Goal: Task Accomplishment & Management: Manage account settings

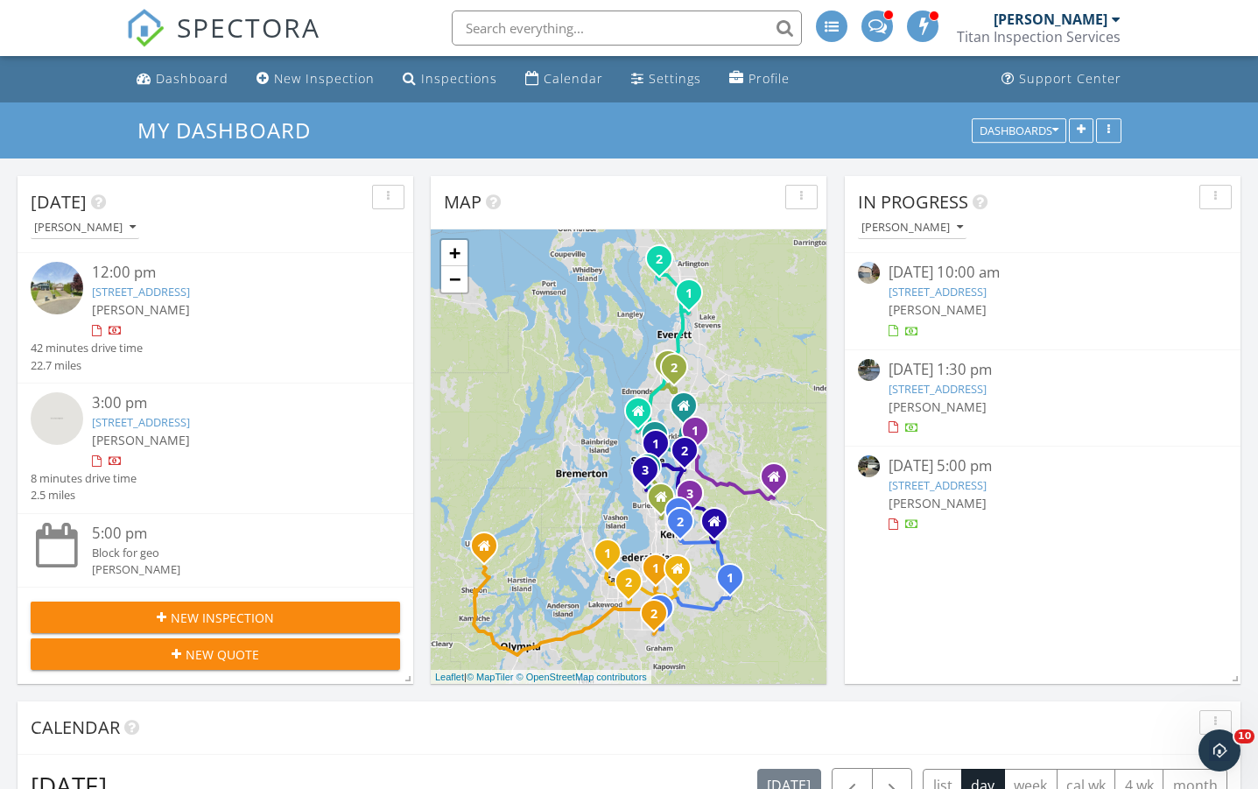
click at [984, 291] on link "3414 Nassau Ave NE, Tacoma, WA 98422" at bounding box center [938, 292] width 98 height 16
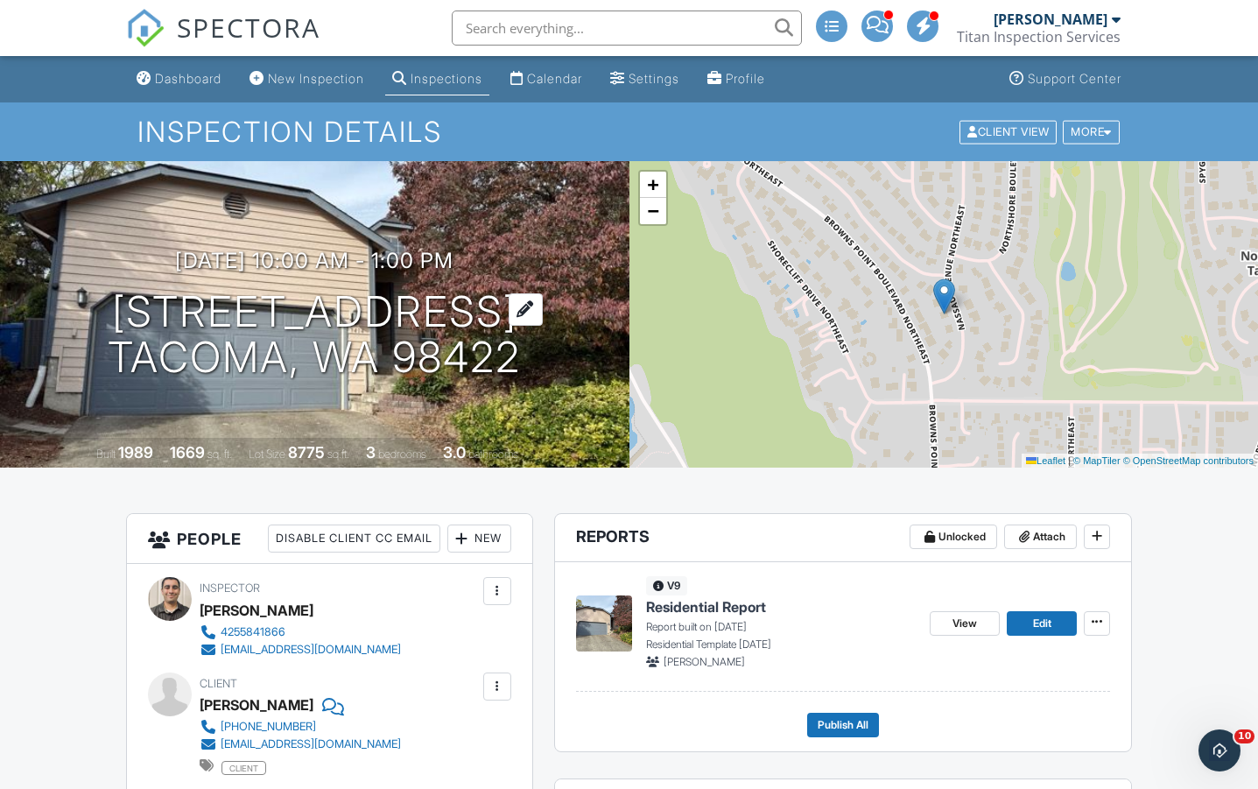
click at [341, 305] on h1 "[STREET_ADDRESS] [GEOGRAPHIC_DATA], WA 98422" at bounding box center [314, 335] width 413 height 93
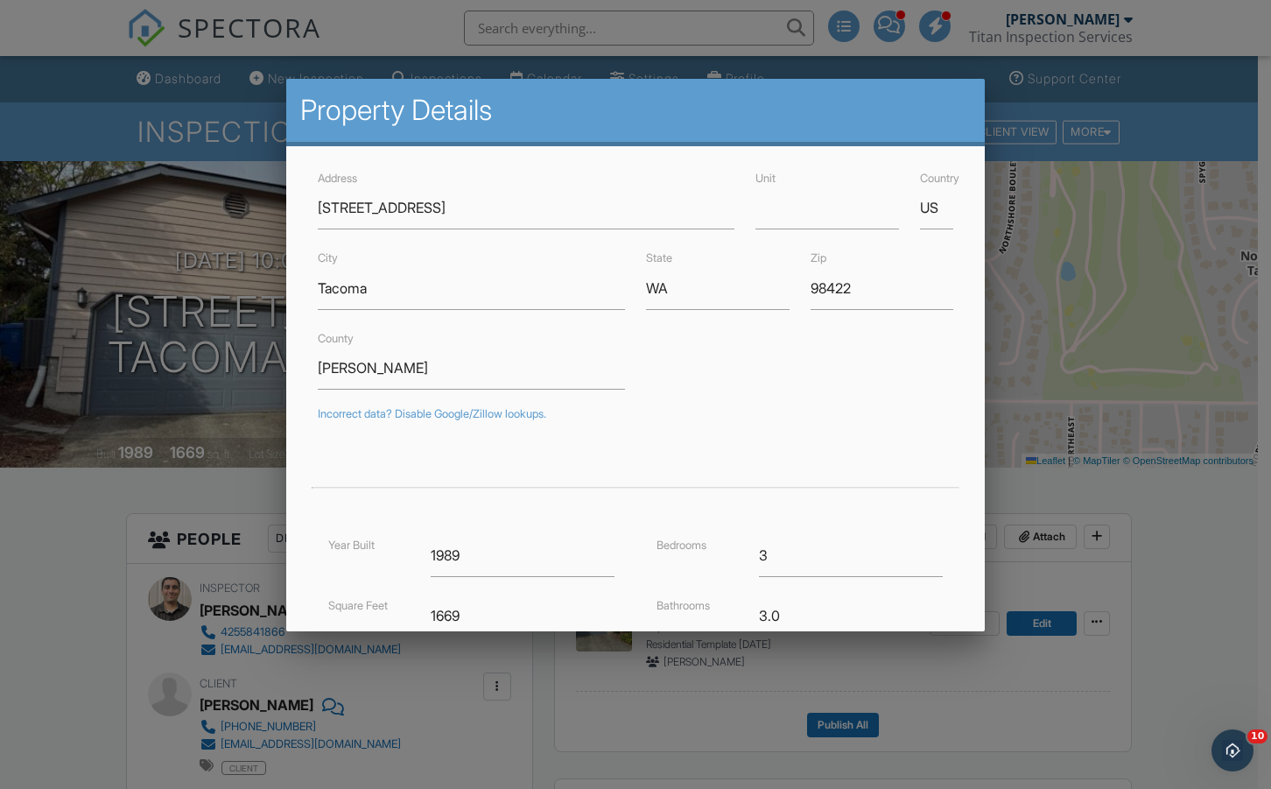
click at [261, 328] on div at bounding box center [635, 405] width 1271 height 986
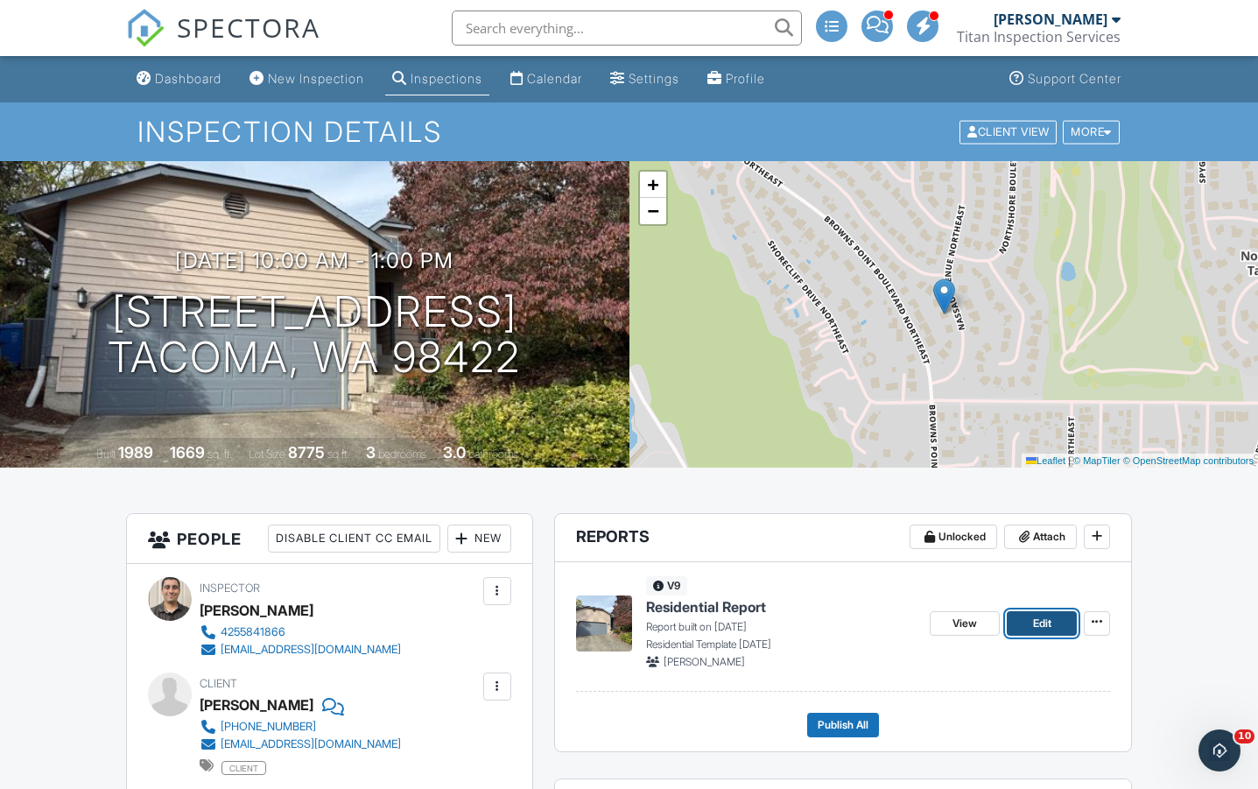
click at [1030, 619] on link "Edit" at bounding box center [1042, 623] width 70 height 25
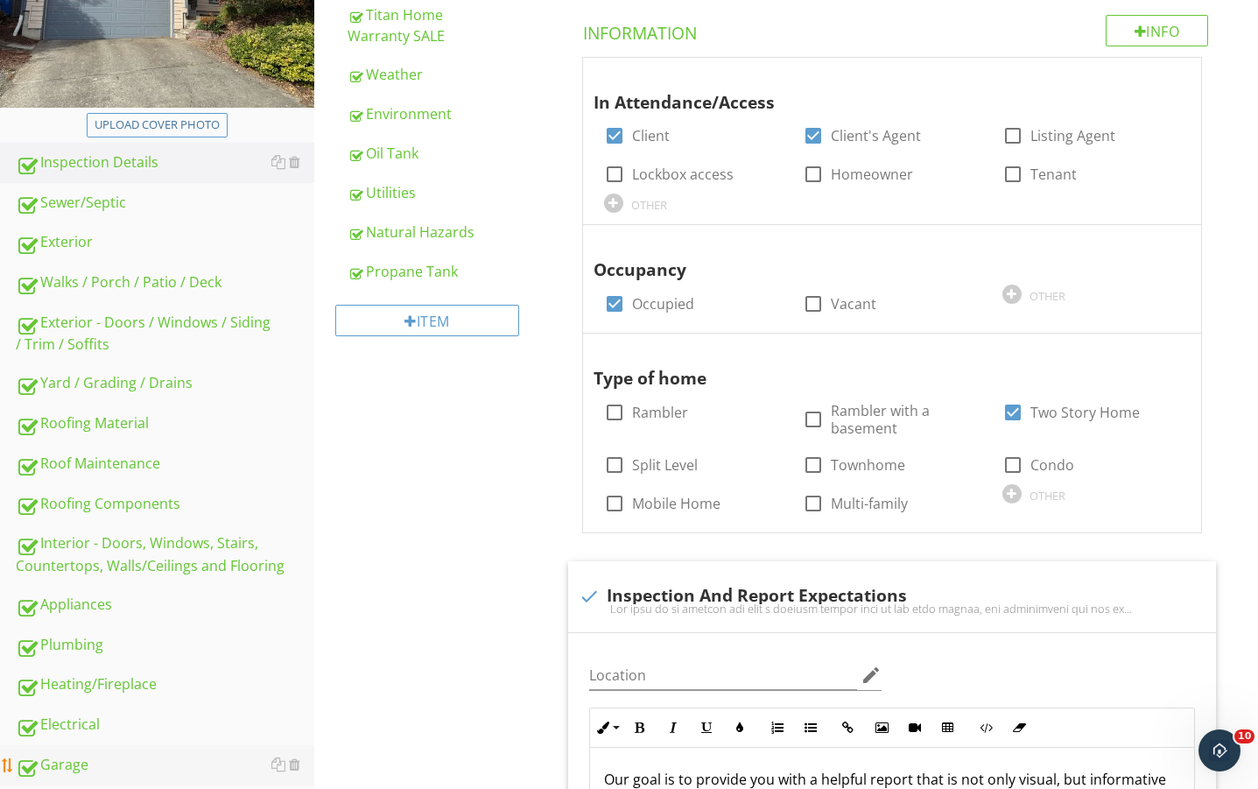
scroll to position [350, 0]
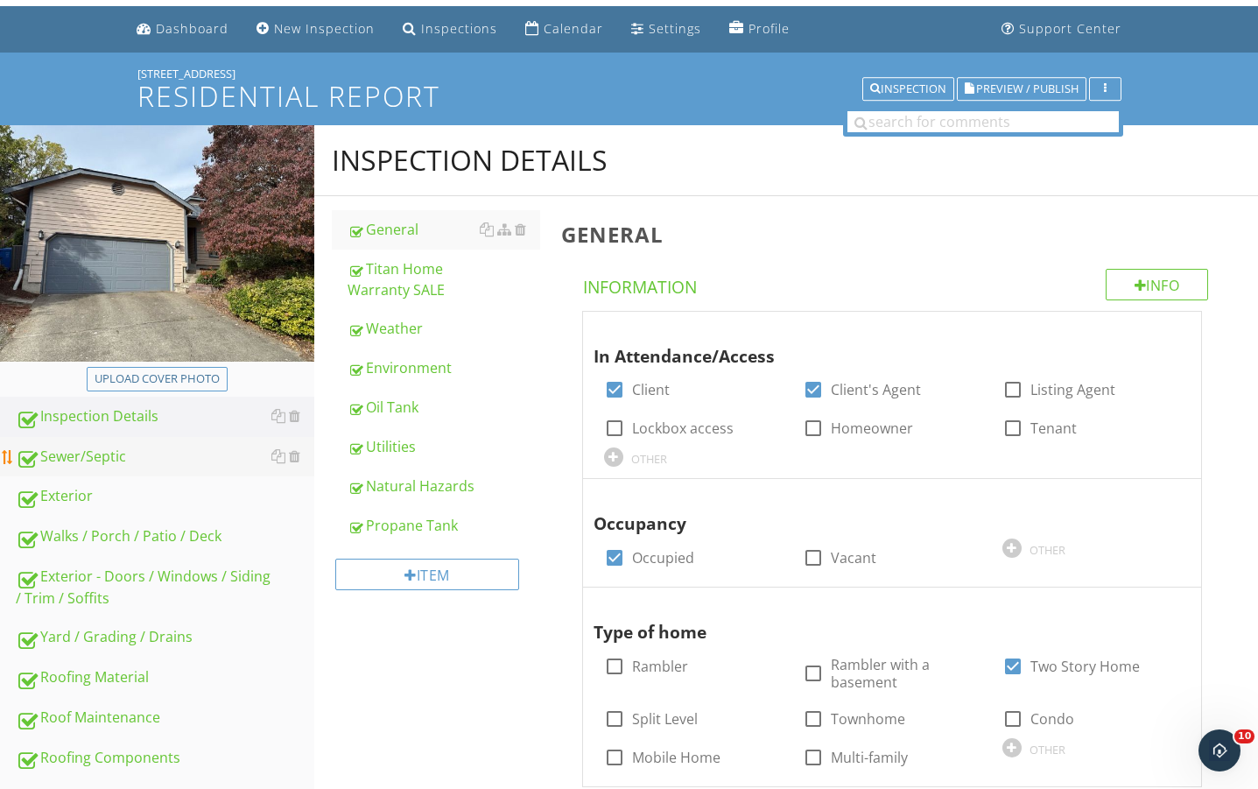
click at [121, 451] on div "Sewer/Septic" at bounding box center [165, 457] width 299 height 23
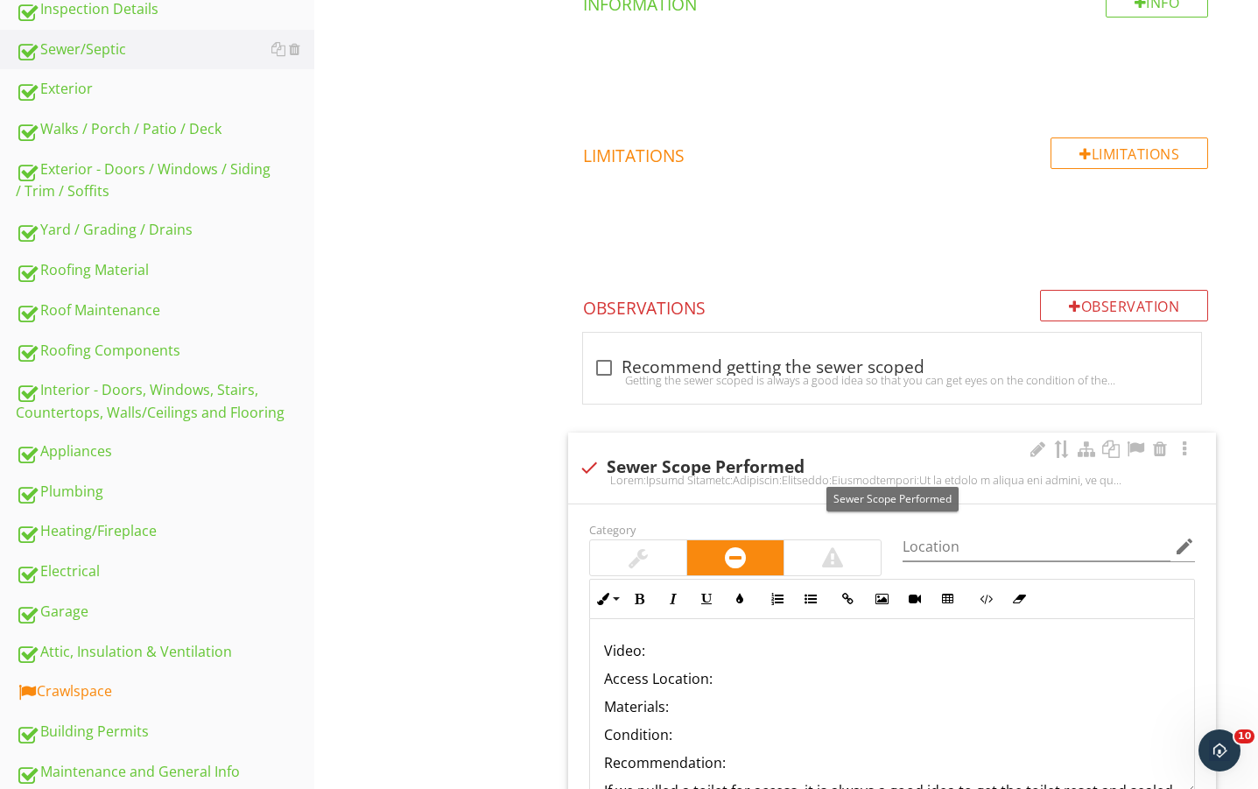
scroll to position [642, 0]
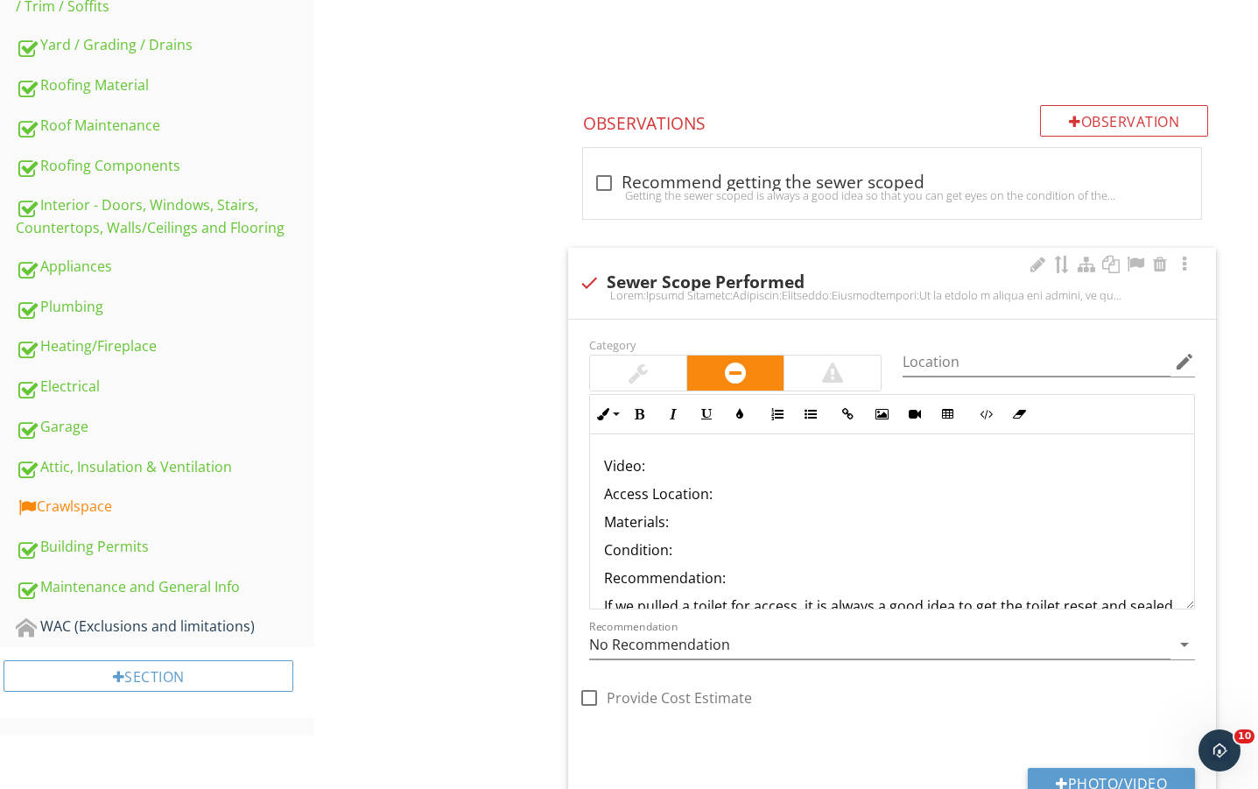
click at [648, 368] on div at bounding box center [638, 373] width 96 height 35
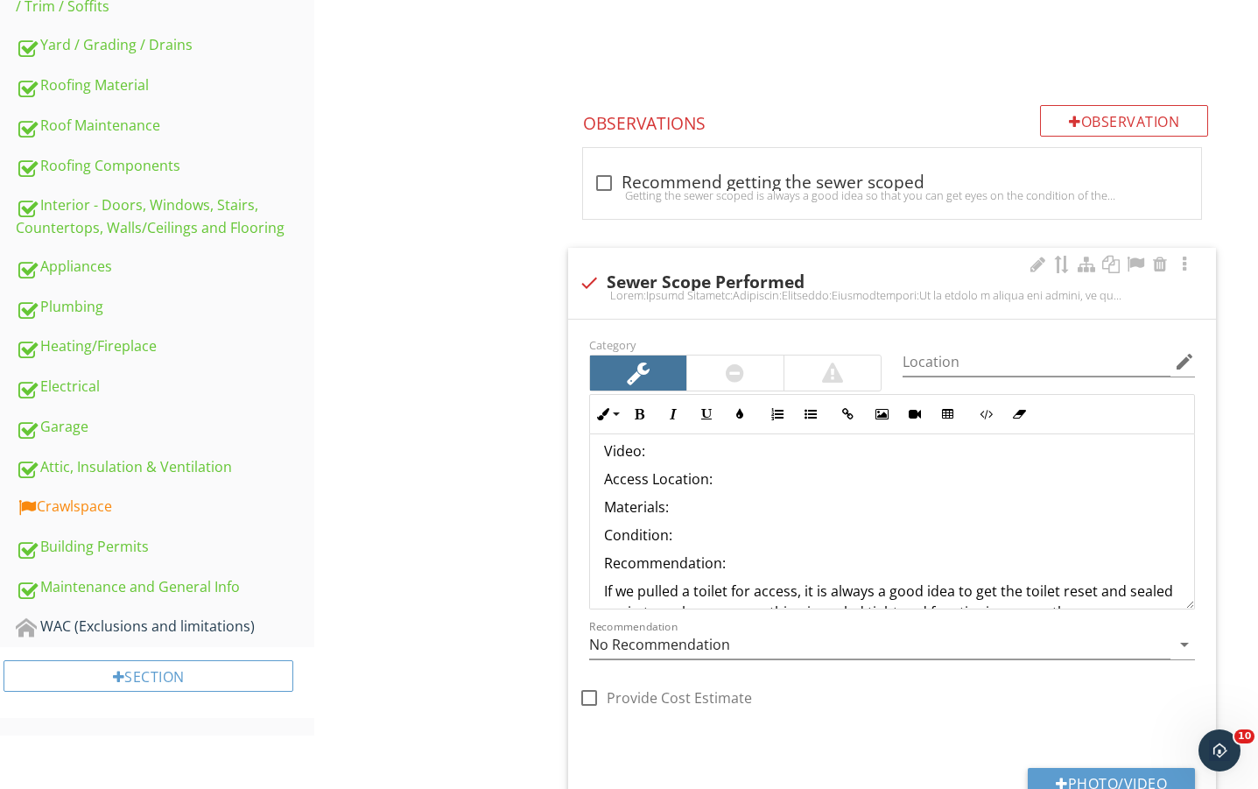
scroll to position [59, 0]
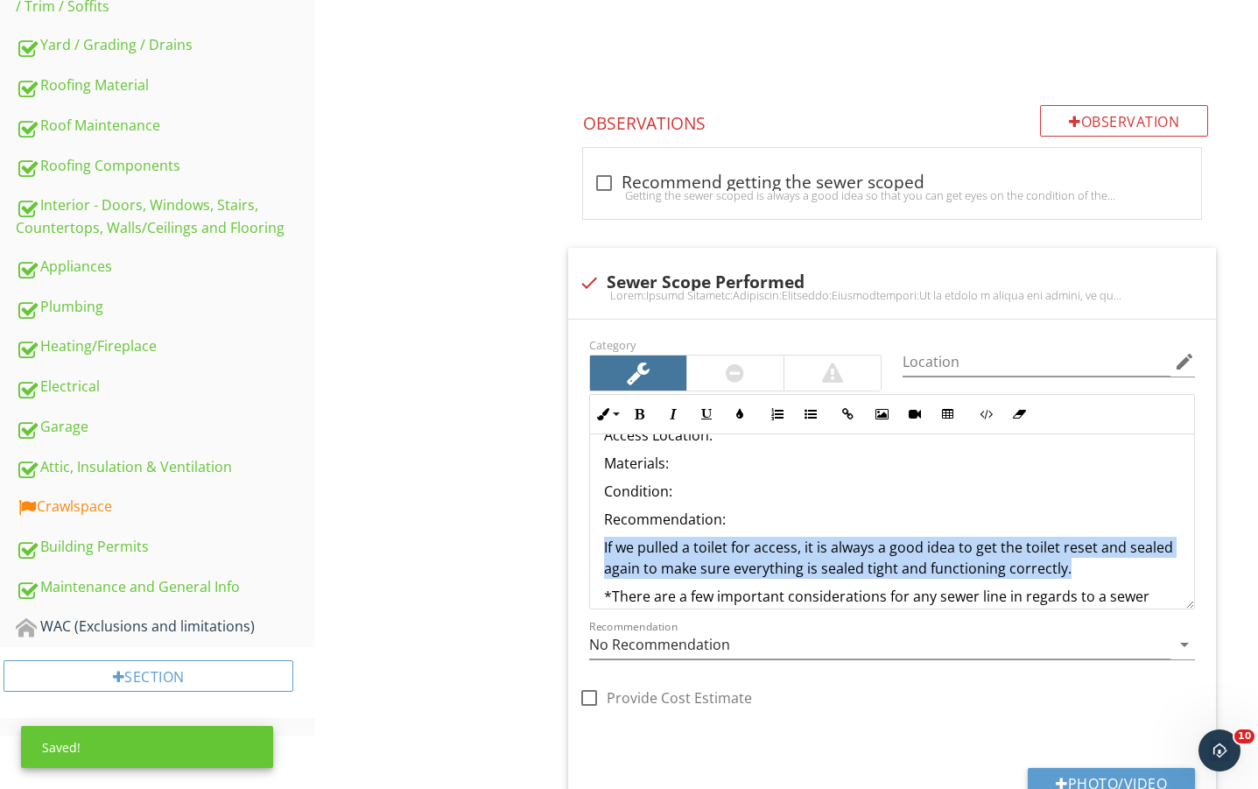
drag, startPoint x: 1081, startPoint y: 569, endPoint x: 546, endPoint y: 544, distance: 534.8
click at [546, 544] on div "Sewer/Septic Sewer/Septic Item Sewer/Septic IN Inspected NI Not Inspected NP No…" at bounding box center [786, 260] width 944 height 1454
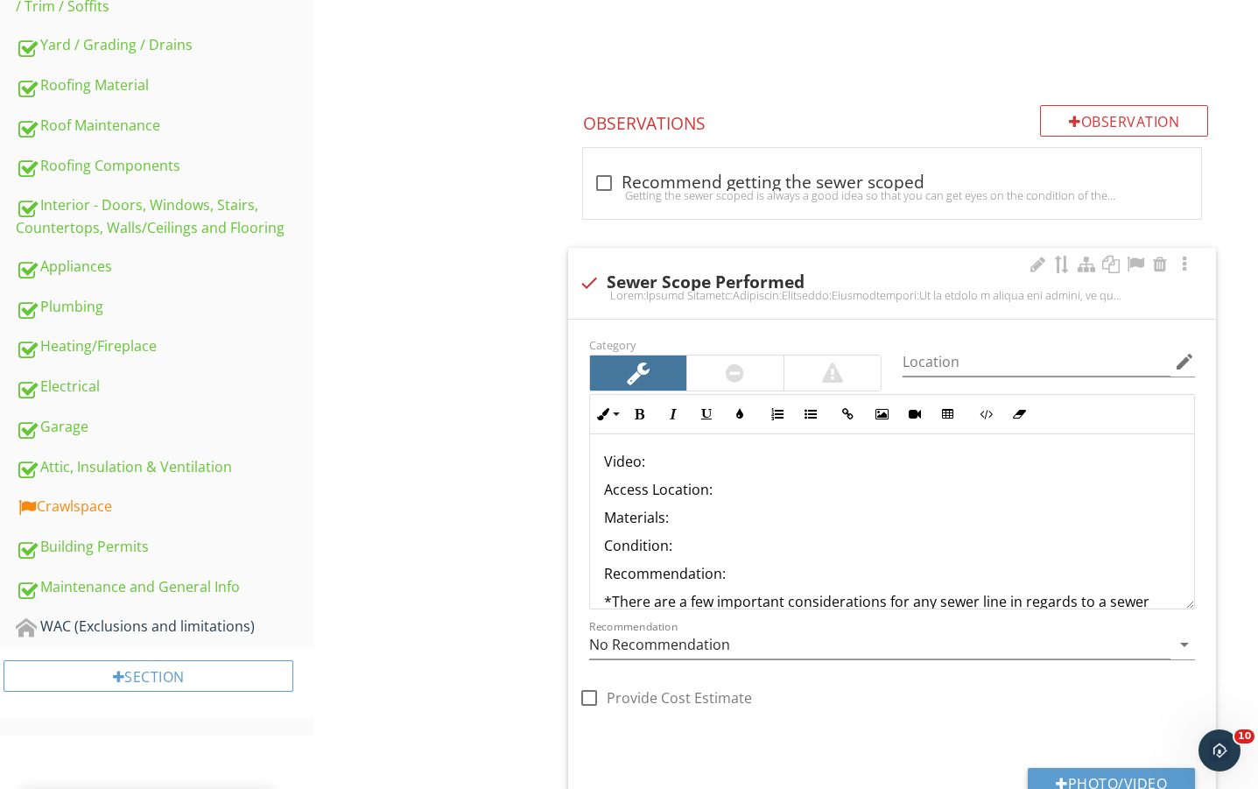
scroll to position [0, 0]
click at [738, 497] on p "Access Location:" at bounding box center [892, 493] width 576 height 21
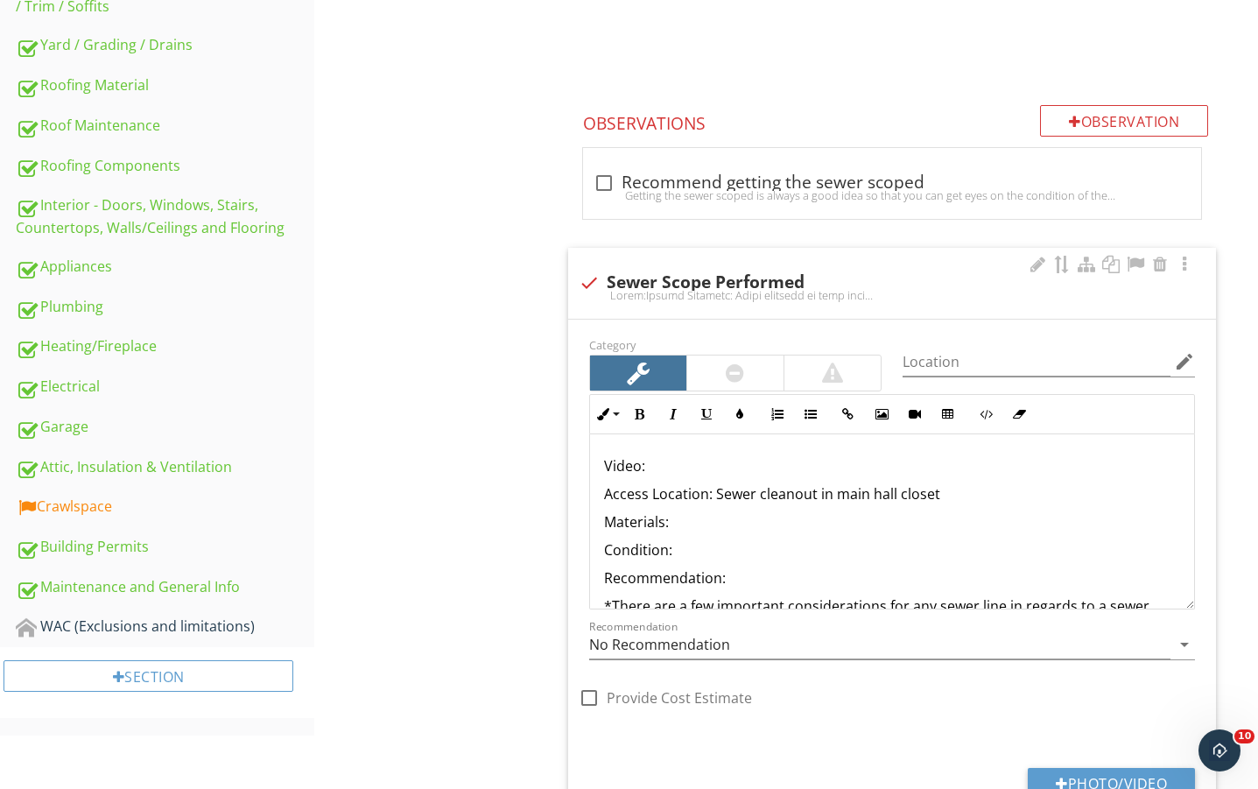
click at [717, 517] on p "Materials:" at bounding box center [892, 521] width 576 height 21
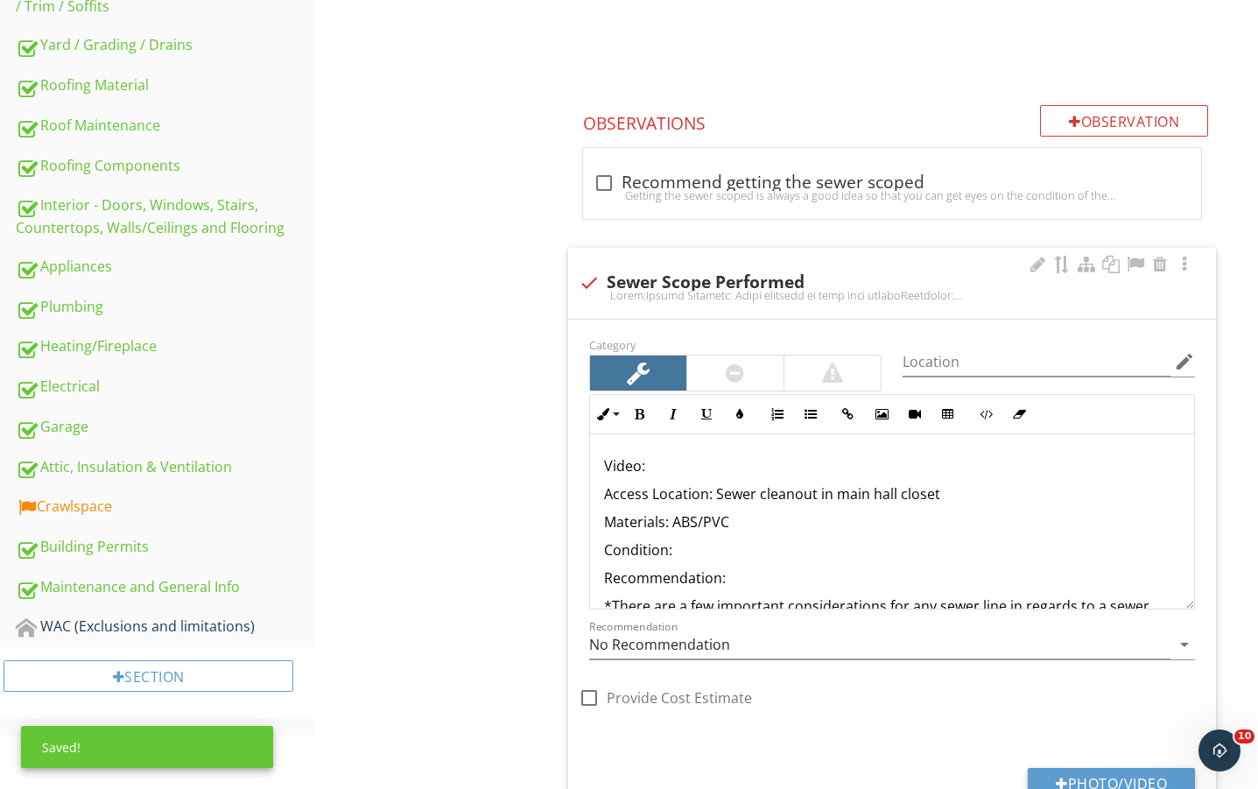
click at [719, 541] on p "Condition:" at bounding box center [892, 549] width 576 height 21
click at [764, 571] on p "Recommendation:" at bounding box center [892, 577] width 576 height 21
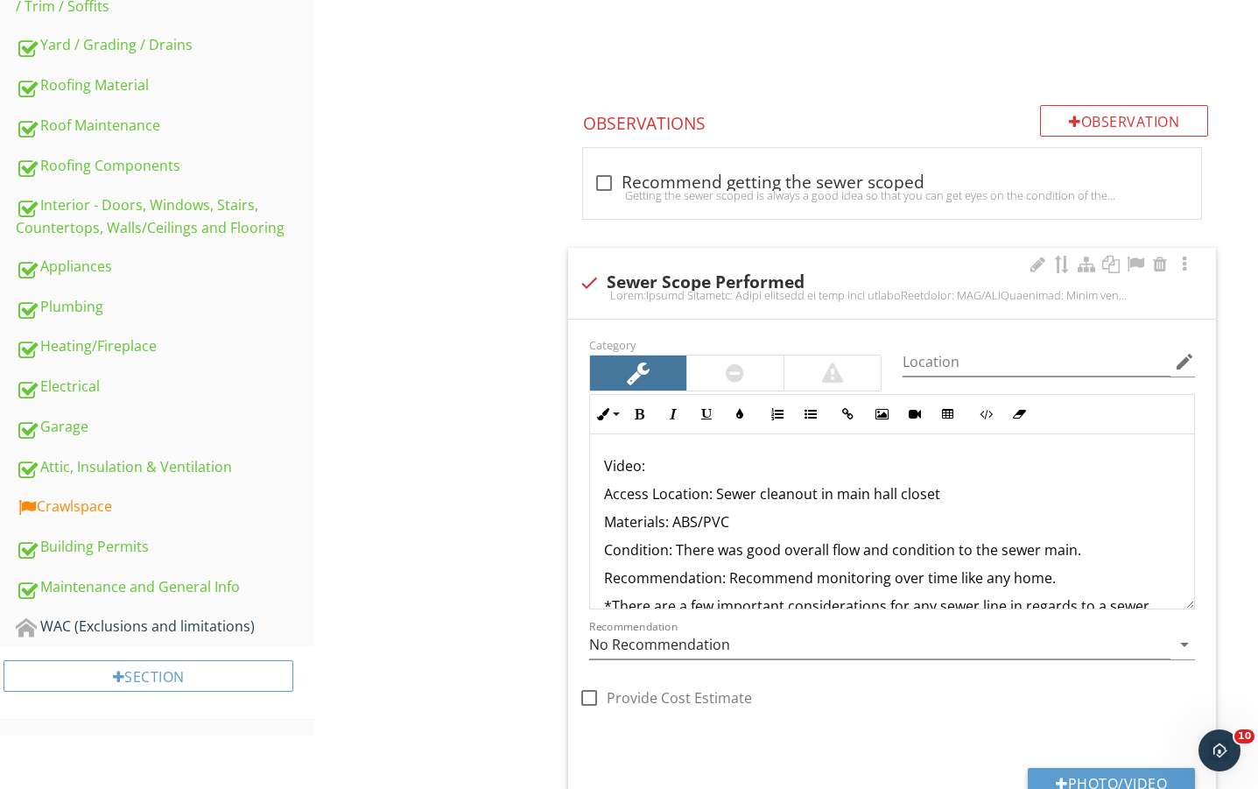
click at [711, 461] on p "Video:" at bounding box center [892, 465] width 576 height 21
click at [849, 419] on icon "button" at bounding box center [848, 414] width 12 height 12
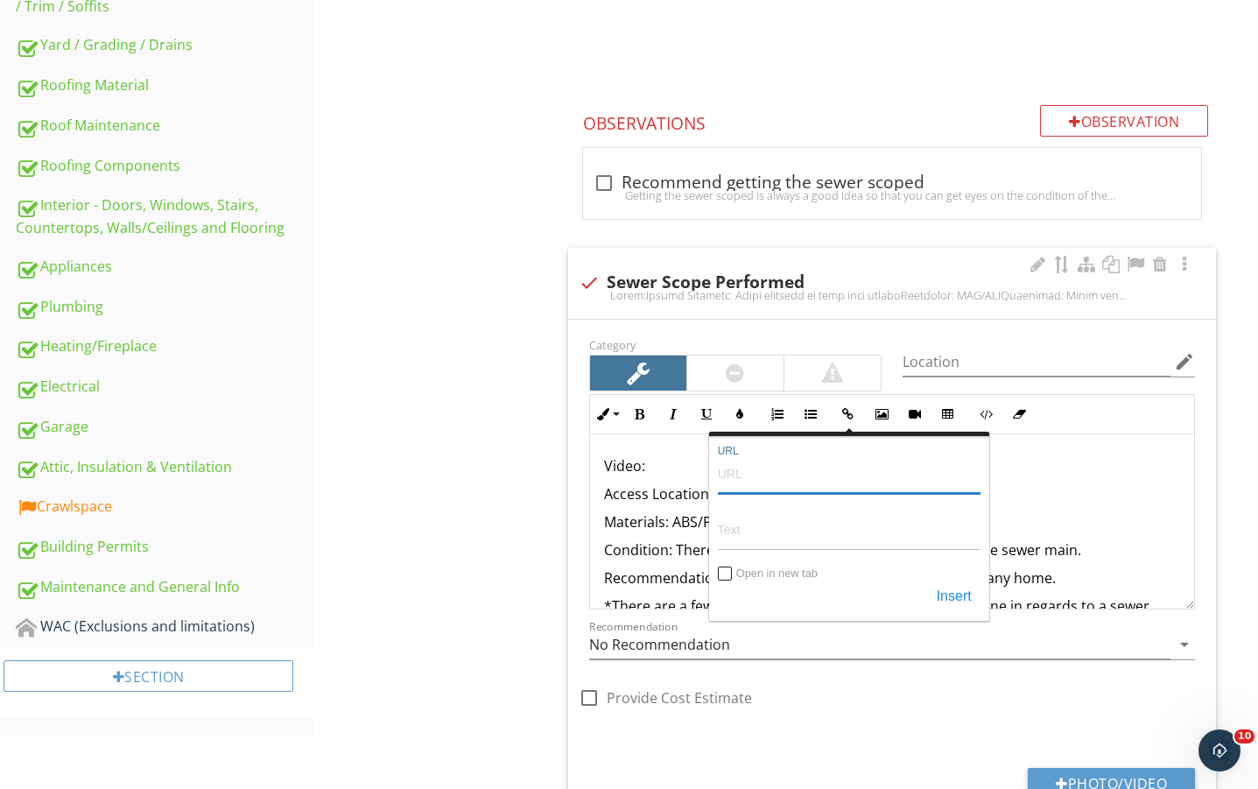
click at [819, 461] on input "URL" at bounding box center [849, 473] width 263 height 42
paste input "[URL][DOMAIN_NAME]"
type input "[URL][DOMAIN_NAME]"
click at [777, 534] on input "Text" at bounding box center [849, 530] width 263 height 42
paste input "[URL][DOMAIN_NAME]"
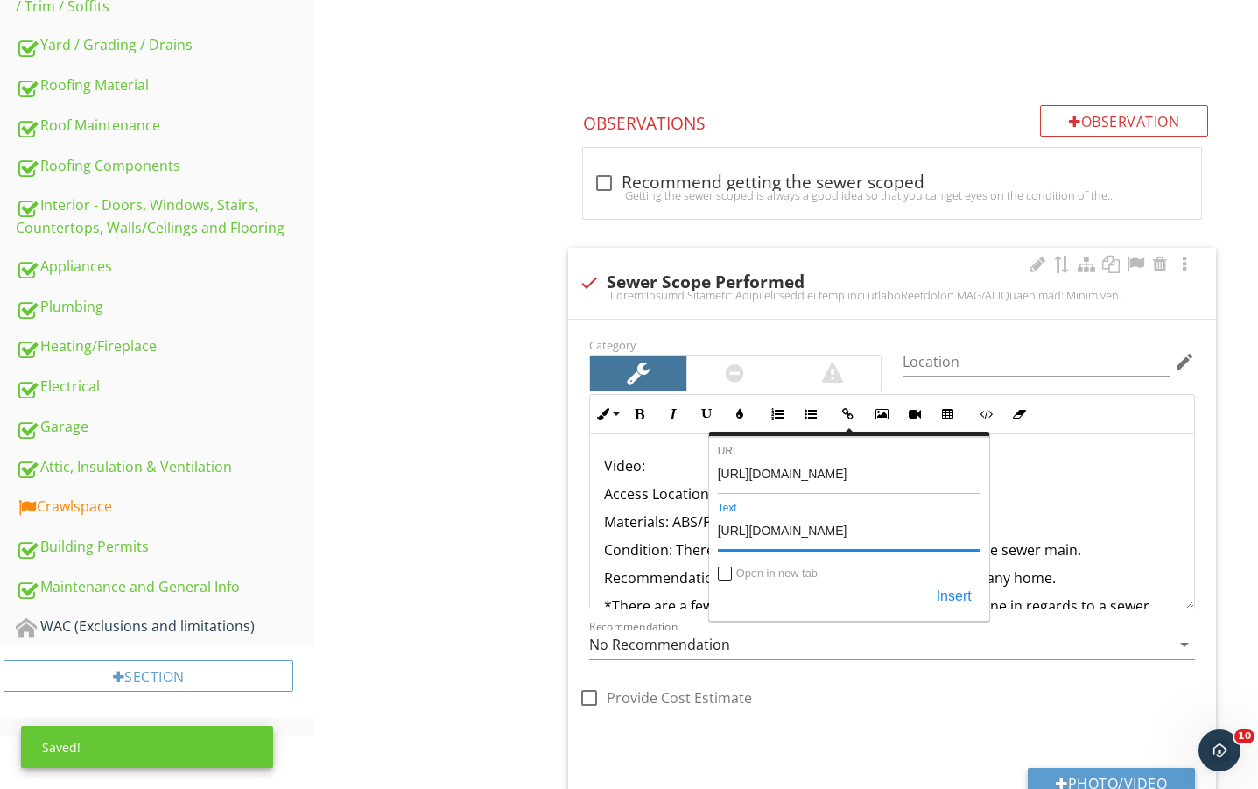
type input "[URL][DOMAIN_NAME]"
click at [729, 578] on input "Open in new tab" at bounding box center [726, 575] width 14 height 14
checkbox input "true"
drag, startPoint x: 947, startPoint y: 603, endPoint x: 623, endPoint y: 588, distance: 325.2
click at [947, 603] on button "Insert" at bounding box center [954, 597] width 53 height 32
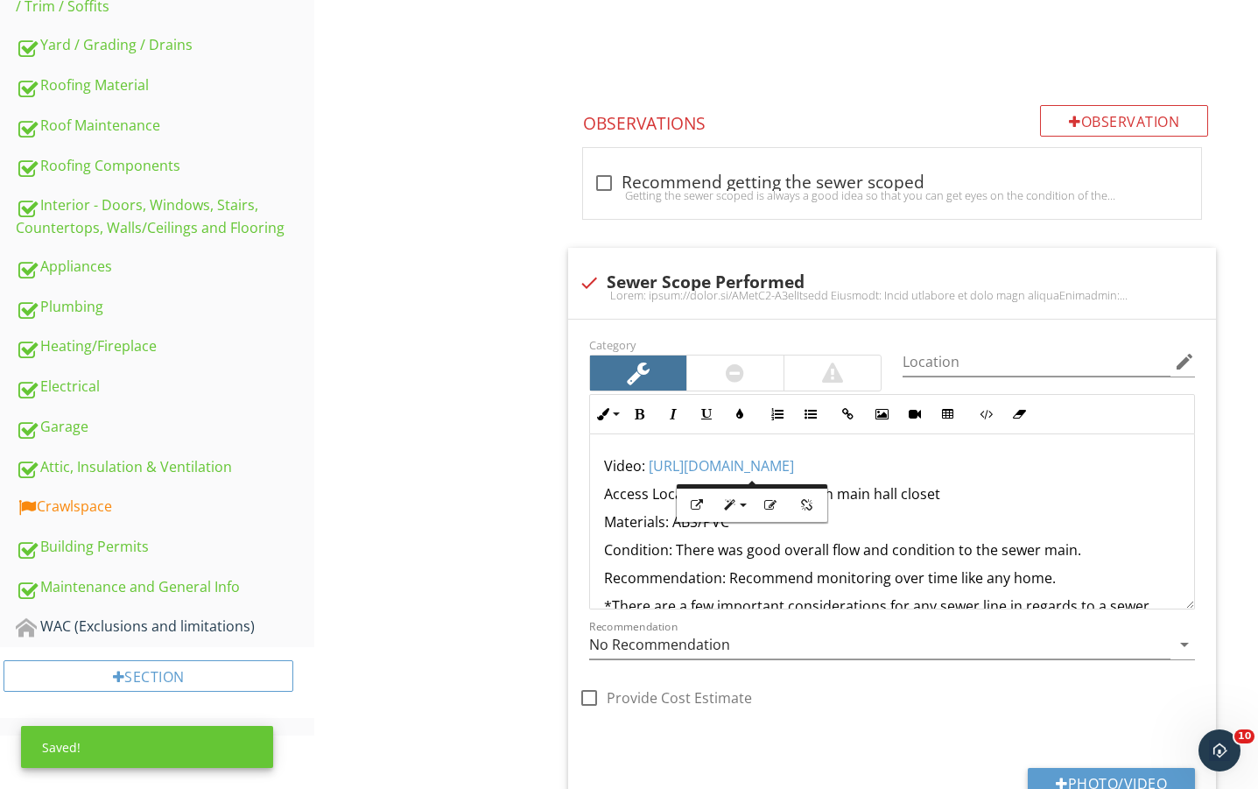
click at [440, 561] on div "Sewer/Septic Sewer/Septic Item Sewer/Septic IN Inspected NI Not Inspected NP No…" at bounding box center [786, 260] width 944 height 1454
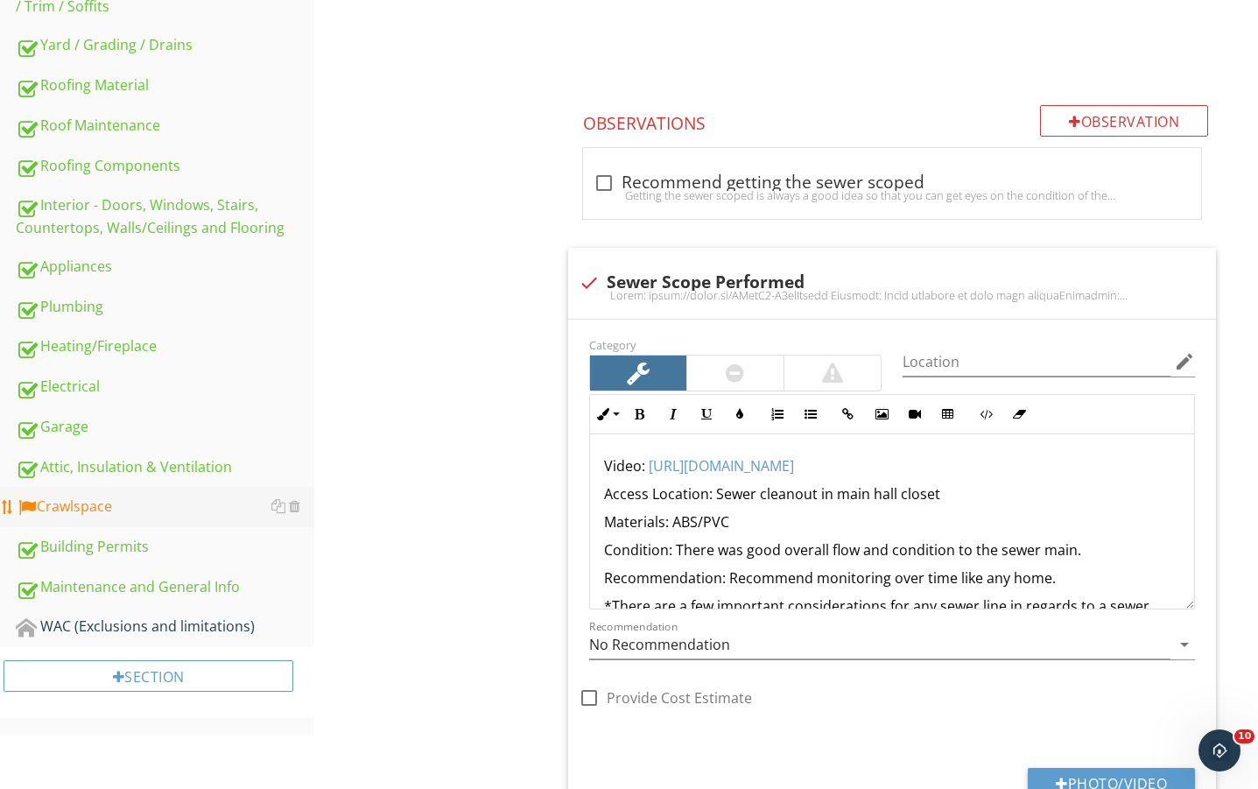
click at [75, 504] on div "Crawlspace" at bounding box center [165, 507] width 299 height 23
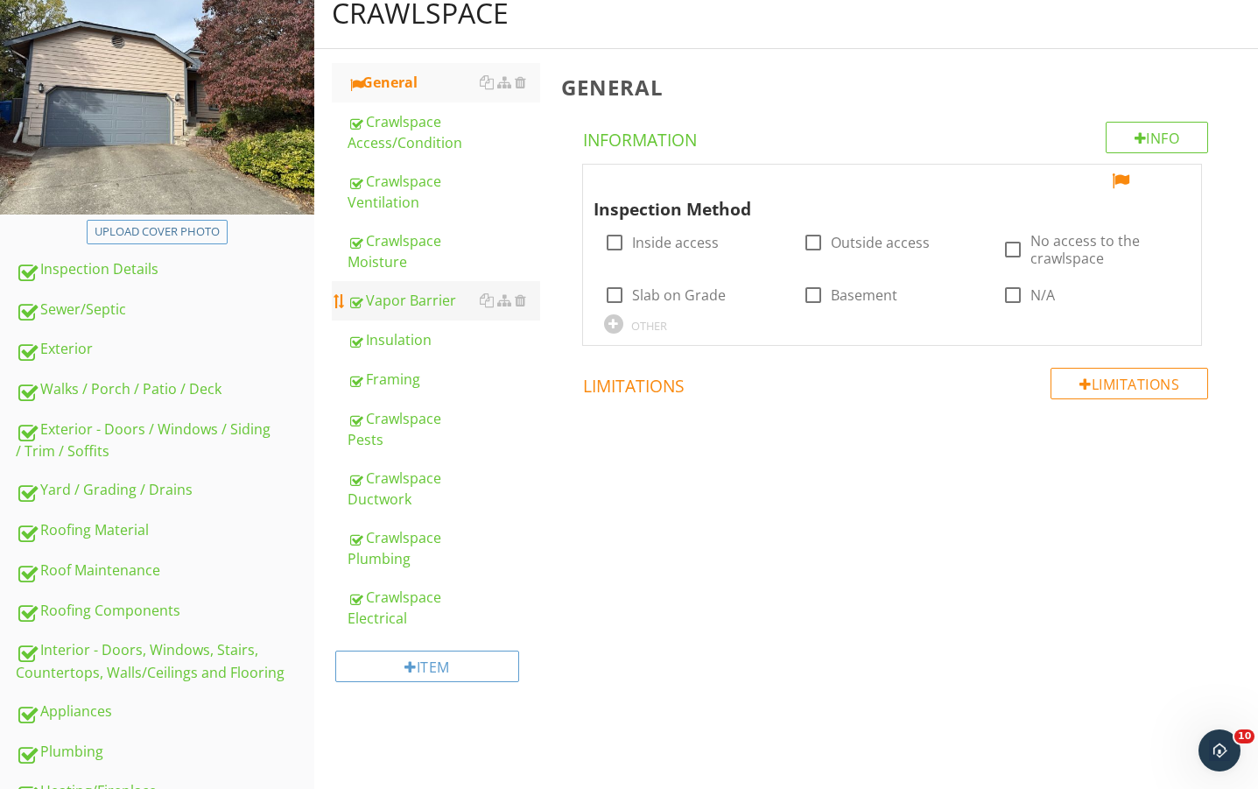
scroll to position [32, 0]
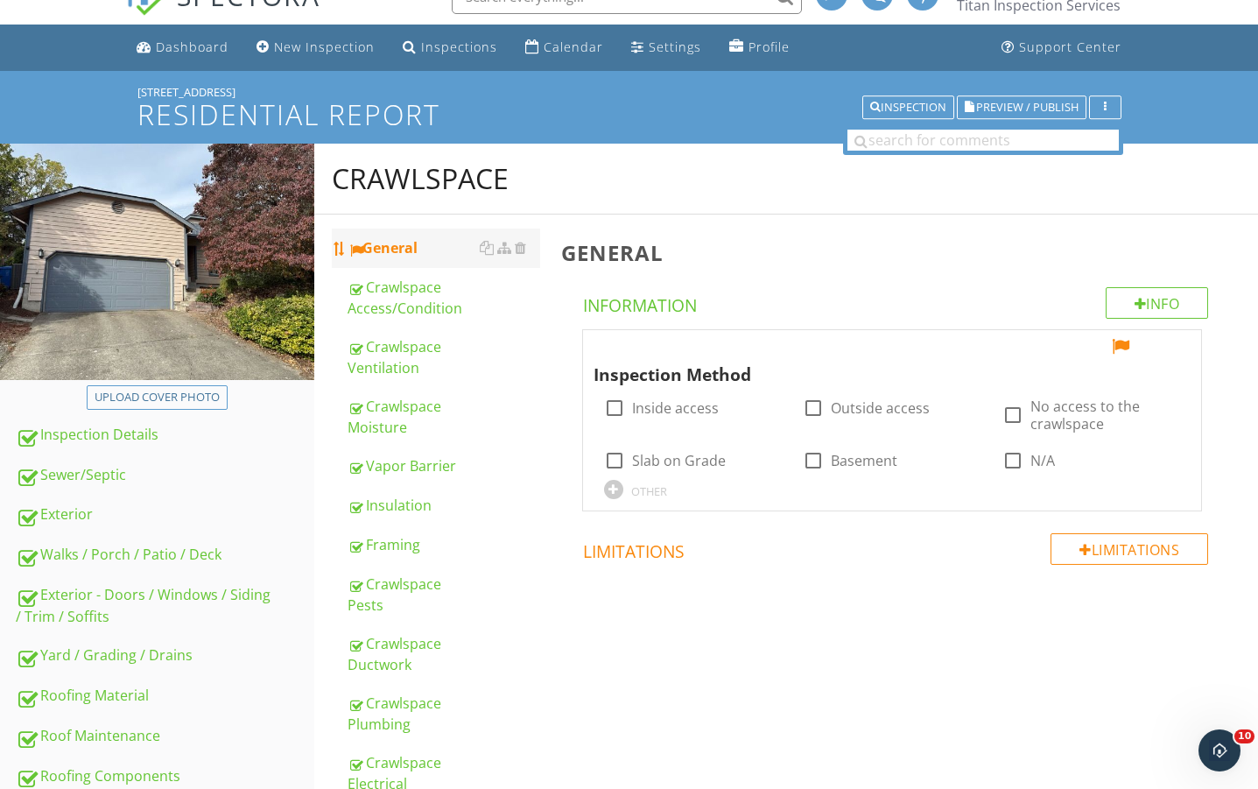
click at [414, 254] on div "General" at bounding box center [444, 247] width 192 height 21
click at [1121, 349] on div at bounding box center [1120, 347] width 21 height 18
click at [637, 457] on label "Slab on Grade" at bounding box center [679, 461] width 94 height 18
checkbox input "true"
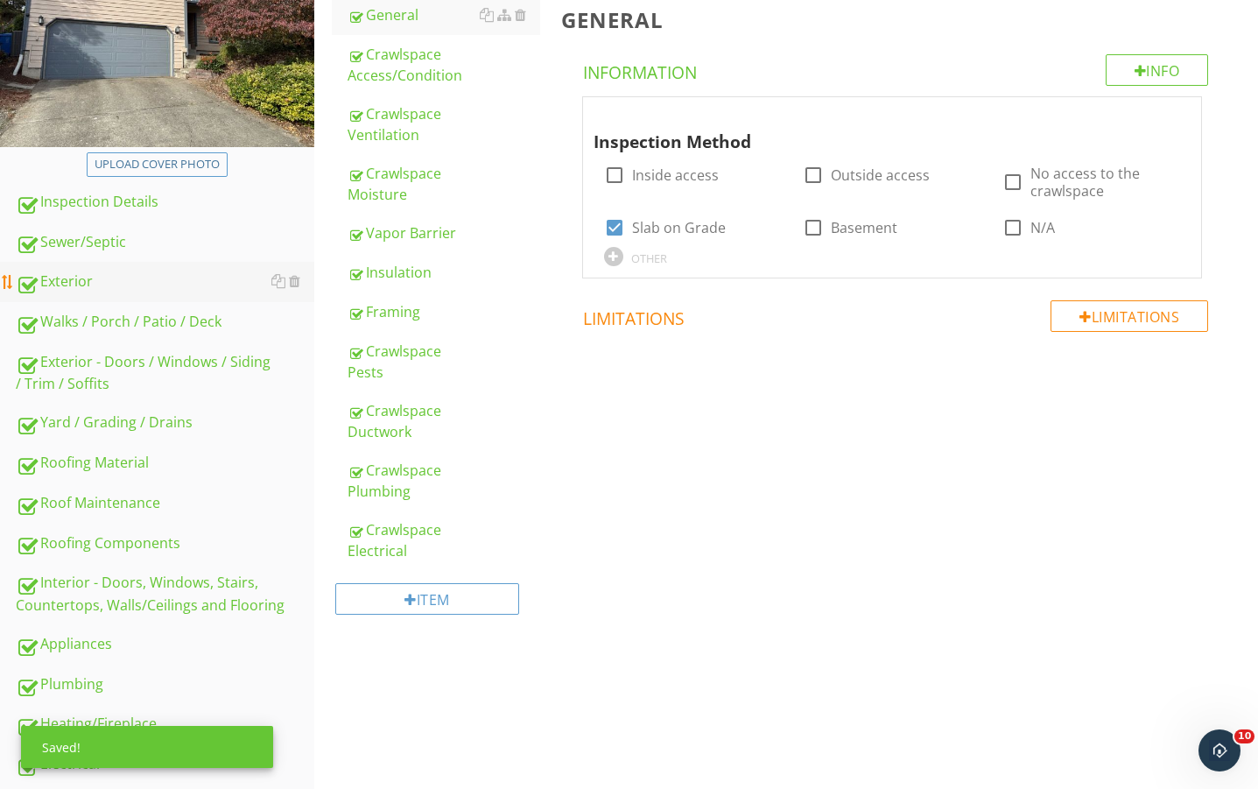
click at [82, 271] on div "Exterior" at bounding box center [165, 282] width 299 height 23
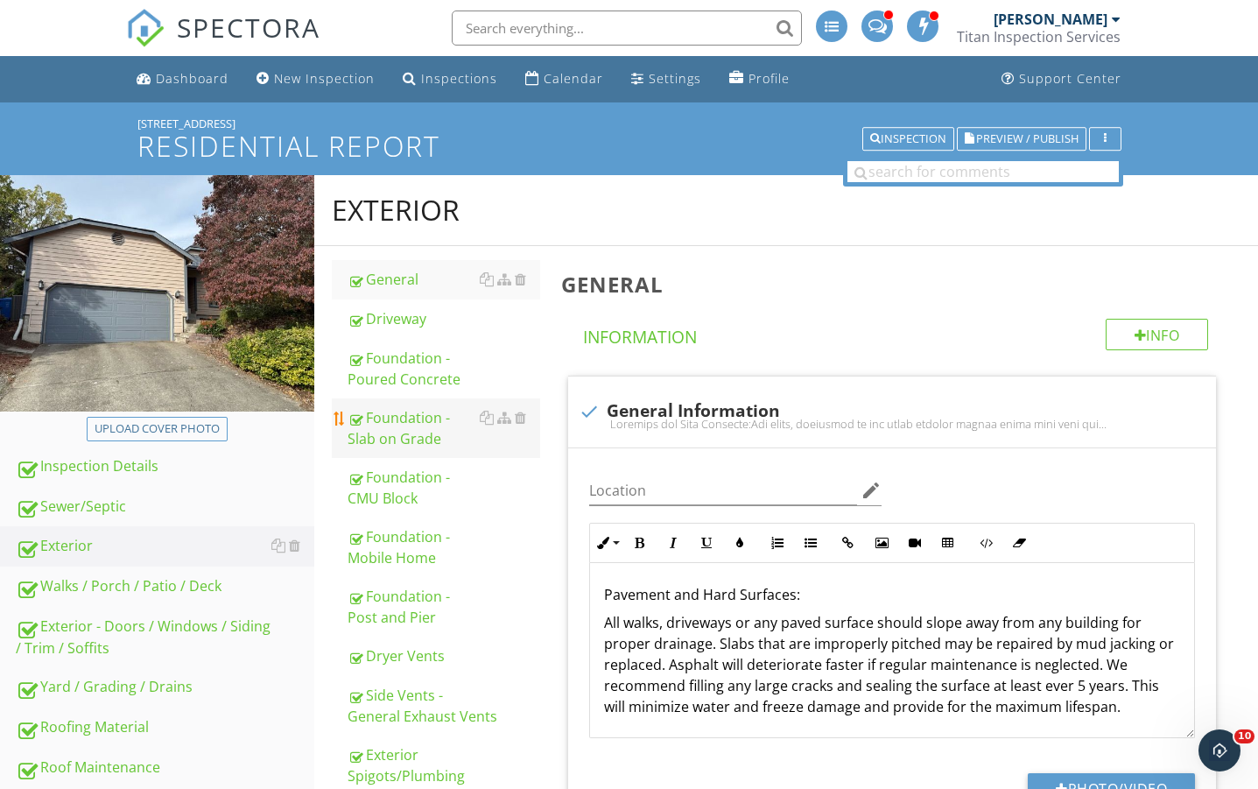
click at [428, 440] on div "Foundation - Slab on Grade" at bounding box center [444, 428] width 192 height 42
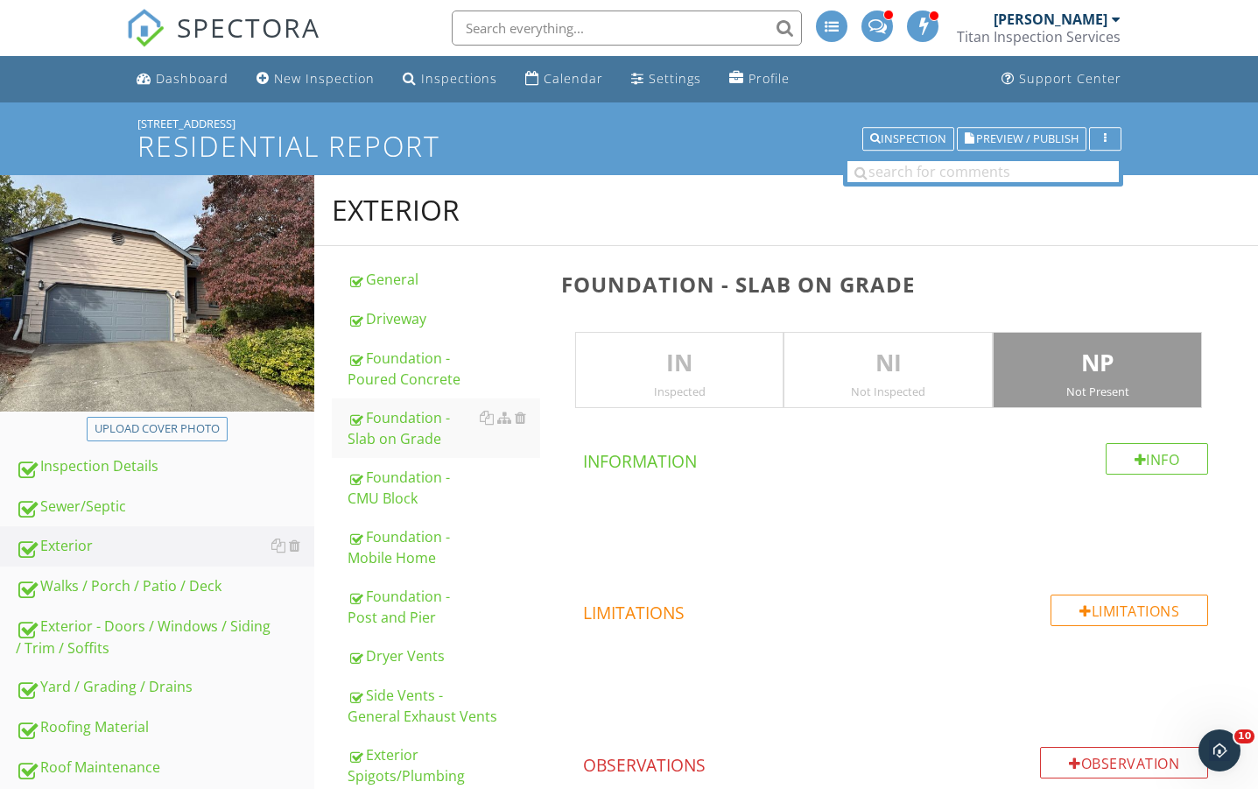
click at [1024, 358] on p "NP" at bounding box center [1098, 363] width 208 height 35
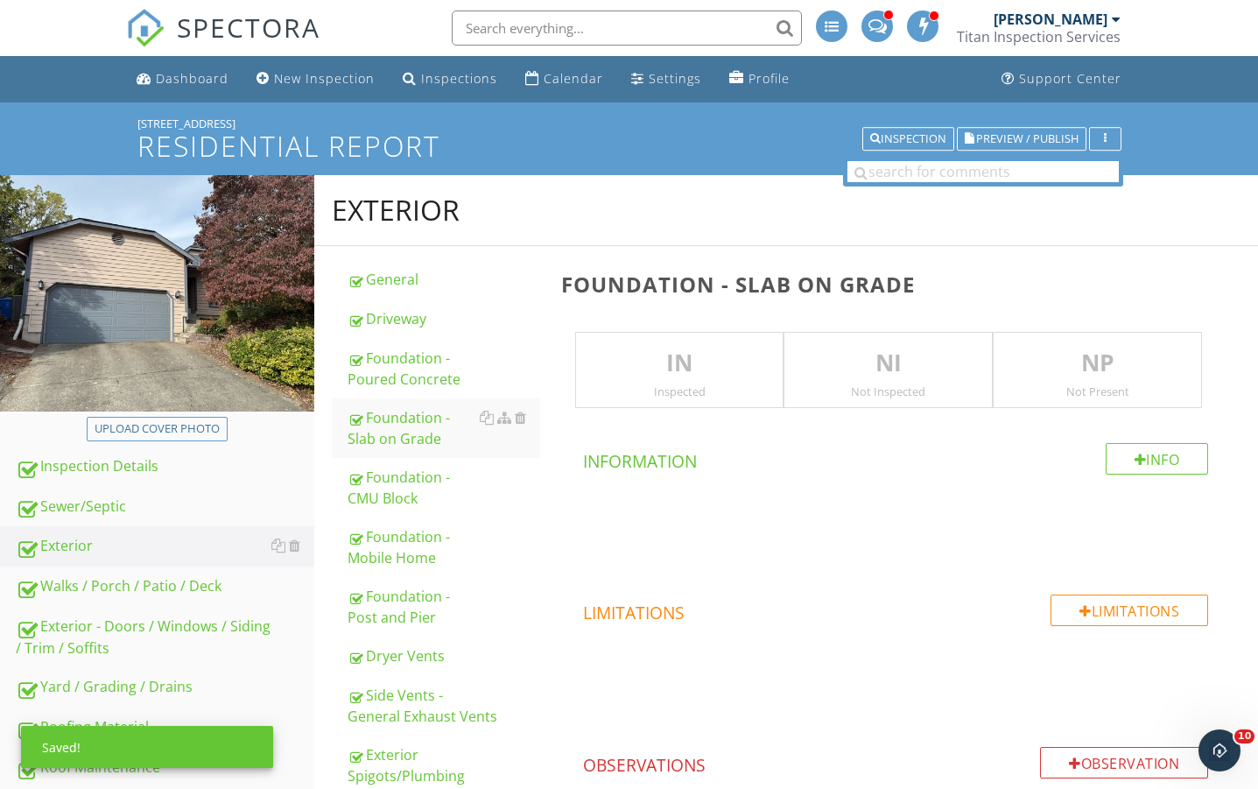
click at [688, 370] on p "IN" at bounding box center [680, 363] width 208 height 35
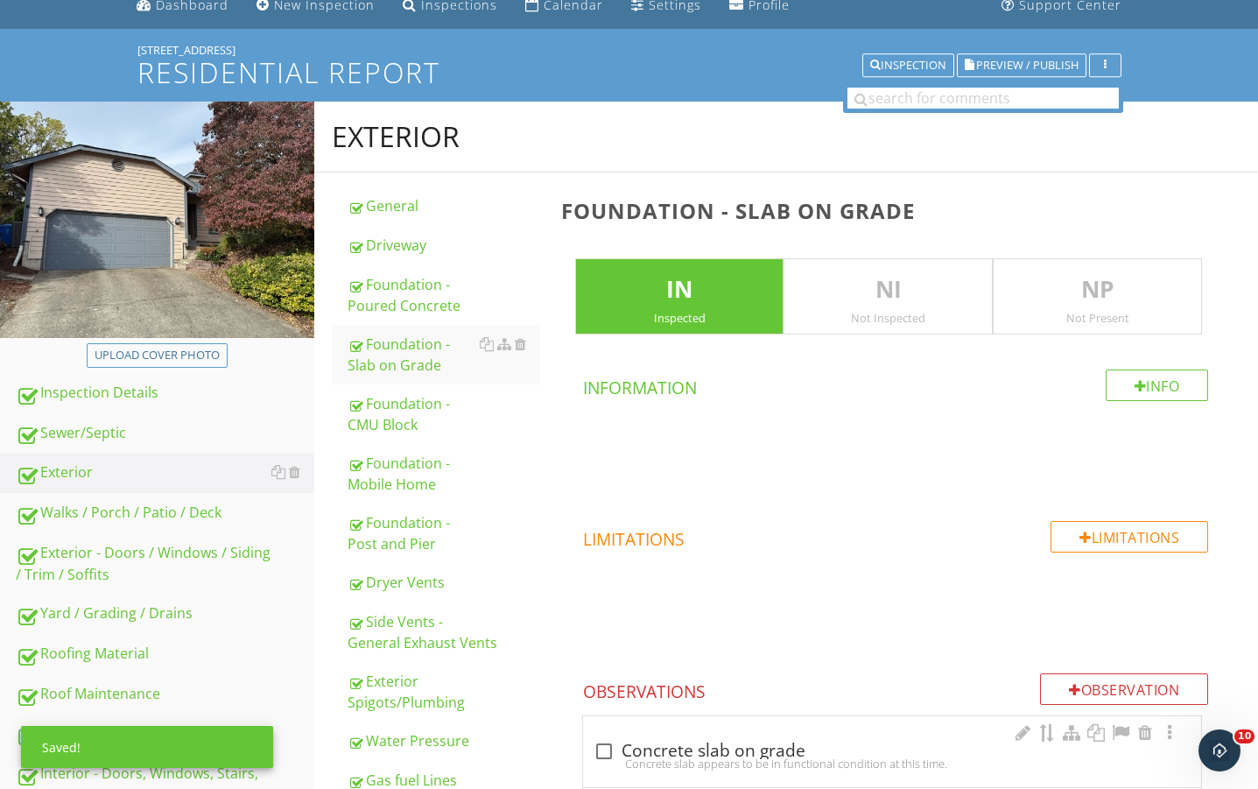
scroll to position [292, 0]
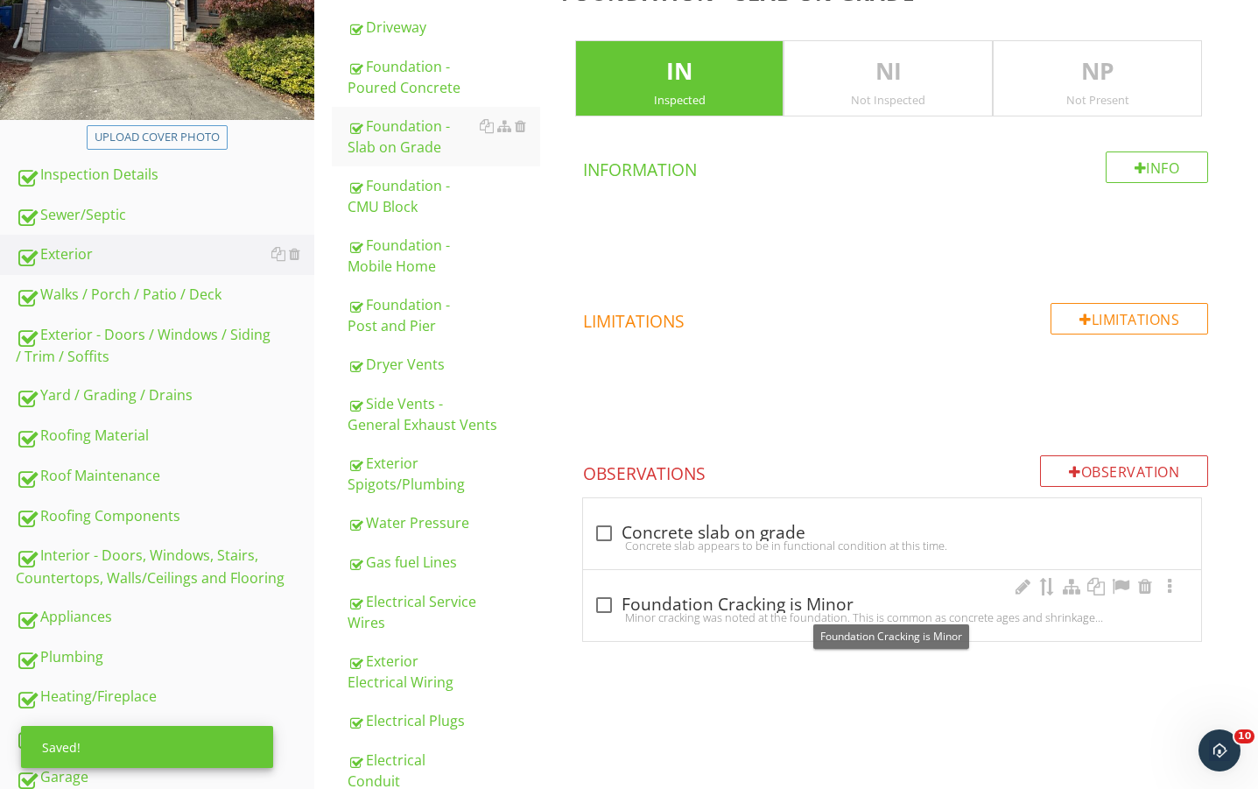
click at [823, 609] on div "check_box_outline_blank Foundation Cracking is Minor" at bounding box center [892, 605] width 597 height 21
checkbox input "true"
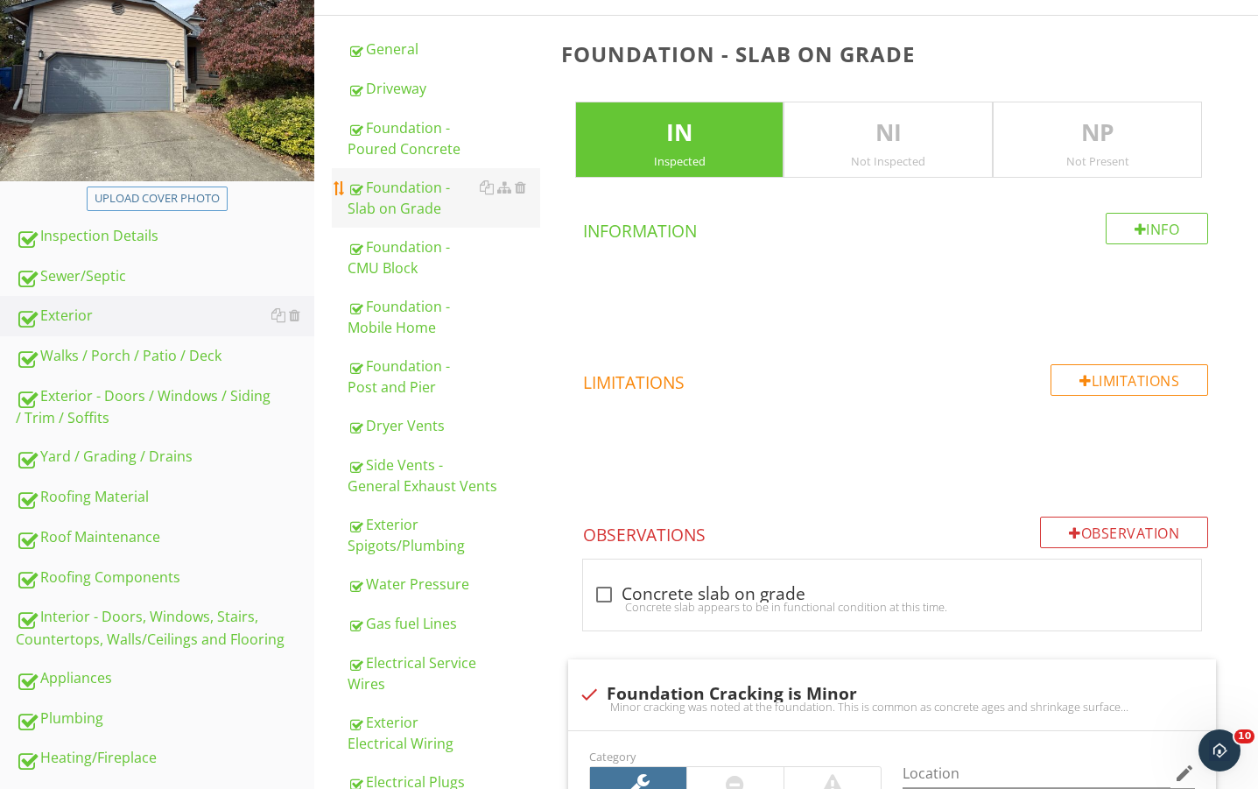
scroll to position [0, 0]
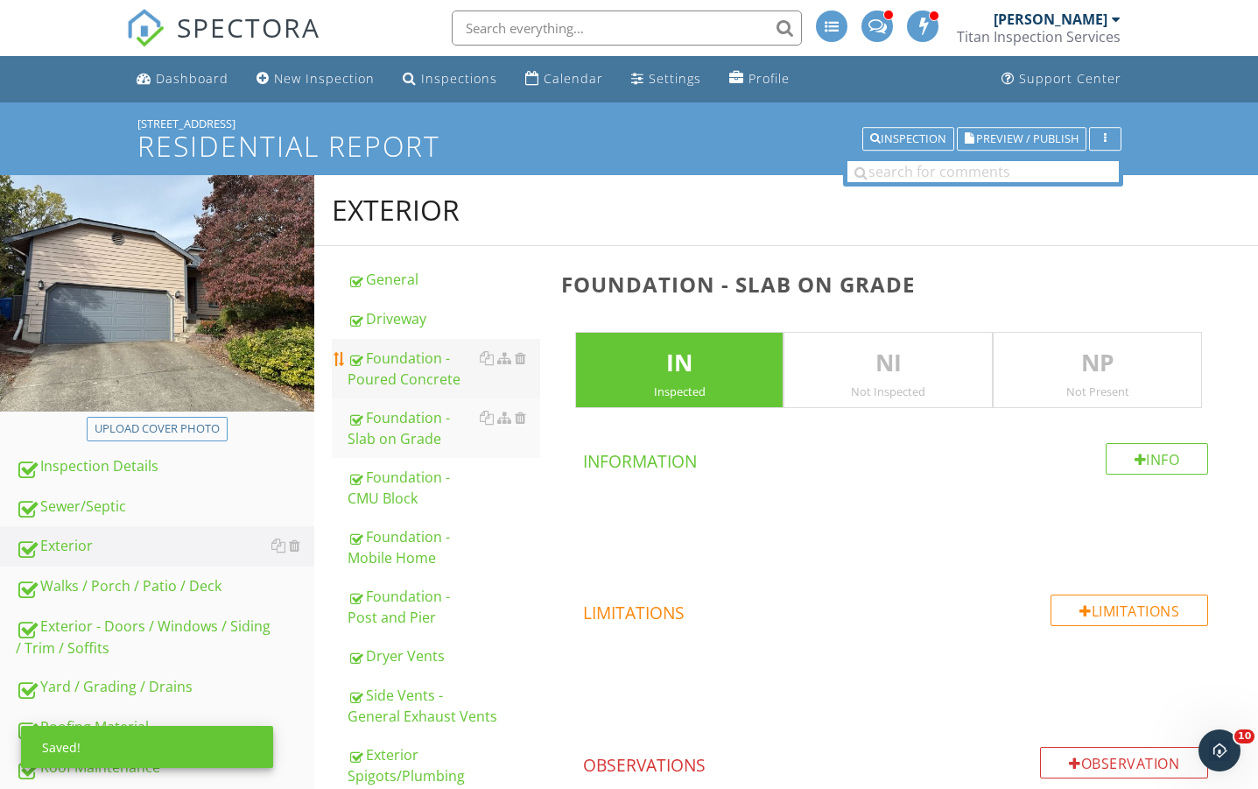
click at [404, 376] on div "Foundation - Poured Concrete" at bounding box center [444, 369] width 192 height 42
click at [660, 354] on p "IN" at bounding box center [680, 363] width 208 height 35
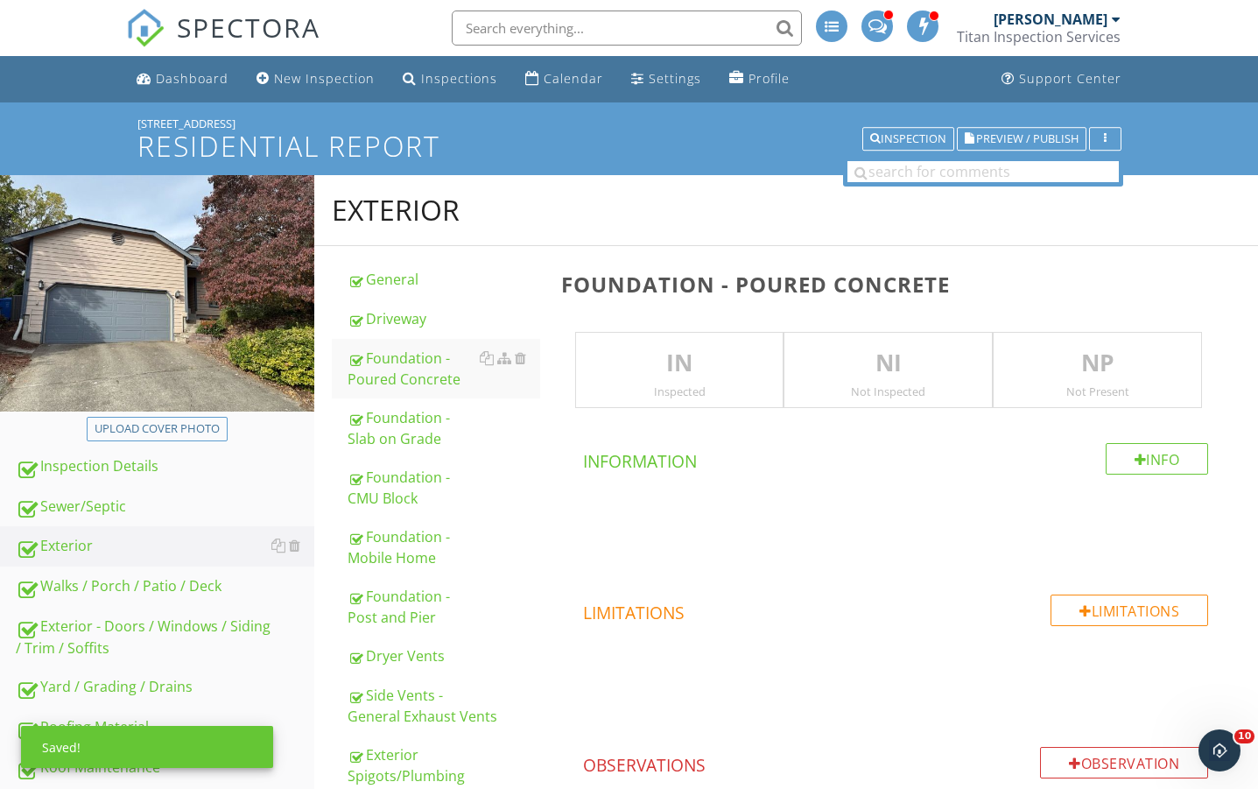
click at [1074, 377] on p "NP" at bounding box center [1098, 363] width 208 height 35
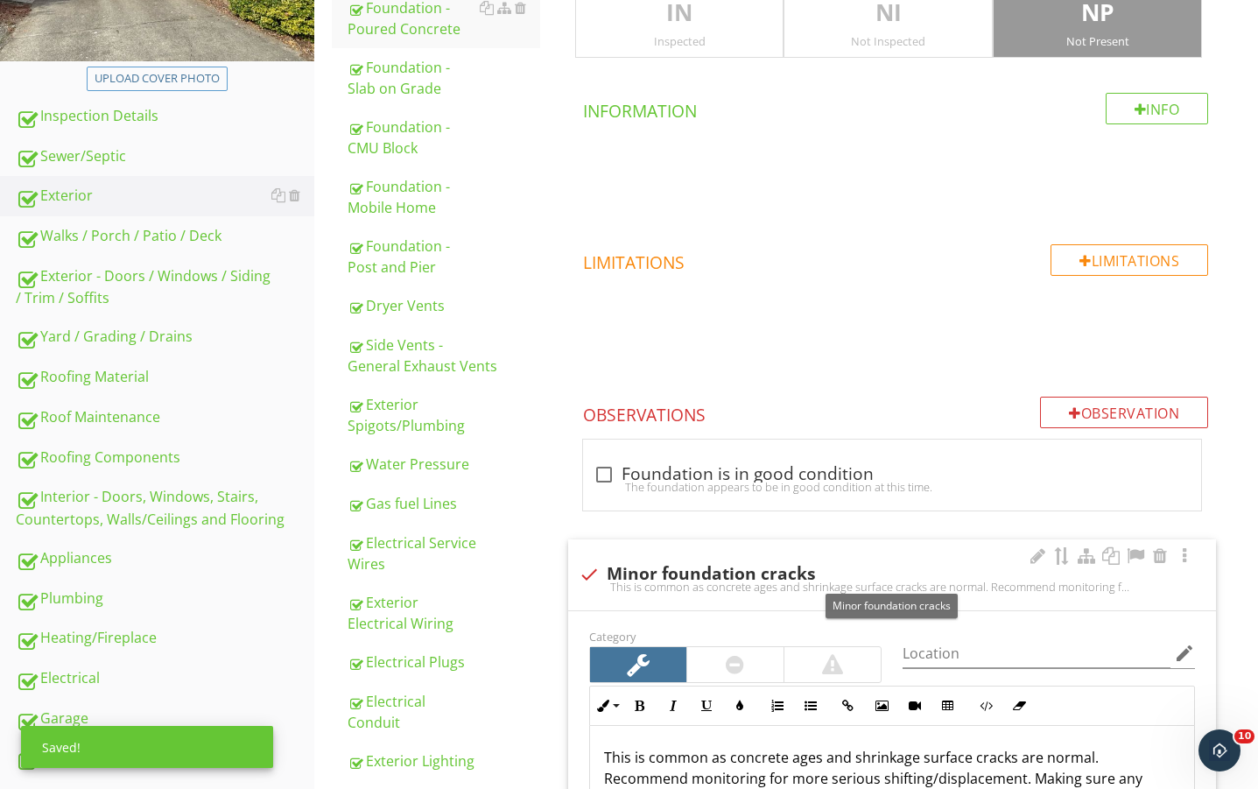
drag, startPoint x: 694, startPoint y: 558, endPoint x: 726, endPoint y: 589, distance: 44.6
click at [695, 558] on div "check Minor foundation cracks This is common as concrete ages and shrinkage sur…" at bounding box center [892, 574] width 648 height 71
checkbox input "true"
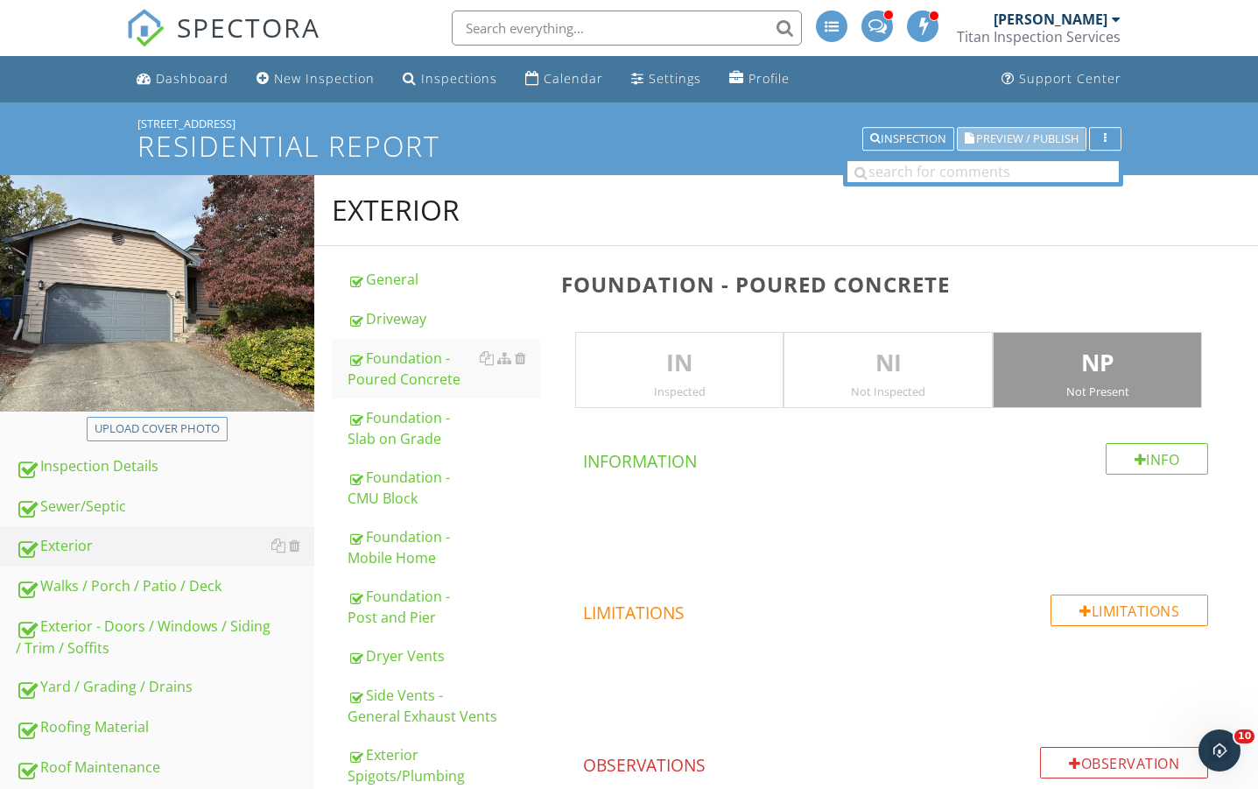
click at [998, 133] on span "Preview / Publish" at bounding box center [1027, 138] width 102 height 11
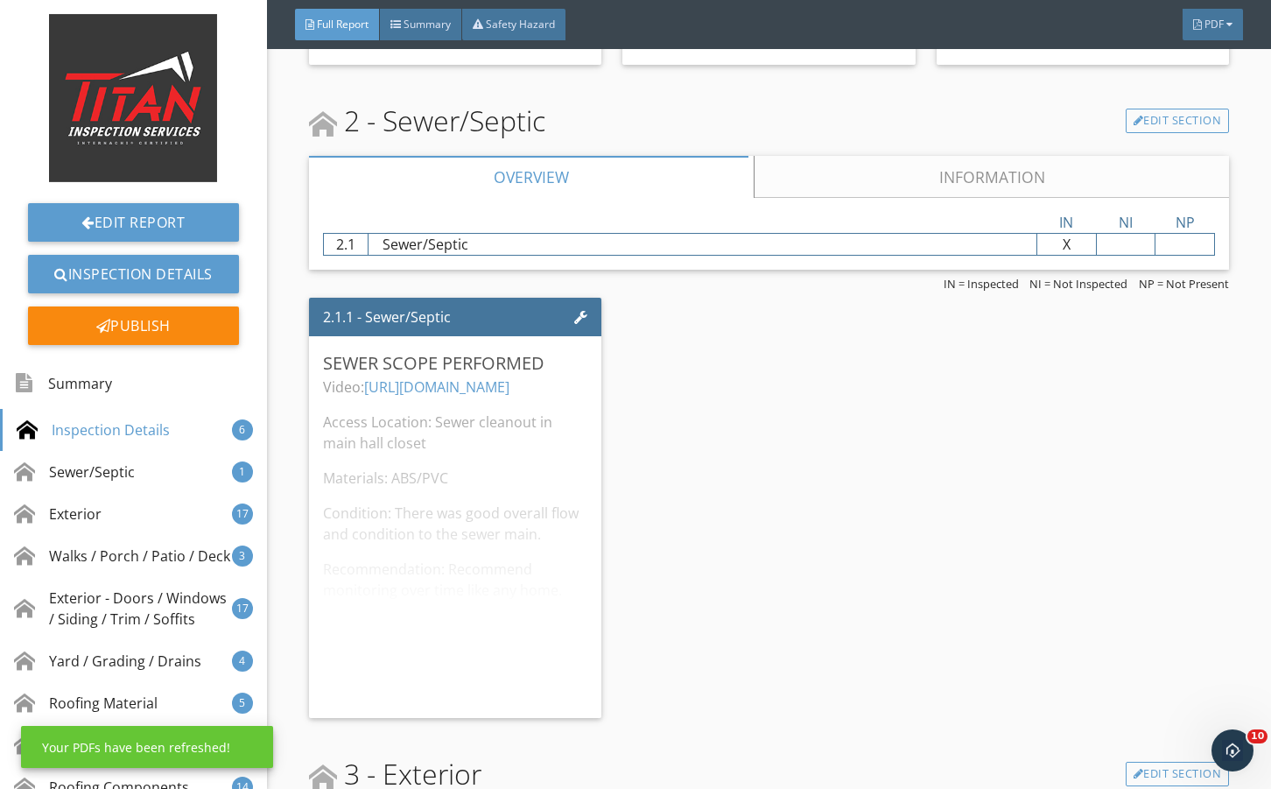
scroll to position [2452, 0]
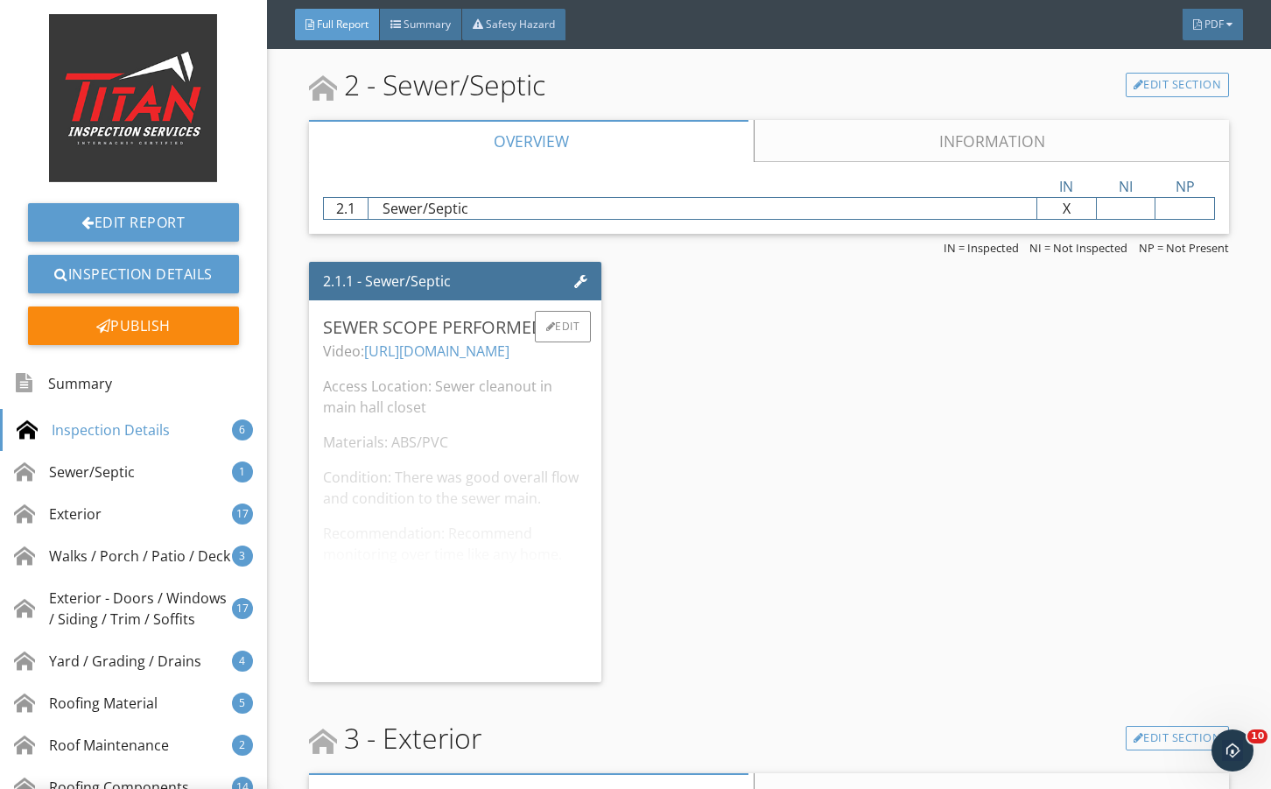
click at [458, 347] on div "Video: https://youtu.be/WMnrB6-H9no Access Location: Sewer cleanout in main hal…" at bounding box center [455, 504] width 264 height 327
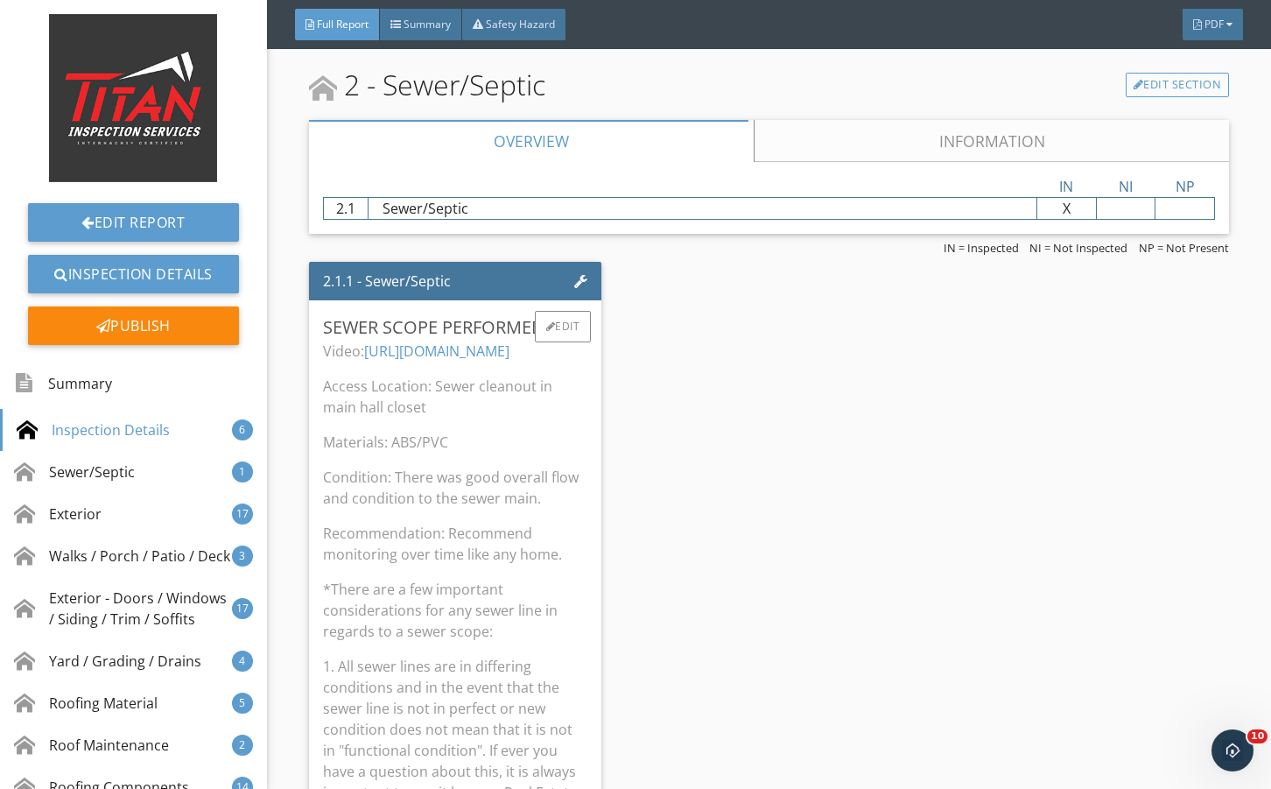
click at [460, 347] on link "https://youtu.be/WMnrB6-H9no" at bounding box center [436, 351] width 145 height 19
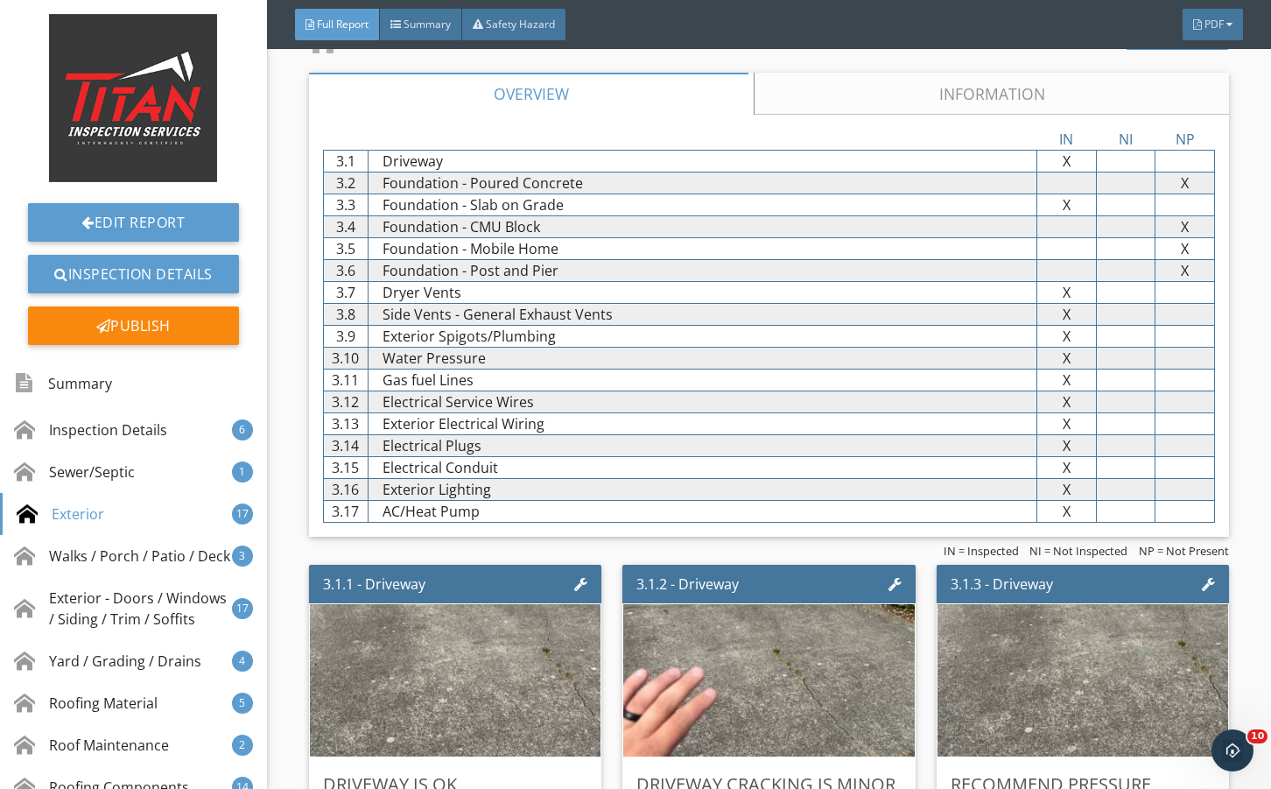
click at [799, 118] on div "IN NI NP 3.1 Driveway X X X 3.2 Foundation - Poured Concrete X X X 3.3 Foundati…" at bounding box center [769, 326] width 920 height 422
click at [810, 96] on link "Information" at bounding box center [991, 94] width 475 height 42
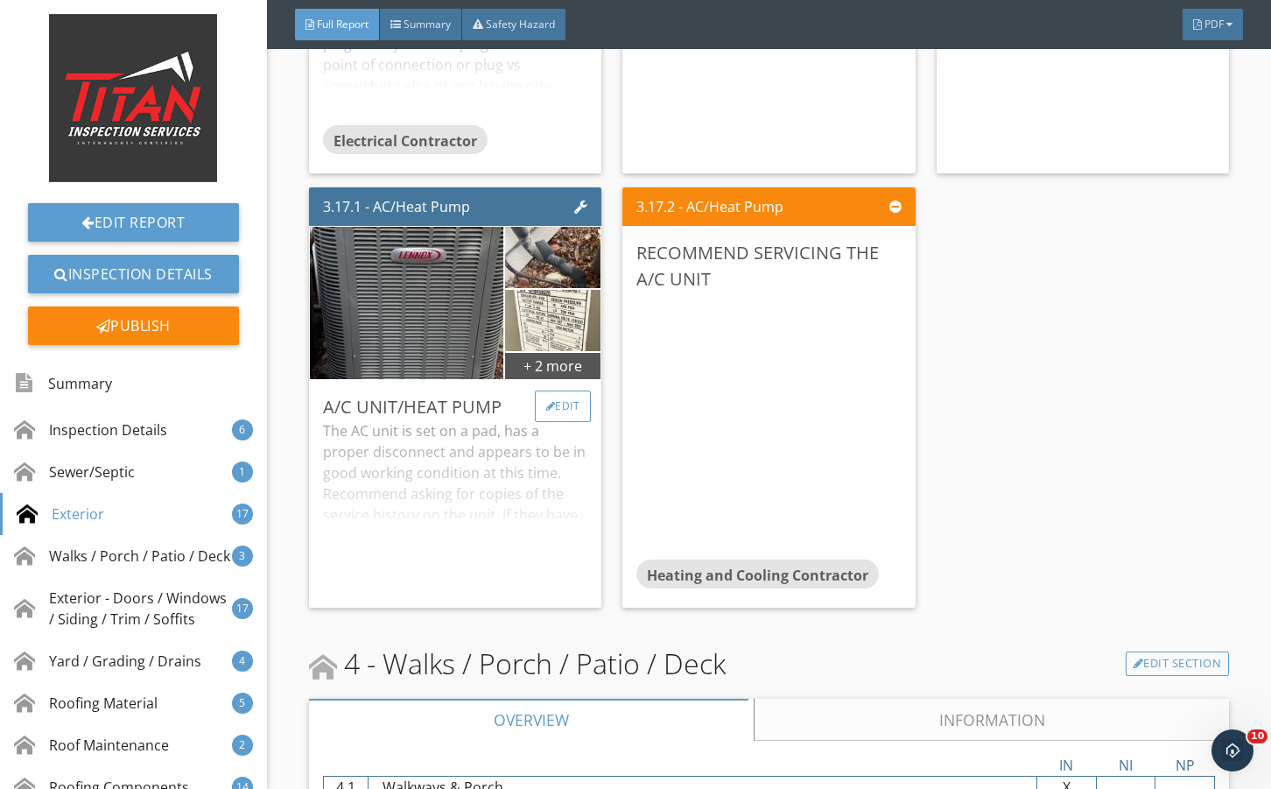
scroll to position [6305, 0]
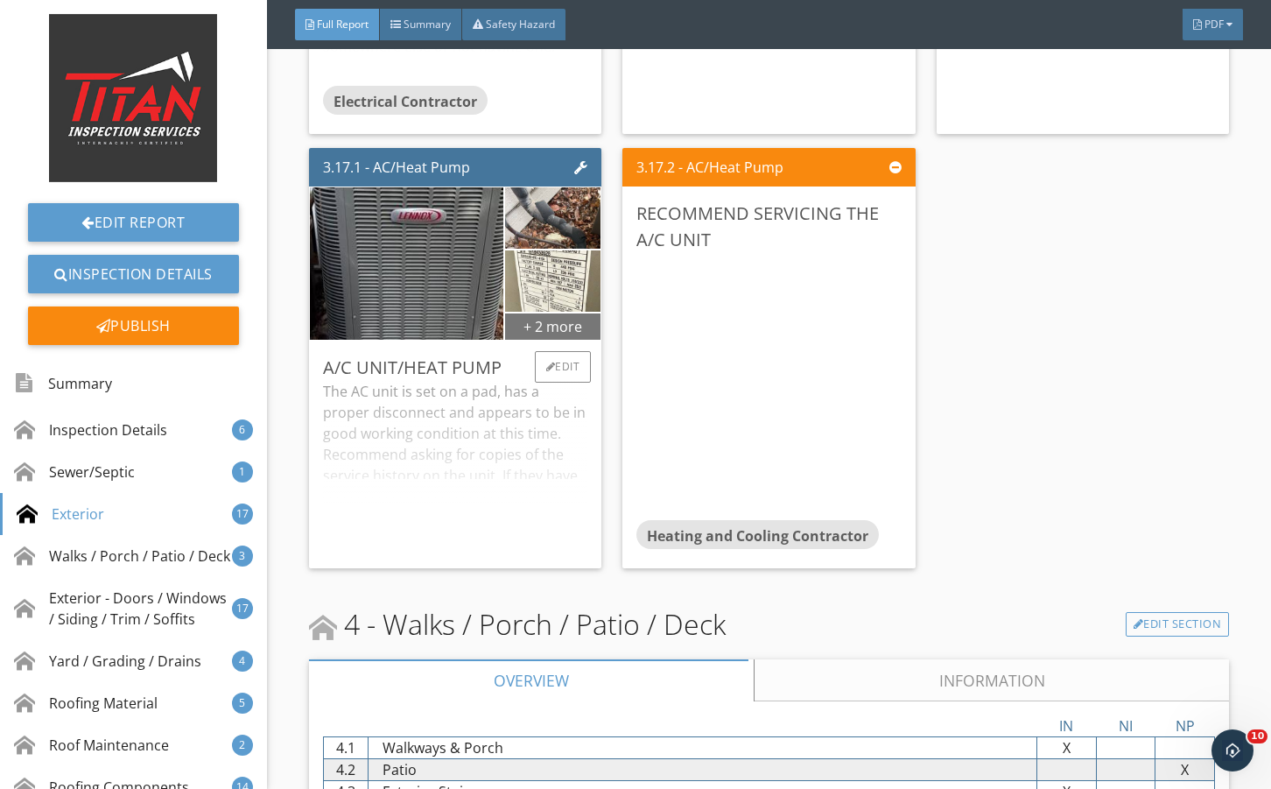
click at [586, 321] on div "+ 2 more" at bounding box center [552, 326] width 95 height 28
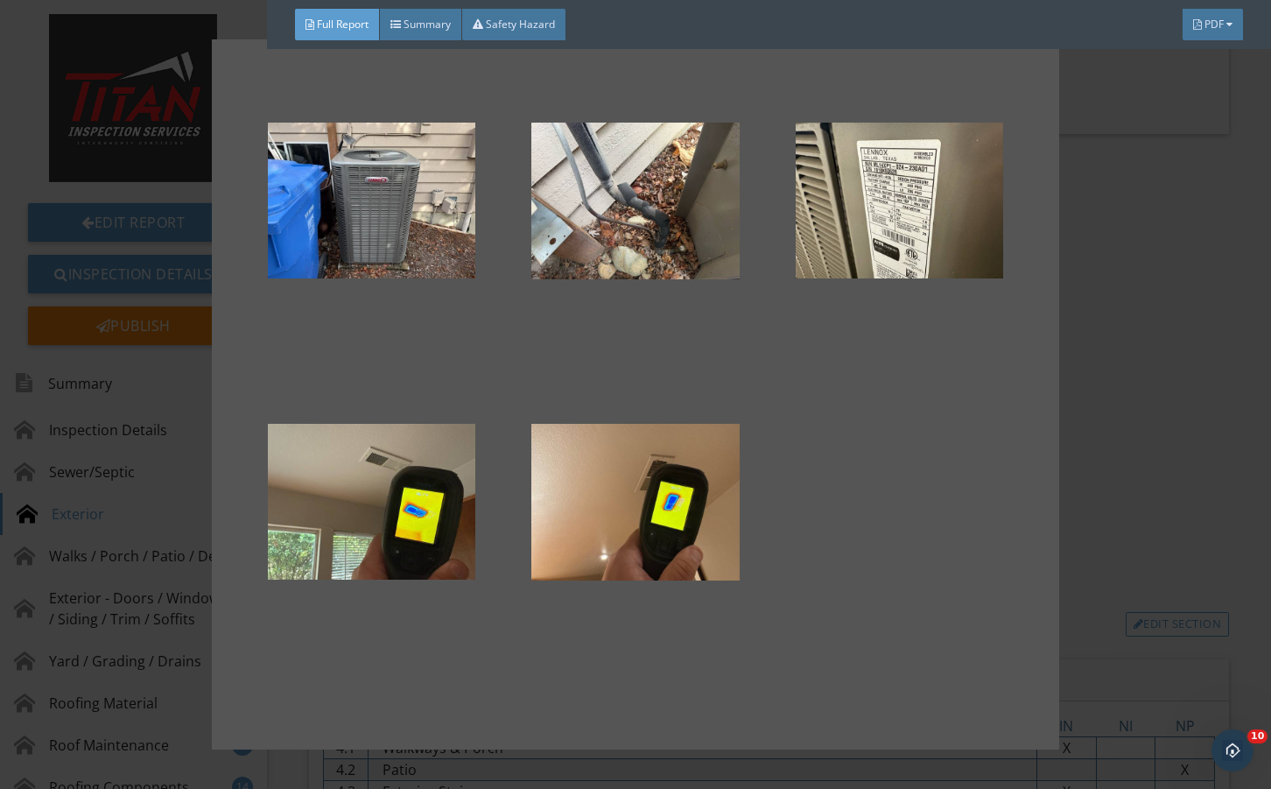
click at [1158, 439] on div at bounding box center [635, 394] width 1271 height 789
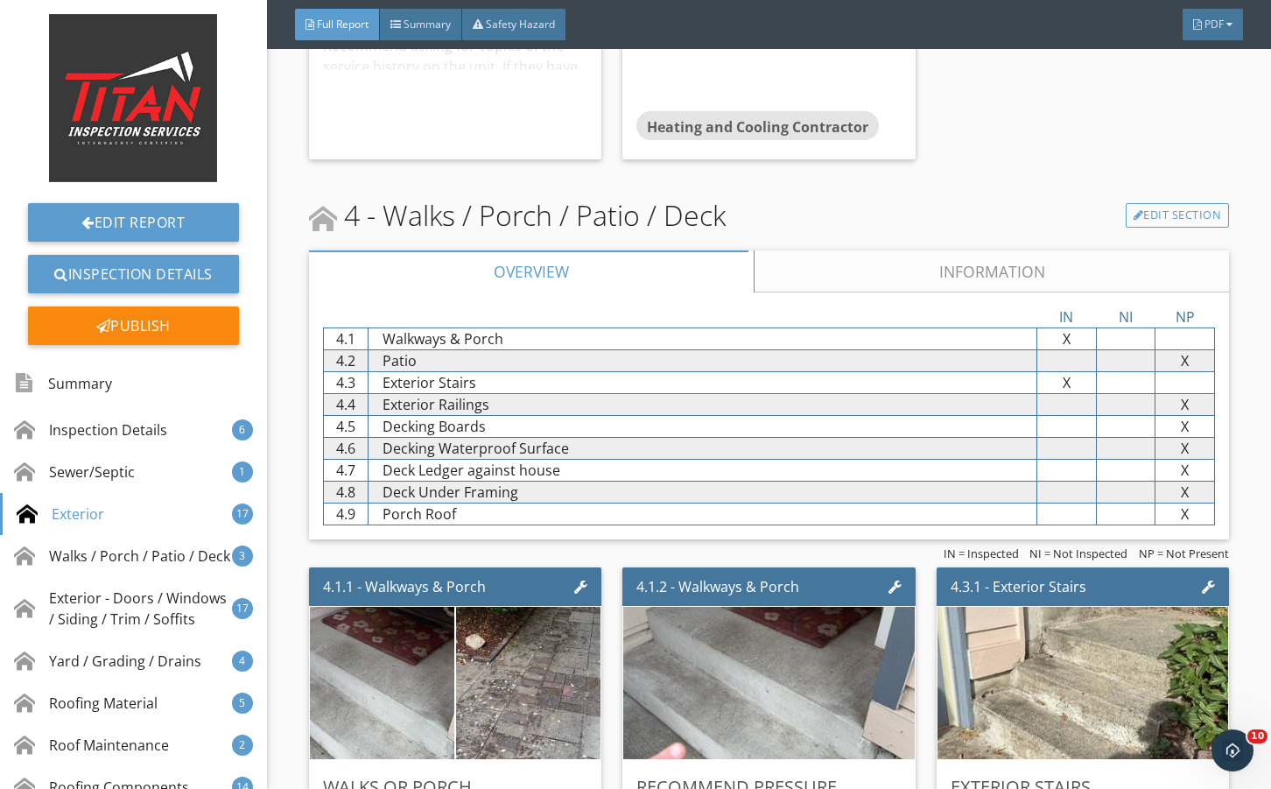
click at [900, 270] on link "Information" at bounding box center [991, 271] width 475 height 42
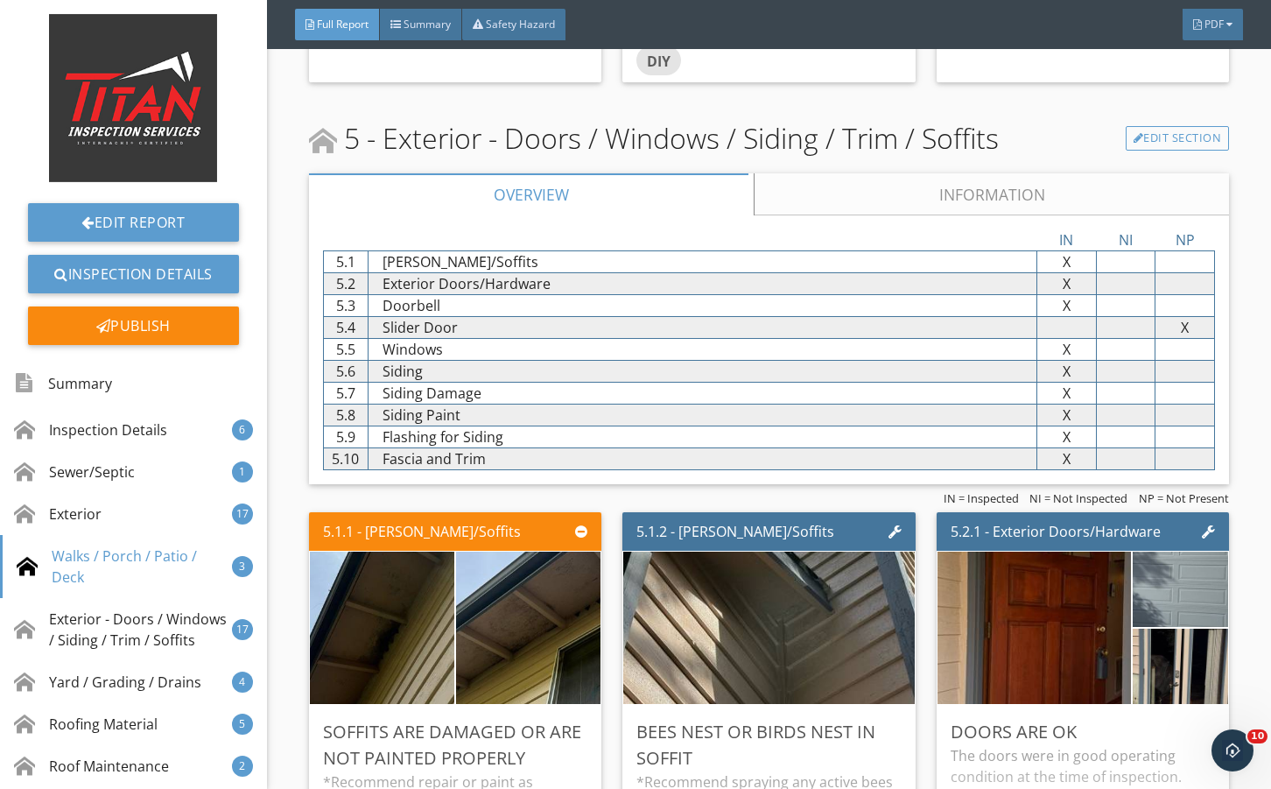
drag, startPoint x: 910, startPoint y: 208, endPoint x: 873, endPoint y: 402, distance: 197.0
click at [913, 209] on link "Information" at bounding box center [991, 194] width 475 height 42
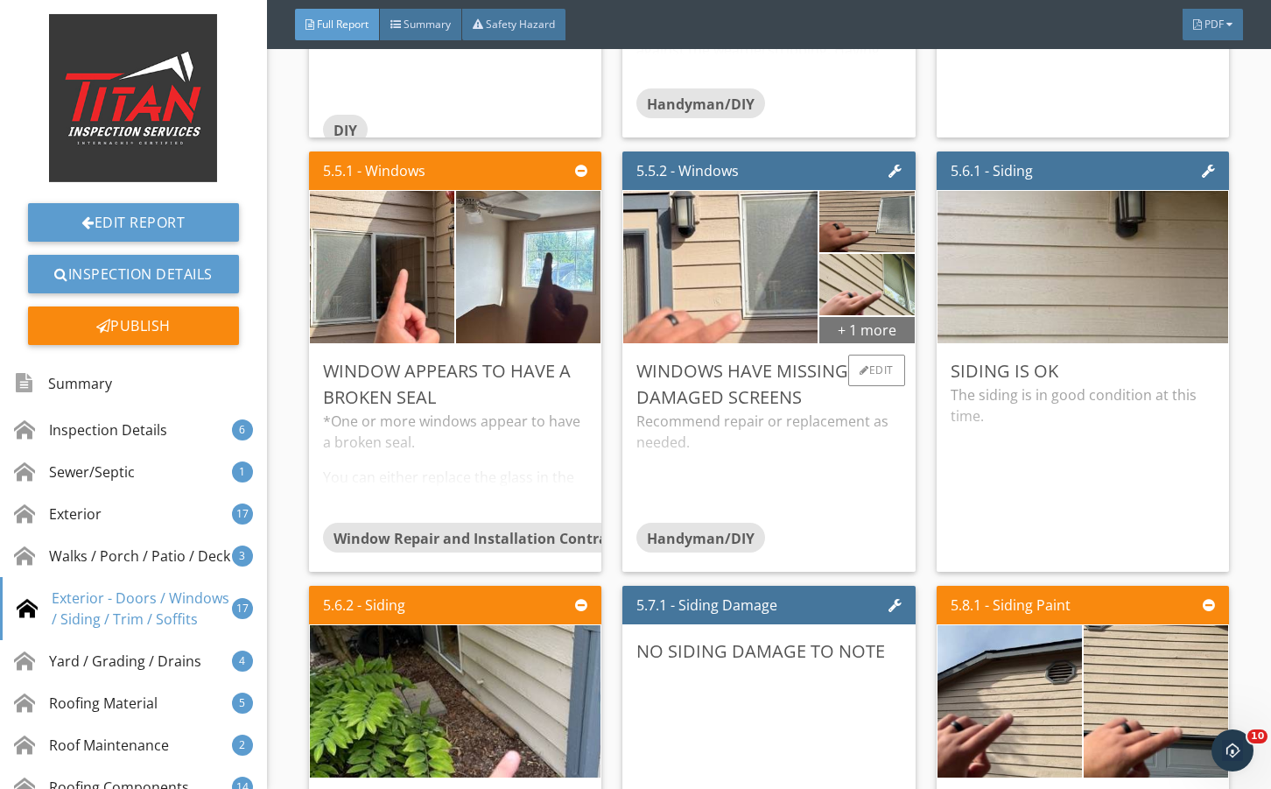
scroll to position [8932, 0]
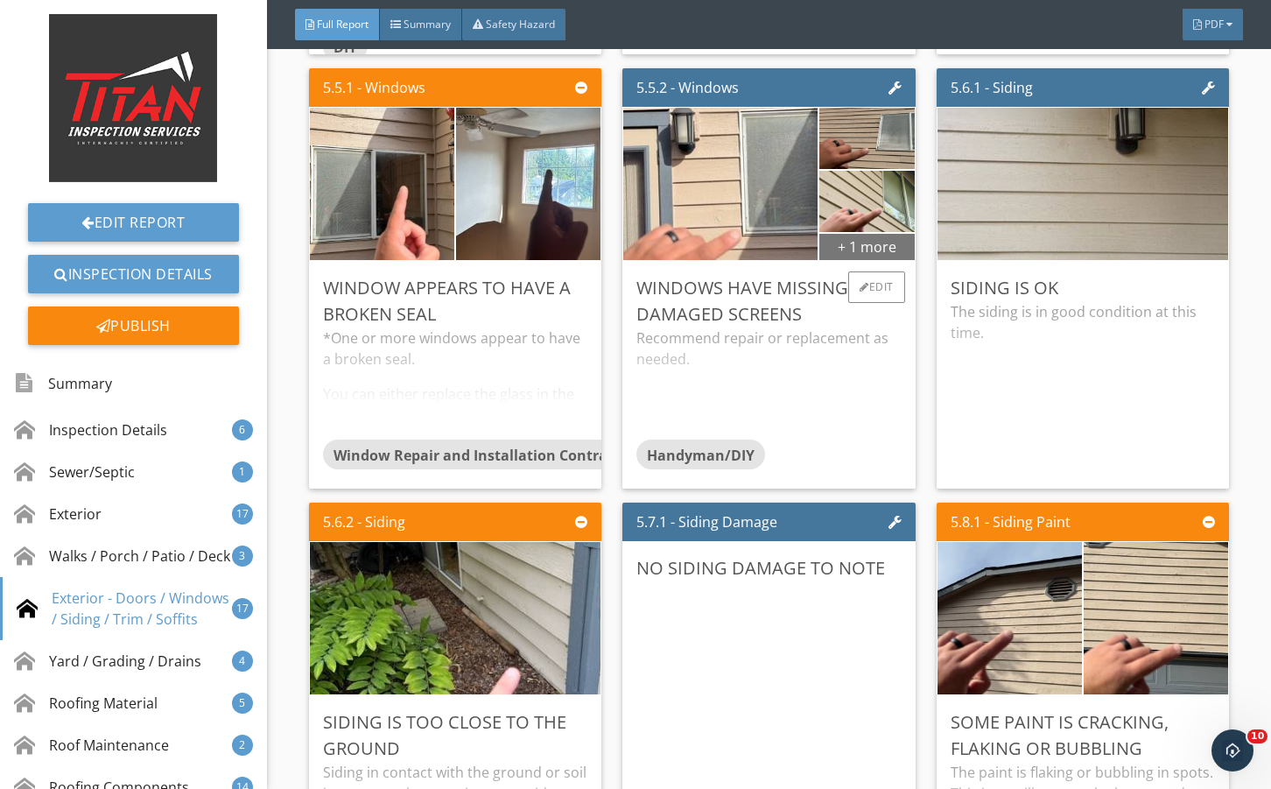
click at [858, 260] on div "+ 1 more" at bounding box center [867, 246] width 95 height 28
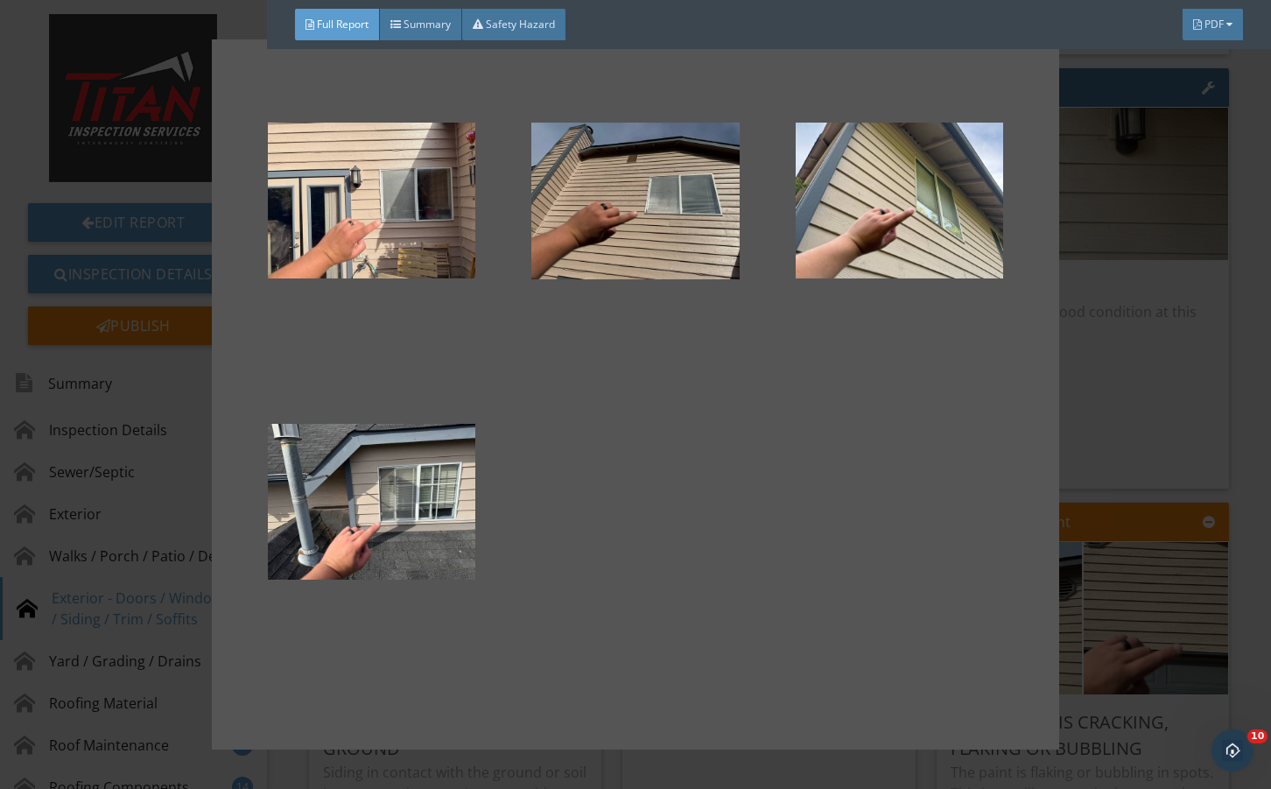
click at [1173, 438] on div at bounding box center [635, 394] width 1271 height 789
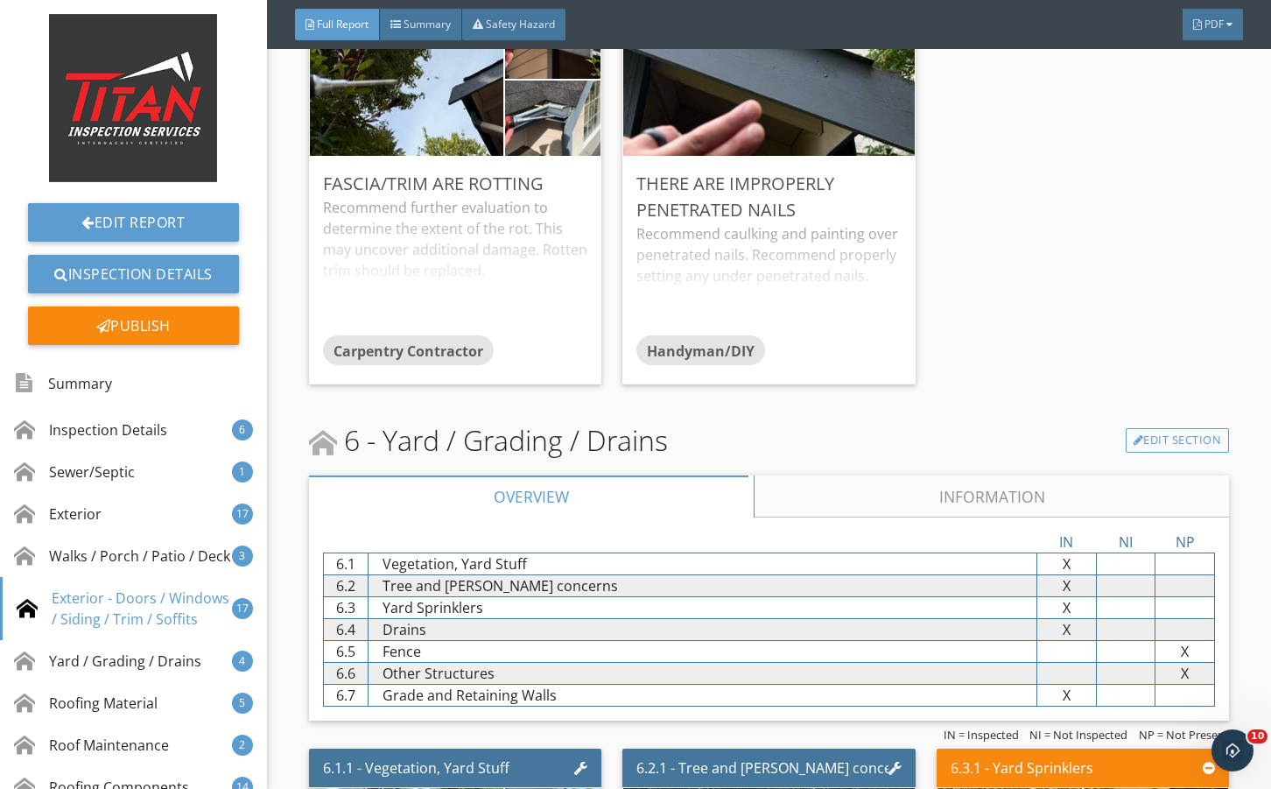
scroll to position [10683, 0]
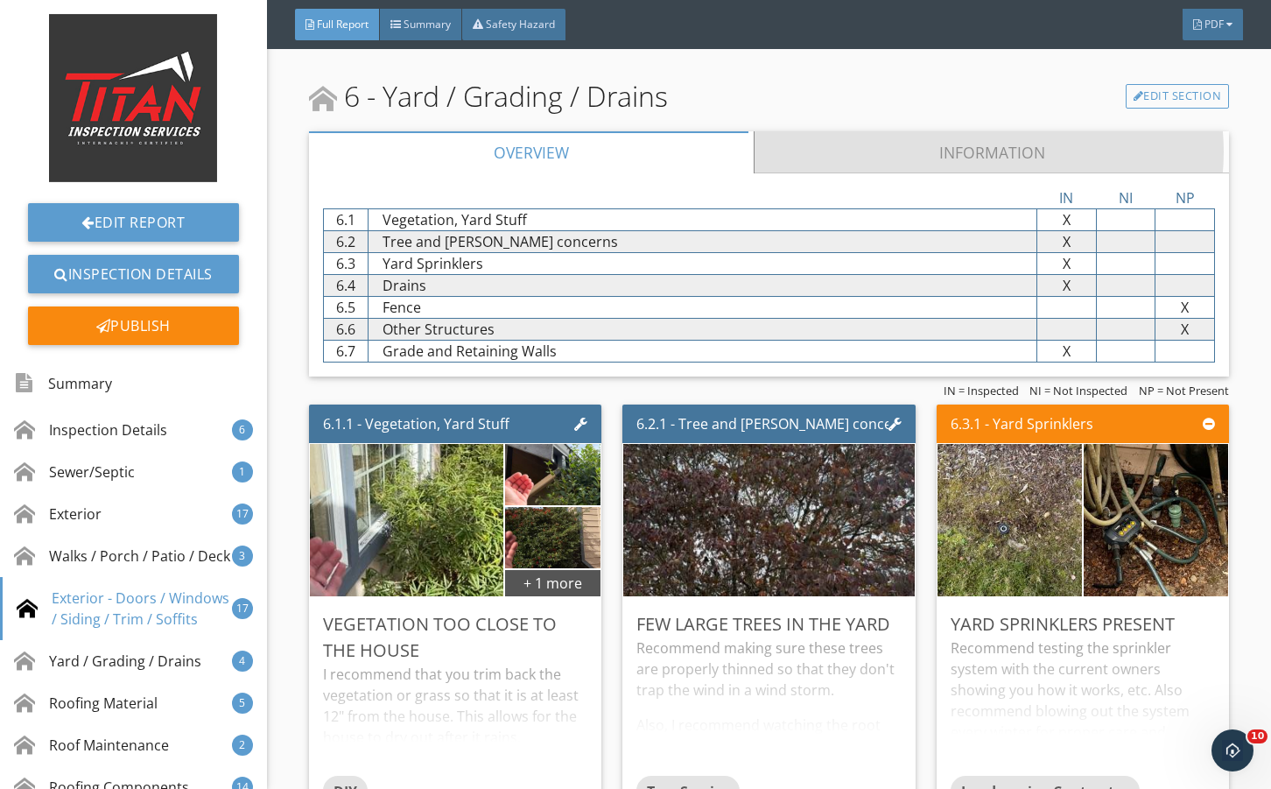
click at [866, 173] on link "Information" at bounding box center [991, 152] width 475 height 42
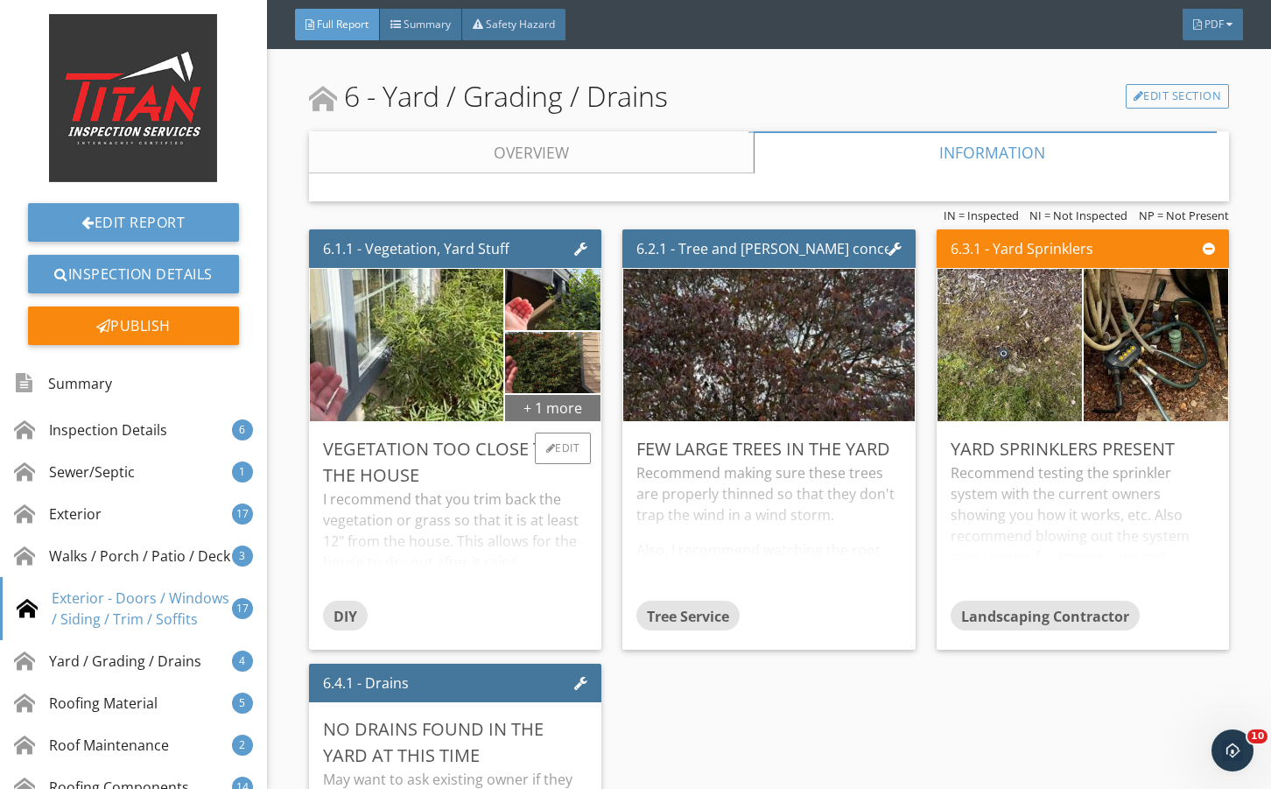
click at [554, 421] on div "+ 1 more" at bounding box center [552, 407] width 95 height 28
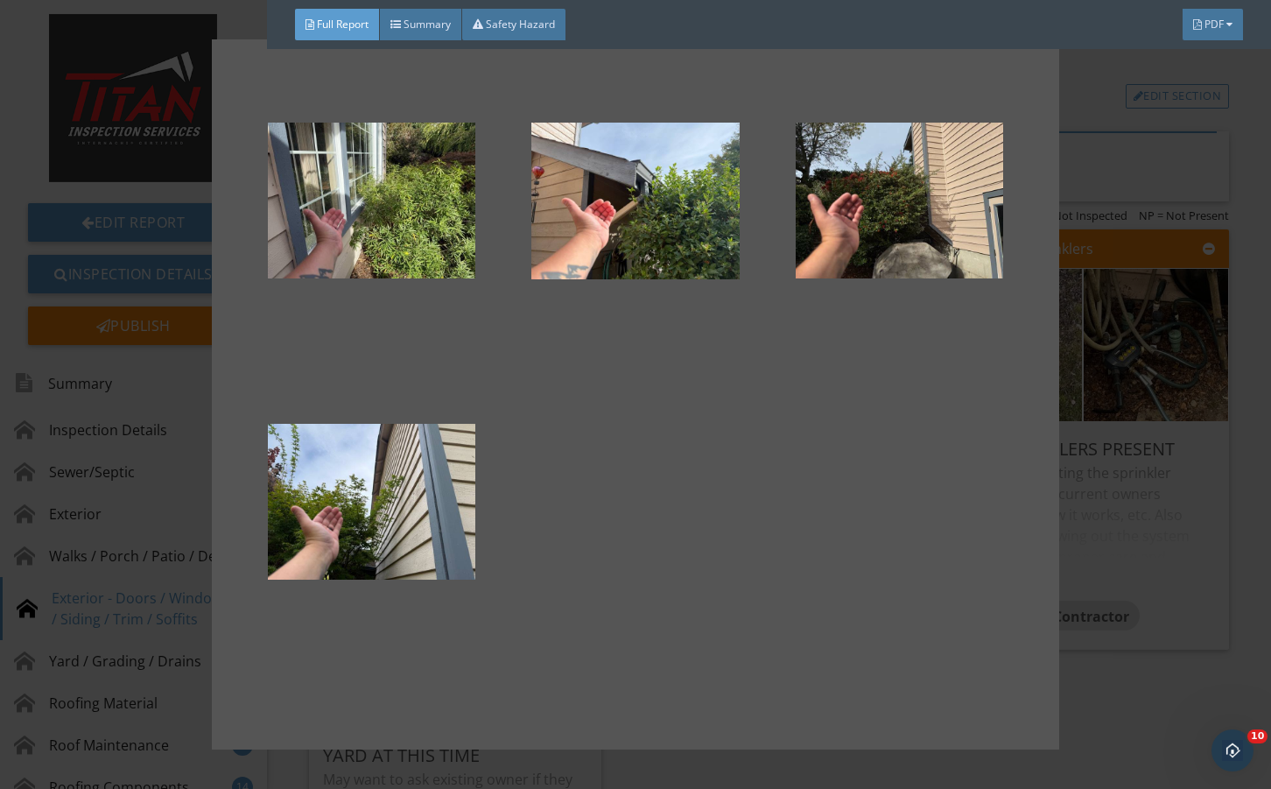
click at [1150, 548] on div at bounding box center [635, 394] width 1271 height 789
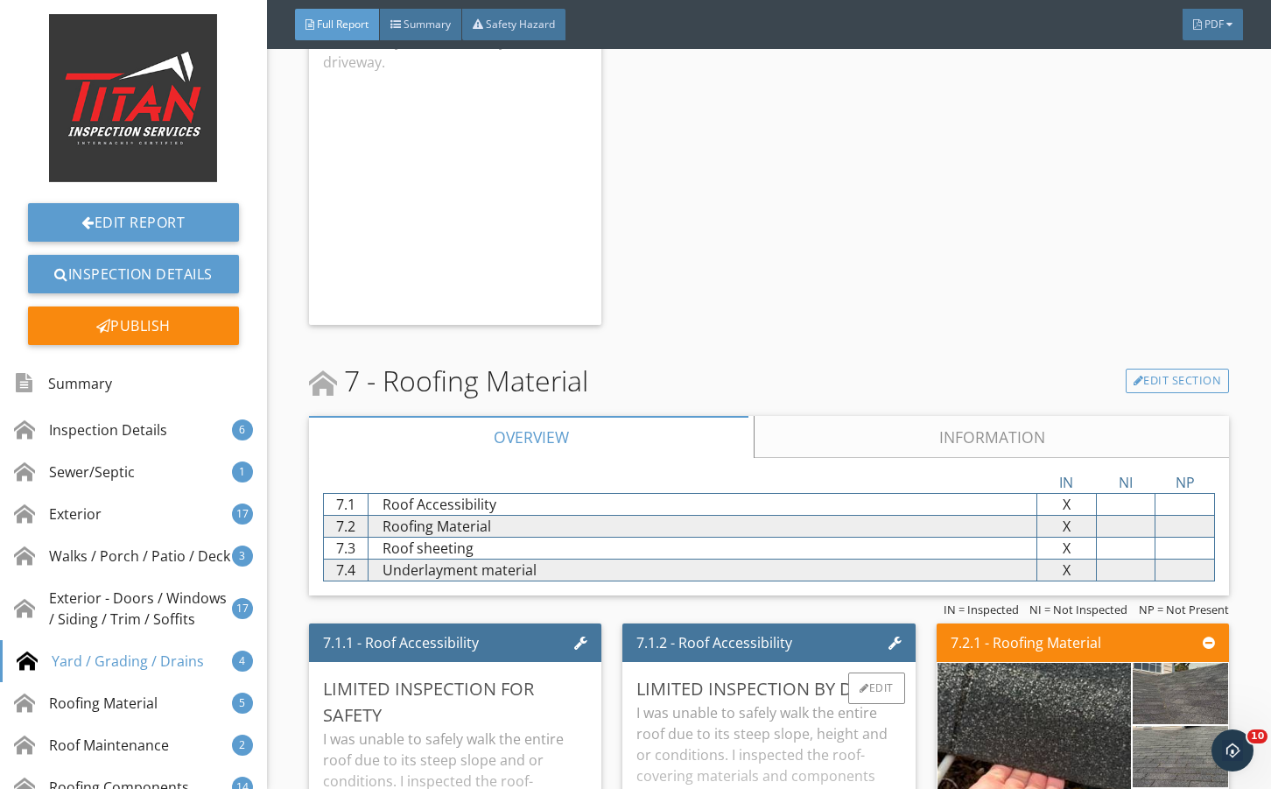
scroll to position [11793, 0]
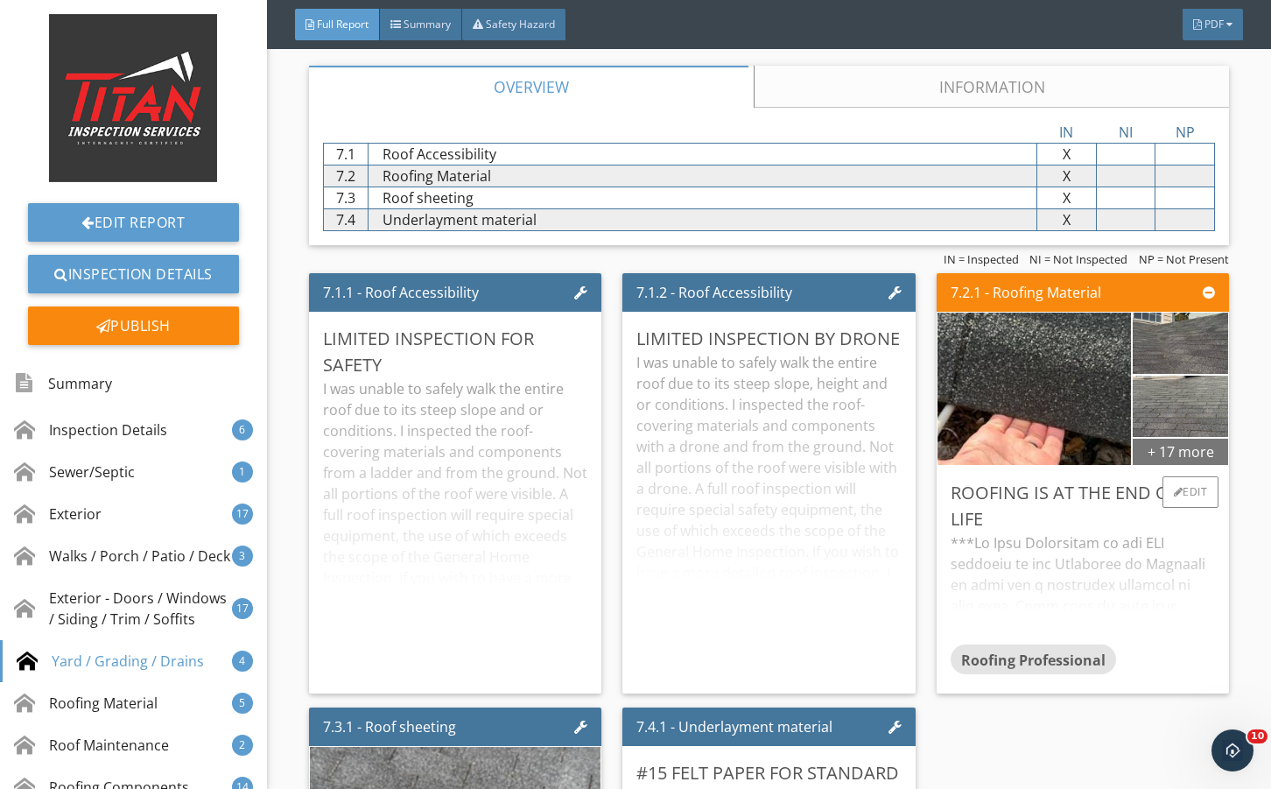
click at [1138, 465] on div "+ 17 more" at bounding box center [1180, 451] width 95 height 28
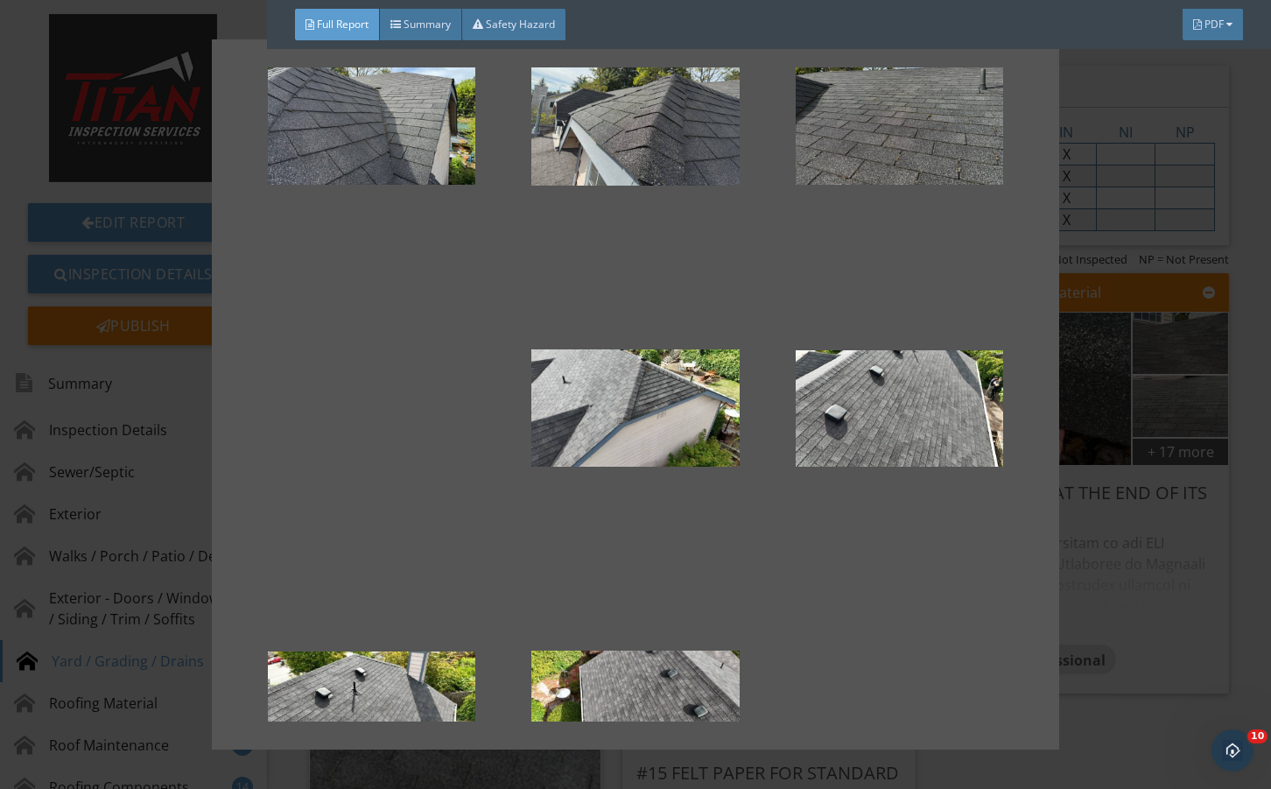
scroll to position [1454, 0]
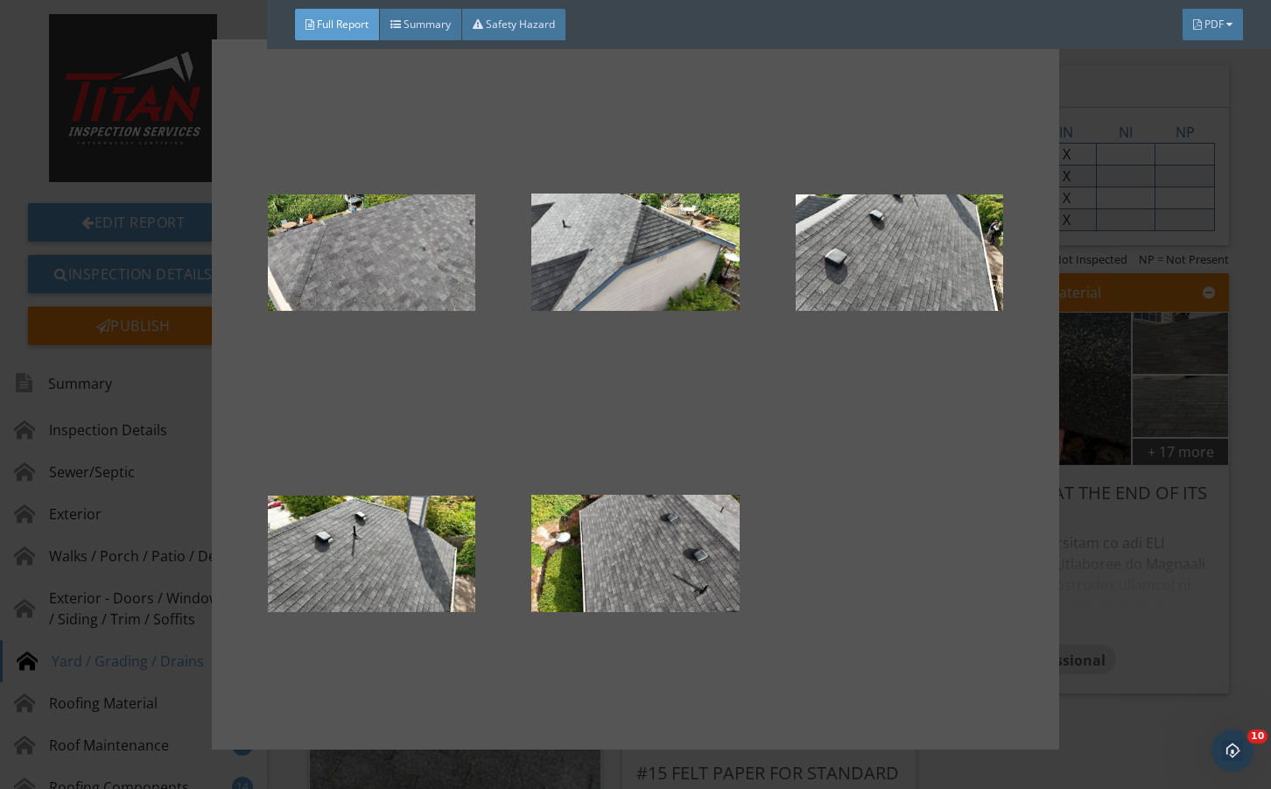
click at [1107, 634] on div at bounding box center [635, 394] width 1271 height 789
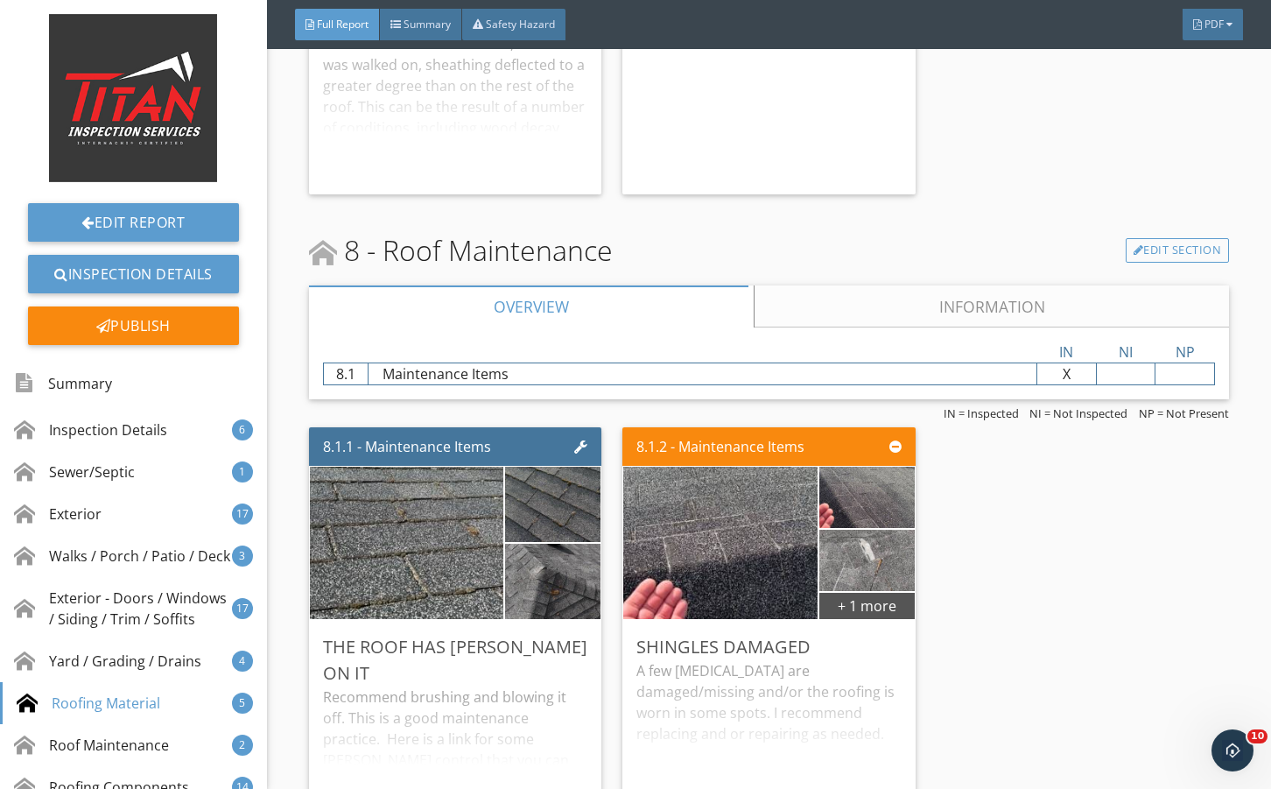
click at [838, 327] on link "Information" at bounding box center [991, 306] width 475 height 42
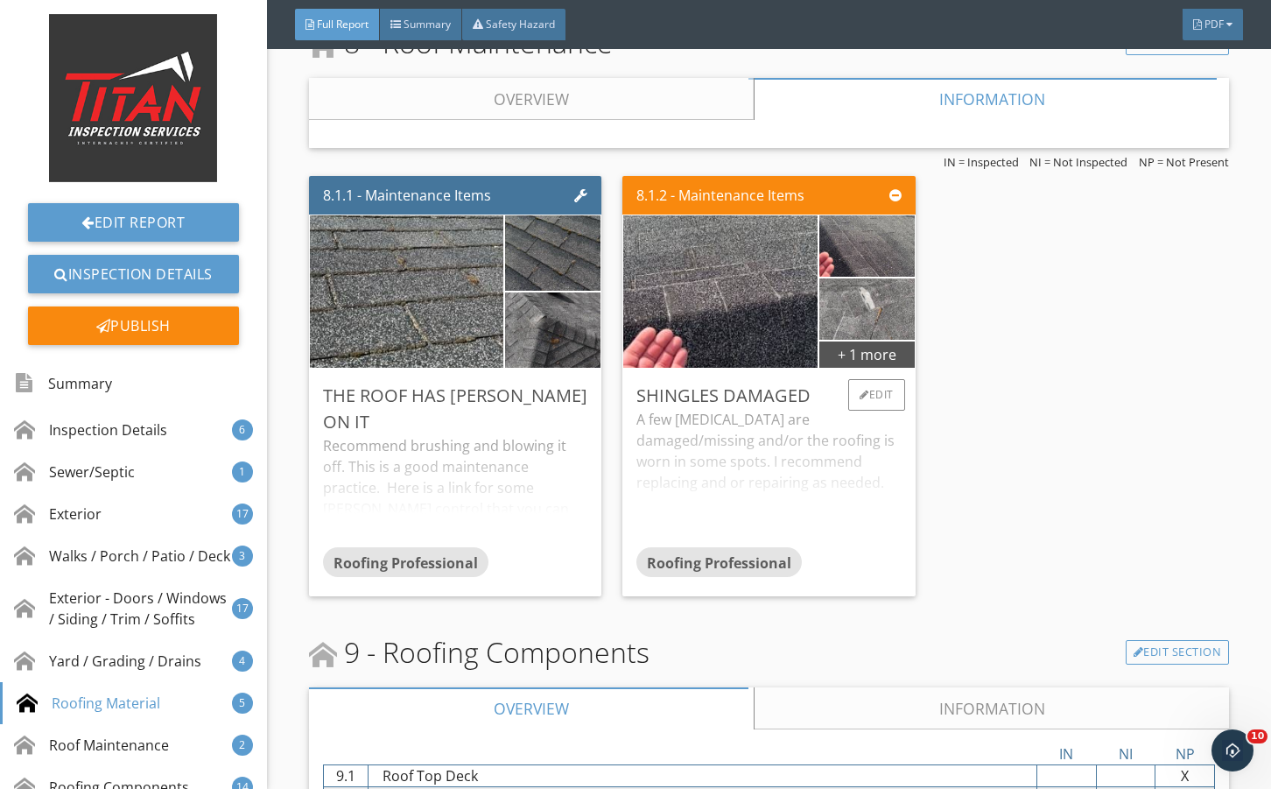
scroll to position [12960, 0]
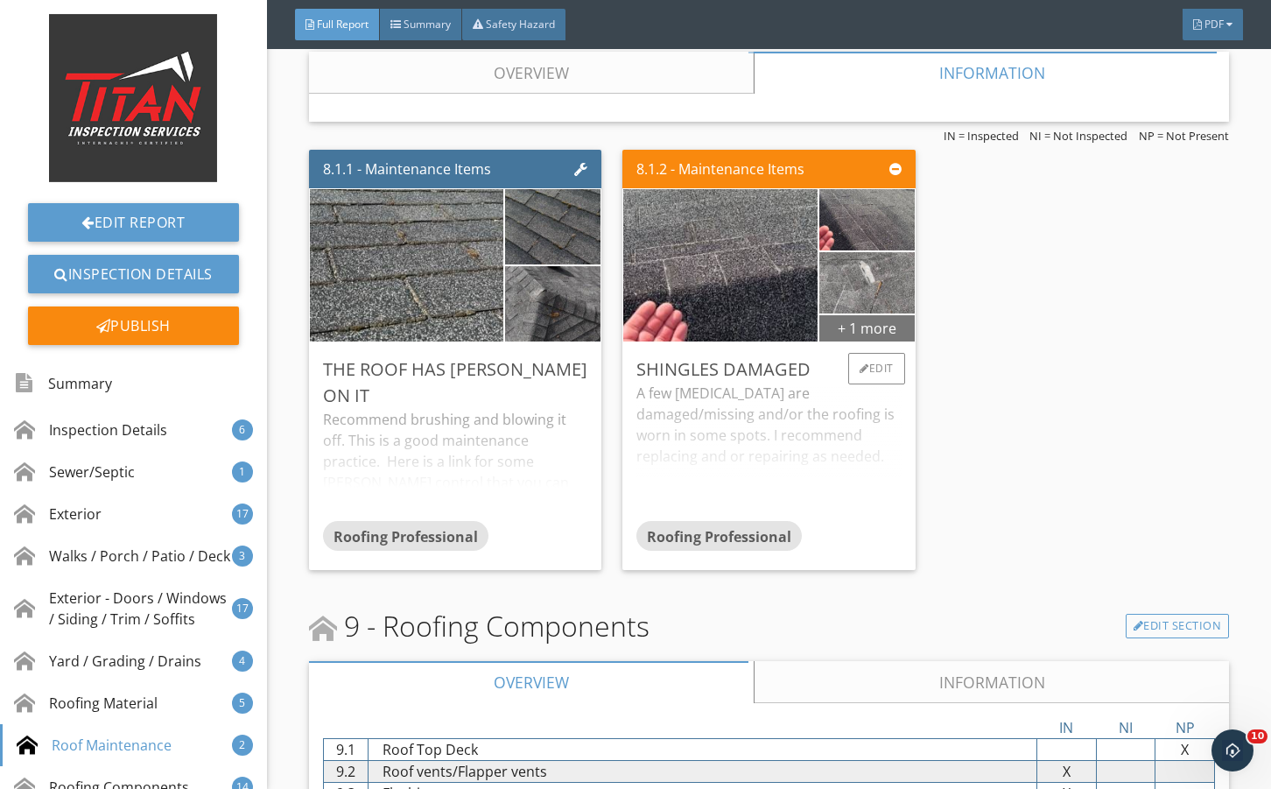
click at [838, 342] on div "+ 1 more" at bounding box center [867, 327] width 95 height 28
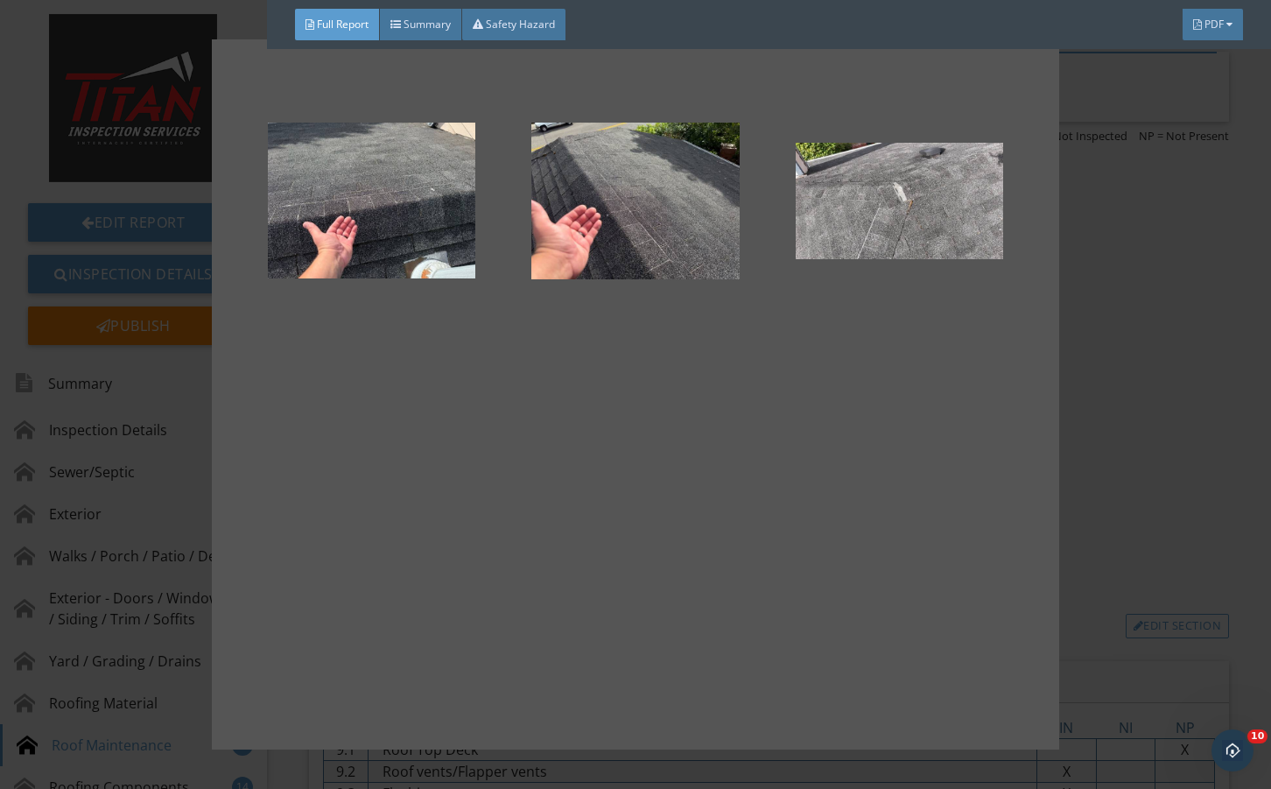
click at [1134, 506] on div at bounding box center [635, 394] width 1271 height 789
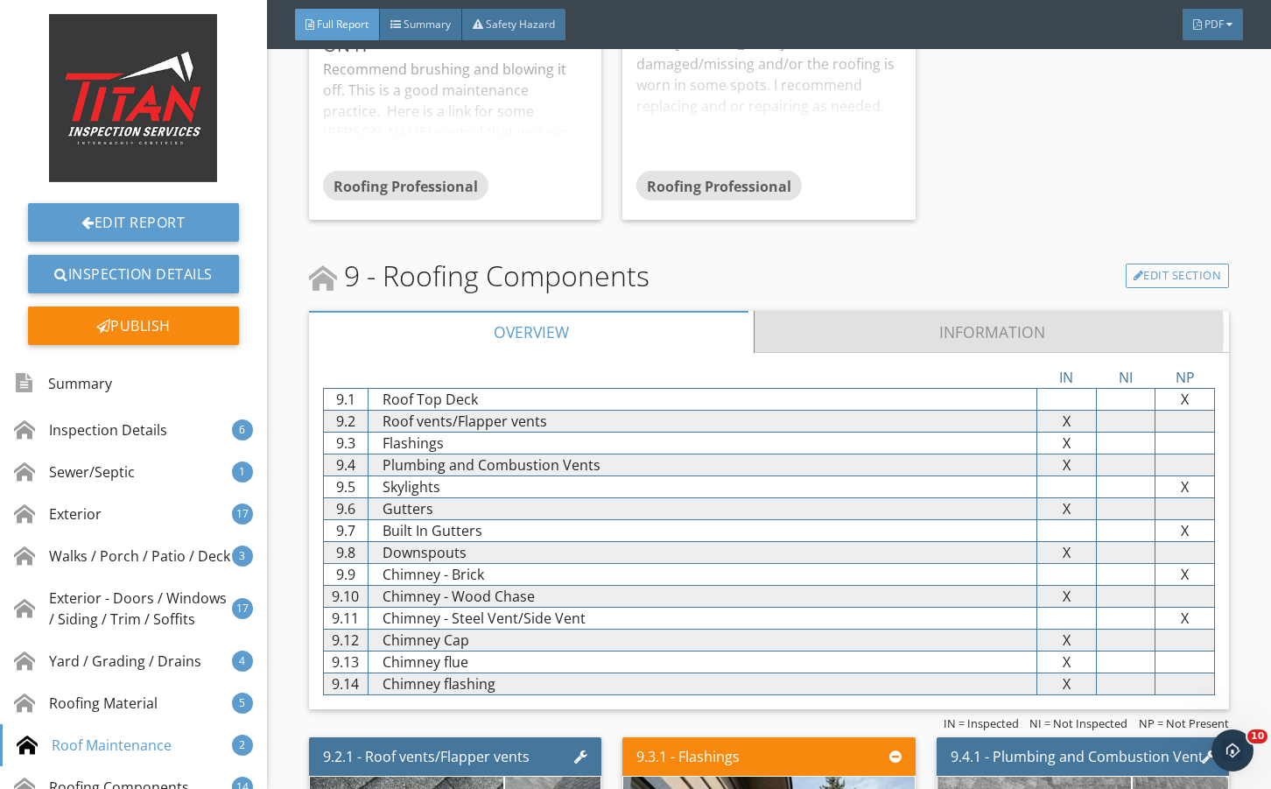
click at [807, 353] on link "Information" at bounding box center [991, 332] width 475 height 42
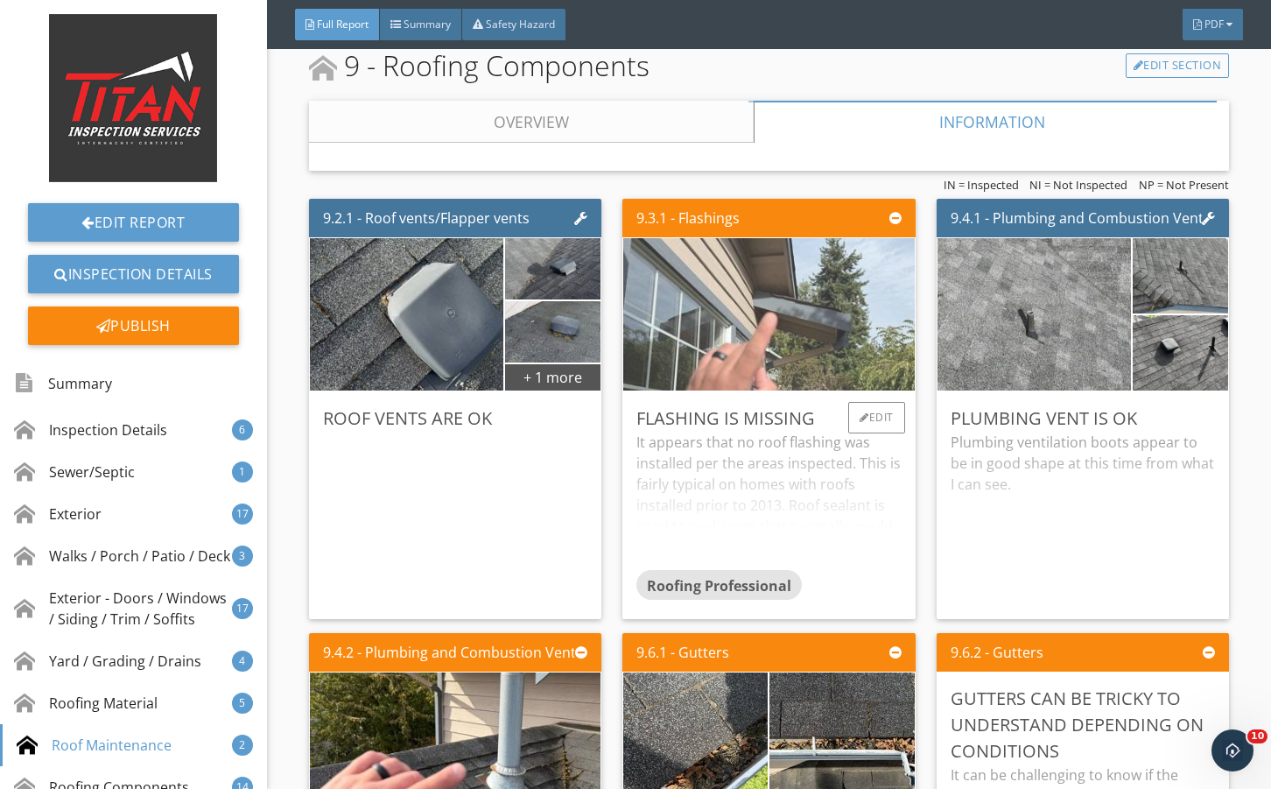
scroll to position [13719, 0]
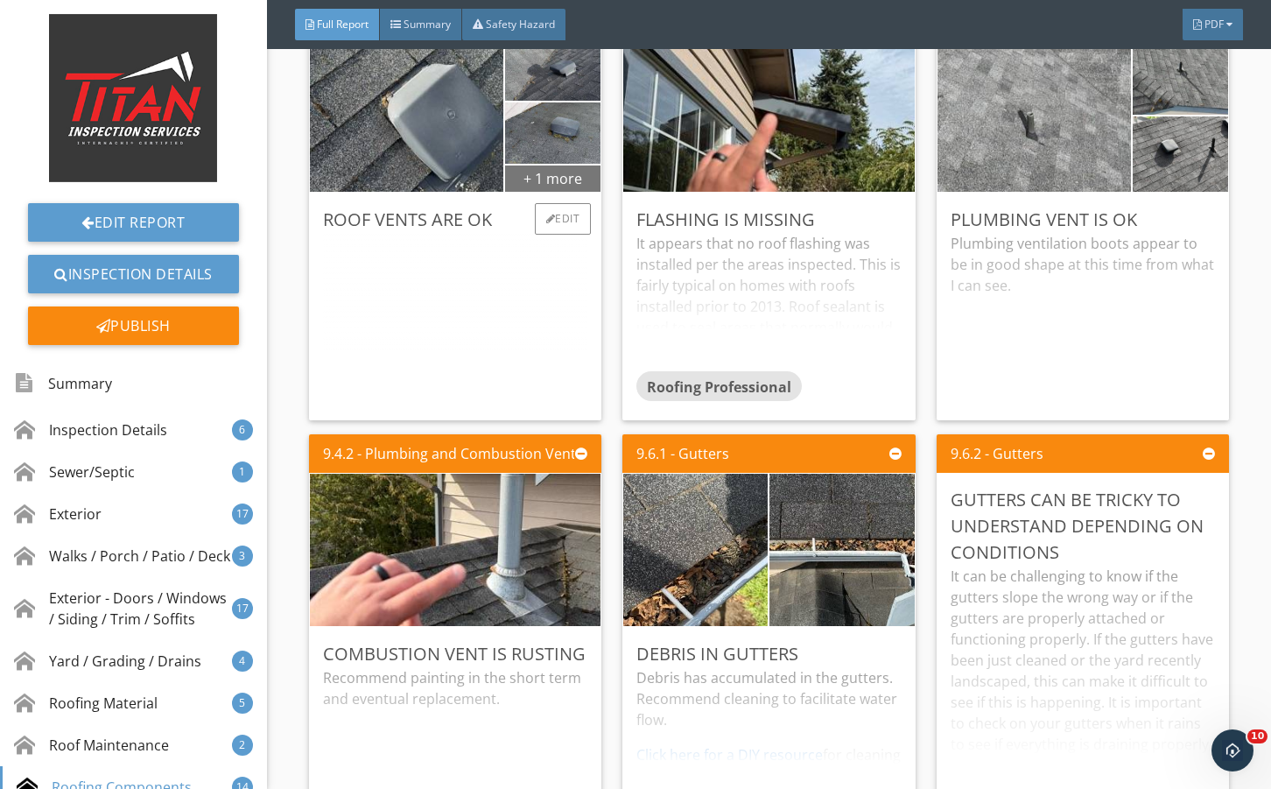
click at [560, 192] on div "+ 1 more" at bounding box center [552, 178] width 95 height 28
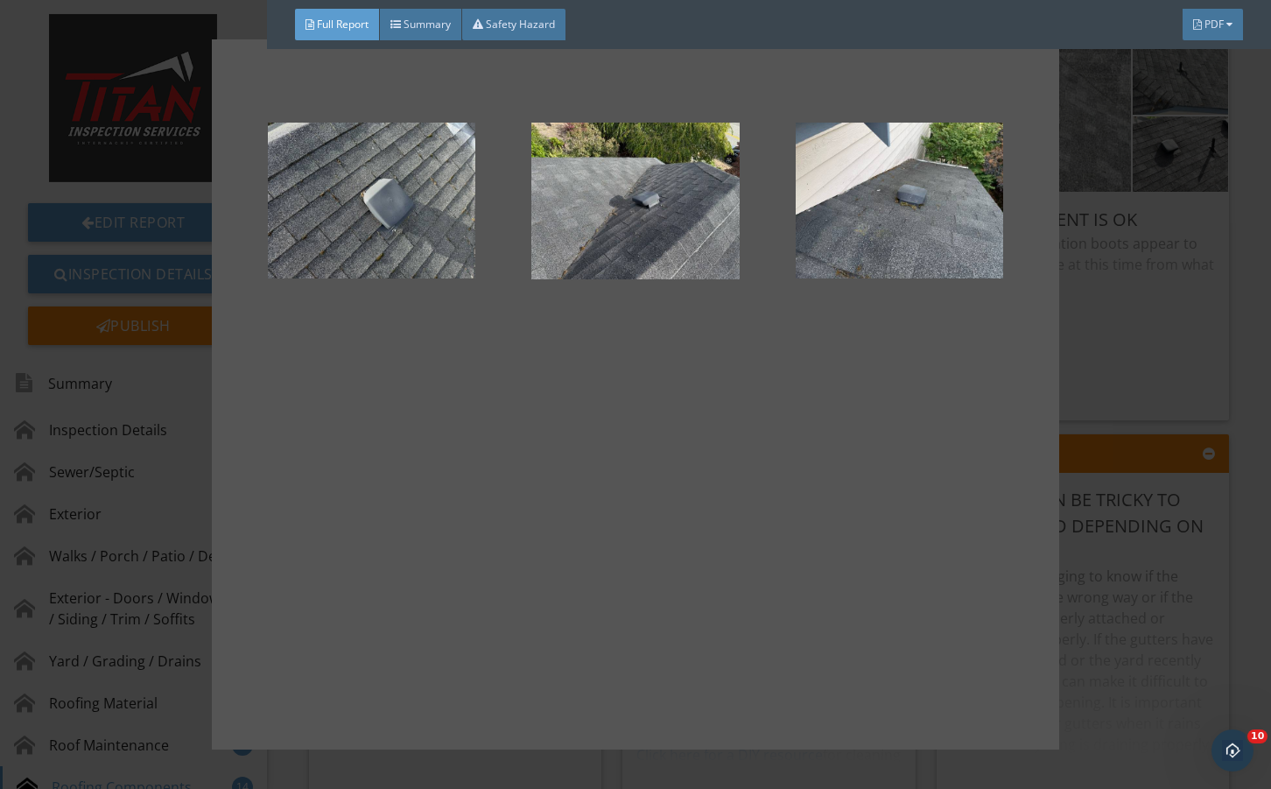
click at [1060, 343] on div at bounding box center [635, 394] width 1271 height 789
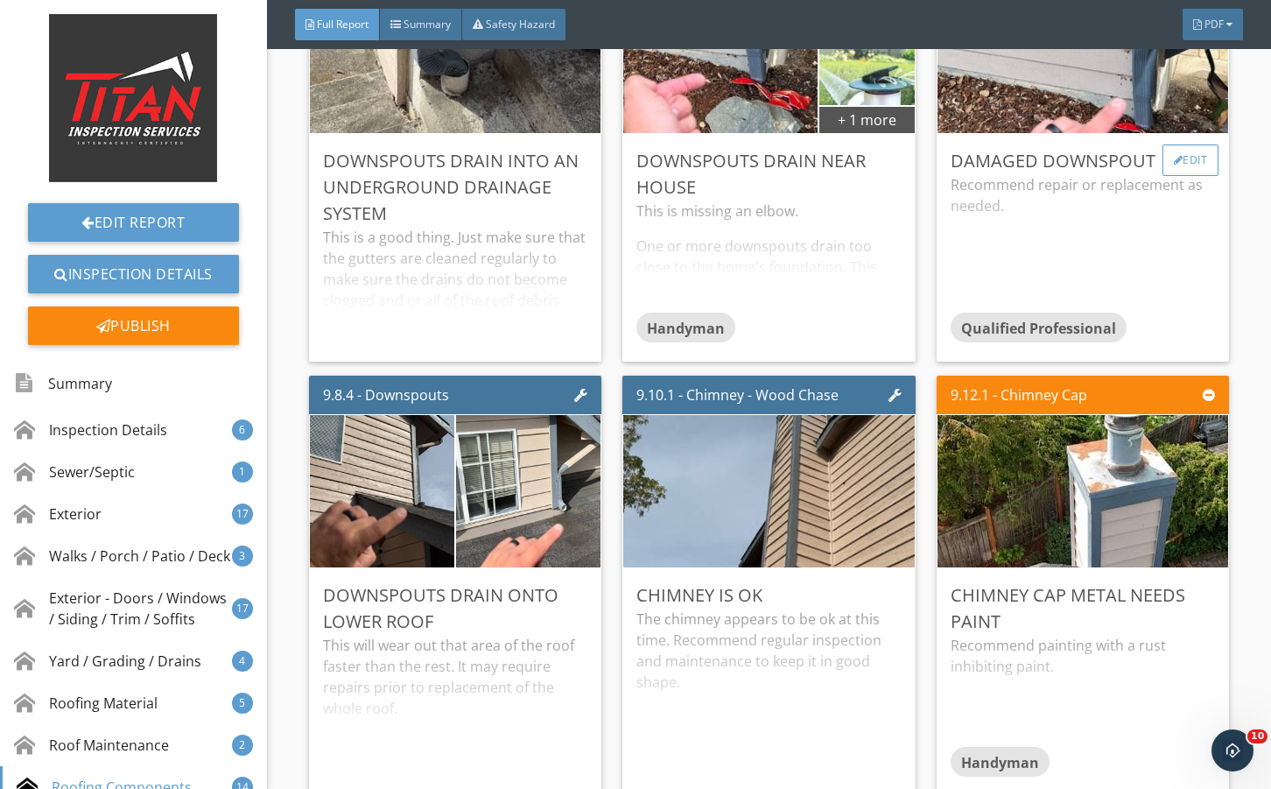
scroll to position [14595, 0]
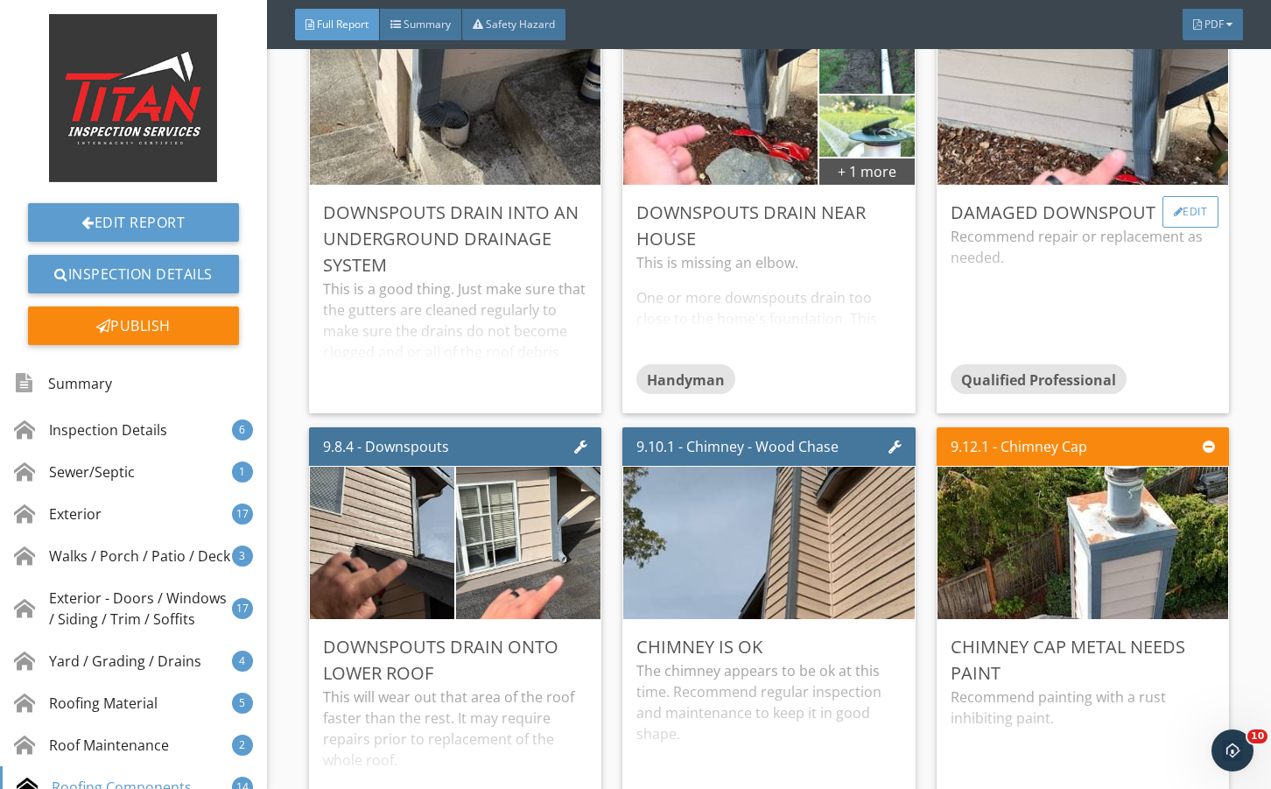
click at [1178, 228] on div "Edit" at bounding box center [1191, 212] width 57 height 32
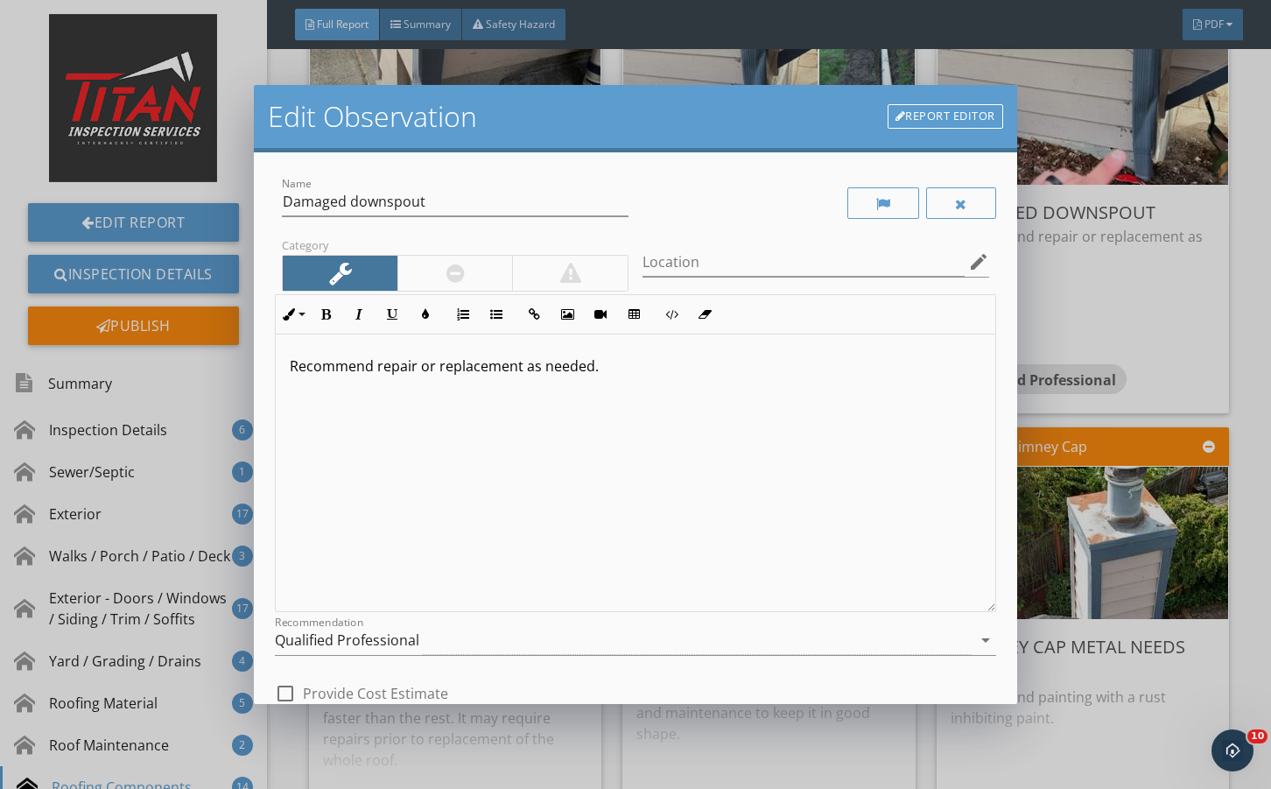
click at [436, 635] on div "Qualified Professional" at bounding box center [623, 640] width 696 height 29
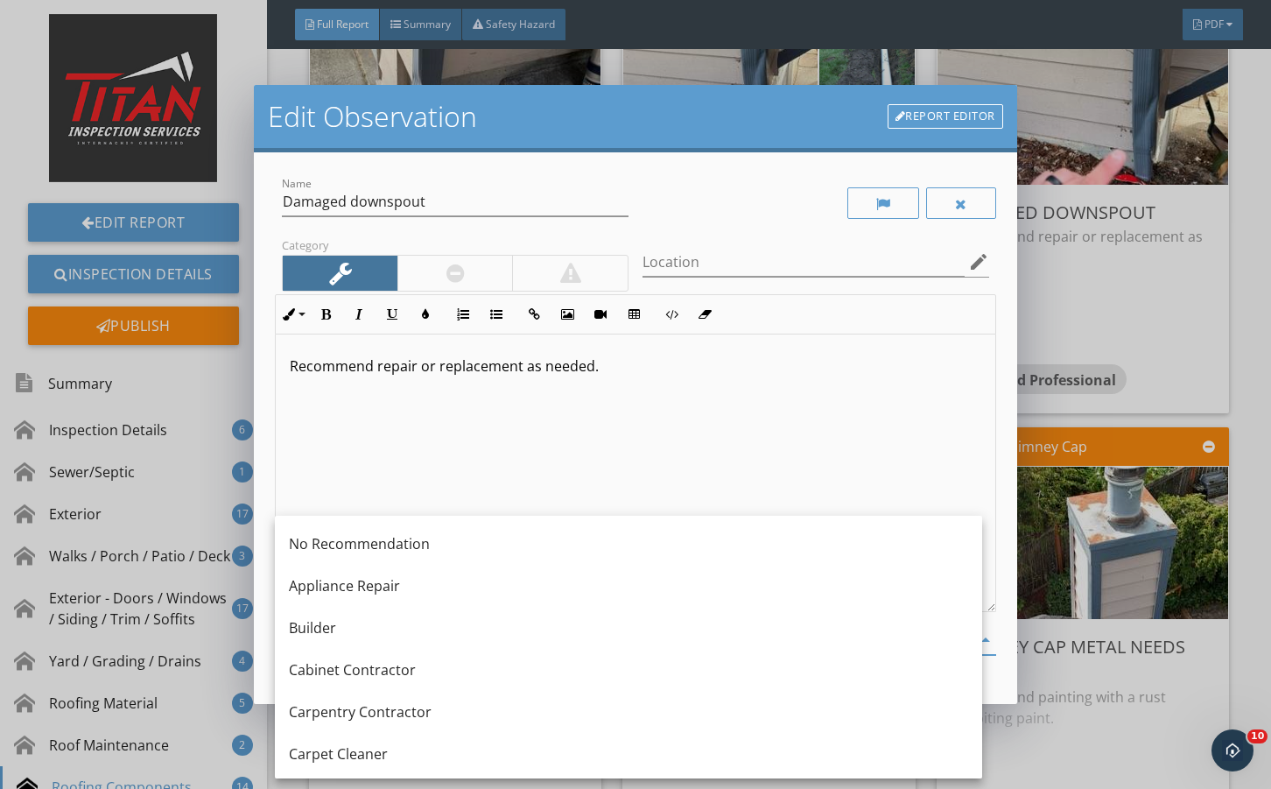
drag, startPoint x: 462, startPoint y: 458, endPoint x: 586, endPoint y: 644, distance: 223.0
click at [464, 458] on div "Recommend repair or replacement as needed." at bounding box center [635, 474] width 719 height 278
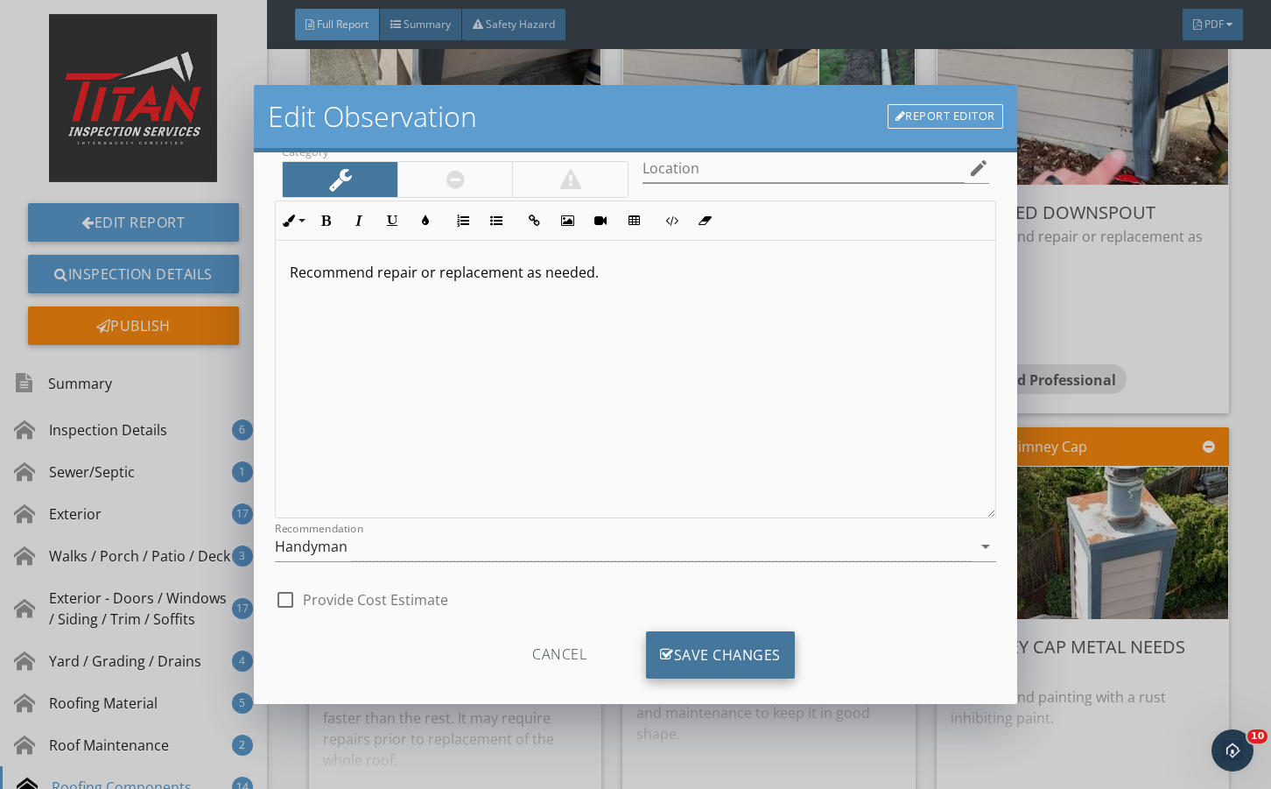
scroll to position [116, 0]
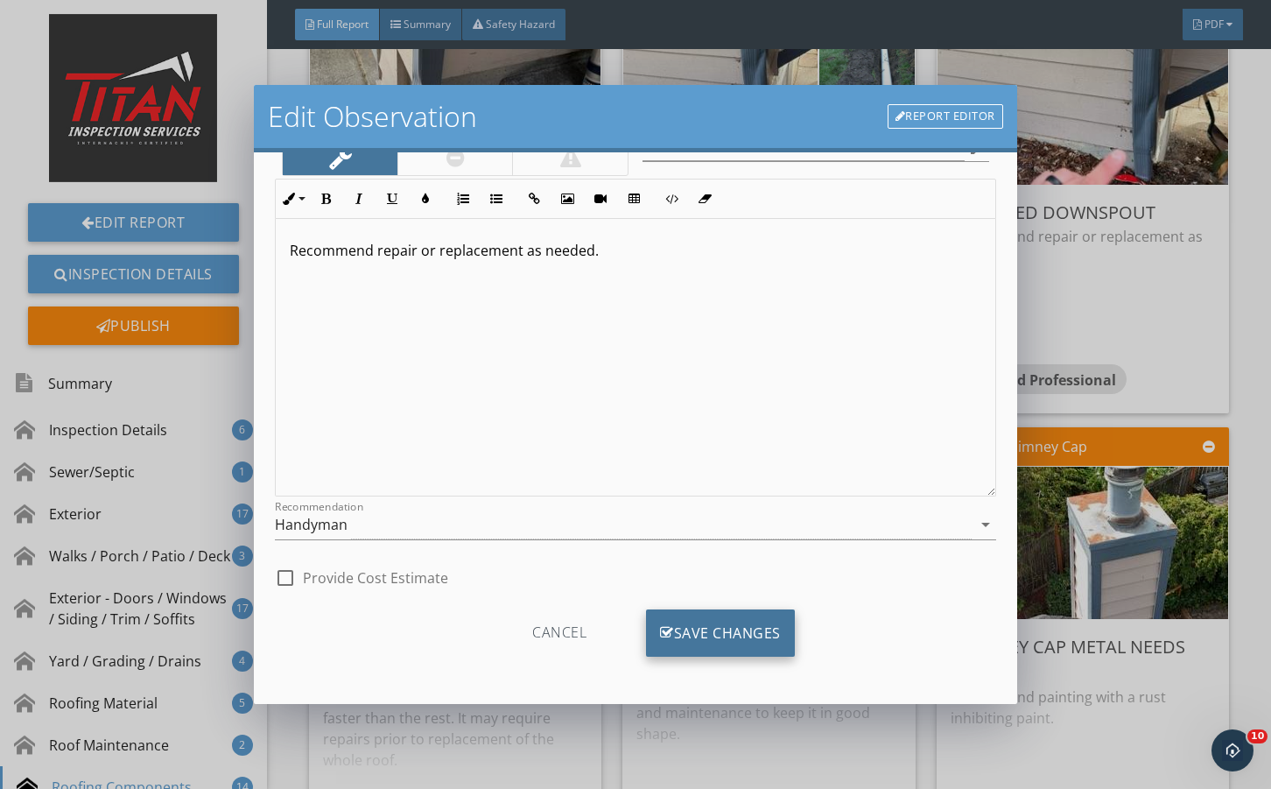
click at [719, 645] on div "Save Changes" at bounding box center [720, 632] width 149 height 47
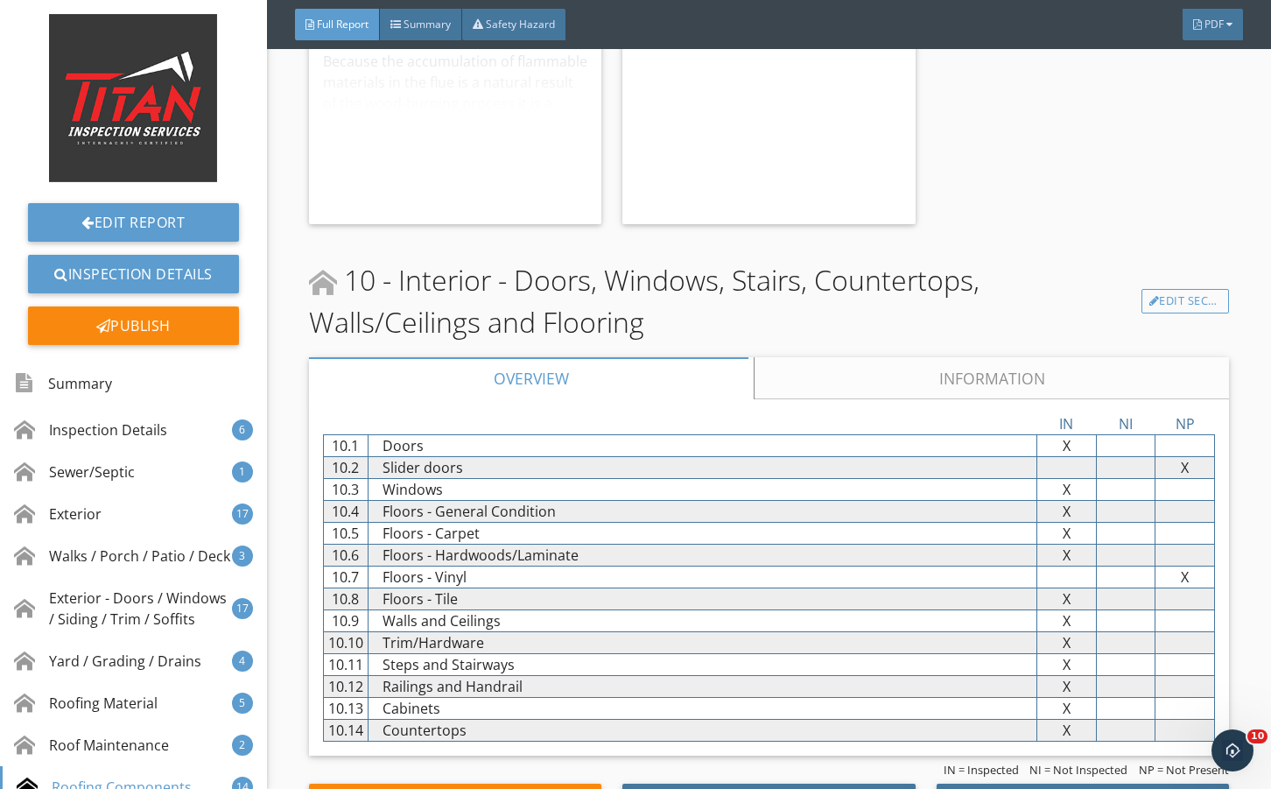
scroll to position [15937, 0]
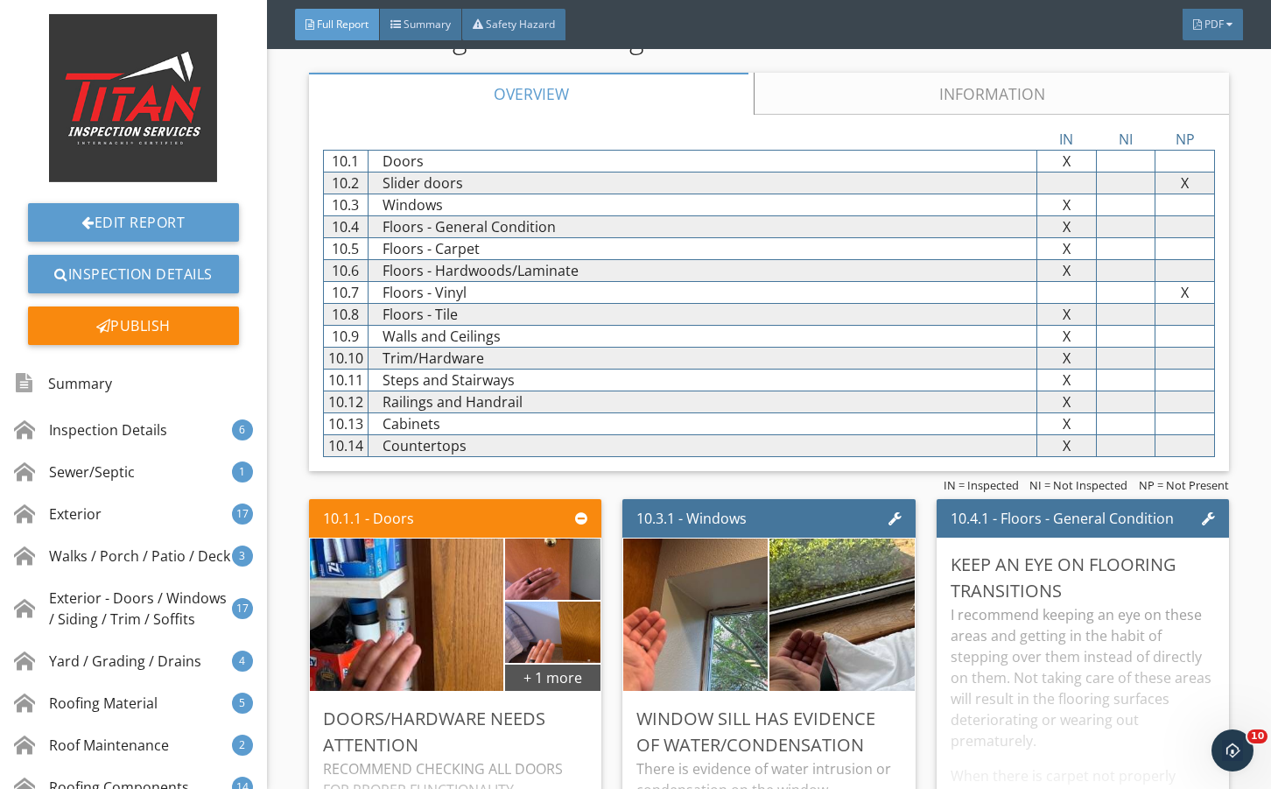
click at [889, 115] on link "Information" at bounding box center [991, 94] width 475 height 42
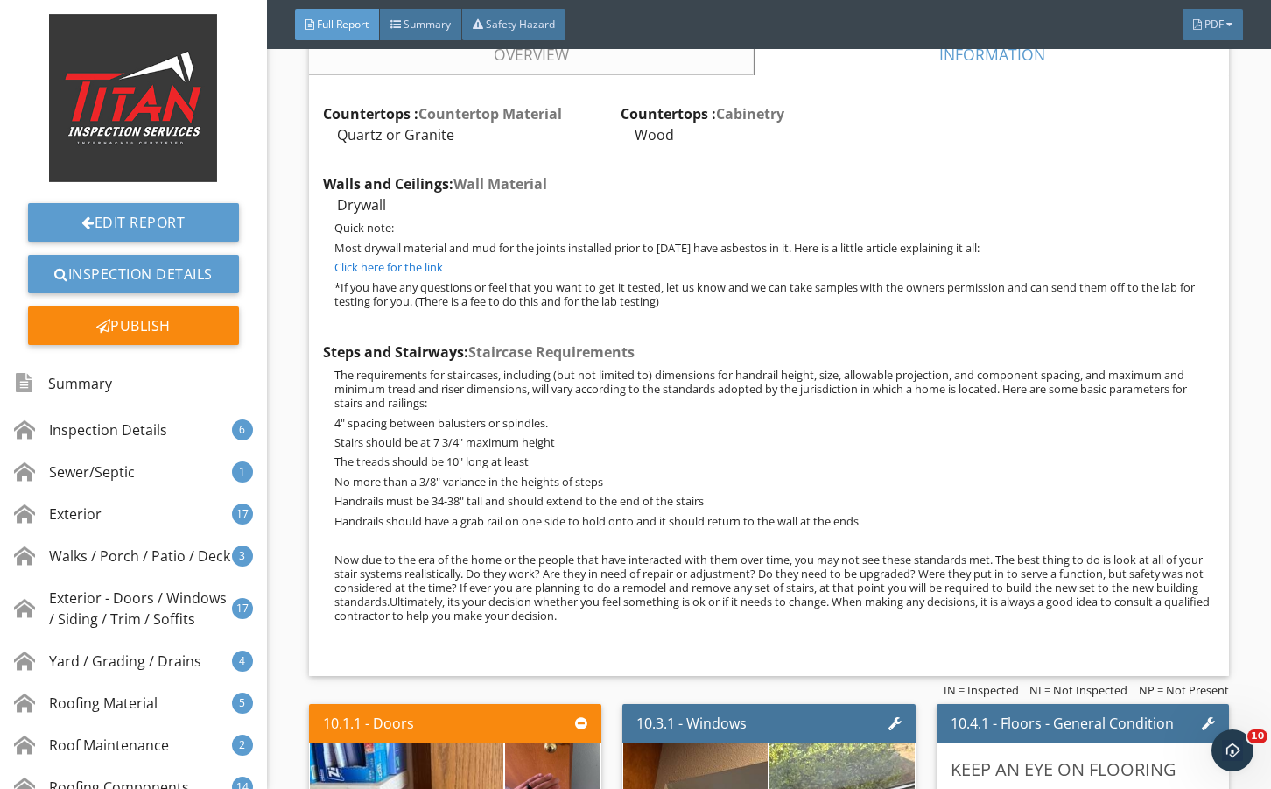
scroll to position [16287, 0]
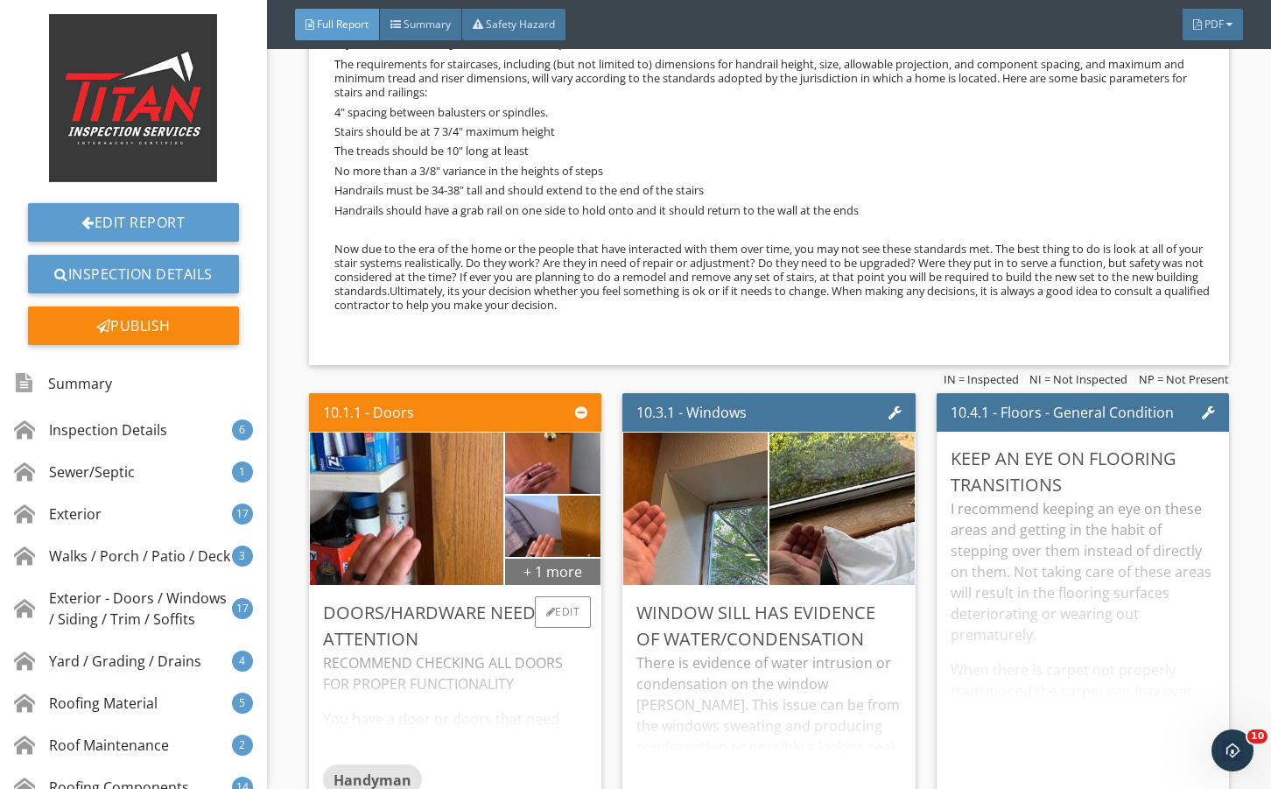
click at [567, 585] on div "+ 1 more" at bounding box center [552, 571] width 95 height 28
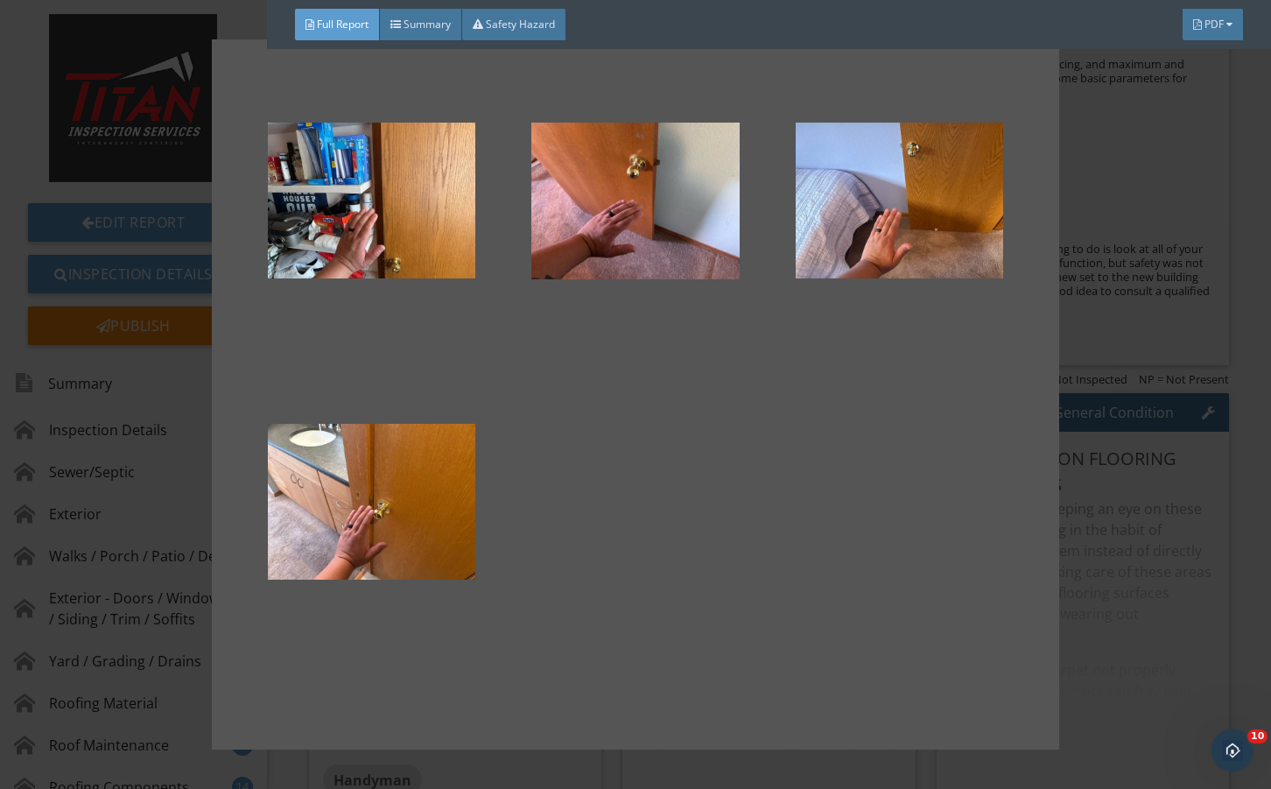
click at [1102, 531] on div at bounding box center [635, 394] width 1271 height 789
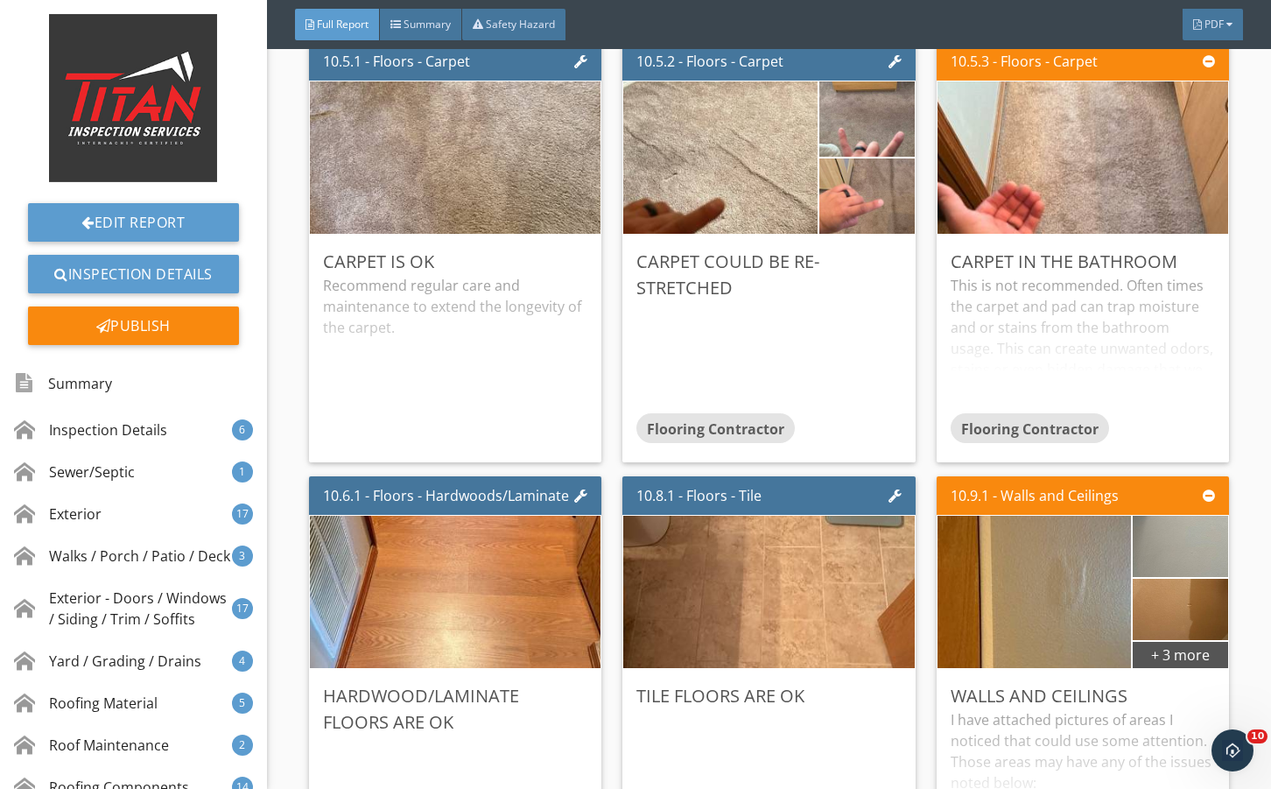
scroll to position [17338, 0]
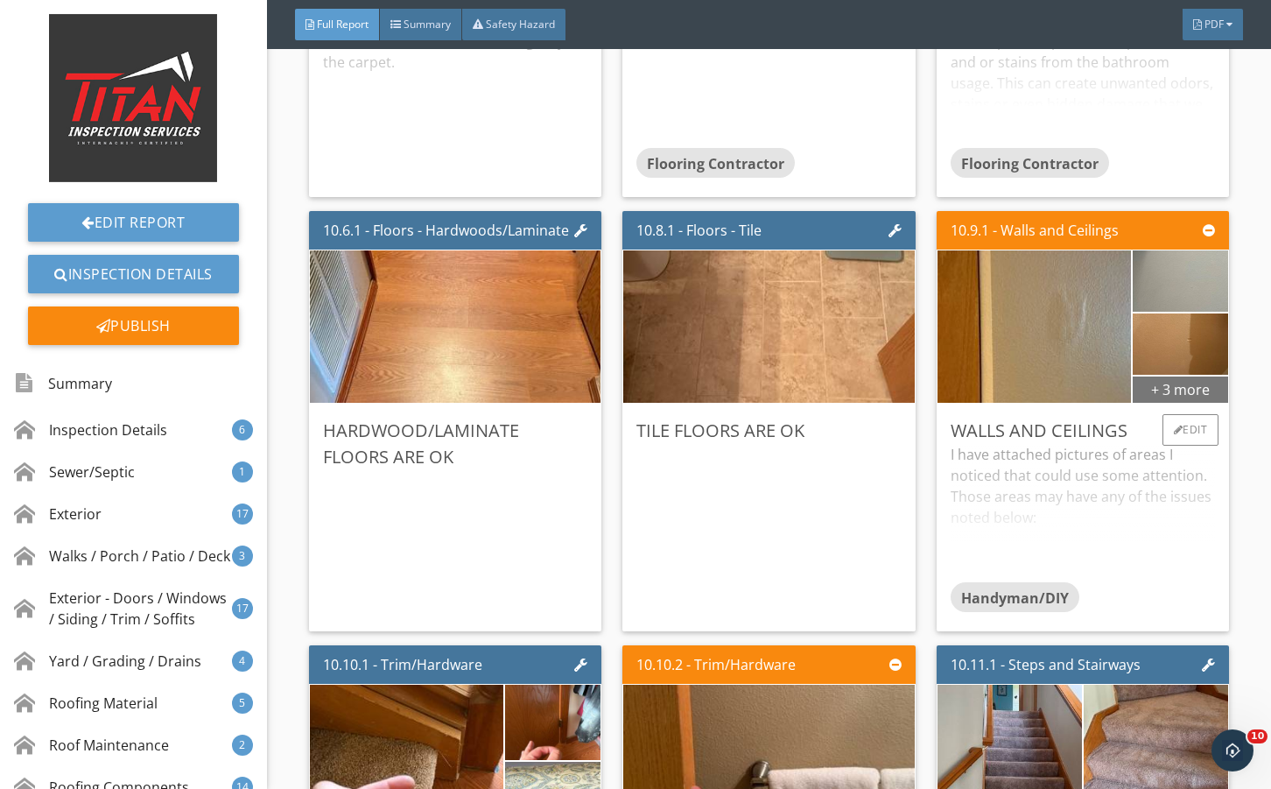
click at [1159, 403] on div "+ 3 more" at bounding box center [1180, 389] width 95 height 28
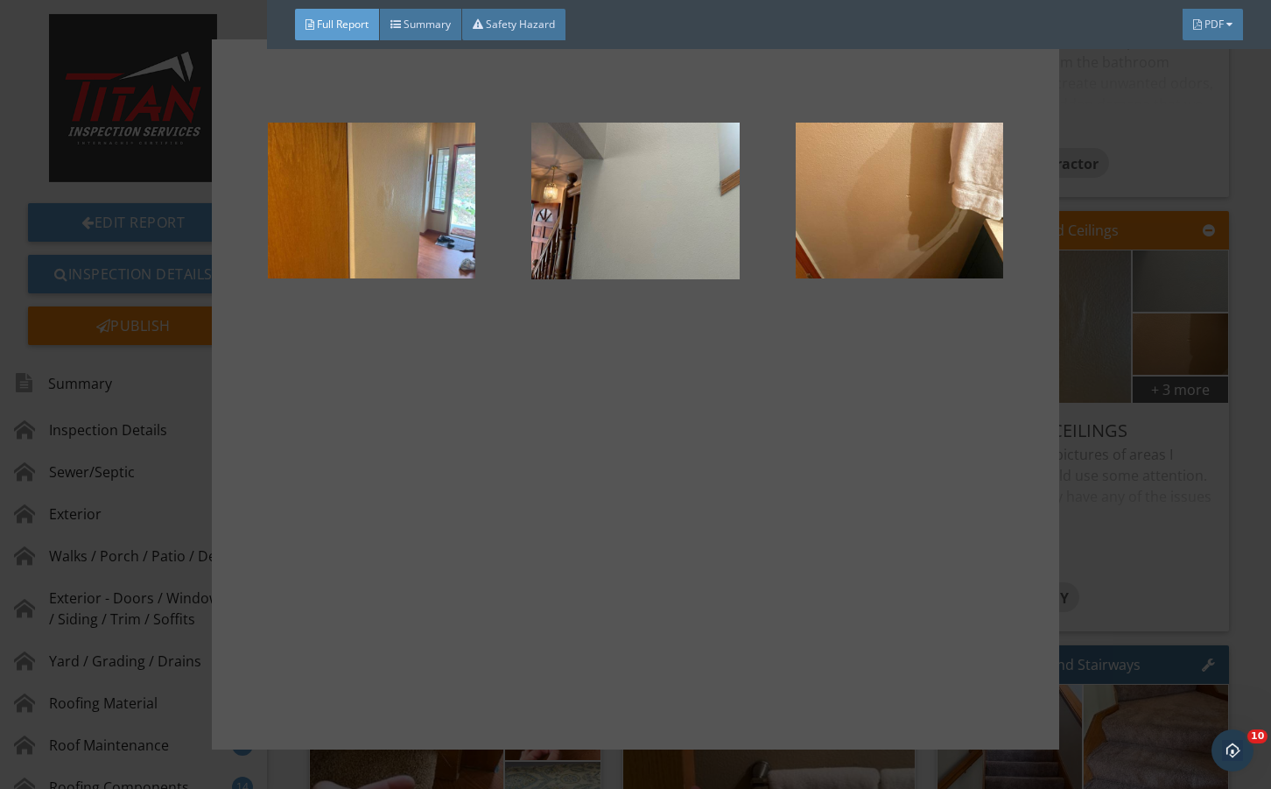
click at [1116, 573] on div at bounding box center [635, 394] width 1271 height 789
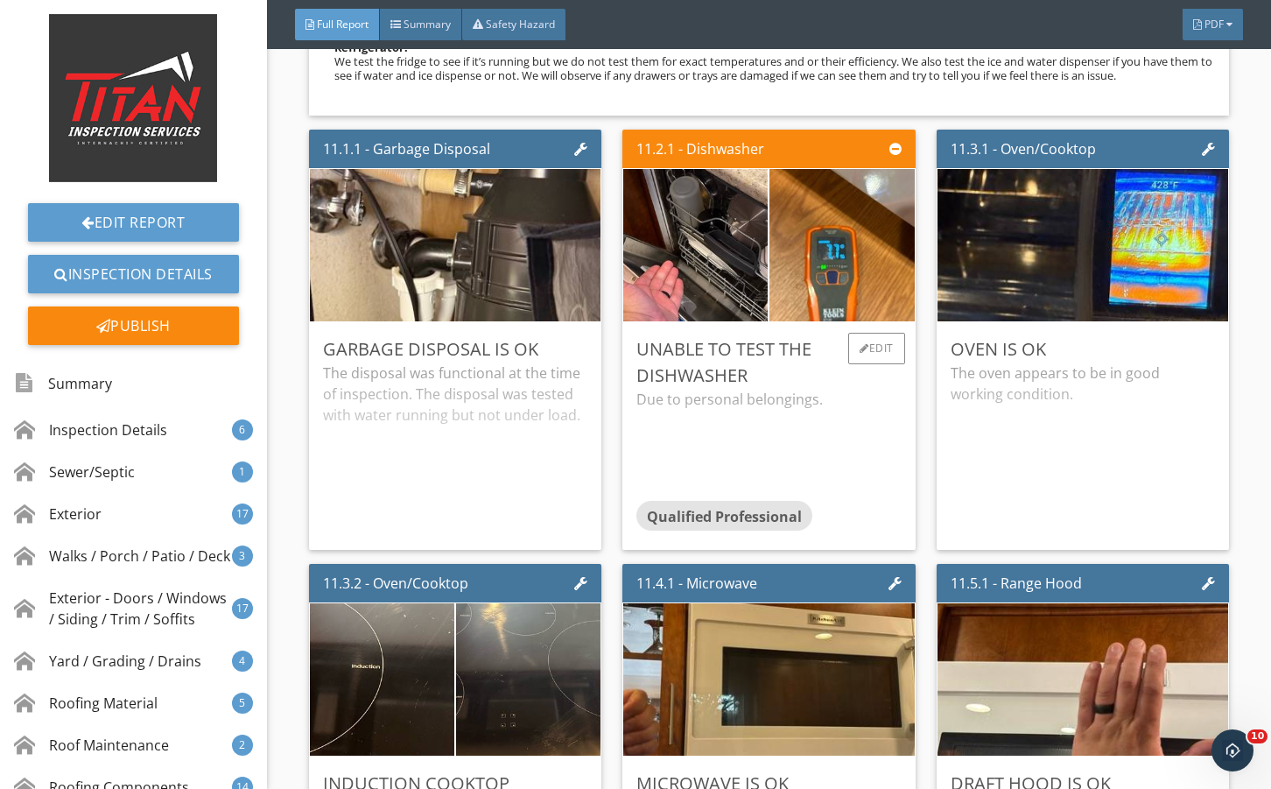
scroll to position [20957, 0]
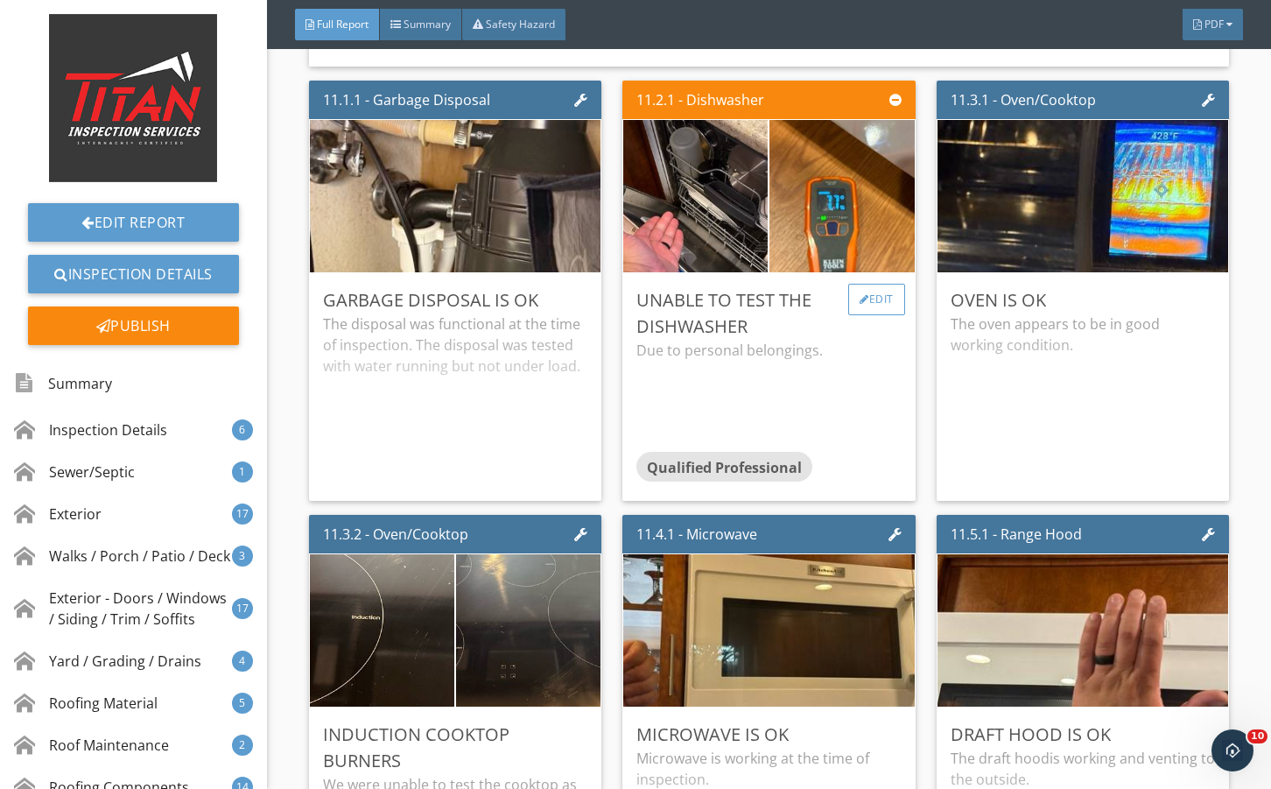
click at [860, 305] on div at bounding box center [865, 299] width 10 height 11
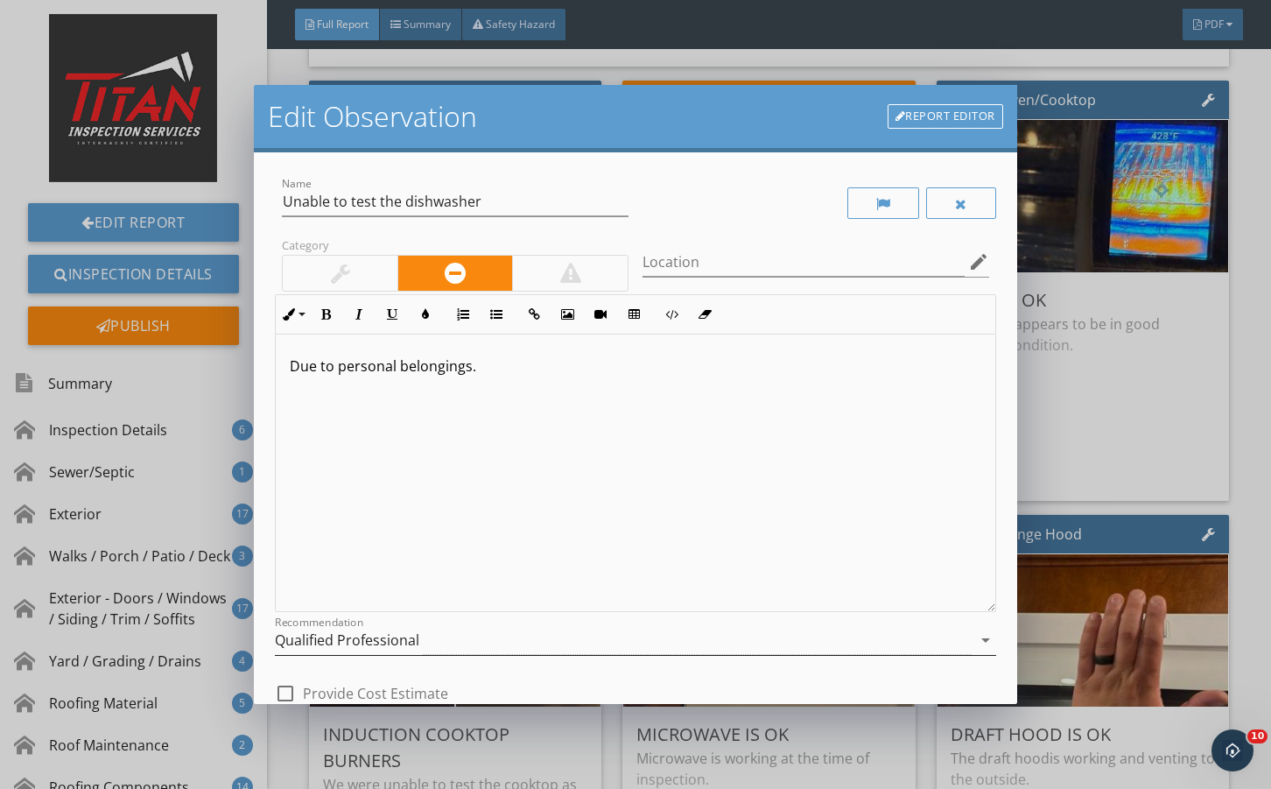
click at [479, 646] on div "Qualified Professional" at bounding box center [623, 640] width 696 height 29
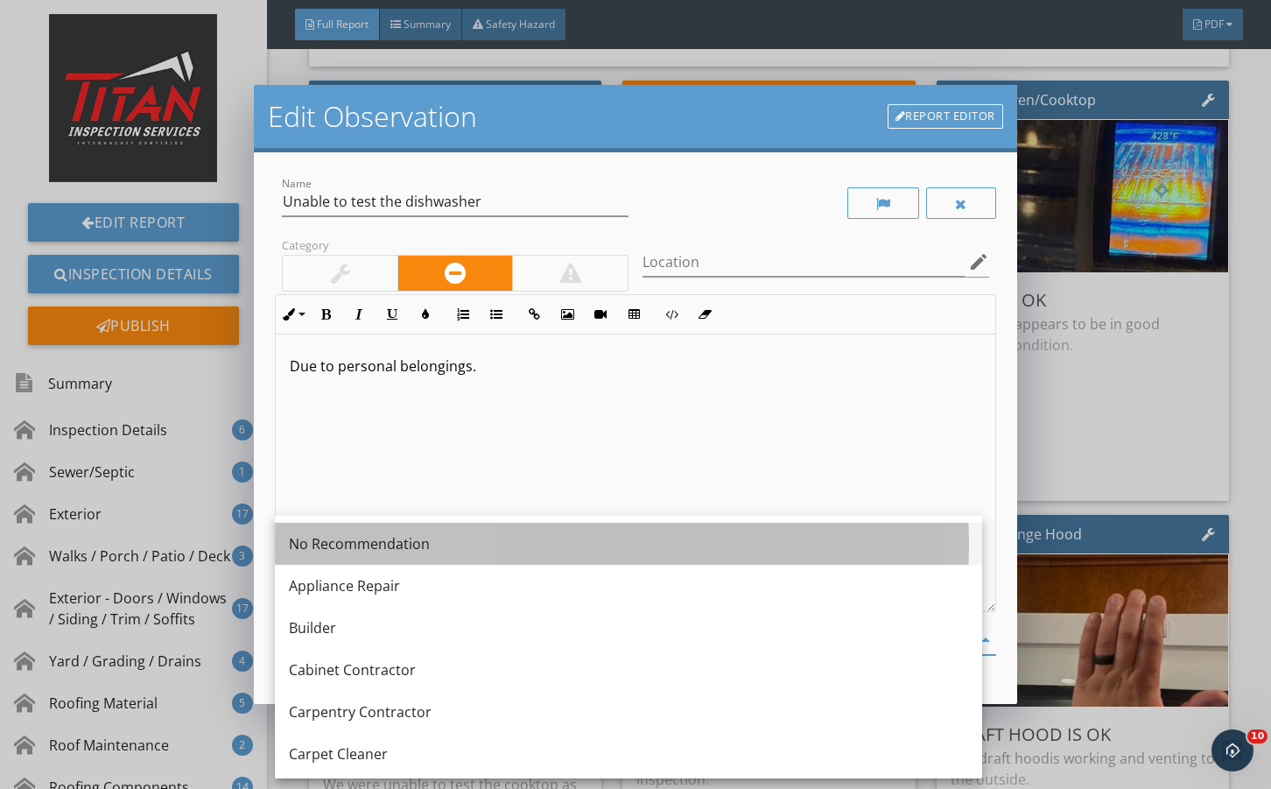
click at [466, 552] on div "No Recommendation" at bounding box center [629, 543] width 680 height 21
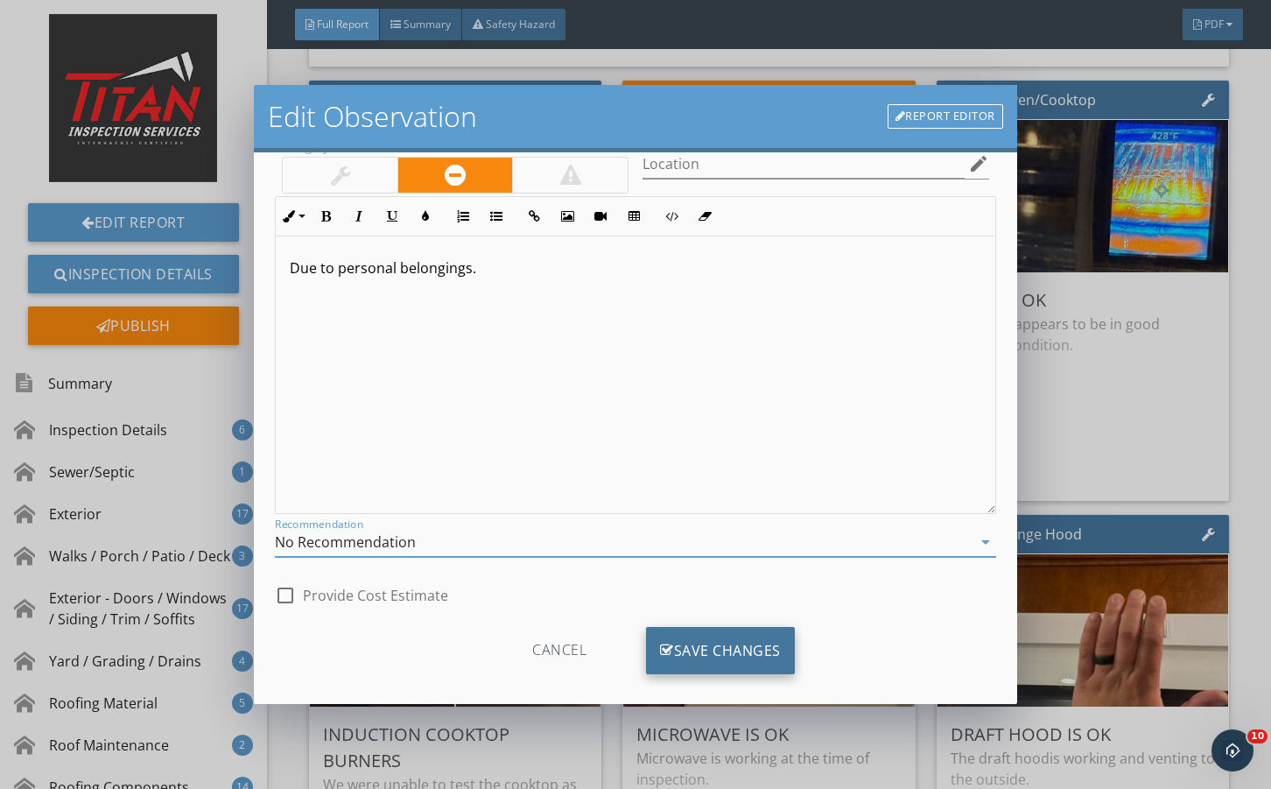
scroll to position [116, 0]
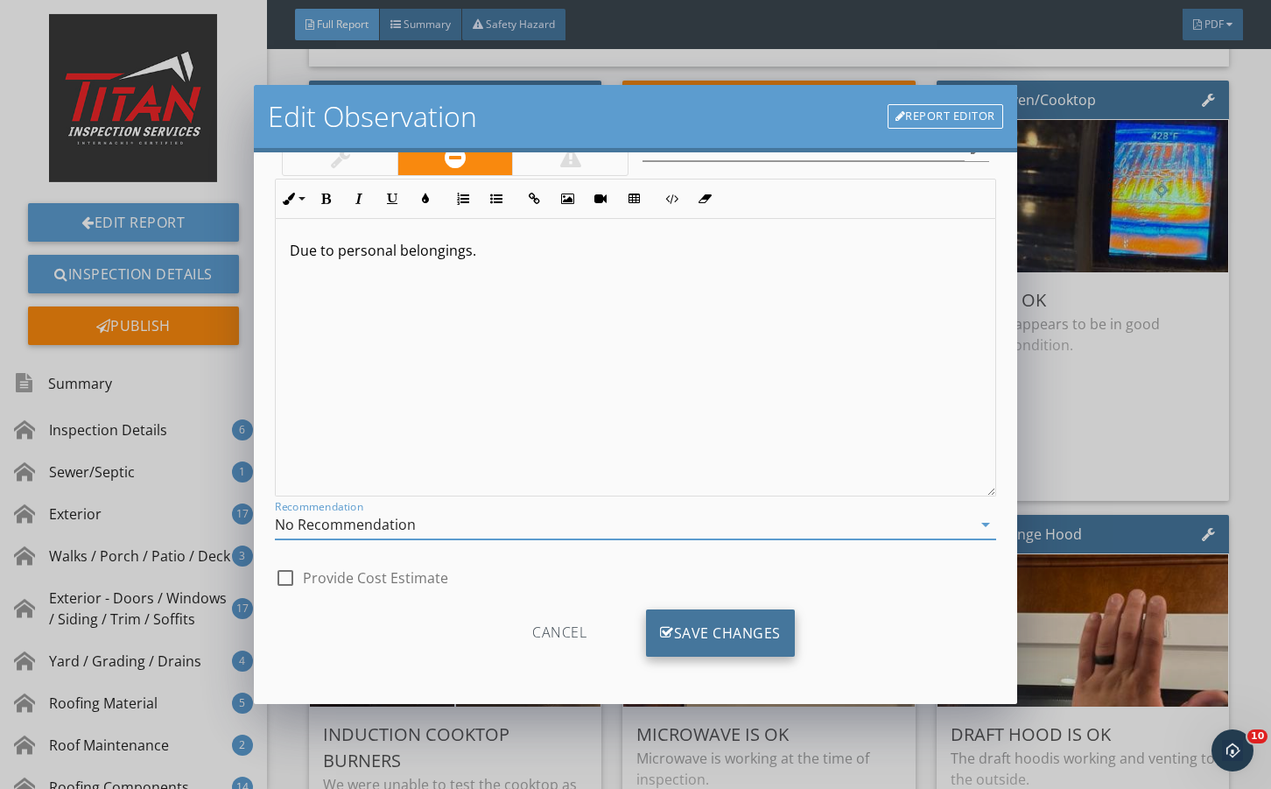
click at [718, 635] on div "Save Changes" at bounding box center [720, 632] width 149 height 47
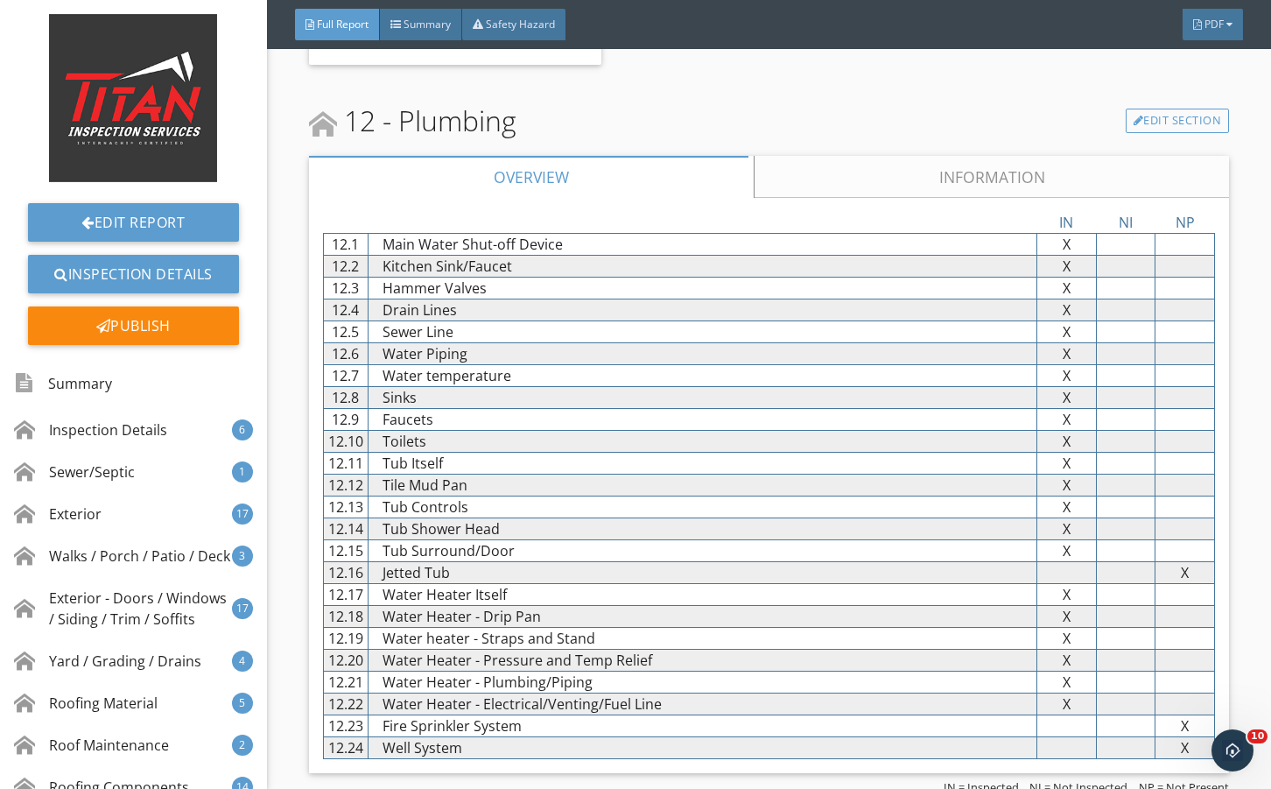
scroll to position [22767, 0]
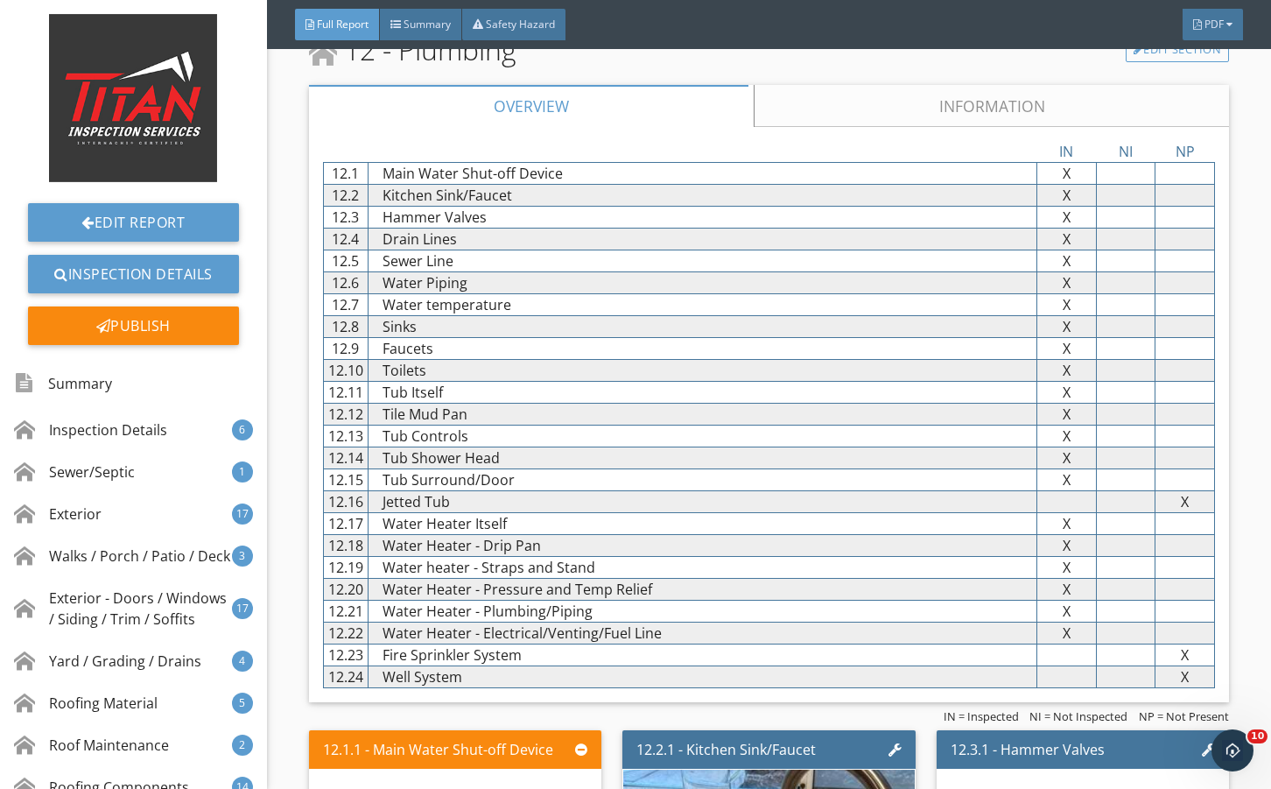
click at [852, 209] on div "IN NI NP 12.1 Main Water Shut-off Device X X X 12.2 Kitchen Sink/Faucet X X X 1…" at bounding box center [769, 414] width 920 height 575
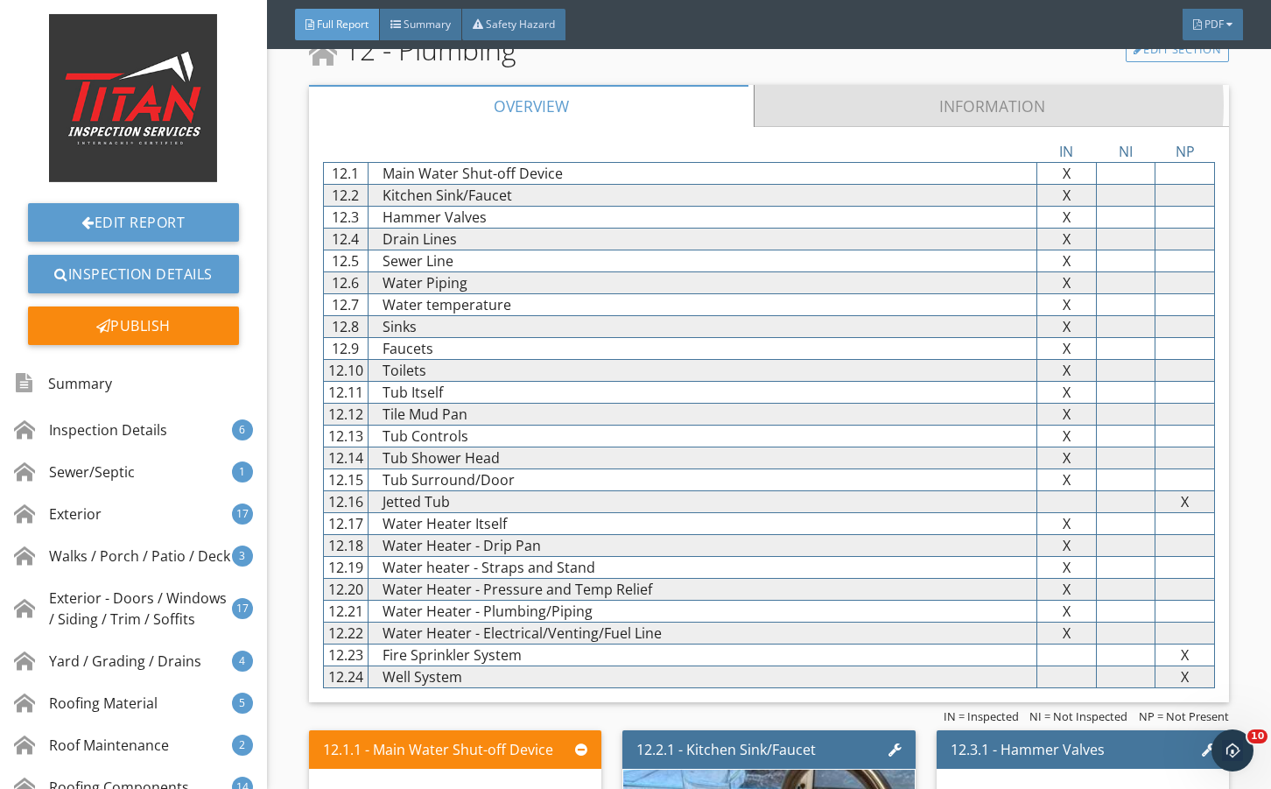
click at [849, 127] on link "Information" at bounding box center [991, 106] width 475 height 42
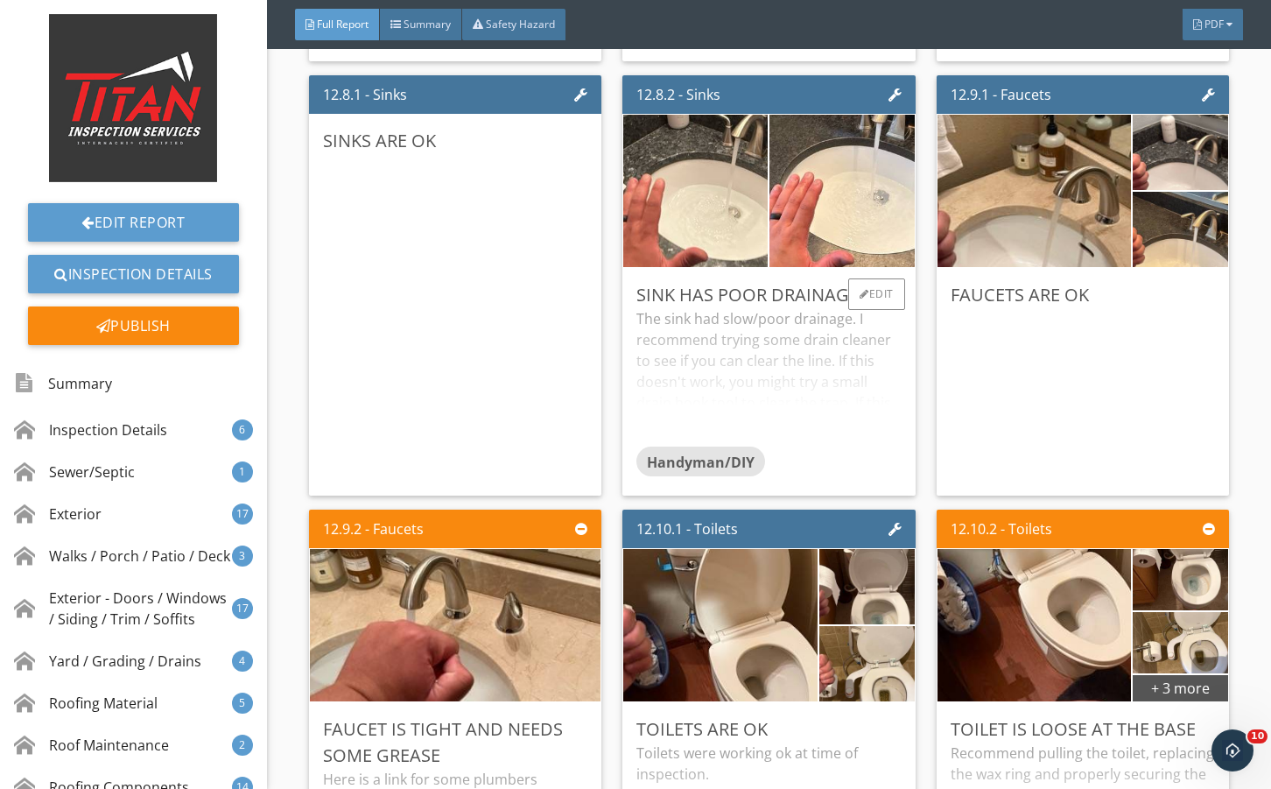
scroll to position [26211, 0]
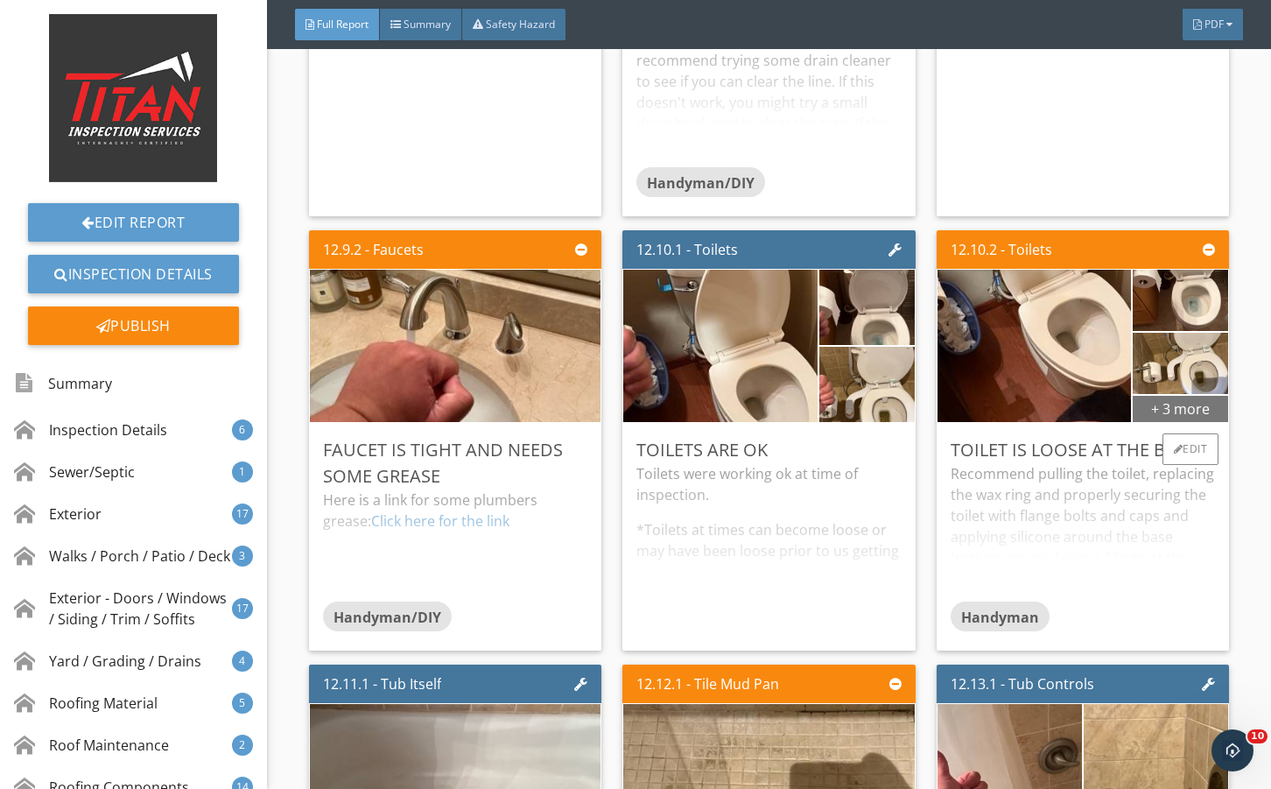
click at [1166, 422] on div "+ 3 more" at bounding box center [1180, 408] width 95 height 28
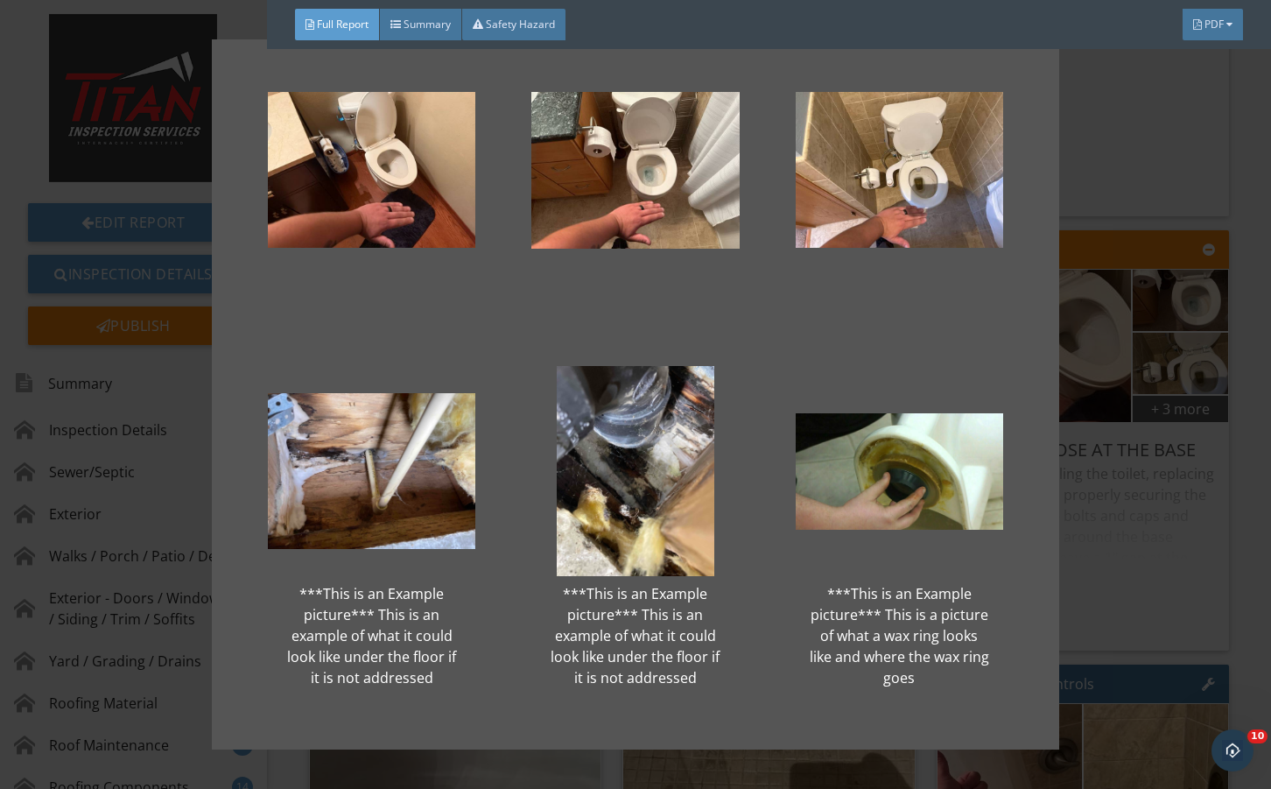
scroll to position [32, 0]
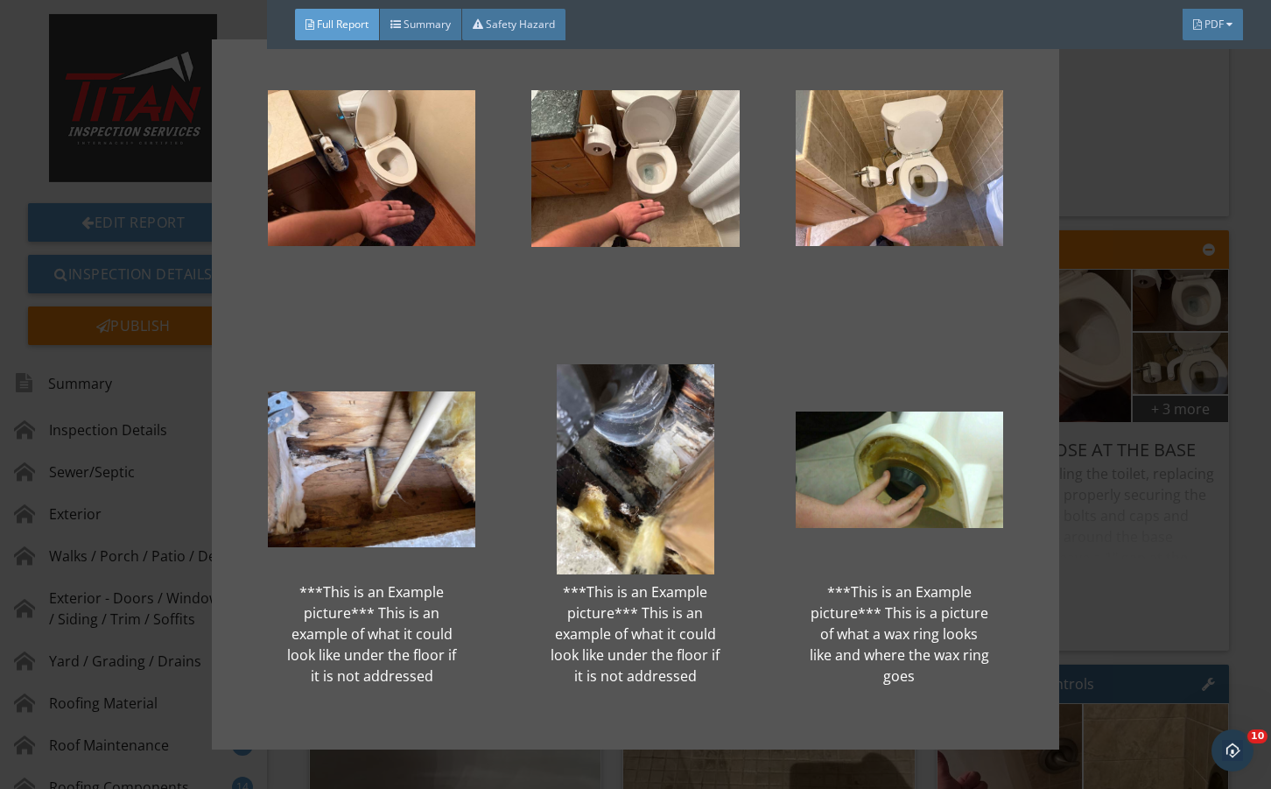
click at [1079, 587] on div "***This is an Example picture*** This is an example of what it could look like …" at bounding box center [635, 394] width 1271 height 789
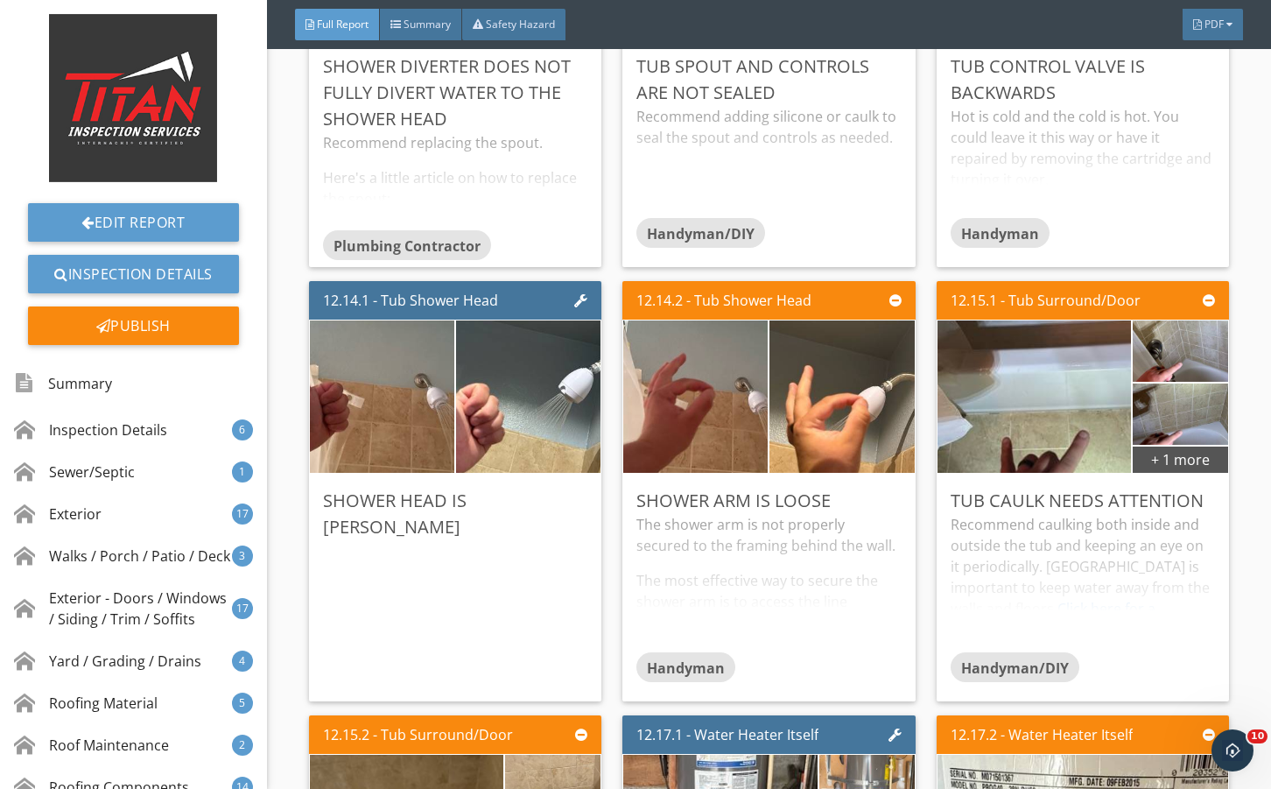
scroll to position [27554, 0]
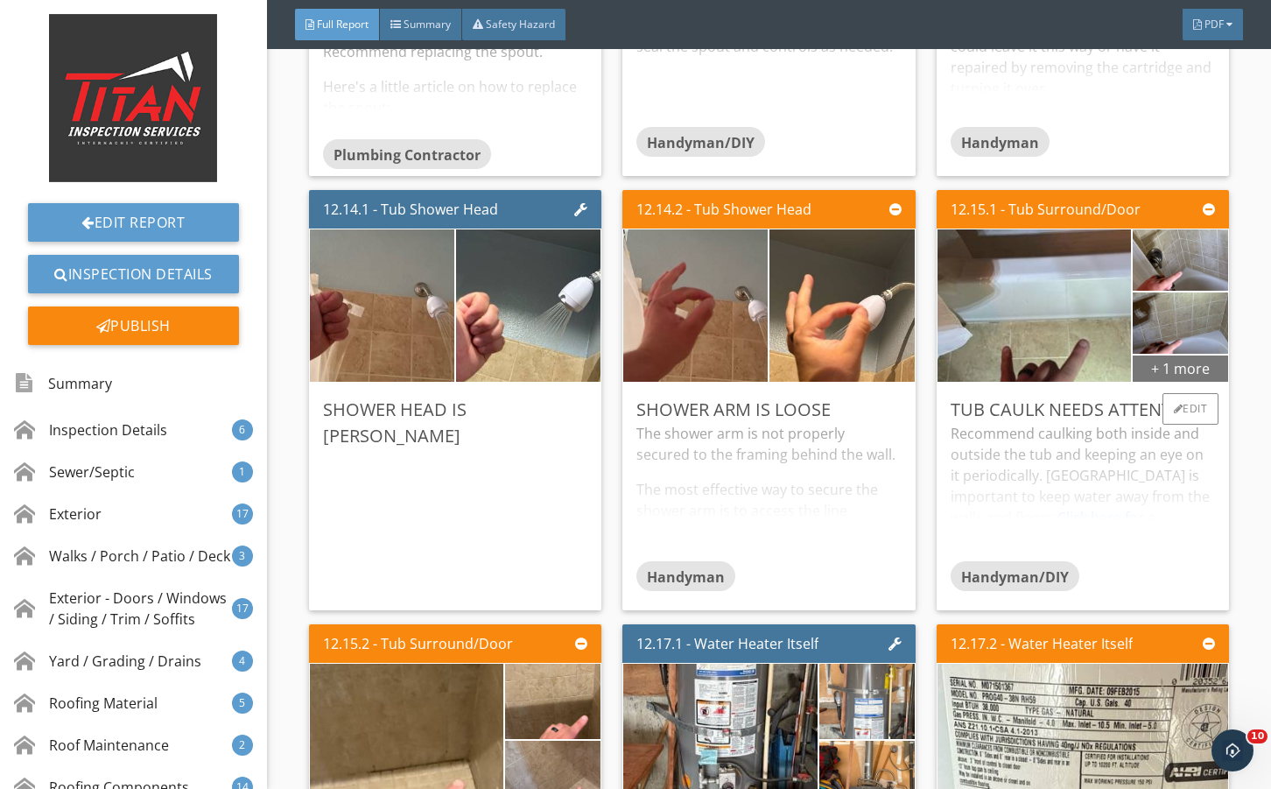
click at [1148, 382] on div "+ 1 more" at bounding box center [1180, 368] width 95 height 28
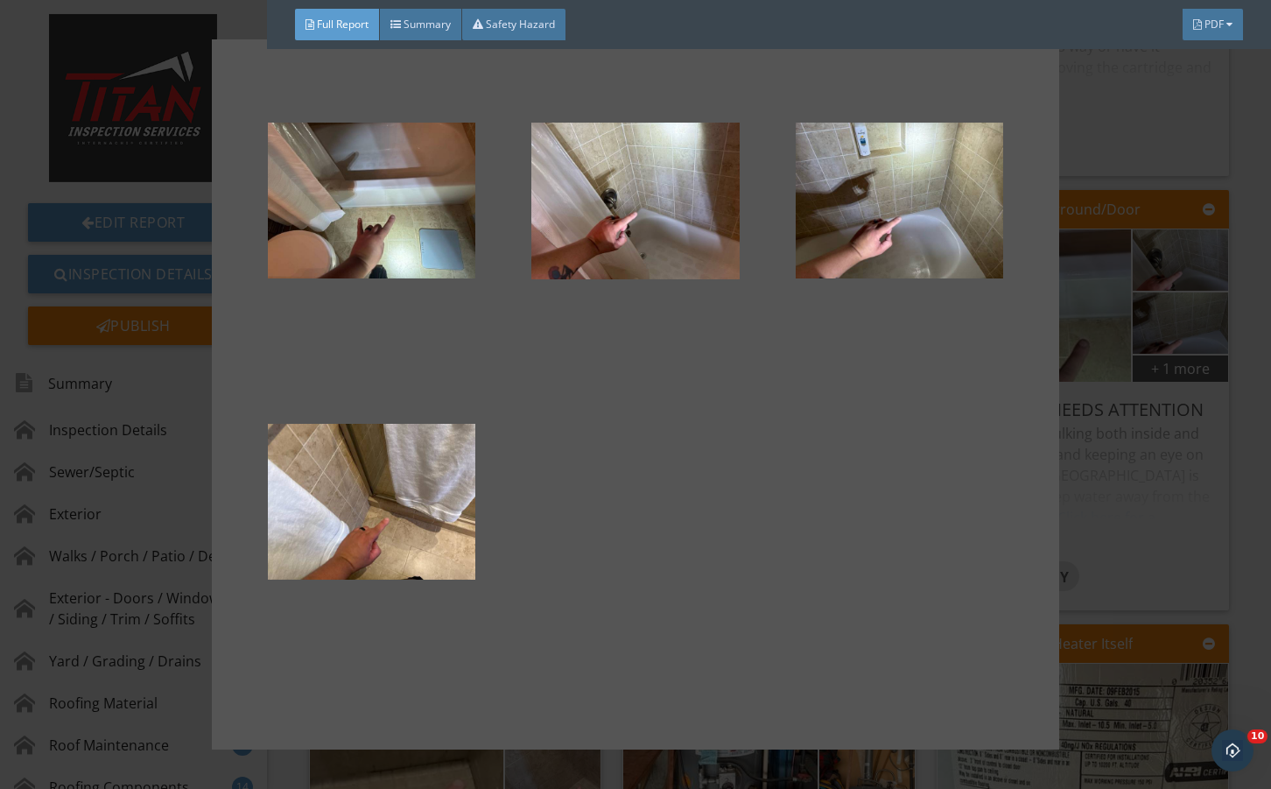
click at [1137, 560] on div at bounding box center [635, 394] width 1271 height 789
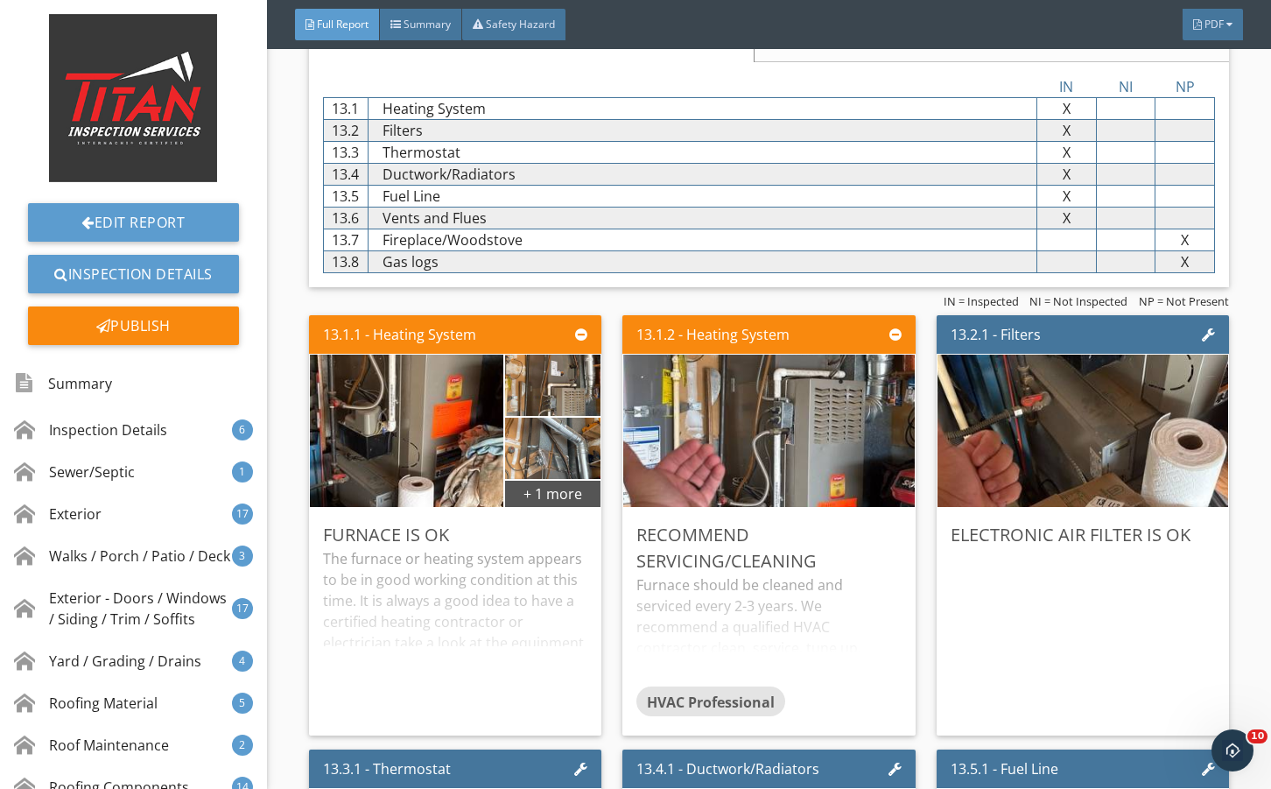
click at [828, 62] on link "Information" at bounding box center [991, 41] width 475 height 42
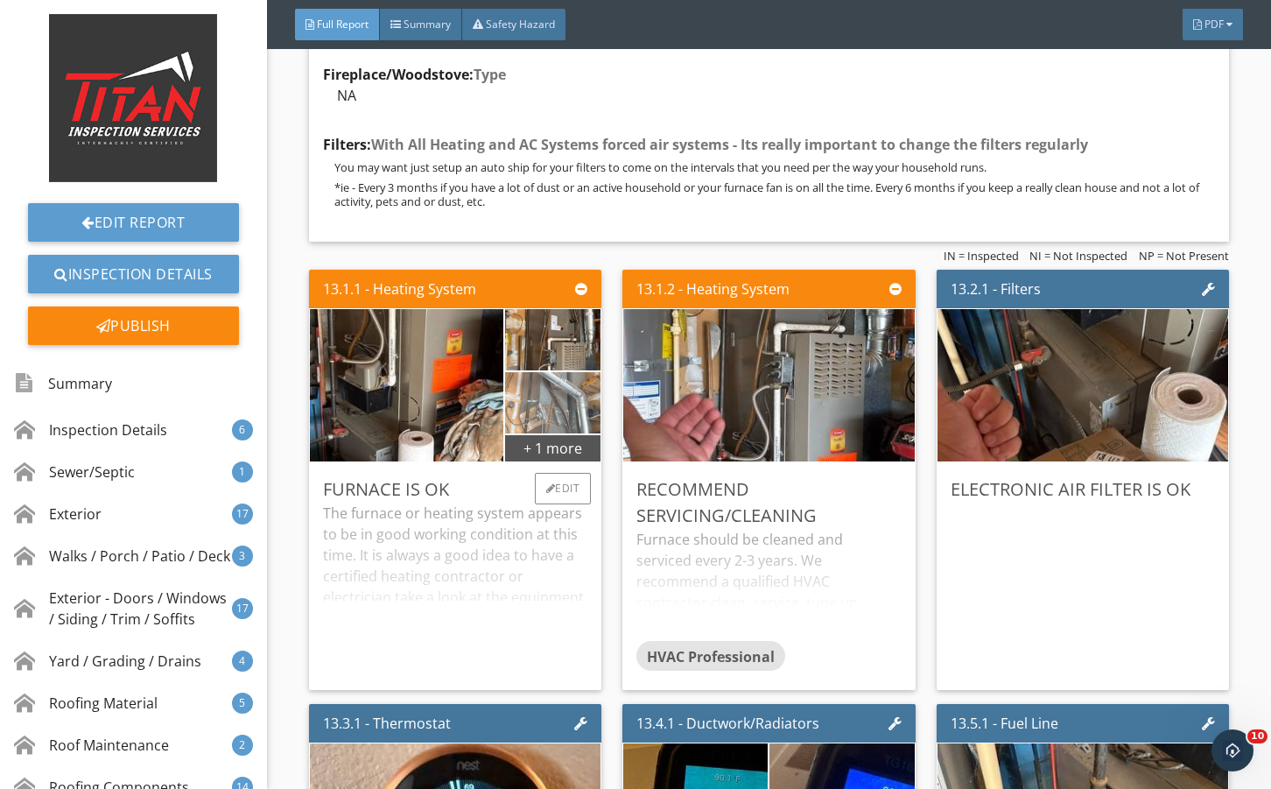
scroll to position [29656, 0]
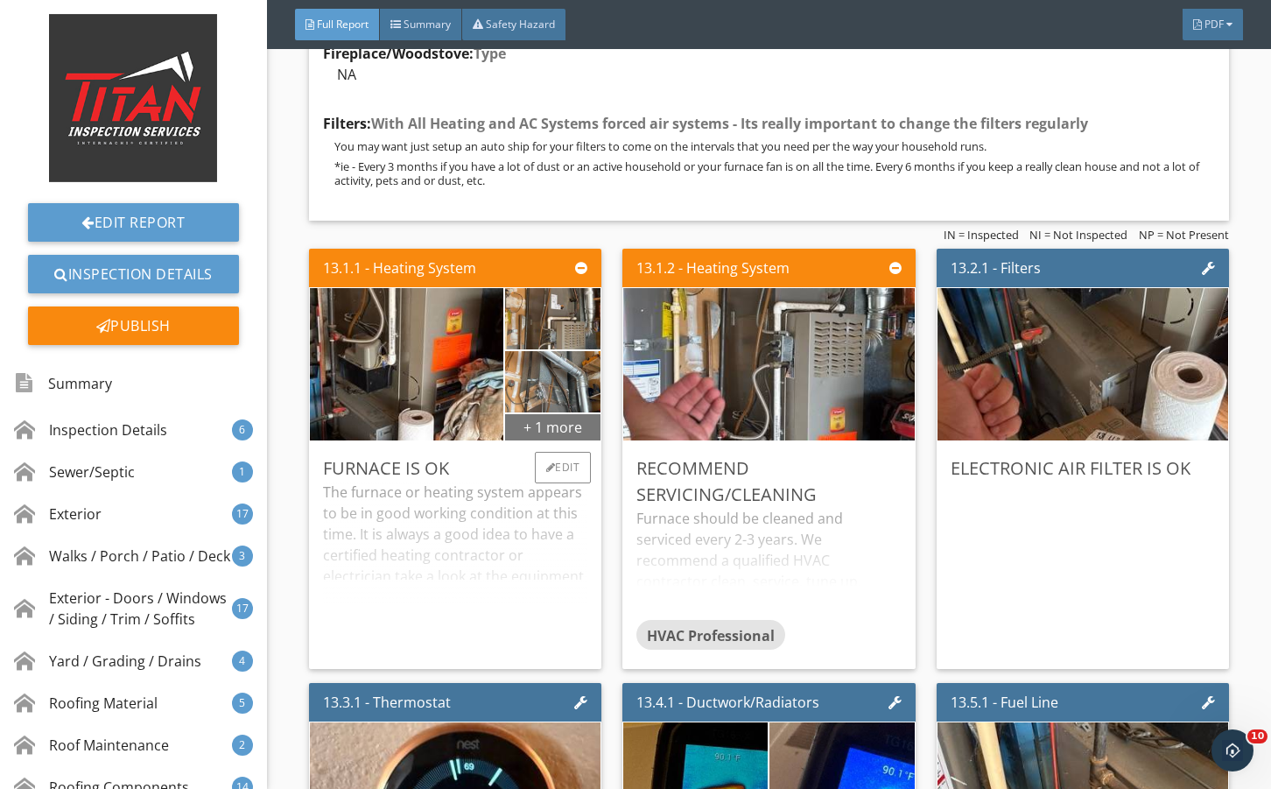
click at [548, 440] on div "+ 1 more" at bounding box center [552, 426] width 95 height 28
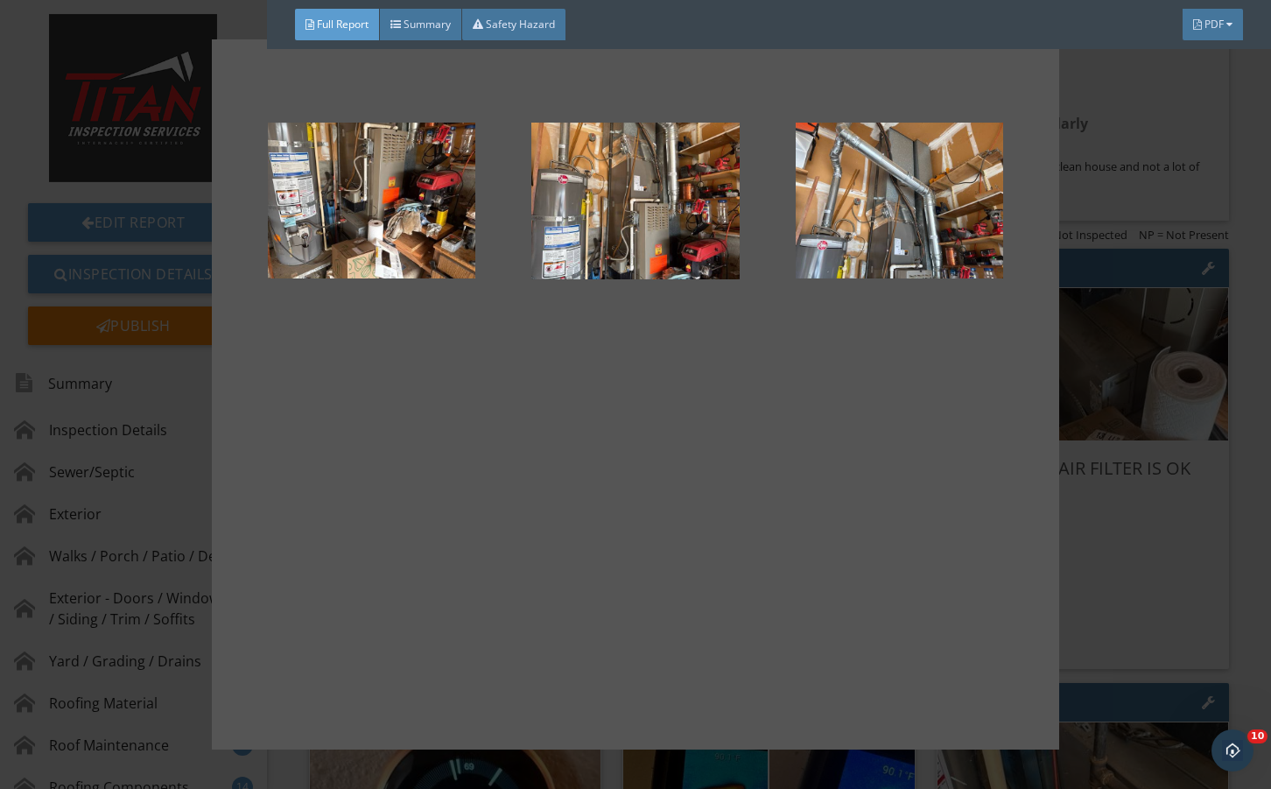
click at [1094, 571] on div at bounding box center [635, 394] width 1271 height 789
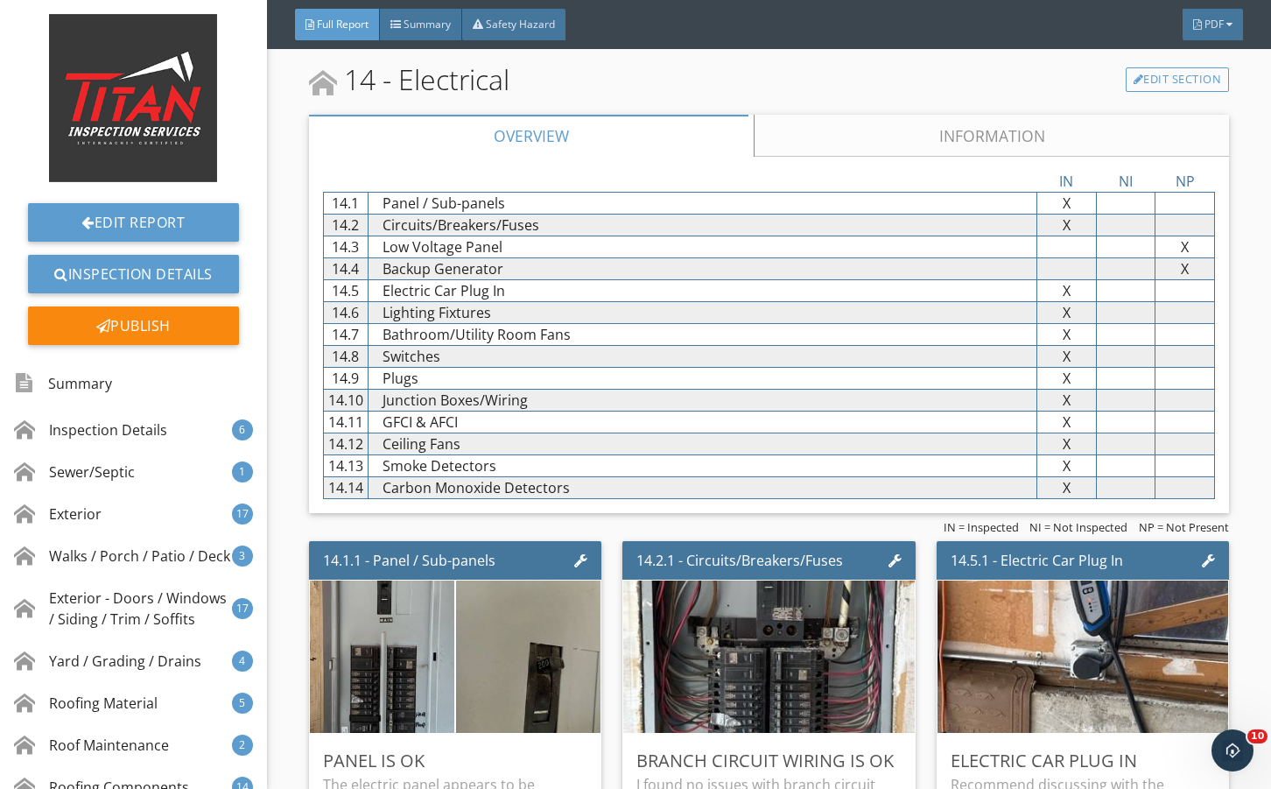
scroll to position [31174, 0]
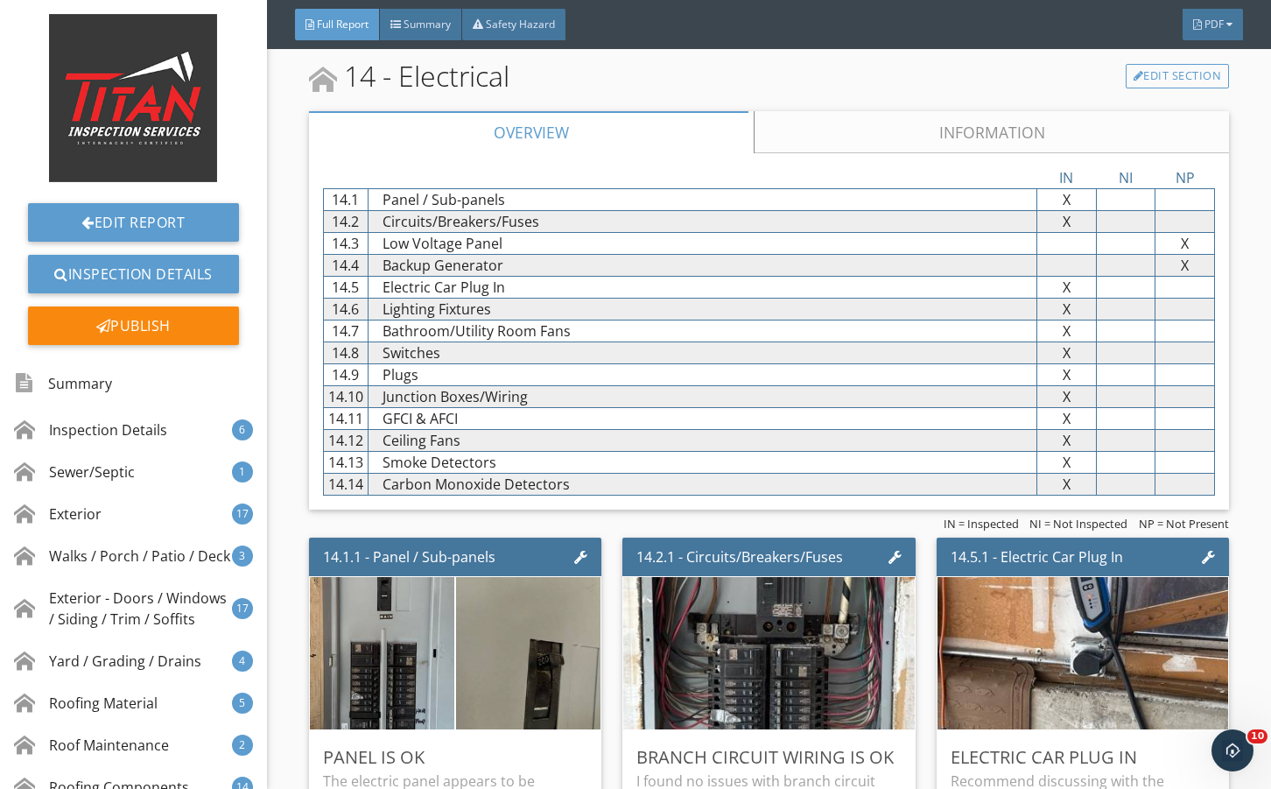
click at [835, 97] on div "14 - Electrical Edit Section" at bounding box center [769, 76] width 920 height 42
click at [842, 153] on link "Information" at bounding box center [991, 132] width 475 height 42
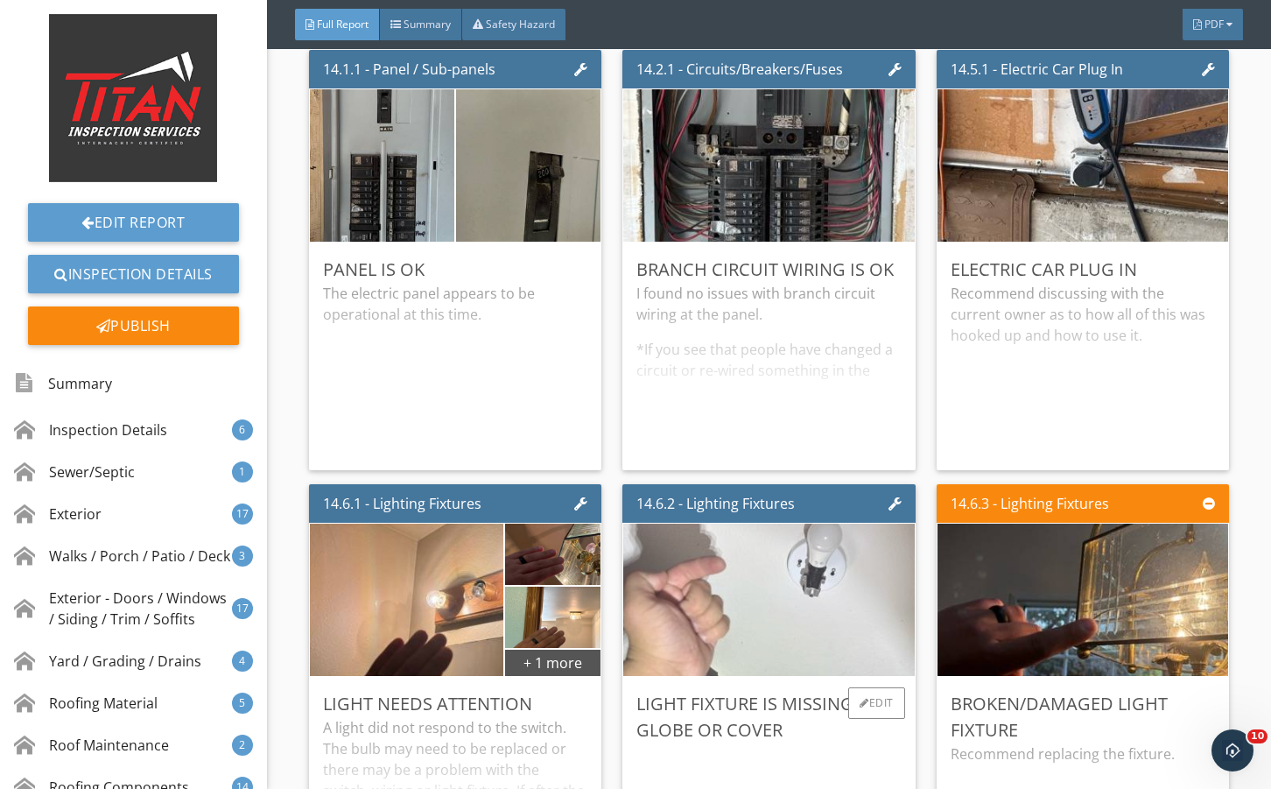
scroll to position [31874, 0]
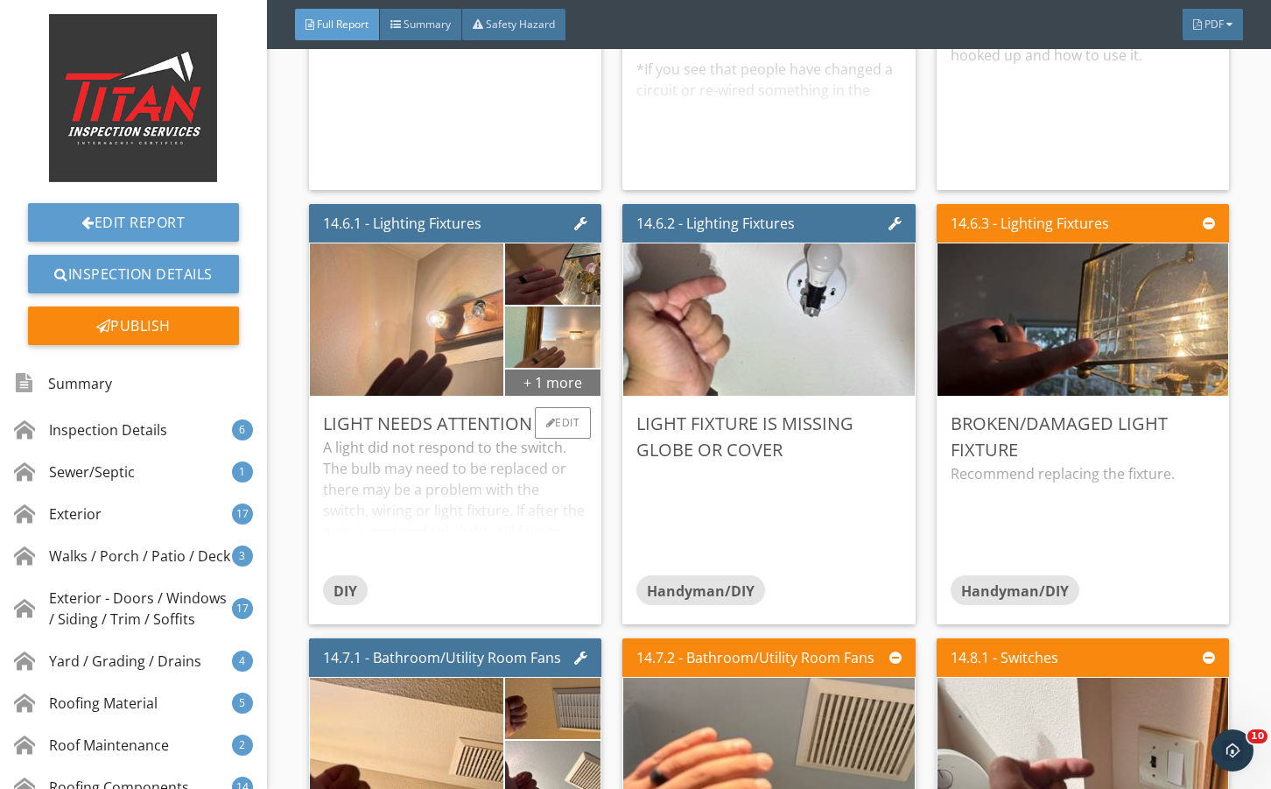
click at [559, 396] on div "+ 1 more" at bounding box center [552, 382] width 95 height 28
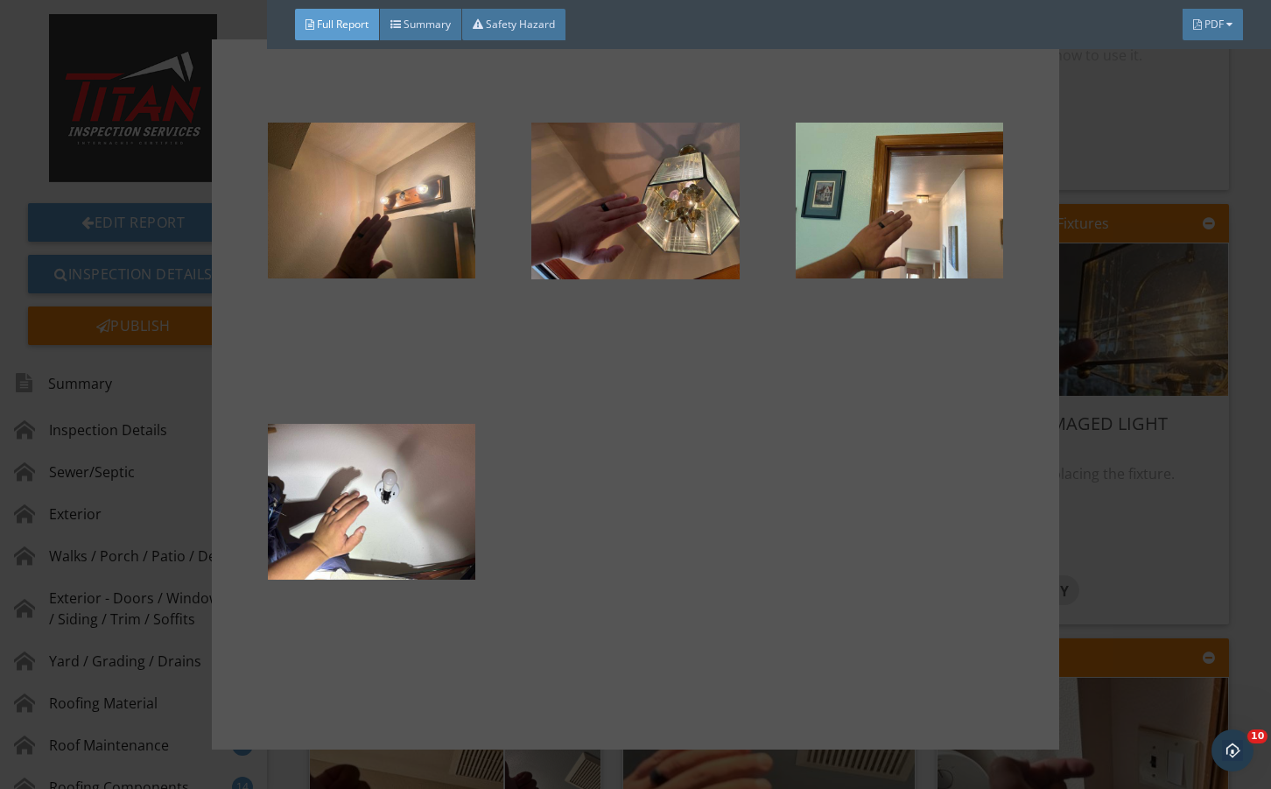
click at [1182, 534] on div at bounding box center [635, 394] width 1271 height 789
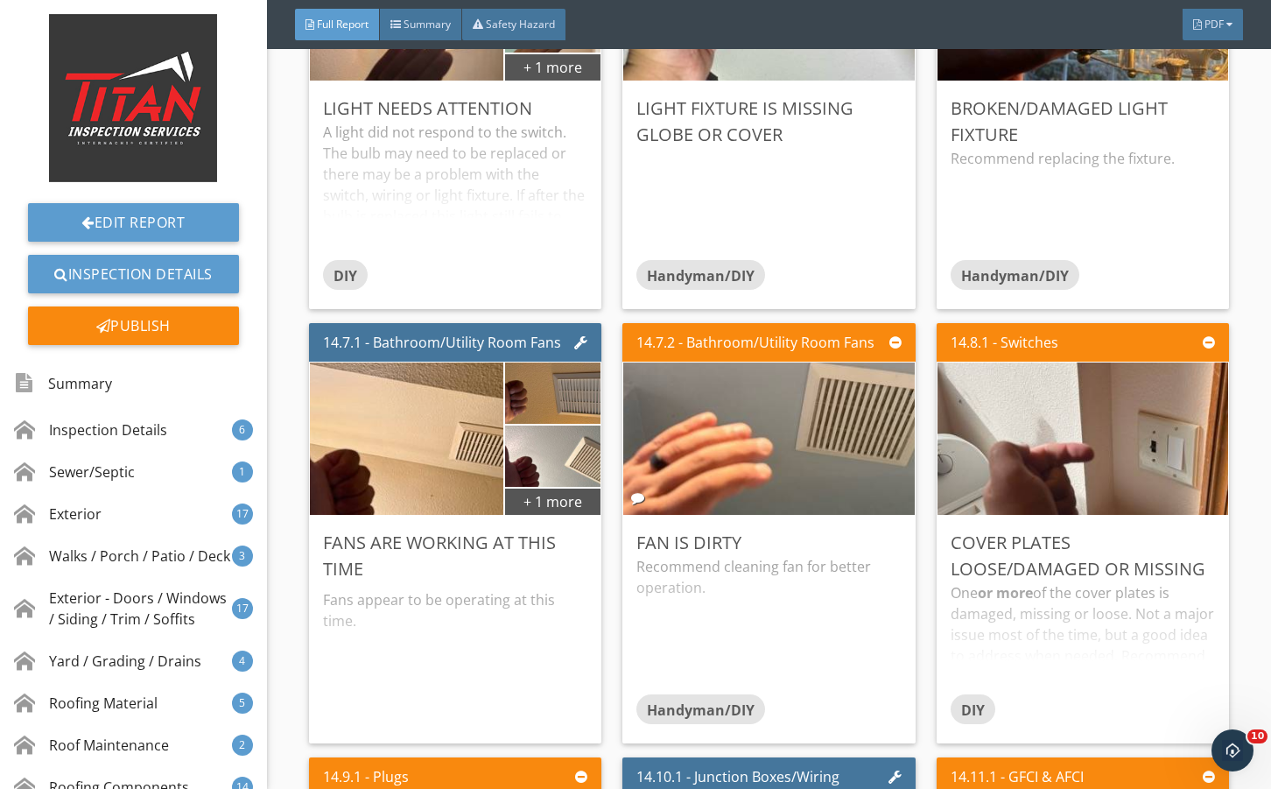
scroll to position [32283, 0]
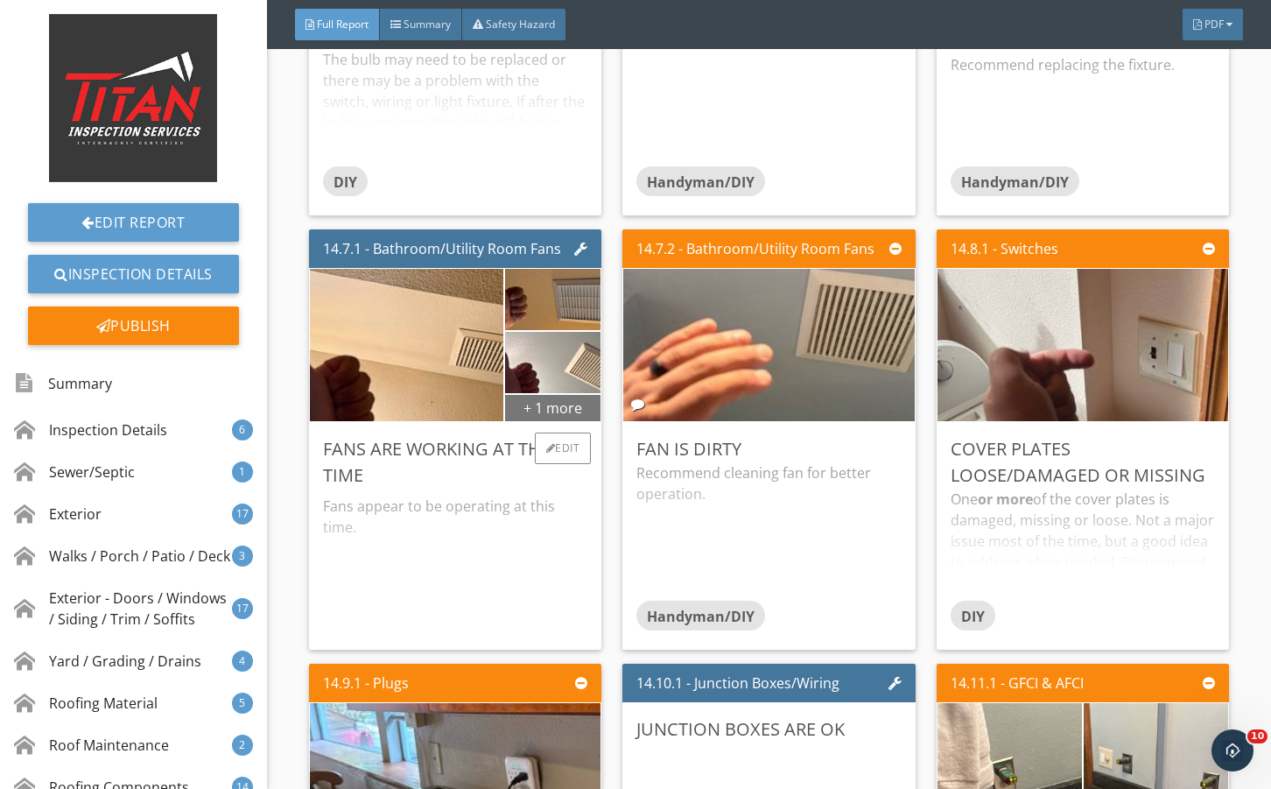
click at [550, 421] on div "+ 1 more" at bounding box center [552, 407] width 95 height 28
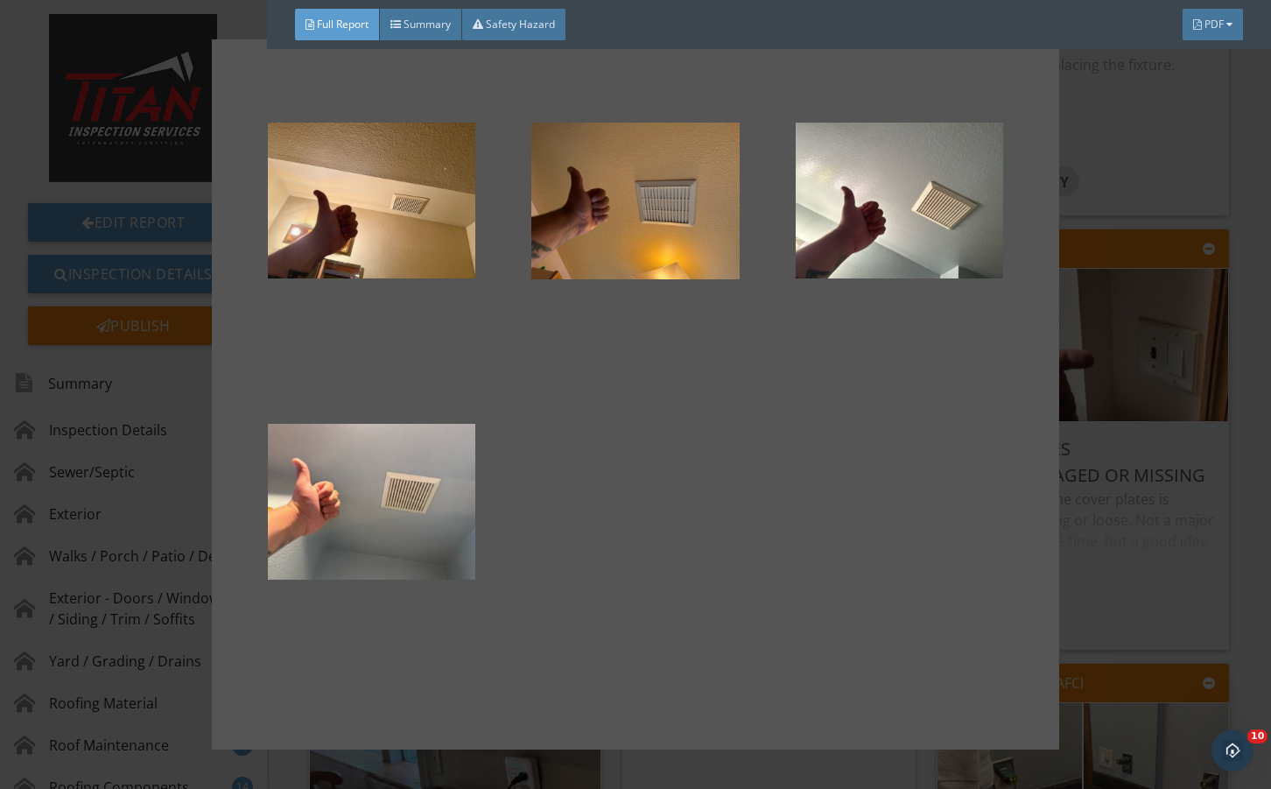
click at [1109, 584] on div at bounding box center [635, 394] width 1271 height 789
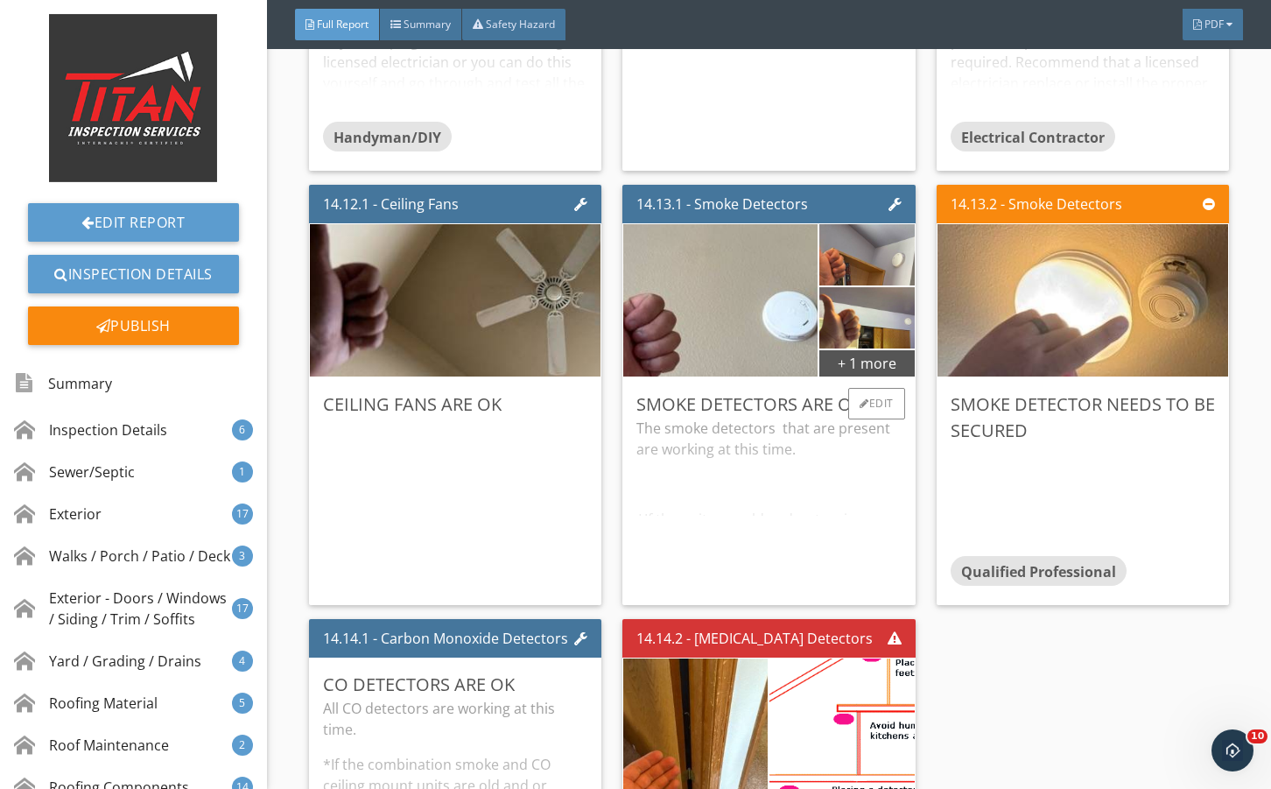
scroll to position [33216, 0]
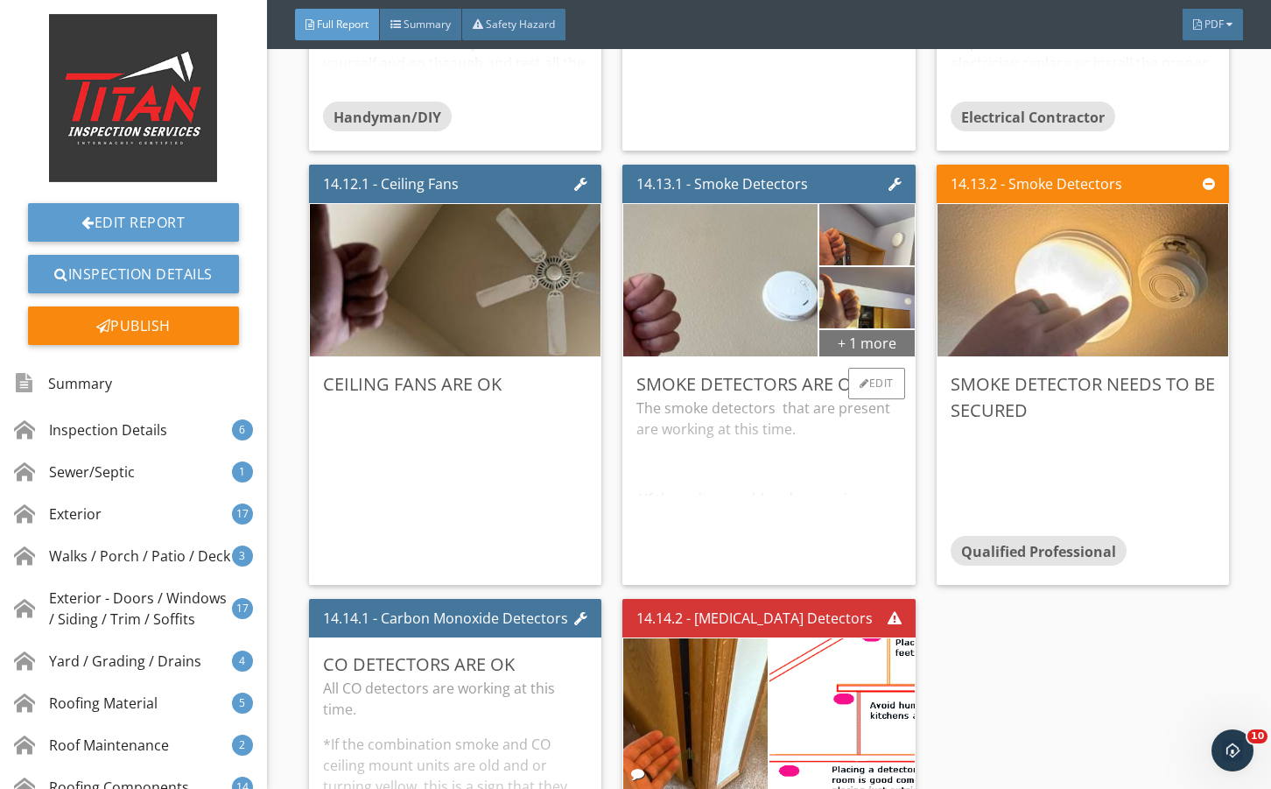
click at [865, 356] on div "+ 1 more" at bounding box center [867, 342] width 95 height 28
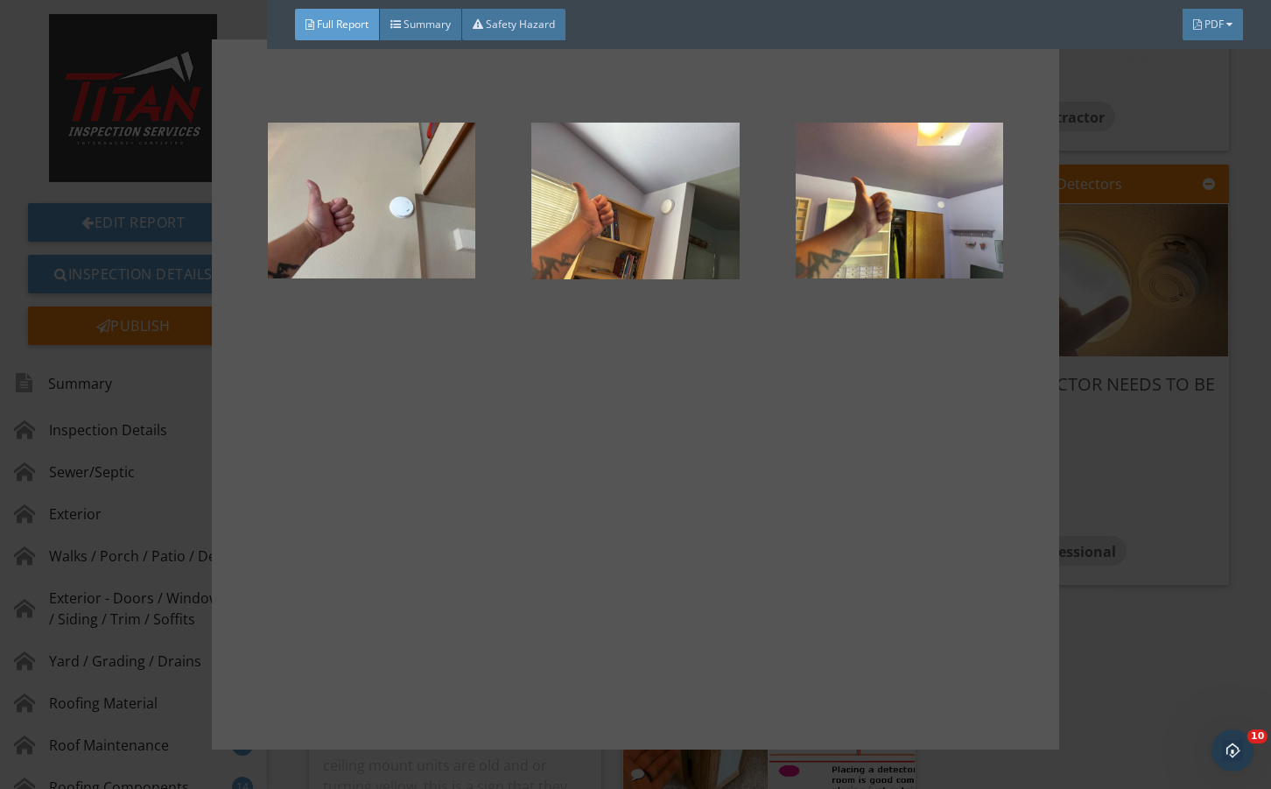
click at [1111, 562] on div at bounding box center [635, 394] width 1271 height 789
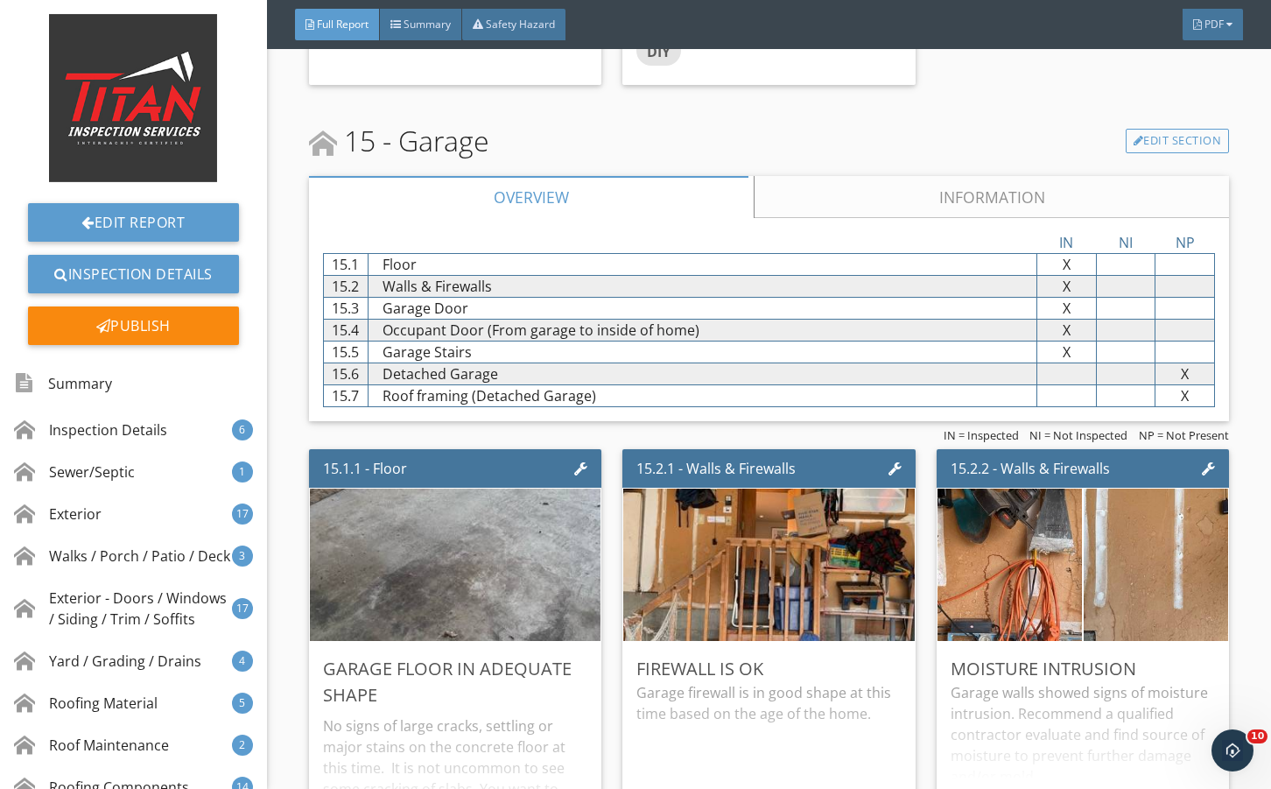
click at [825, 218] on link "Information" at bounding box center [991, 197] width 475 height 42
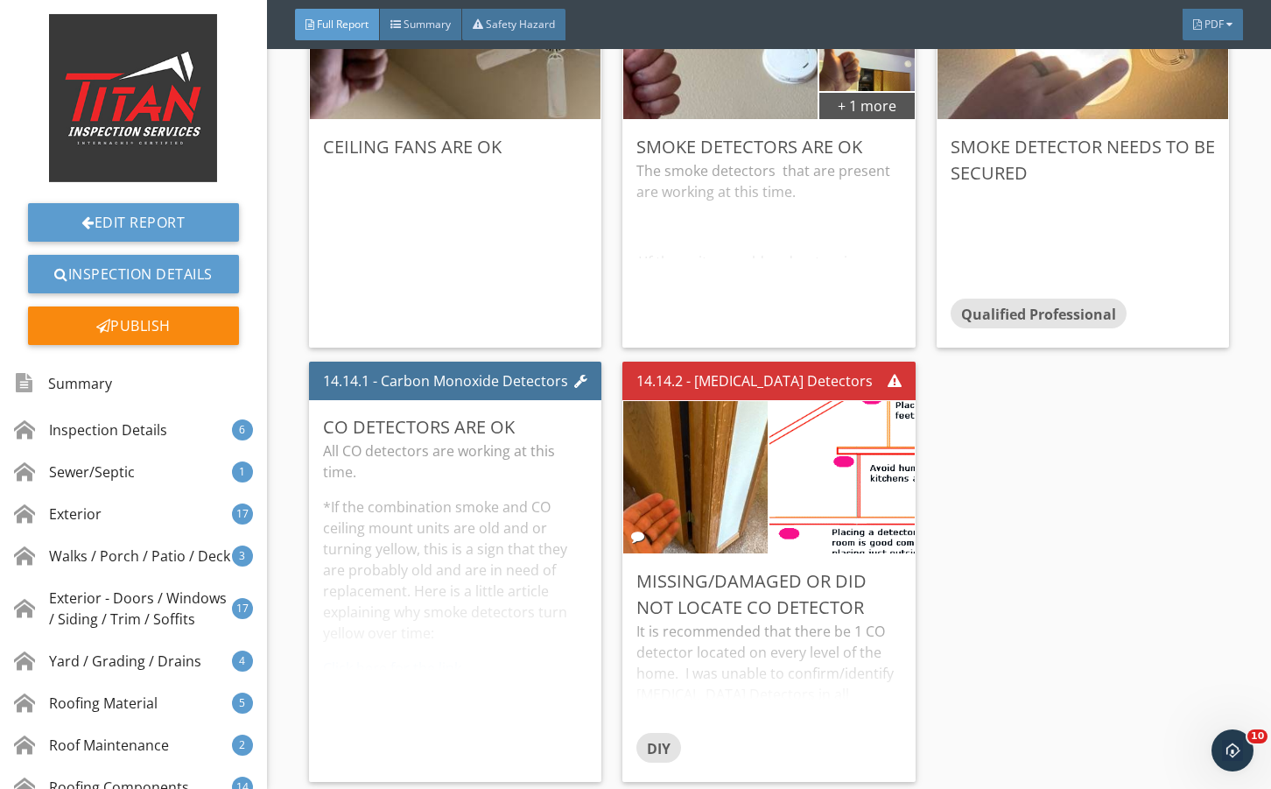
scroll to position [33392, 0]
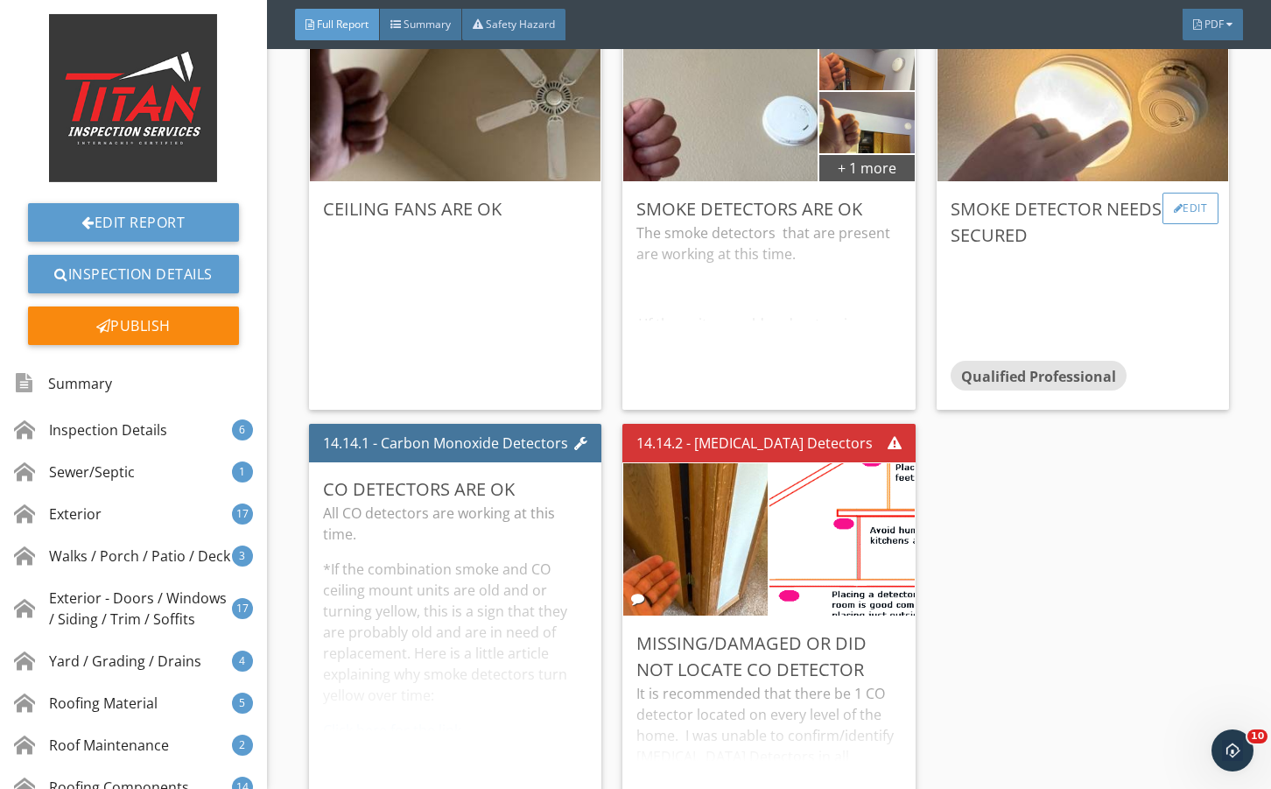
click at [1173, 224] on div "Edit" at bounding box center [1191, 209] width 57 height 32
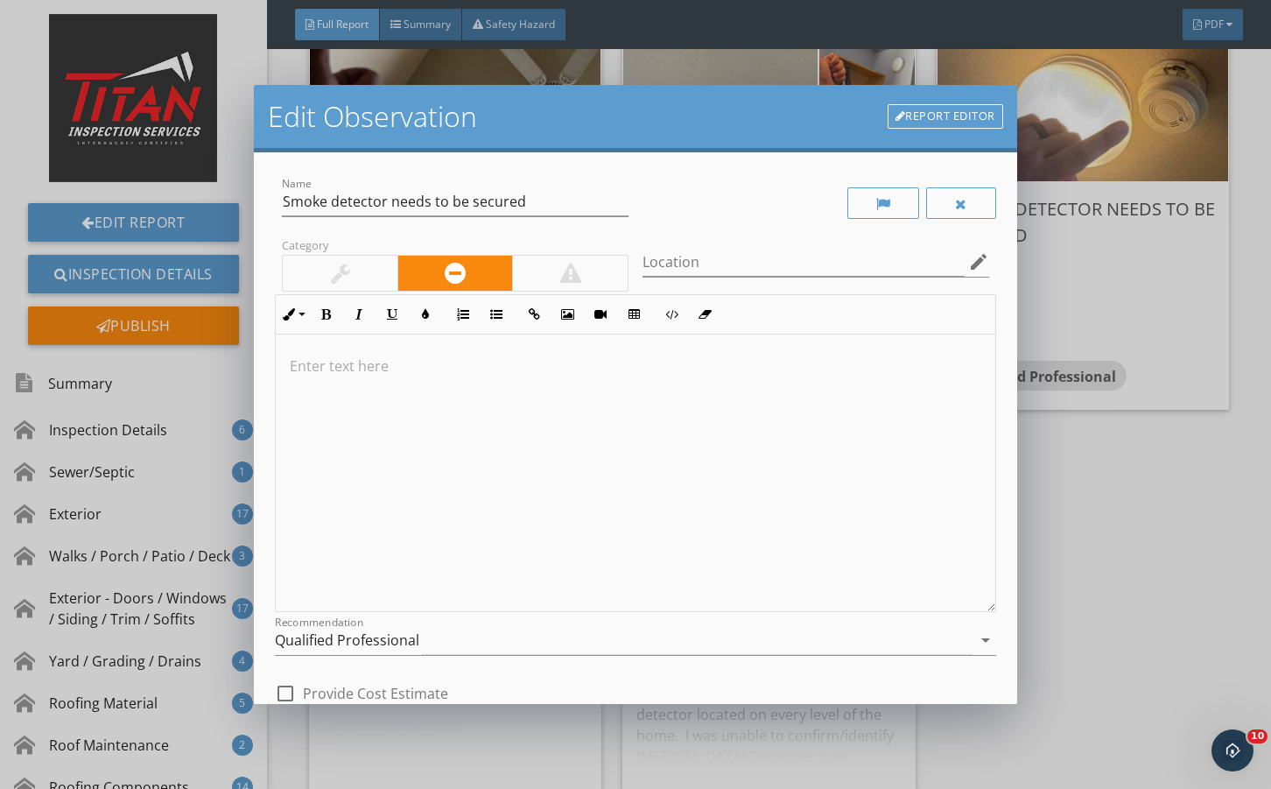
click at [455, 637] on div "Qualified Professional" at bounding box center [623, 640] width 696 height 29
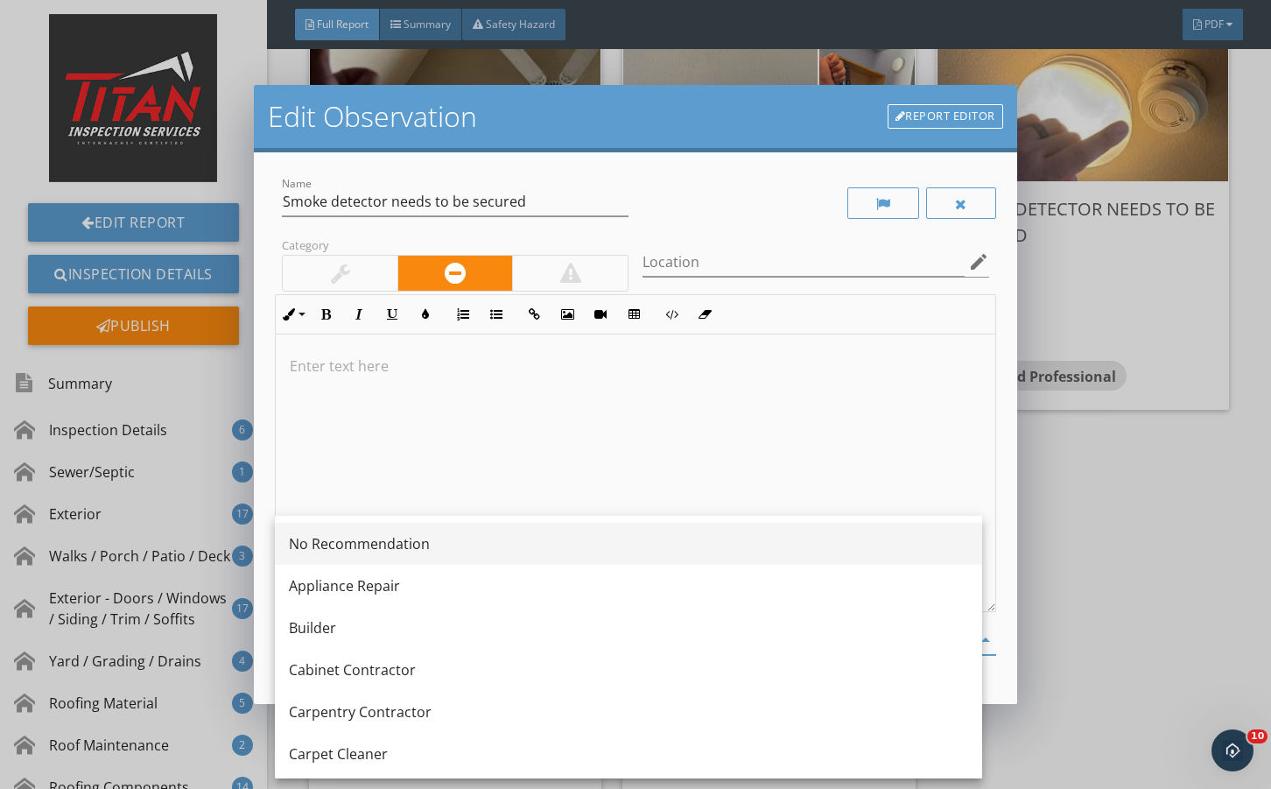
click at [458, 541] on div "No Recommendation" at bounding box center [629, 543] width 680 height 21
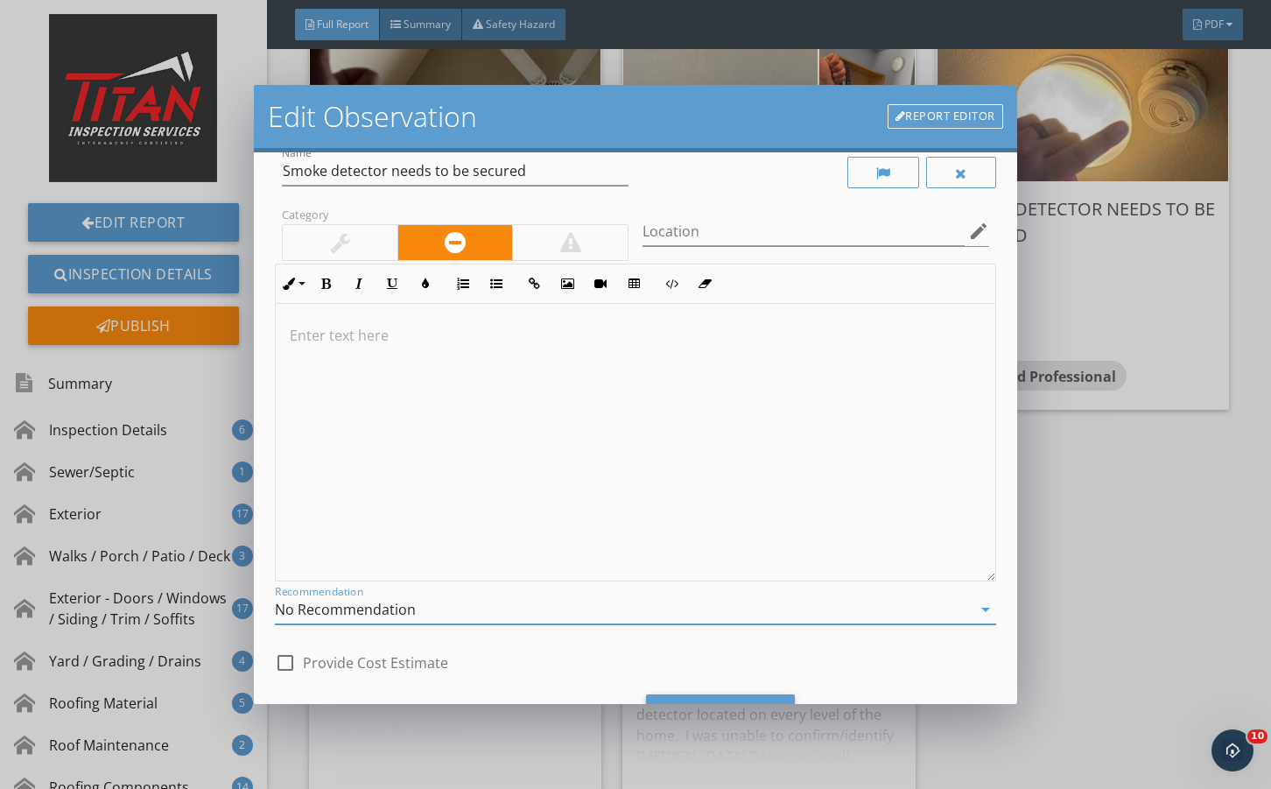
scroll to position [116, 0]
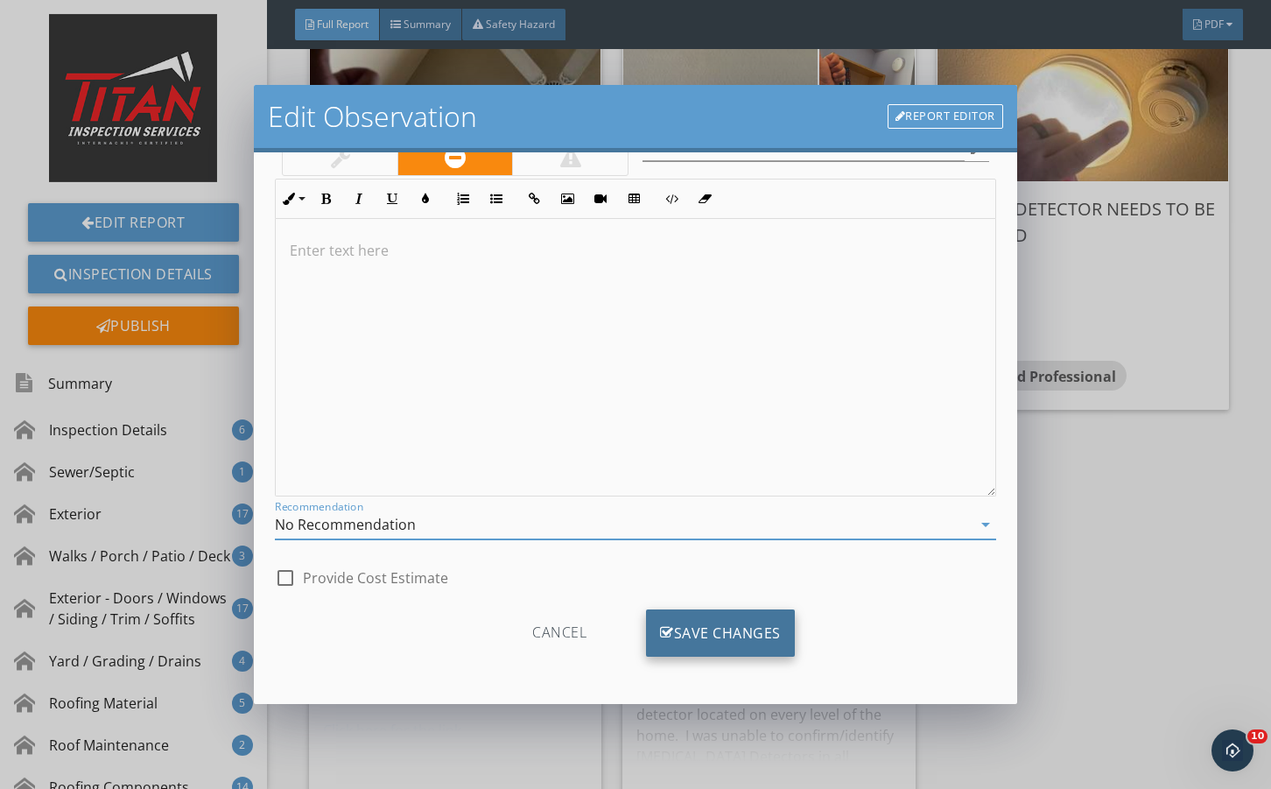
click at [698, 637] on div "Save Changes" at bounding box center [720, 632] width 149 height 47
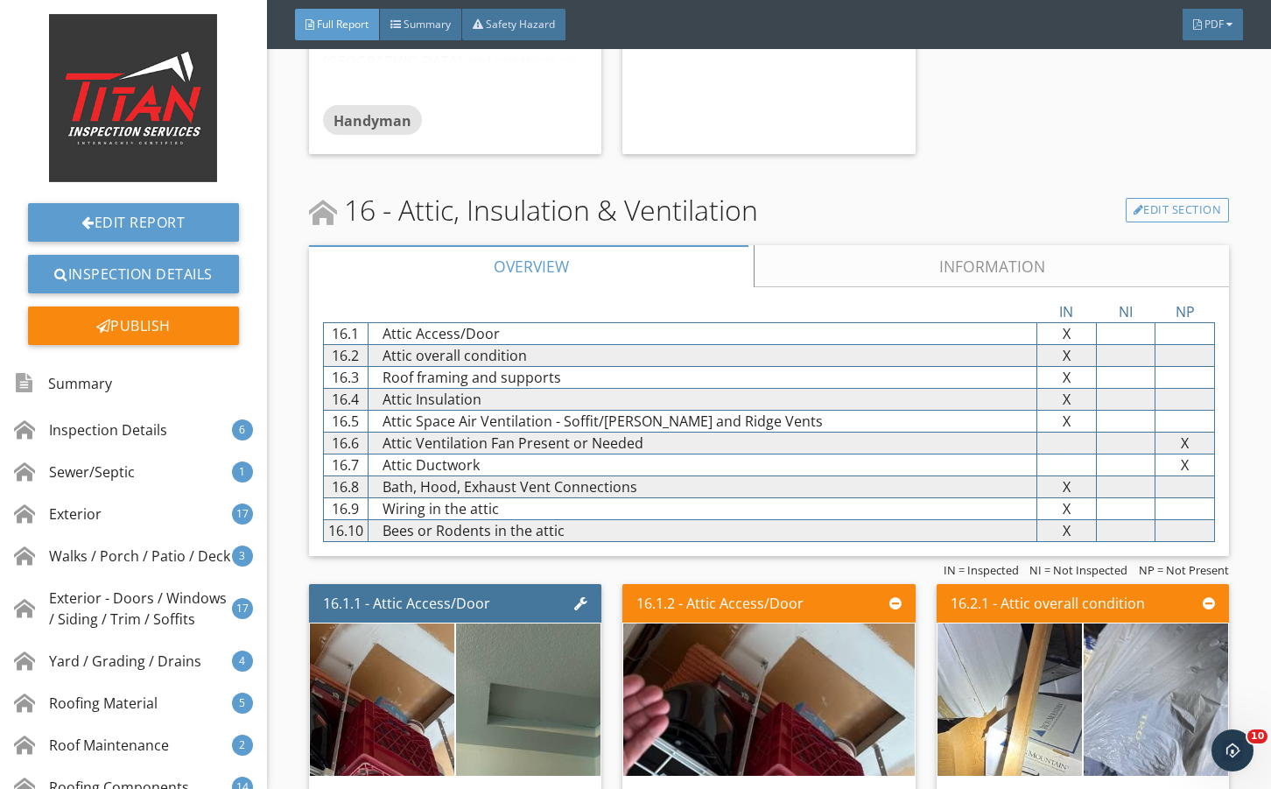
scroll to position [35902, 0]
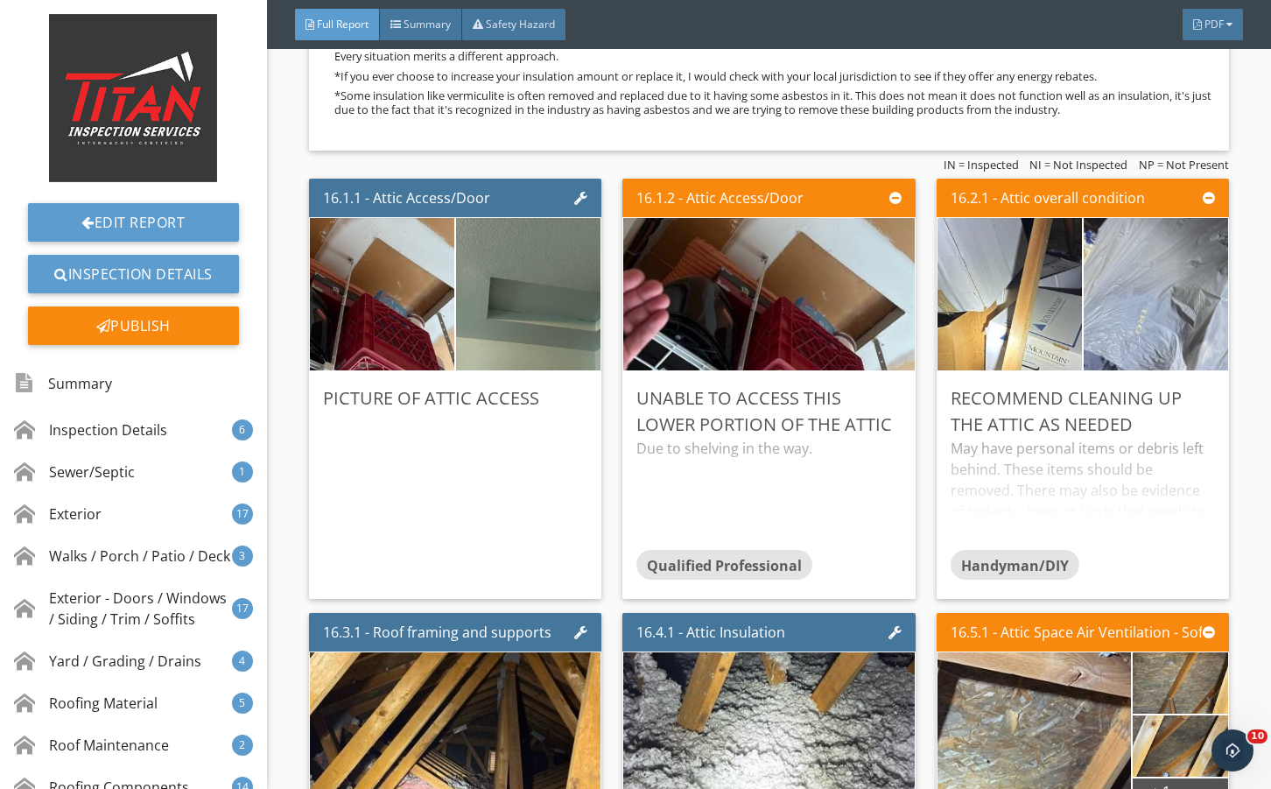
scroll to position [36369, 0]
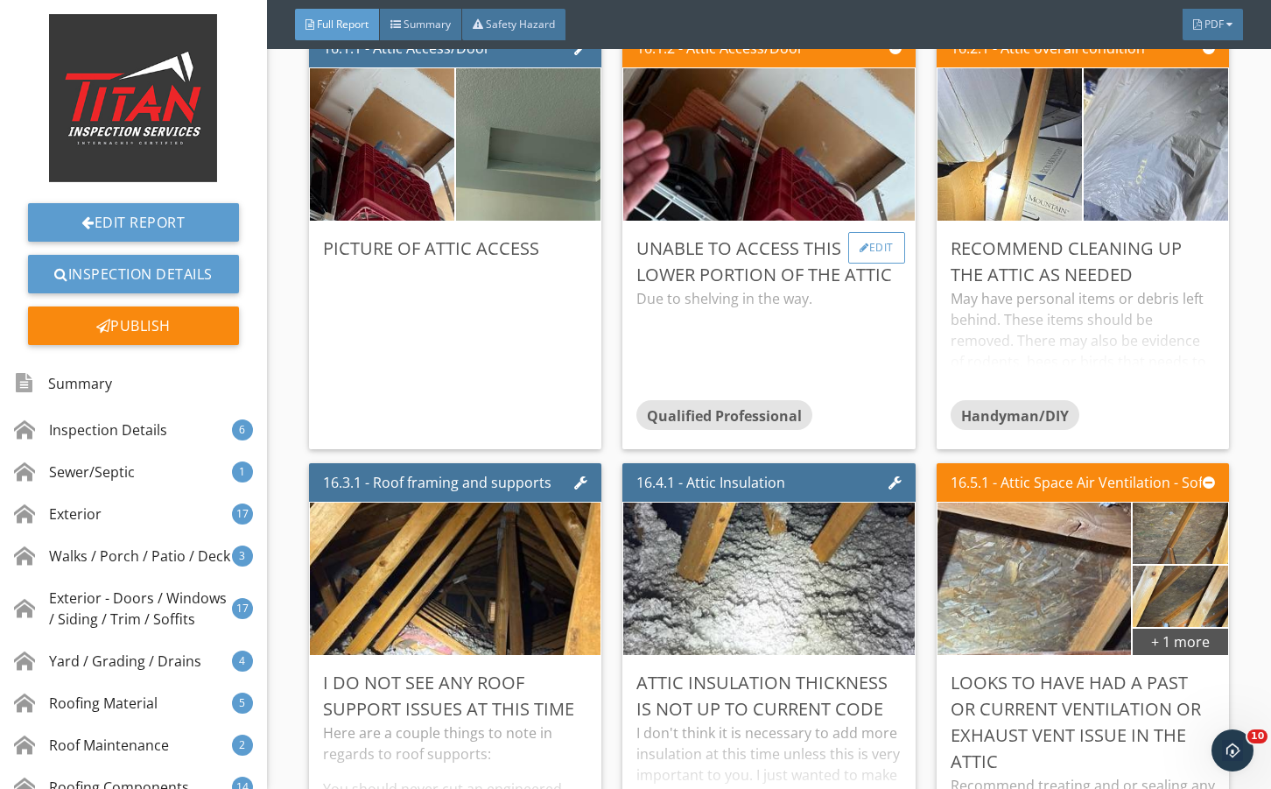
click at [873, 264] on div "Edit" at bounding box center [877, 248] width 57 height 32
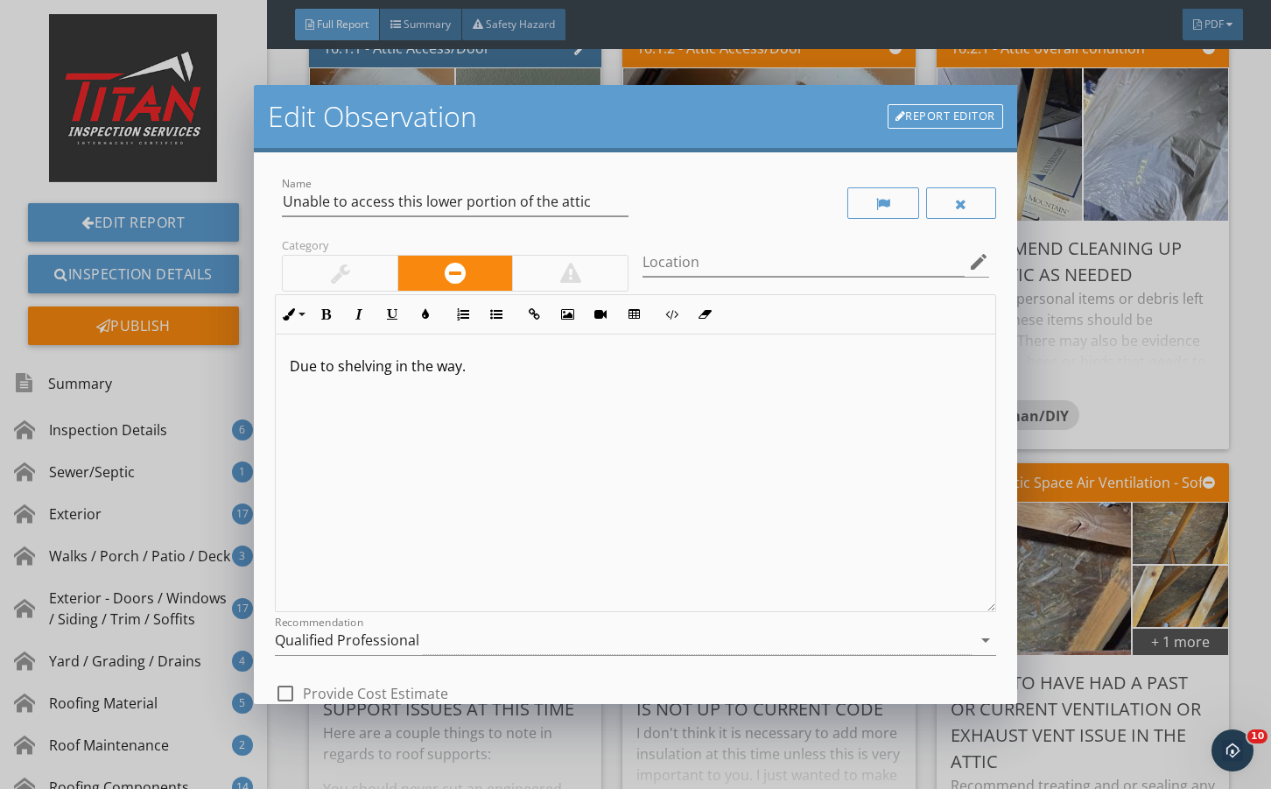
drag, startPoint x: 397, startPoint y: 643, endPoint x: 428, endPoint y: 549, distance: 98.9
click at [400, 637] on div "Qualified Professional" at bounding box center [347, 640] width 144 height 16
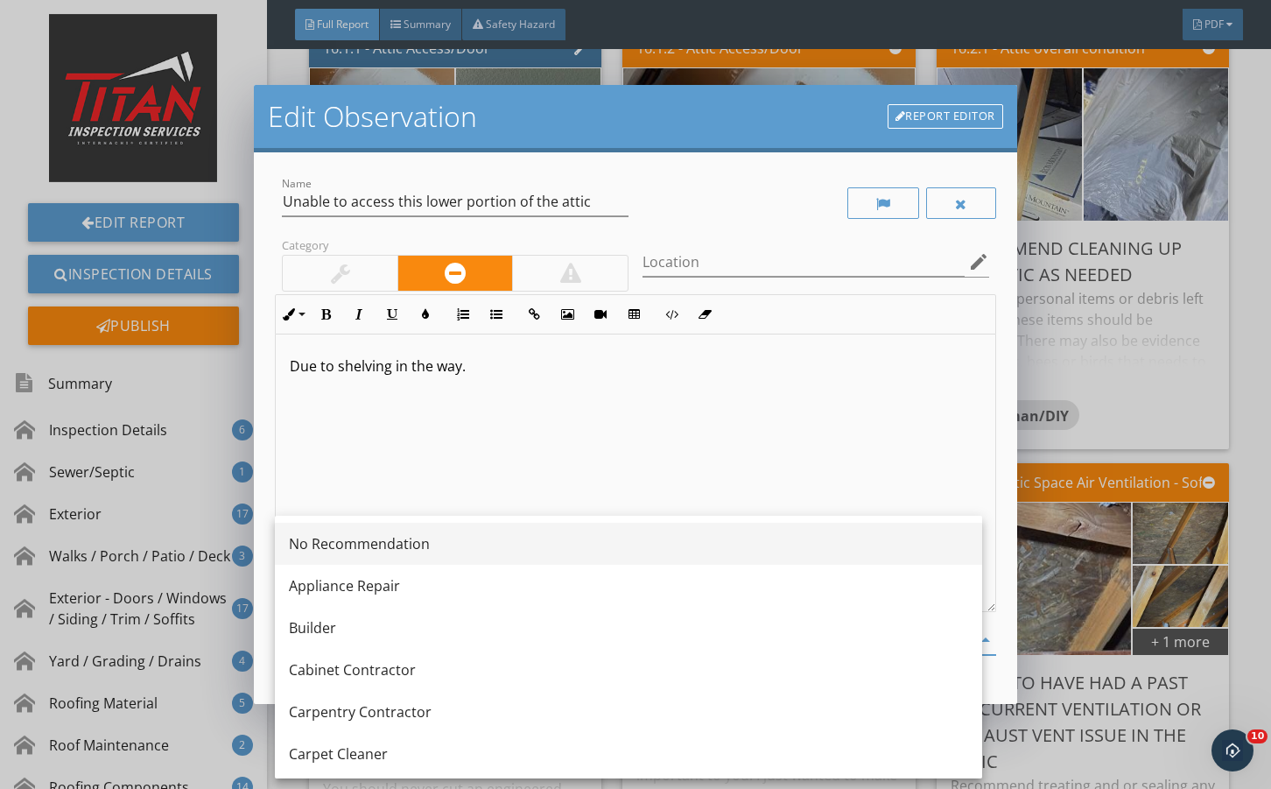
drag, startPoint x: 436, startPoint y: 539, endPoint x: 534, endPoint y: 574, distance: 104.1
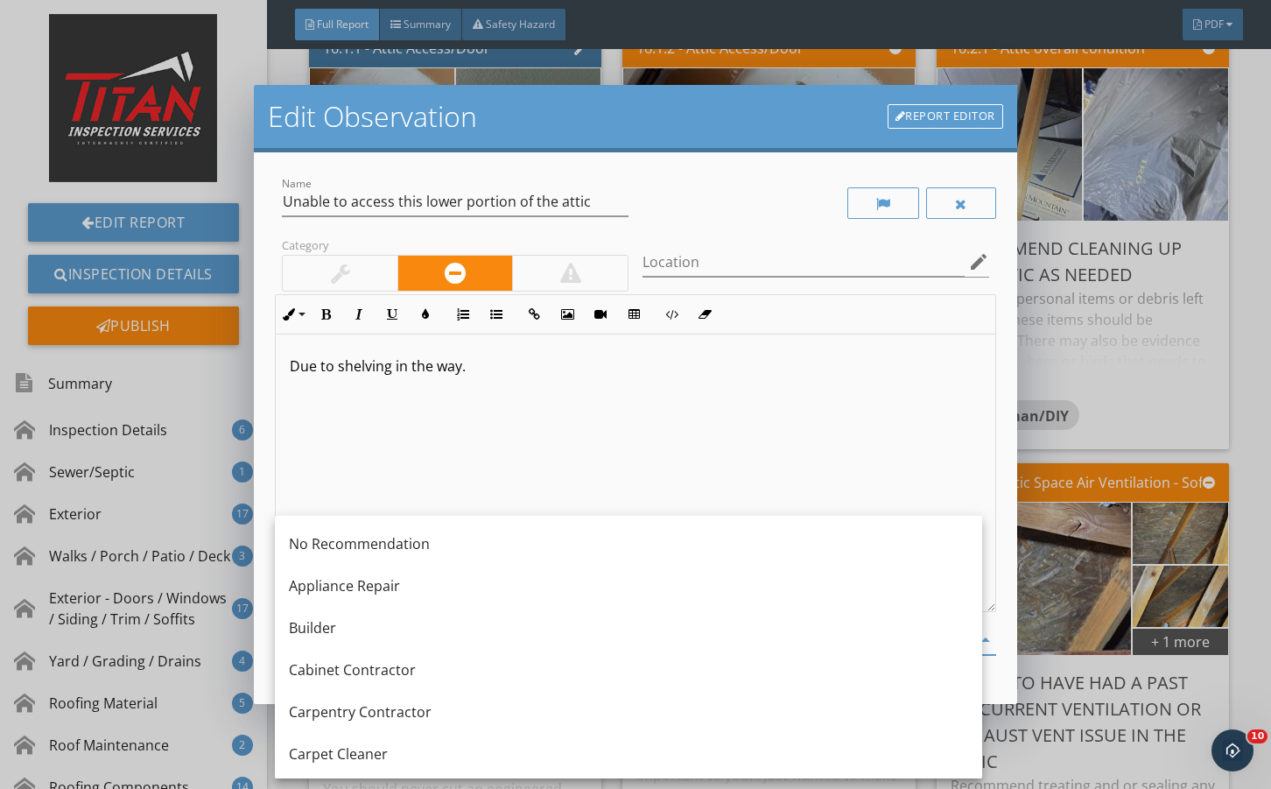
click at [437, 539] on div "No Recommendation" at bounding box center [629, 543] width 680 height 21
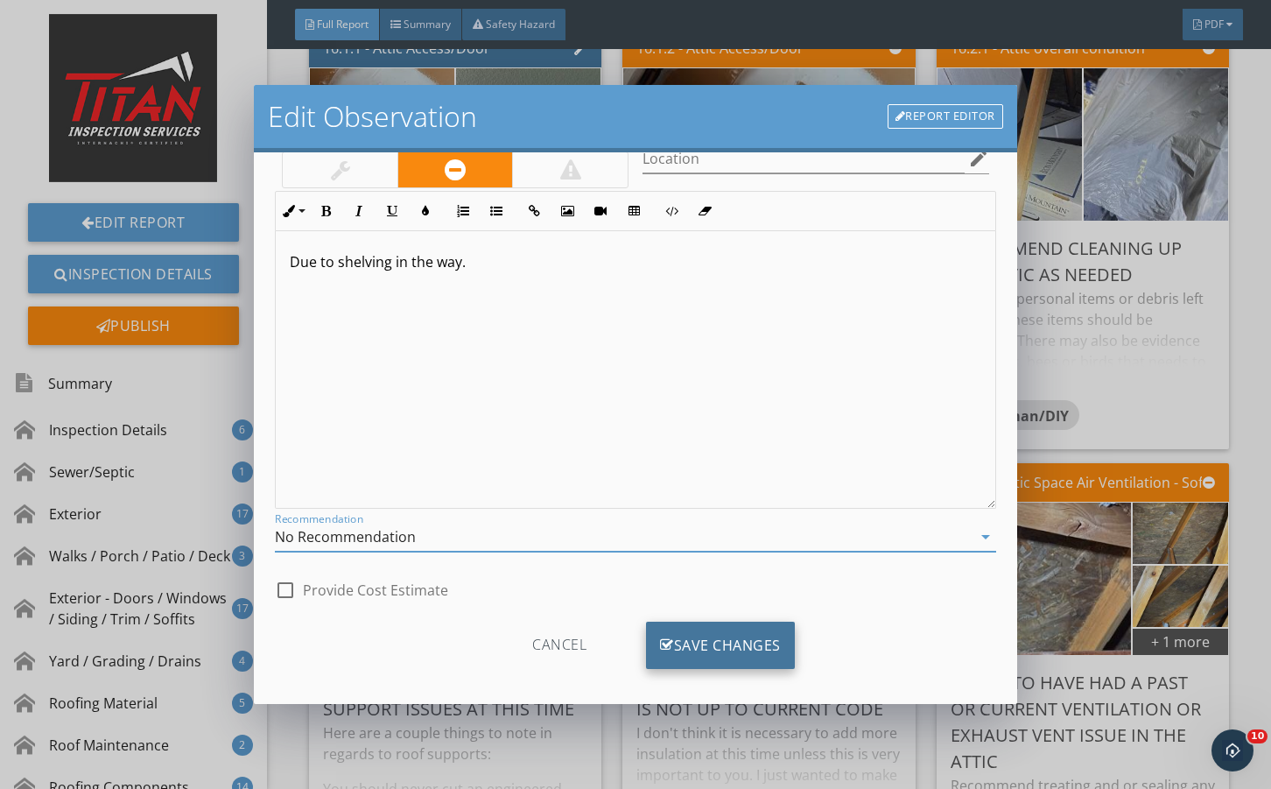
scroll to position [116, 0]
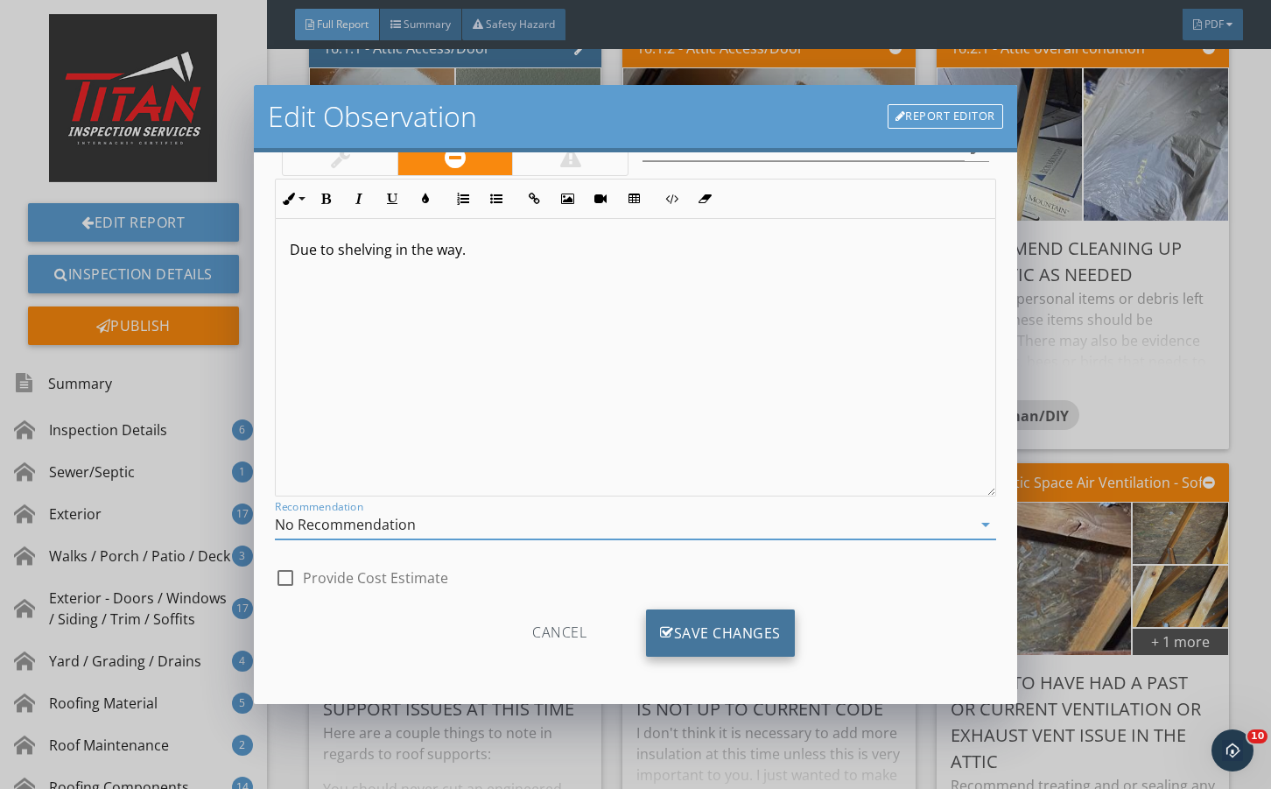
click at [701, 643] on div "Save Changes" at bounding box center [720, 632] width 149 height 47
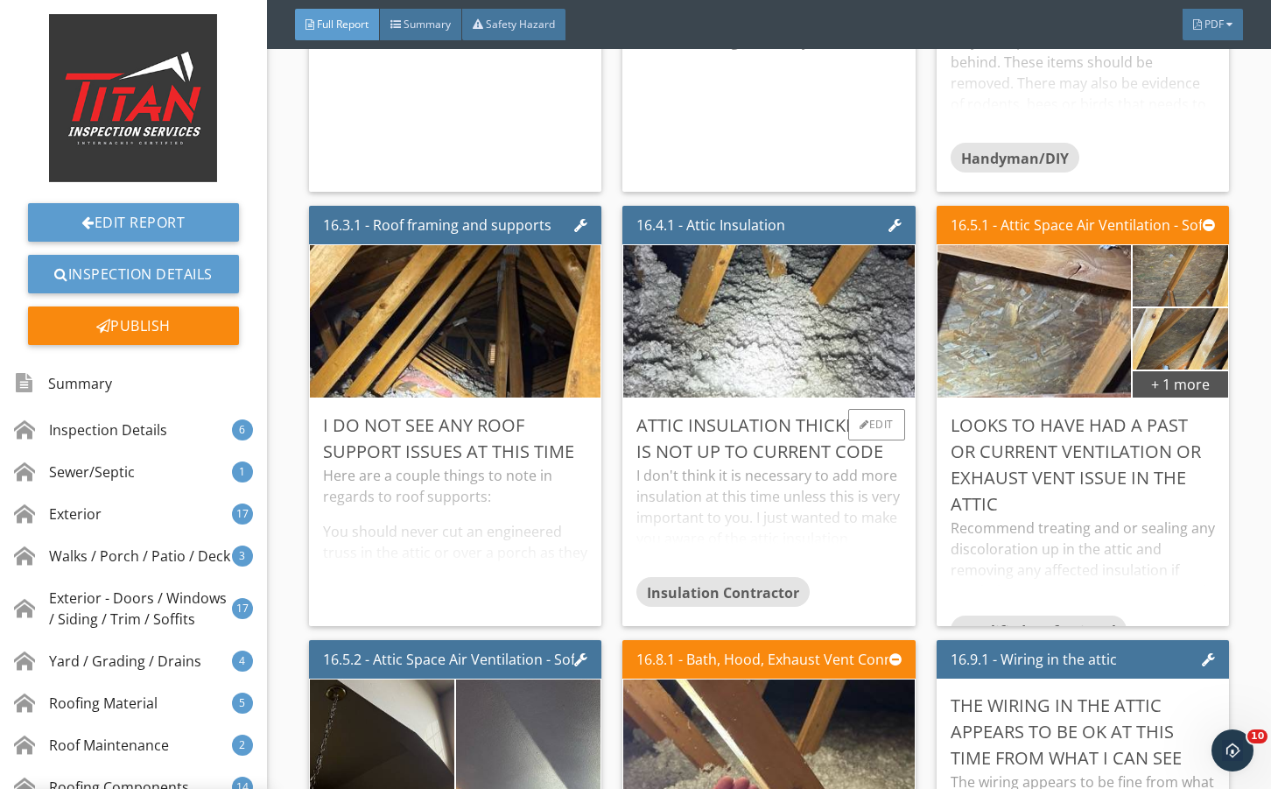
scroll to position [36661, 0]
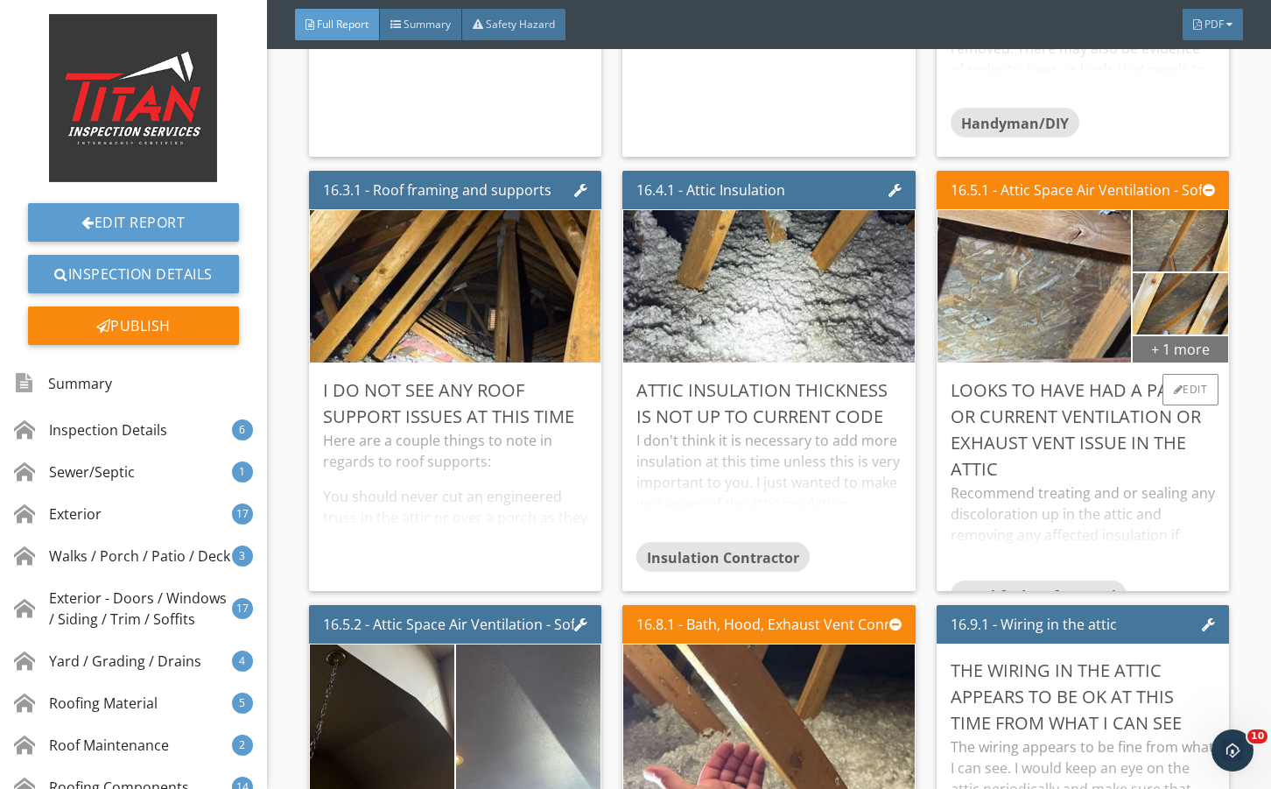
click at [1158, 363] on div "+ 1 more" at bounding box center [1180, 349] width 95 height 28
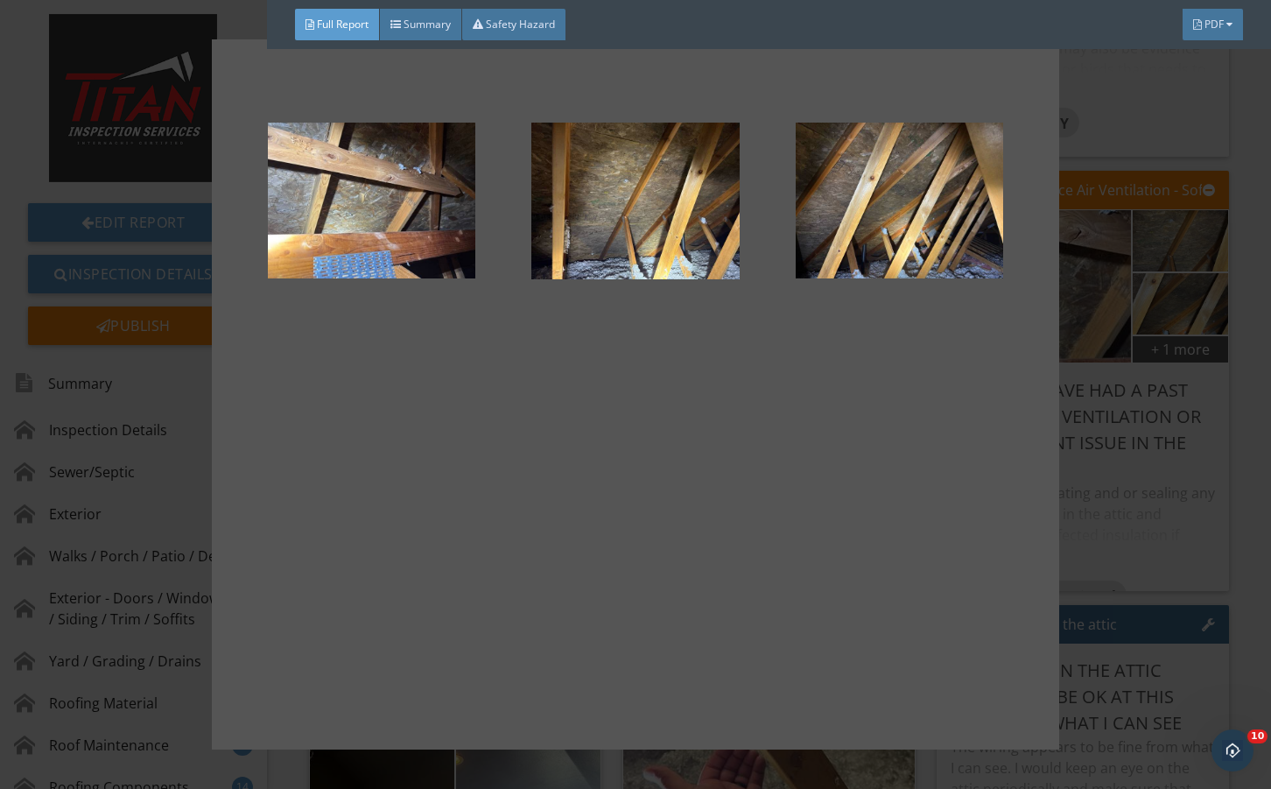
click at [1071, 511] on div at bounding box center [635, 394] width 1271 height 789
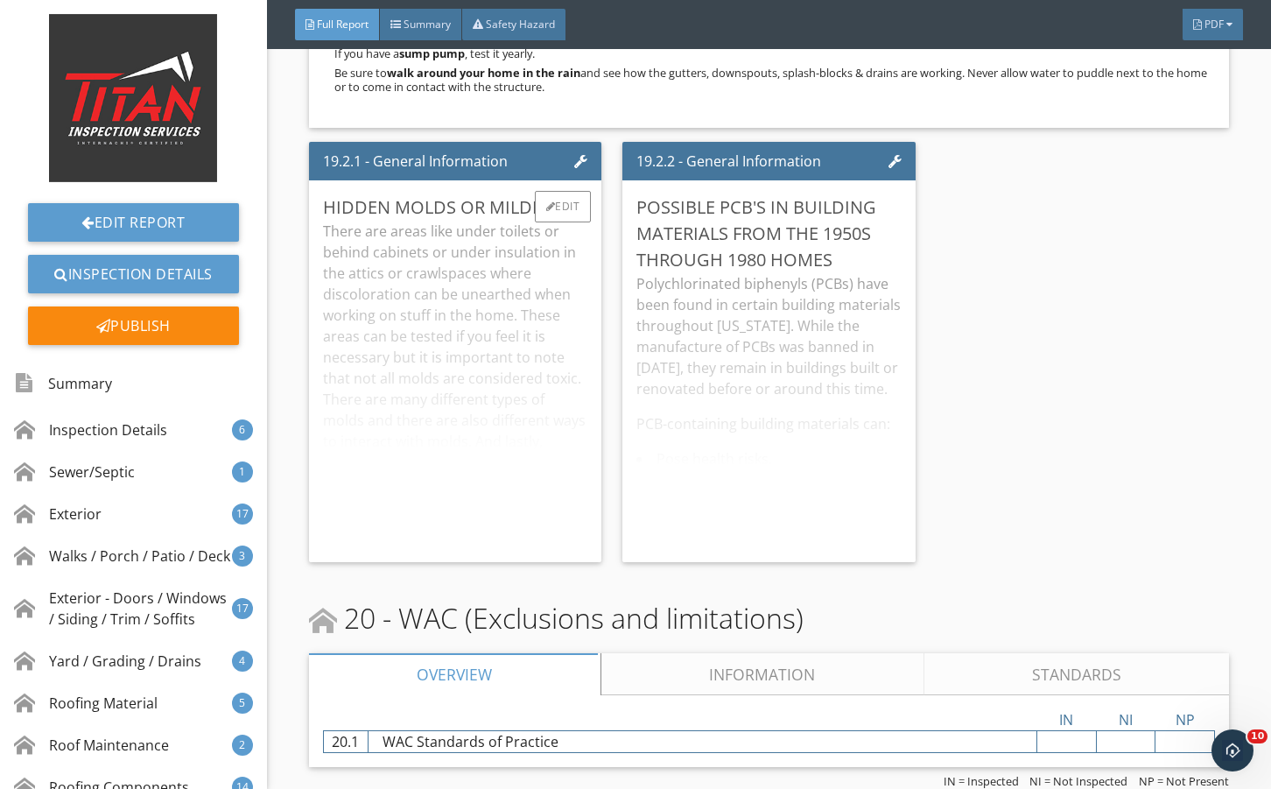
scroll to position [39733, 0]
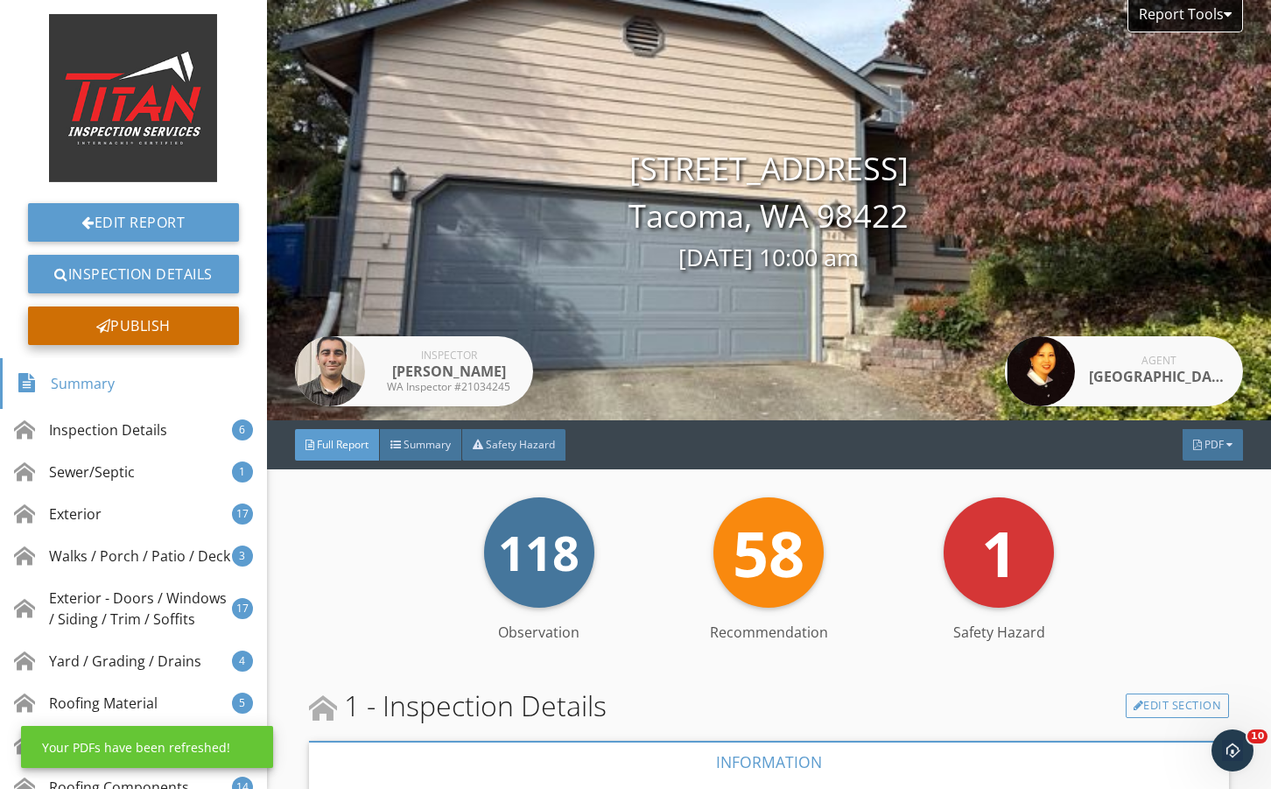
click at [166, 322] on div "Publish" at bounding box center [133, 325] width 211 height 39
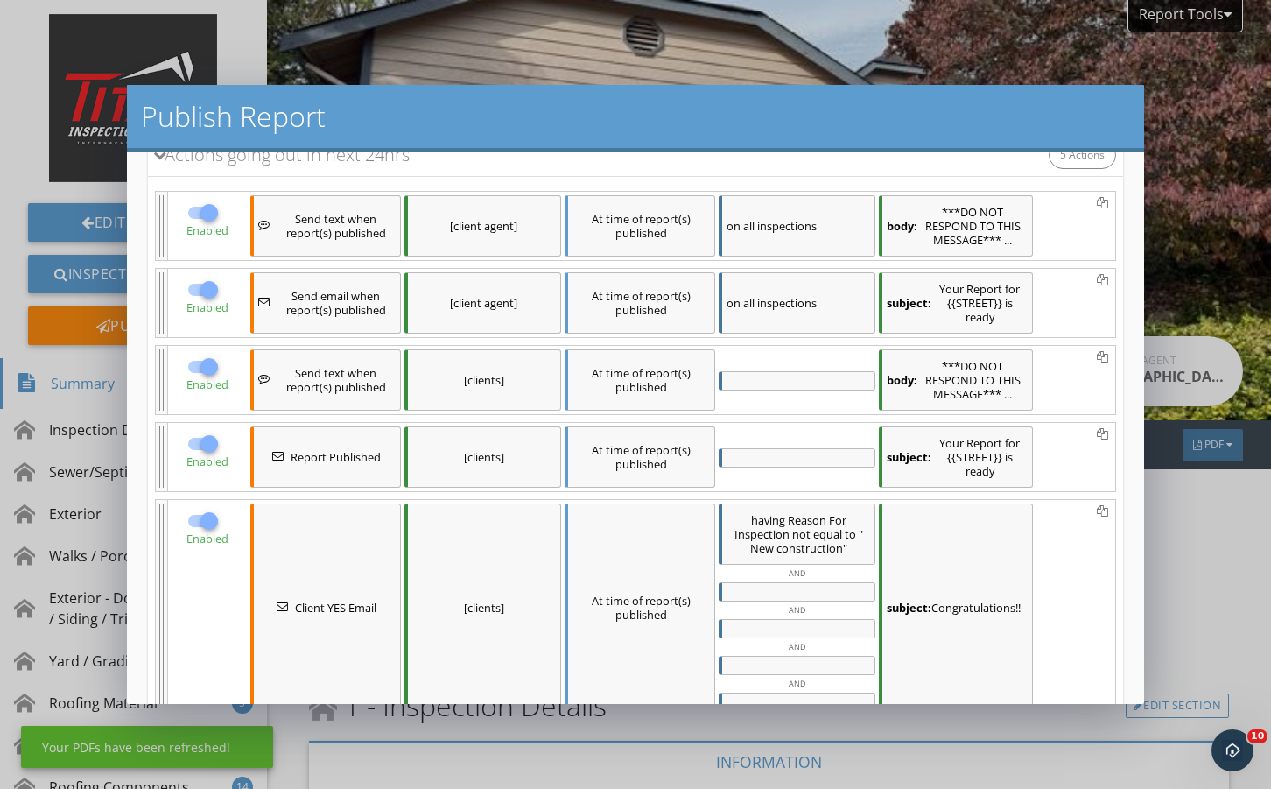
scroll to position [248, 0]
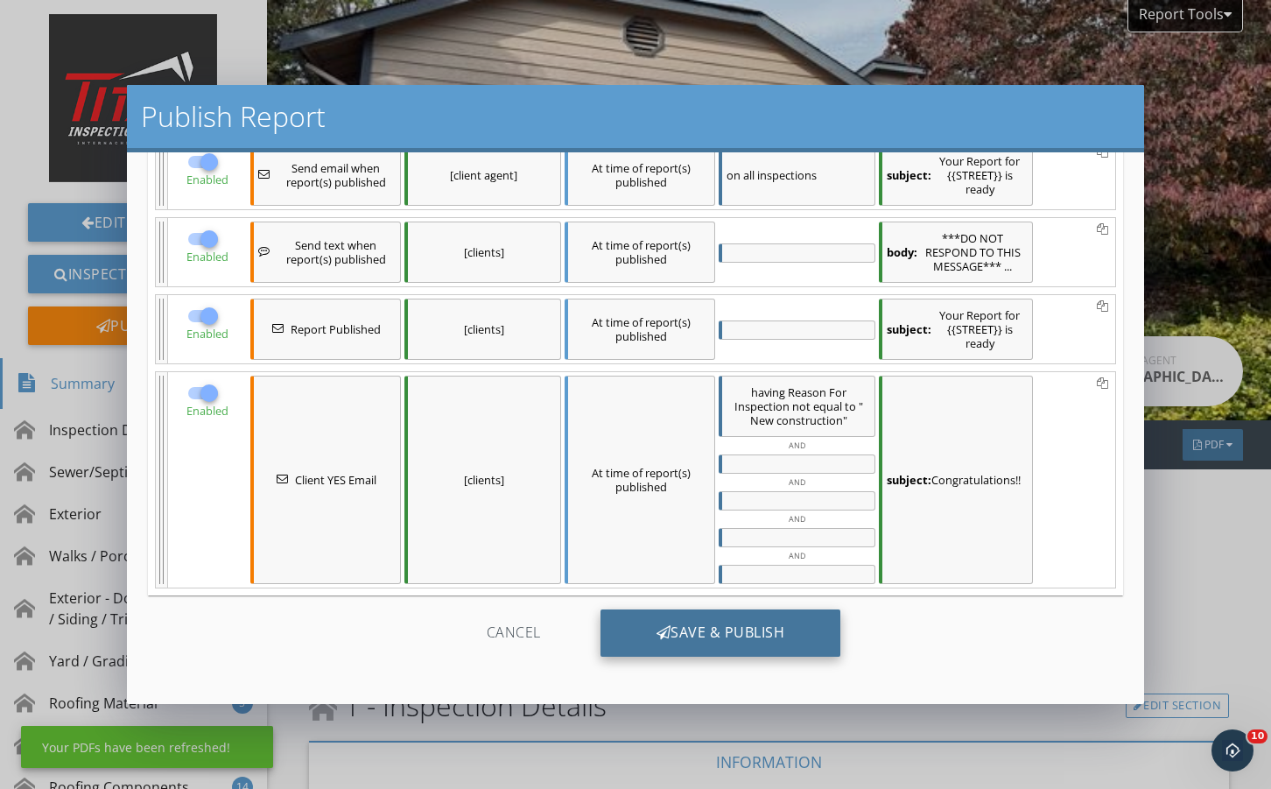
click at [714, 633] on div "Save & Publish" at bounding box center [721, 632] width 241 height 47
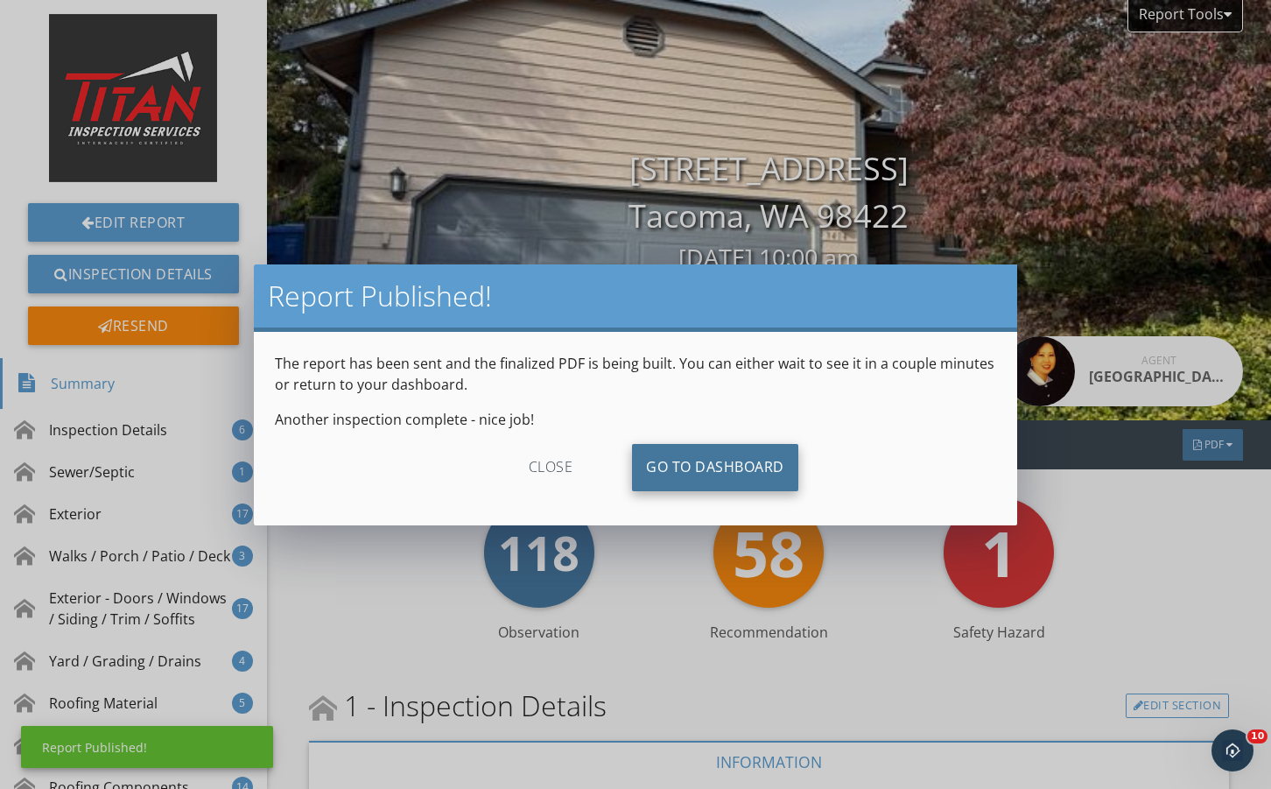
click at [736, 483] on link "Go To Dashboard" at bounding box center [715, 467] width 166 height 47
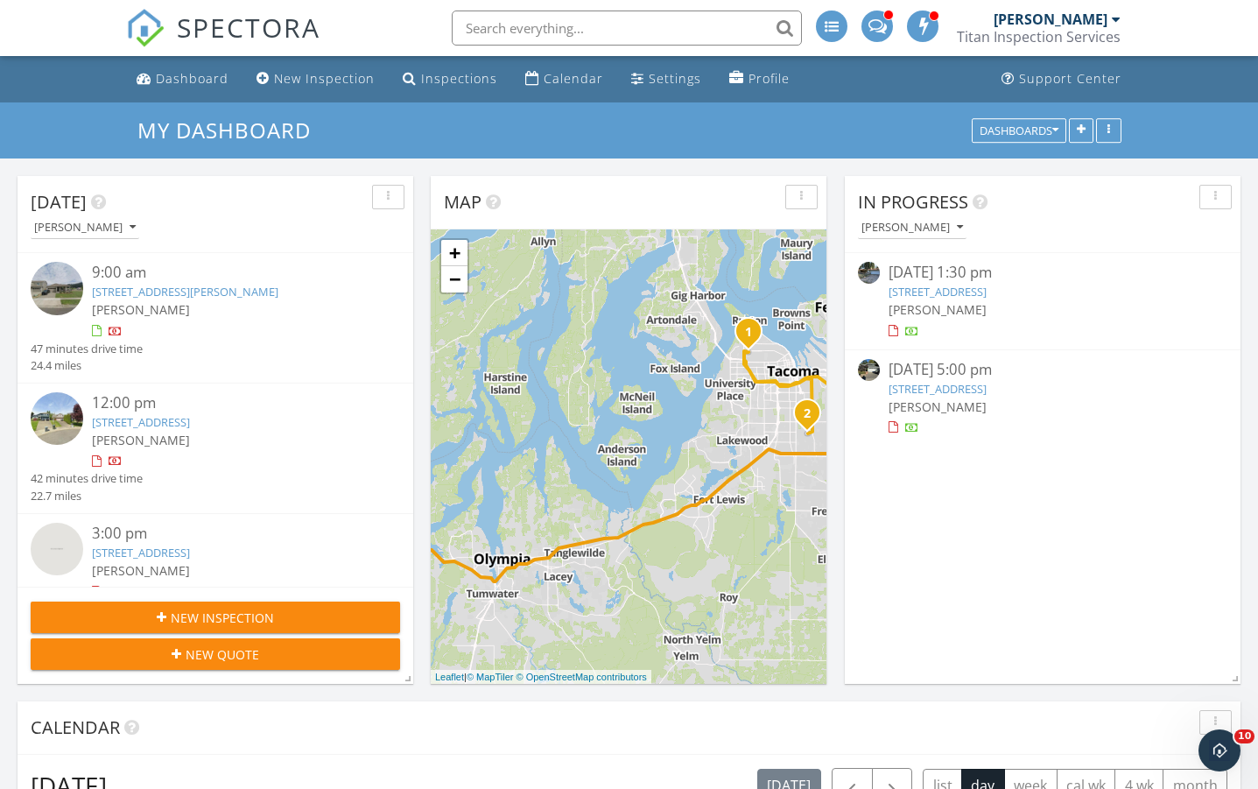
click at [1018, 605] on div "In Progress [PERSON_NAME] [DATE] 1:30 pm [STREET_ADDRESS] [PERSON_NAME] [DATE] …" at bounding box center [1043, 430] width 396 height 508
click at [1009, 562] on div "In Progress [PERSON_NAME] [DATE] 1:30 pm [STREET_ADDRESS] [PERSON_NAME] [DATE] …" at bounding box center [1043, 430] width 396 height 508
click at [987, 291] on link "[STREET_ADDRESS]" at bounding box center [938, 292] width 98 height 16
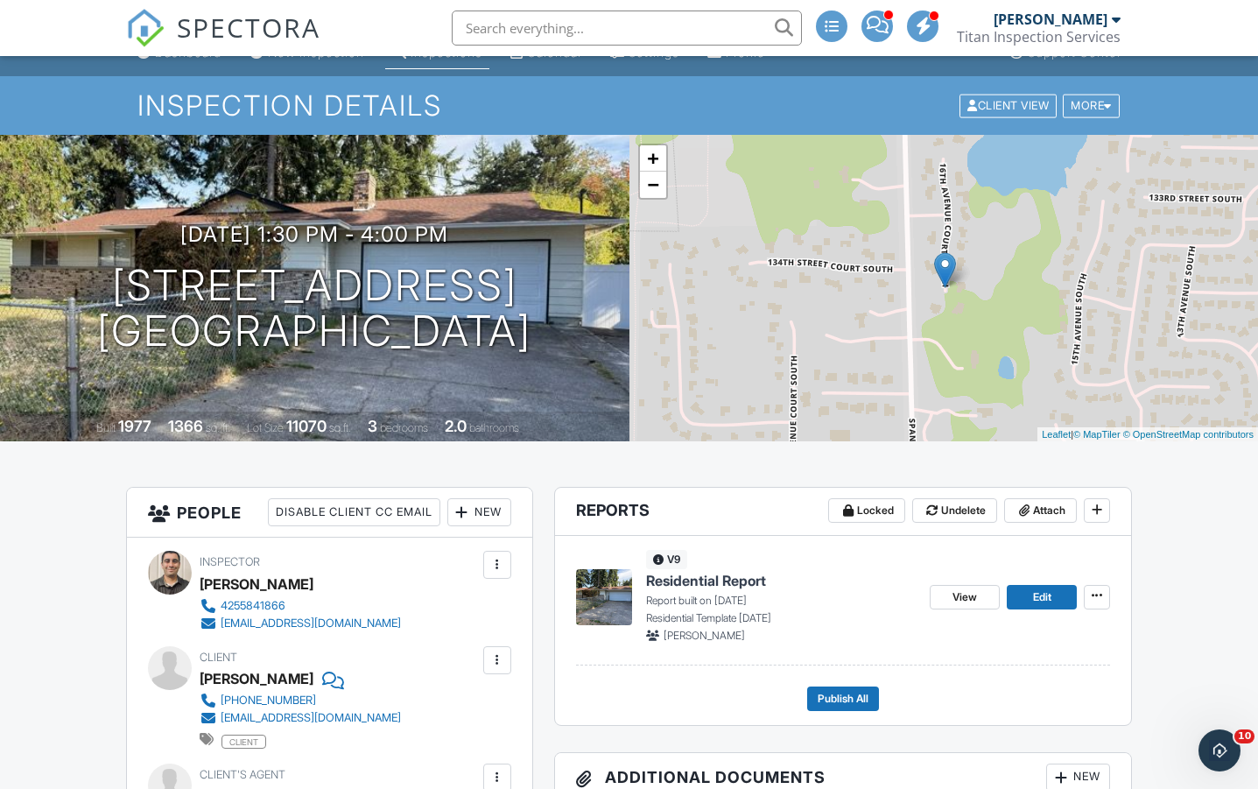
scroll to position [116, 0]
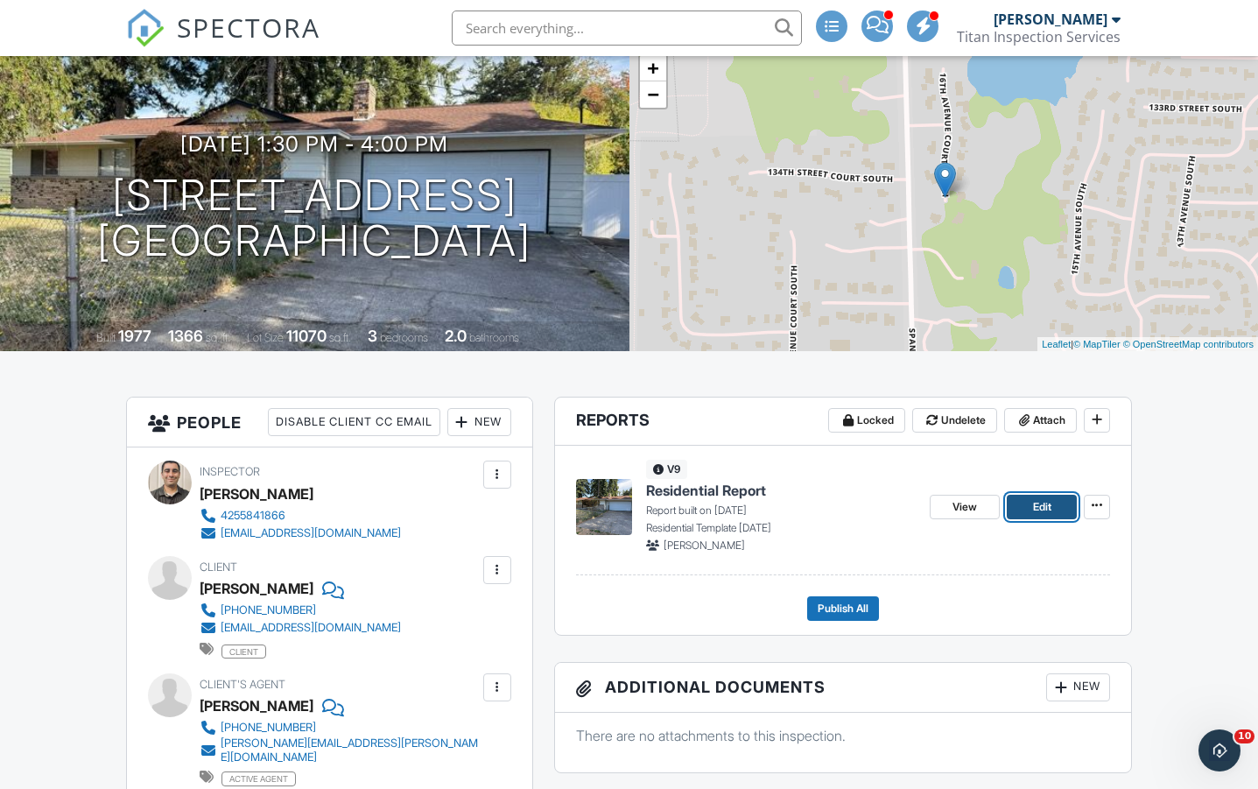
click at [1041, 513] on span "Edit" at bounding box center [1042, 507] width 18 height 18
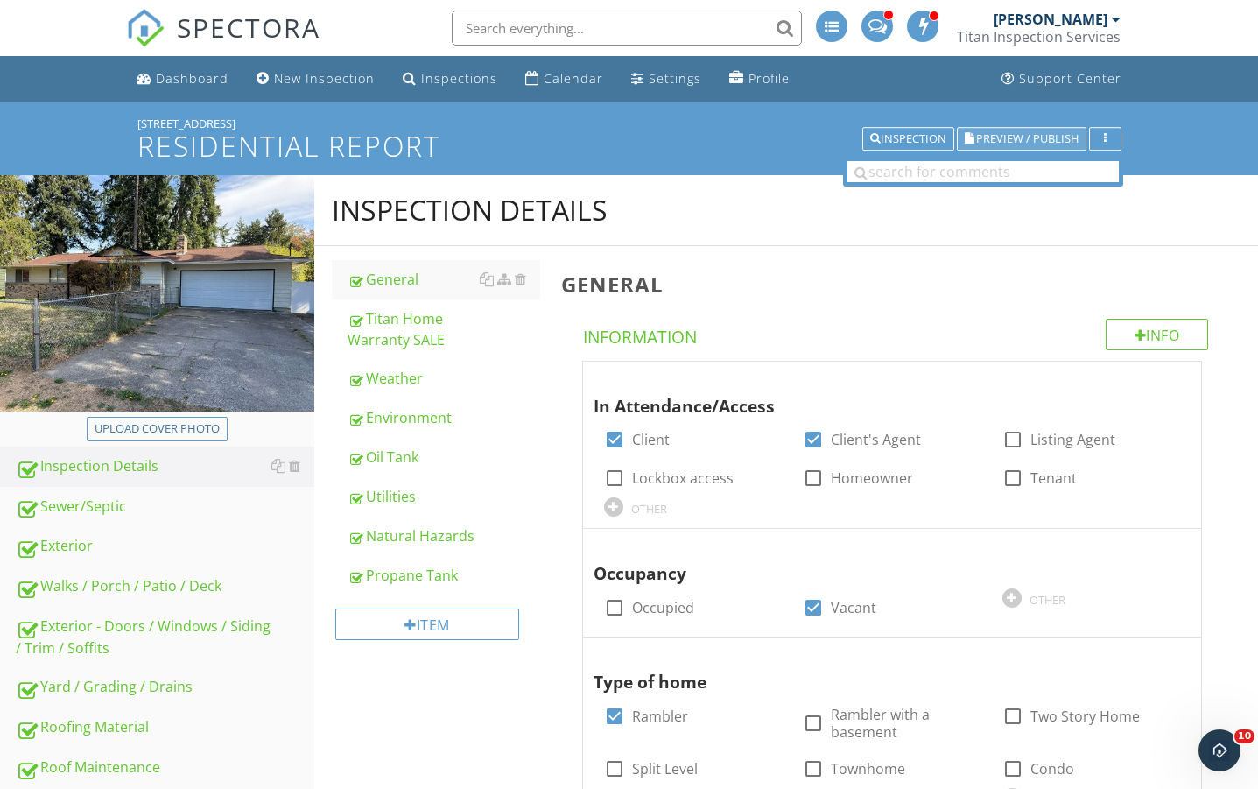
click at [1016, 144] on span "Preview / Publish" at bounding box center [1027, 138] width 102 height 11
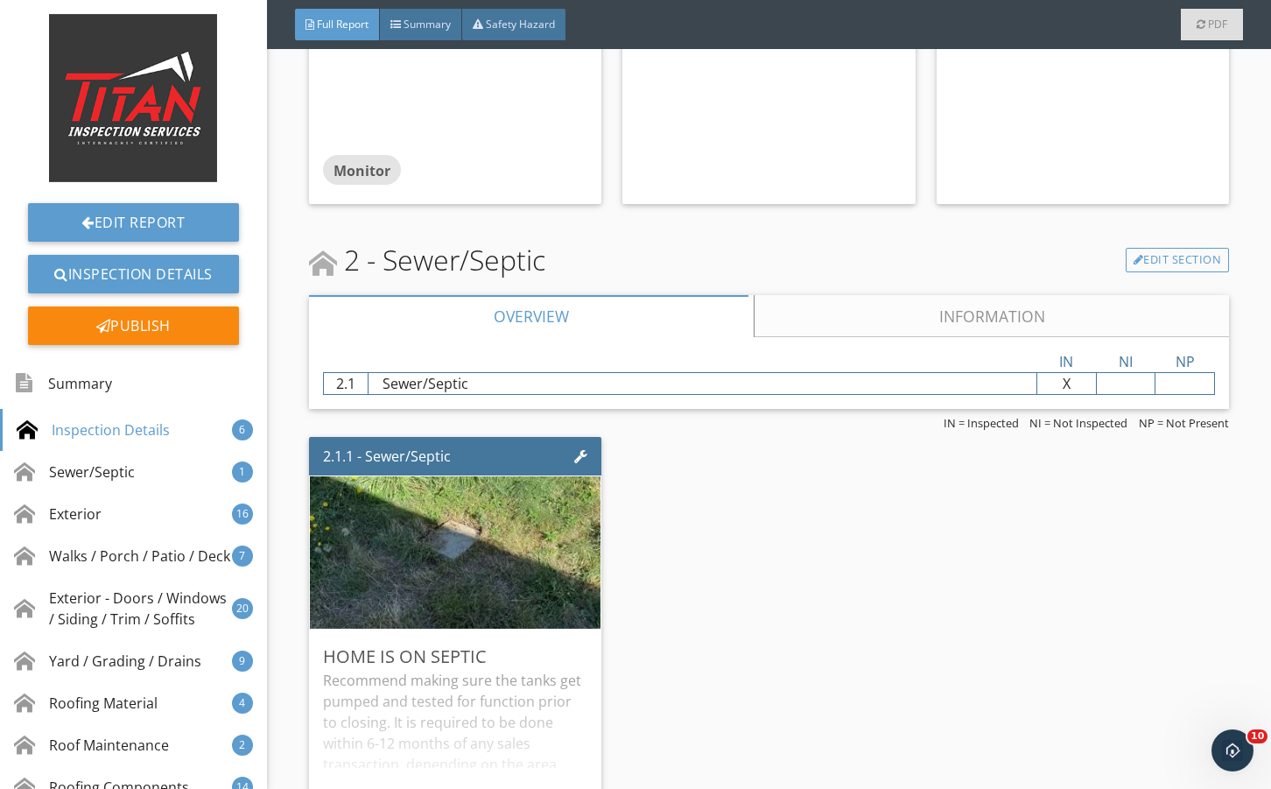
click at [843, 322] on link "Information" at bounding box center [991, 316] width 475 height 42
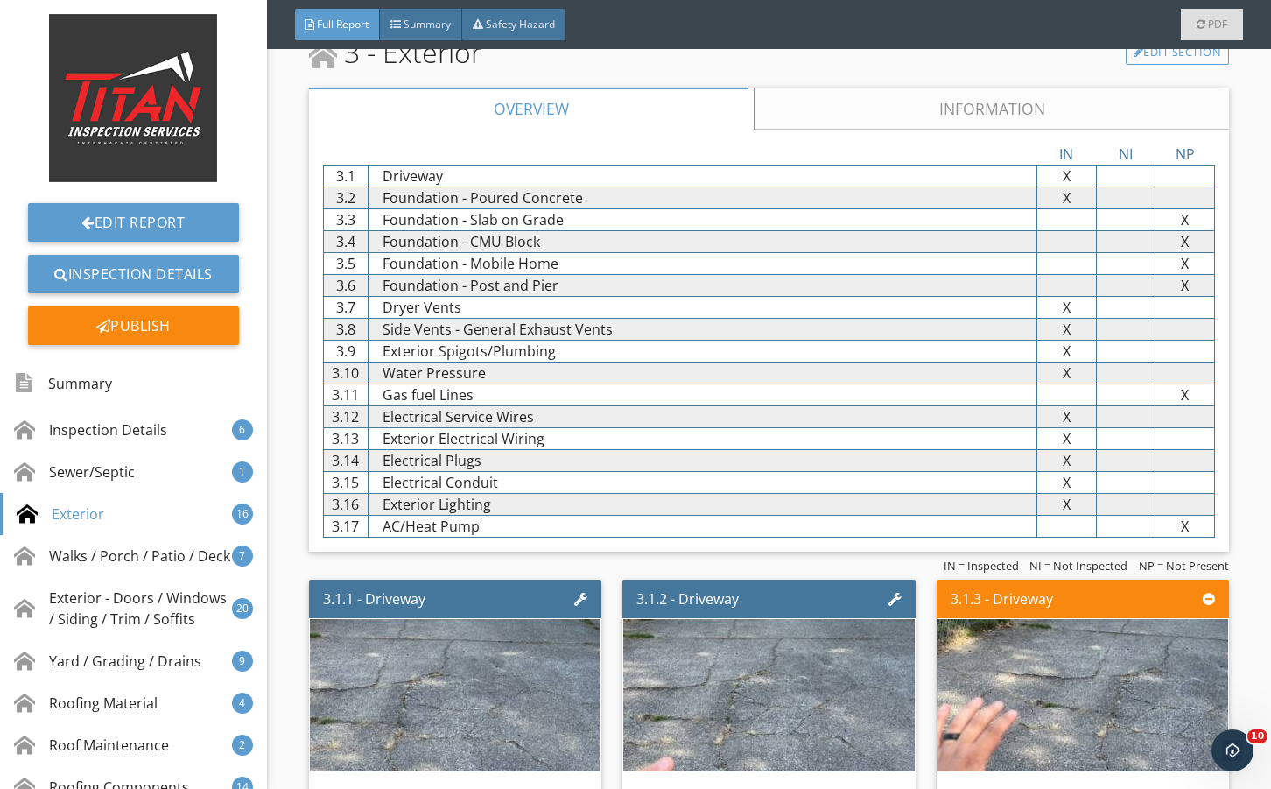
click at [829, 131] on div "Overview Information IN NI NP 3.1 Driveway X X X 3.2 Foundation - Poured Concre…" at bounding box center [769, 320] width 920 height 464
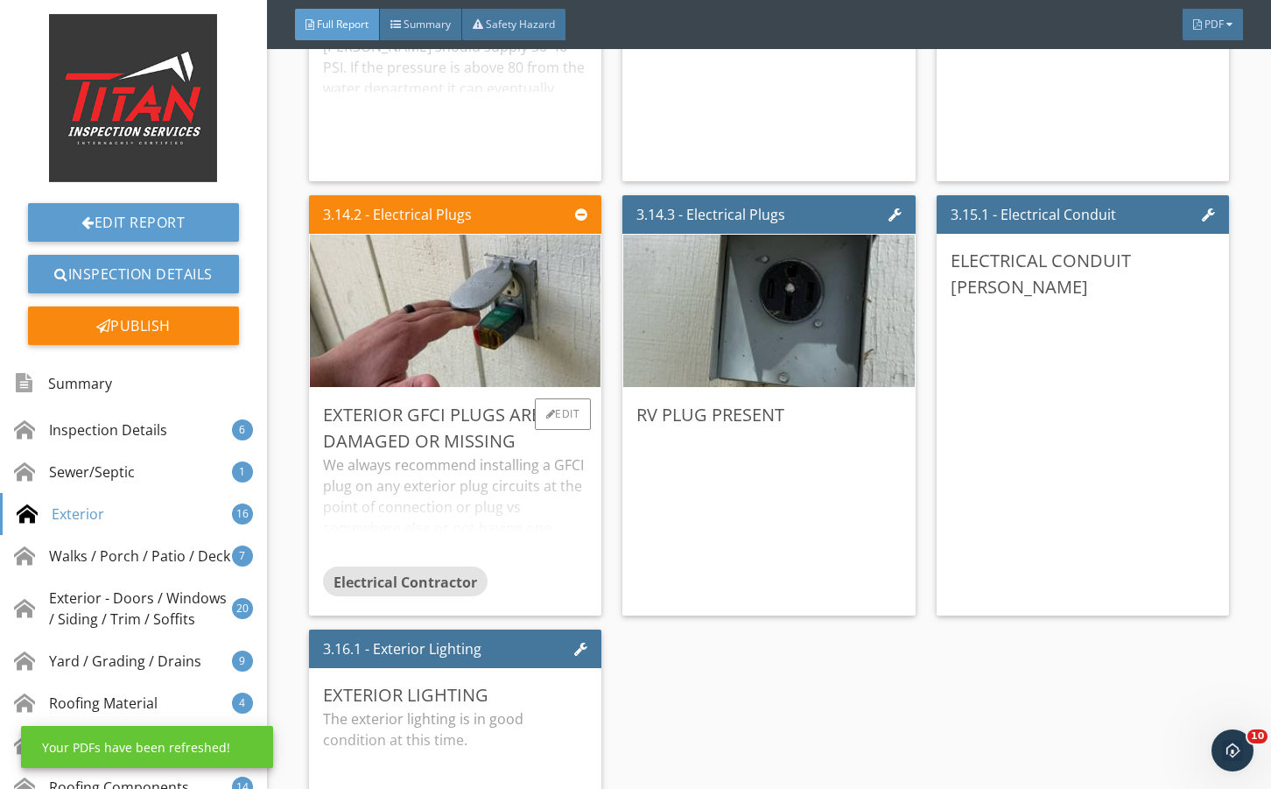
scroll to position [5195, 0]
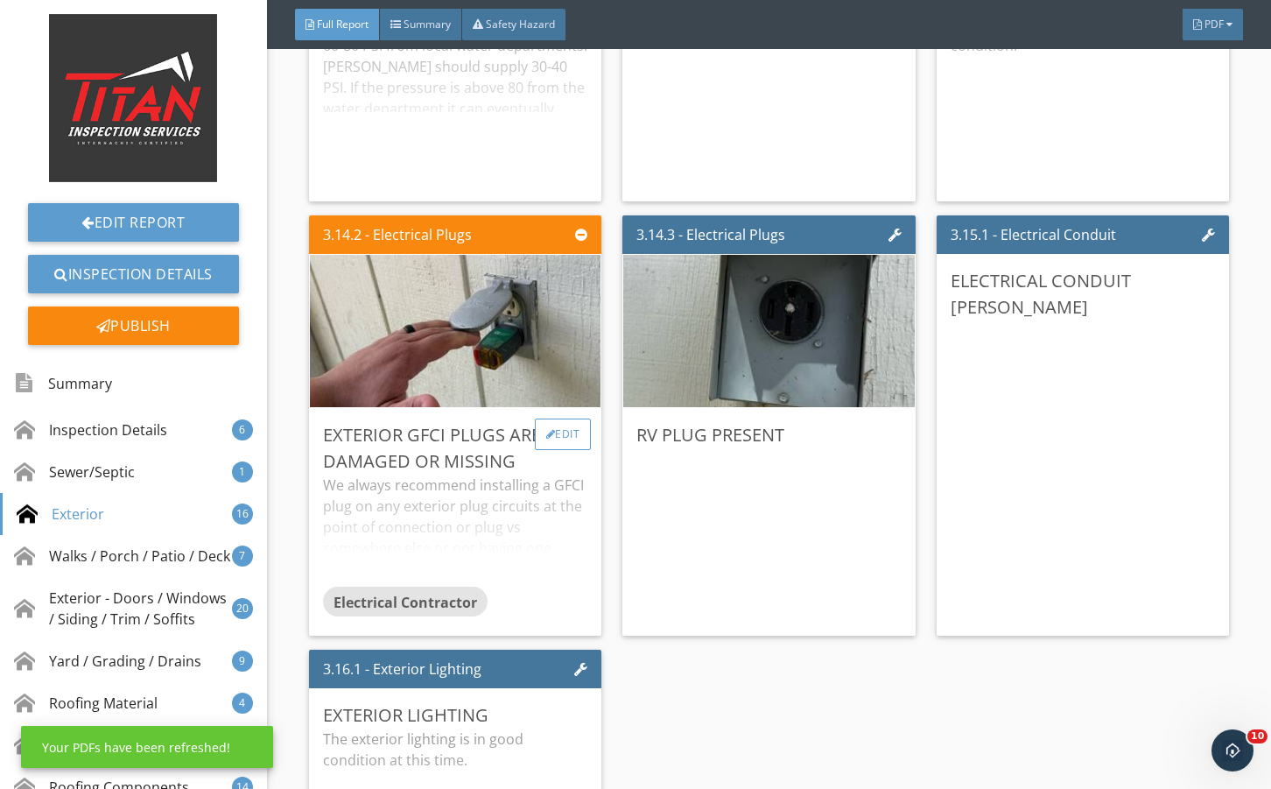
click at [546, 440] on div "Edit" at bounding box center [563, 435] width 57 height 32
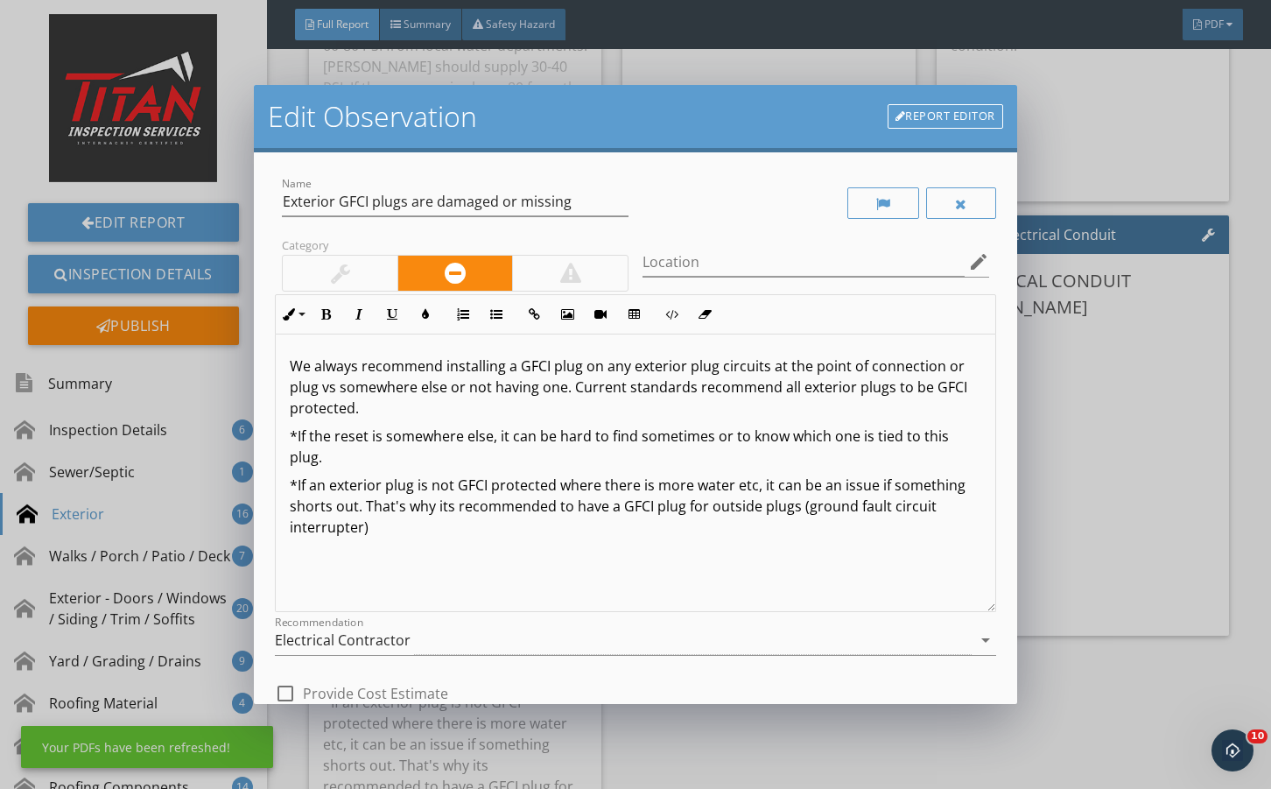
drag, startPoint x: 1127, startPoint y: 462, endPoint x: 669, endPoint y: 511, distance: 460.5
click at [1126, 462] on div "Edit Observation Report Editor Name Exterior GFCI plugs are damaged or missing …" at bounding box center [635, 394] width 1271 height 789
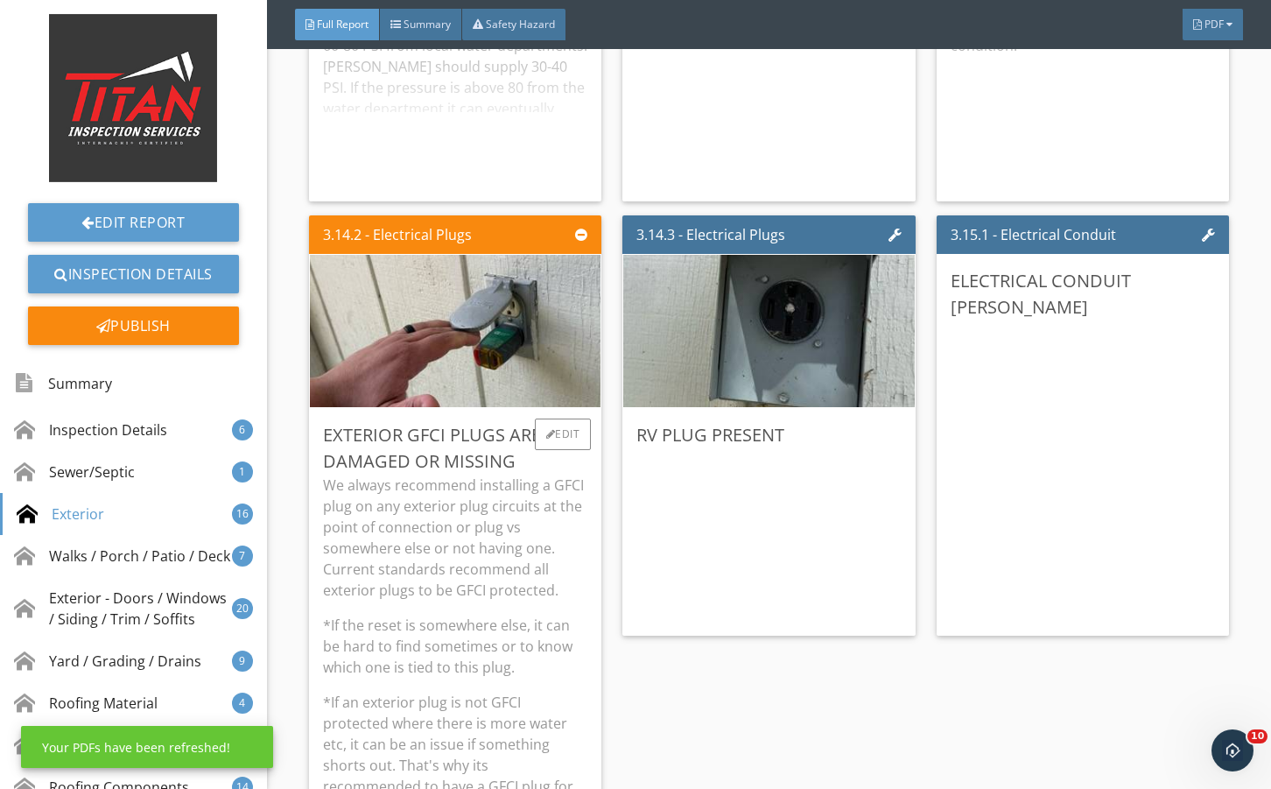
click at [572, 511] on p "We always recommend installing a GFCI plug on any exterior plug circuits at the…" at bounding box center [455, 538] width 264 height 126
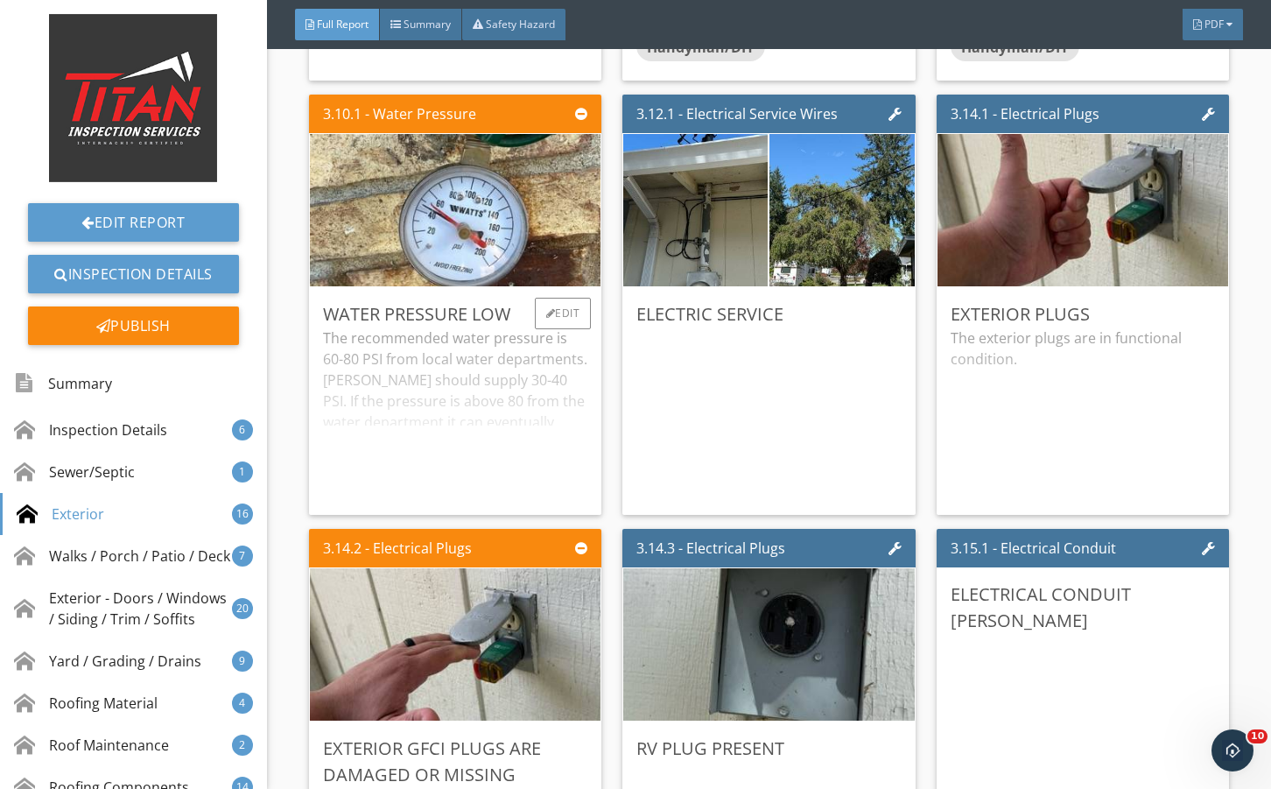
scroll to position [4729, 0]
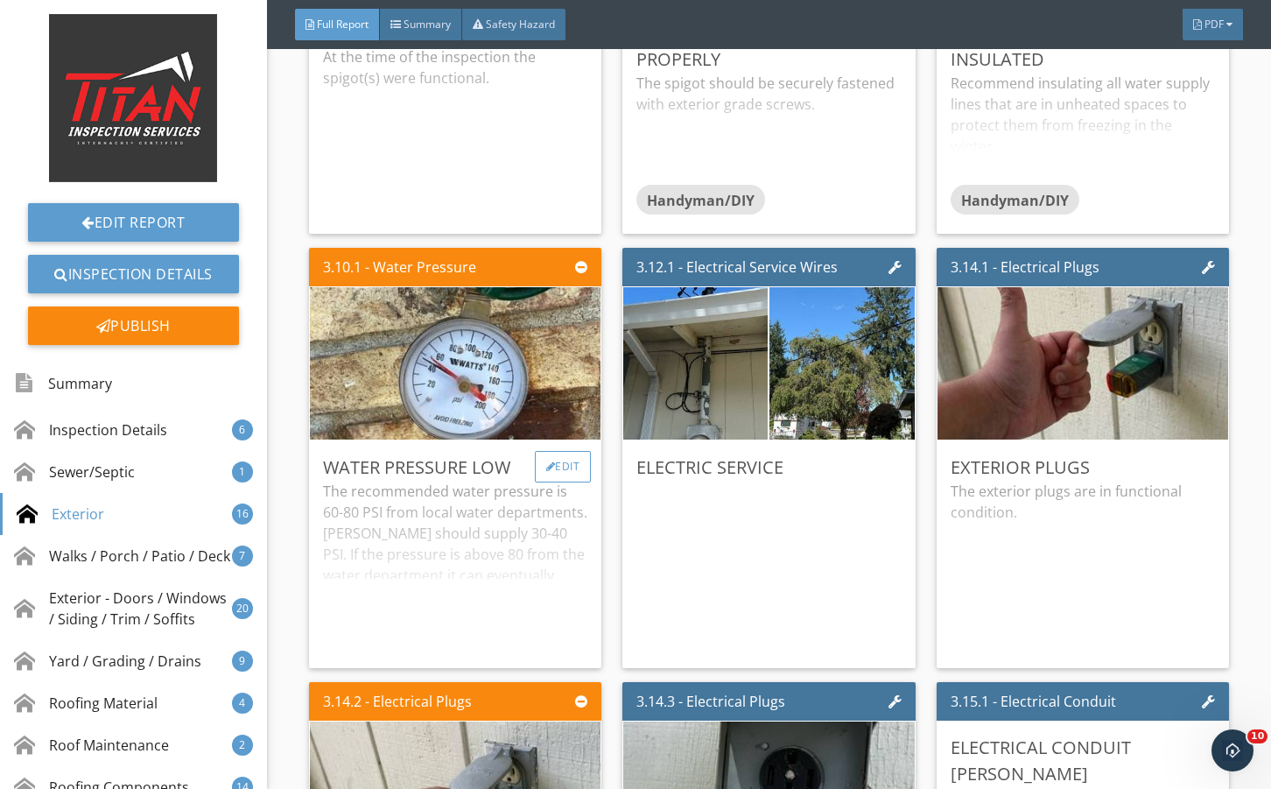
click at [546, 462] on div at bounding box center [551, 466] width 10 height 11
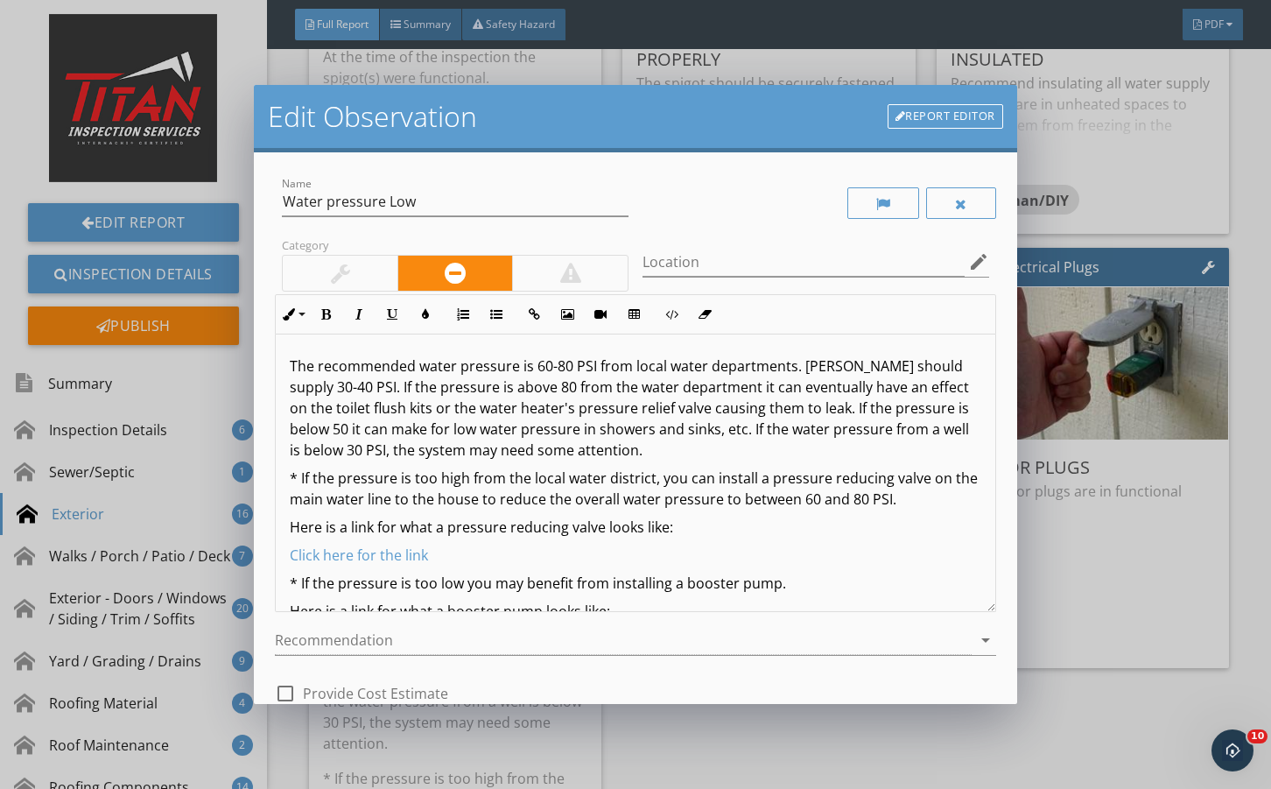
click at [291, 366] on p "The recommended water pressure is 60-80 PSI from local water departments. Wells…" at bounding box center [635, 408] width 691 height 105
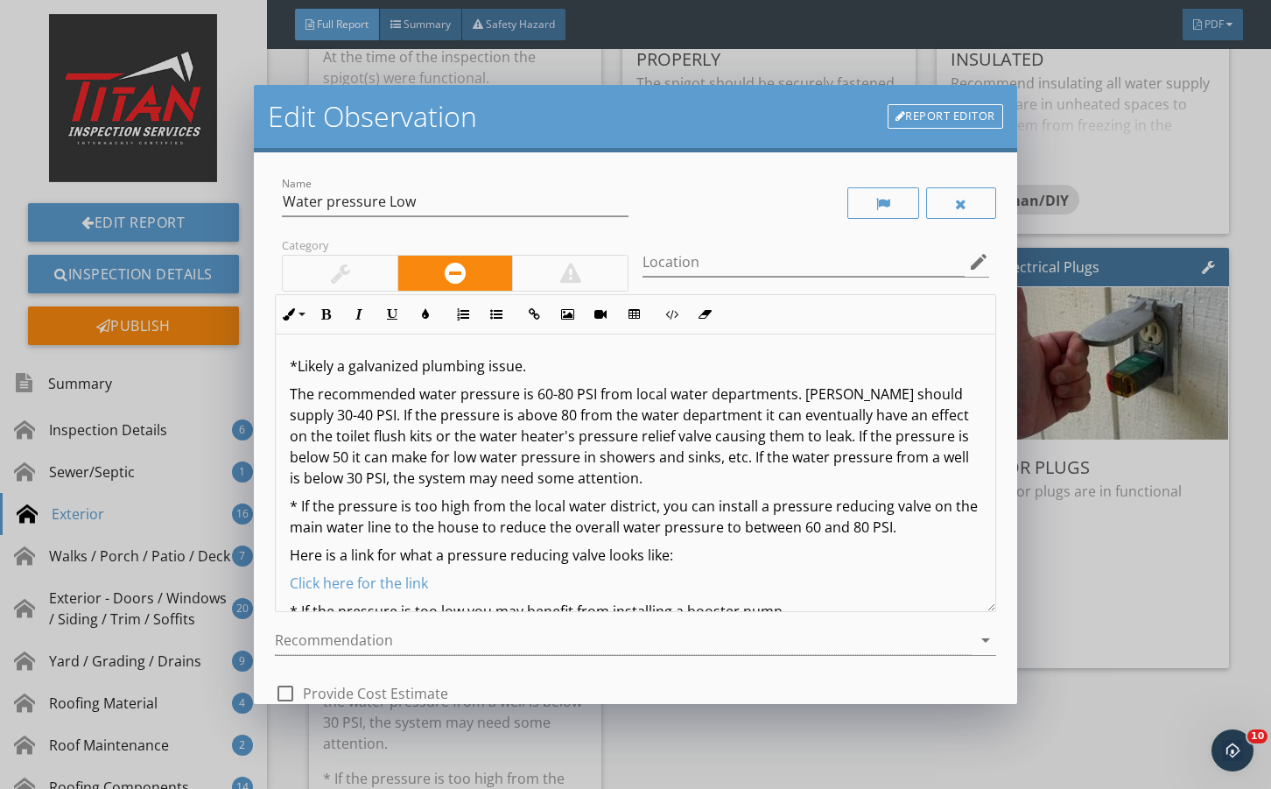
click at [546, 363] on p "*Likely a galvanized plumbing issue." at bounding box center [635, 366] width 691 height 21
drag, startPoint x: 892, startPoint y: 364, endPoint x: 905, endPoint y: 363, distance: 13.2
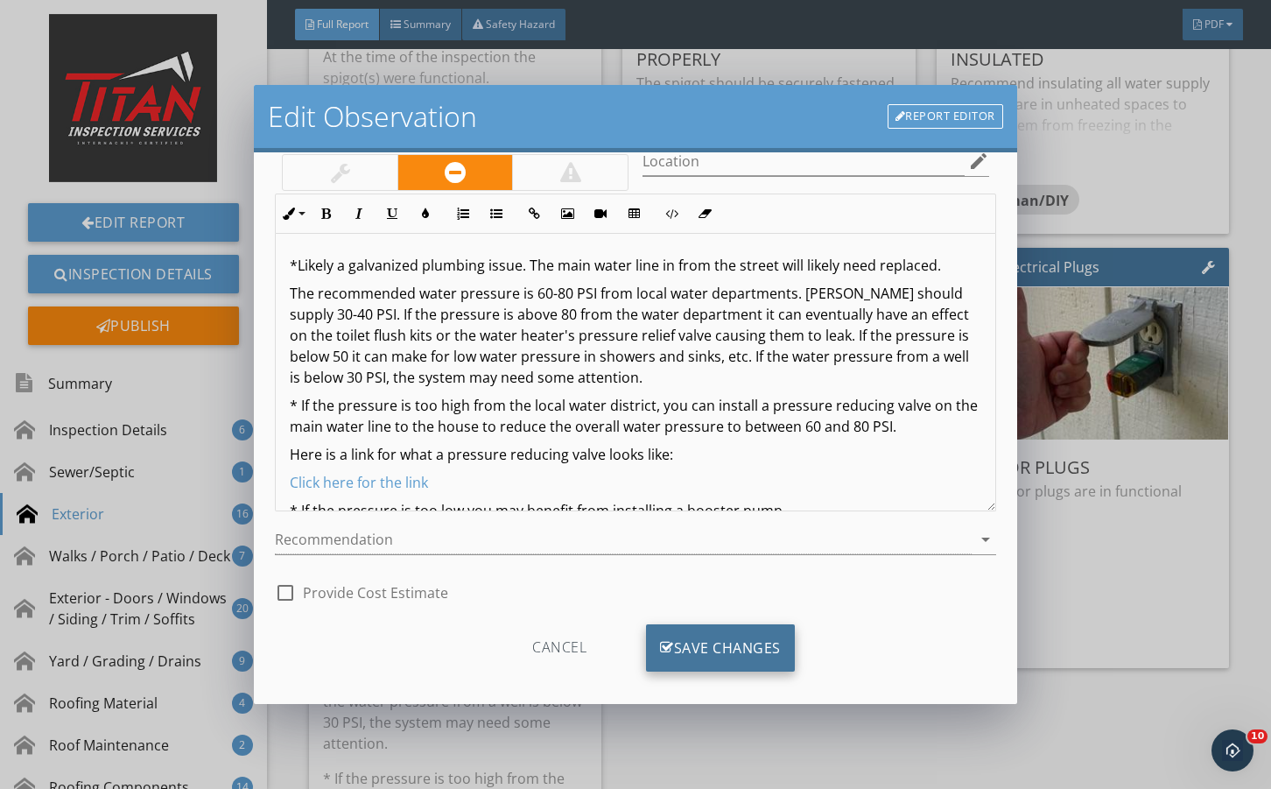
scroll to position [116, 0]
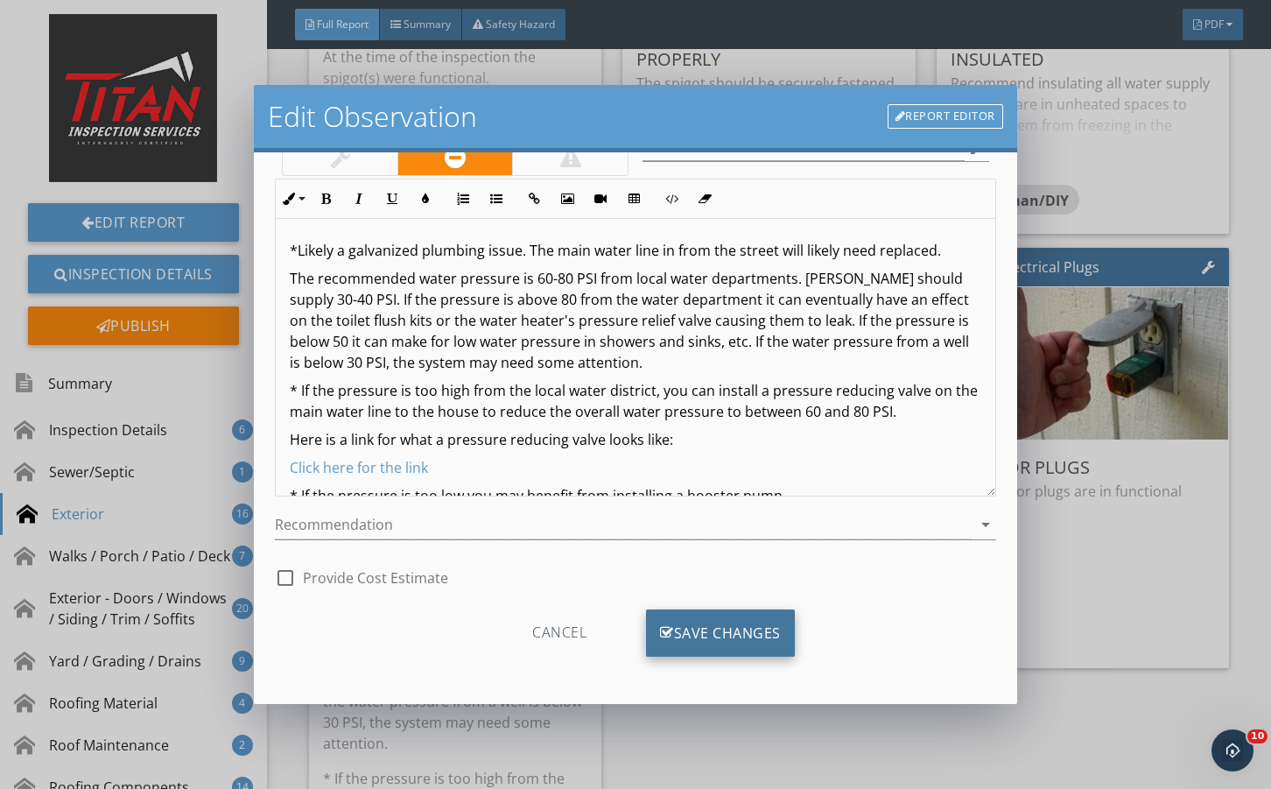
click at [673, 647] on div "Save Changes" at bounding box center [720, 632] width 149 height 47
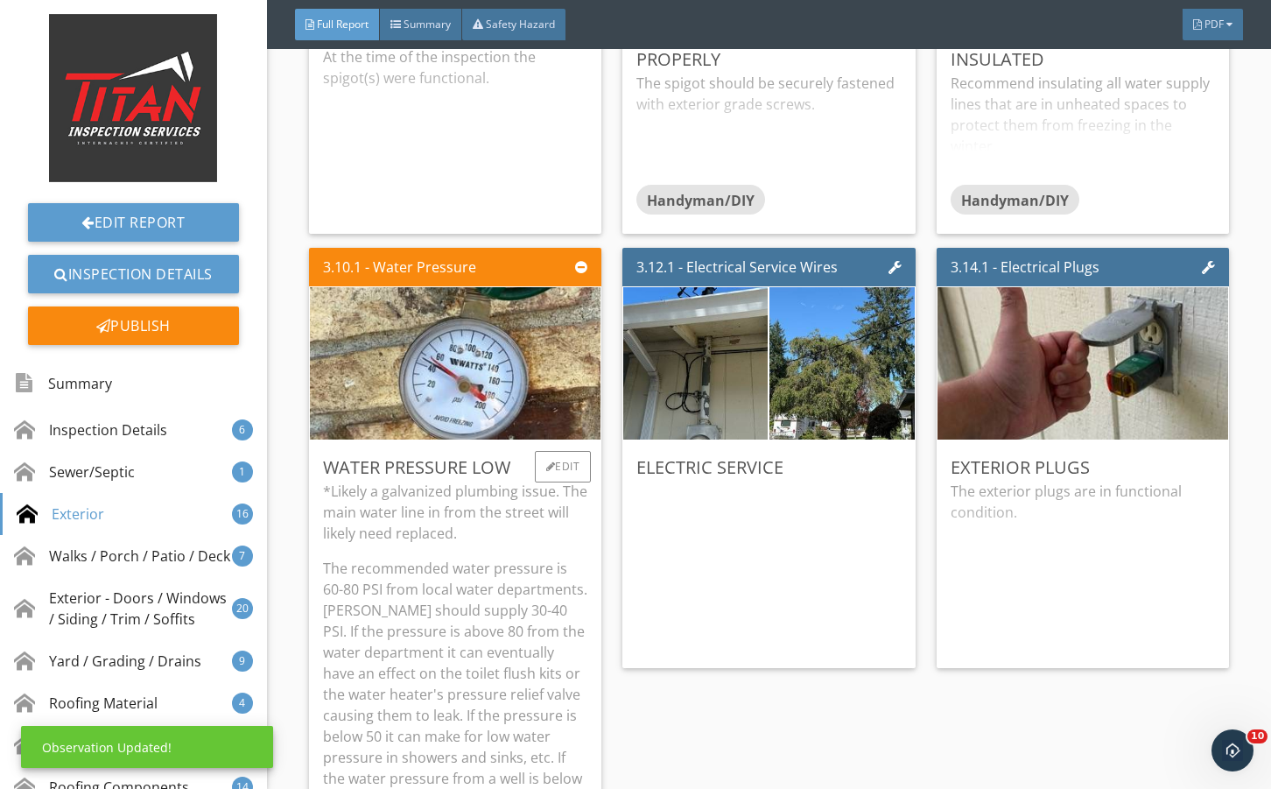
click at [524, 583] on p "The recommended water pressure is 60-80 PSI from local water departments. Wells…" at bounding box center [455, 694] width 264 height 273
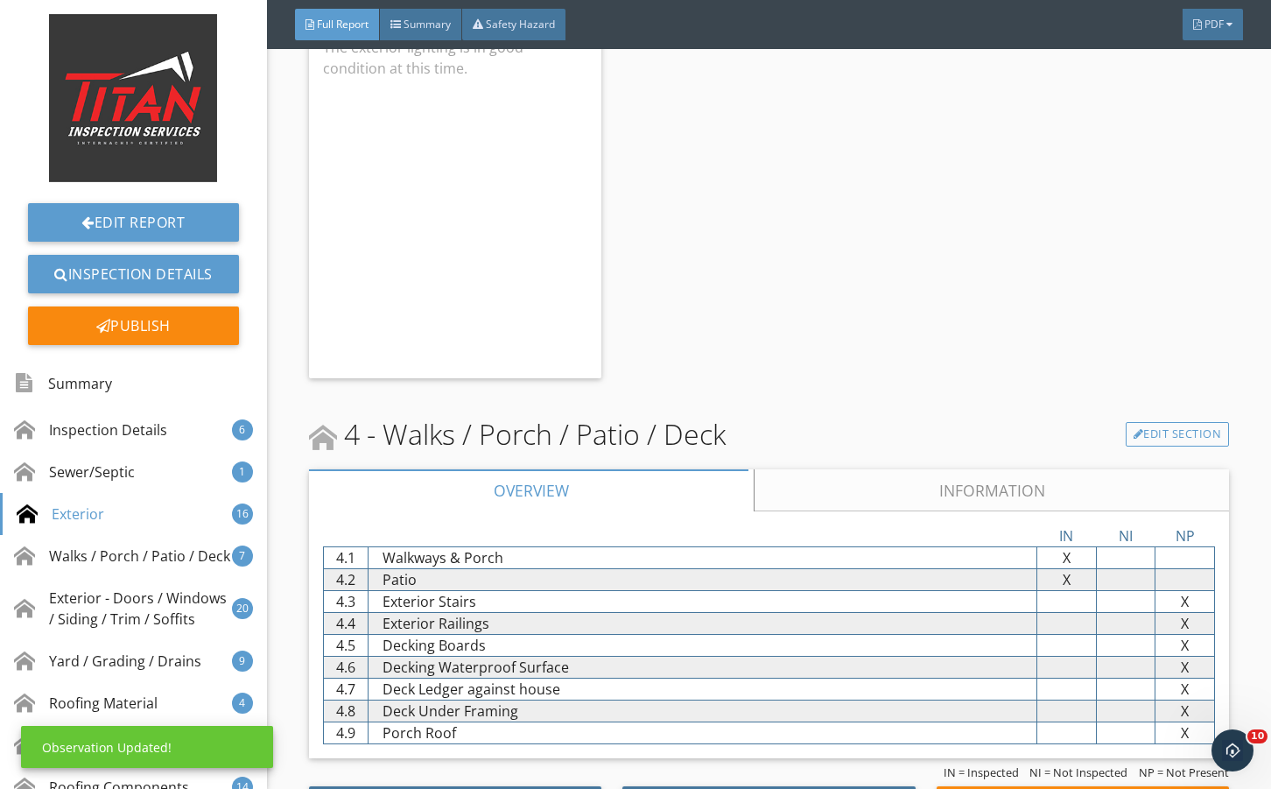
scroll to position [6188, 0]
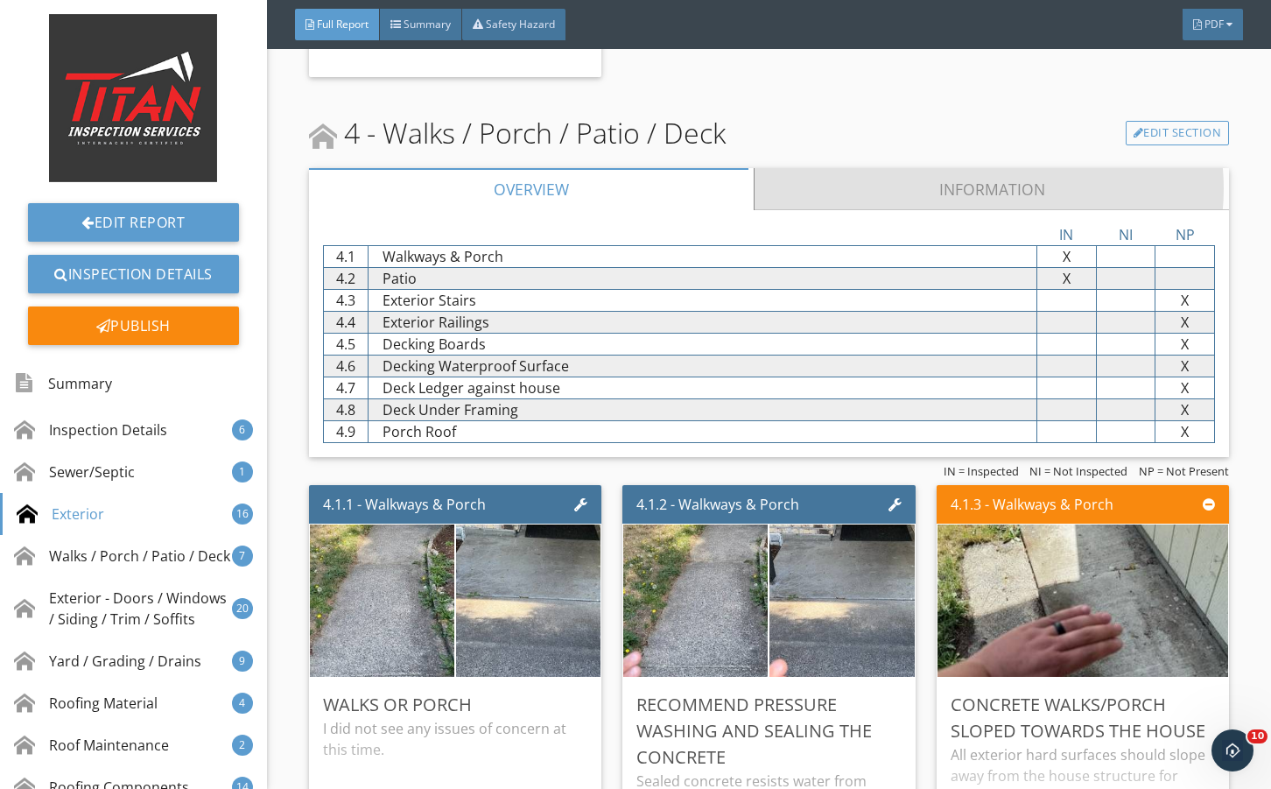
click at [844, 180] on link "Information" at bounding box center [991, 189] width 475 height 42
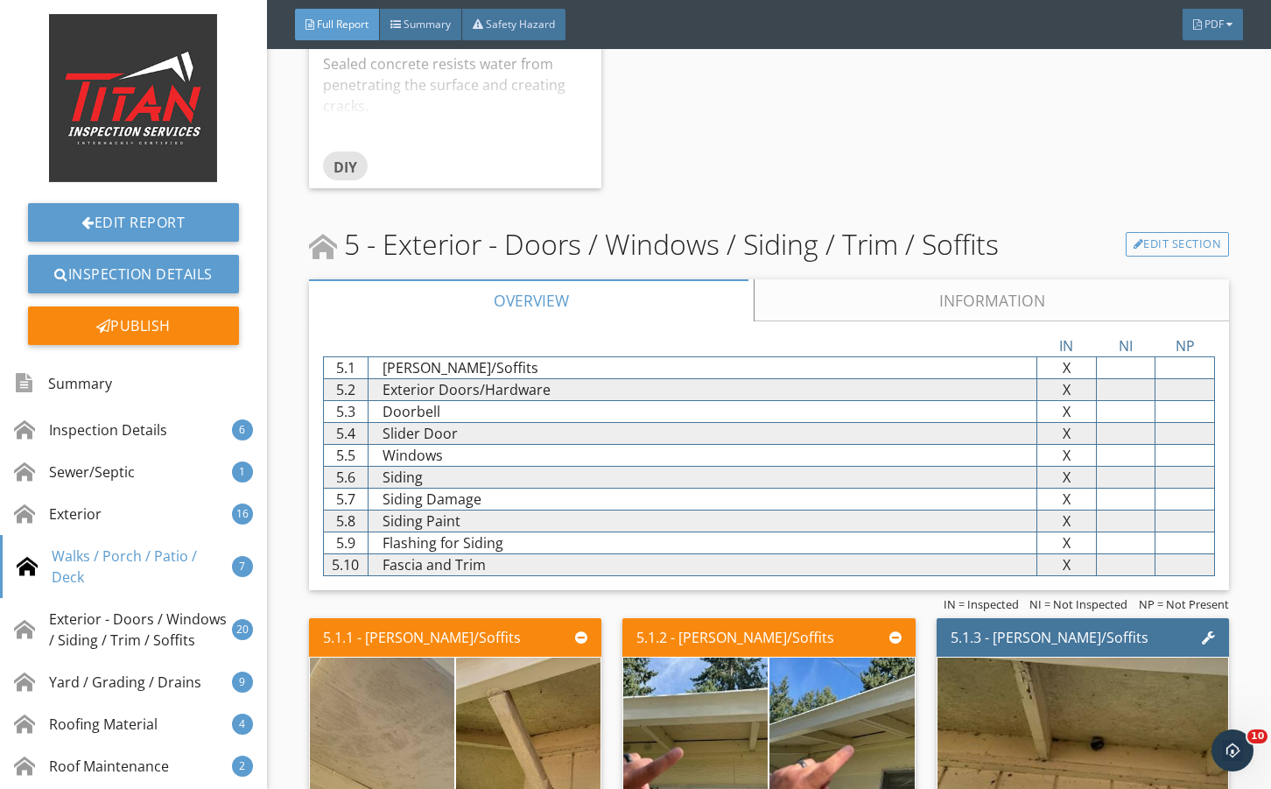
scroll to position [7940, 0]
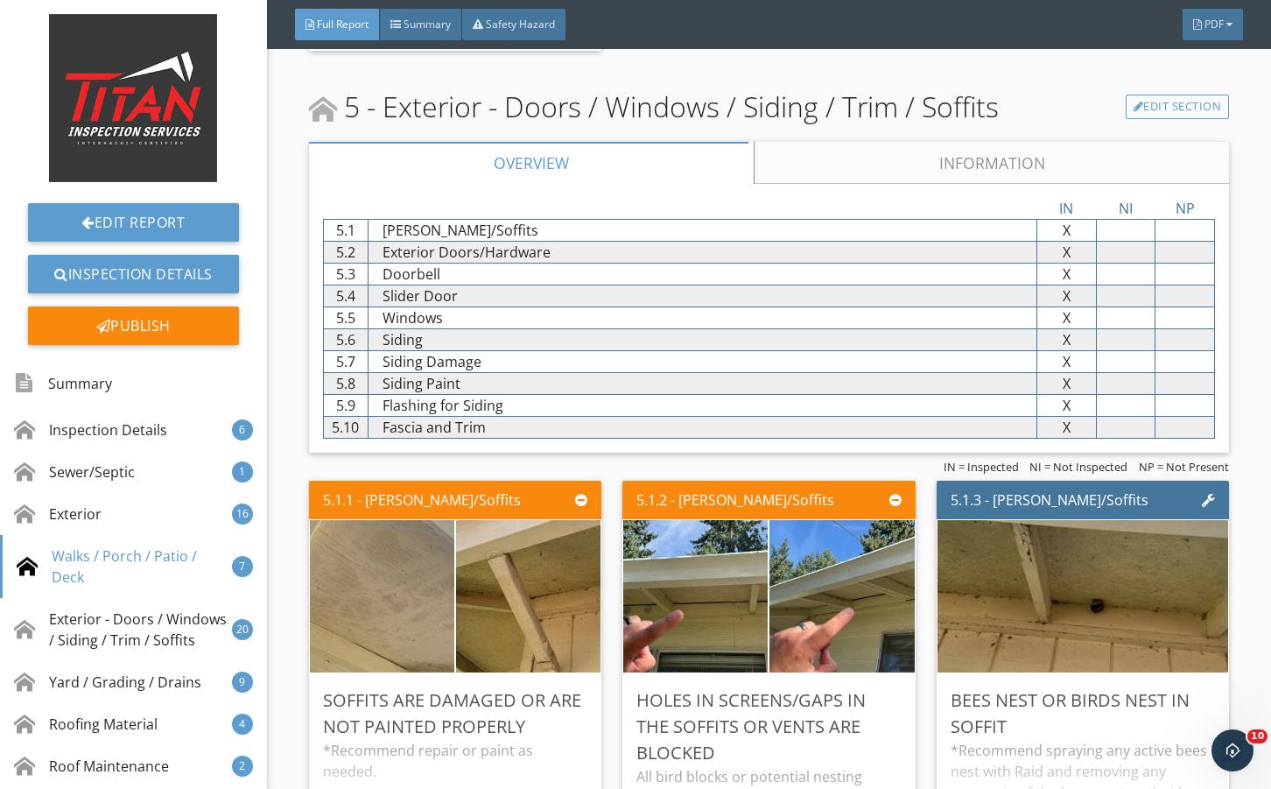
click at [822, 158] on link "Information" at bounding box center [991, 163] width 475 height 42
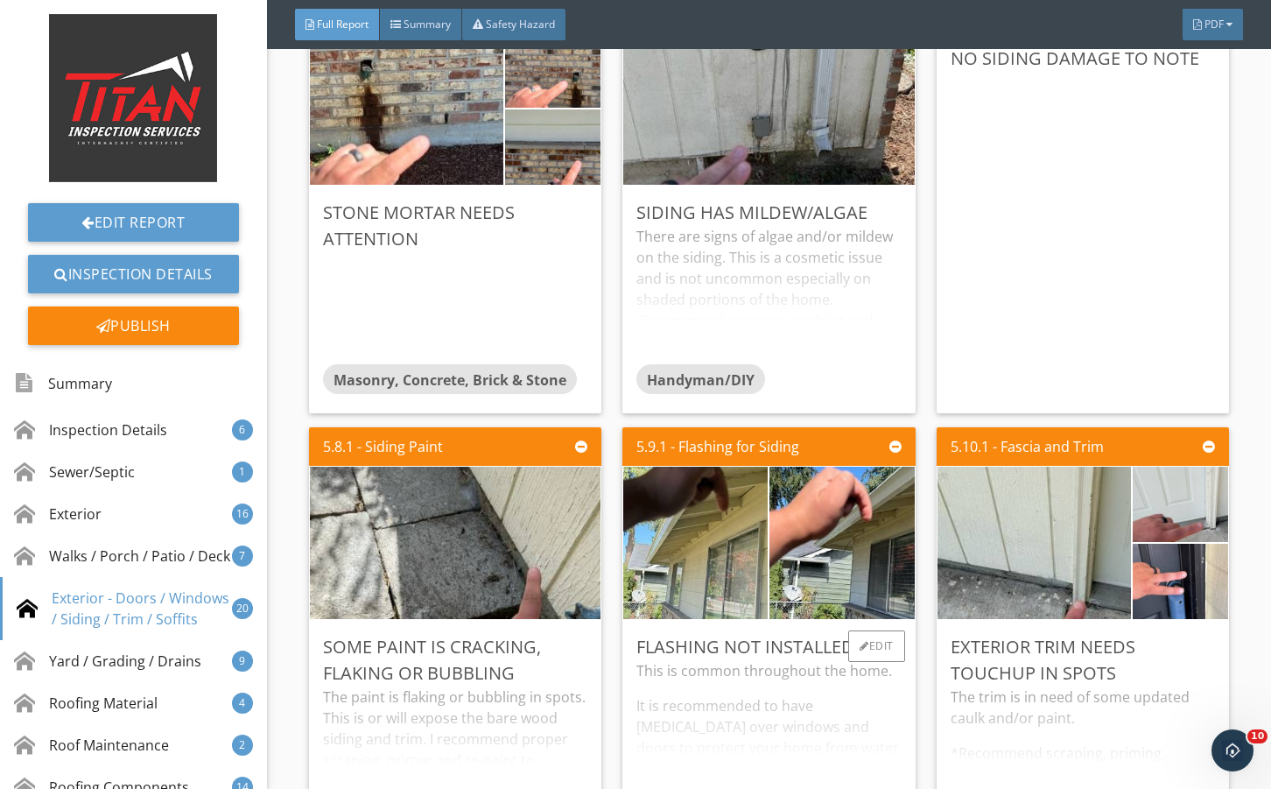
scroll to position [10449, 0]
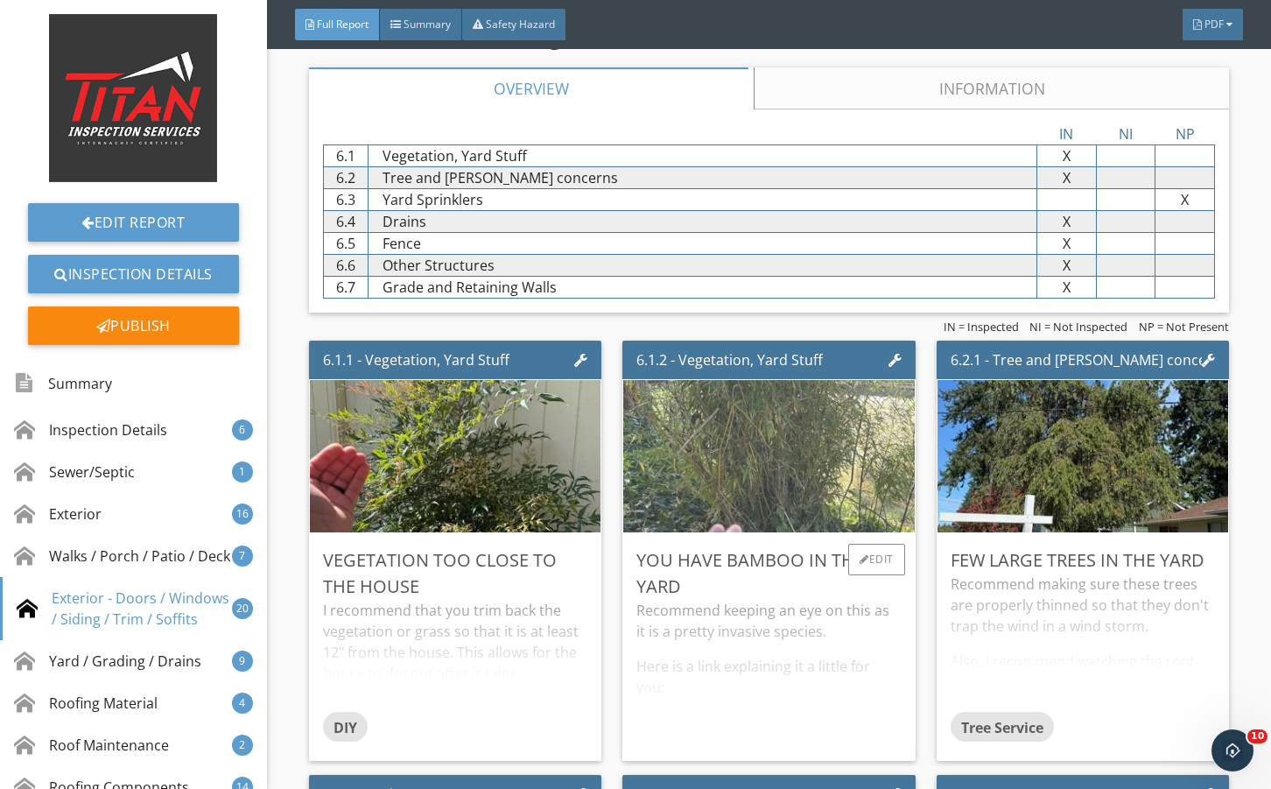
click at [926, 109] on link "Information" at bounding box center [991, 88] width 475 height 42
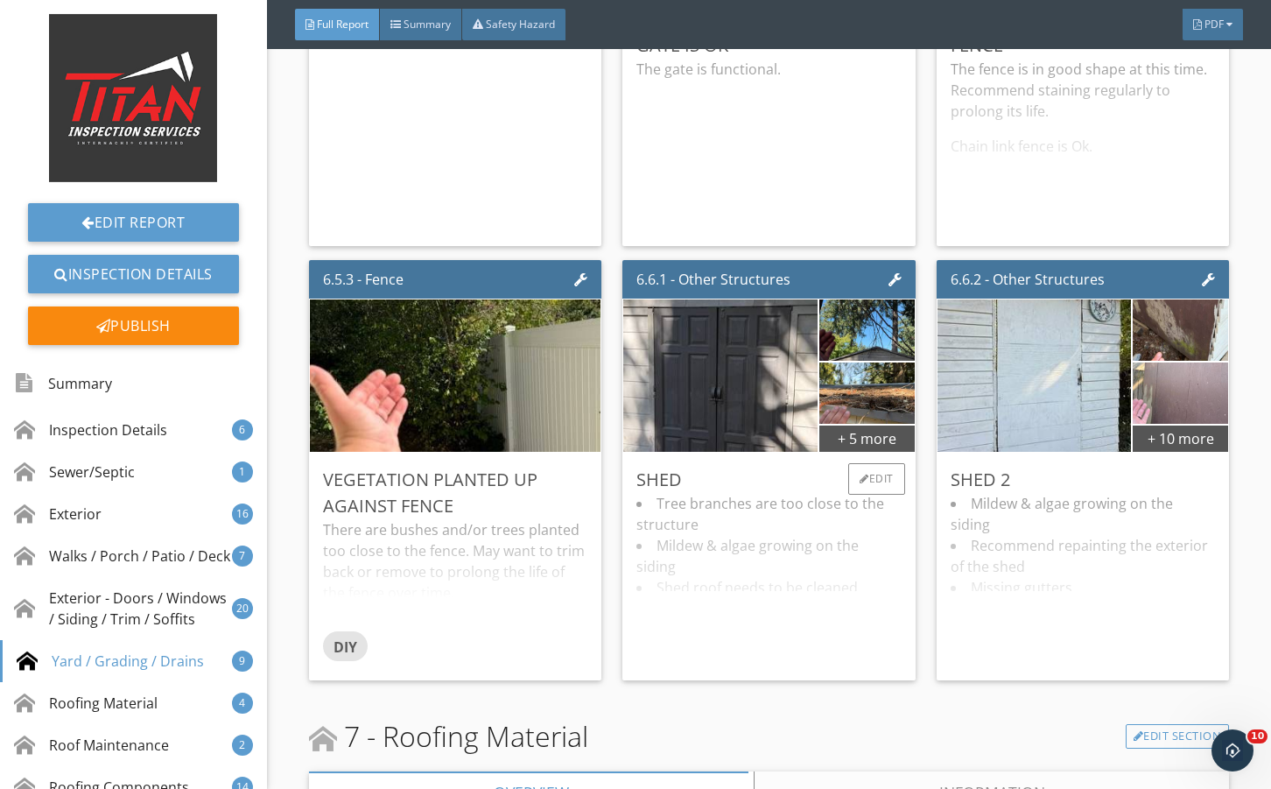
scroll to position [12434, 0]
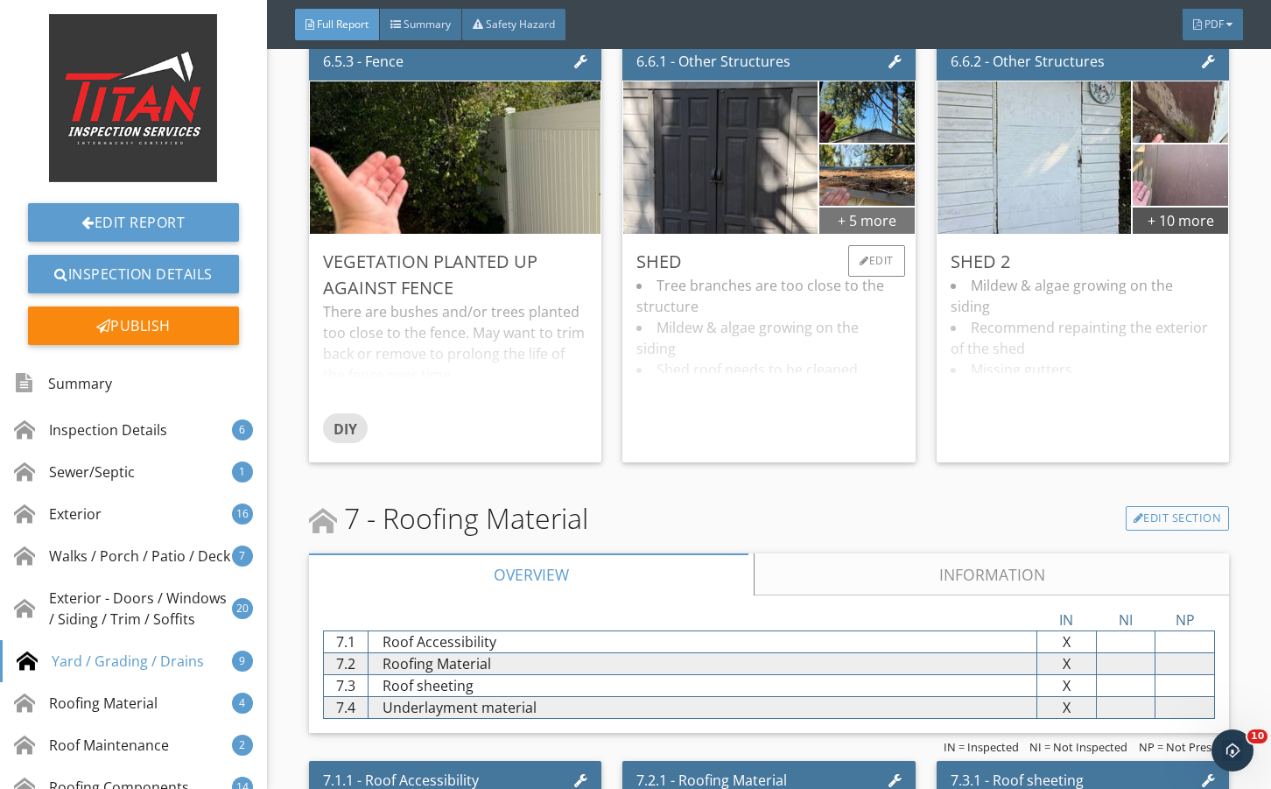
click at [855, 234] on div "+ 5 more" at bounding box center [867, 220] width 95 height 28
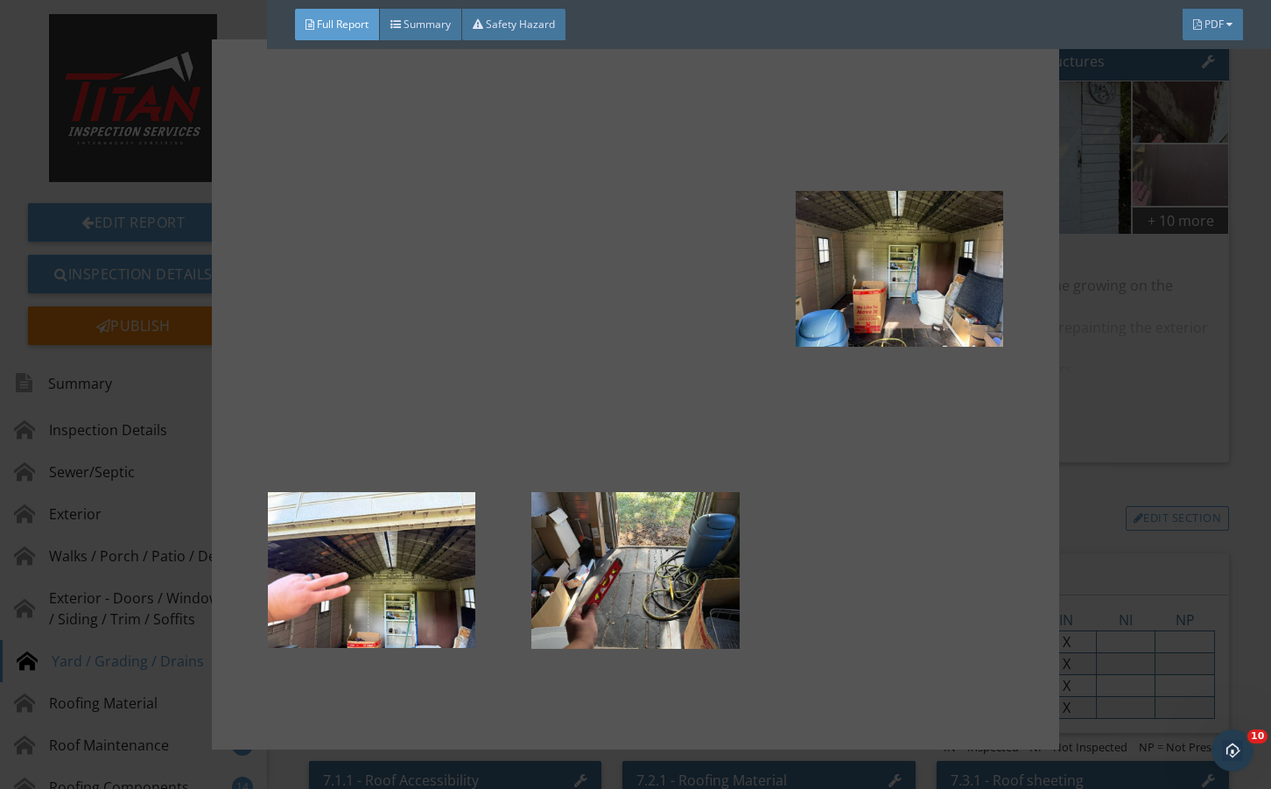
scroll to position [250, 0]
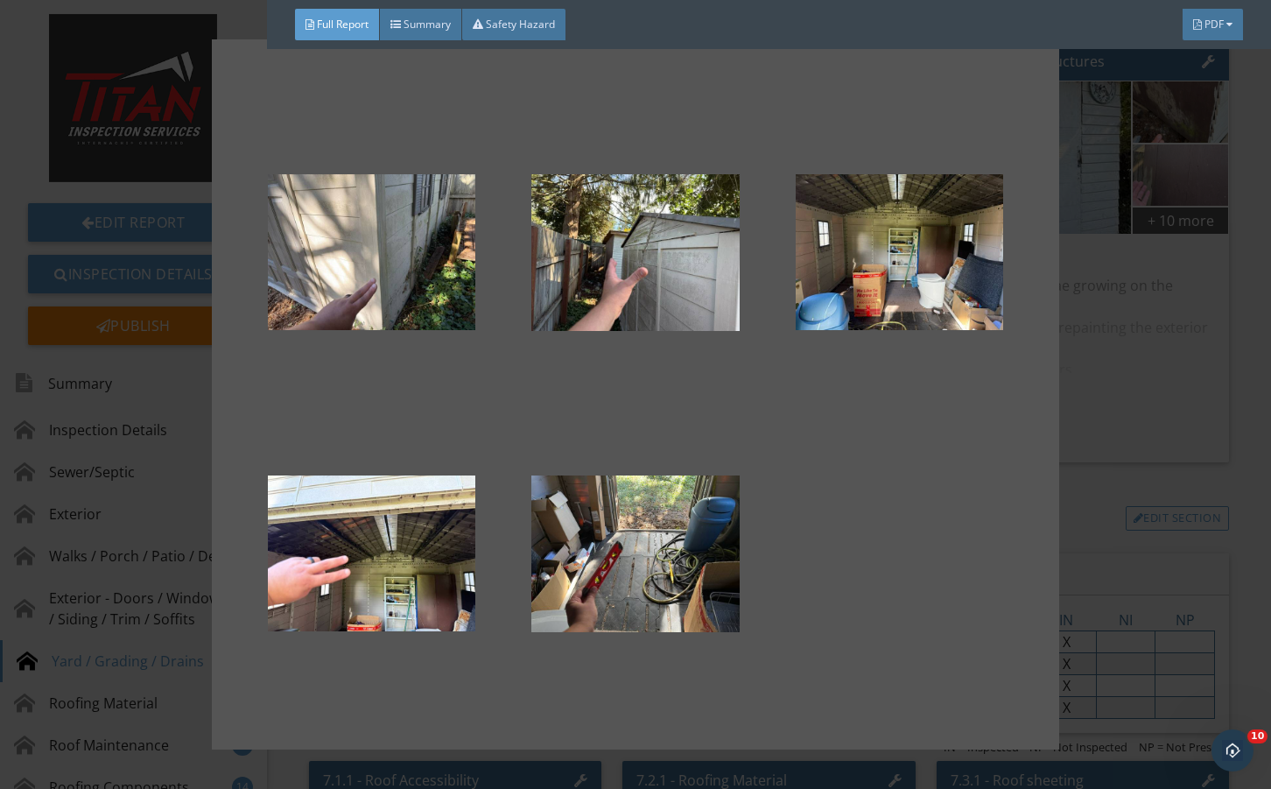
drag, startPoint x: 1154, startPoint y: 546, endPoint x: 1150, endPoint y: 372, distance: 174.3
click at [1156, 524] on div at bounding box center [635, 394] width 1271 height 789
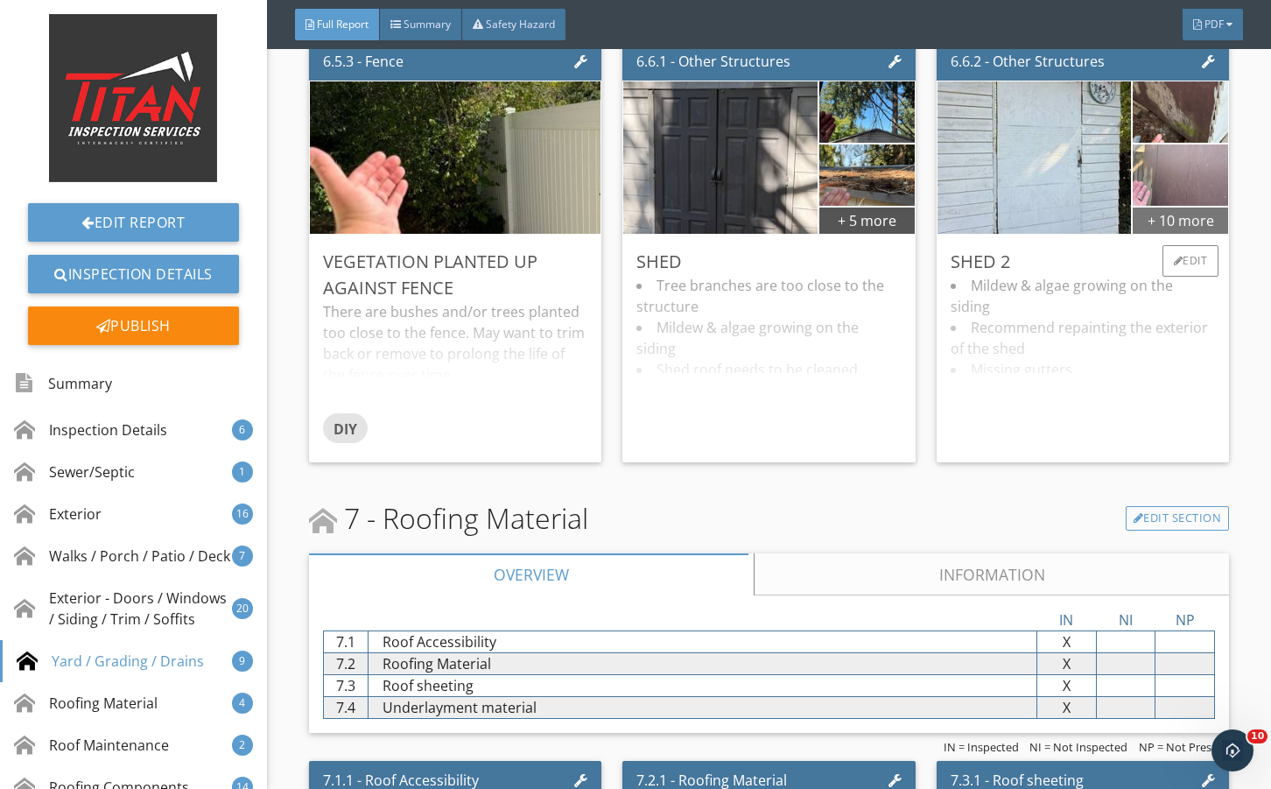
click at [1148, 234] on div "+ 10 more" at bounding box center [1180, 220] width 95 height 28
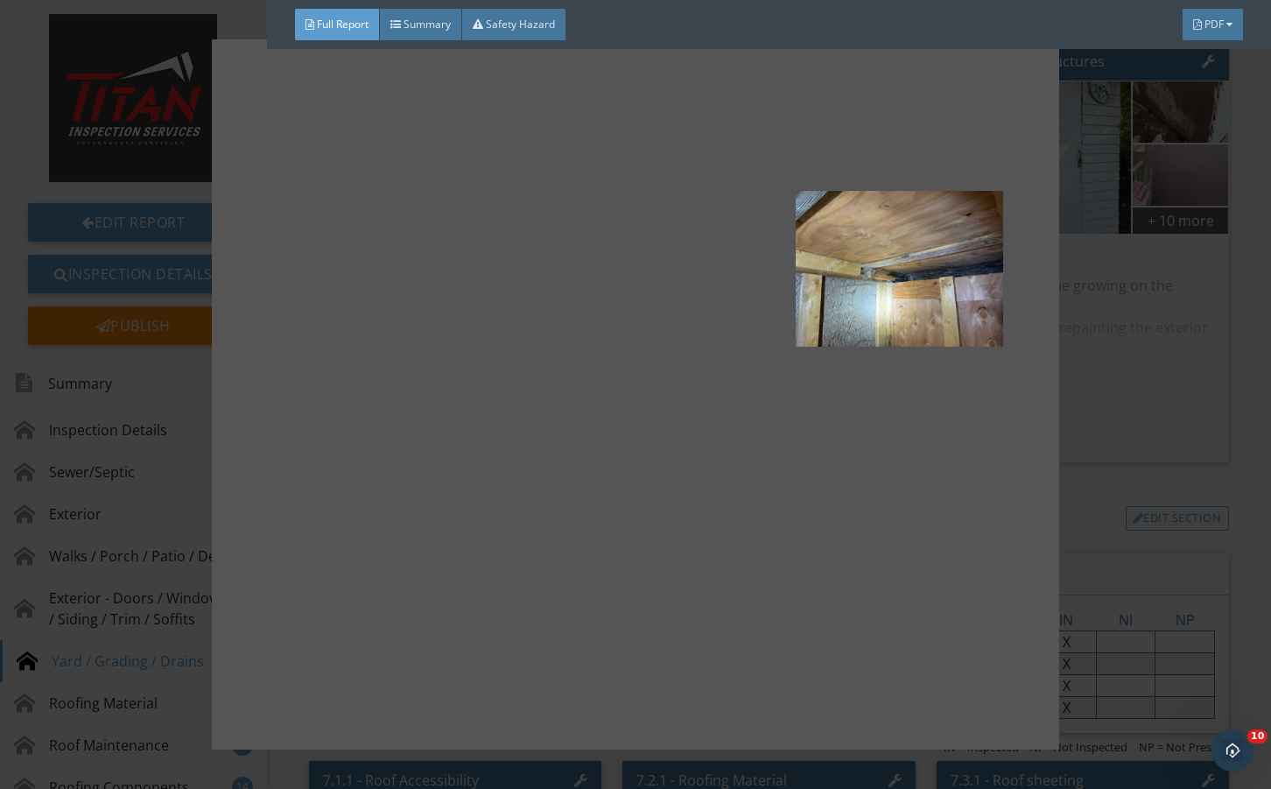
scroll to position [852, 0]
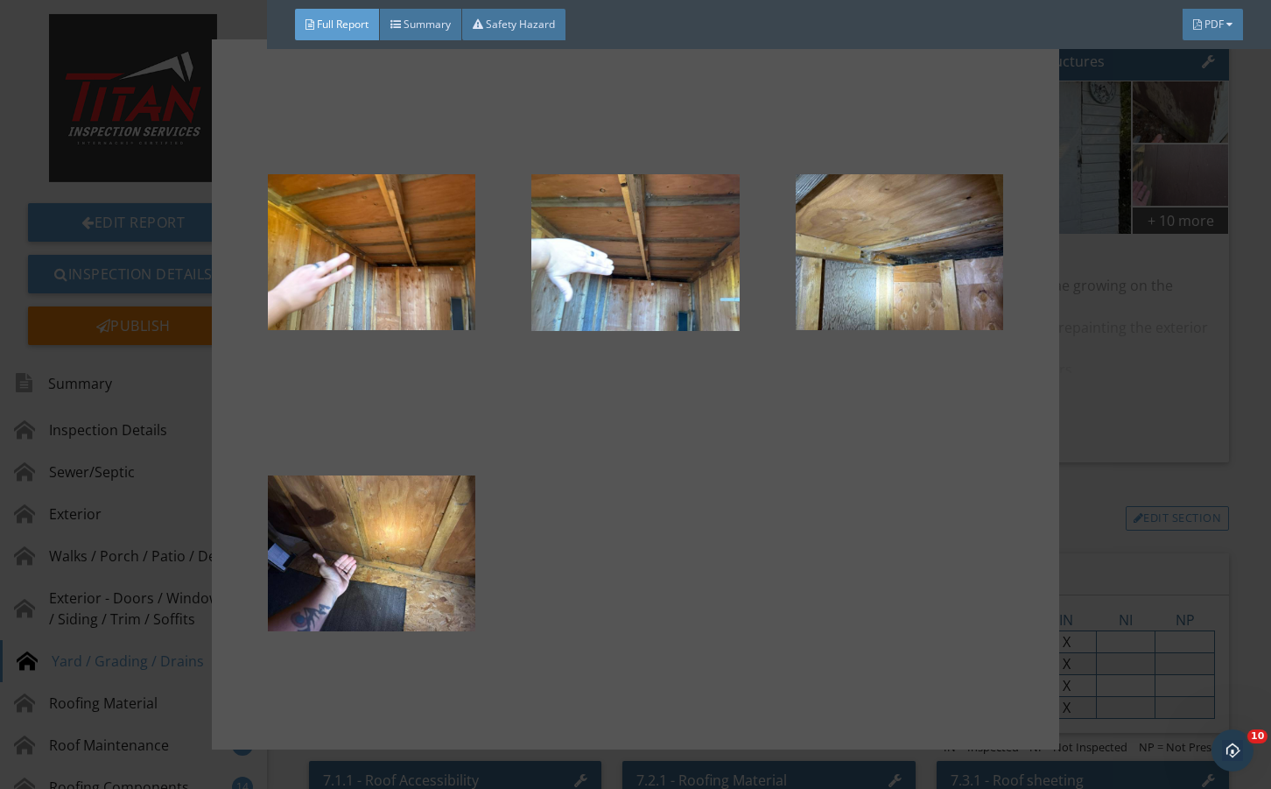
click at [1159, 514] on div at bounding box center [635, 394] width 1271 height 789
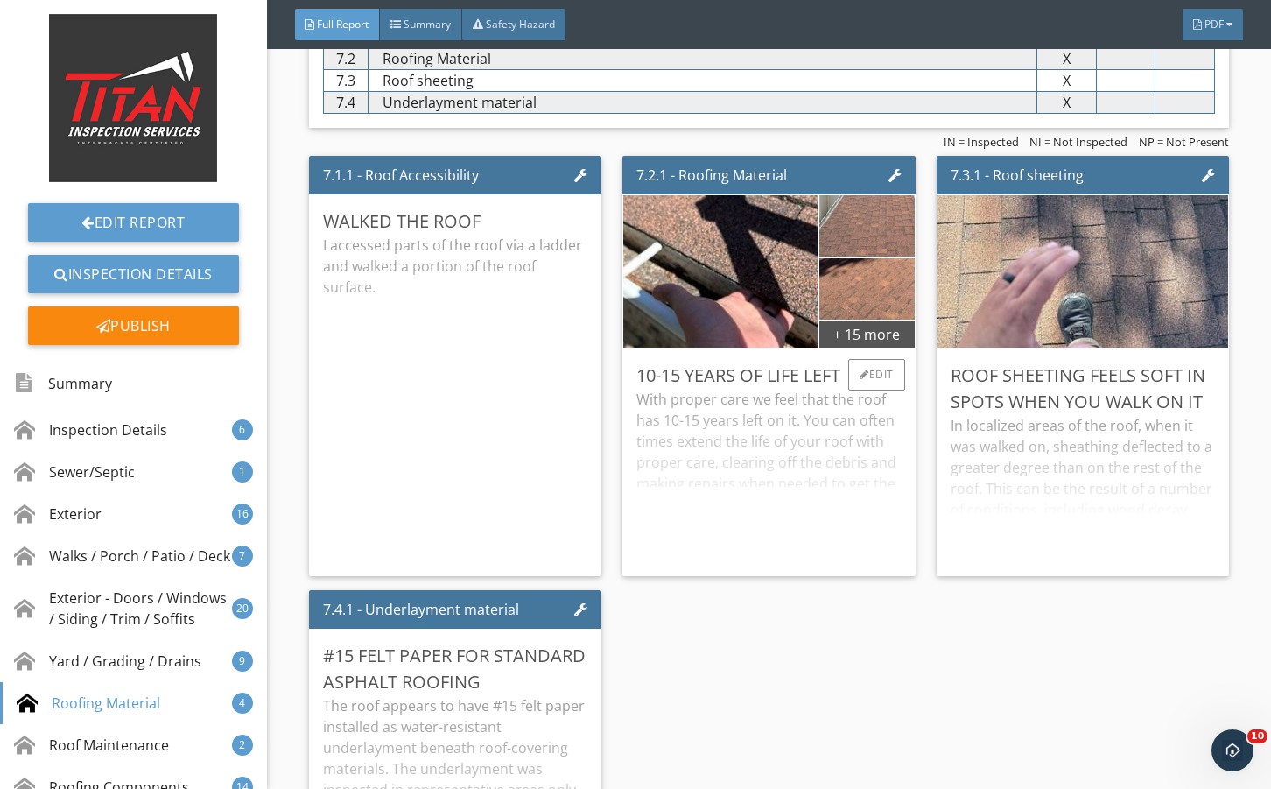
scroll to position [13076, 0]
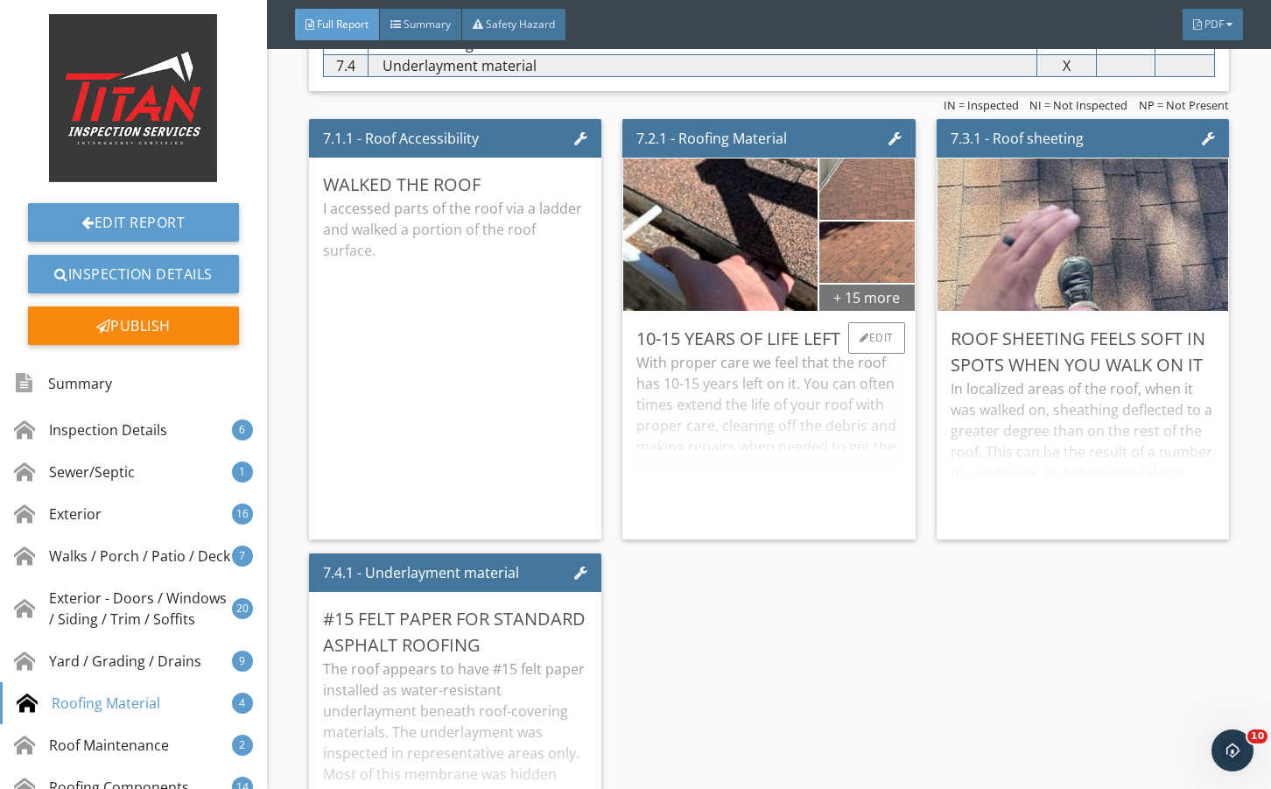
click at [839, 311] on div "+ 15 more" at bounding box center [867, 297] width 95 height 28
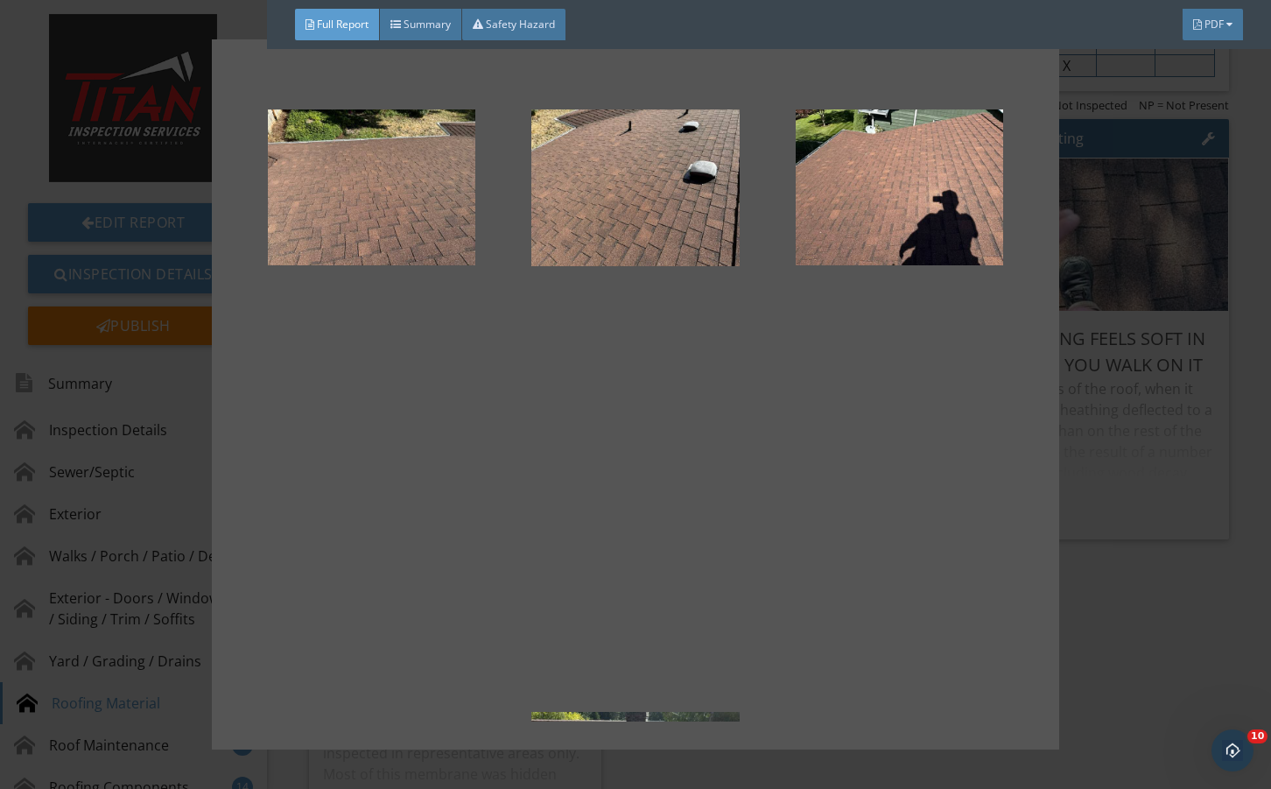
scroll to position [1153, 0]
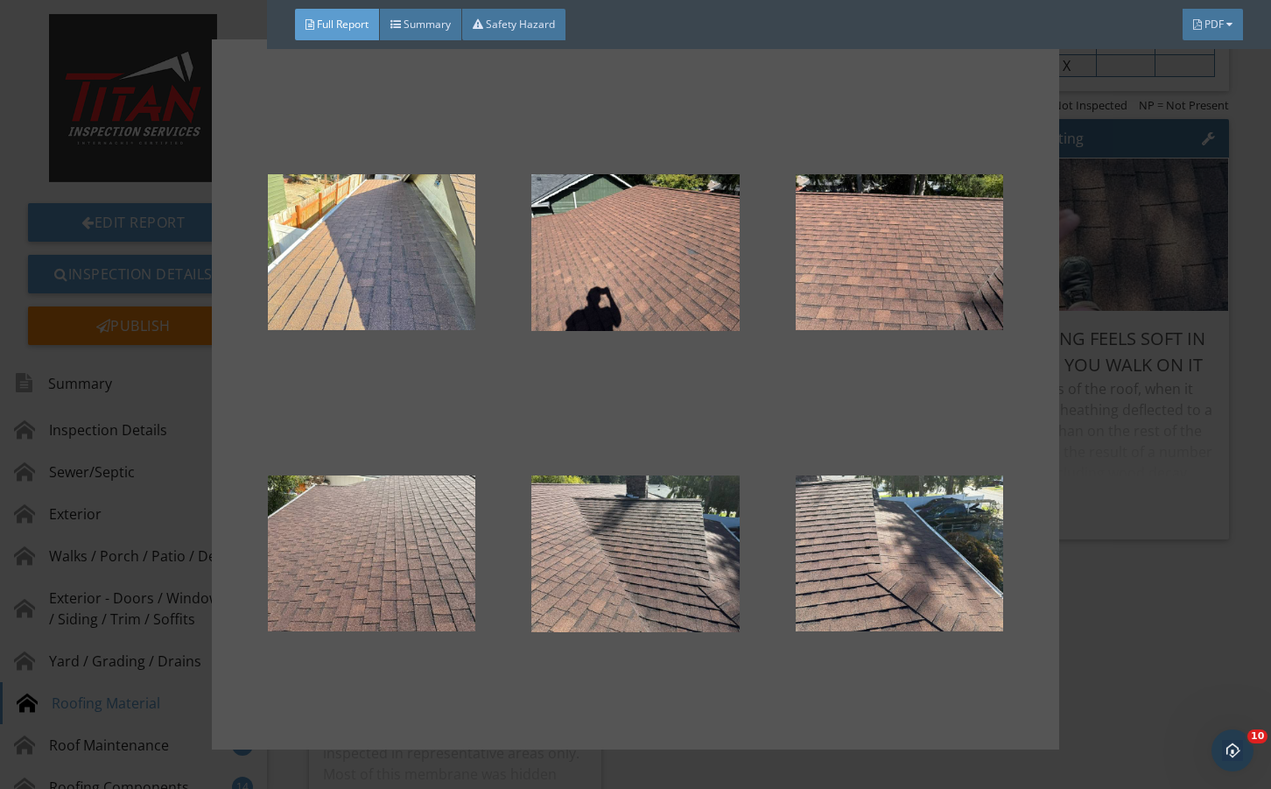
click at [1140, 516] on div at bounding box center [635, 394] width 1271 height 789
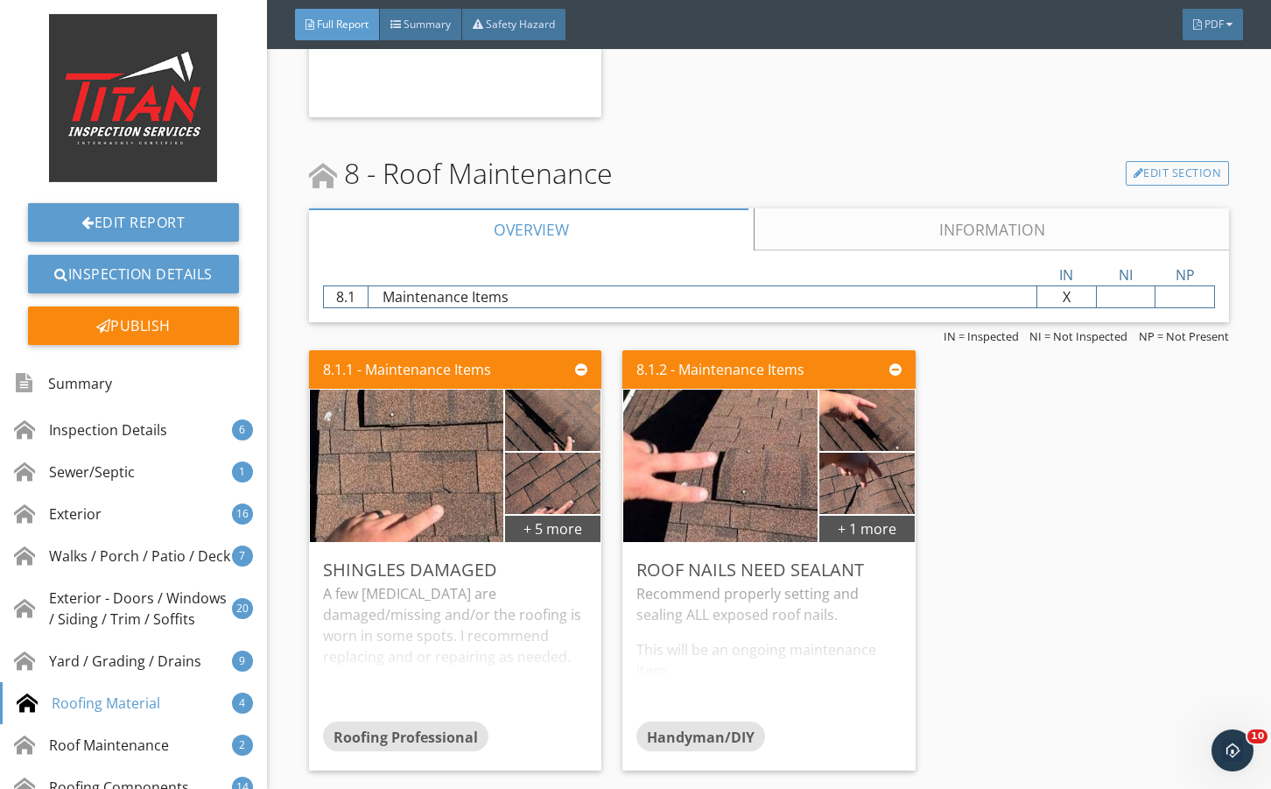
scroll to position [13952, 0]
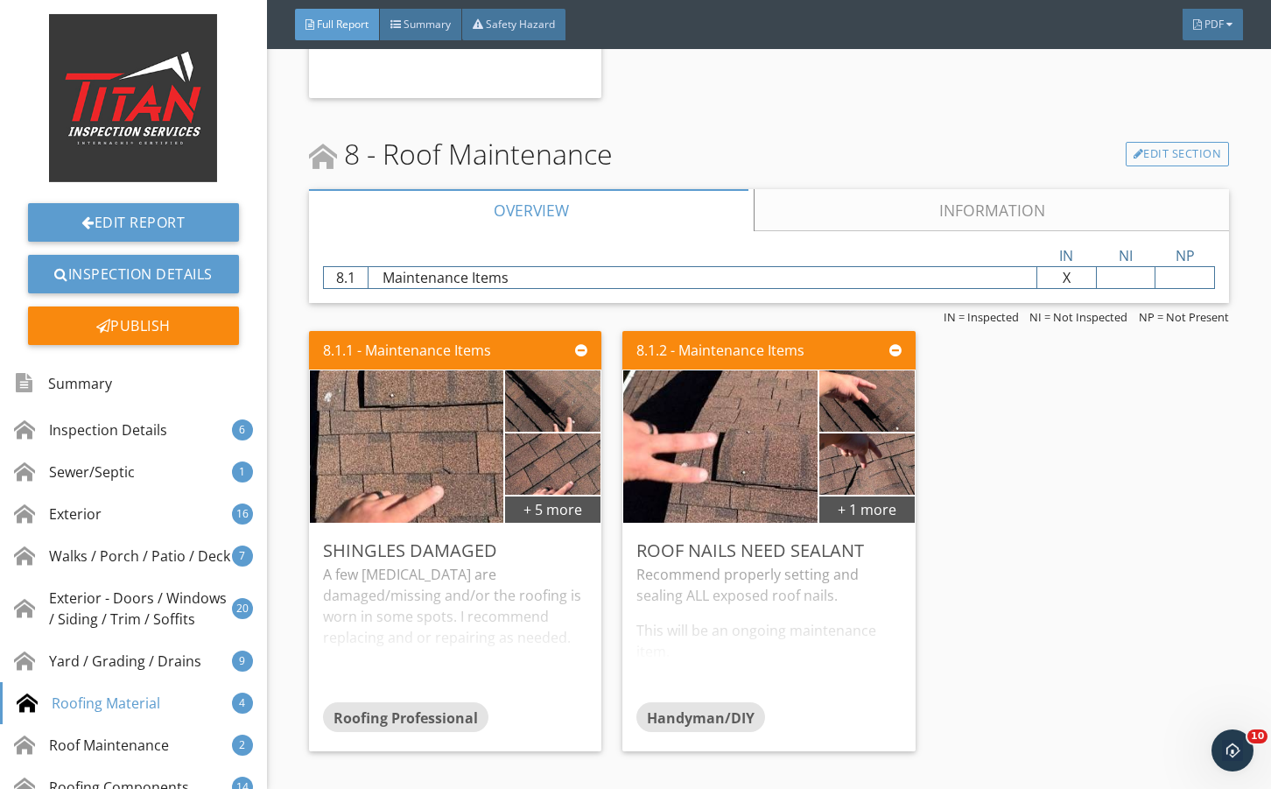
click at [806, 231] on link "Information" at bounding box center [991, 210] width 475 height 42
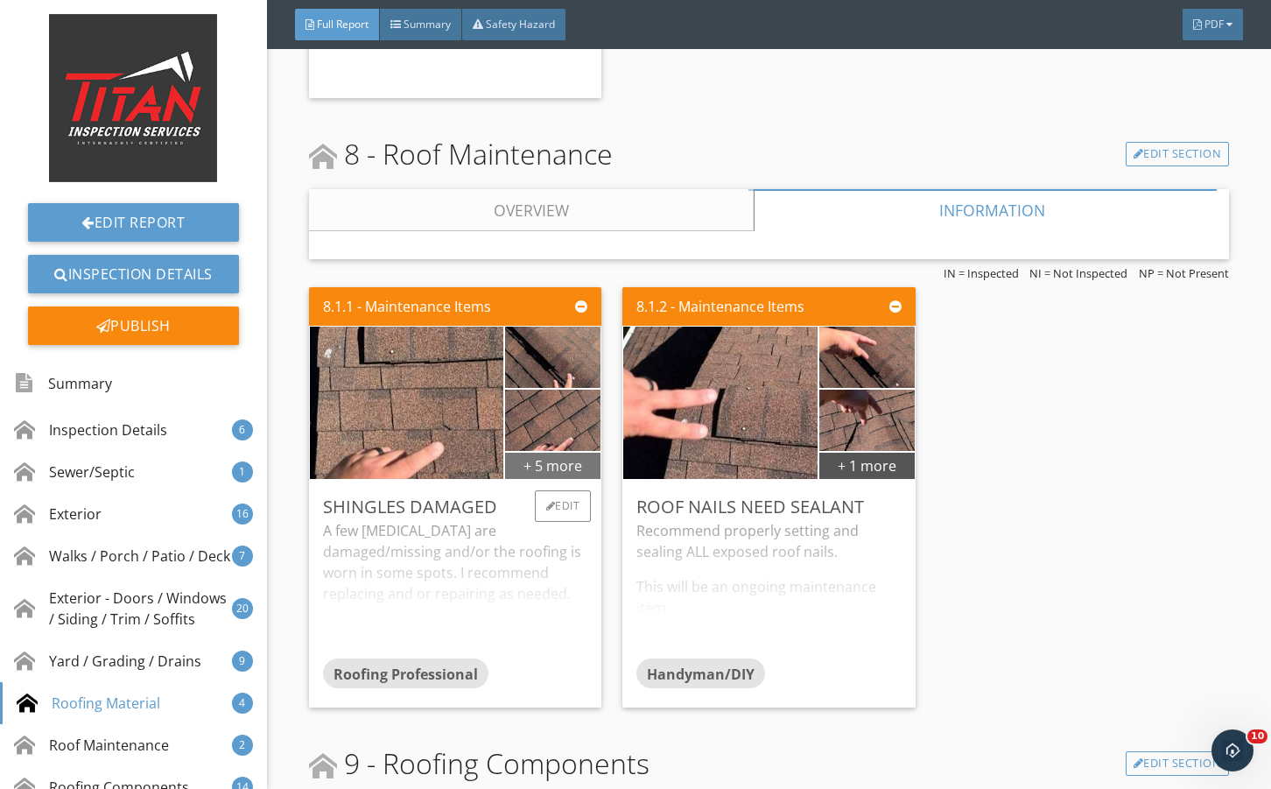
click at [532, 479] on div "+ 5 more" at bounding box center [552, 465] width 95 height 28
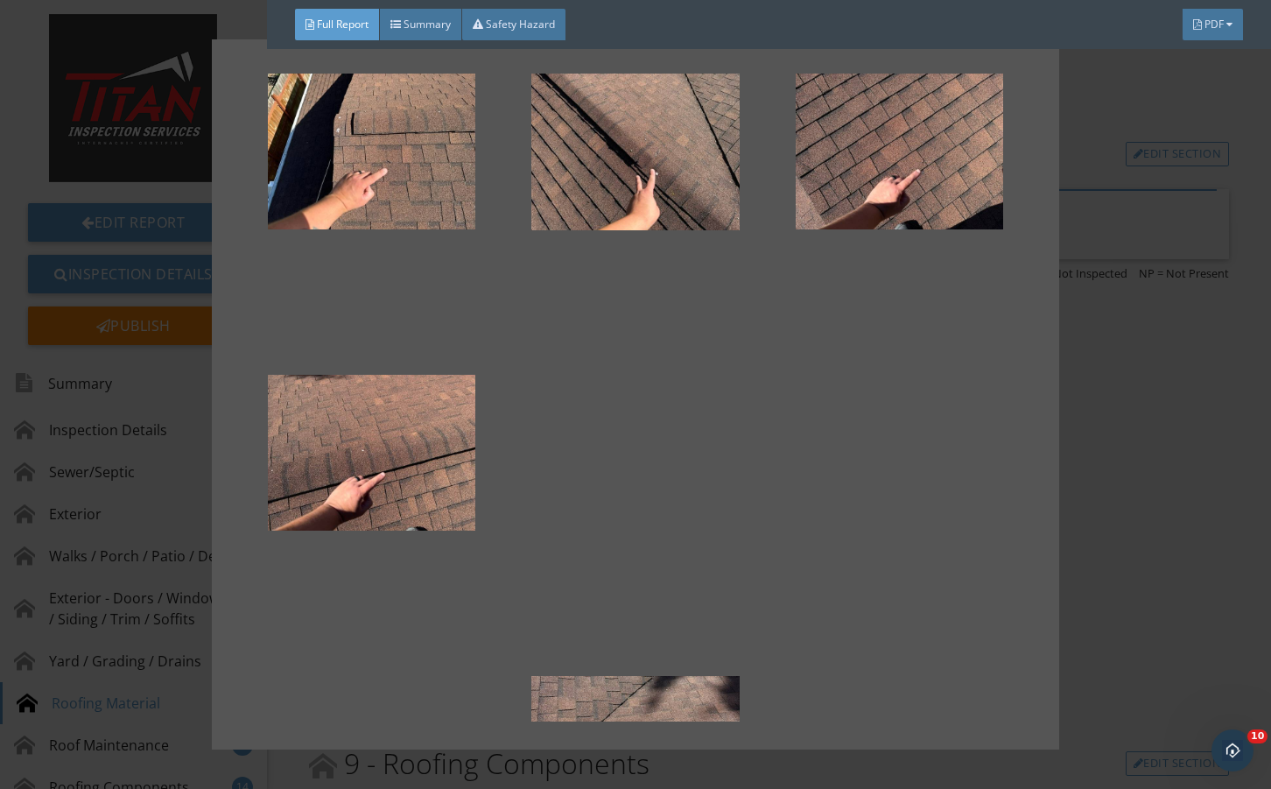
scroll to position [250, 0]
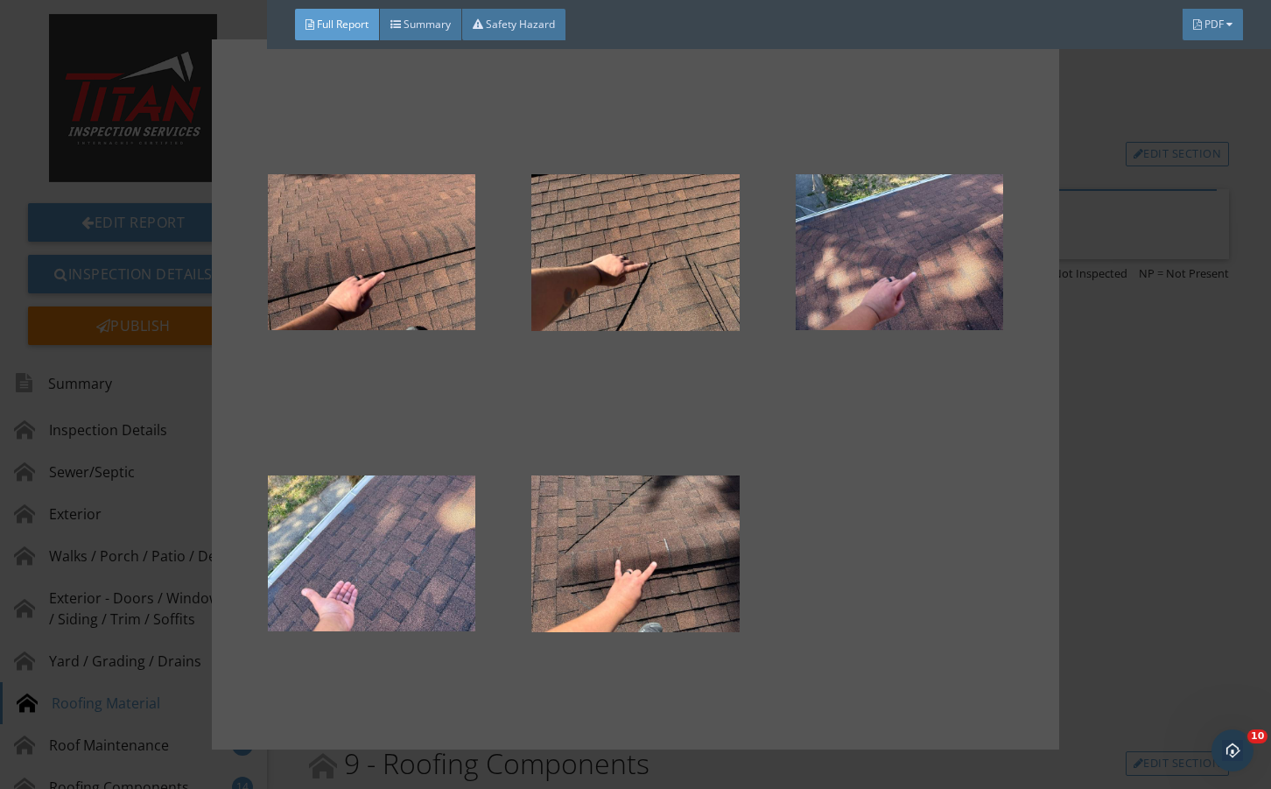
click at [1169, 572] on div at bounding box center [635, 394] width 1271 height 789
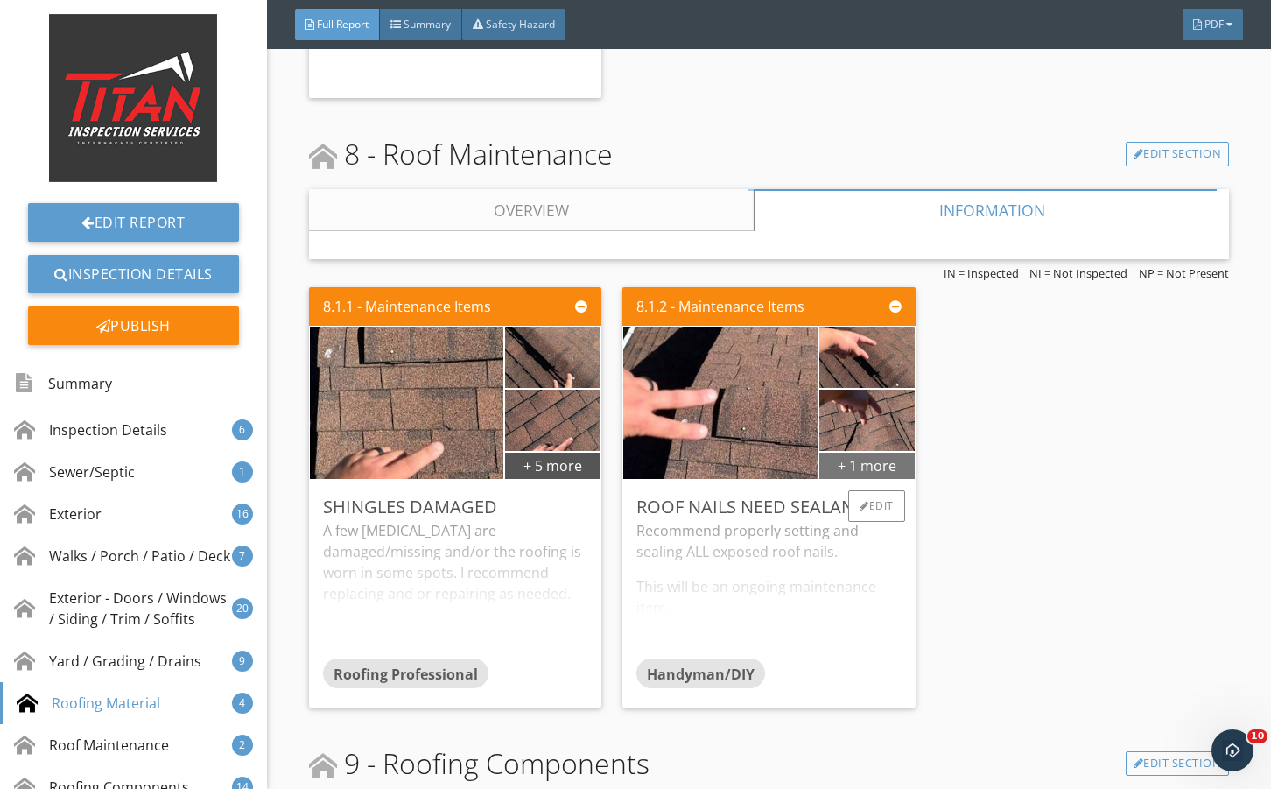
click at [865, 479] on div "+ 1 more" at bounding box center [867, 465] width 95 height 28
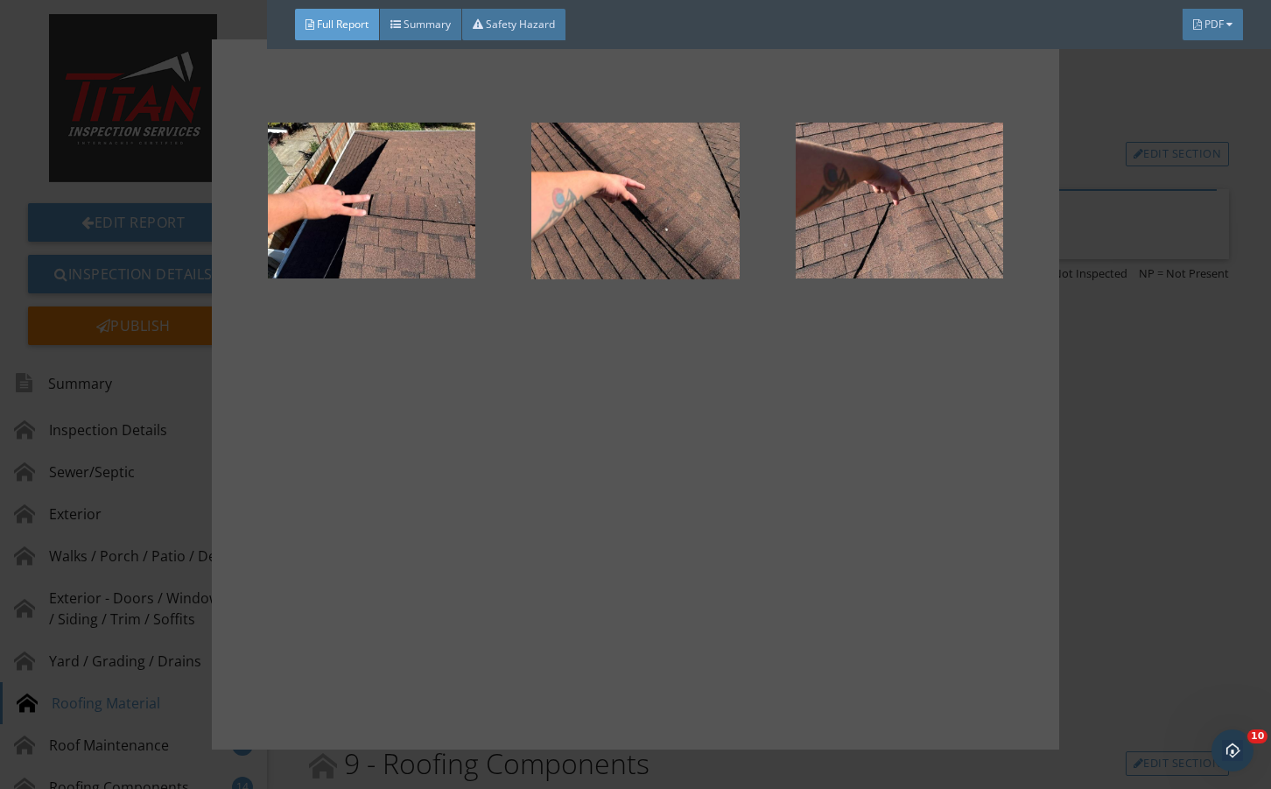
drag, startPoint x: 1143, startPoint y: 590, endPoint x: 891, endPoint y: 635, distance: 255.3
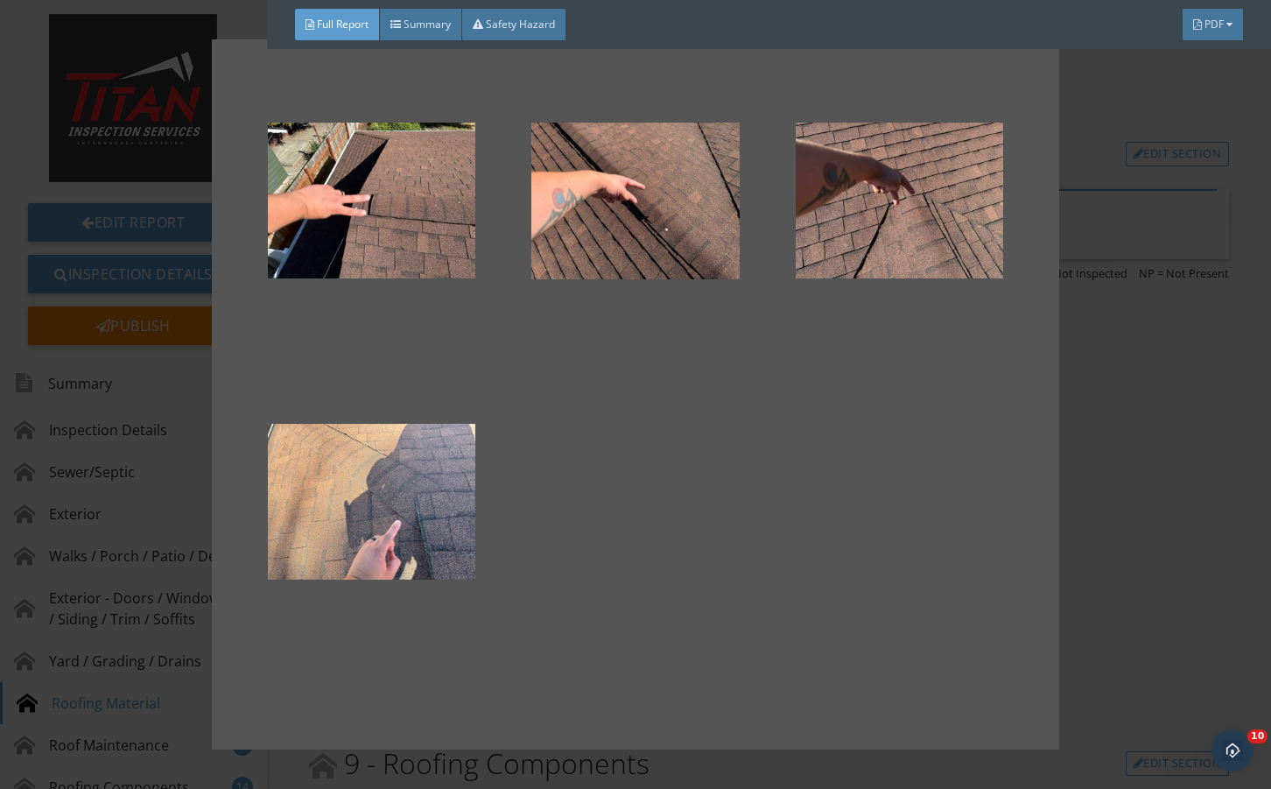
click at [1139, 590] on div at bounding box center [635, 394] width 1271 height 789
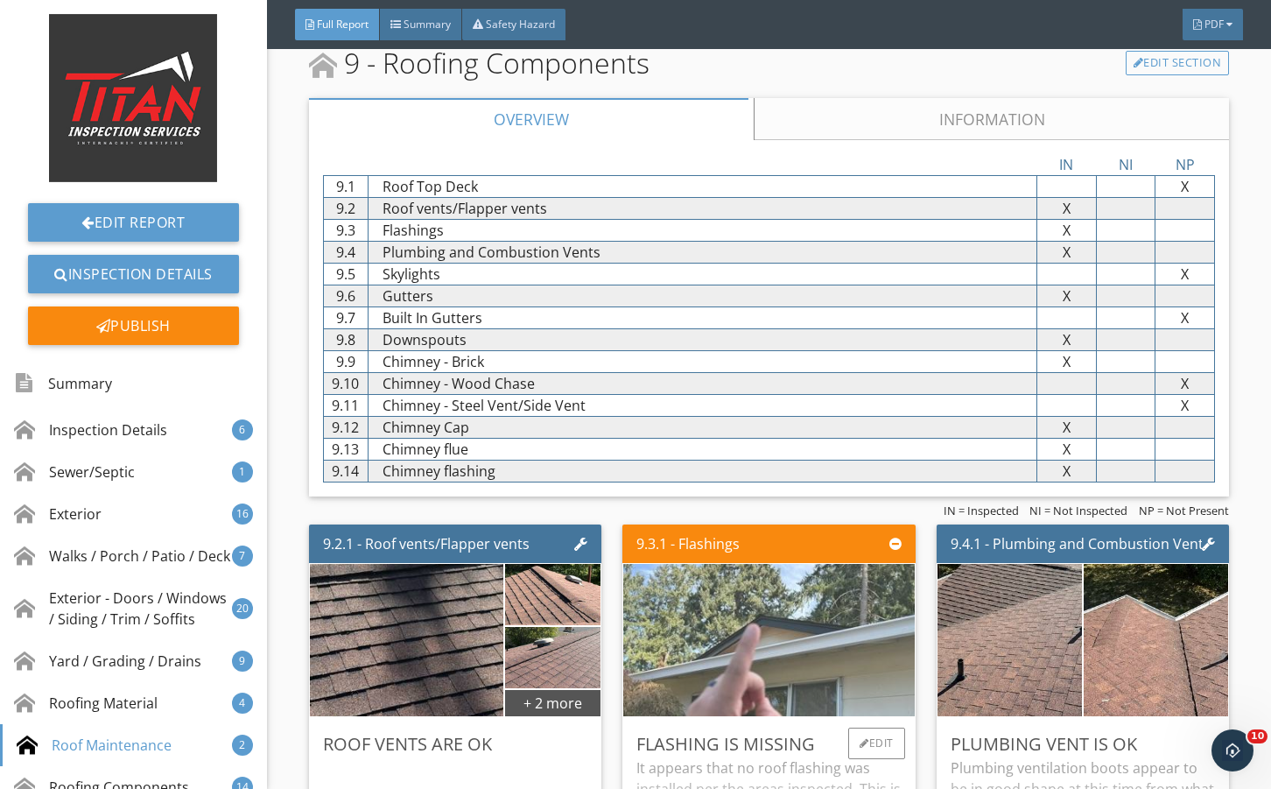
drag, startPoint x: 835, startPoint y: 150, endPoint x: 766, endPoint y: 379, distance: 239.4
click at [835, 140] on link "Information" at bounding box center [991, 119] width 475 height 42
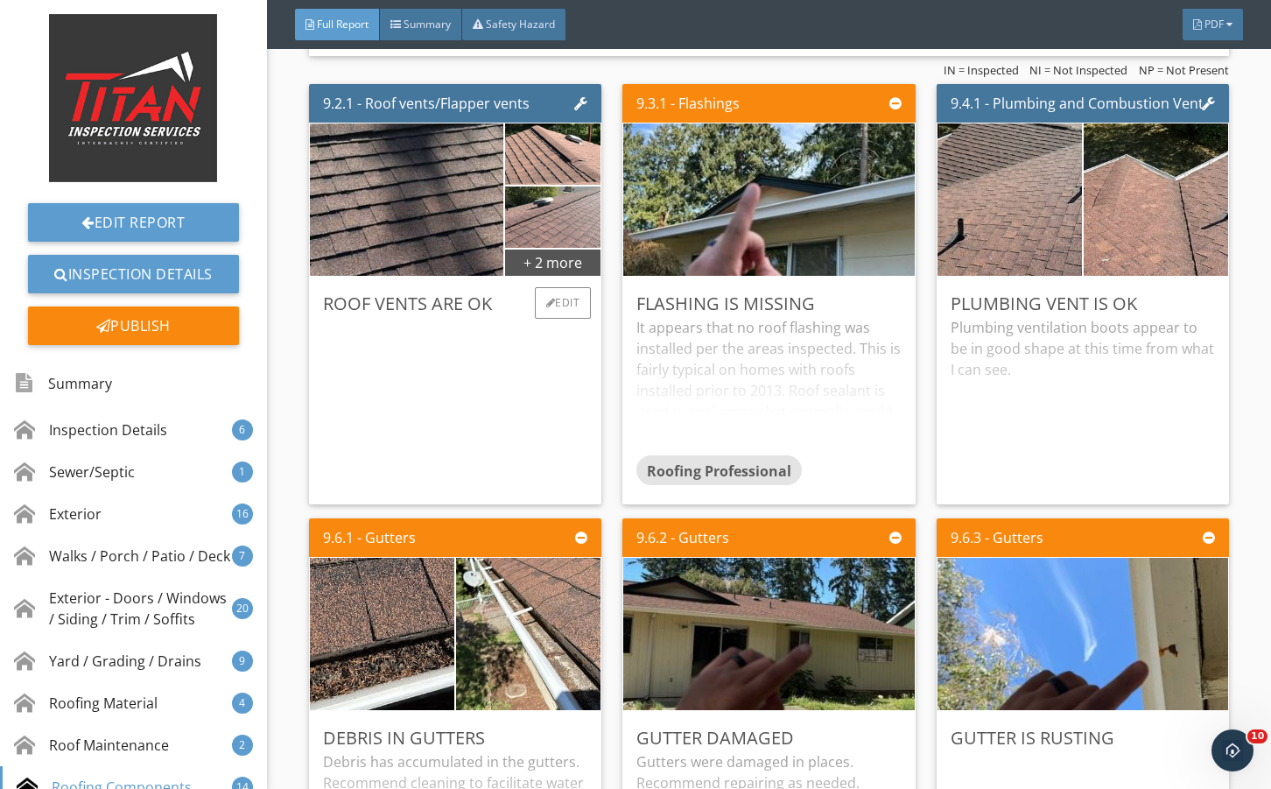
scroll to position [14770, 0]
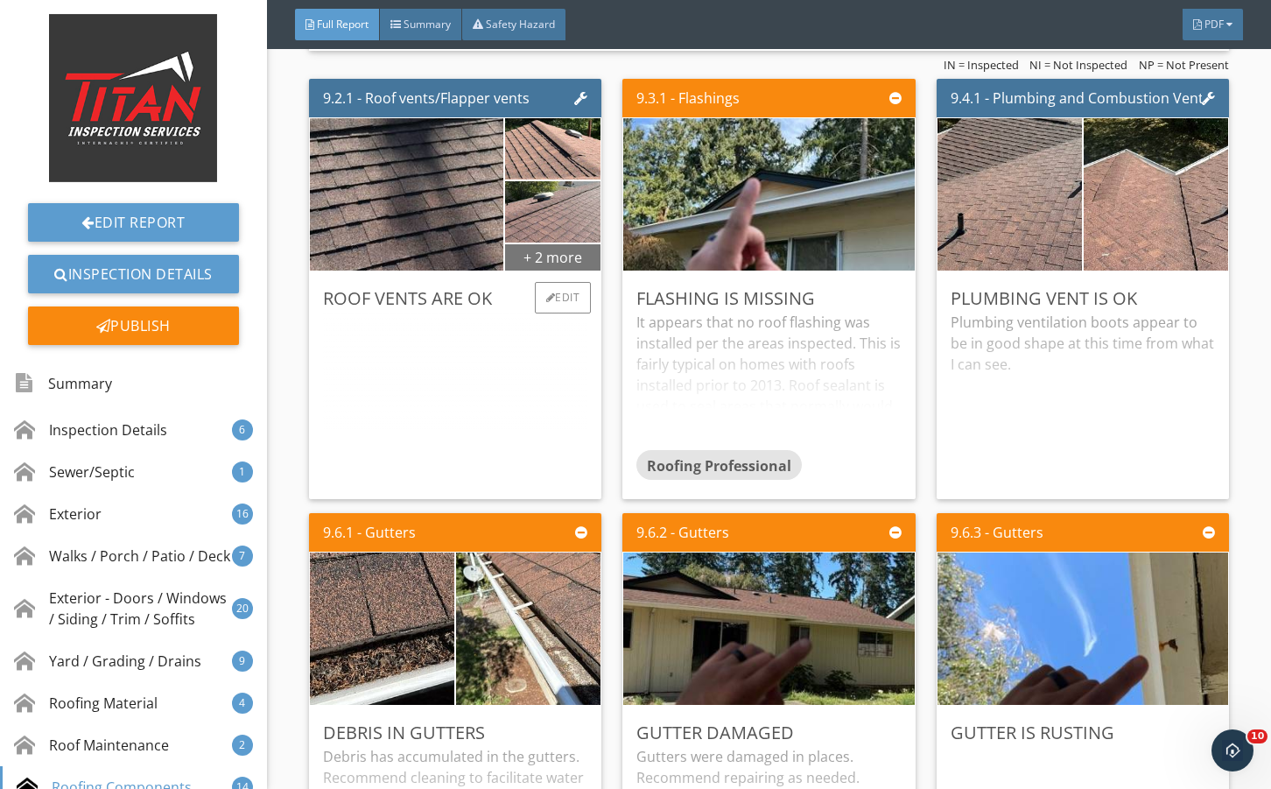
click at [545, 271] on div "+ 2 more" at bounding box center [552, 257] width 95 height 28
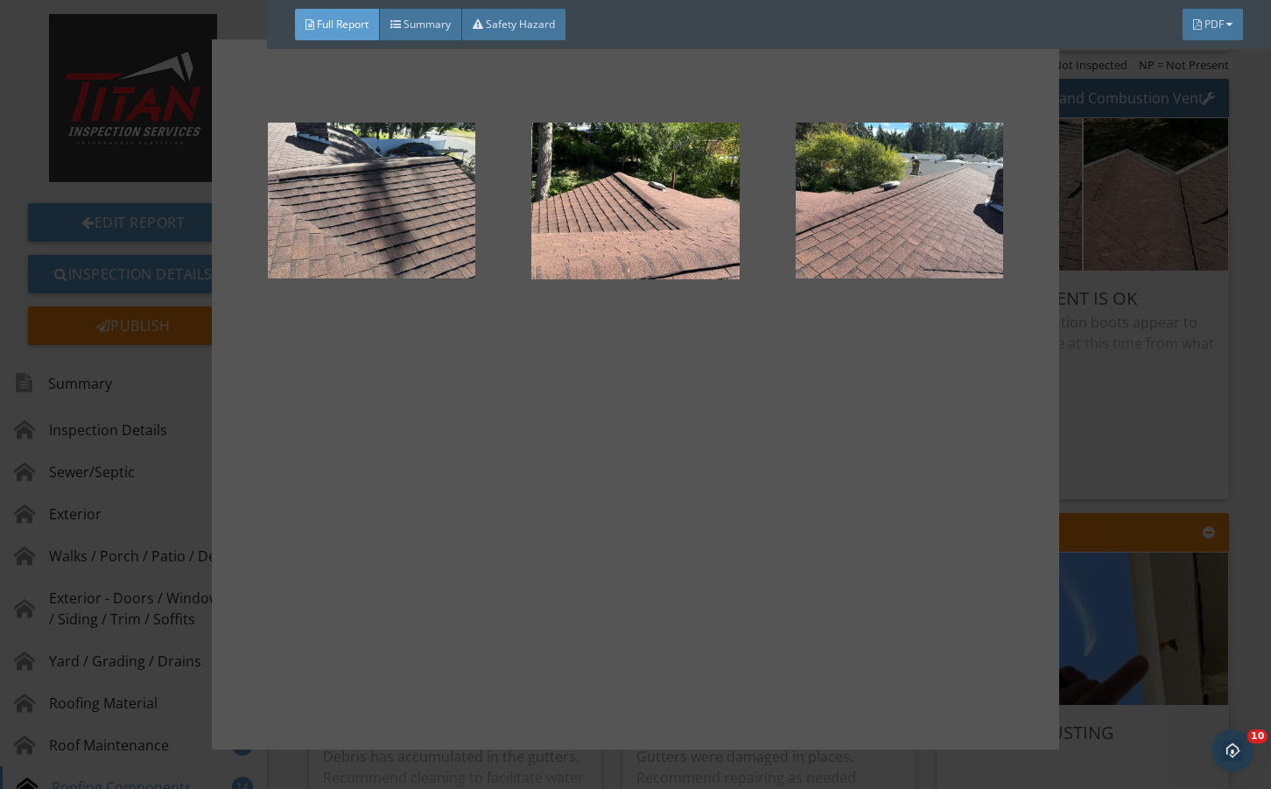
click at [1194, 389] on div at bounding box center [635, 394] width 1271 height 789
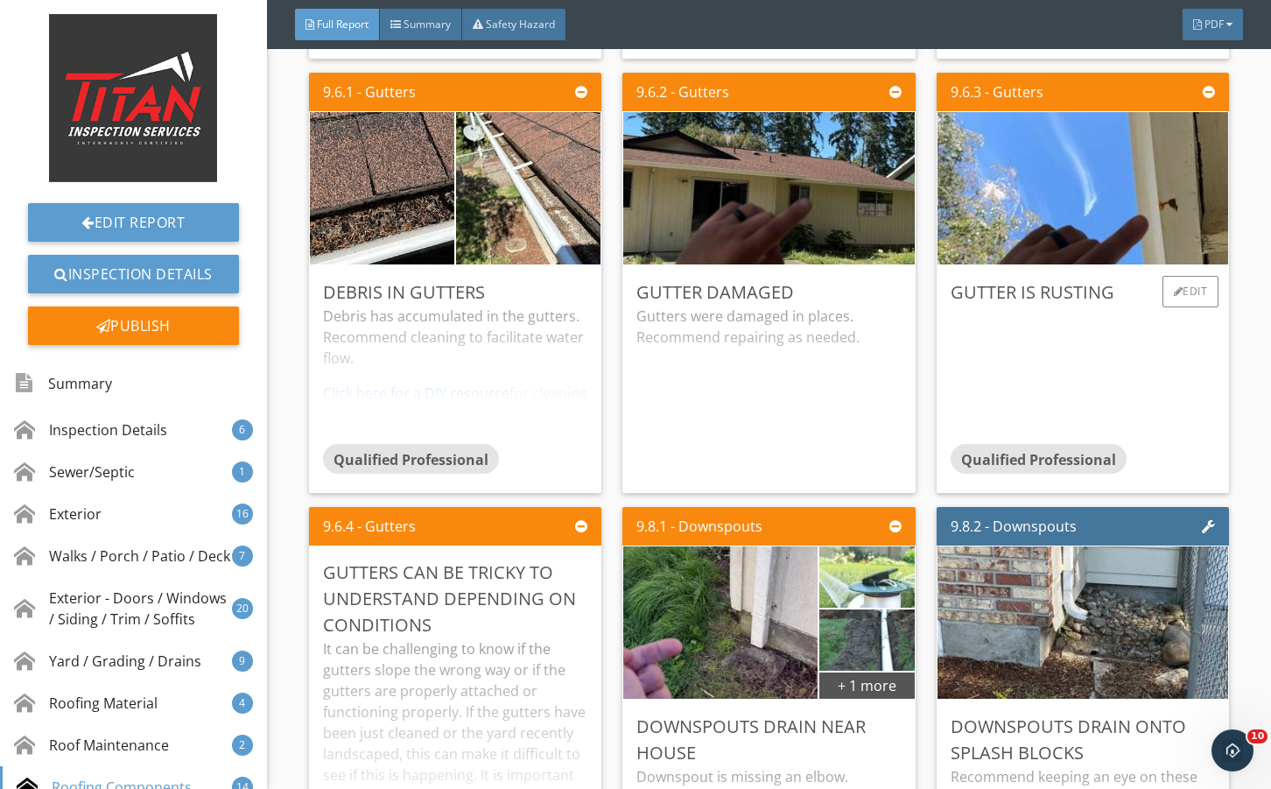
scroll to position [15295, 0]
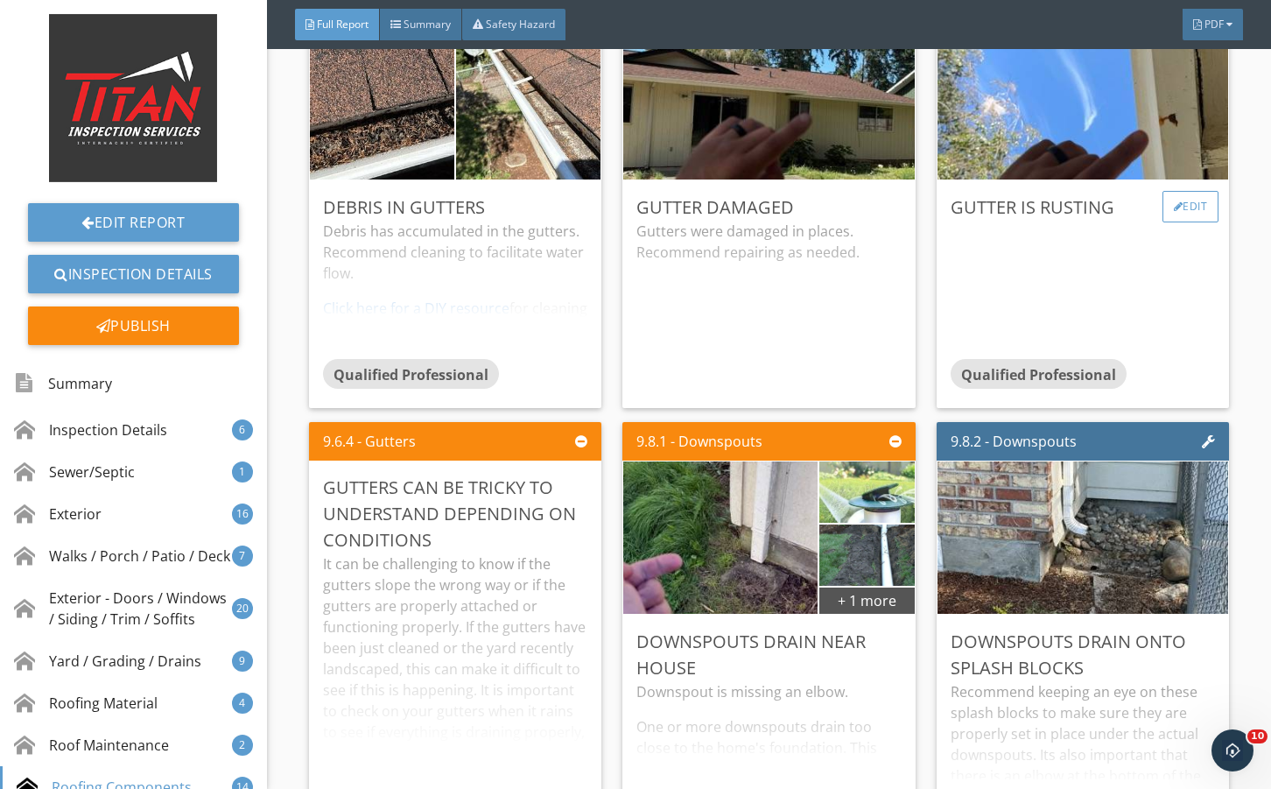
click at [1180, 222] on div "Edit" at bounding box center [1191, 207] width 57 height 32
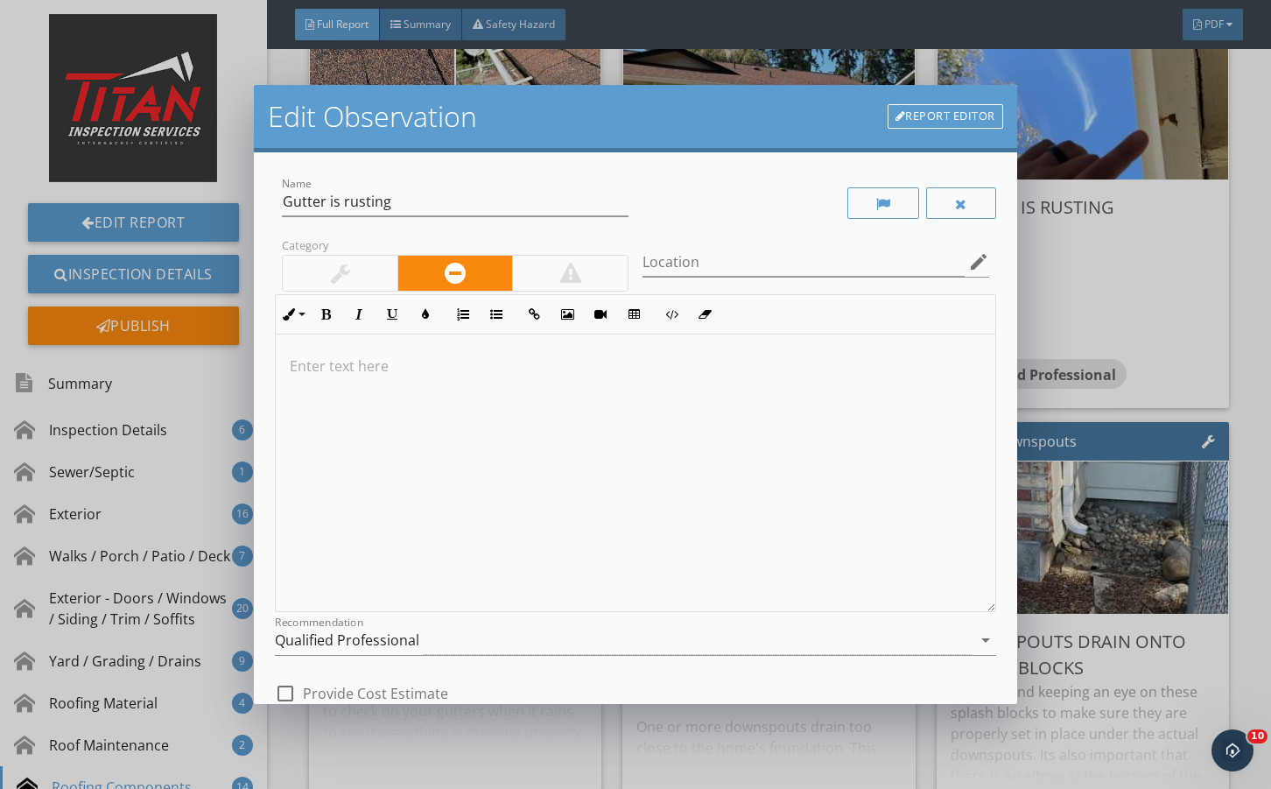
click at [471, 638] on div "Qualified Professional" at bounding box center [623, 640] width 696 height 29
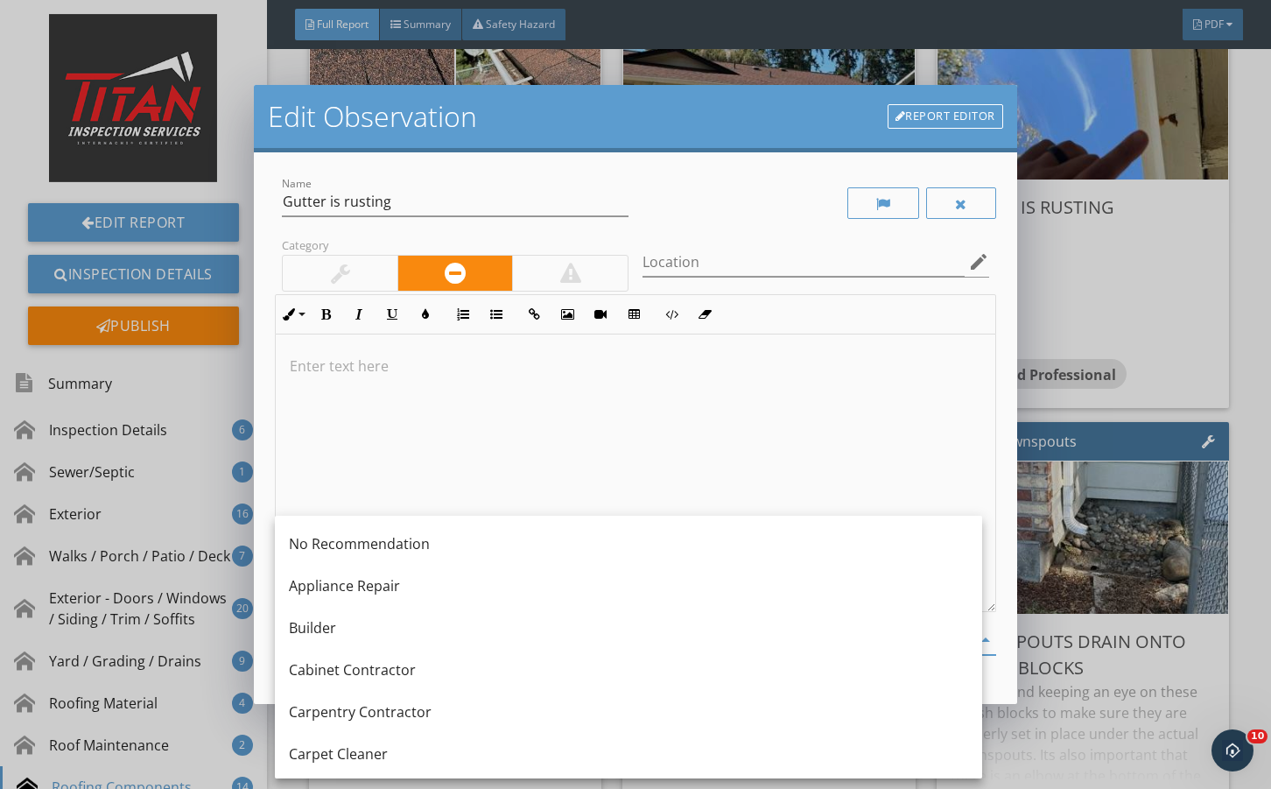
drag, startPoint x: 464, startPoint y: 531, endPoint x: 487, endPoint y: 552, distance: 31.0
click at [466, 531] on div "No Recommendation" at bounding box center [629, 544] width 680 height 42
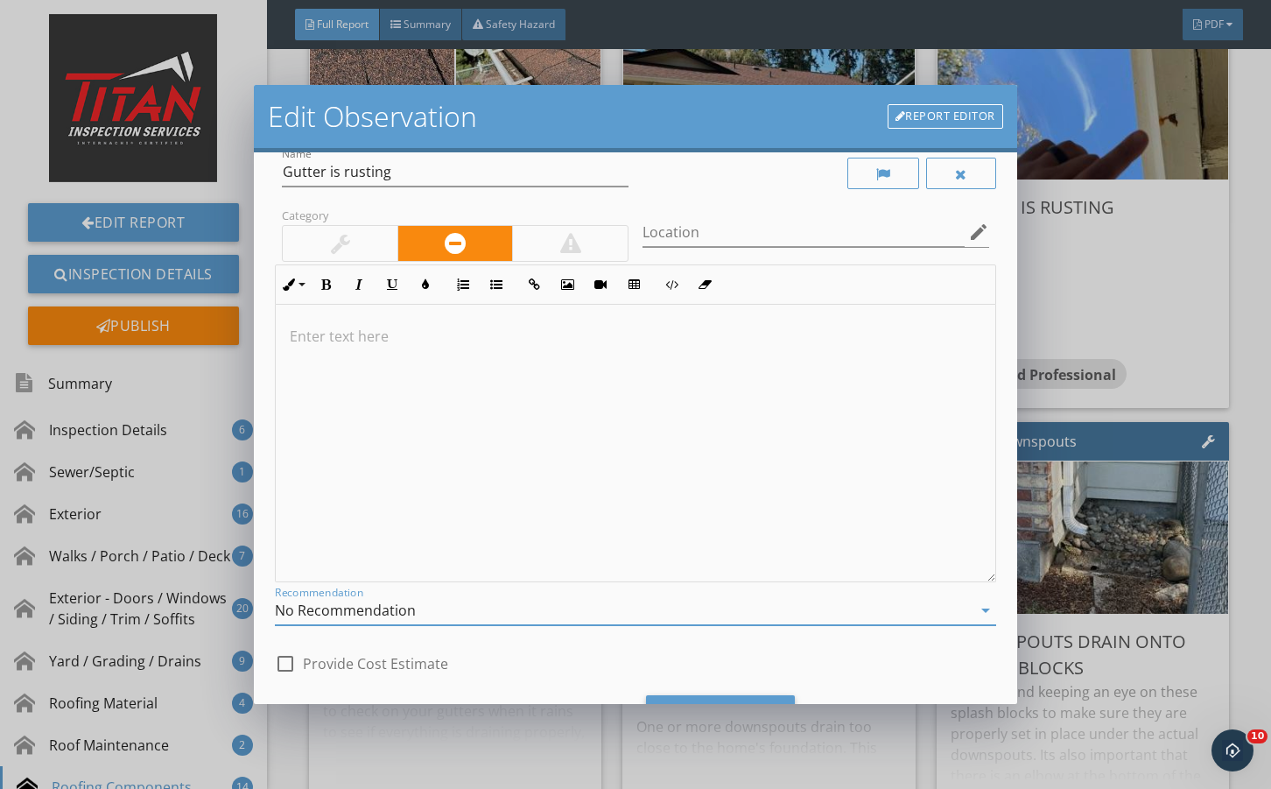
scroll to position [116, 0]
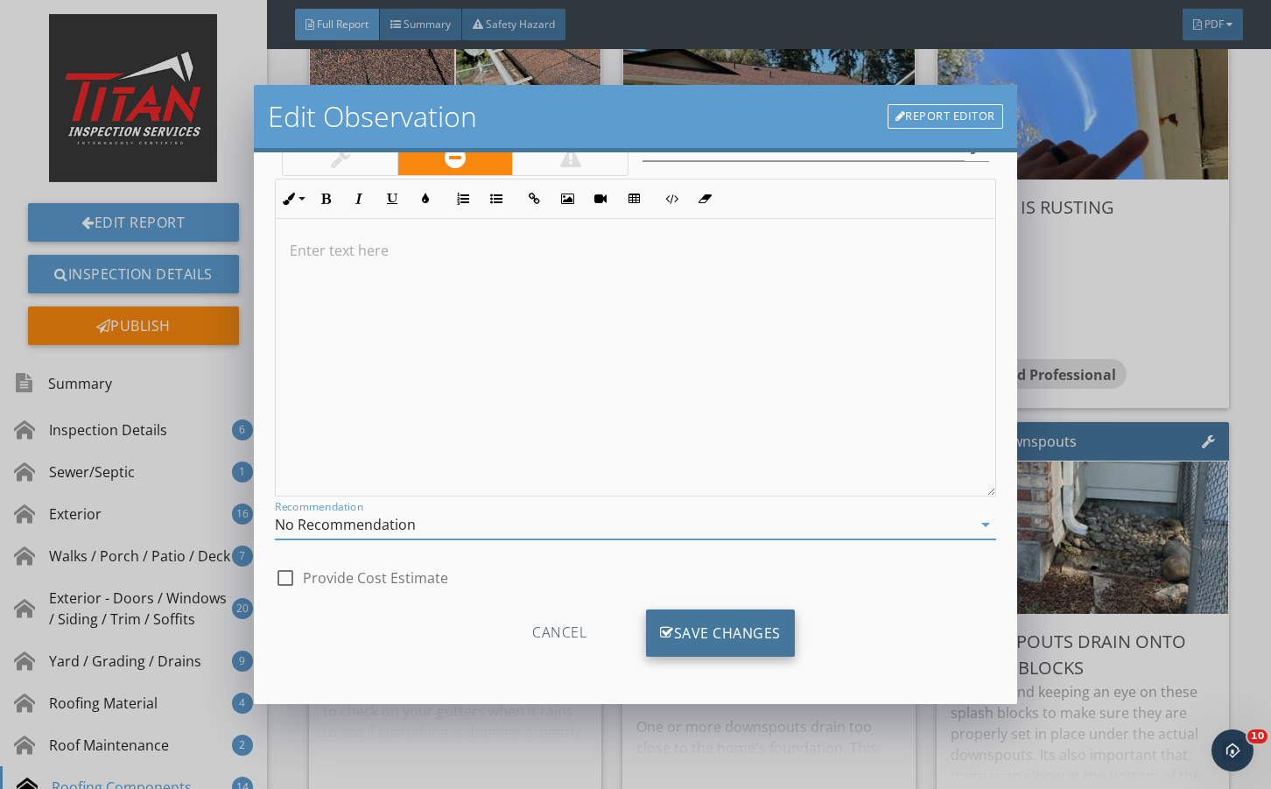
click at [686, 644] on div "Save Changes" at bounding box center [720, 632] width 149 height 47
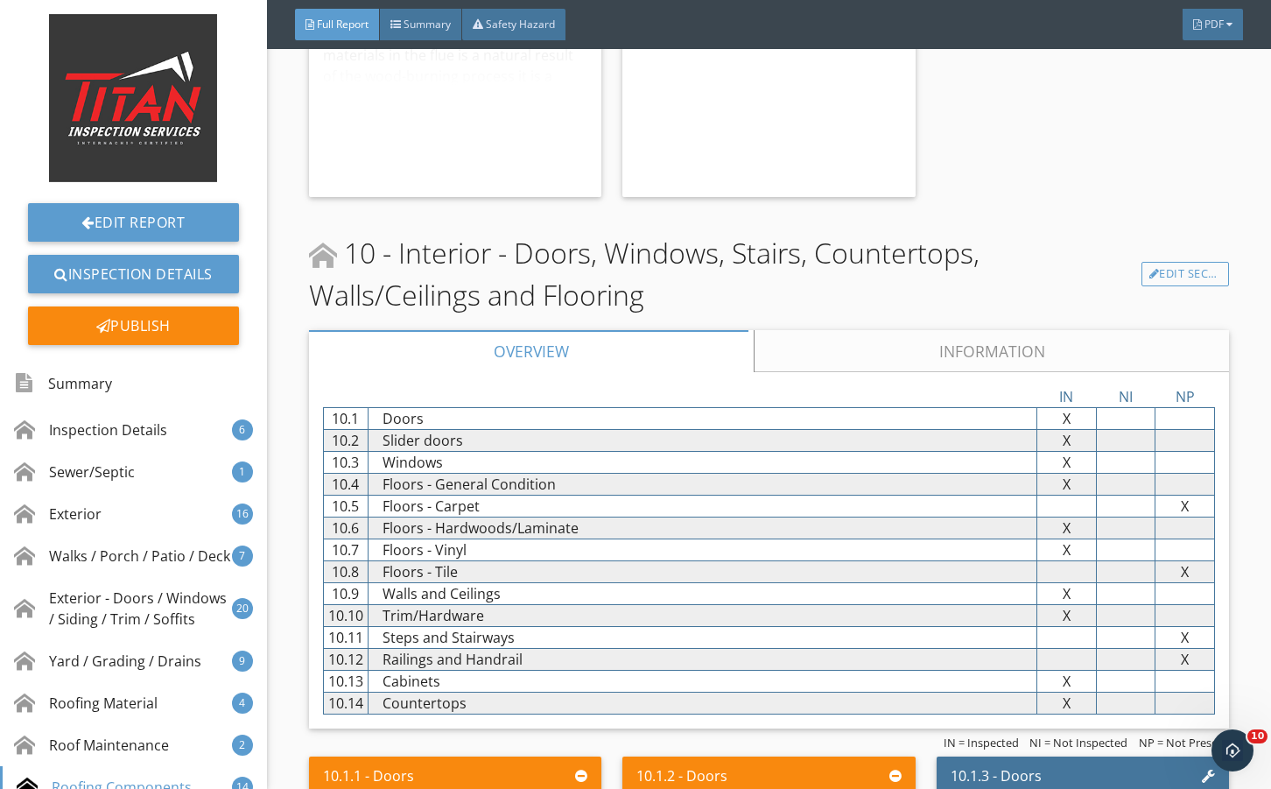
scroll to position [17104, 0]
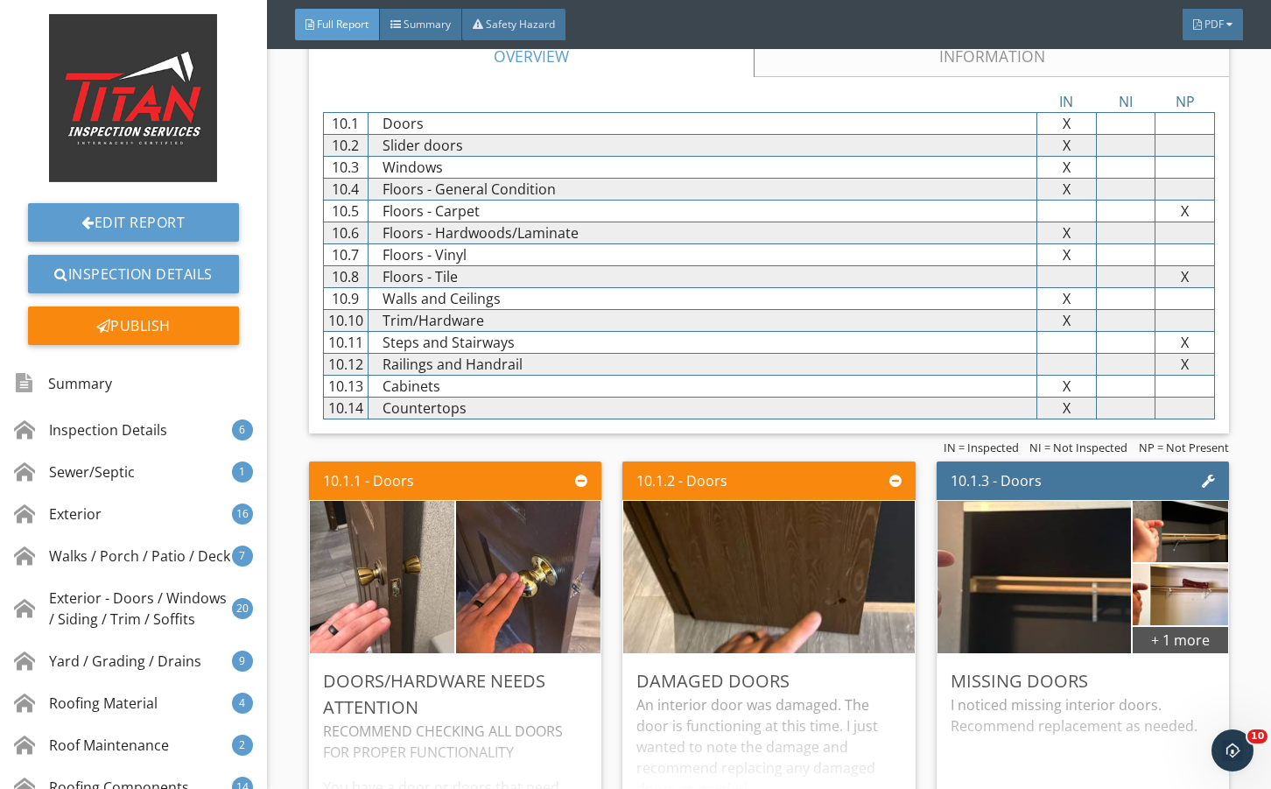
click at [851, 77] on link "Information" at bounding box center [991, 56] width 475 height 42
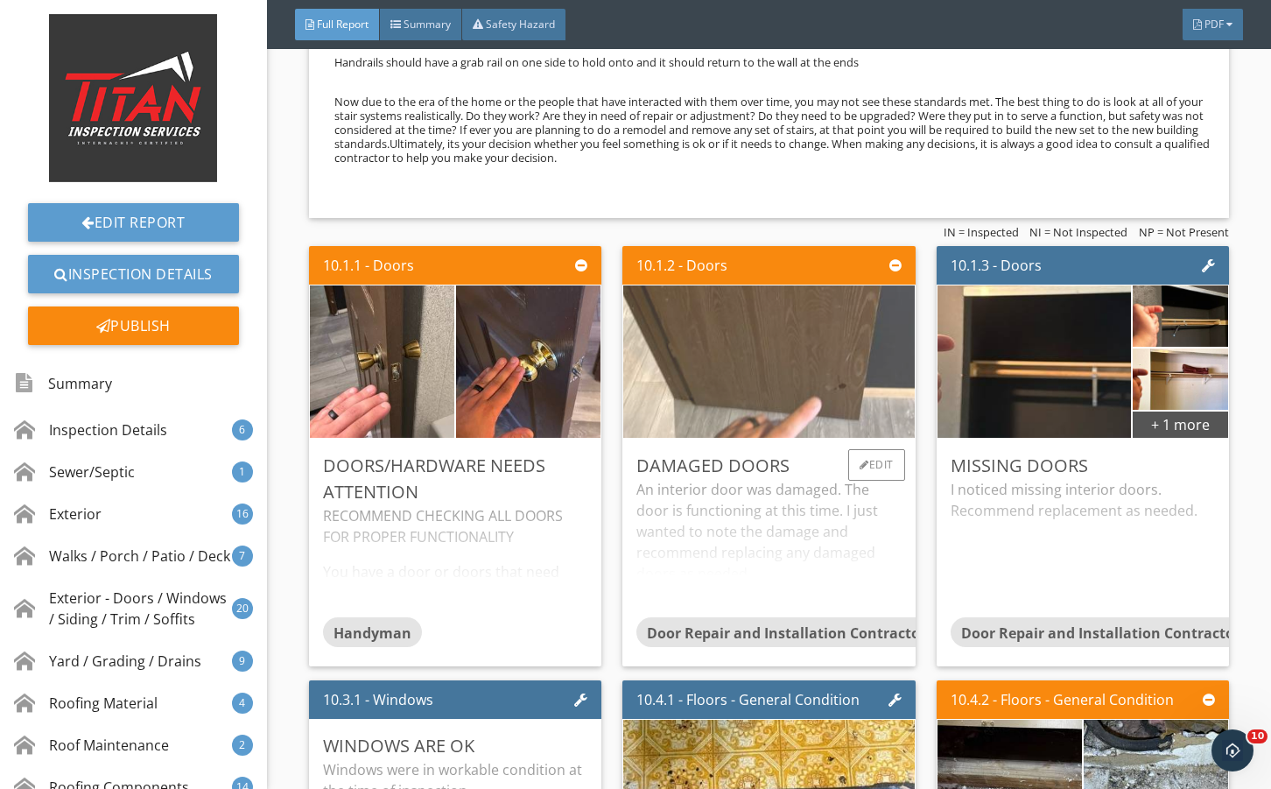
scroll to position [17572, 0]
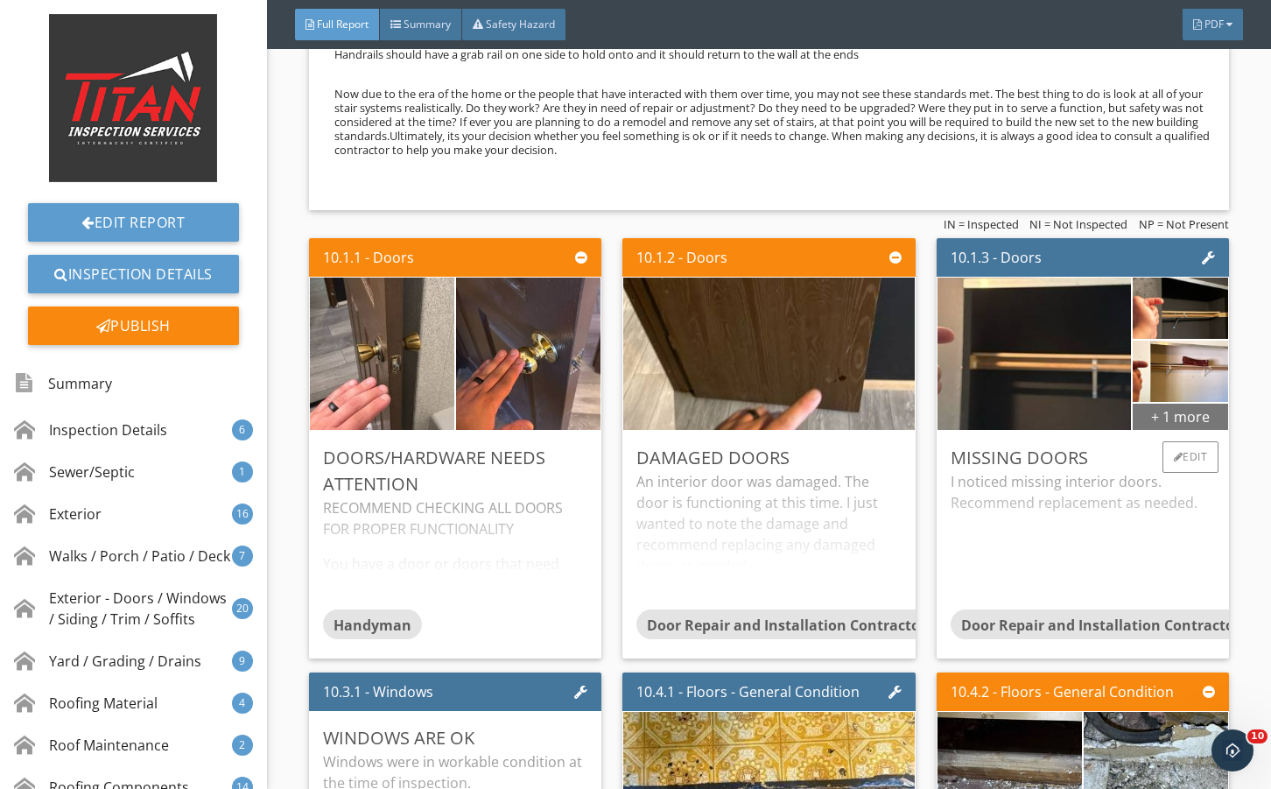
click at [1151, 430] on div "+ 1 more" at bounding box center [1180, 416] width 95 height 28
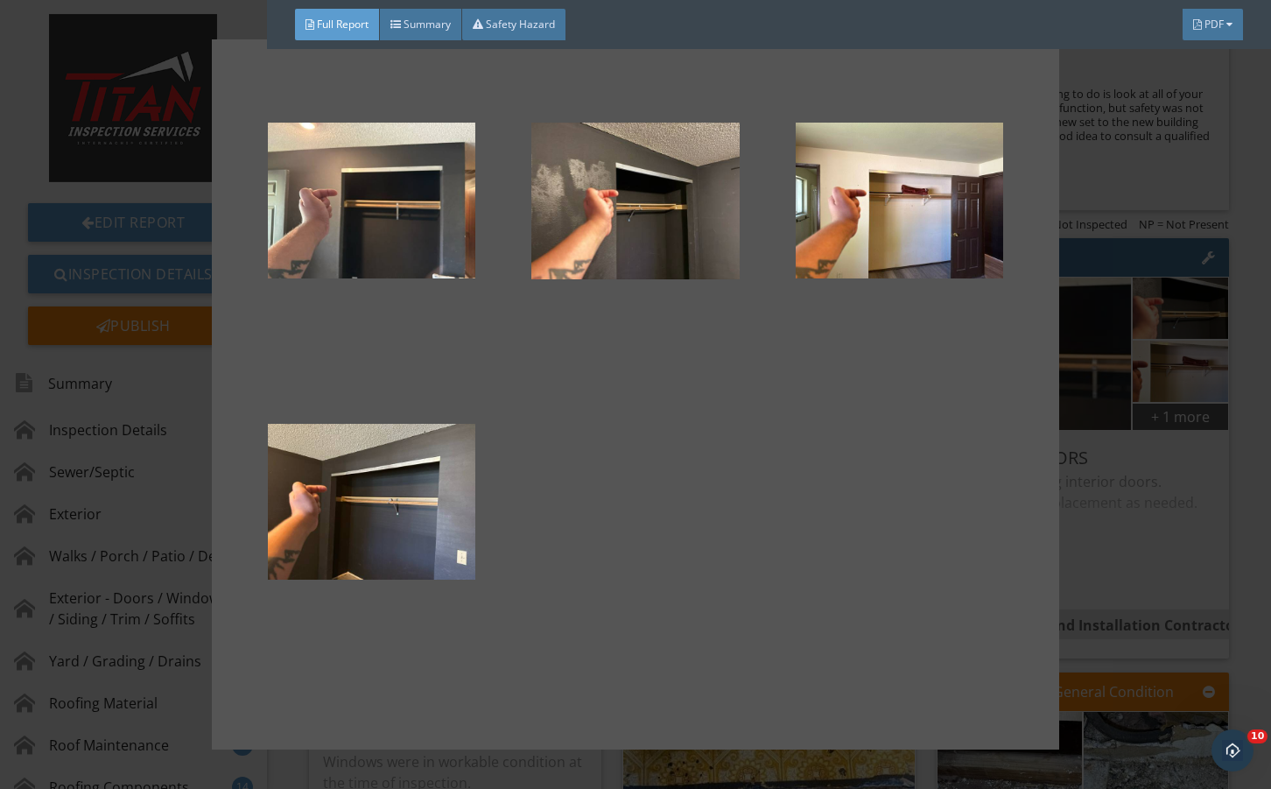
click at [1143, 541] on div at bounding box center [635, 394] width 1271 height 789
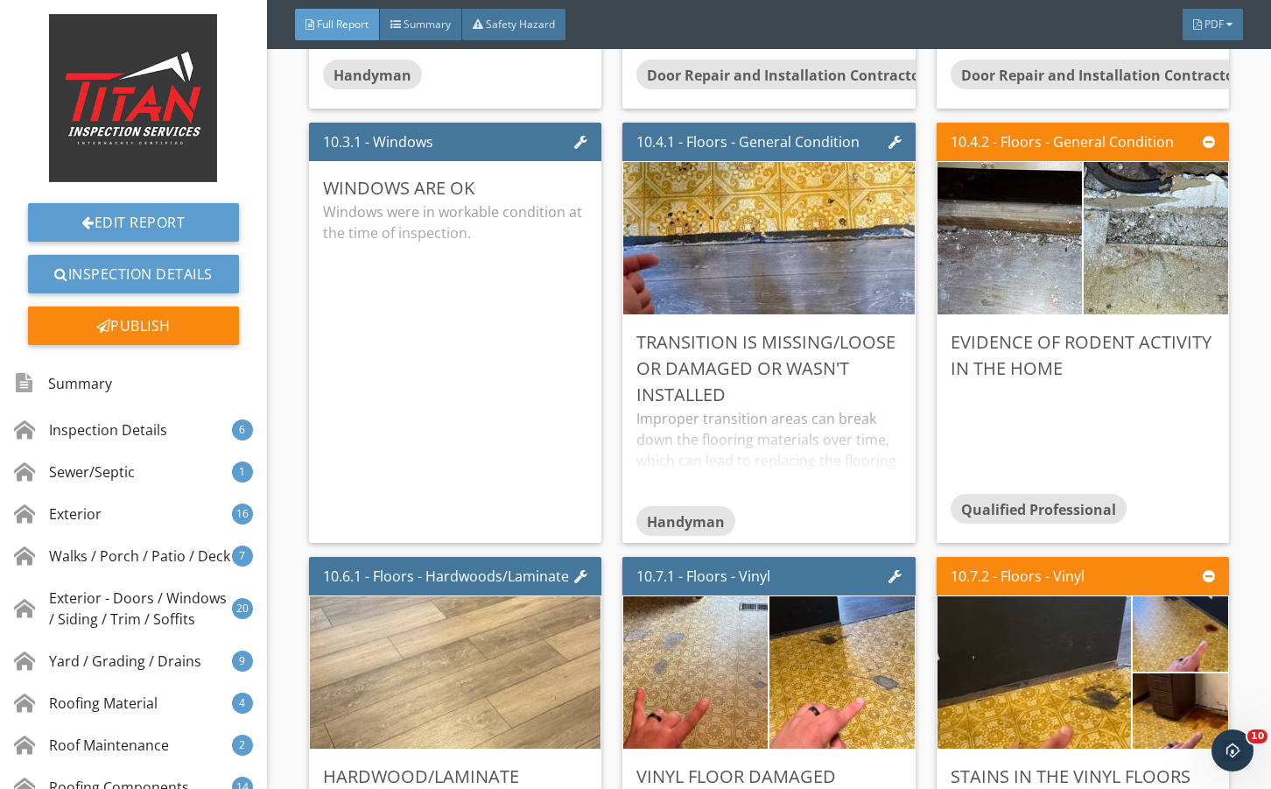
scroll to position [18155, 0]
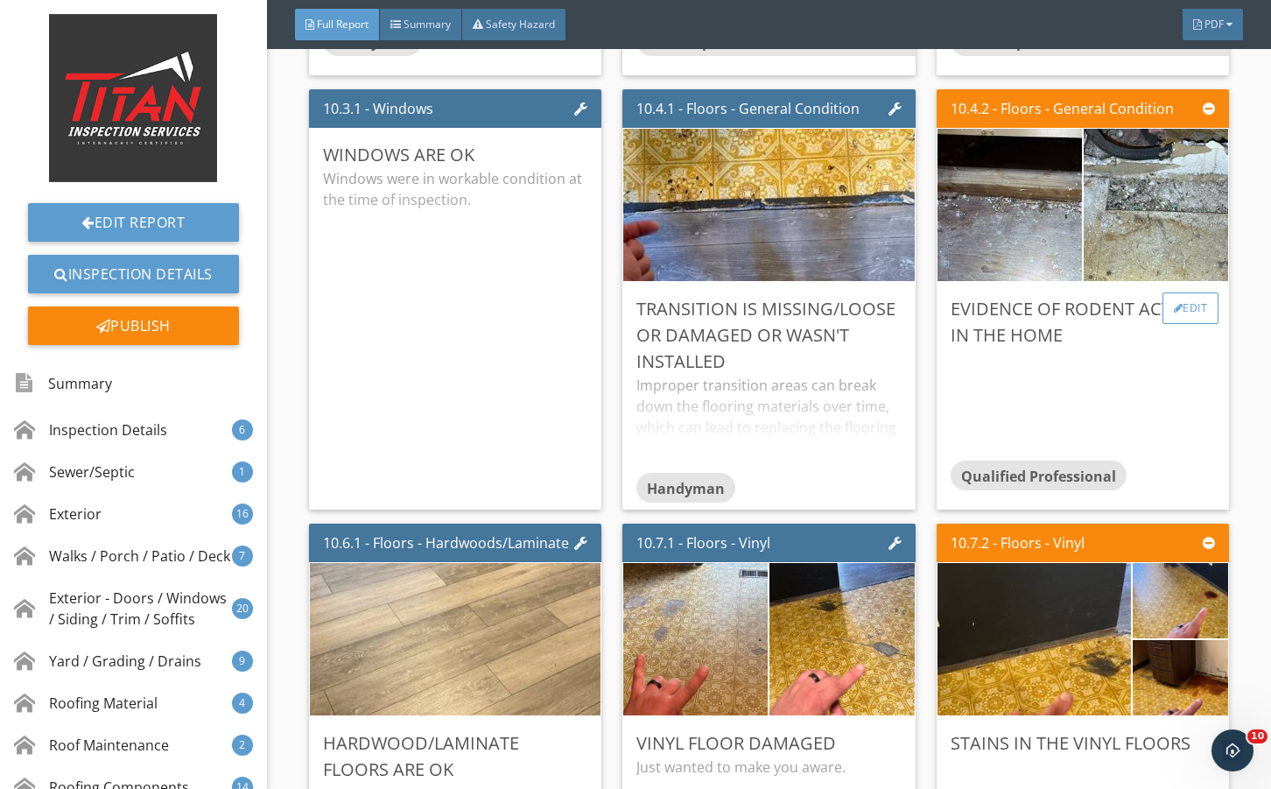
click at [1181, 324] on div "Edit" at bounding box center [1191, 308] width 57 height 32
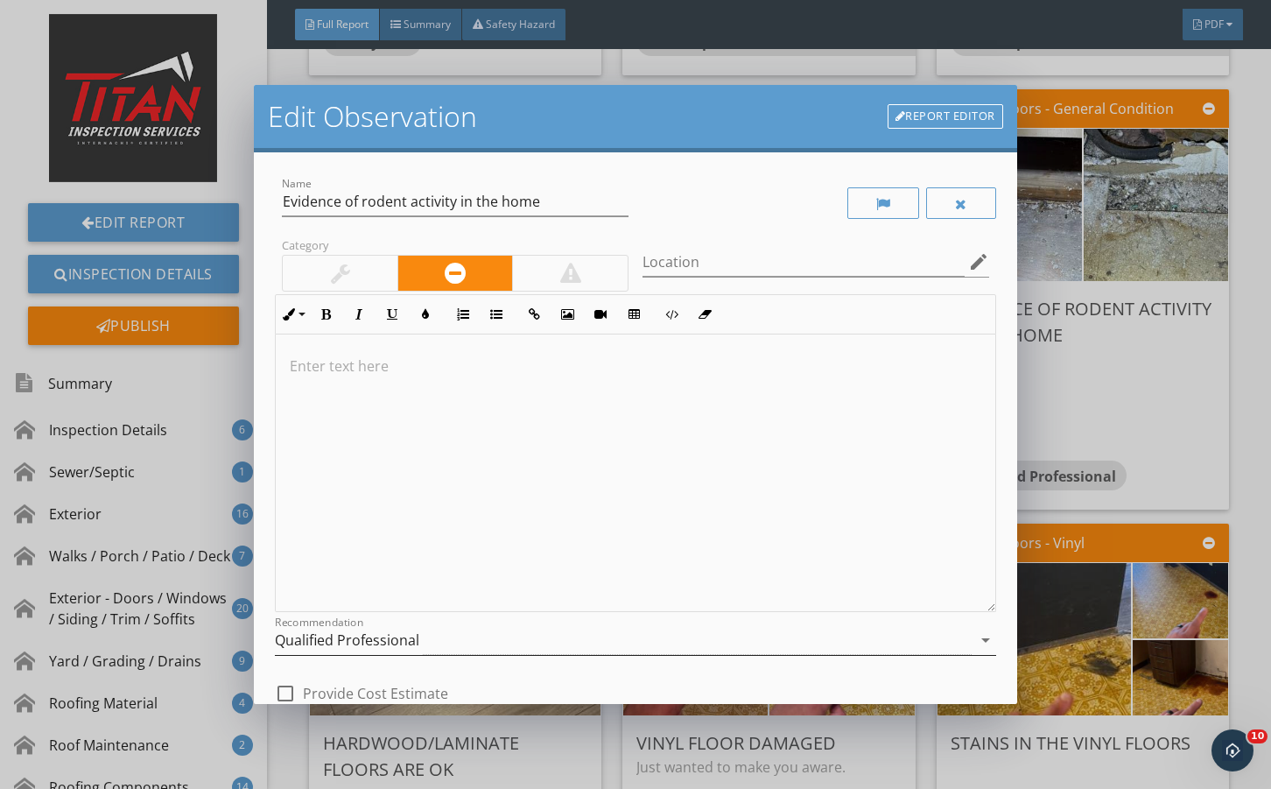
click at [515, 637] on div "Qualified Professional" at bounding box center [623, 640] width 696 height 29
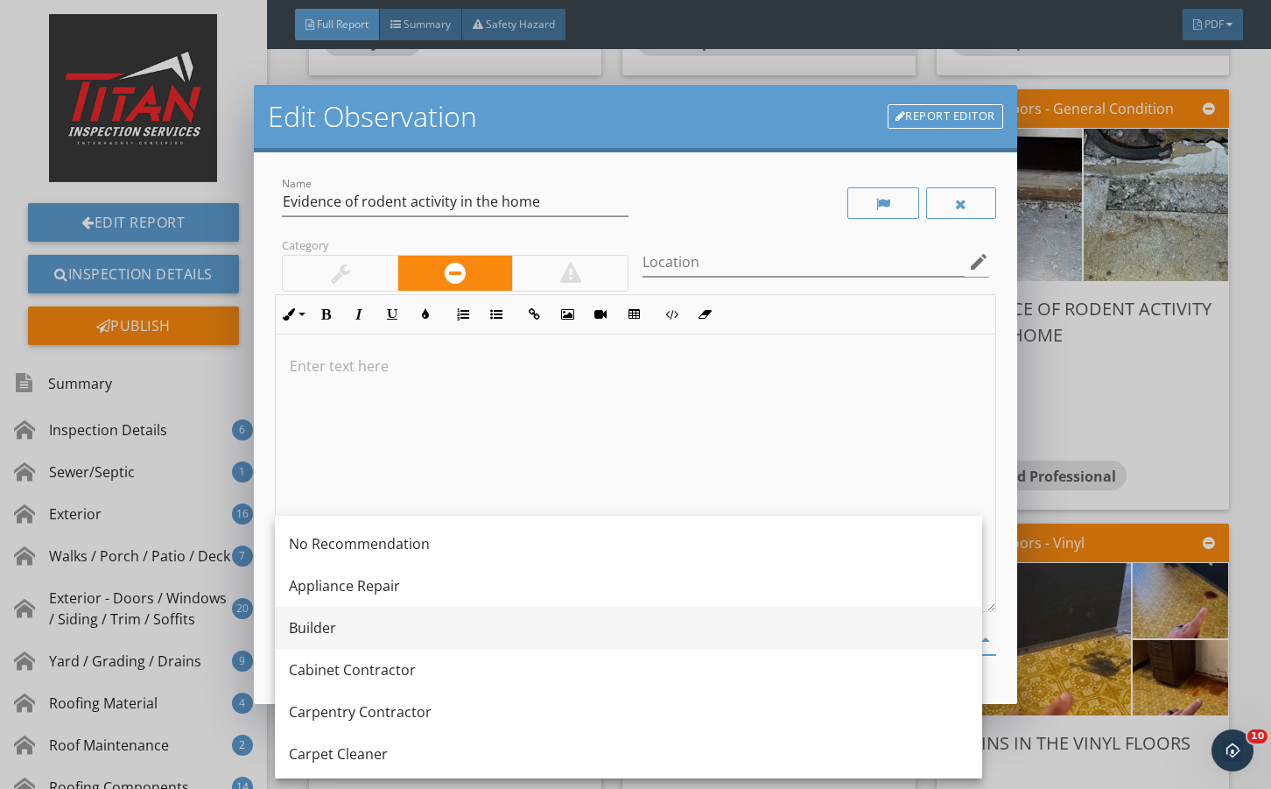
scroll to position [116, 0]
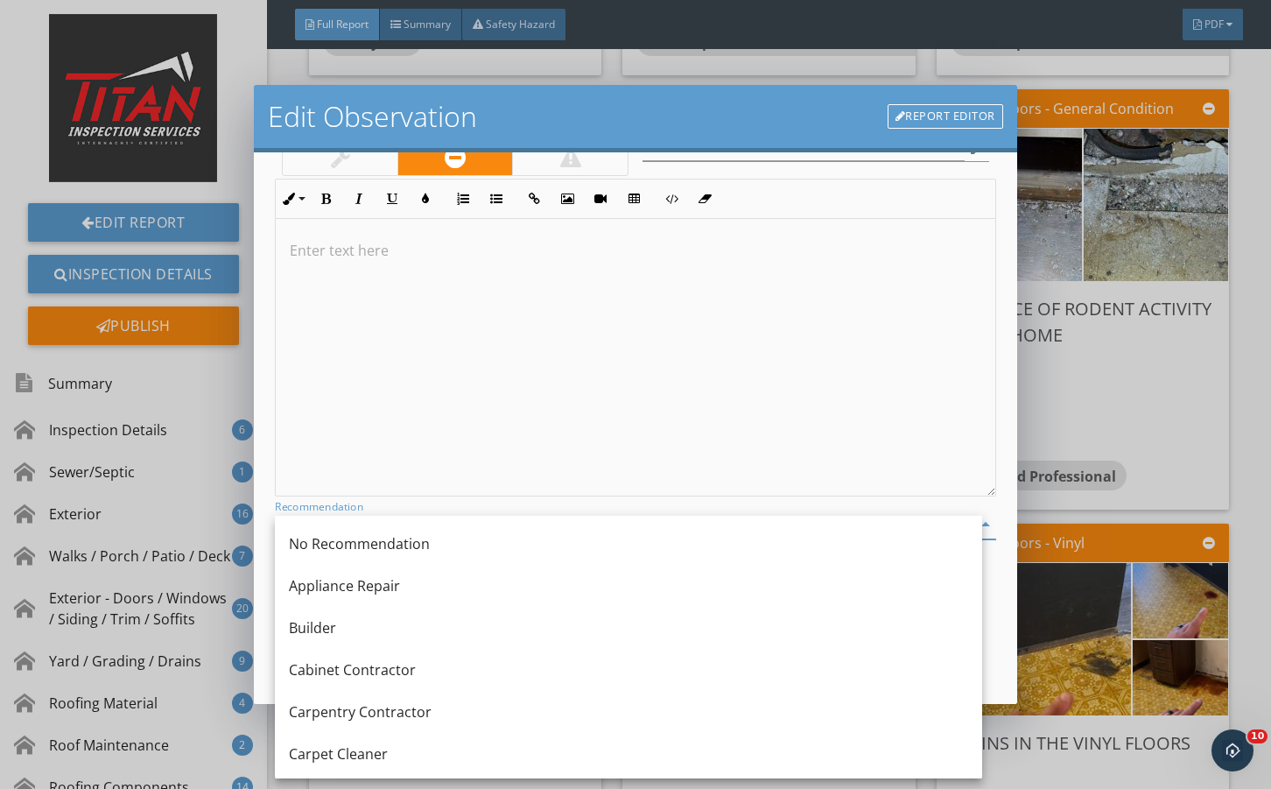
drag, startPoint x: 574, startPoint y: 437, endPoint x: 674, endPoint y: 616, distance: 205.8
click at [580, 445] on div at bounding box center [635, 358] width 719 height 278
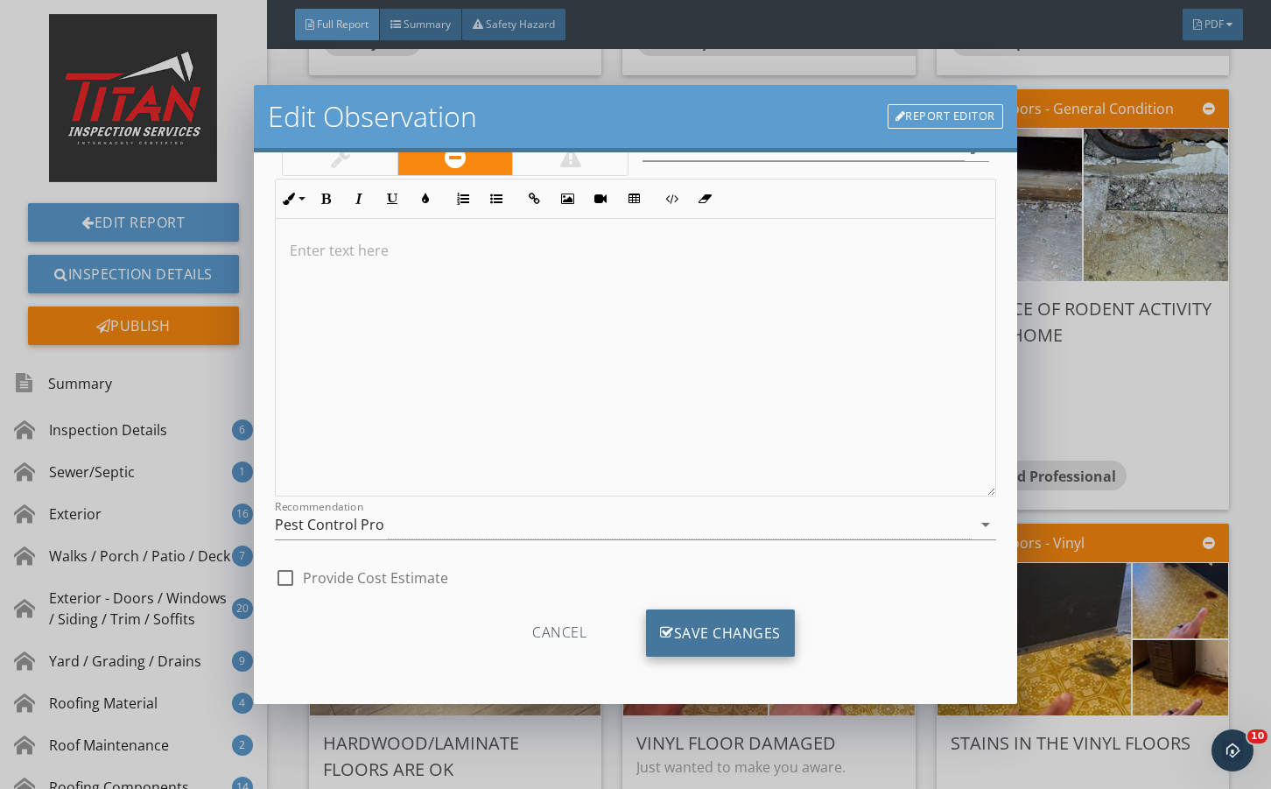
click at [713, 623] on div "Save Changes" at bounding box center [720, 632] width 149 height 47
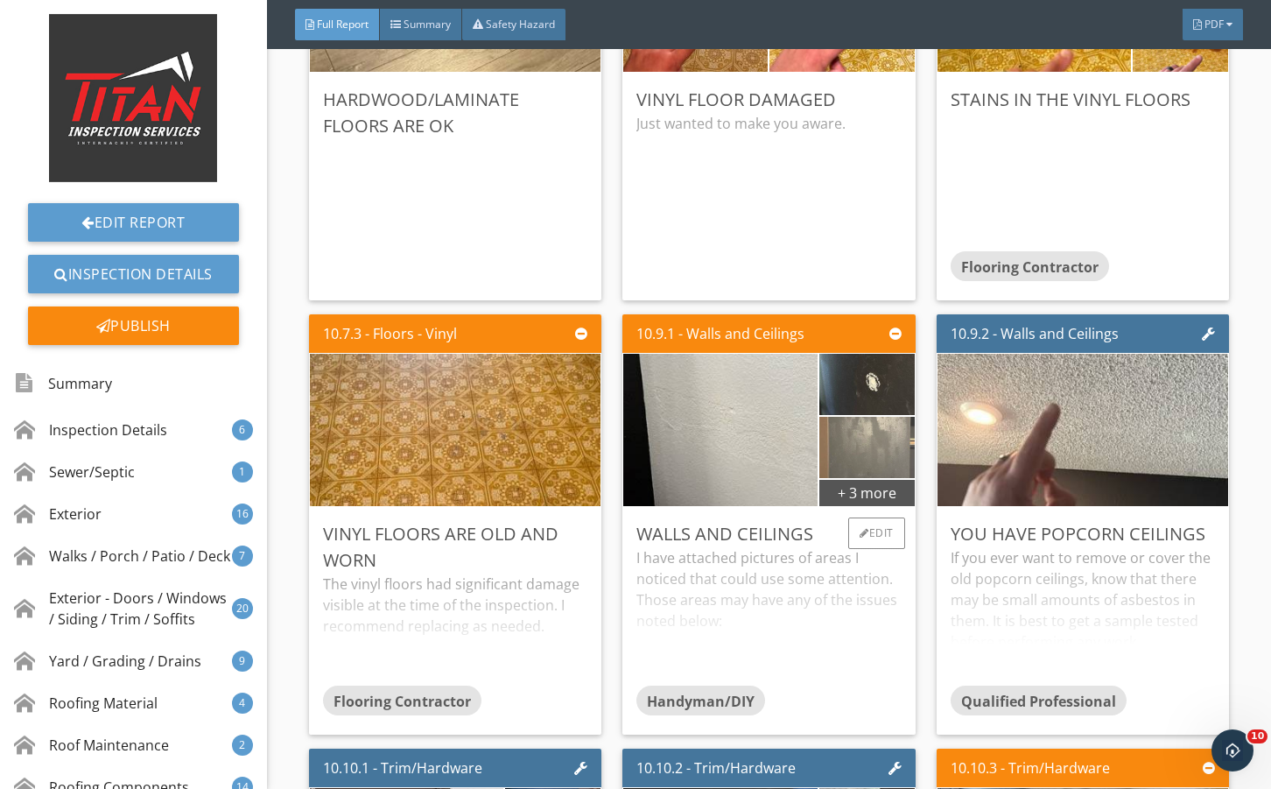
scroll to position [18798, 0]
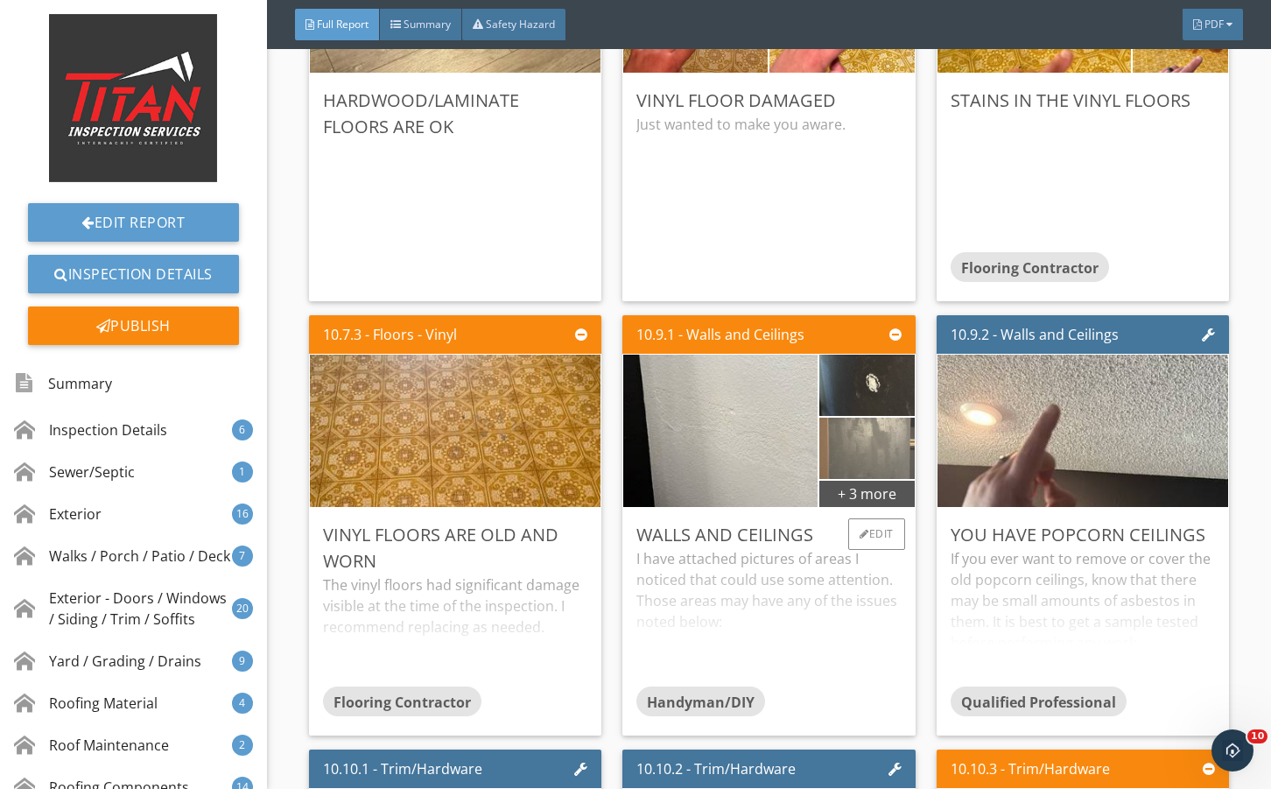
click at [833, 519] on img at bounding box center [867, 448] width 204 height 153
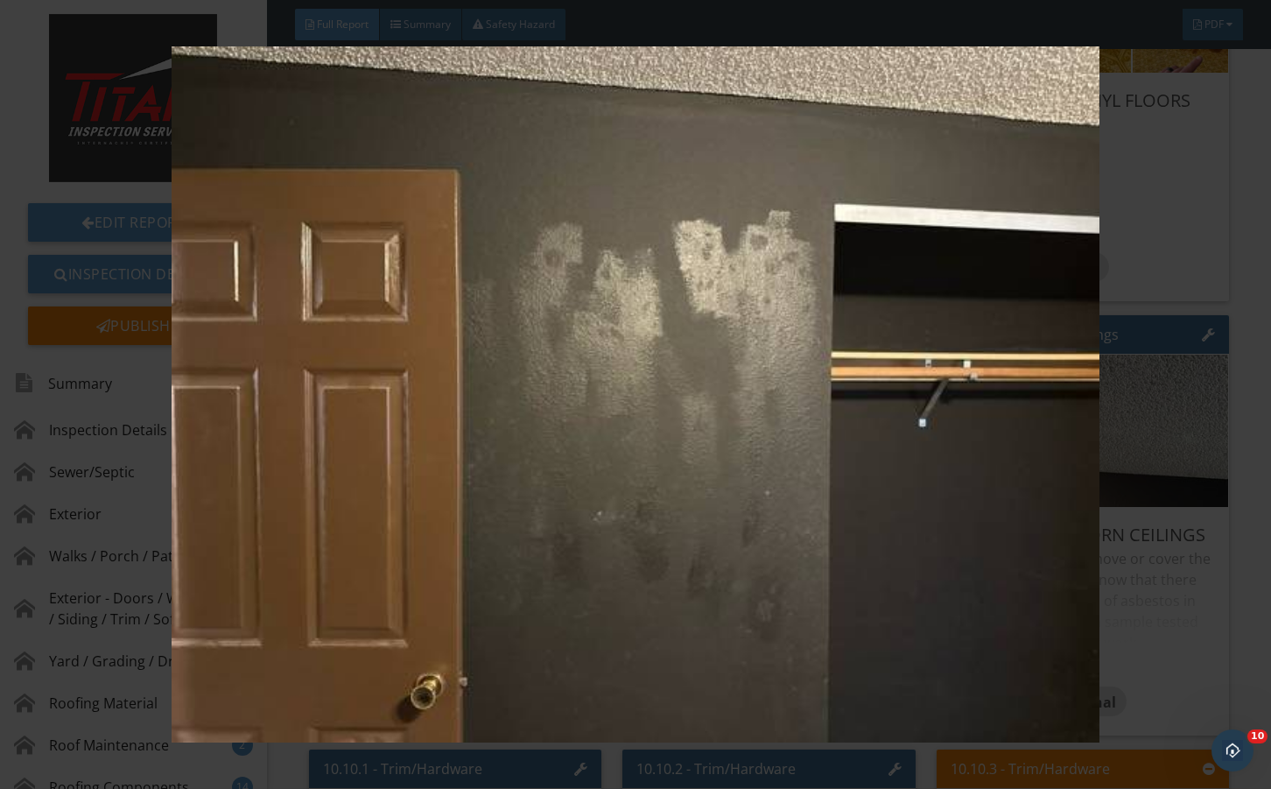
click at [1250, 491] on div at bounding box center [635, 394] width 1271 height 789
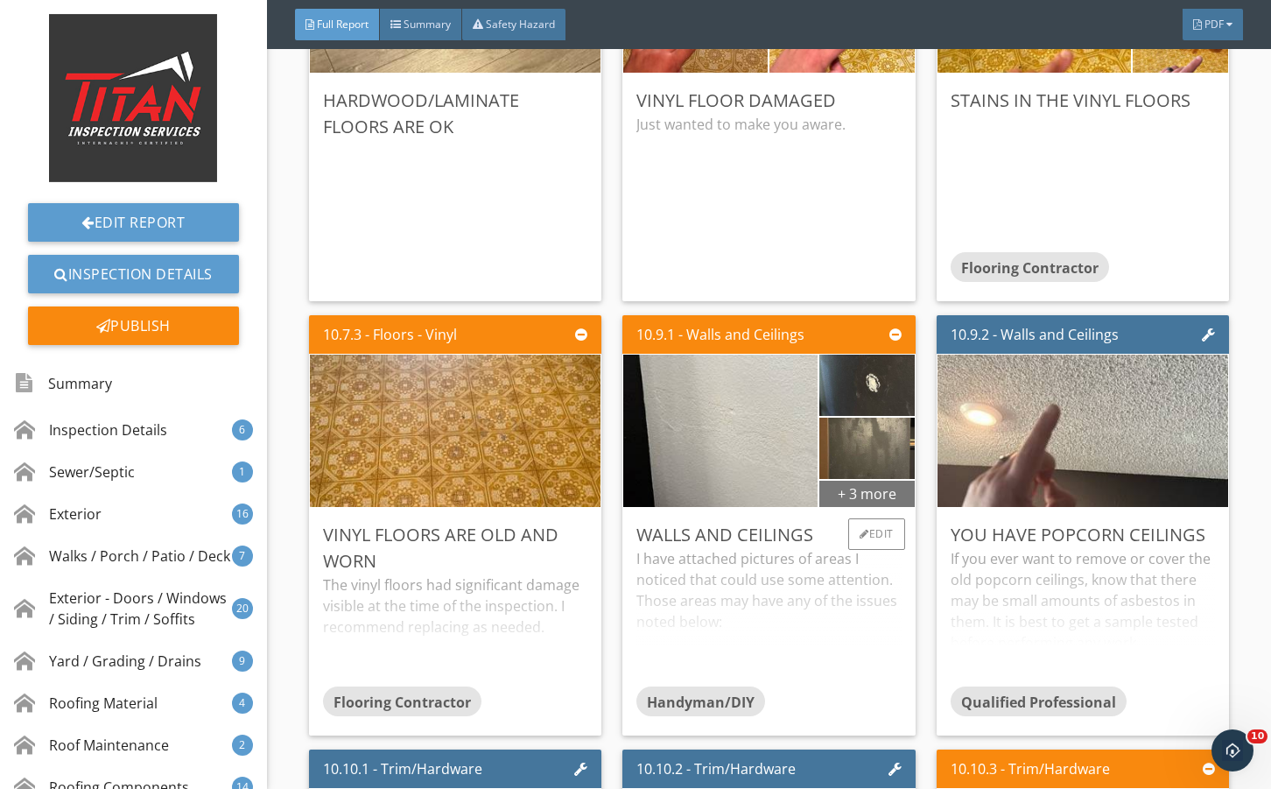
click at [886, 507] on div "+ 3 more" at bounding box center [867, 493] width 95 height 28
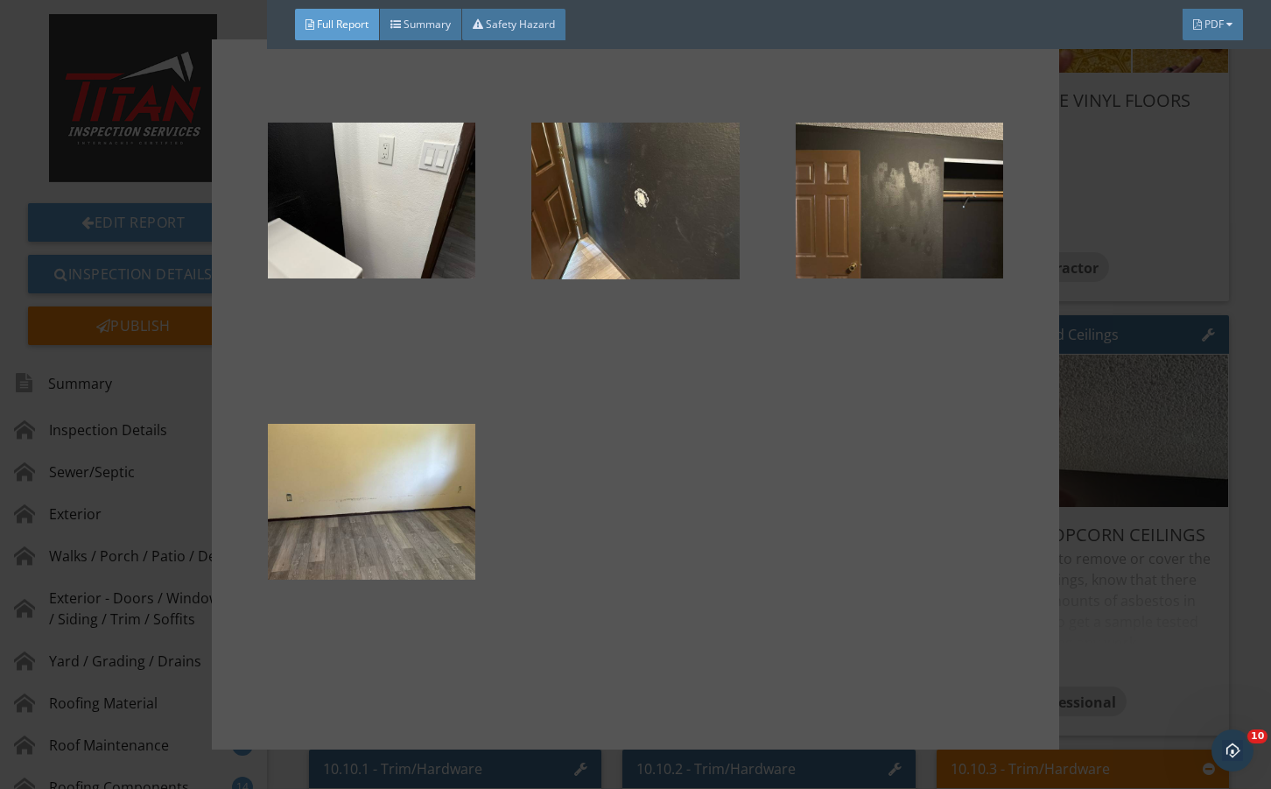
drag, startPoint x: 1164, startPoint y: 618, endPoint x: 864, endPoint y: 663, distance: 302.8
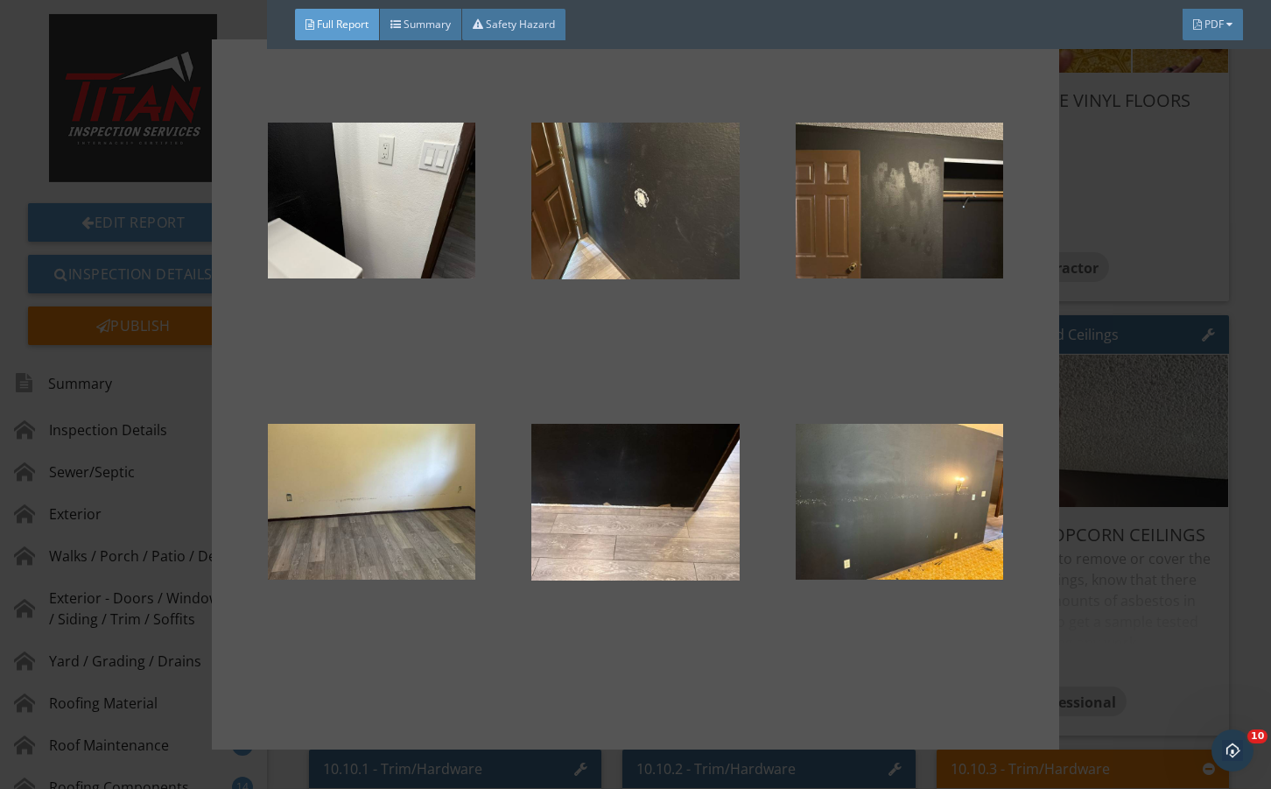
click at [1162, 620] on div at bounding box center [635, 394] width 1271 height 789
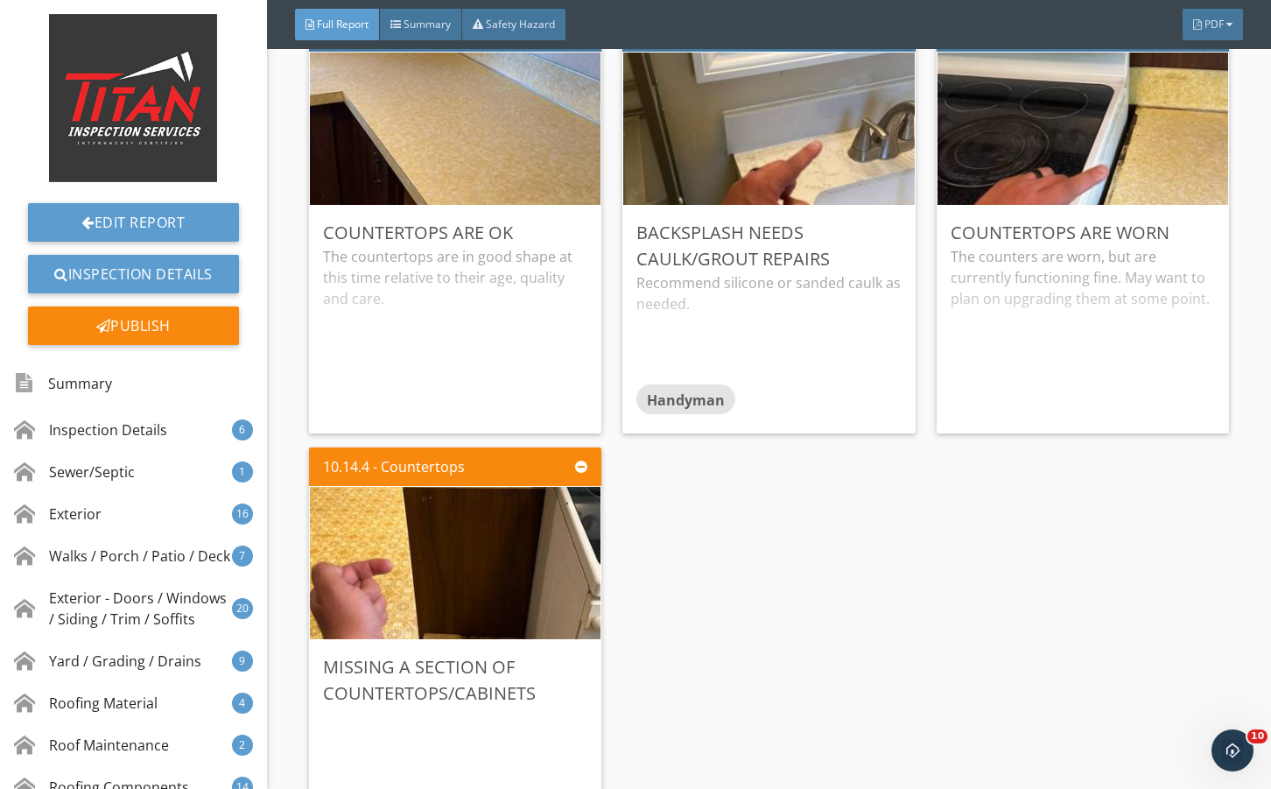
scroll to position [20724, 0]
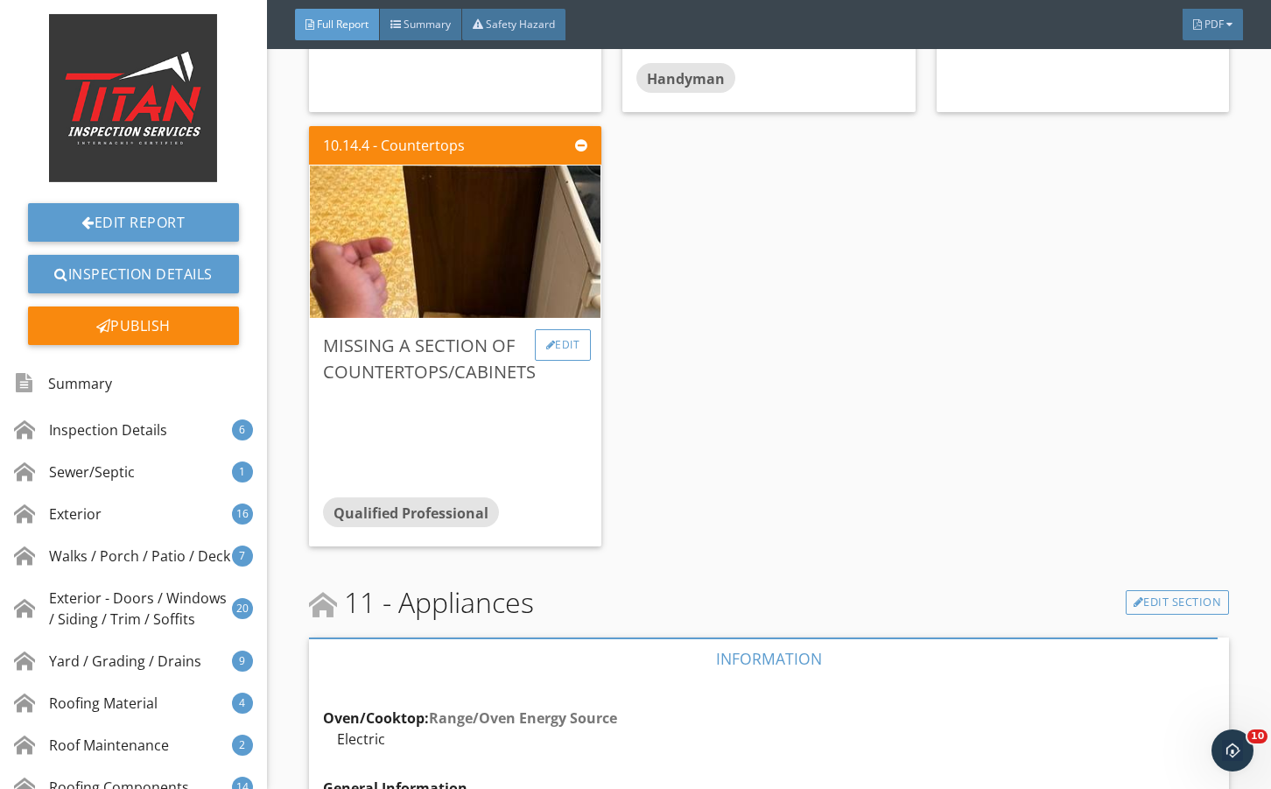
click at [567, 361] on div "Edit" at bounding box center [563, 345] width 57 height 32
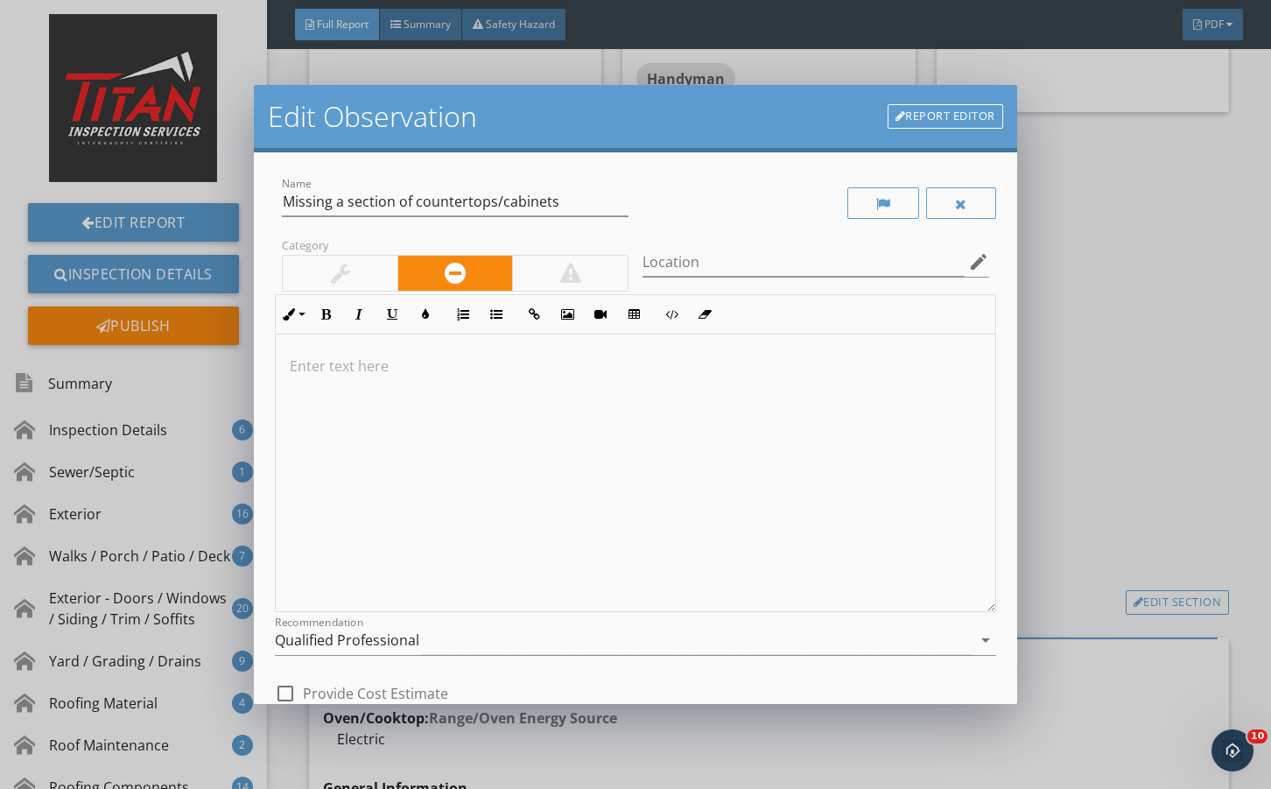
click at [436, 619] on div "Recommendation Qualified Professional arrow_drop_down" at bounding box center [635, 644] width 721 height 57
drag, startPoint x: 420, startPoint y: 636, endPoint x: 447, endPoint y: 551, distance: 88.9
click at [420, 635] on div "Qualified Professional" at bounding box center [623, 640] width 696 height 29
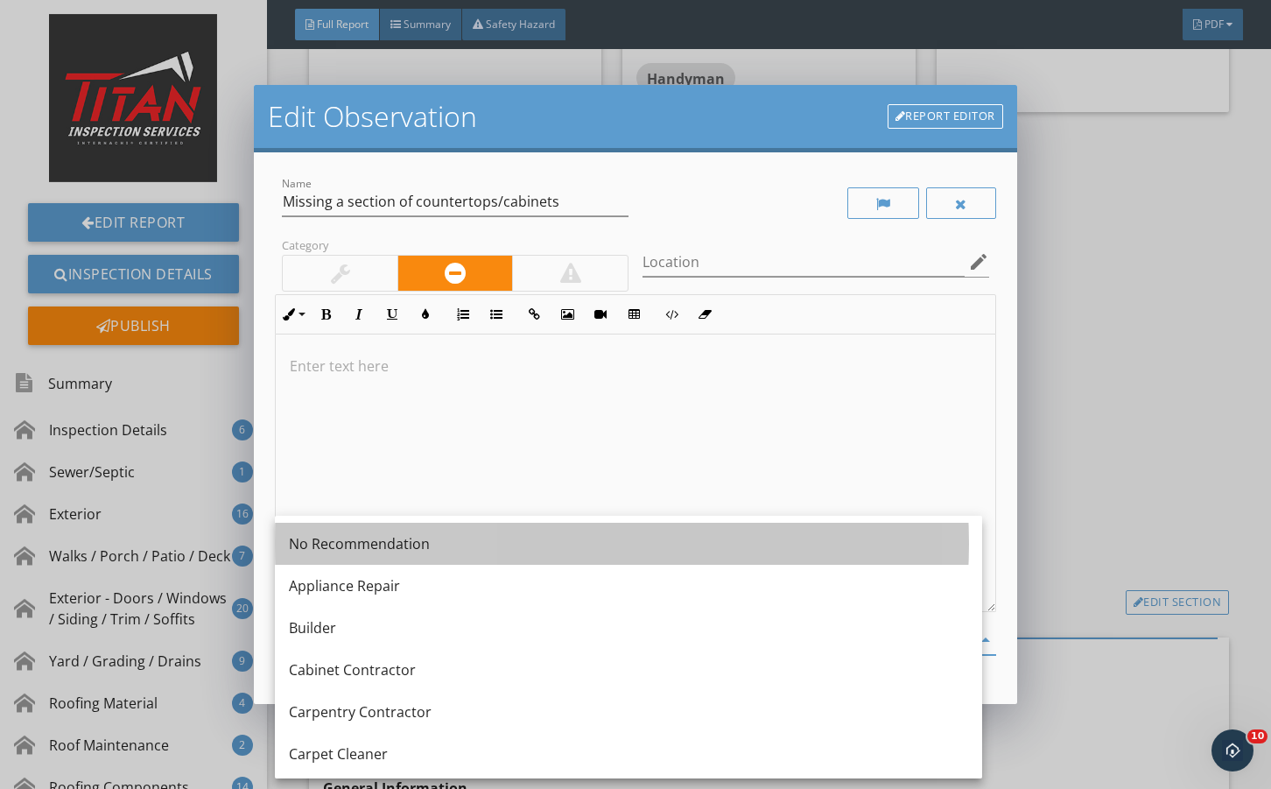
click at [450, 548] on div "No Recommendation" at bounding box center [629, 543] width 680 height 21
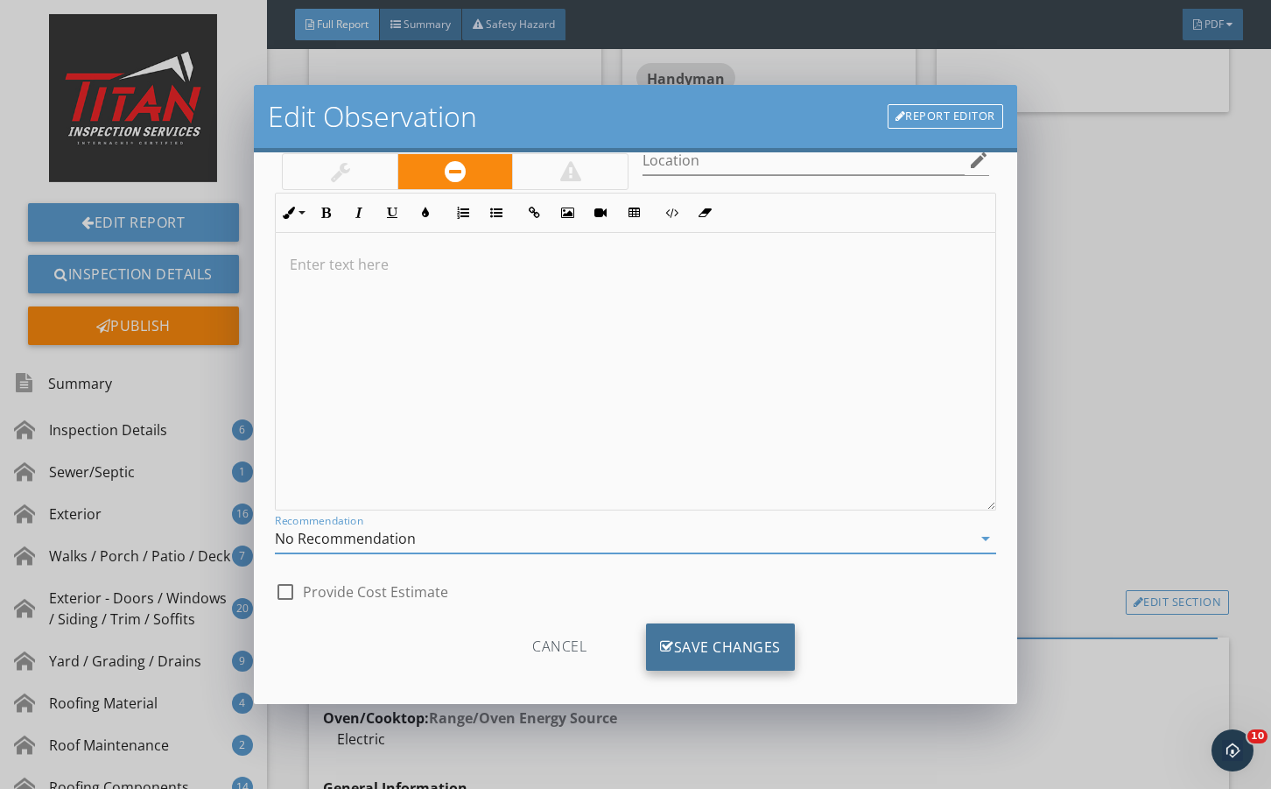
scroll to position [116, 0]
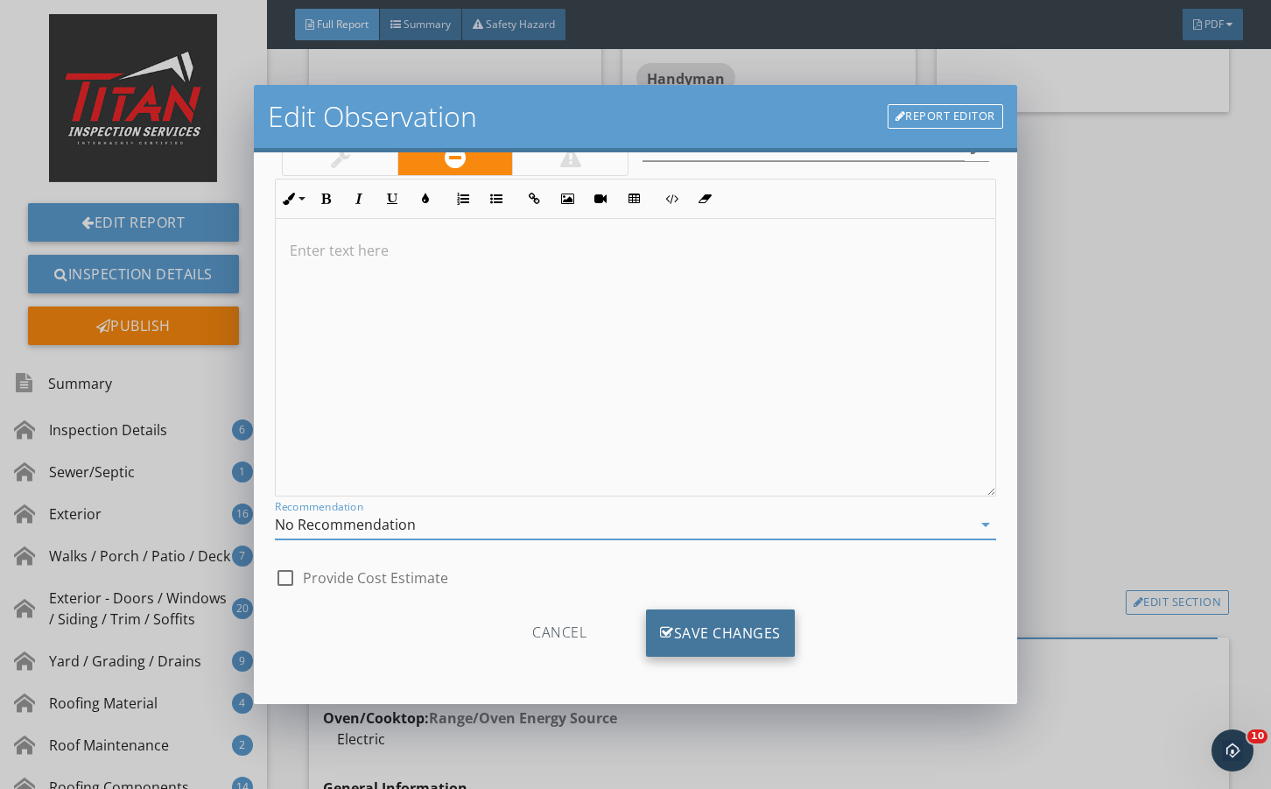
click at [677, 636] on div "Save Changes" at bounding box center [720, 632] width 149 height 47
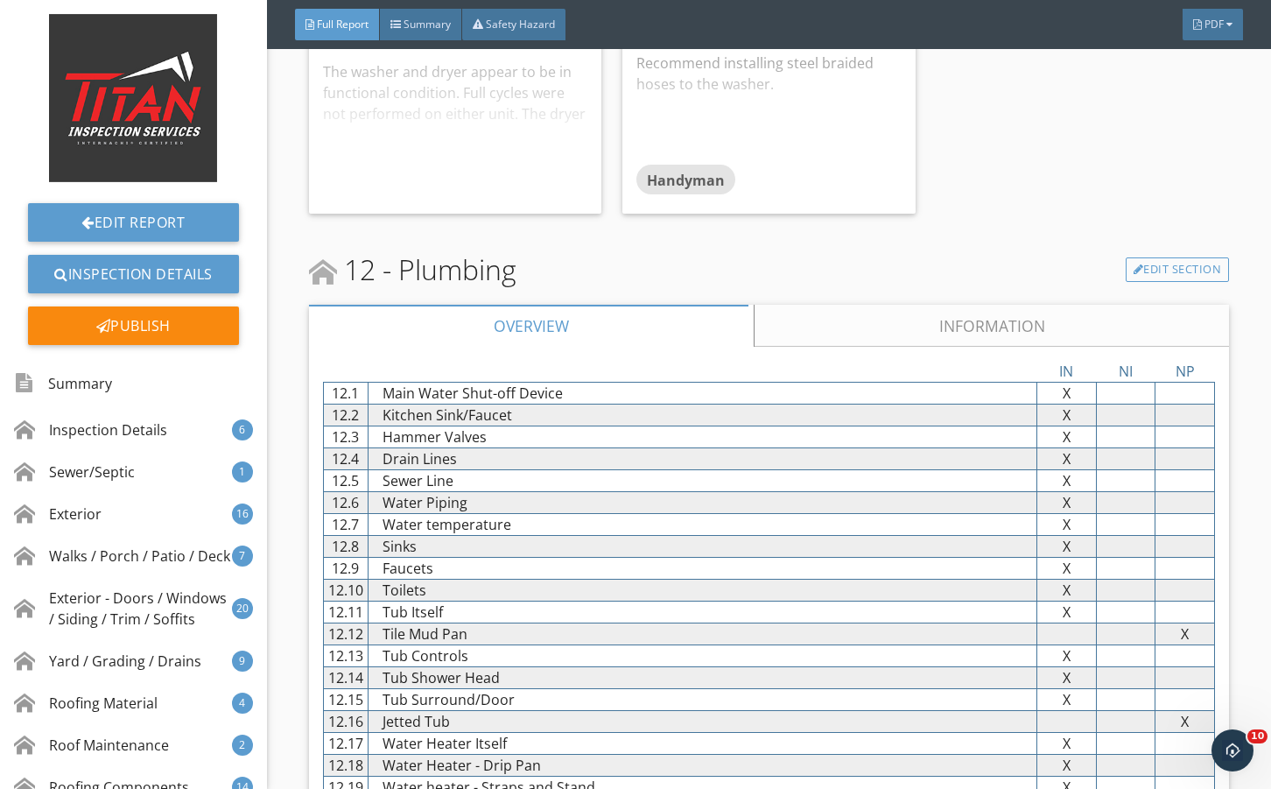
scroll to position [23759, 0]
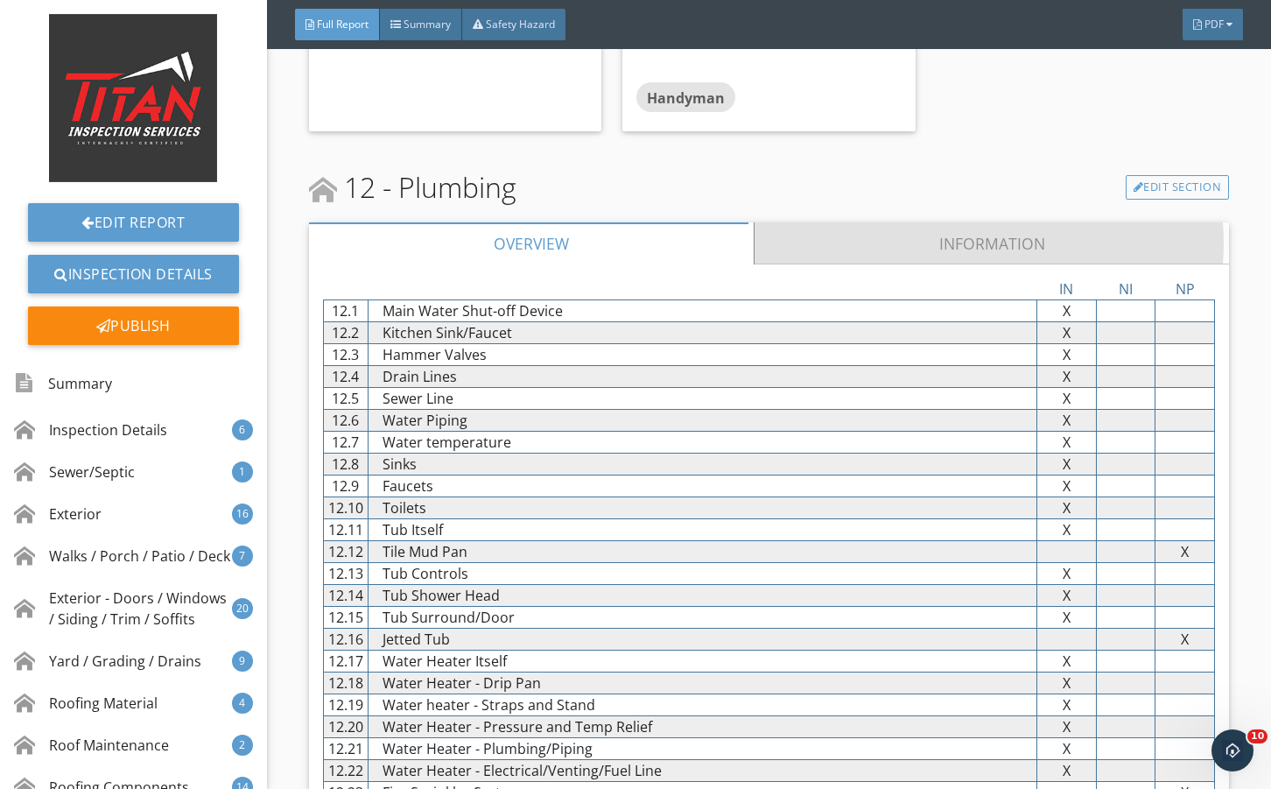
click at [834, 264] on link "Information" at bounding box center [991, 243] width 475 height 42
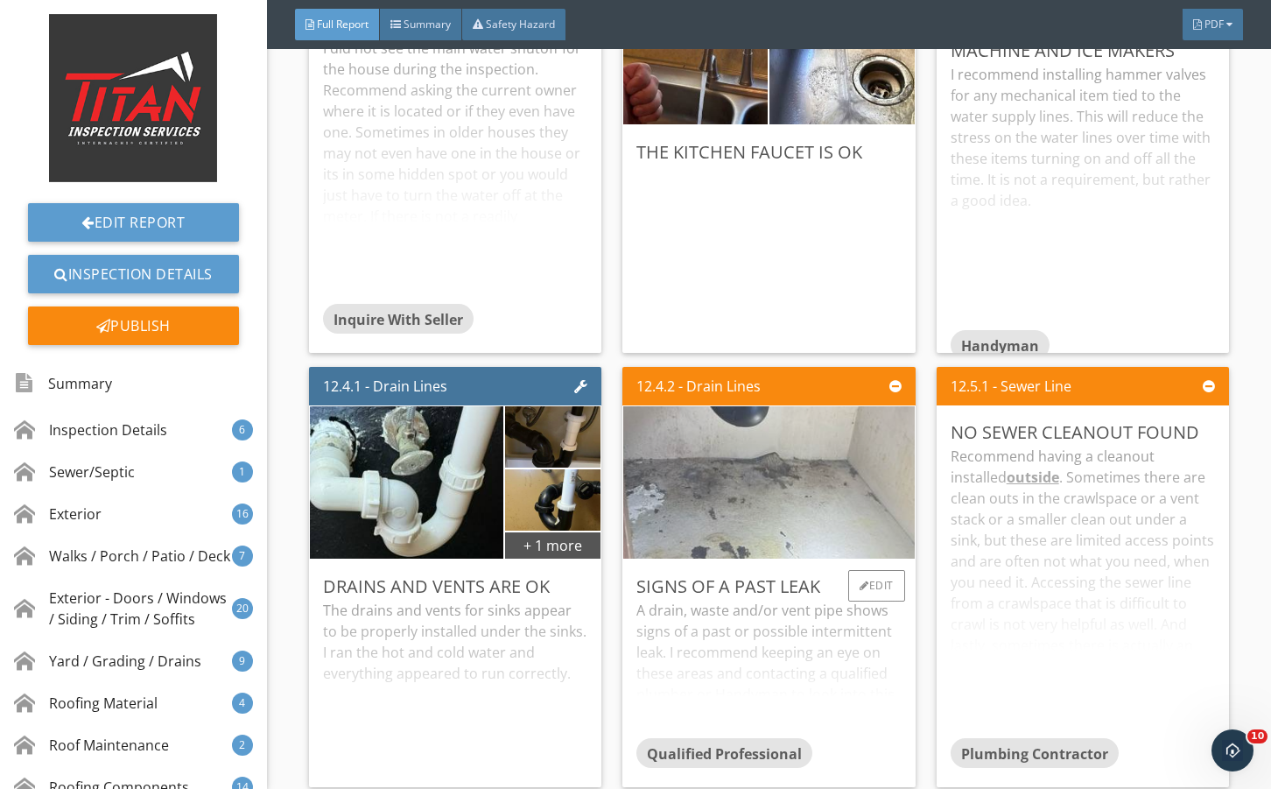
scroll to position [25920, 0]
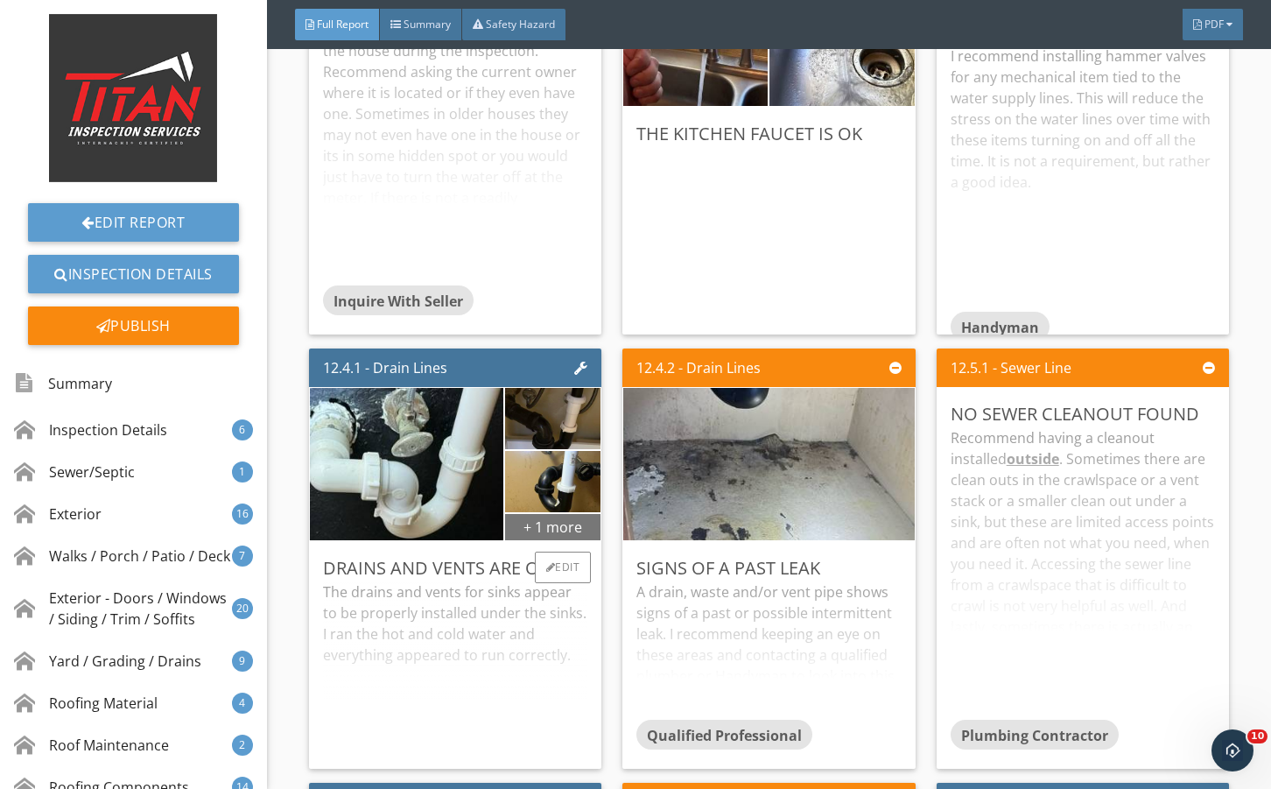
click at [556, 540] on div "+ 1 more" at bounding box center [552, 526] width 95 height 28
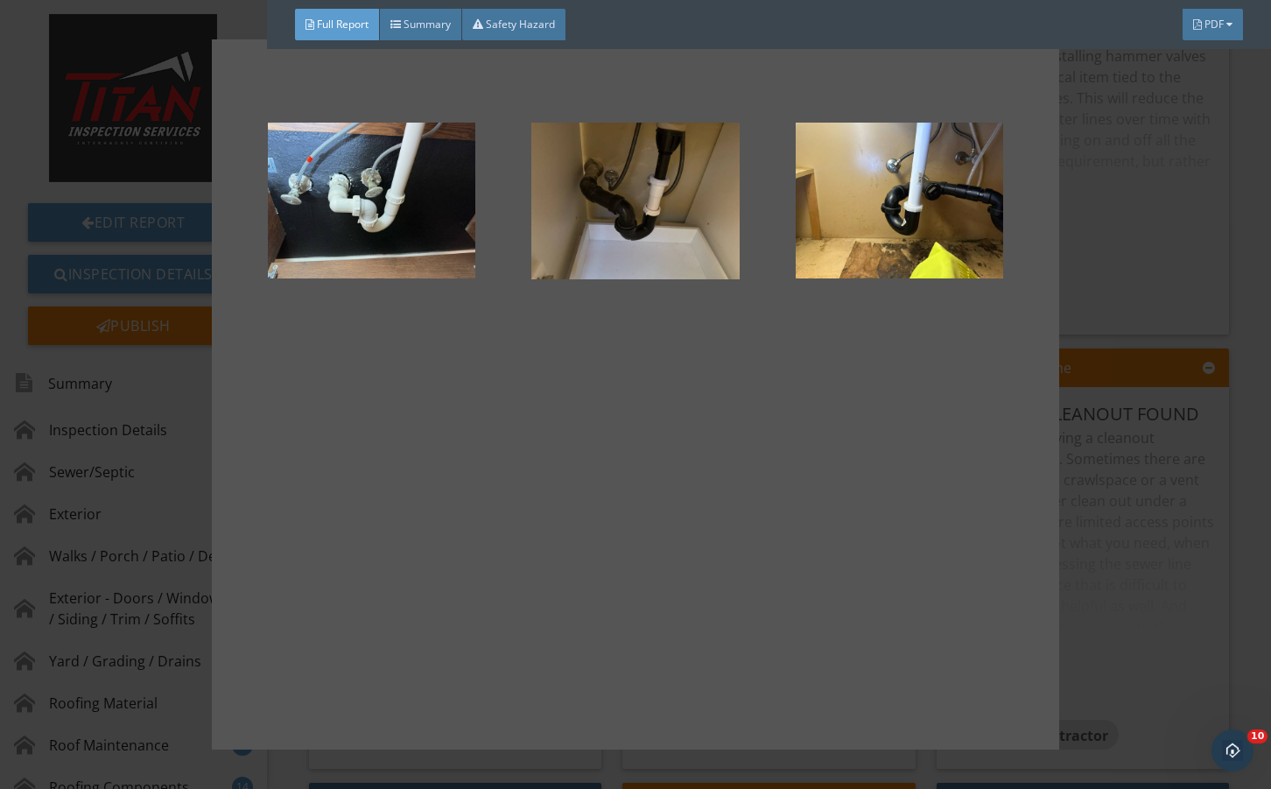
click at [1076, 653] on div at bounding box center [635, 394] width 1271 height 789
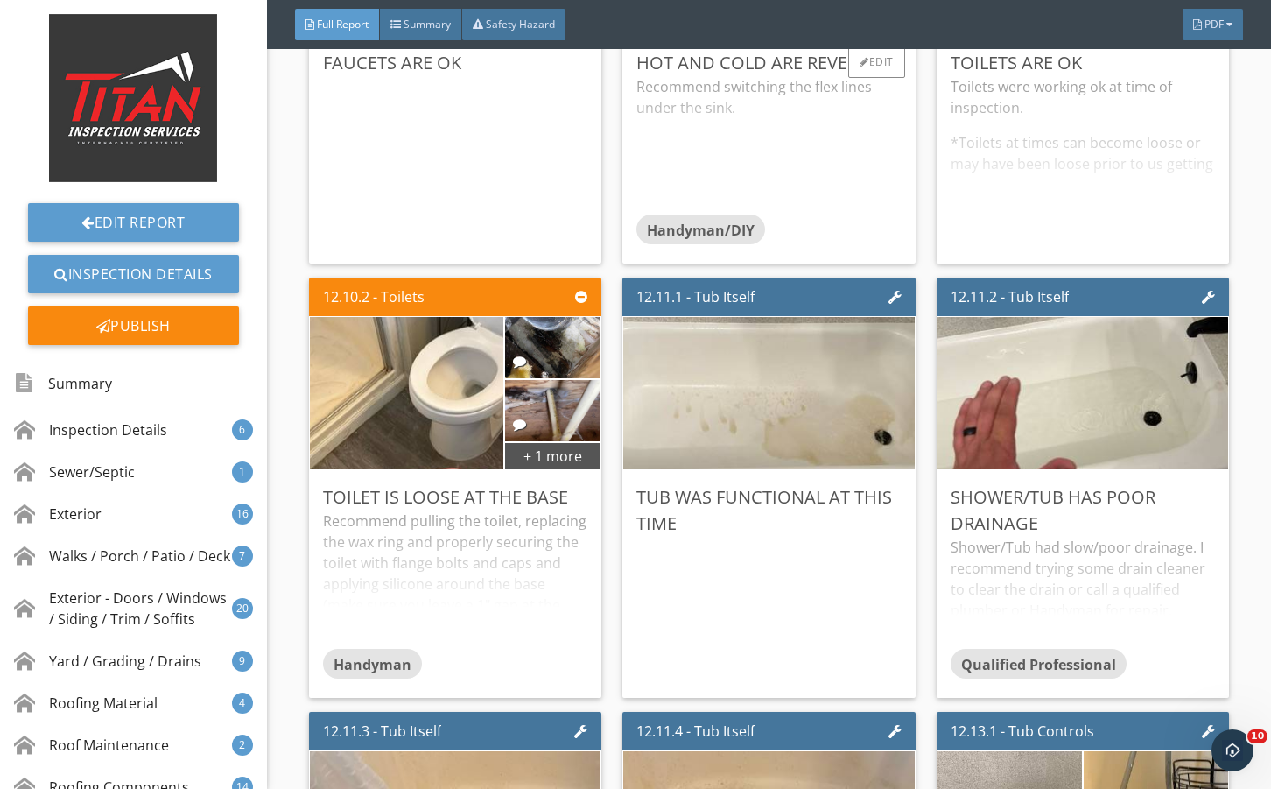
scroll to position [27730, 0]
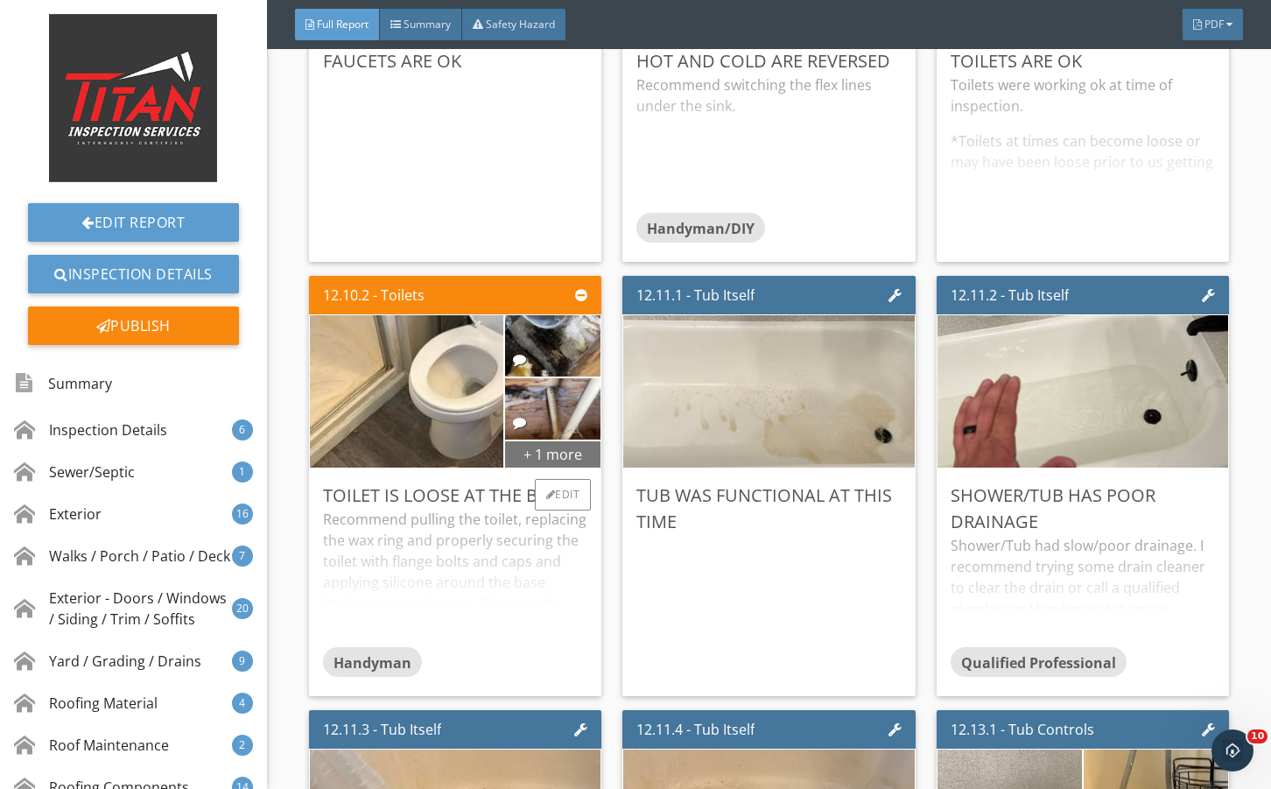
click at [541, 468] on div "+ 1 more" at bounding box center [552, 454] width 95 height 28
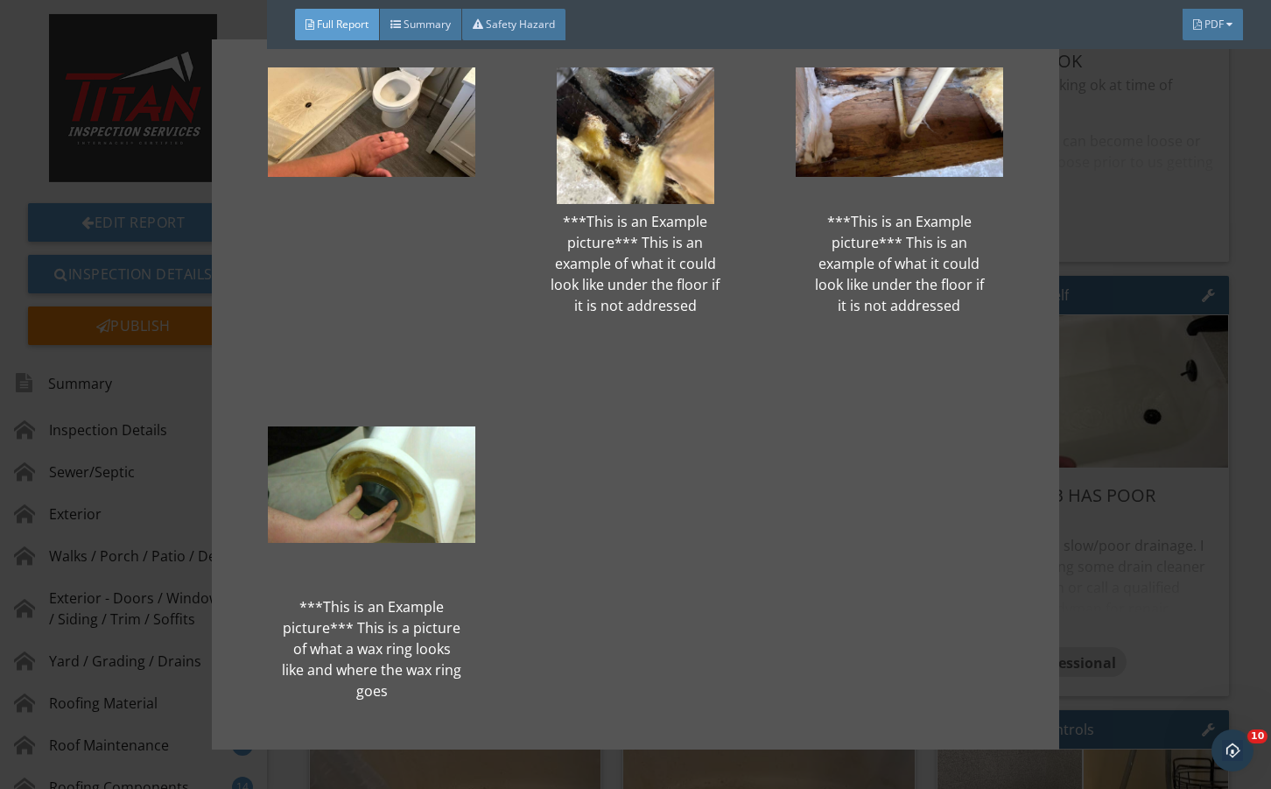
scroll to position [116, 0]
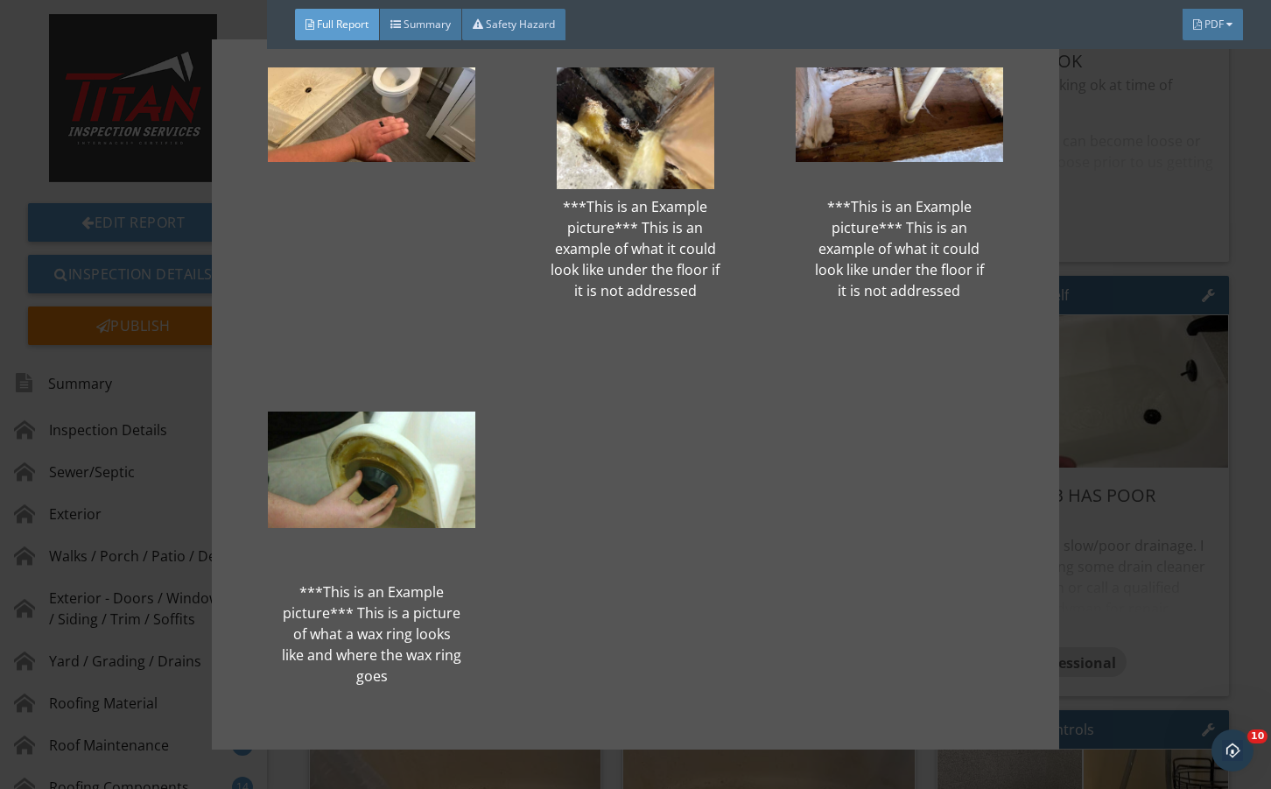
click at [1125, 616] on div "***This is an Example picture*** This is an example of what it could look like …" at bounding box center [635, 394] width 1271 height 789
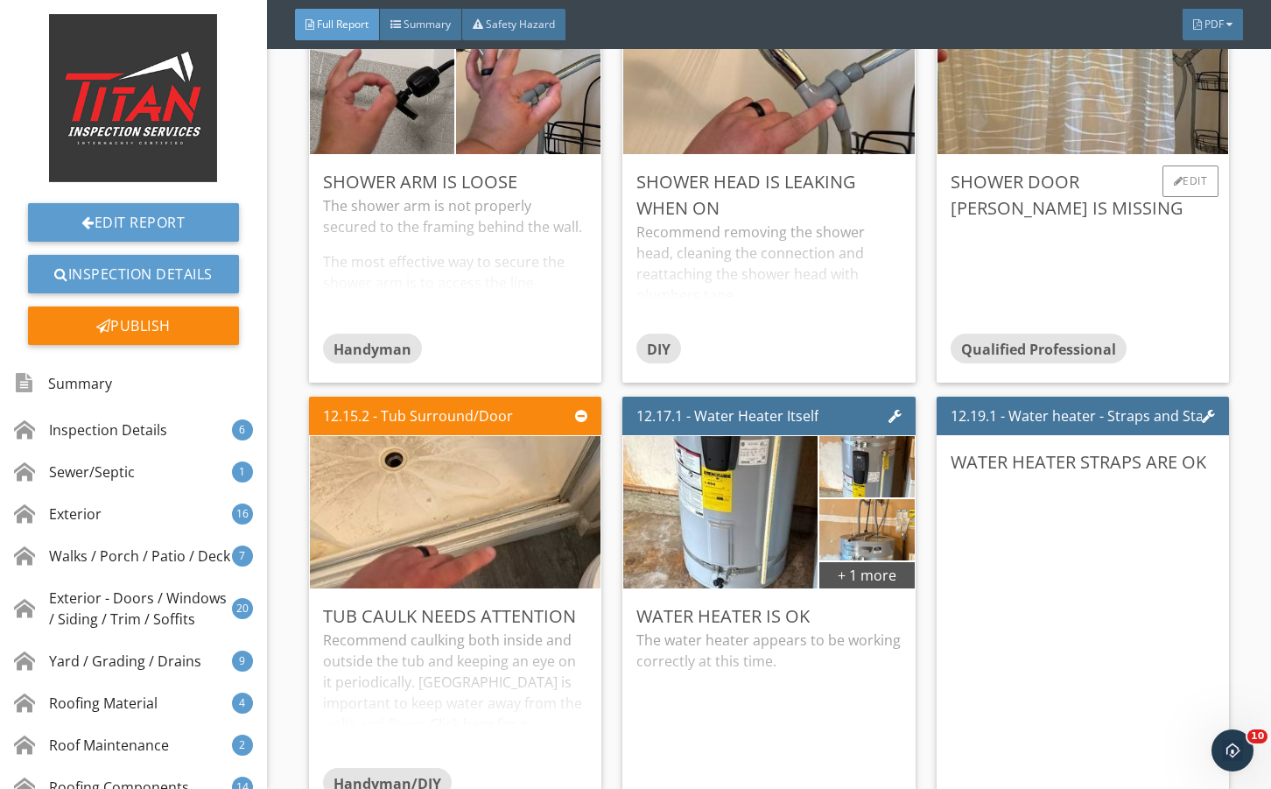
scroll to position [29306, 0]
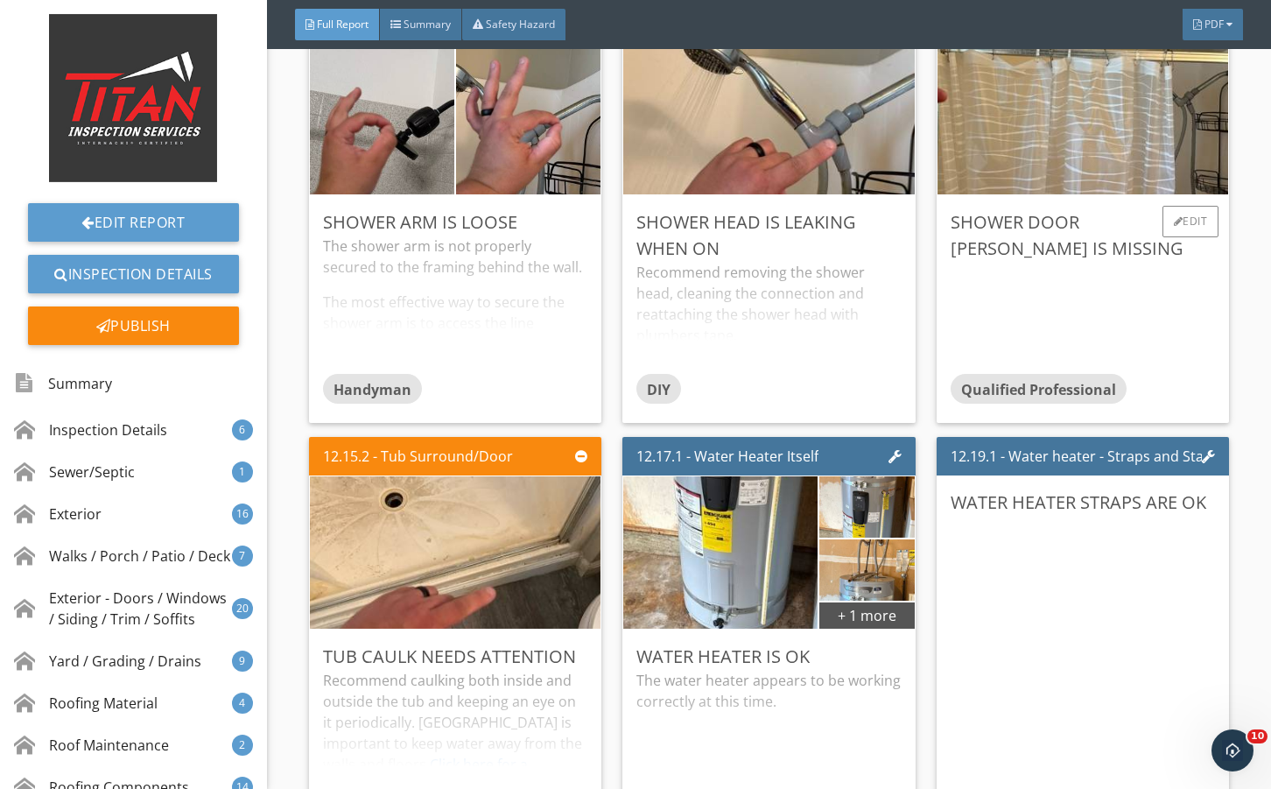
click at [1186, 281] on div "Shower door glass is missing Qualified Professional Edit" at bounding box center [1083, 309] width 292 height 228
click at [1180, 237] on div "Edit" at bounding box center [1191, 222] width 57 height 32
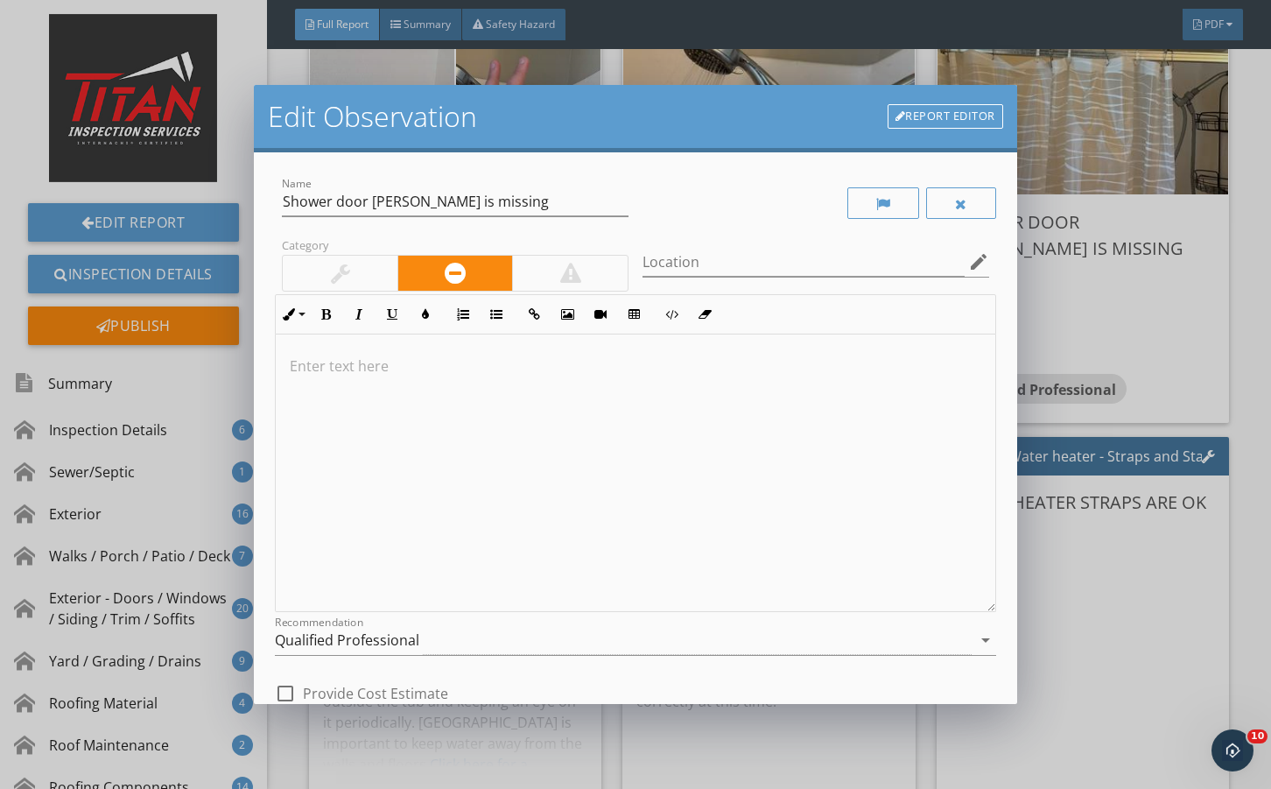
drag, startPoint x: 446, startPoint y: 651, endPoint x: 435, endPoint y: 588, distance: 64.8
click at [446, 650] on div "Qualified Professional" at bounding box center [623, 640] width 696 height 29
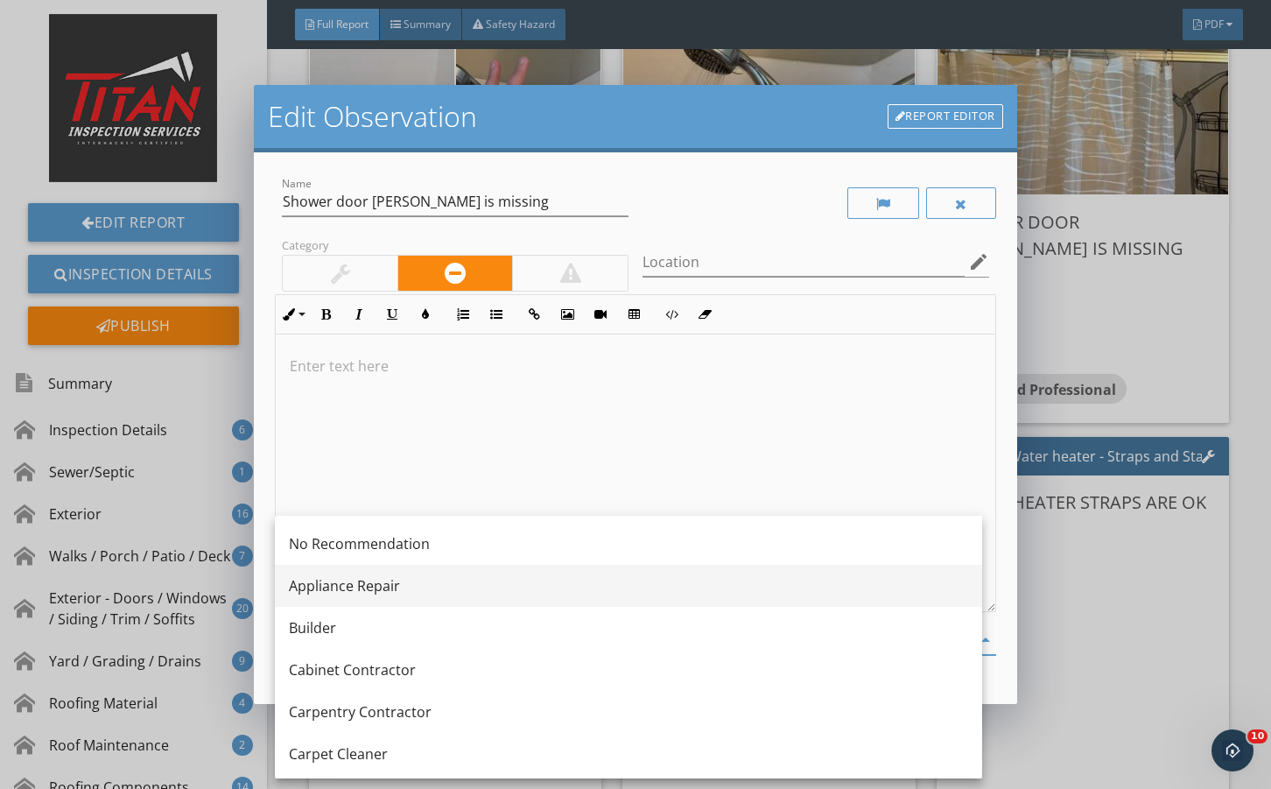
click at [435, 565] on div "Appliance Repair" at bounding box center [629, 586] width 680 height 42
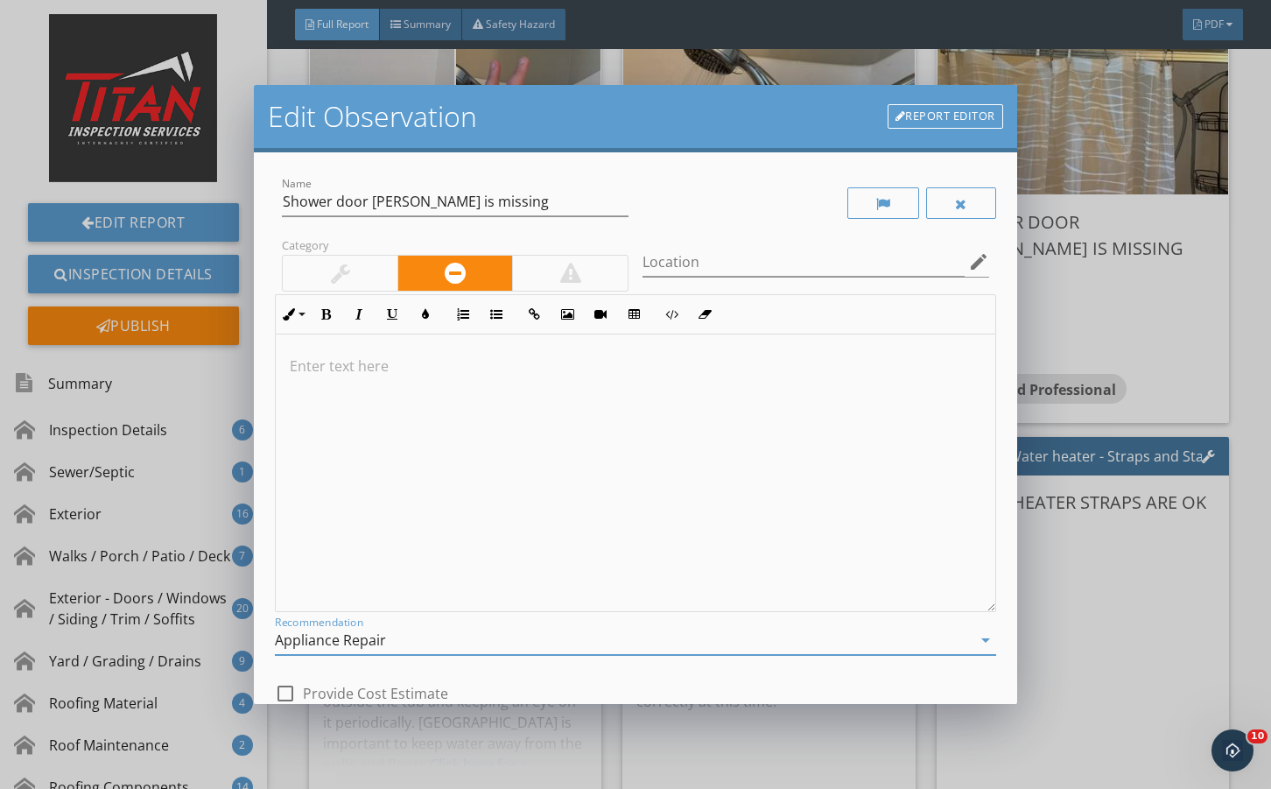
click at [498, 647] on div "Appliance Repair" at bounding box center [623, 640] width 696 height 29
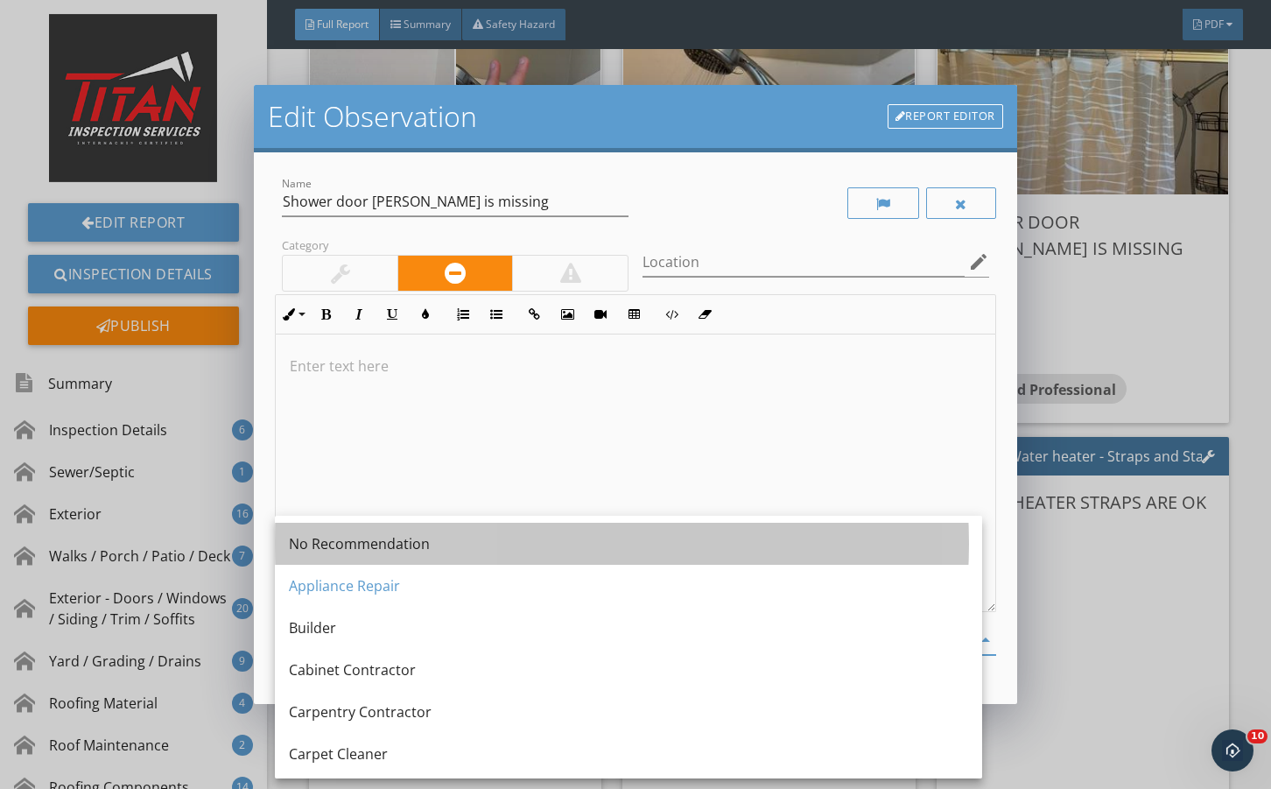
drag, startPoint x: 417, startPoint y: 548, endPoint x: 617, endPoint y: 651, distance: 225.6
click at [421, 549] on div "No Recommendation" at bounding box center [629, 543] width 680 height 21
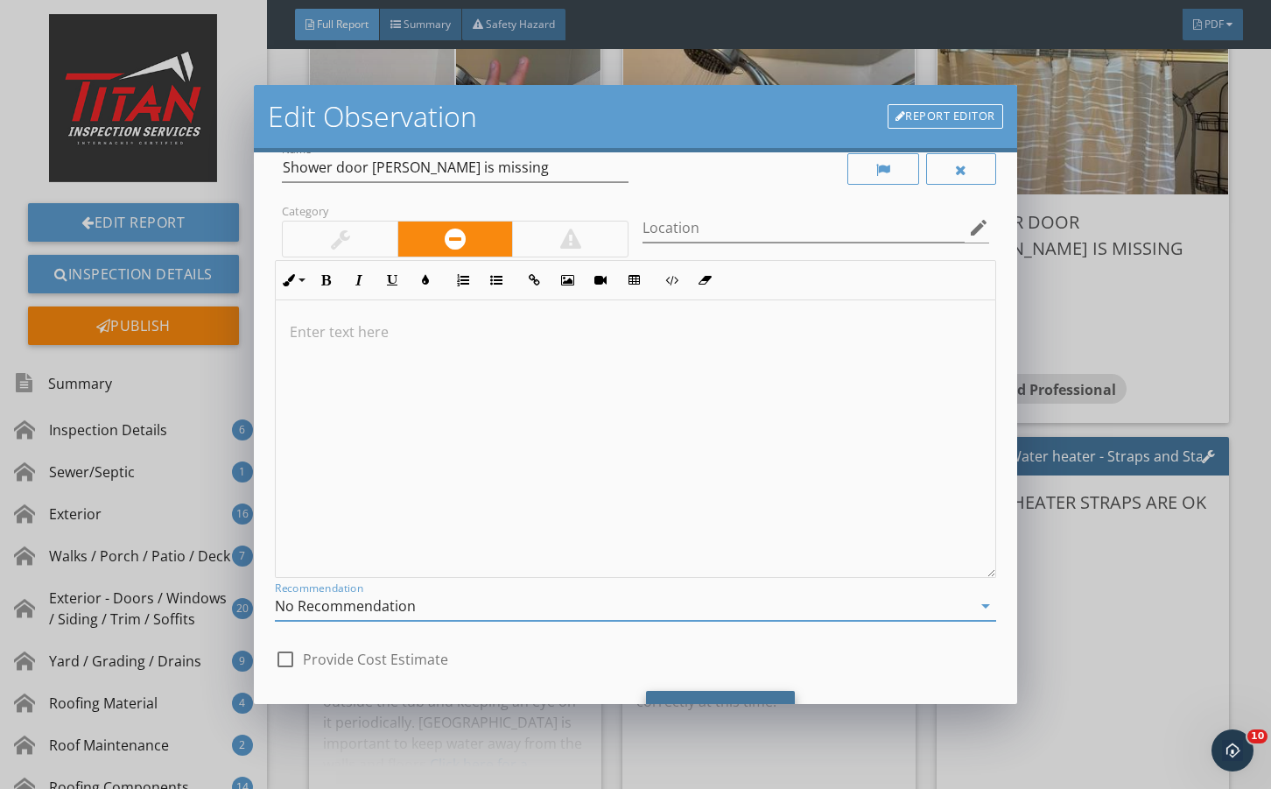
scroll to position [116, 0]
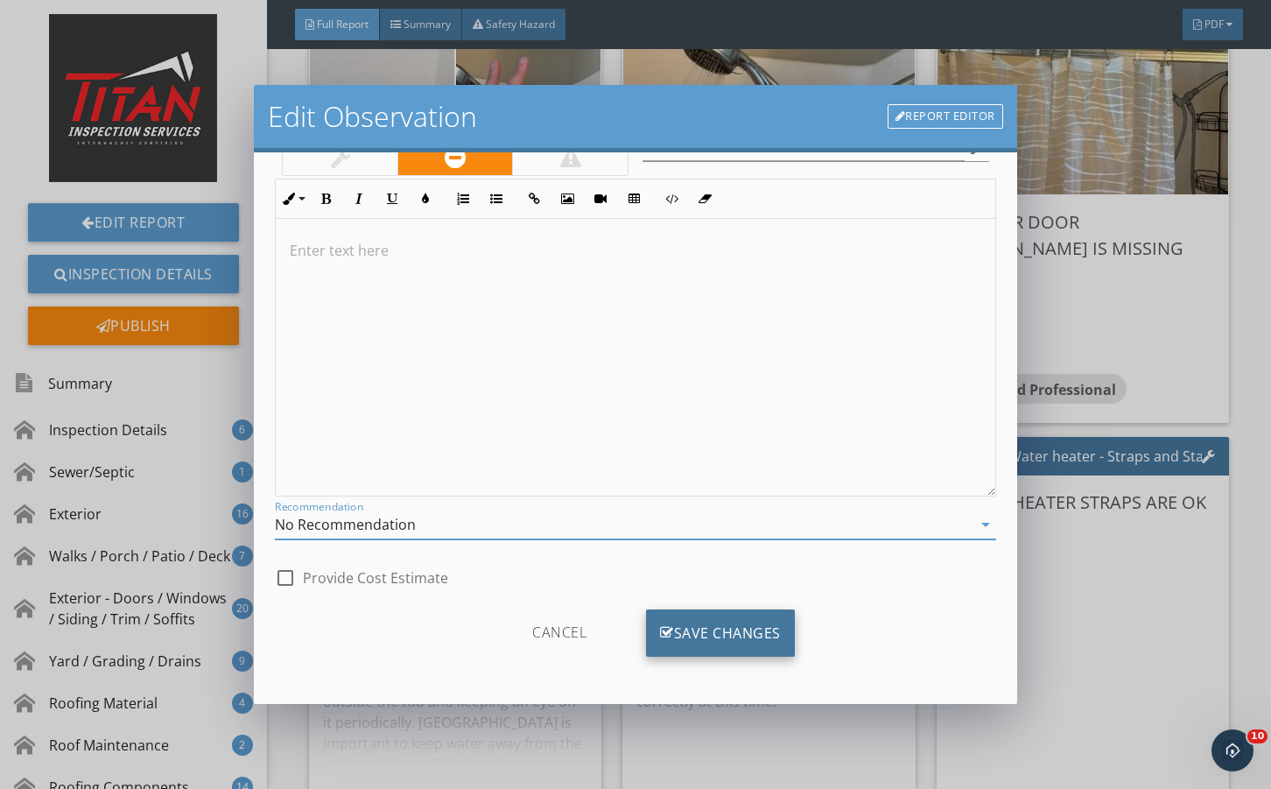
click at [681, 637] on div "Save Changes" at bounding box center [720, 632] width 149 height 47
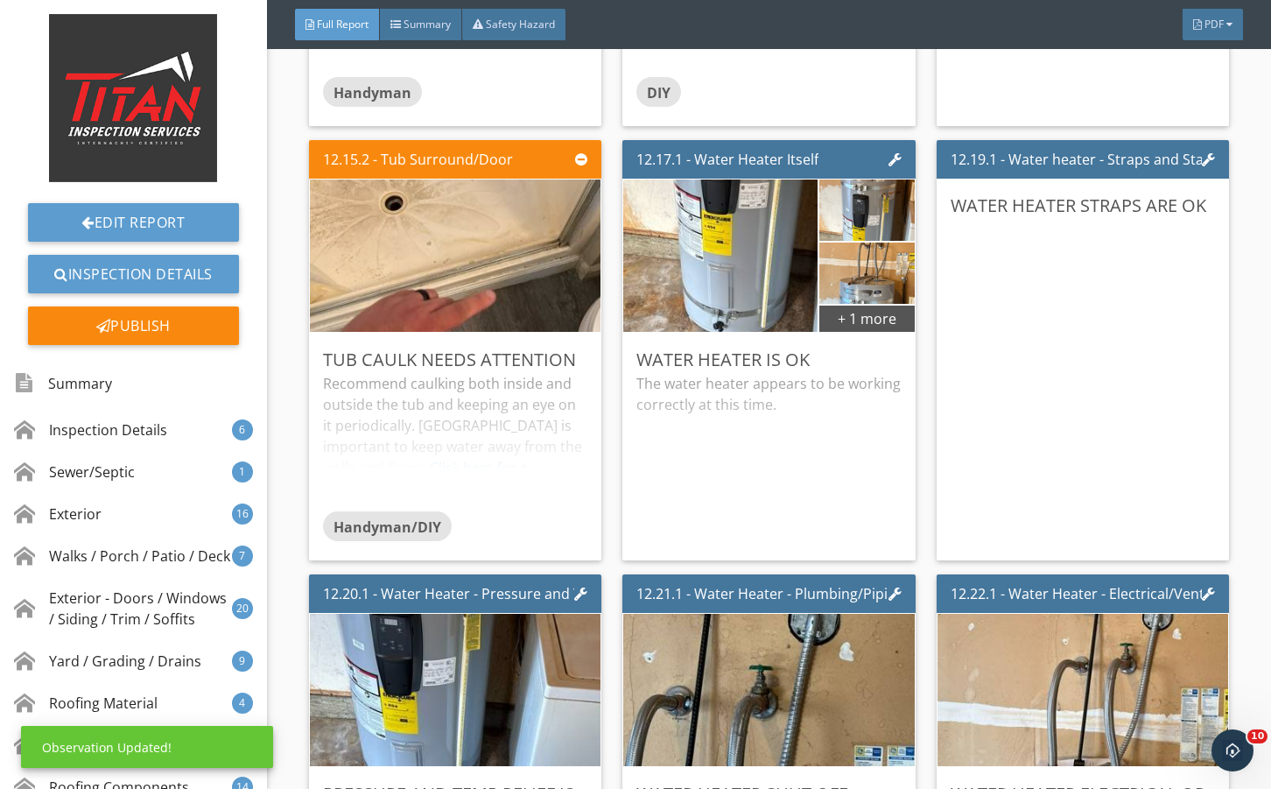
scroll to position [29656, 0]
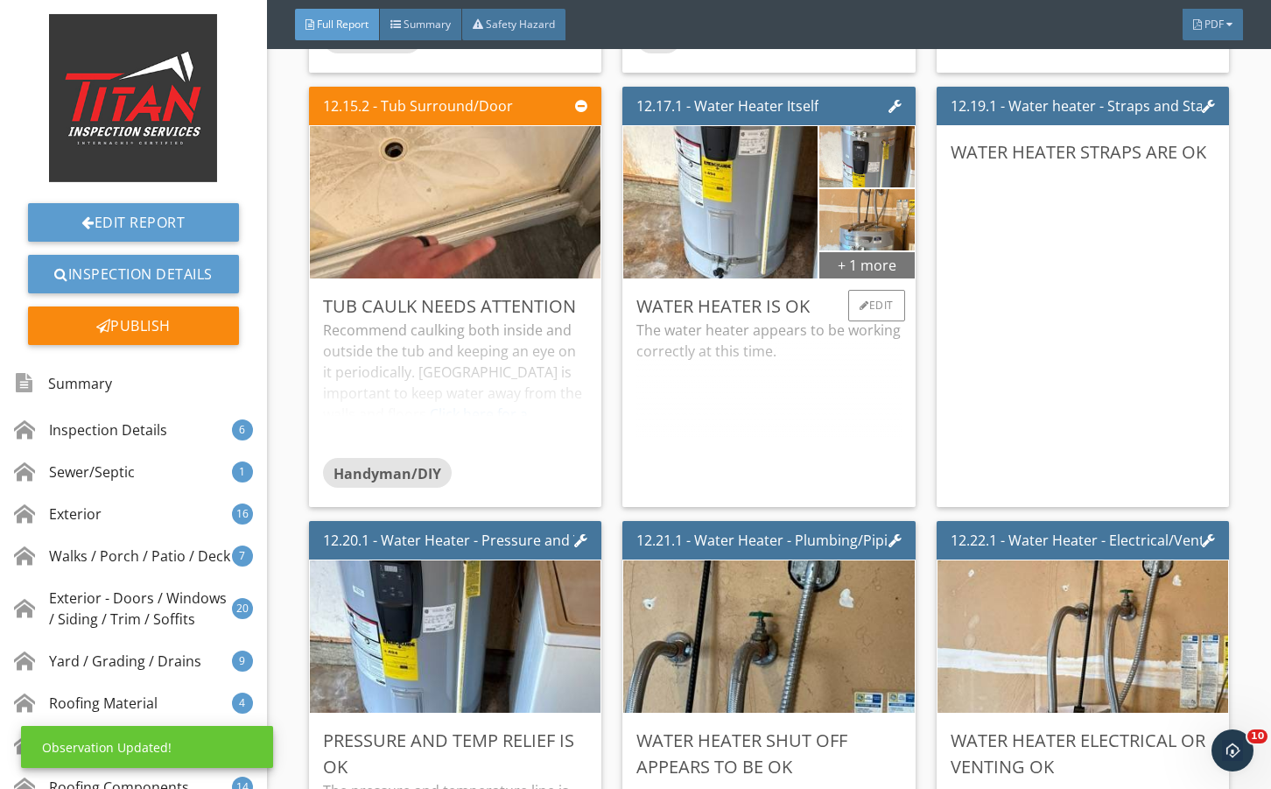
click at [820, 278] on div "+ 1 more" at bounding box center [867, 264] width 95 height 28
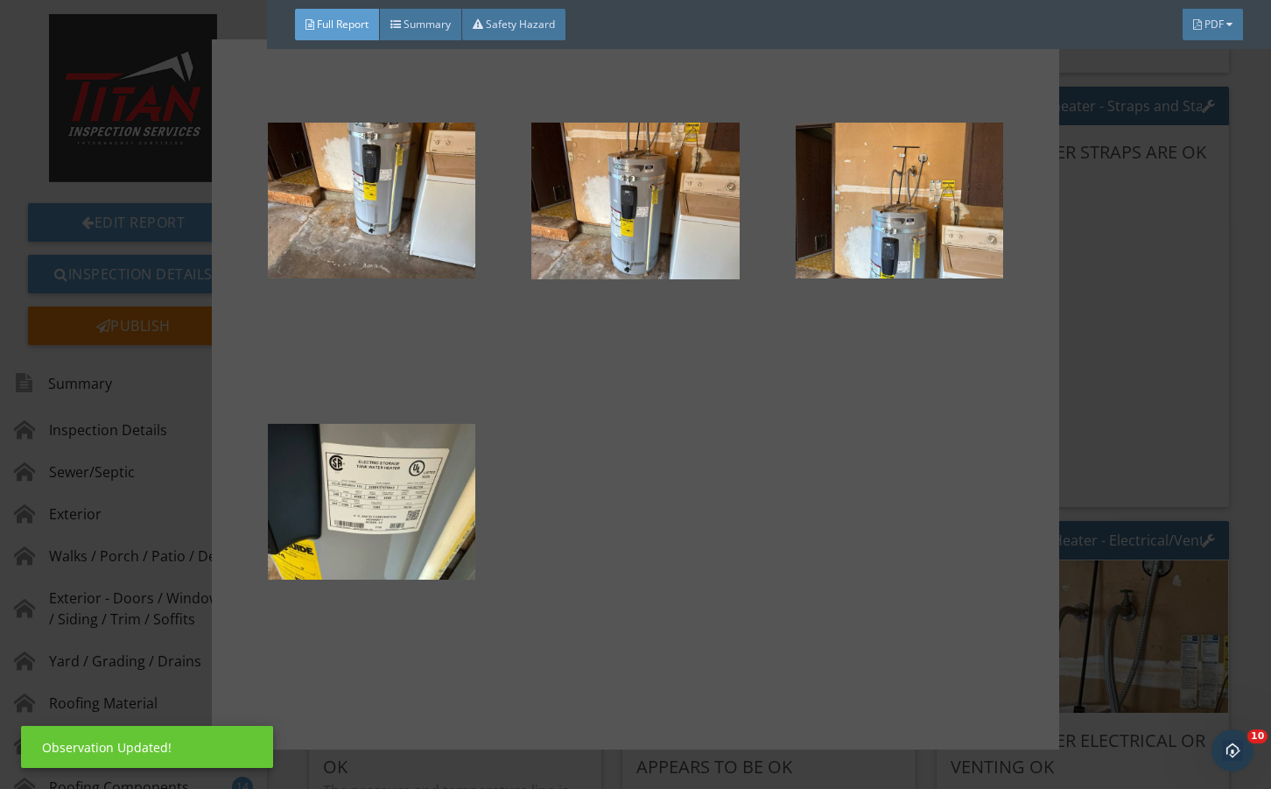
click at [1149, 458] on div at bounding box center [635, 394] width 1271 height 789
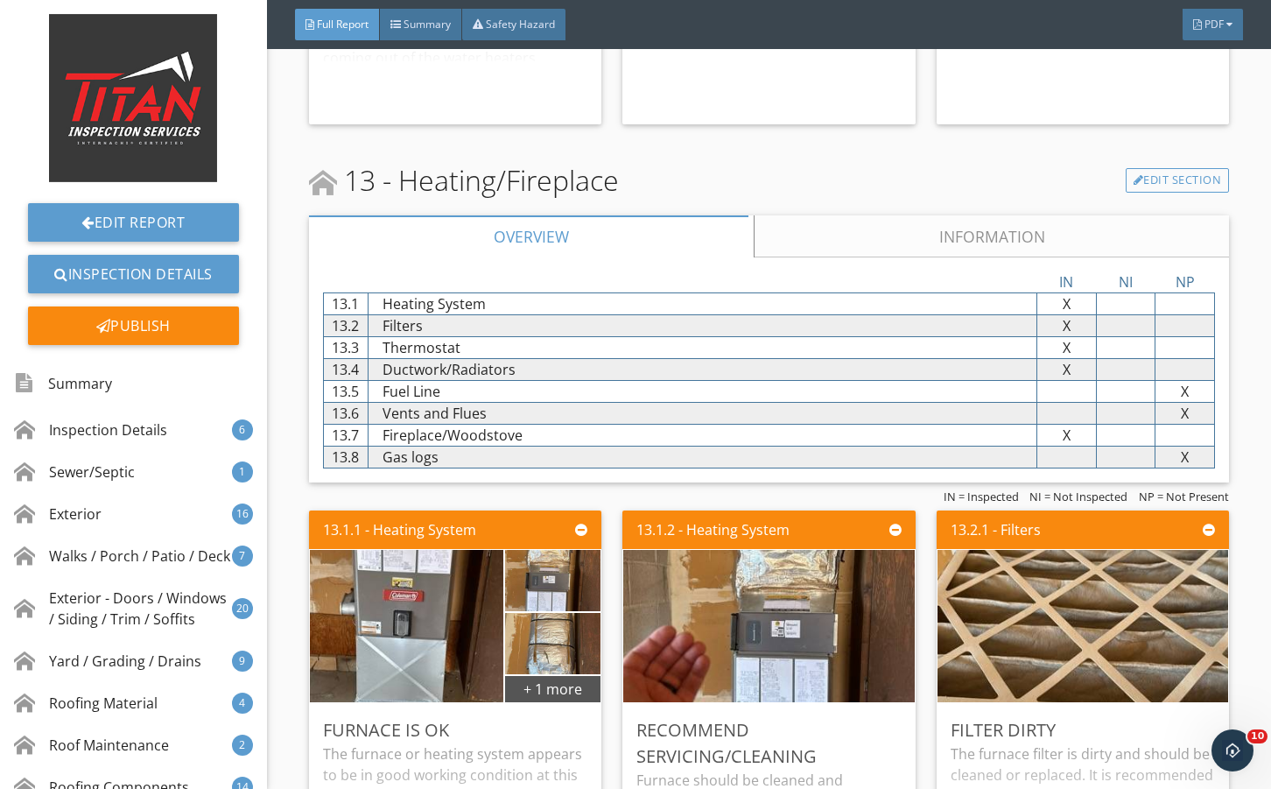
click at [828, 257] on link "Information" at bounding box center [991, 236] width 475 height 42
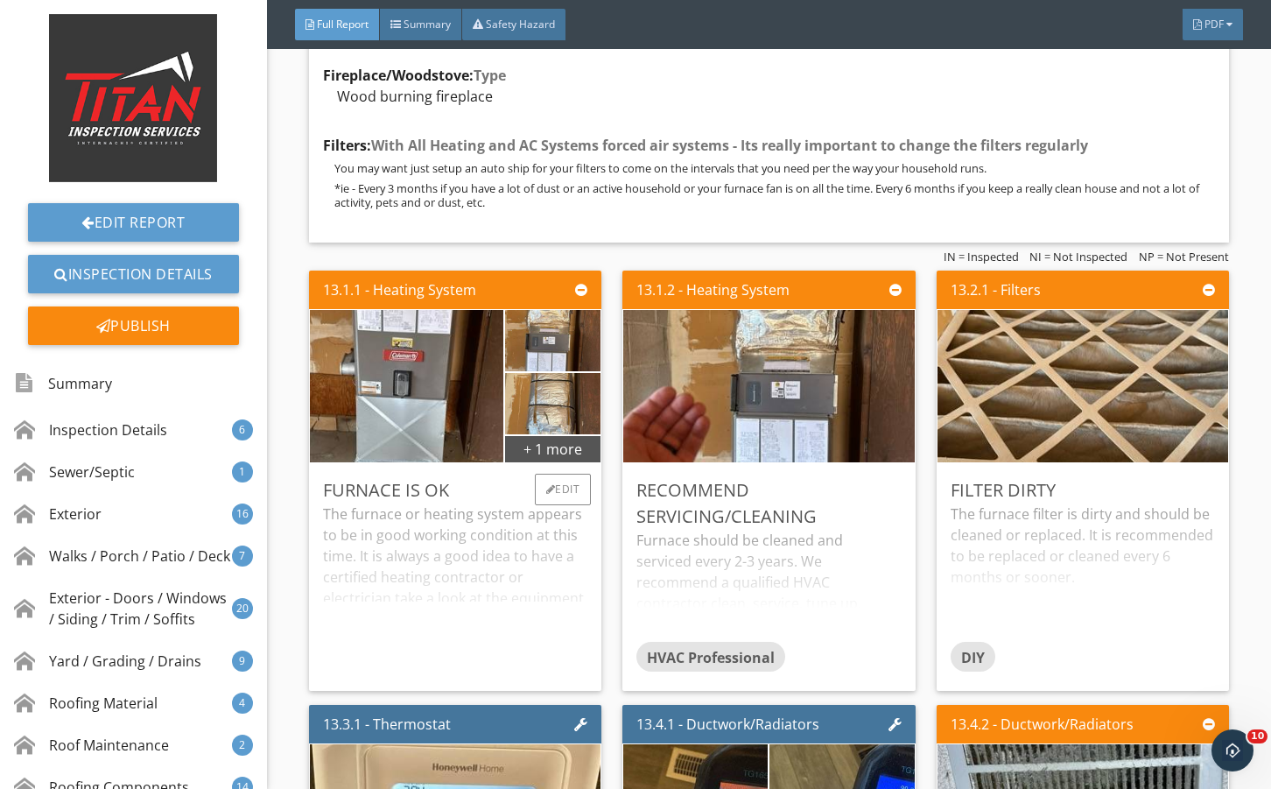
scroll to position [30765, 0]
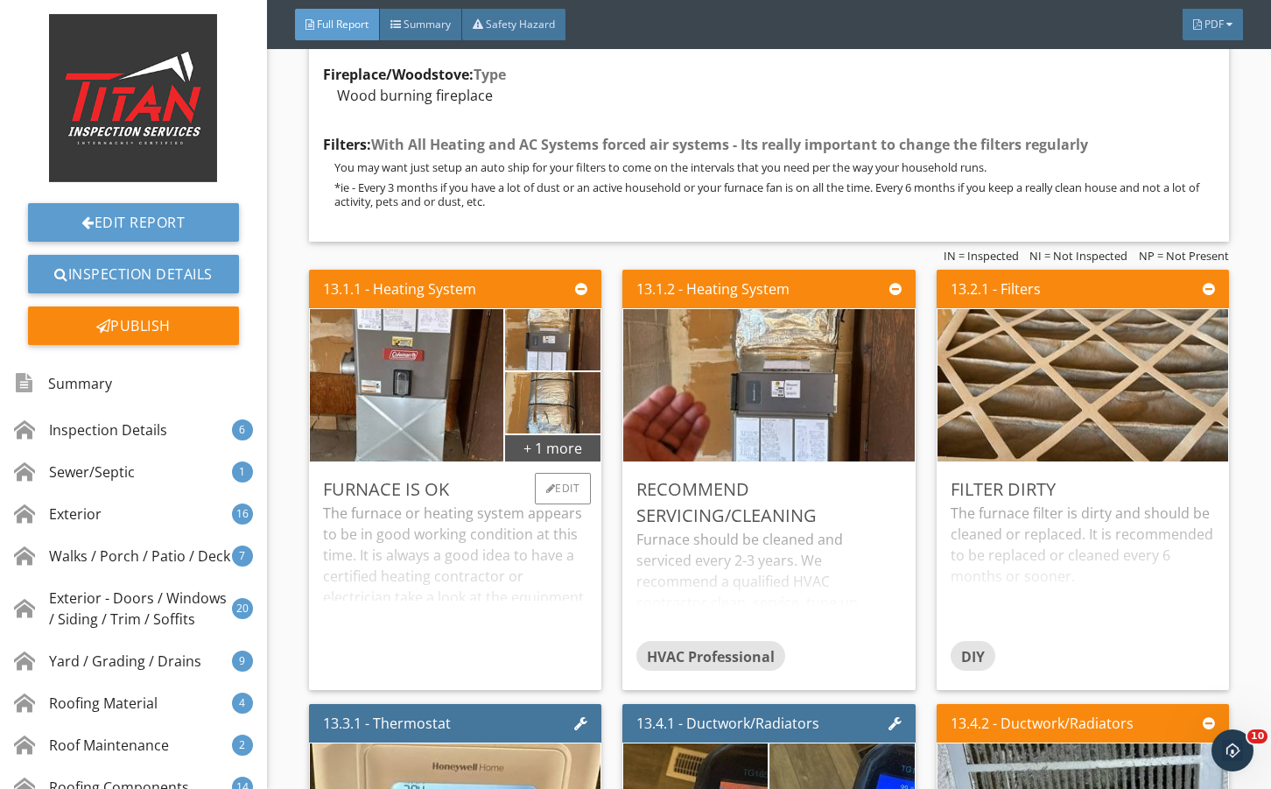
click at [544, 580] on div "The furnace or heating system appears to be in good working condition at this t…" at bounding box center [455, 589] width 264 height 173
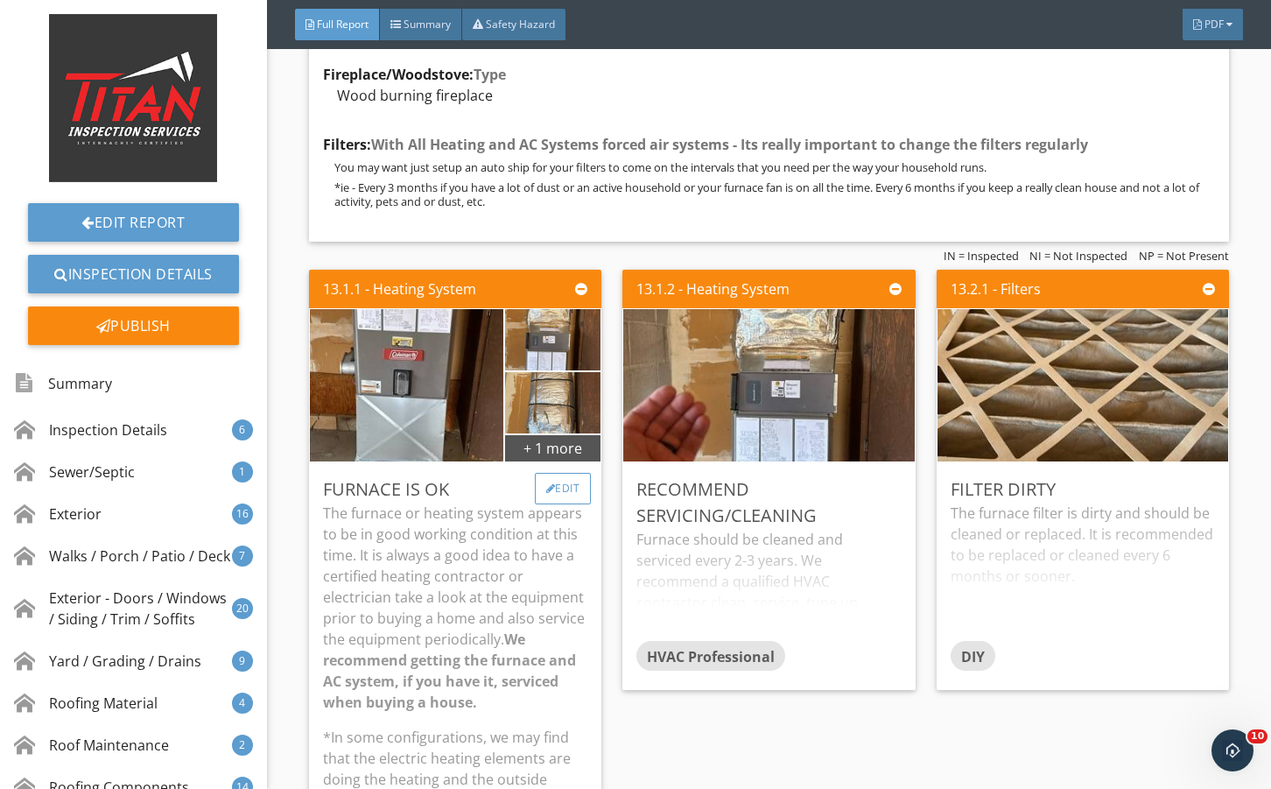
click at [573, 504] on div "Edit" at bounding box center [563, 489] width 57 height 32
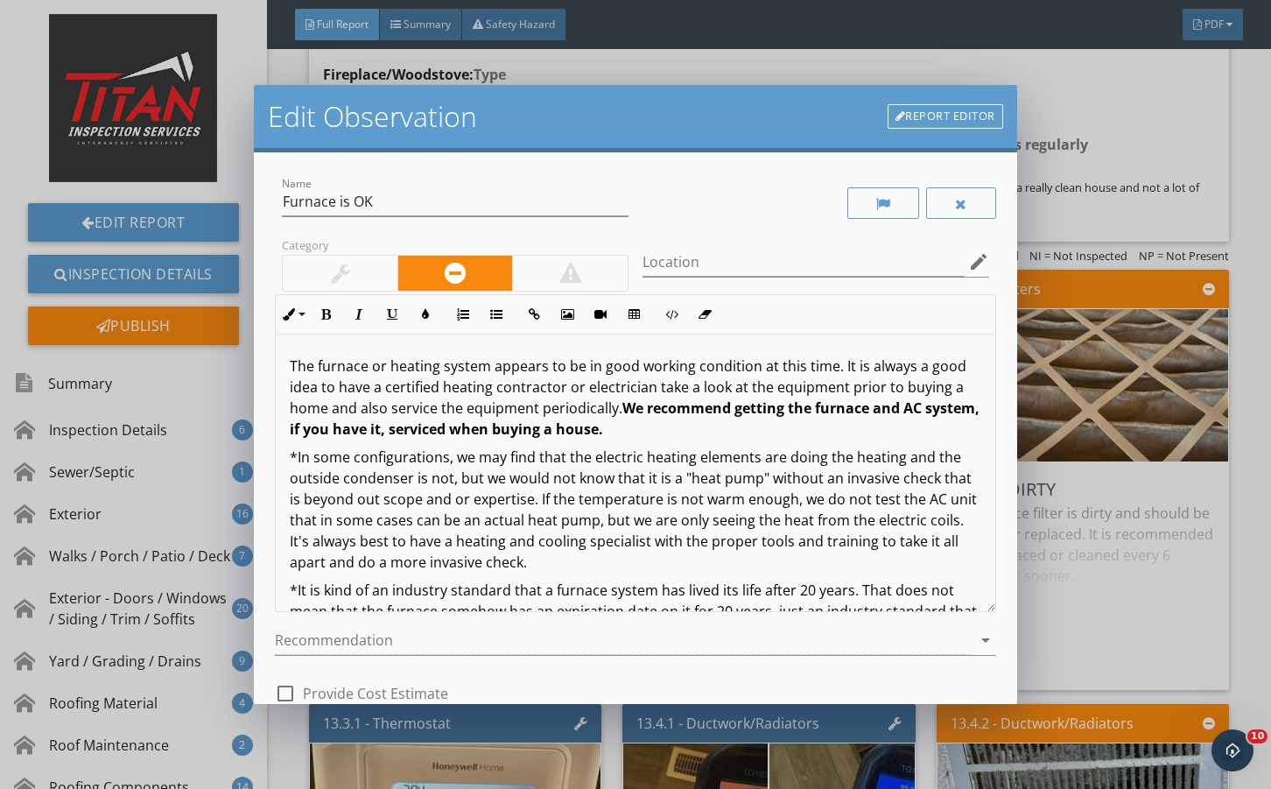
drag, startPoint x: 322, startPoint y: 264, endPoint x: 378, endPoint y: 377, distance: 126.1
click at [322, 265] on div at bounding box center [340, 273] width 115 height 35
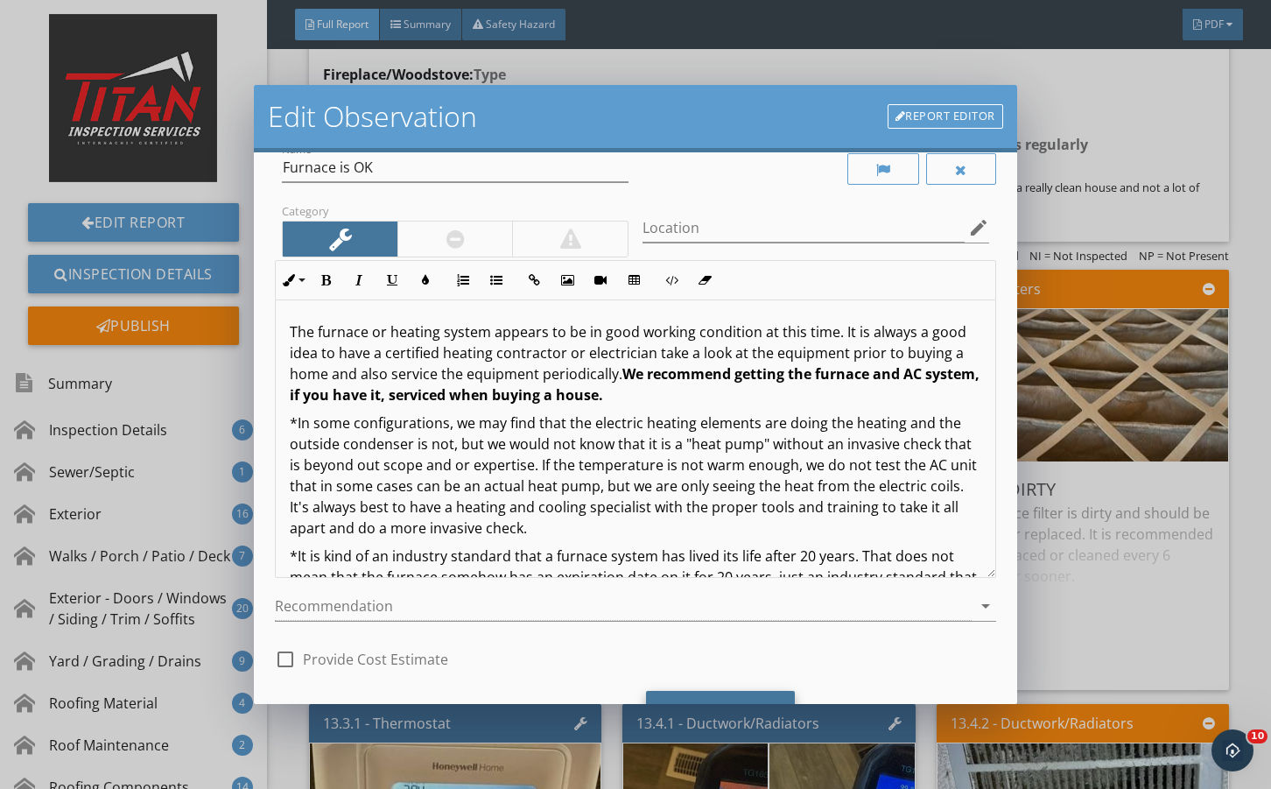
scroll to position [116, 0]
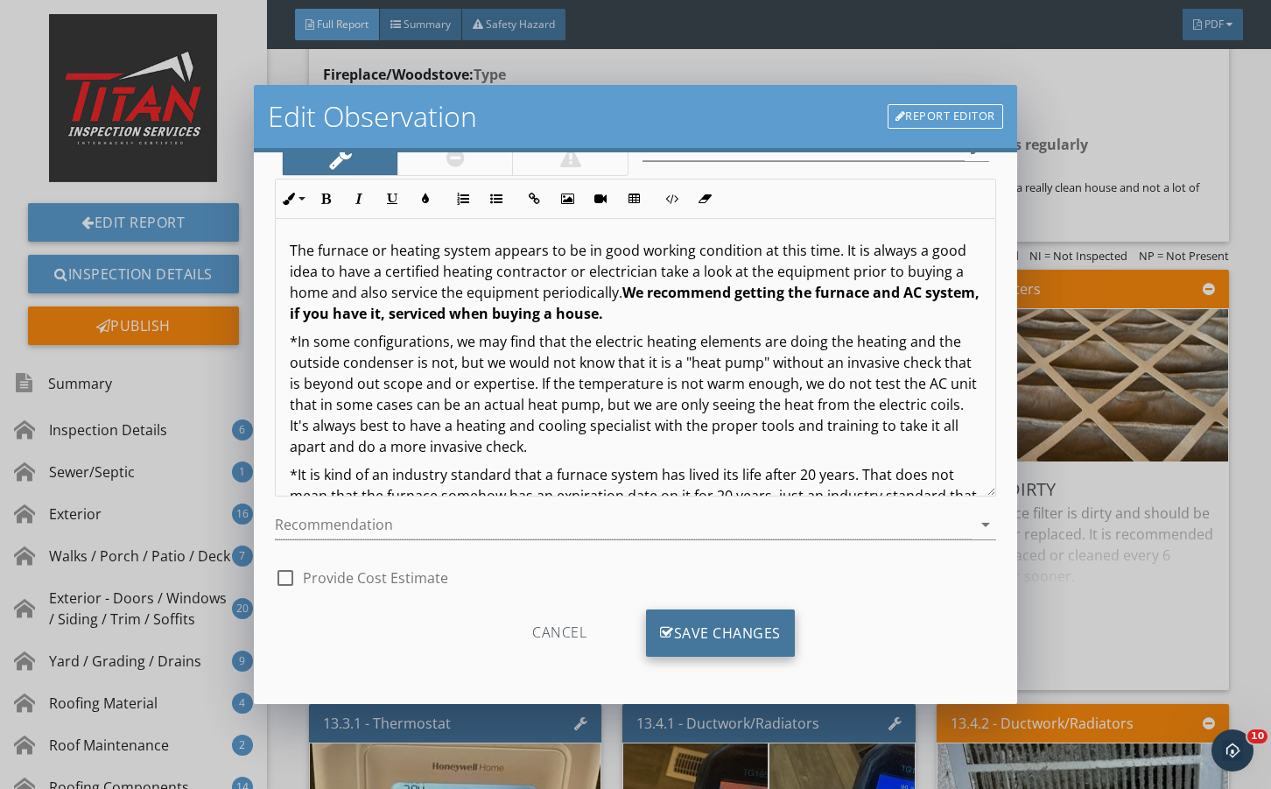
click at [690, 654] on div "Save Changes" at bounding box center [720, 632] width 149 height 47
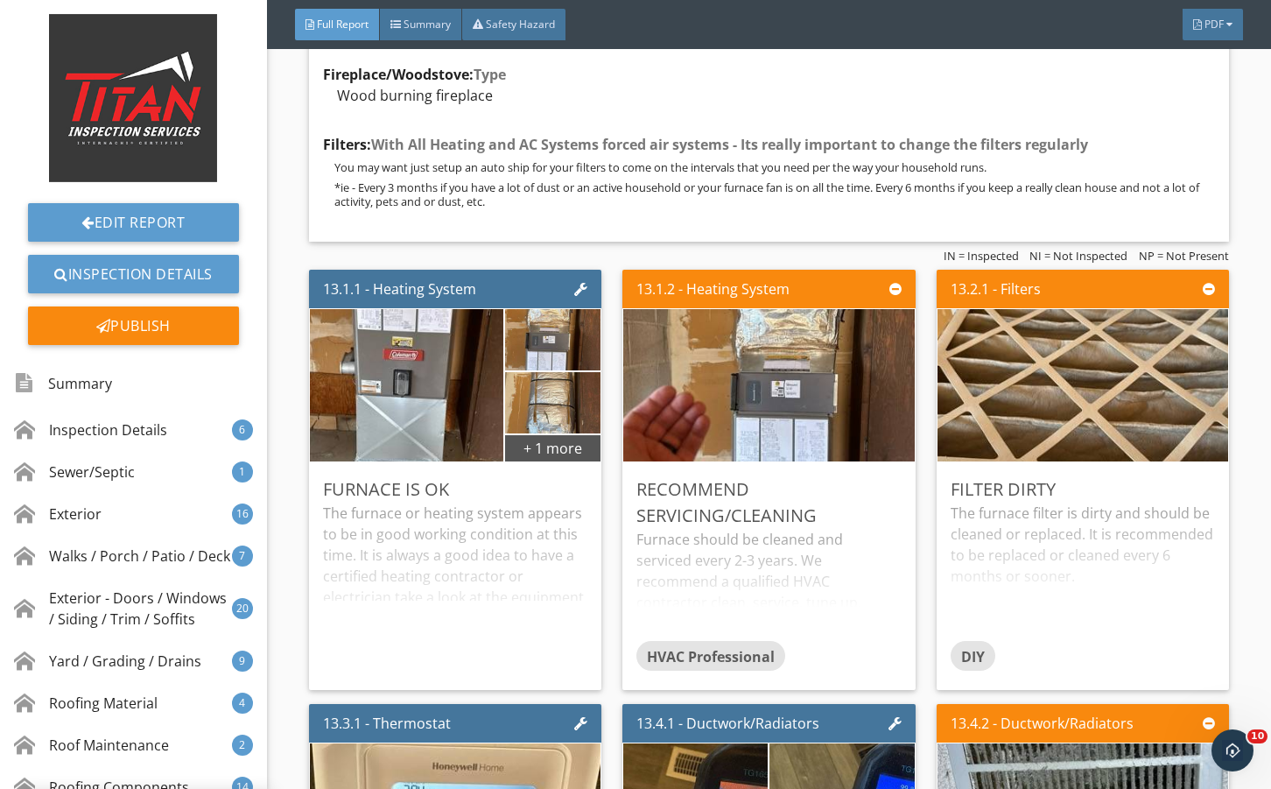
scroll to position [0, 0]
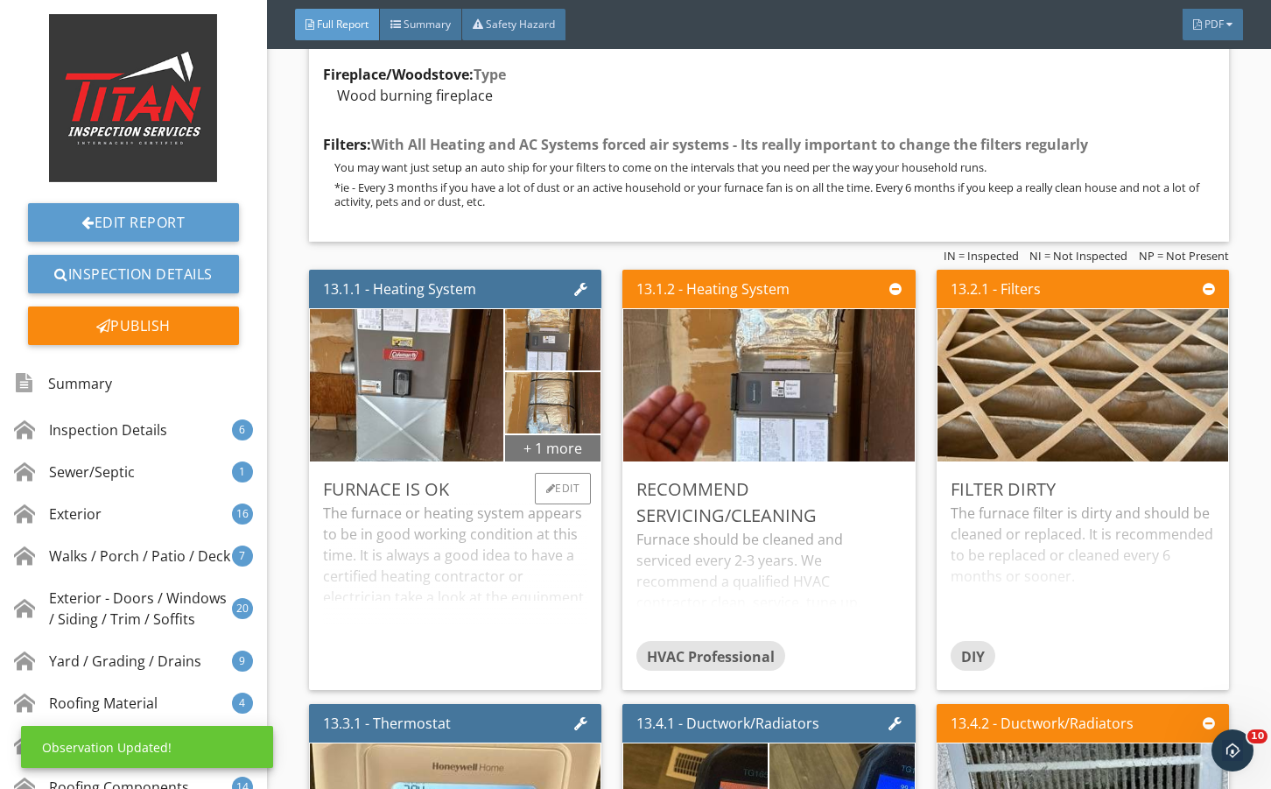
click at [557, 461] on div "+ 1 more" at bounding box center [552, 447] width 95 height 28
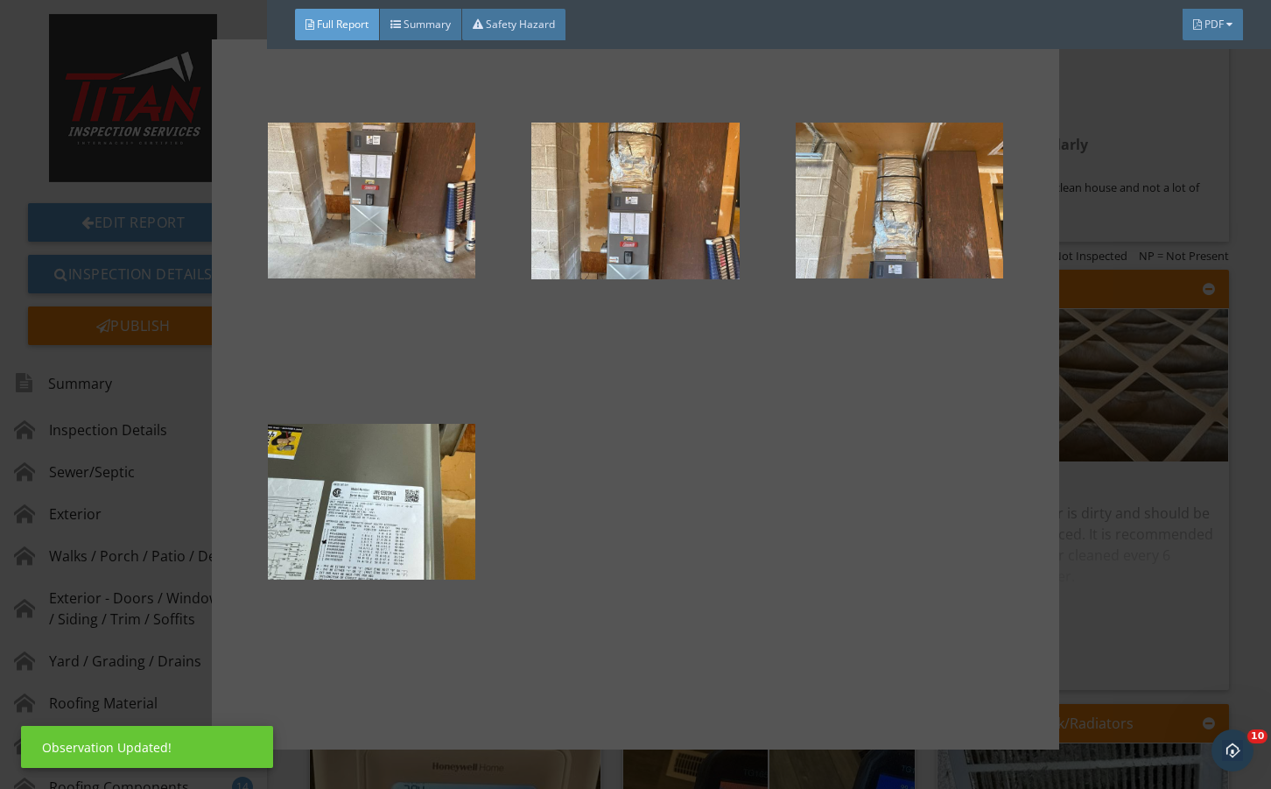
drag, startPoint x: 1121, startPoint y: 602, endPoint x: 721, endPoint y: 625, distance: 400.9
click at [1118, 601] on div at bounding box center [635, 394] width 1271 height 789
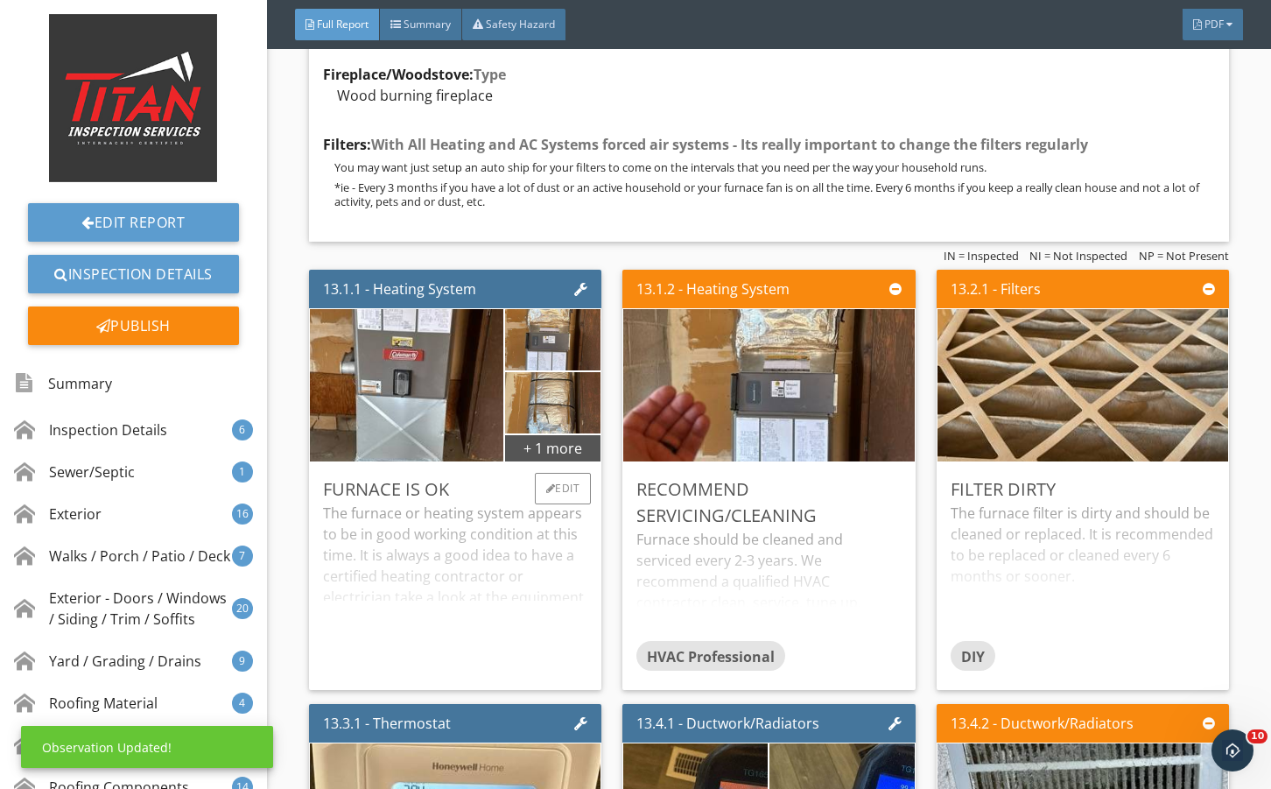
click at [575, 620] on div "The furnace or heating system appears to be in good working condition at this t…" at bounding box center [455, 589] width 264 height 173
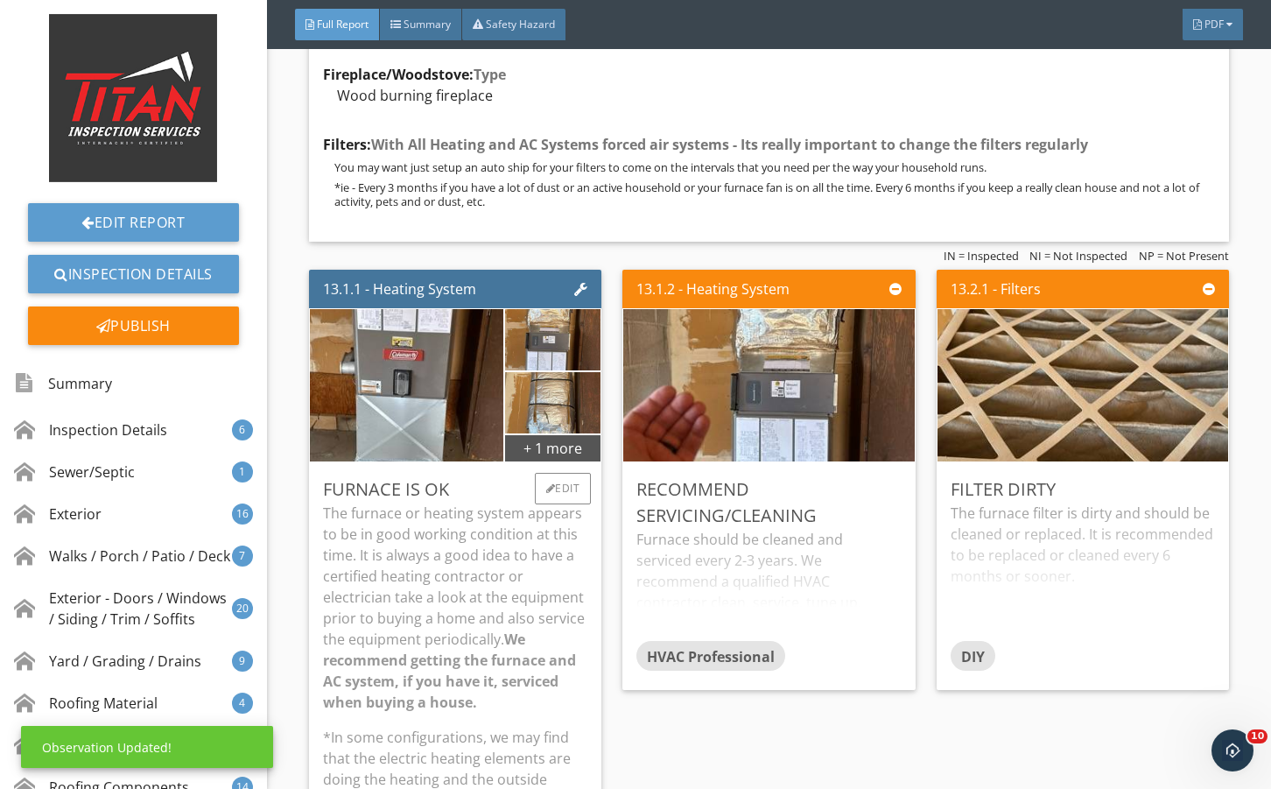
click at [575, 620] on p "The furnace or heating system appears to be in good working condition at this t…" at bounding box center [455, 608] width 264 height 210
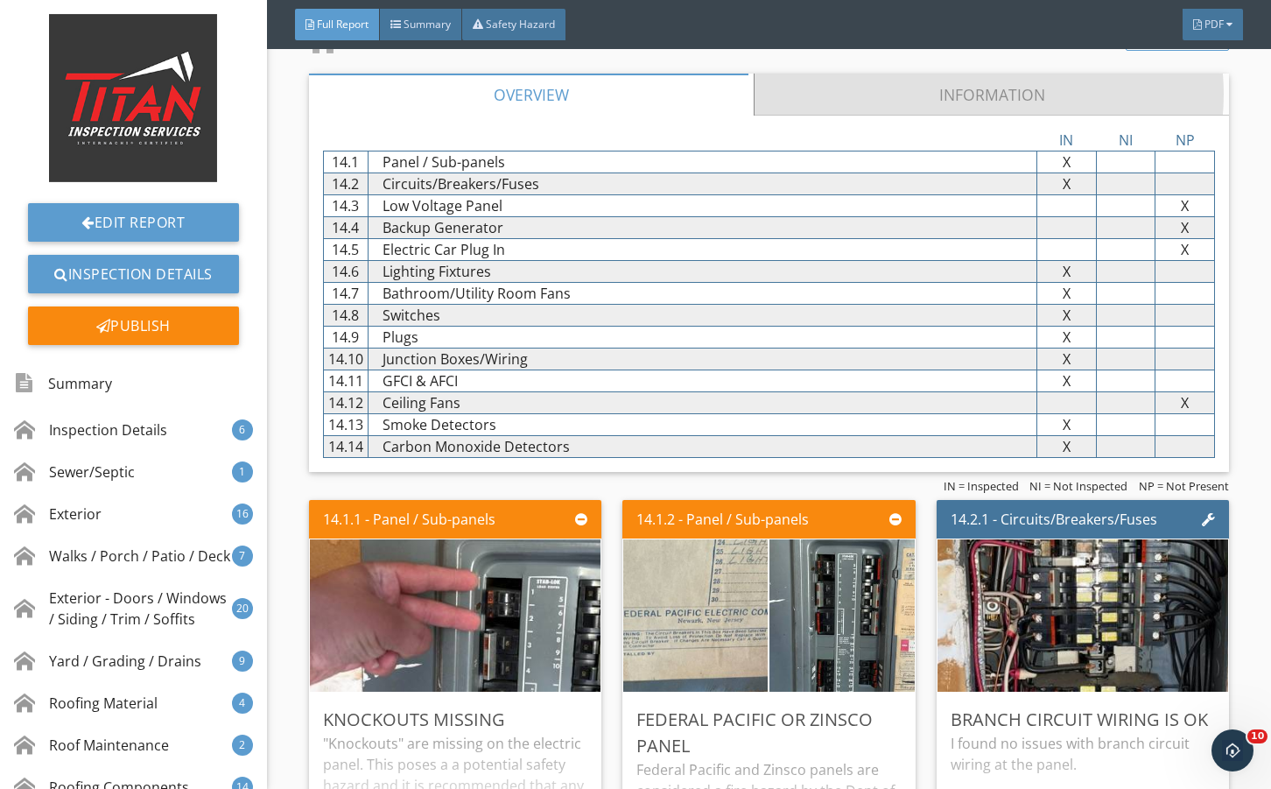
drag, startPoint x: 876, startPoint y: 182, endPoint x: 841, endPoint y: 270, distance: 94.3
click at [876, 116] on link "Information" at bounding box center [991, 95] width 475 height 42
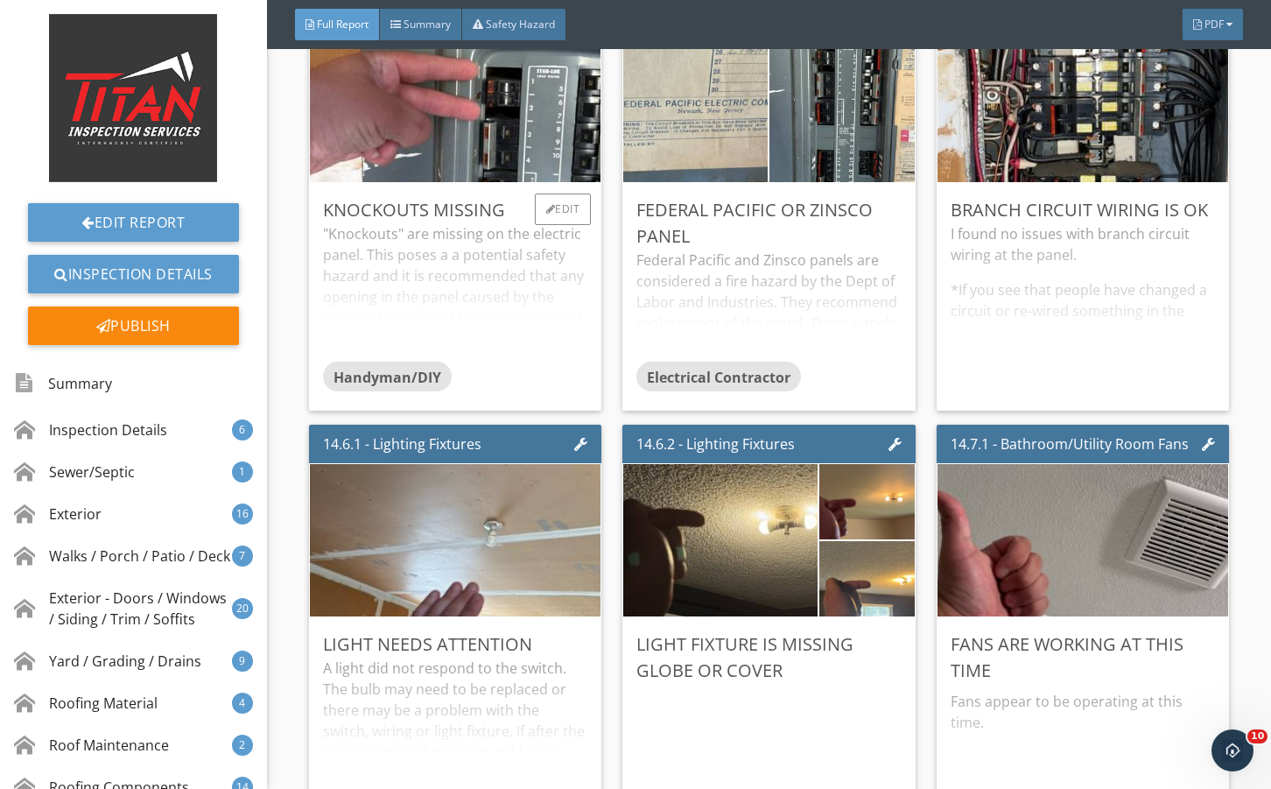
scroll to position [32691, 0]
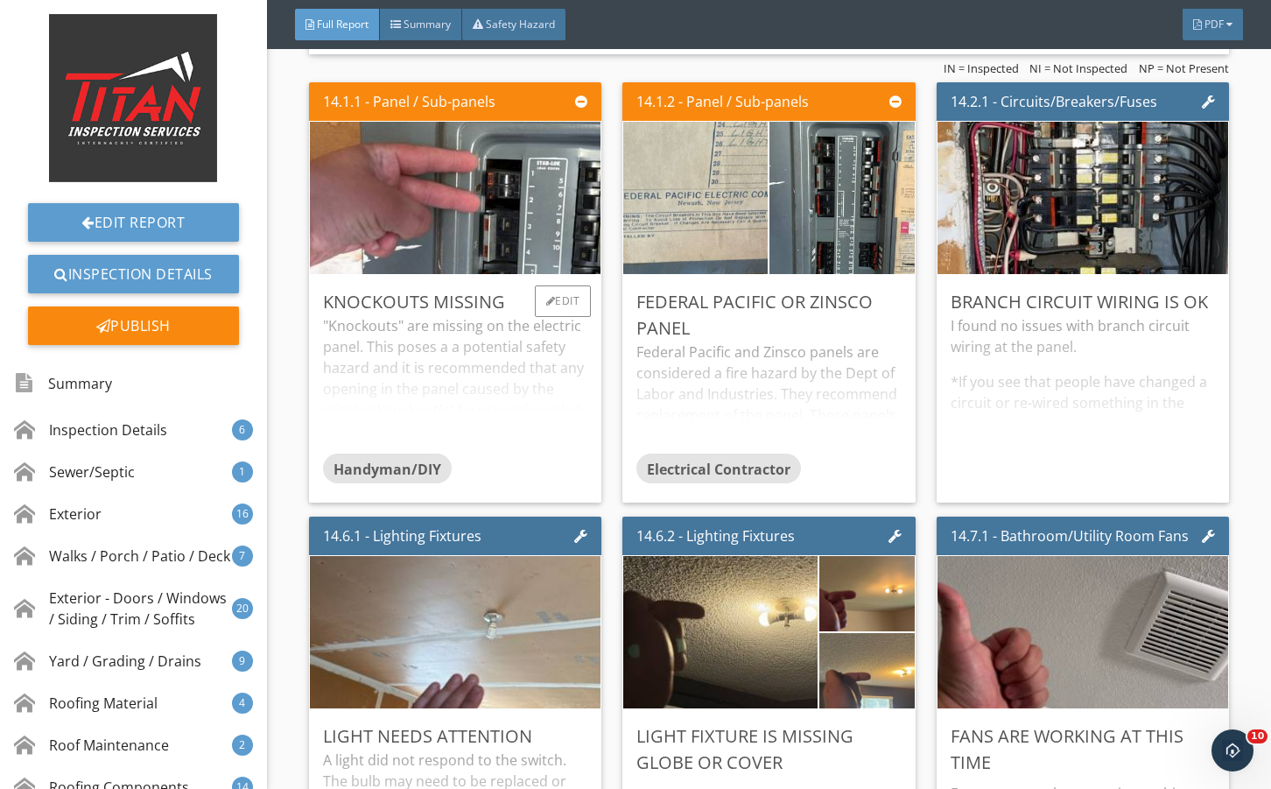
click at [524, 454] on div ""Knockouts" are missing on the electric panel. This poses a a potential safety …" at bounding box center [455, 384] width 264 height 138
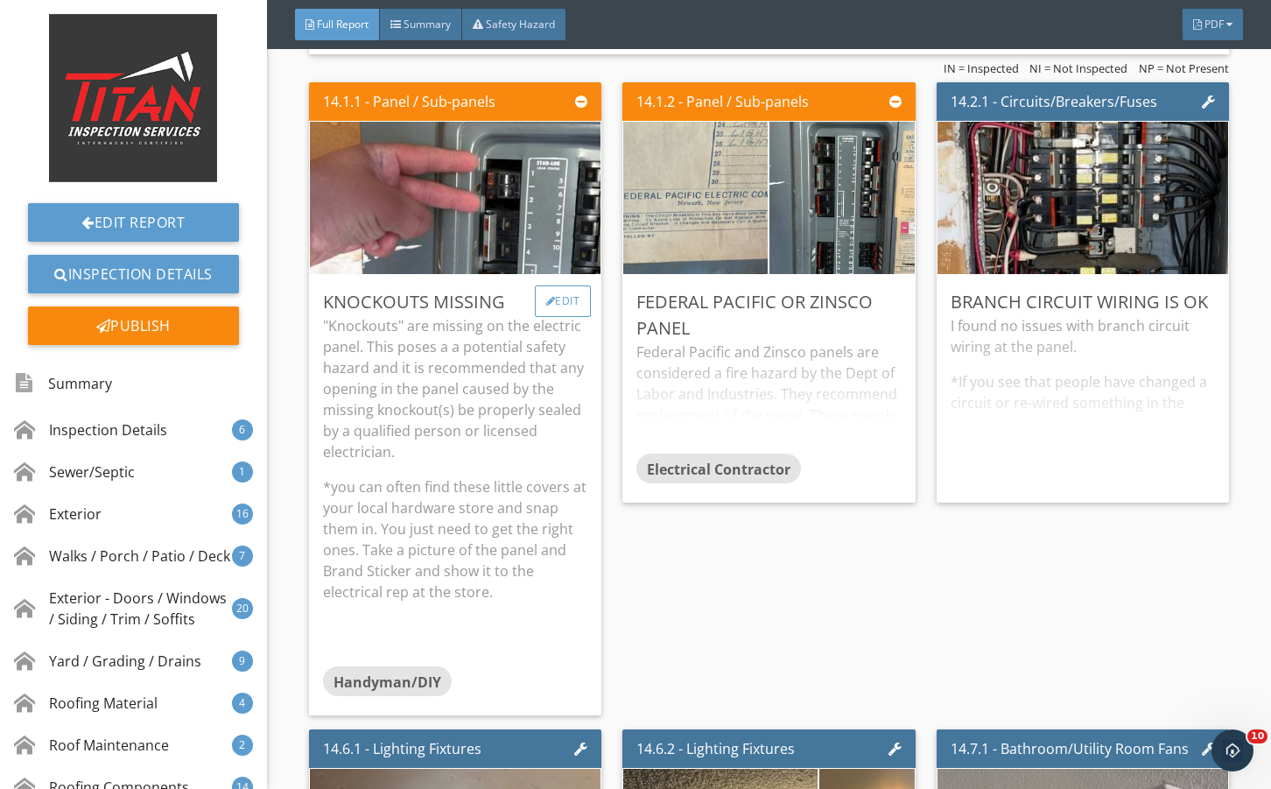
click at [552, 317] on div "Edit" at bounding box center [563, 301] width 57 height 32
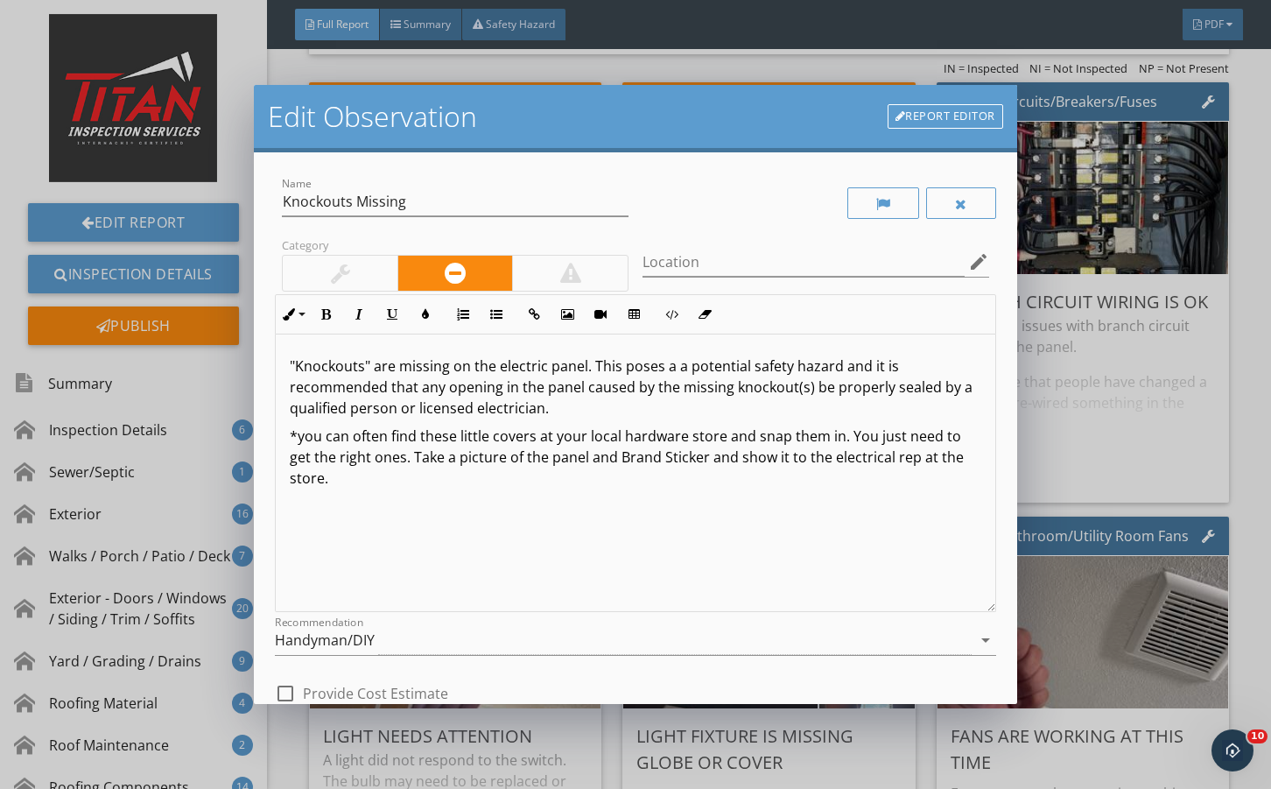
drag, startPoint x: 1097, startPoint y: 494, endPoint x: 785, endPoint y: 513, distance: 312.3
click at [1096, 492] on div "Edit Observation Report Editor Name Knockouts Missing Category Location edit In…" at bounding box center [635, 394] width 1271 height 789
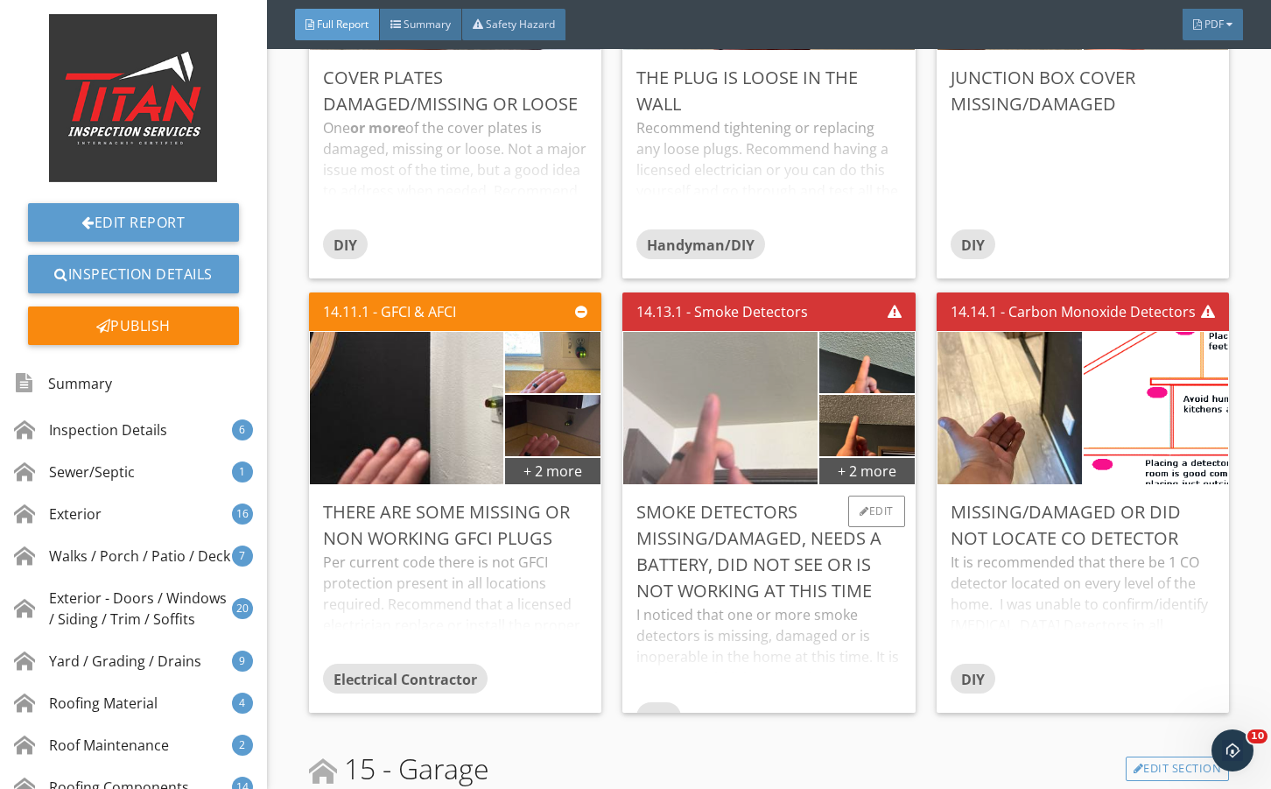
scroll to position [34326, 0]
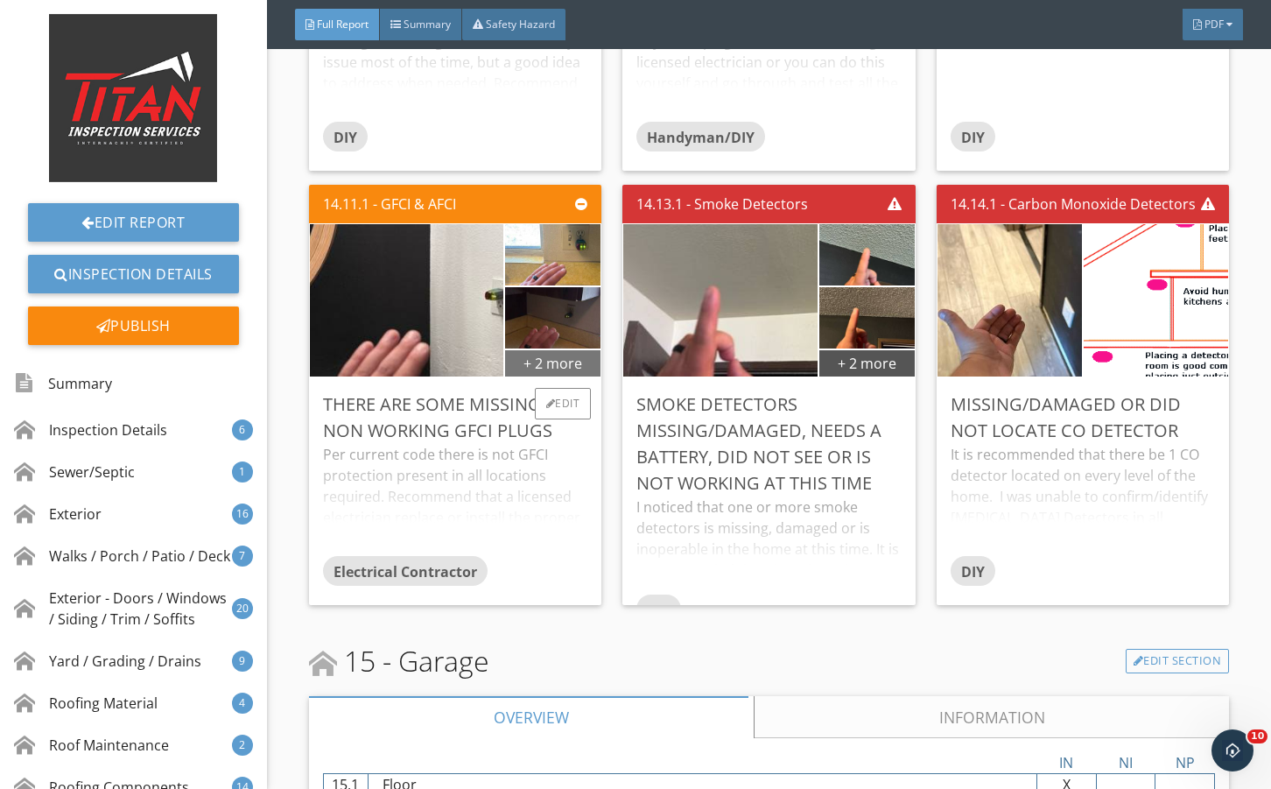
click at [554, 377] on div "+ 2 more" at bounding box center [552, 363] width 95 height 28
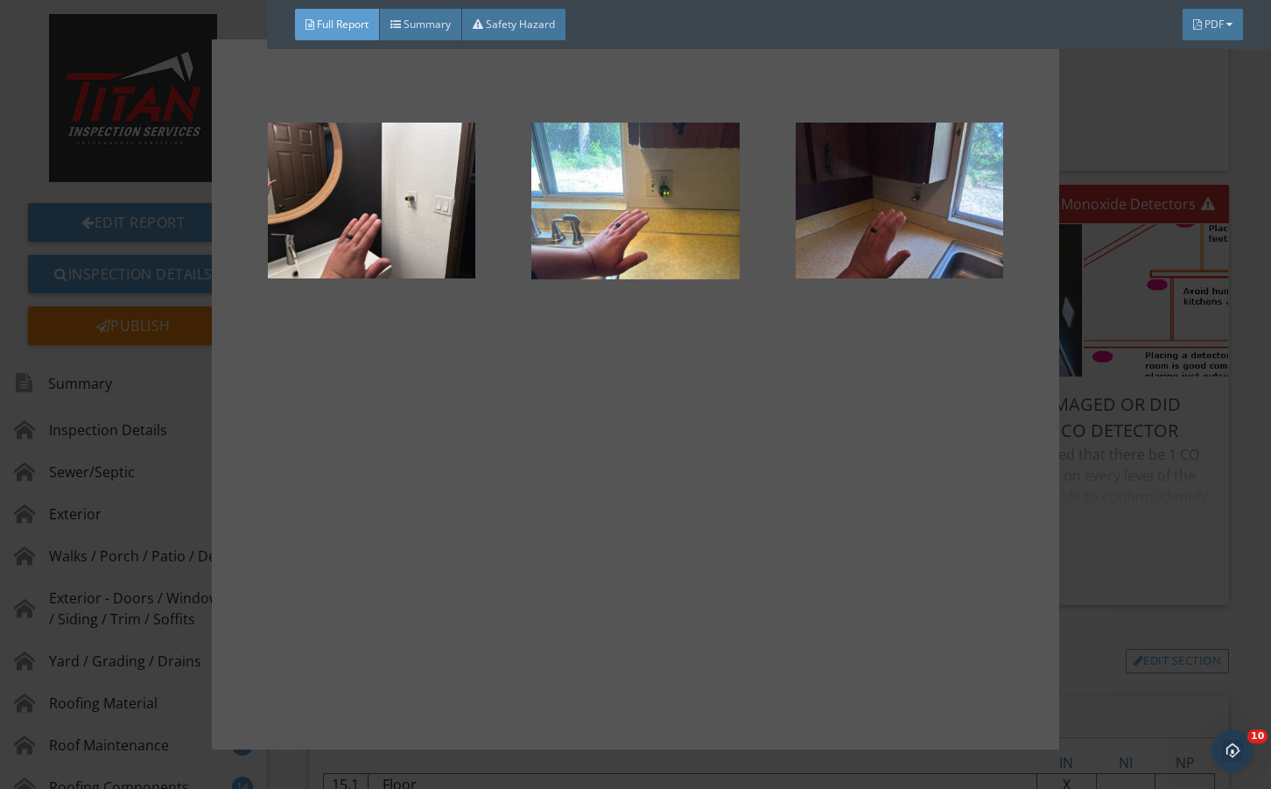
click at [1182, 568] on div at bounding box center [635, 394] width 1271 height 789
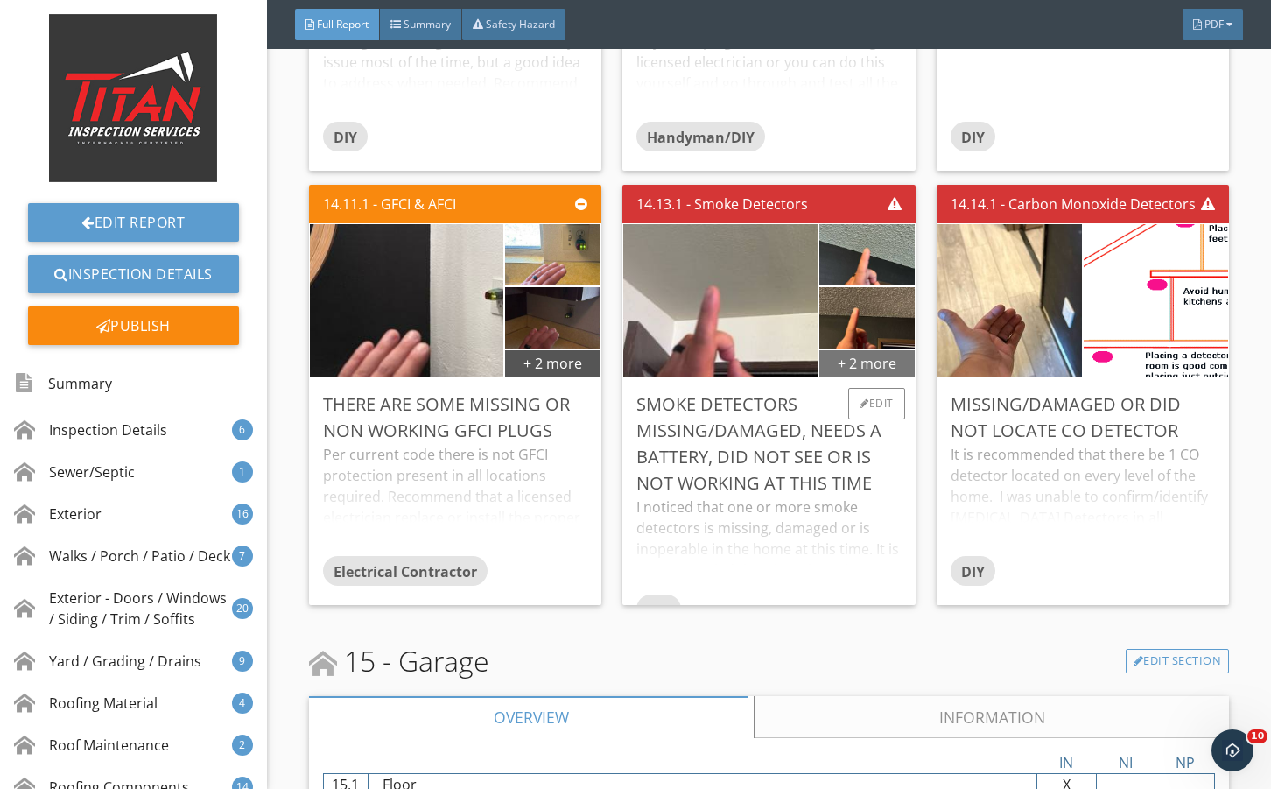
click at [884, 377] on div "+ 2 more" at bounding box center [867, 363] width 95 height 28
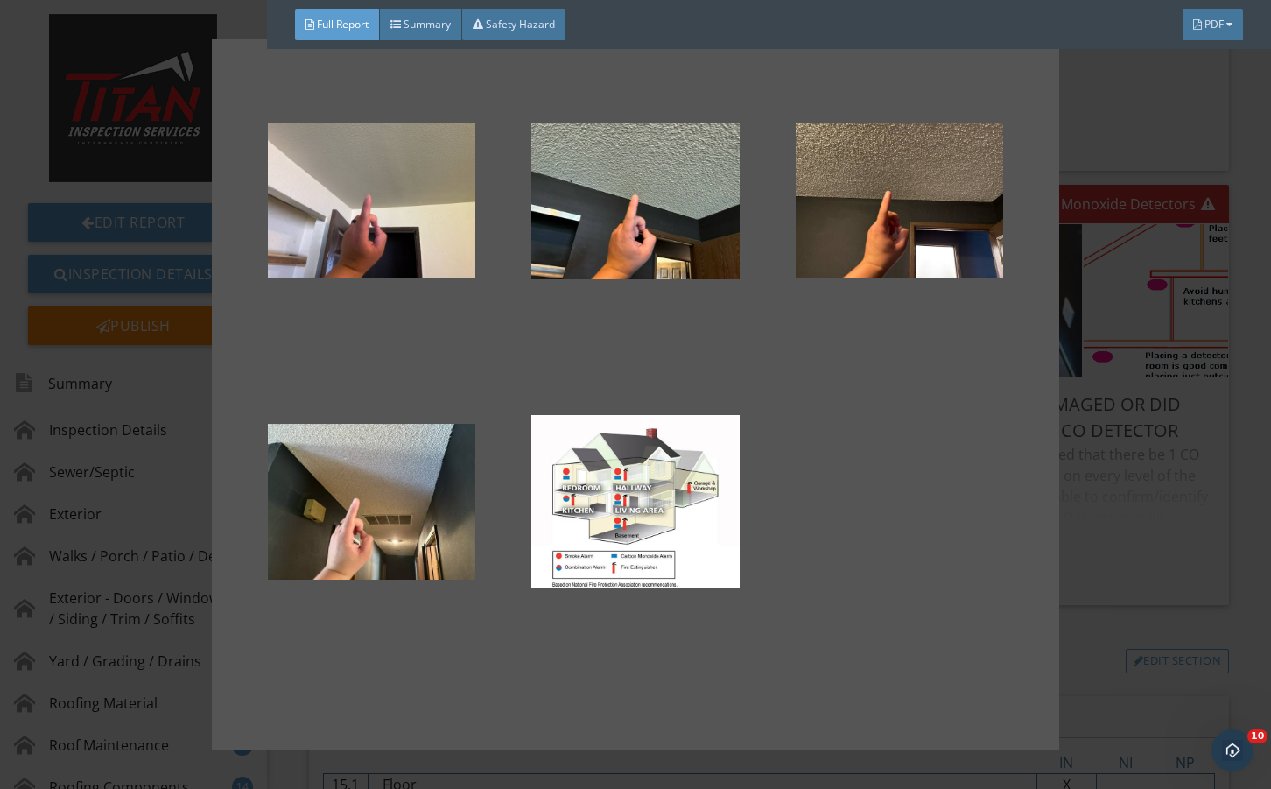
drag, startPoint x: 1202, startPoint y: 602, endPoint x: 1006, endPoint y: 616, distance: 196.6
click at [1194, 596] on div at bounding box center [635, 394] width 1271 height 789
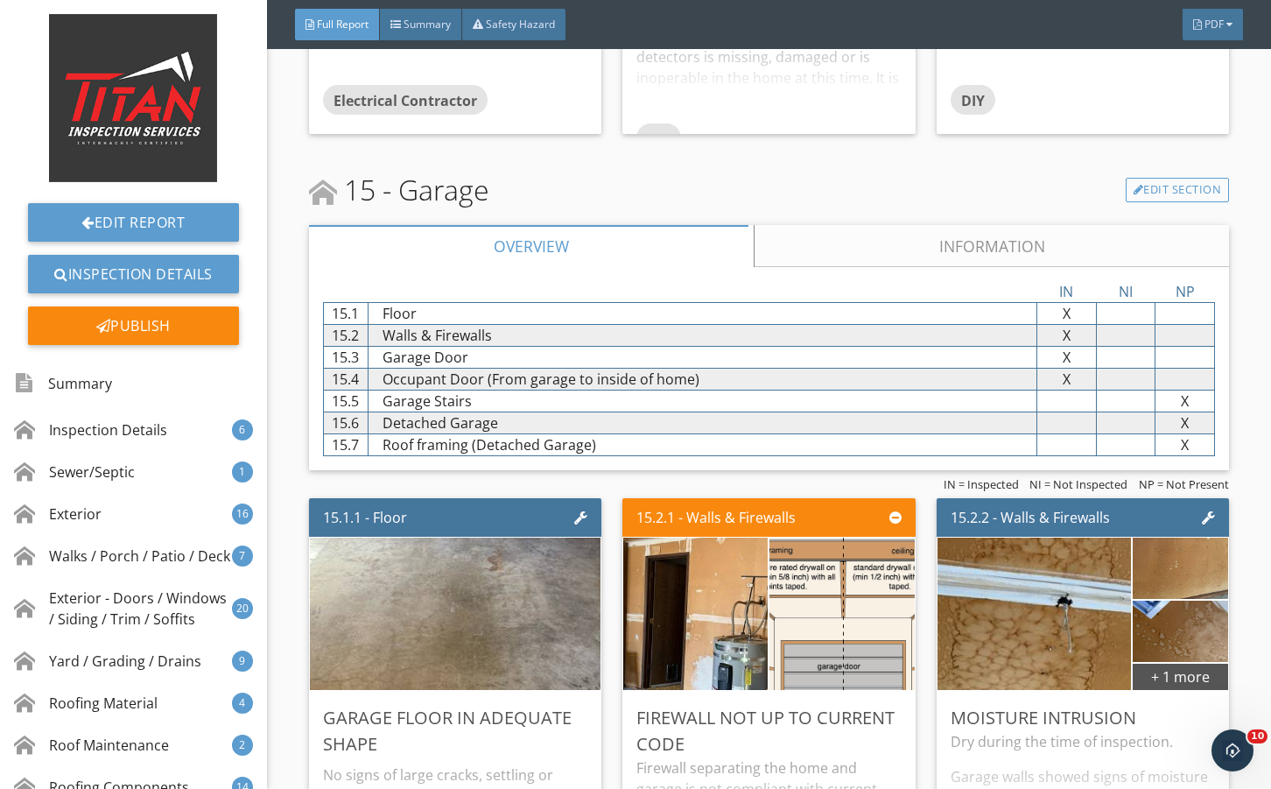
scroll to position [35026, 0]
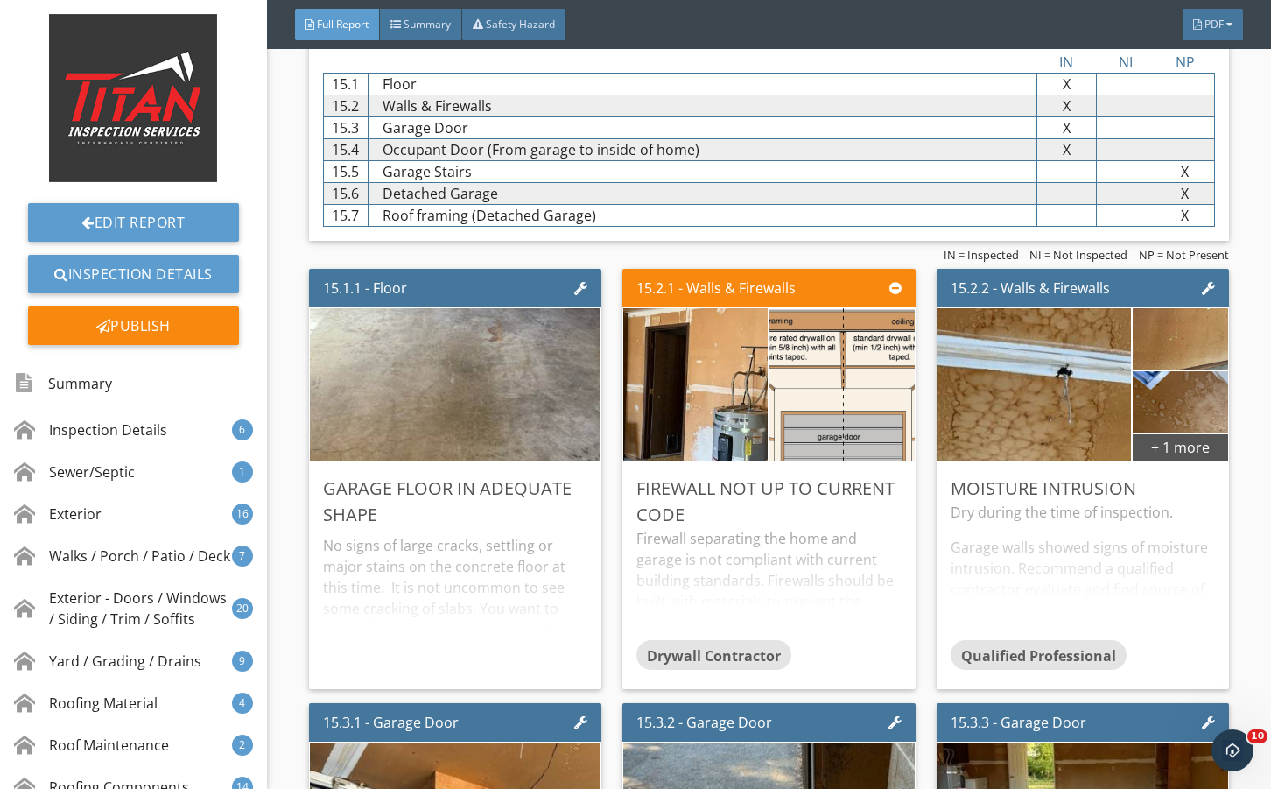
click at [856, 38] on link "Information" at bounding box center [991, 17] width 475 height 42
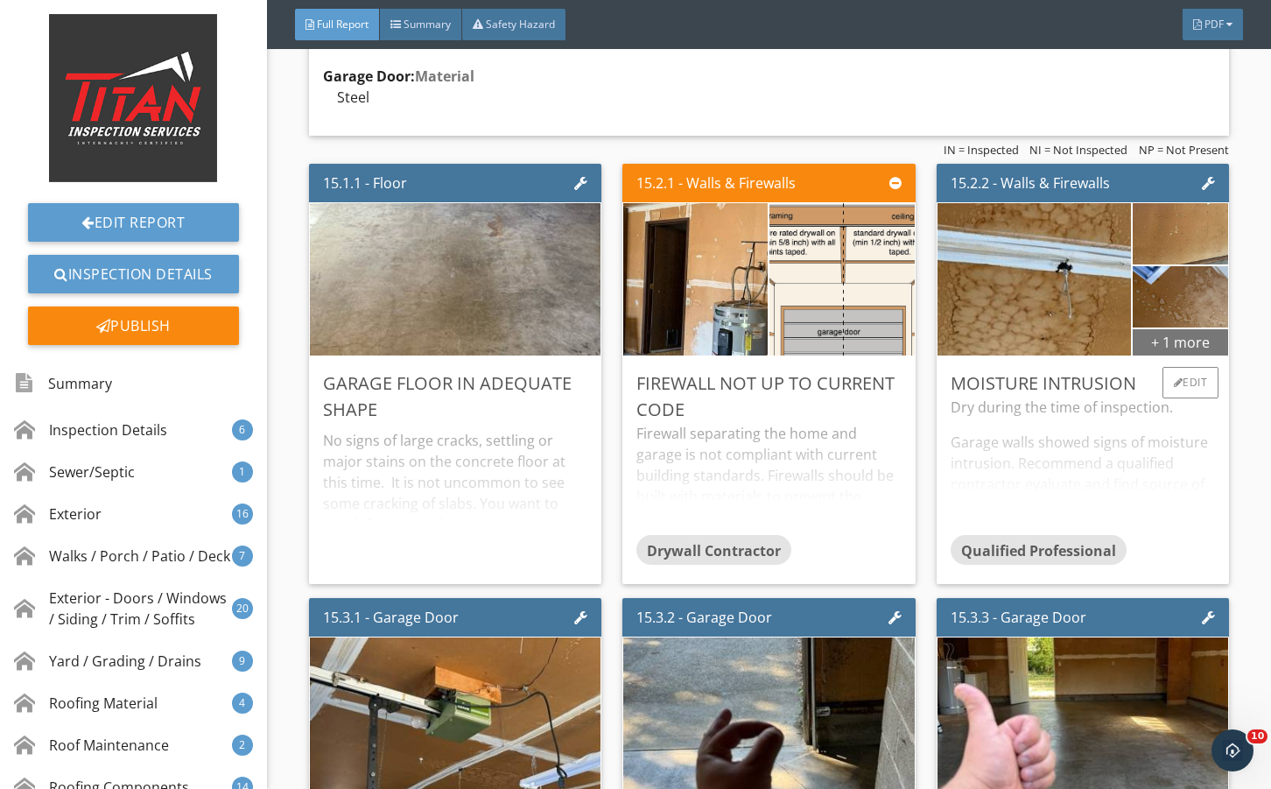
click at [1170, 356] on div "+ 1 more" at bounding box center [1180, 341] width 95 height 28
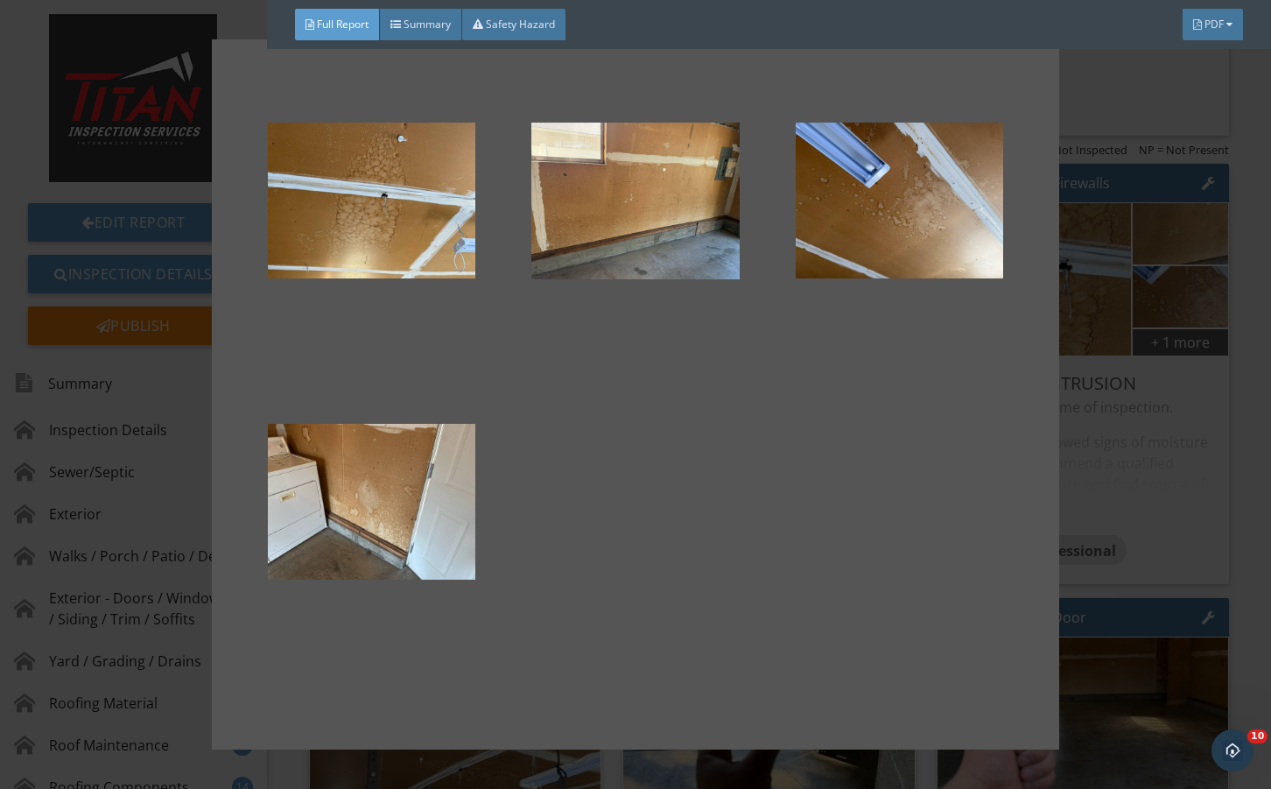
click at [1194, 513] on div at bounding box center [635, 394] width 1271 height 789
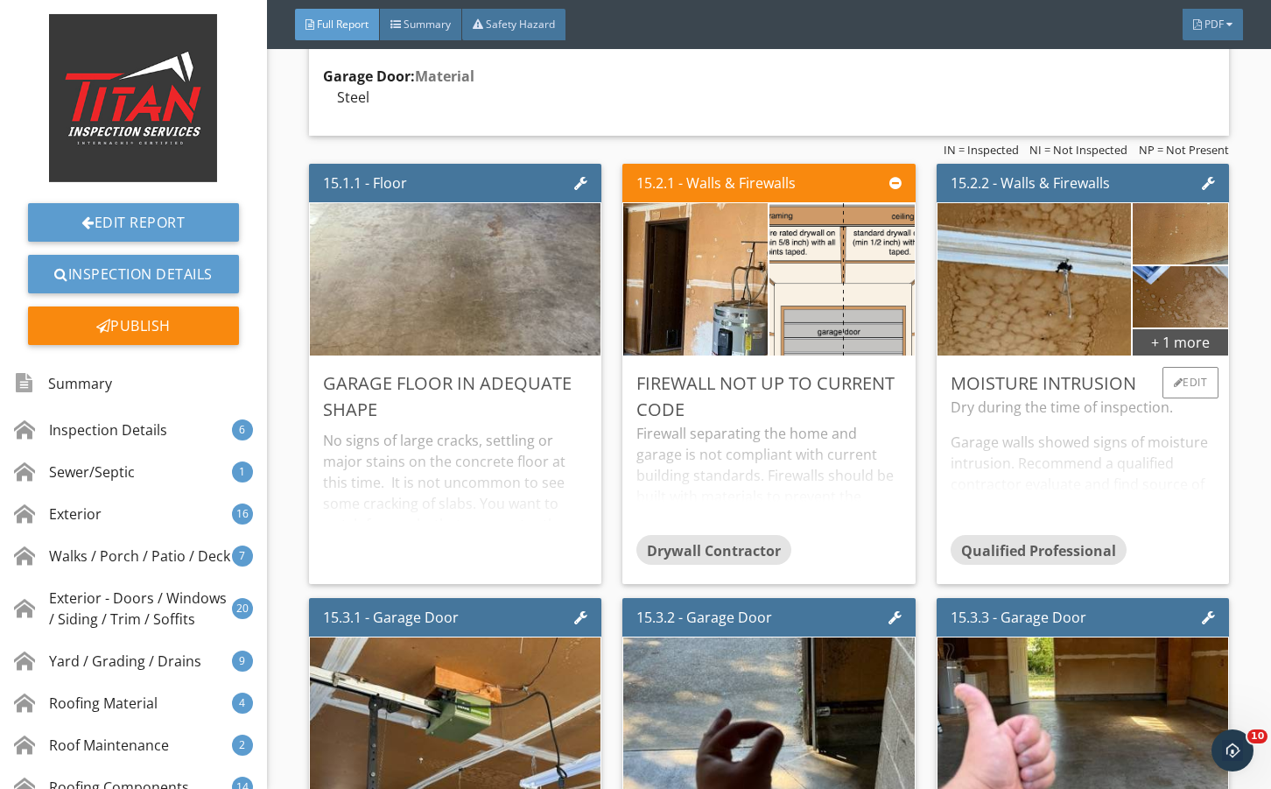
click at [1154, 535] on div "Dry during the time of inspection. Garage walls showed signs of moisture intrus…" at bounding box center [1083, 466] width 264 height 138
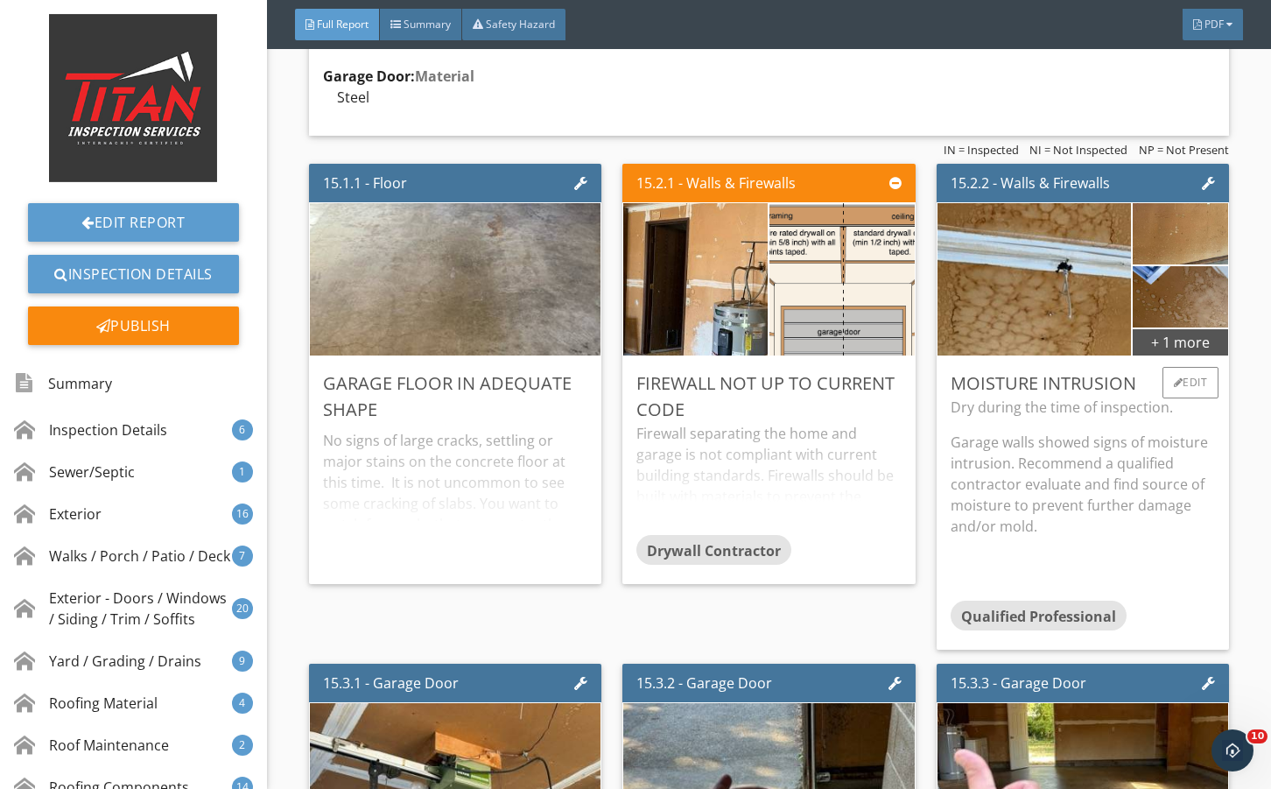
click at [1154, 537] on p "Garage walls showed signs of moisture intrusion. Recommend a qualified contract…" at bounding box center [1083, 484] width 264 height 105
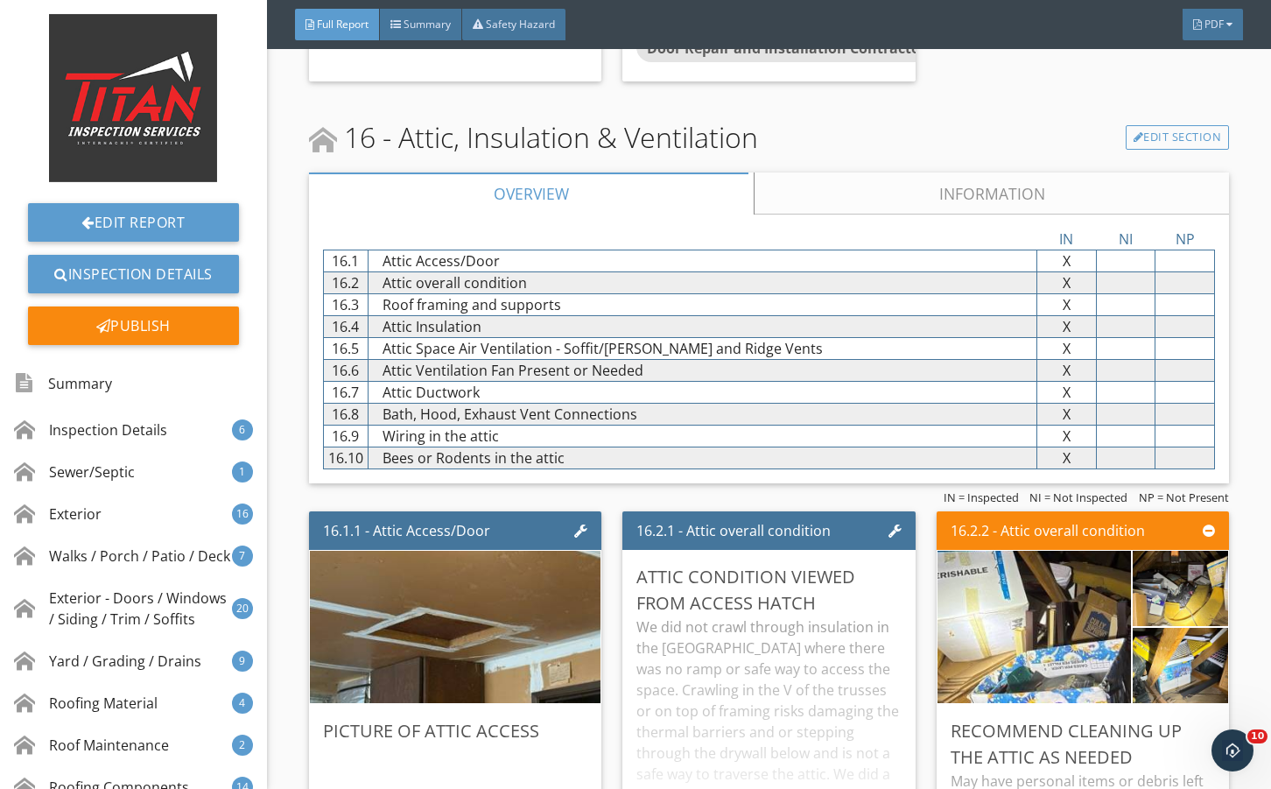
scroll to position [36428, 0]
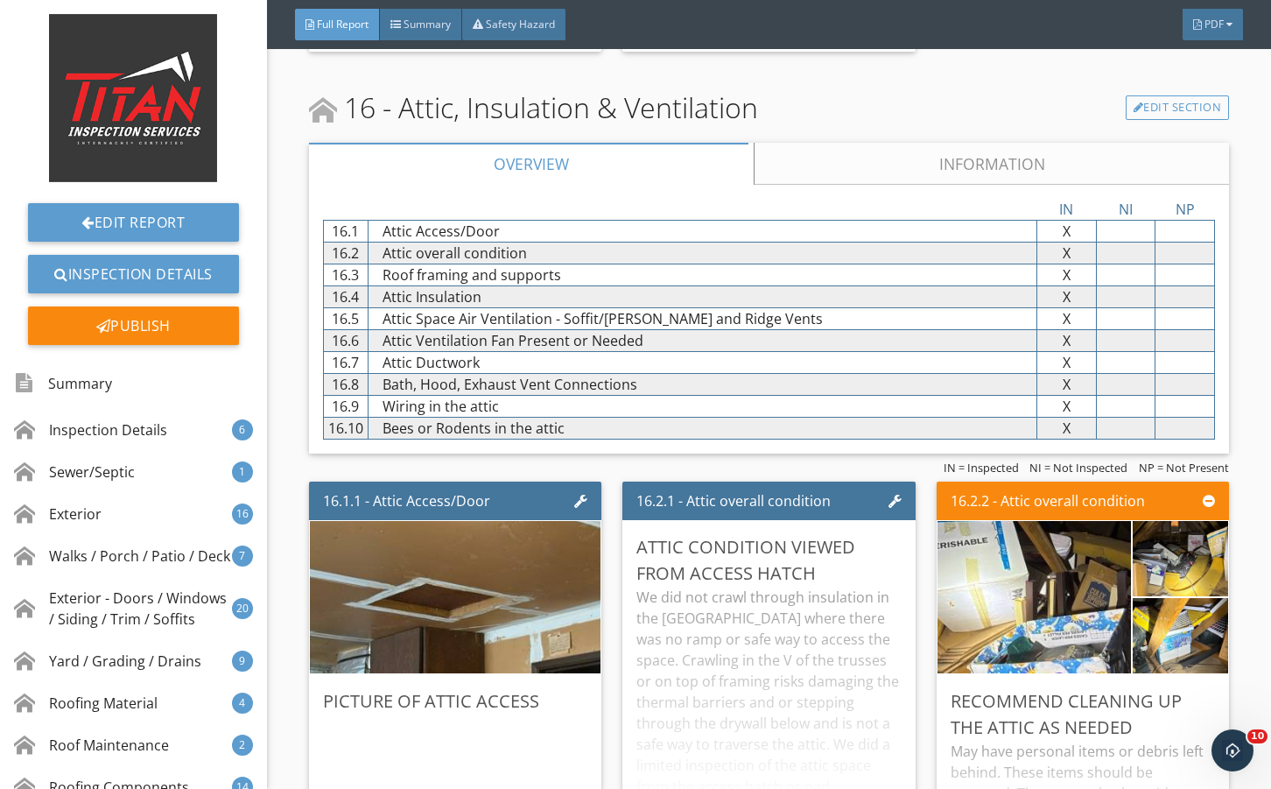
drag, startPoint x: 813, startPoint y: 252, endPoint x: 822, endPoint y: 332, distance: 80.2
click at [815, 185] on link "Information" at bounding box center [991, 164] width 475 height 42
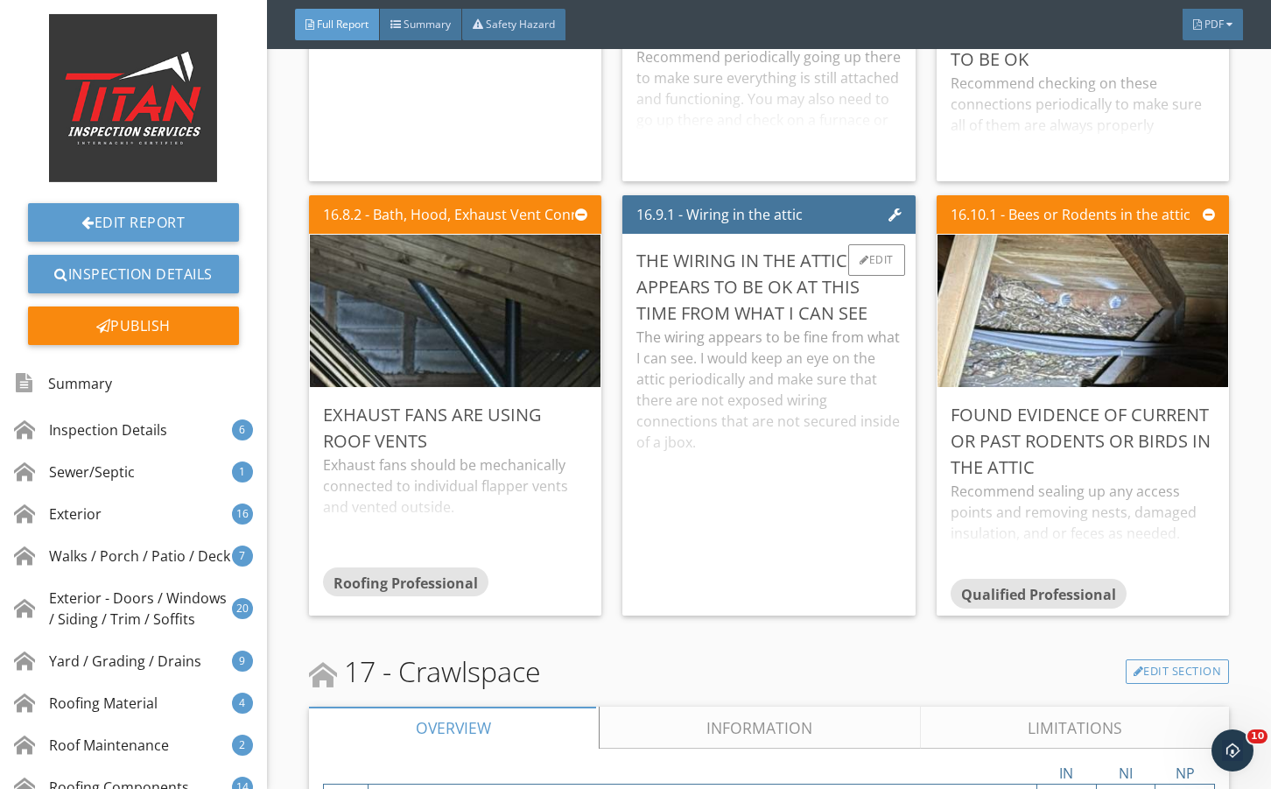
scroll to position [38704, 0]
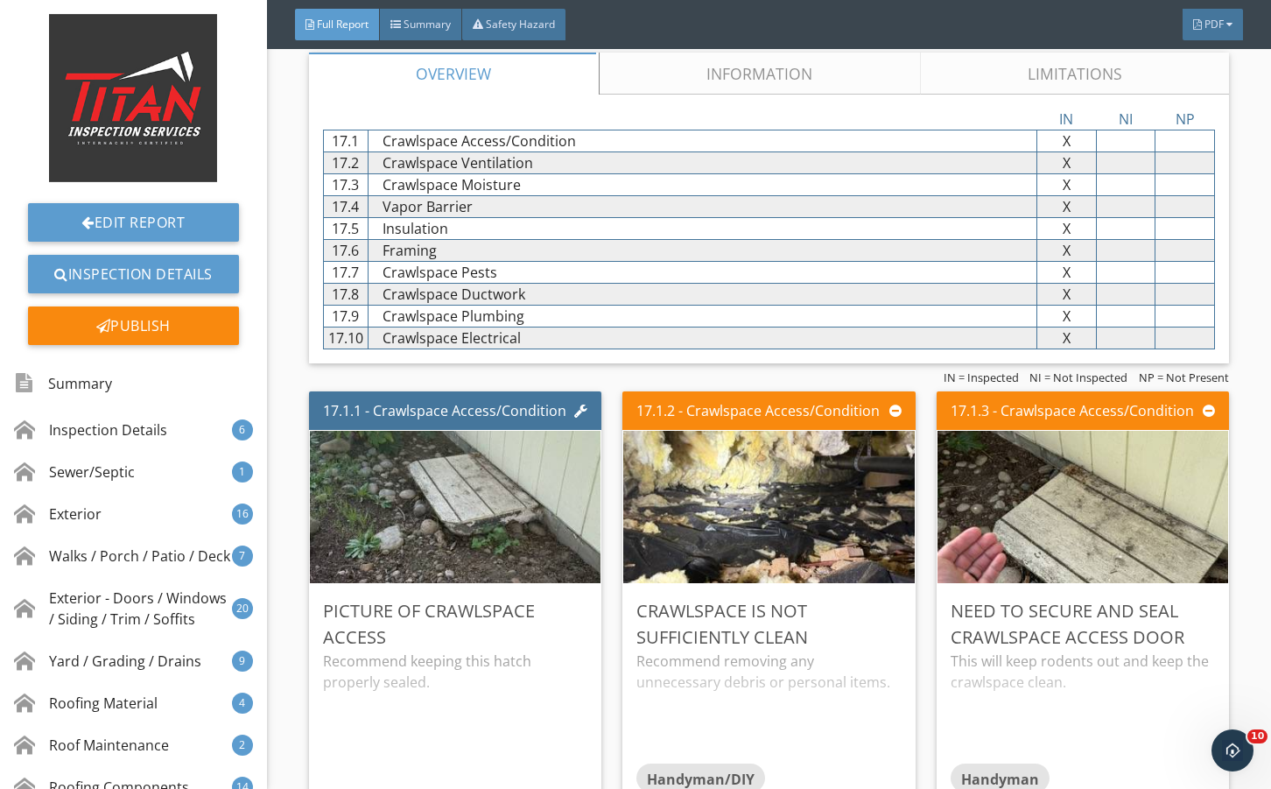
drag, startPoint x: 702, startPoint y: 130, endPoint x: 747, endPoint y: 242, distance: 119.8
click at [703, 95] on link "Information" at bounding box center [760, 74] width 321 height 42
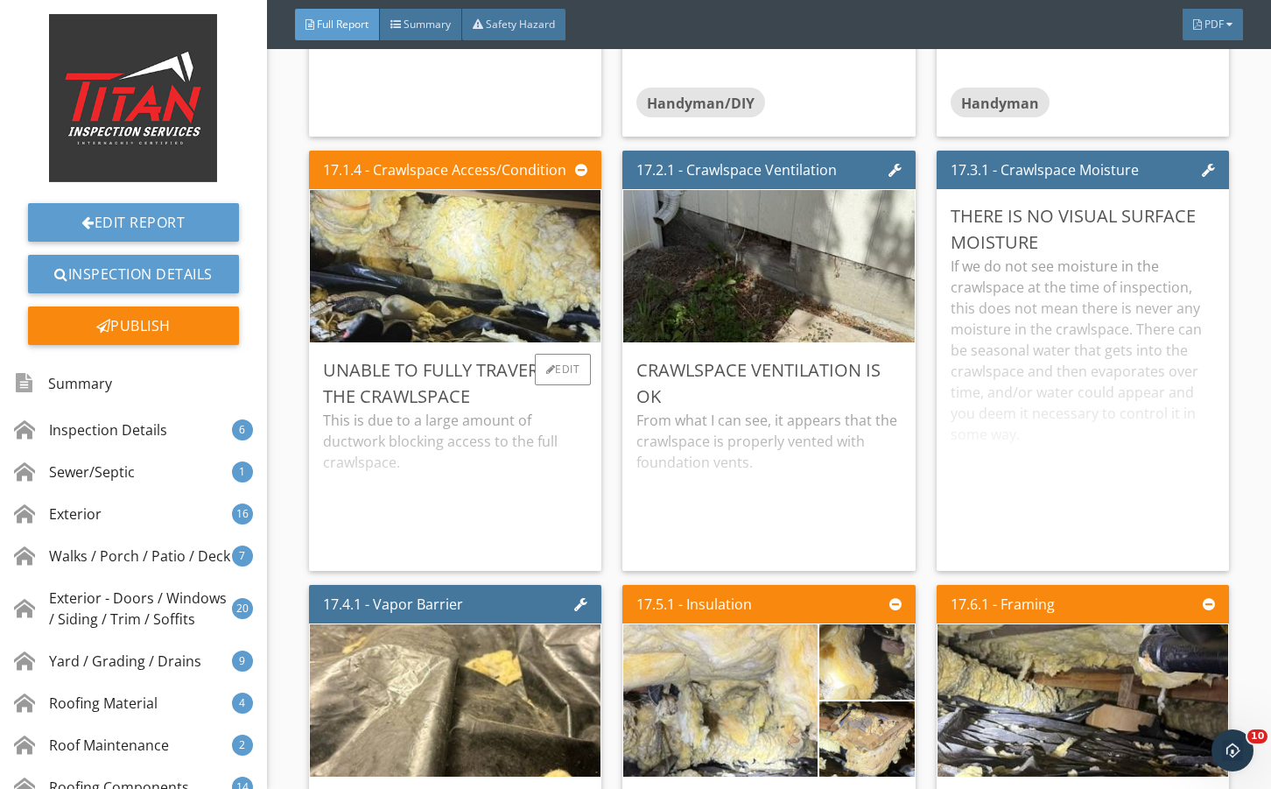
scroll to position [40105, 0]
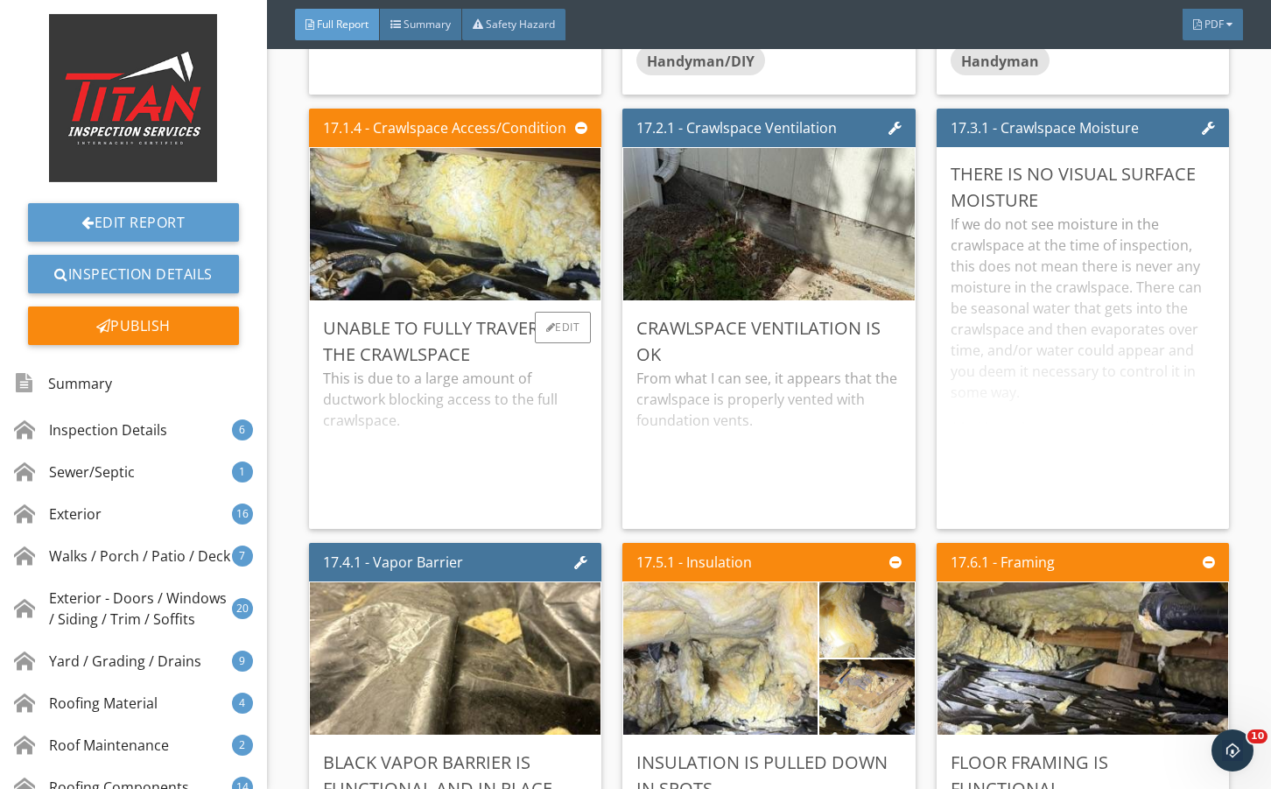
click at [525, 515] on div "This is due to a large amount of ductwork blocking access to the full crawlspac…" at bounding box center [455, 441] width 264 height 147
click at [525, 496] on div "This is due to a large amount of ductwork blocking access to the full crawlspac…" at bounding box center [455, 432] width 264 height 128
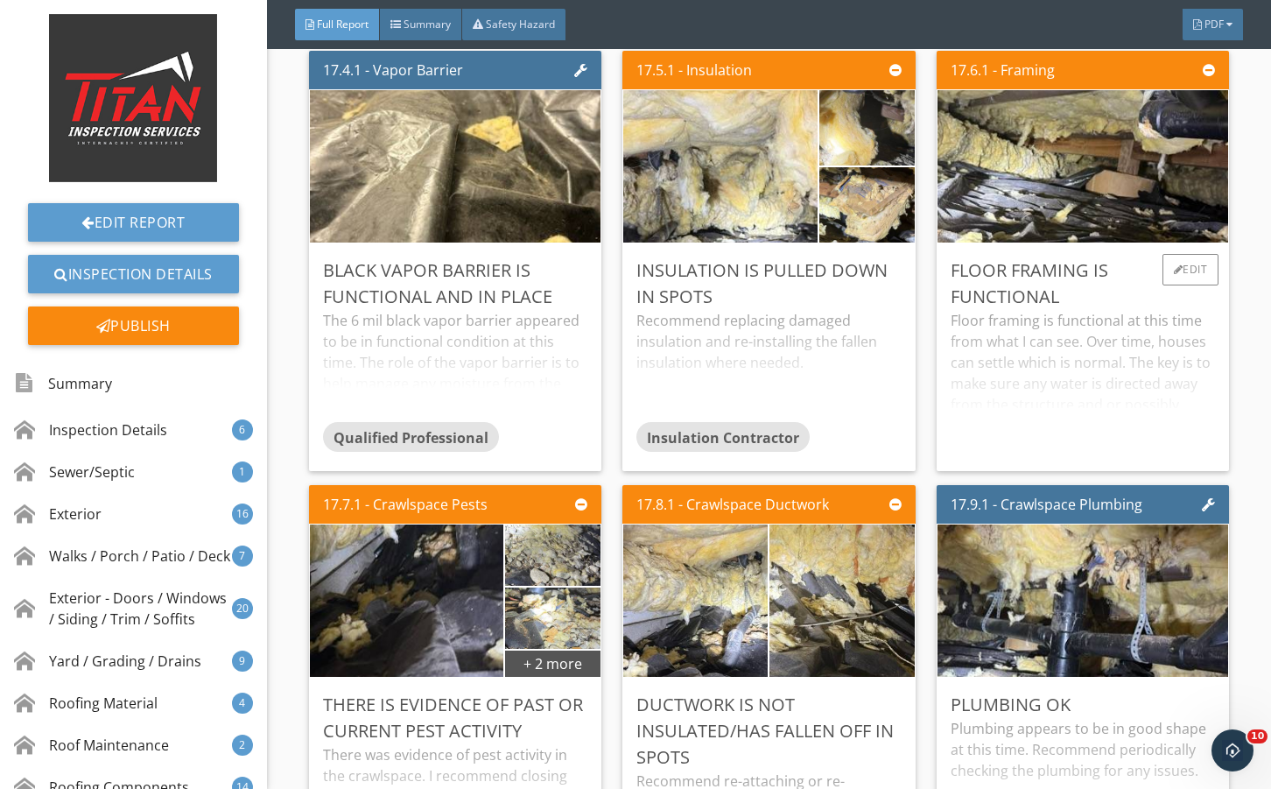
scroll to position [40572, 0]
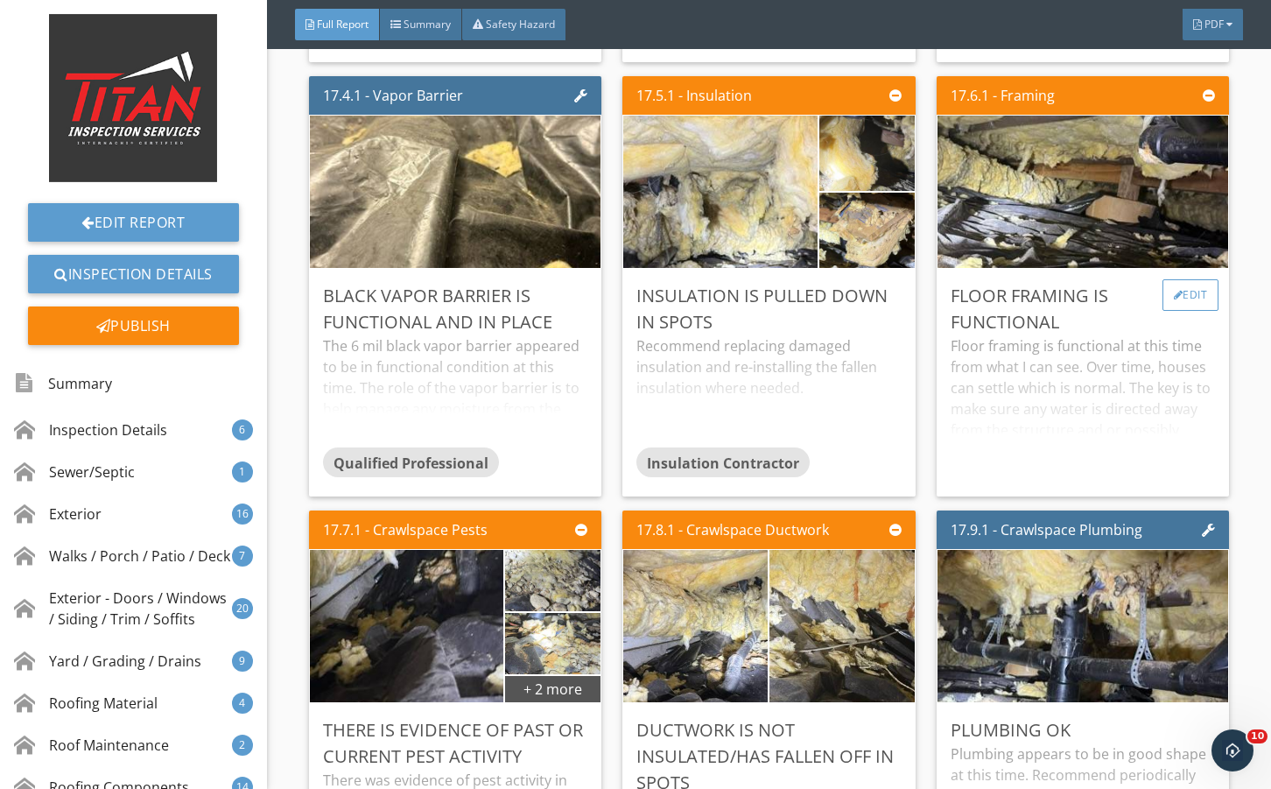
click at [1190, 311] on div "Edit" at bounding box center [1191, 295] width 57 height 32
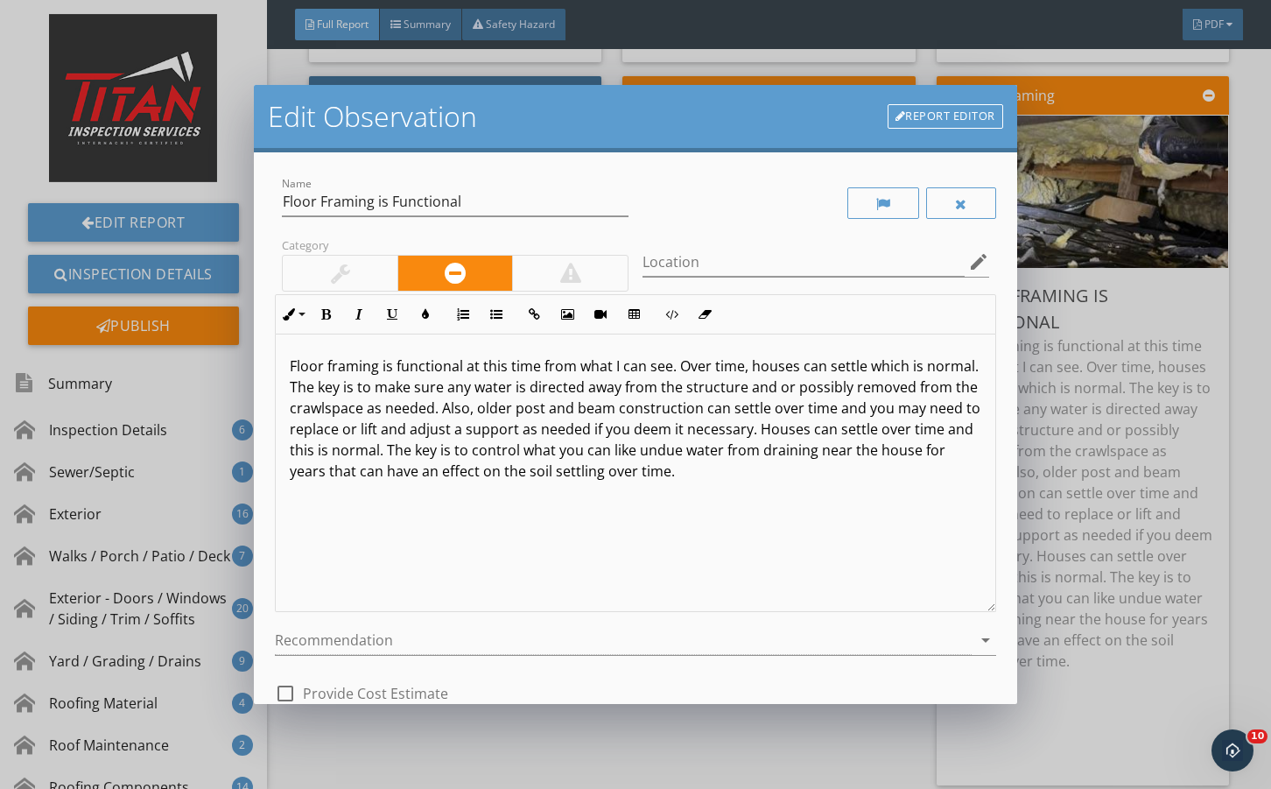
click at [342, 271] on div at bounding box center [340, 273] width 19 height 21
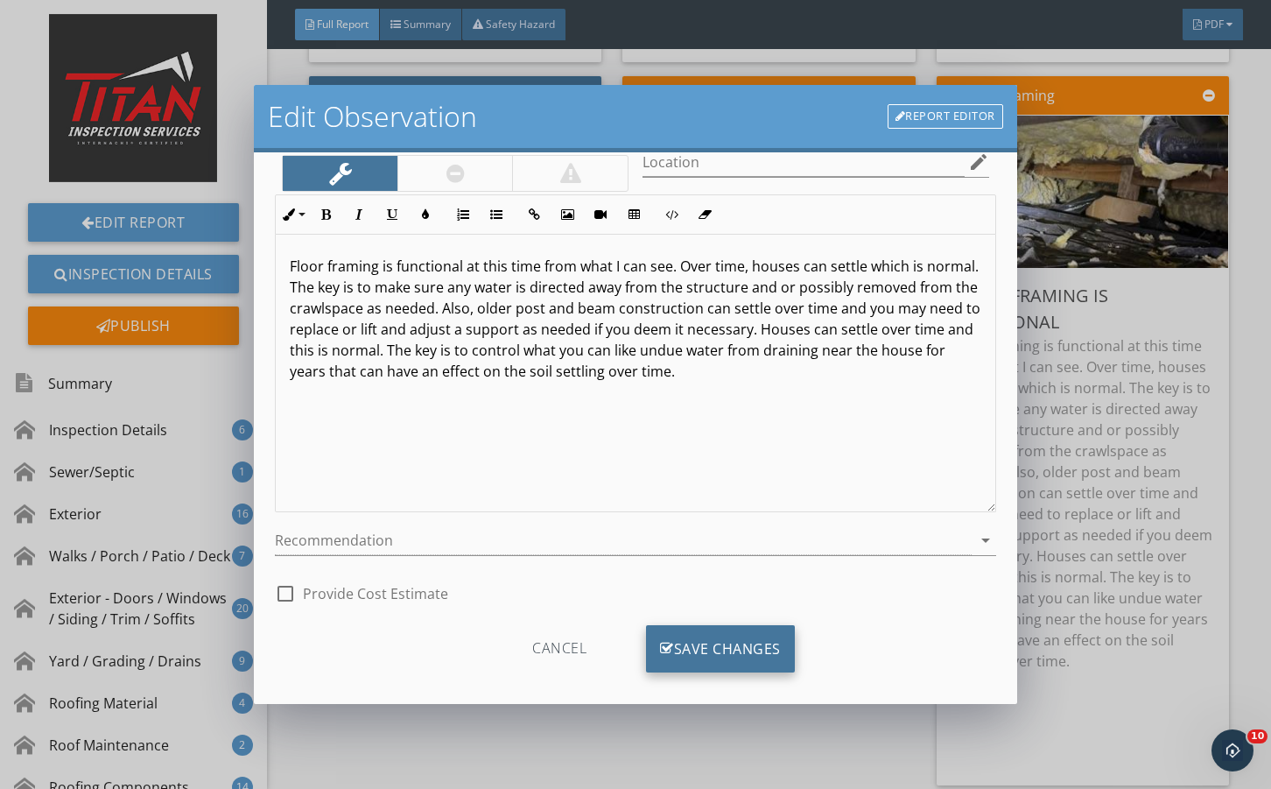
scroll to position [116, 0]
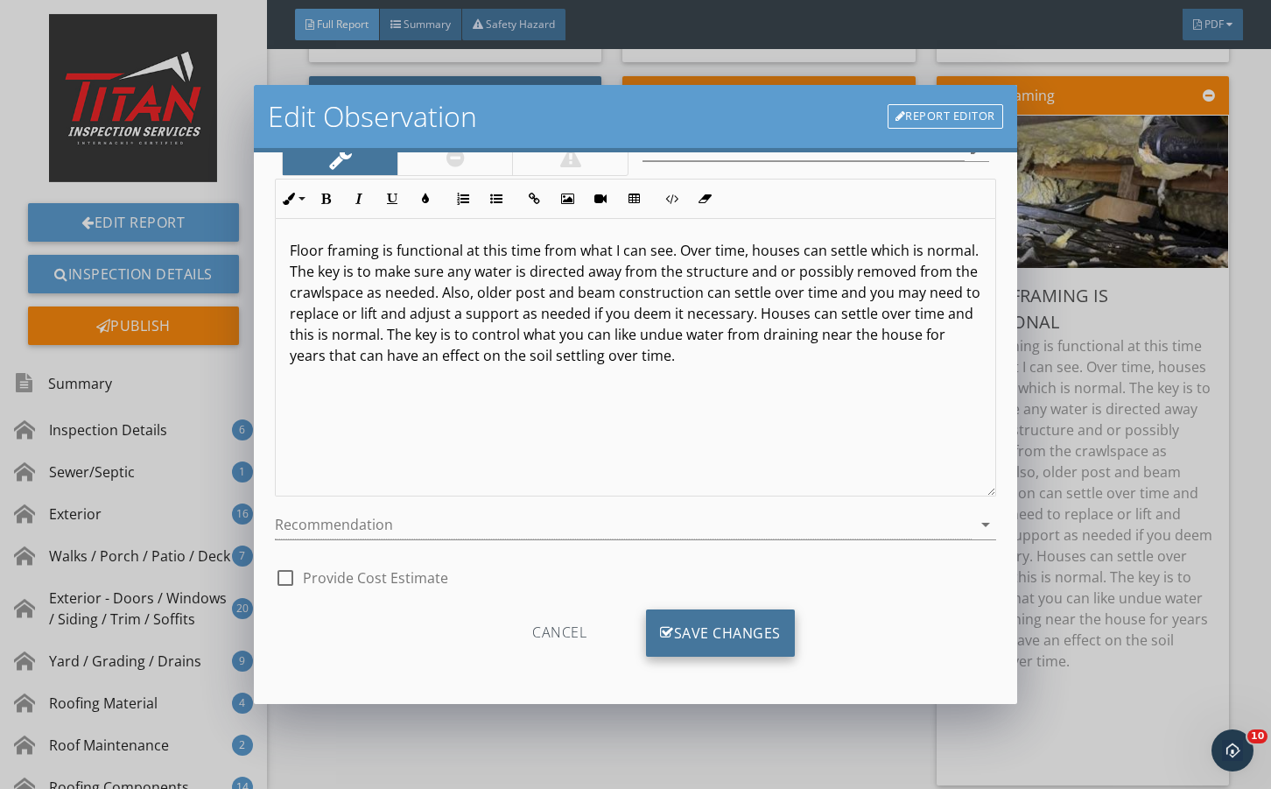
click at [742, 631] on div "Save Changes" at bounding box center [720, 632] width 149 height 47
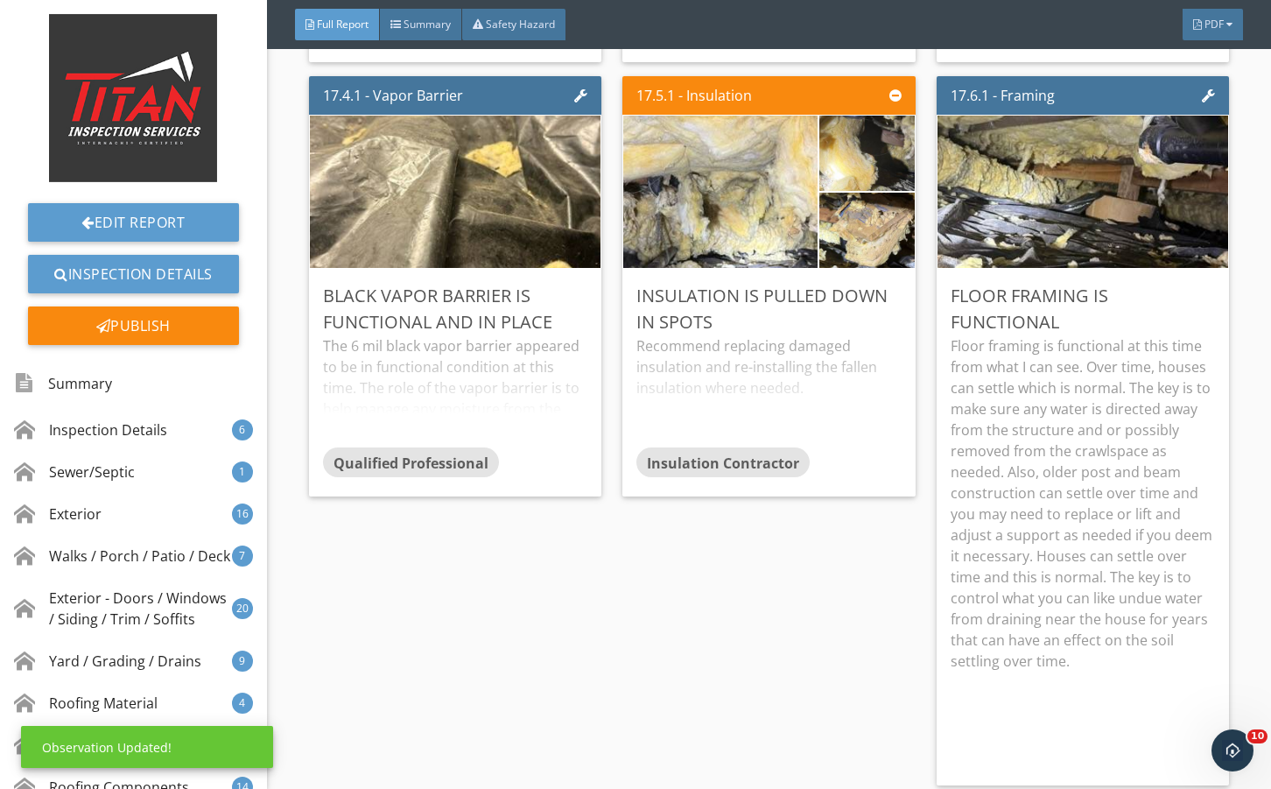
scroll to position [0, 0]
click at [1116, 463] on p "Floor framing is functional at this time from what I can see. Over time, houses…" at bounding box center [1083, 503] width 264 height 336
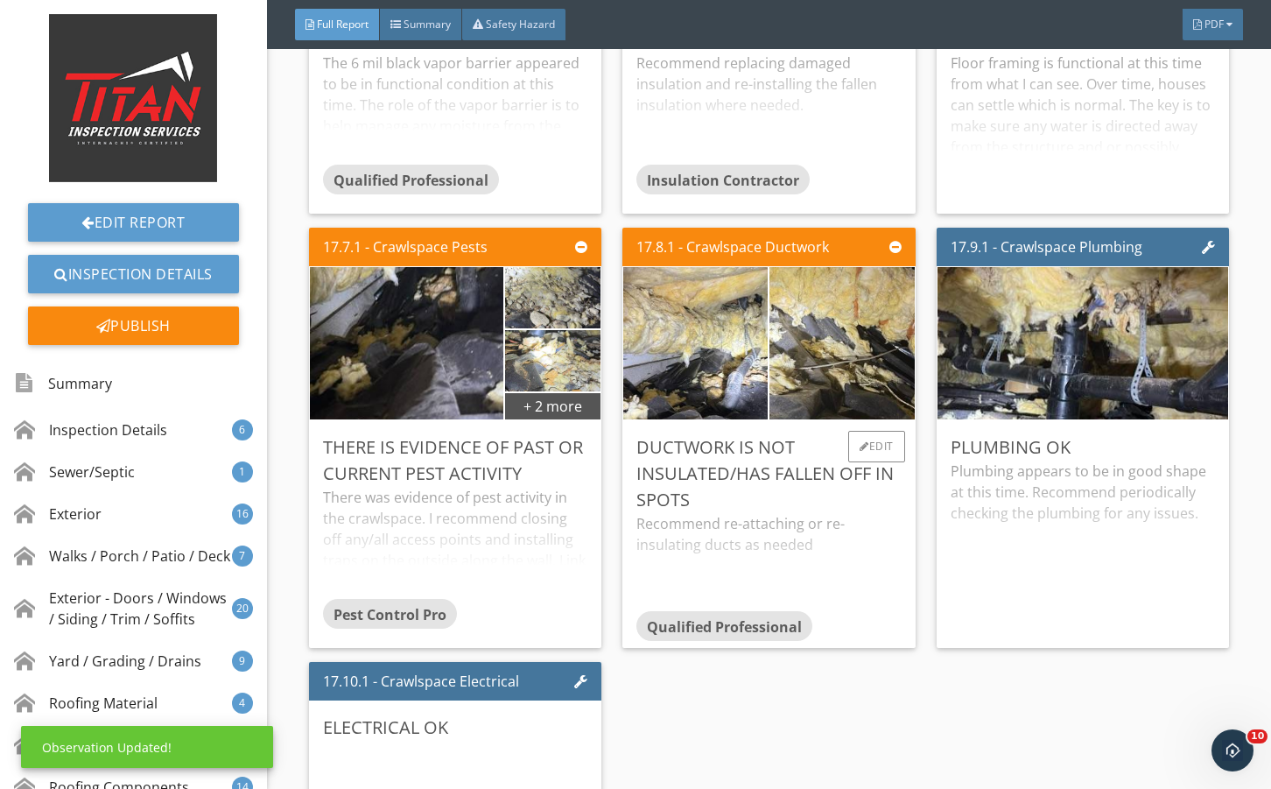
scroll to position [40922, 0]
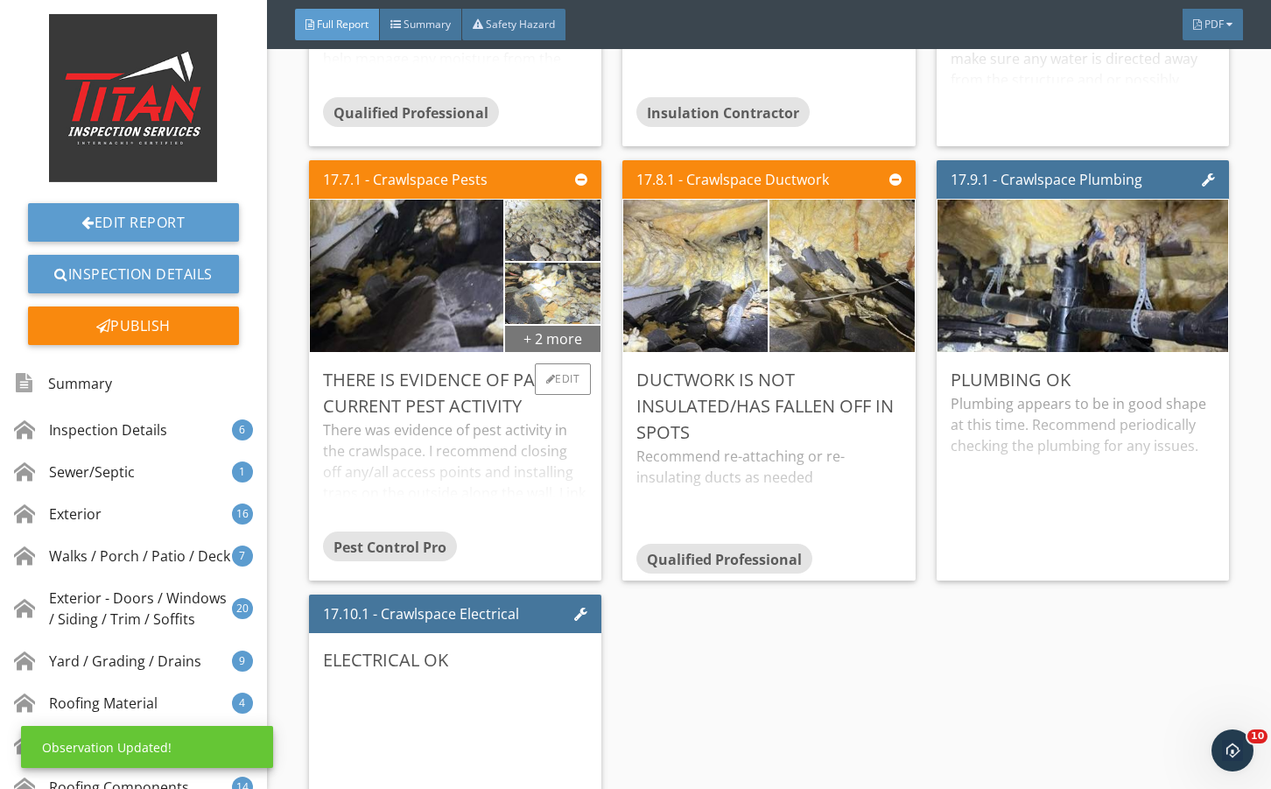
click at [535, 352] on div "+ 2 more" at bounding box center [552, 338] width 95 height 28
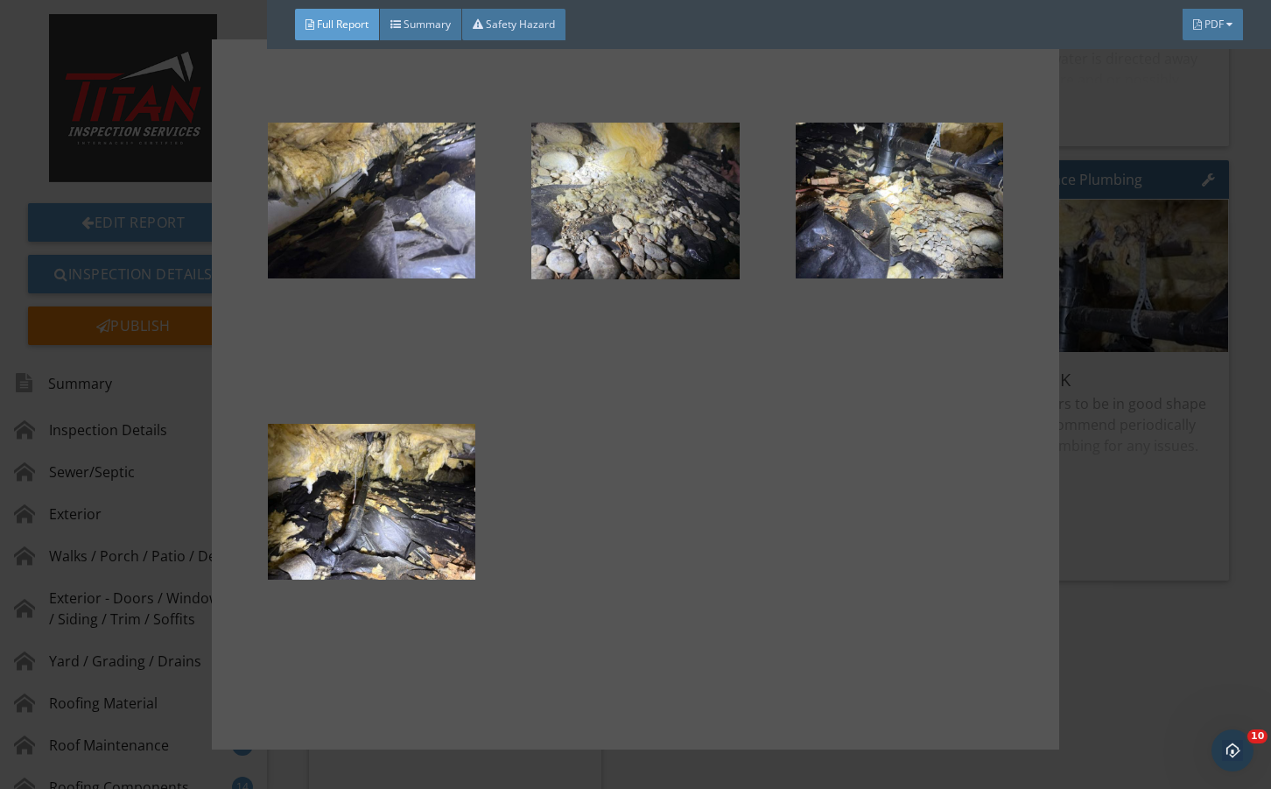
click at [1123, 560] on div at bounding box center [635, 394] width 1271 height 789
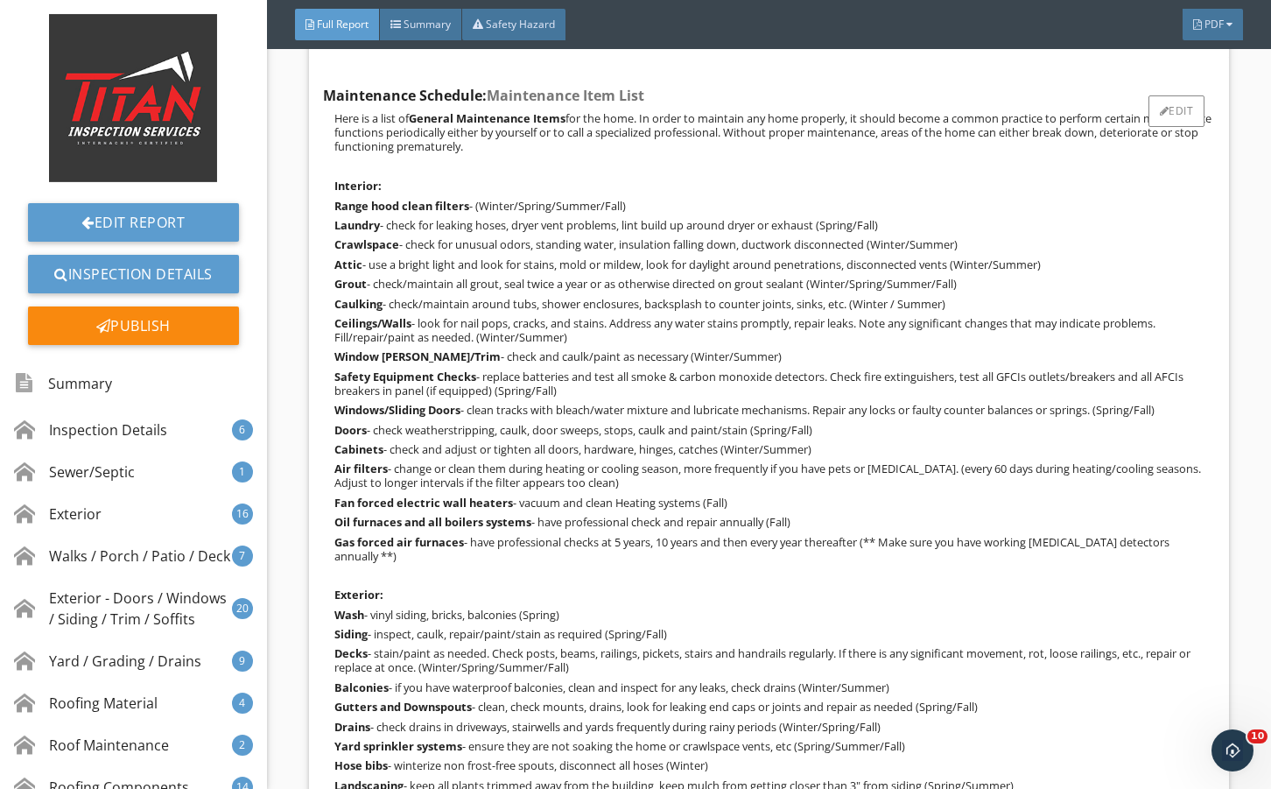
scroll to position [42499, 0]
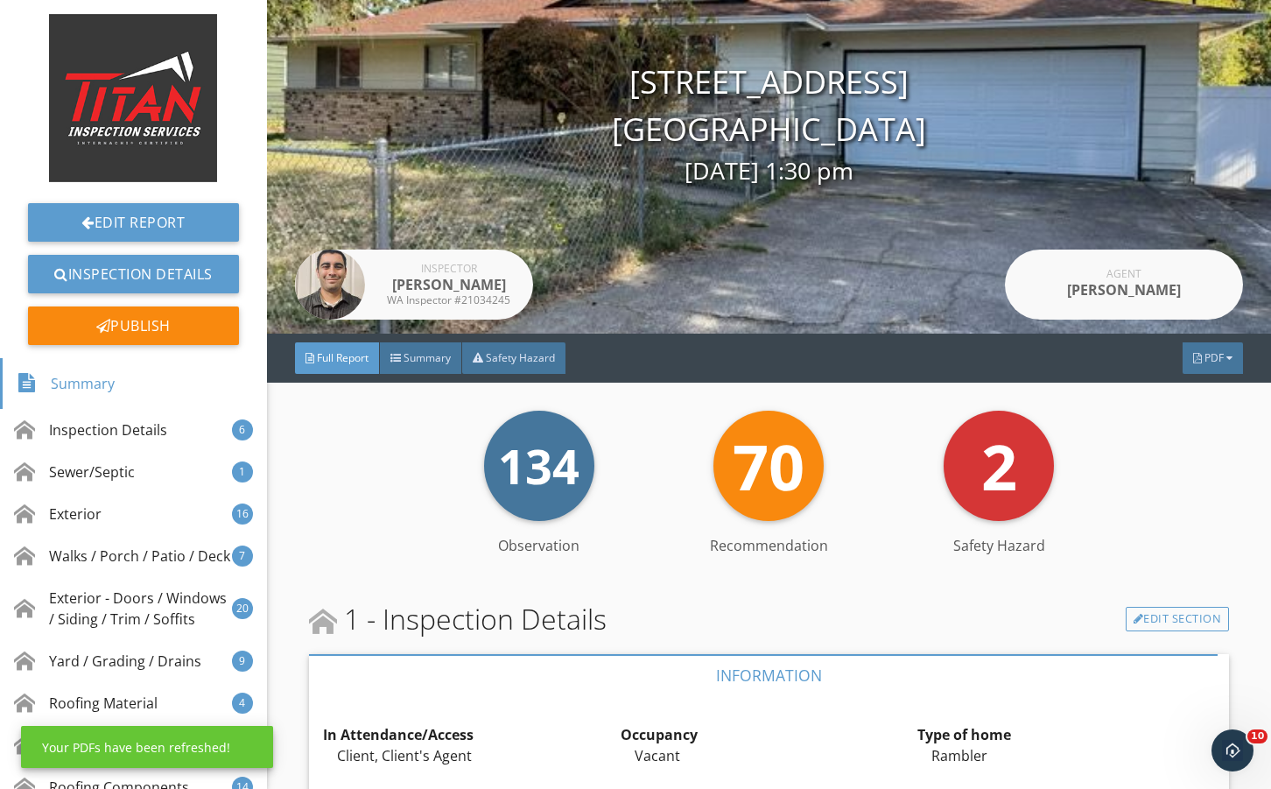
scroll to position [116, 0]
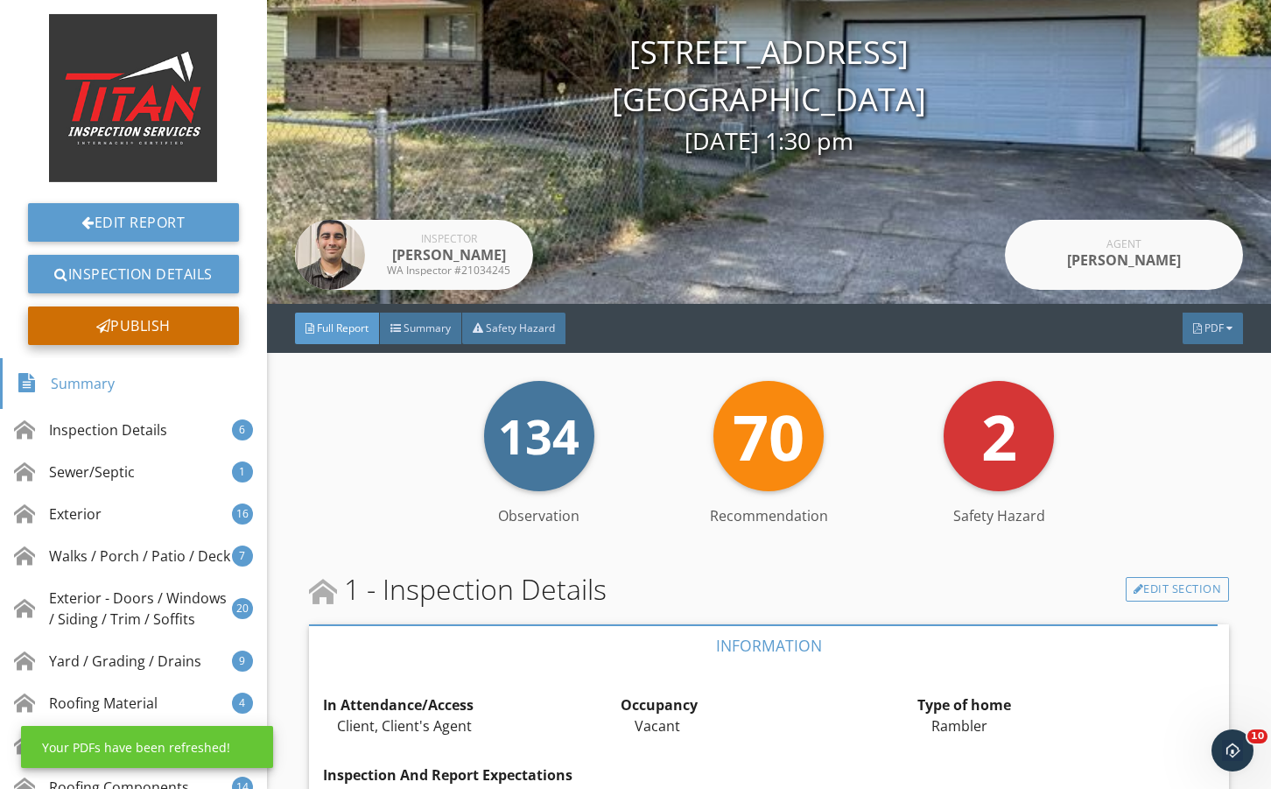
click at [171, 318] on div "Publish" at bounding box center [133, 325] width 211 height 39
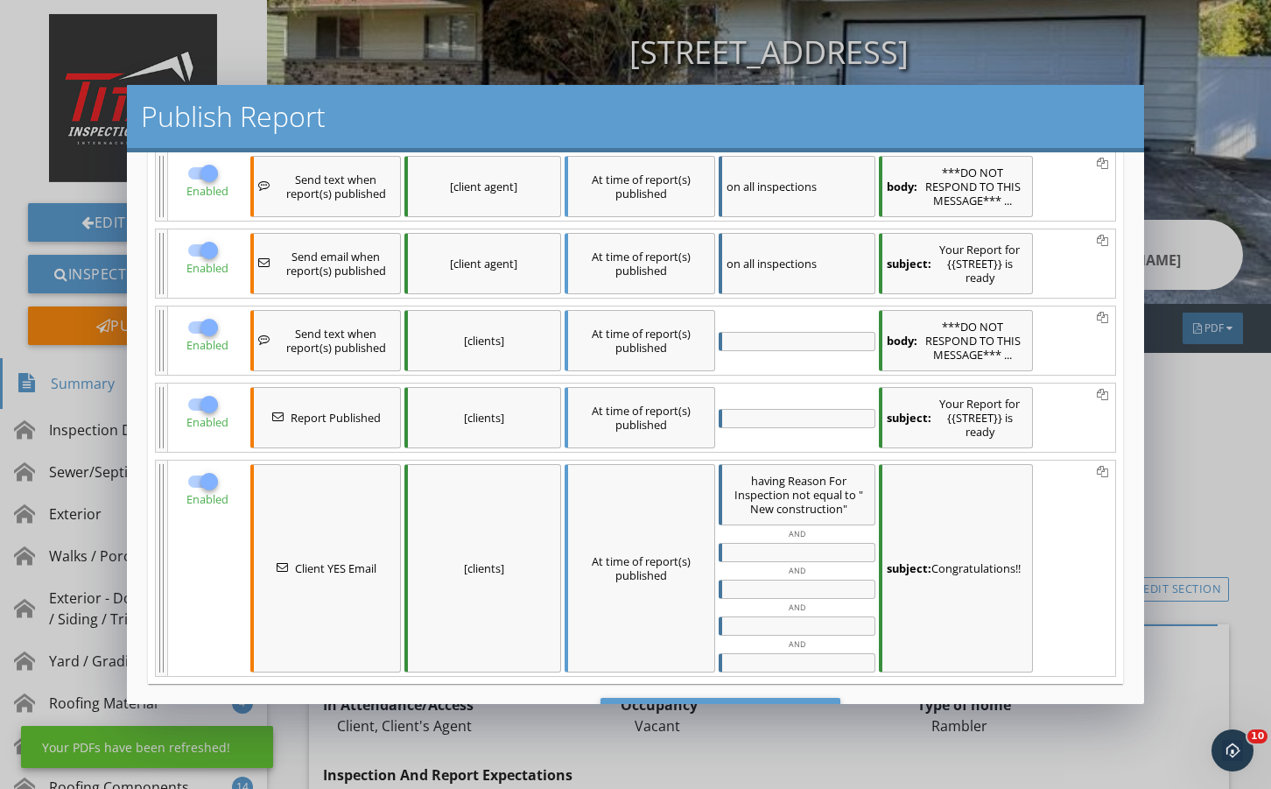
scroll to position [248, 0]
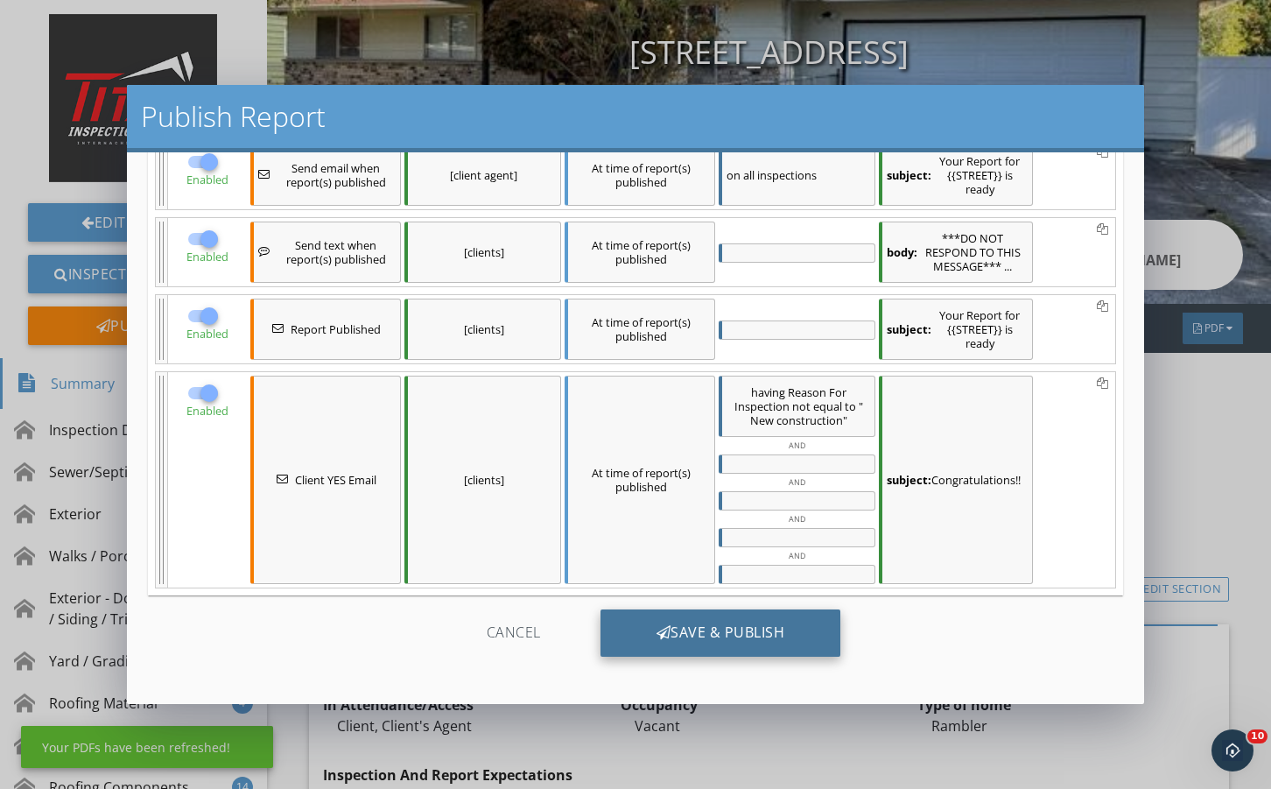
click at [705, 641] on div "Save & Publish" at bounding box center [721, 632] width 241 height 47
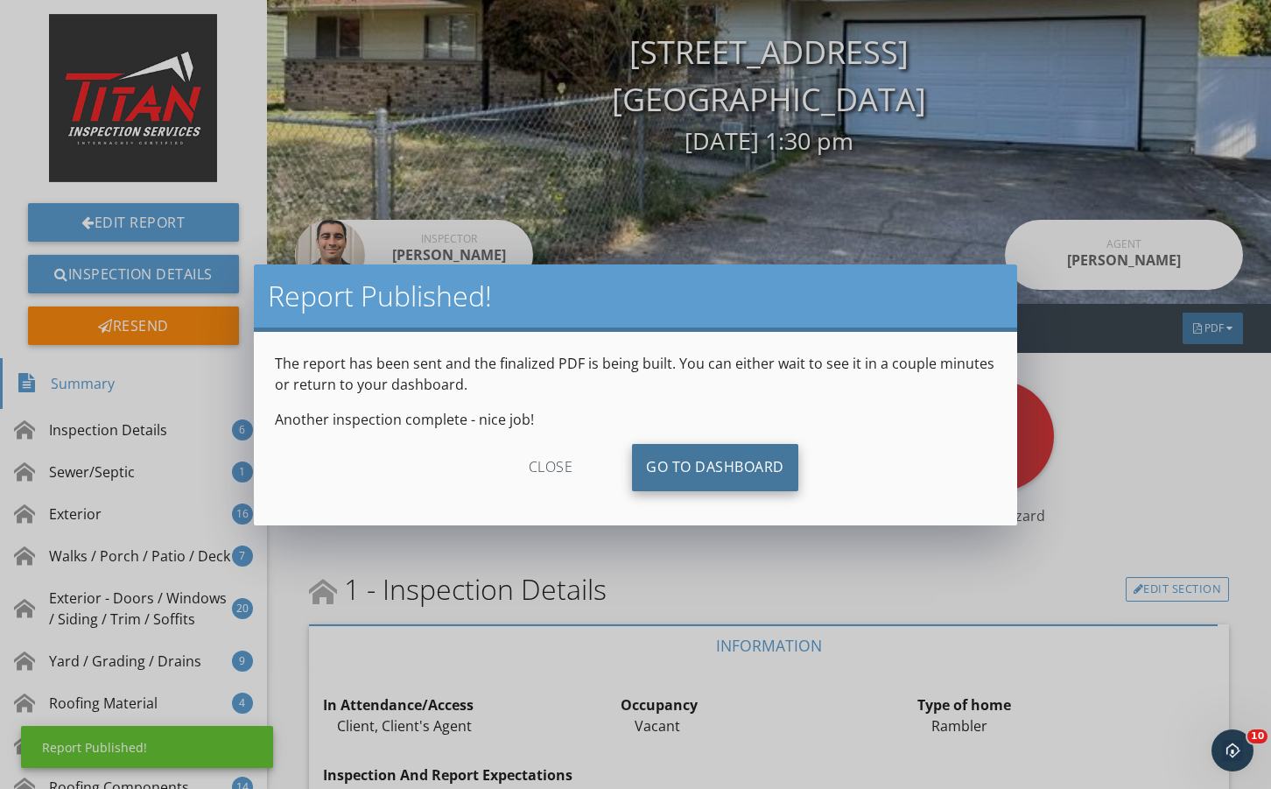
click at [690, 453] on link "Go To Dashboard" at bounding box center [715, 467] width 166 height 47
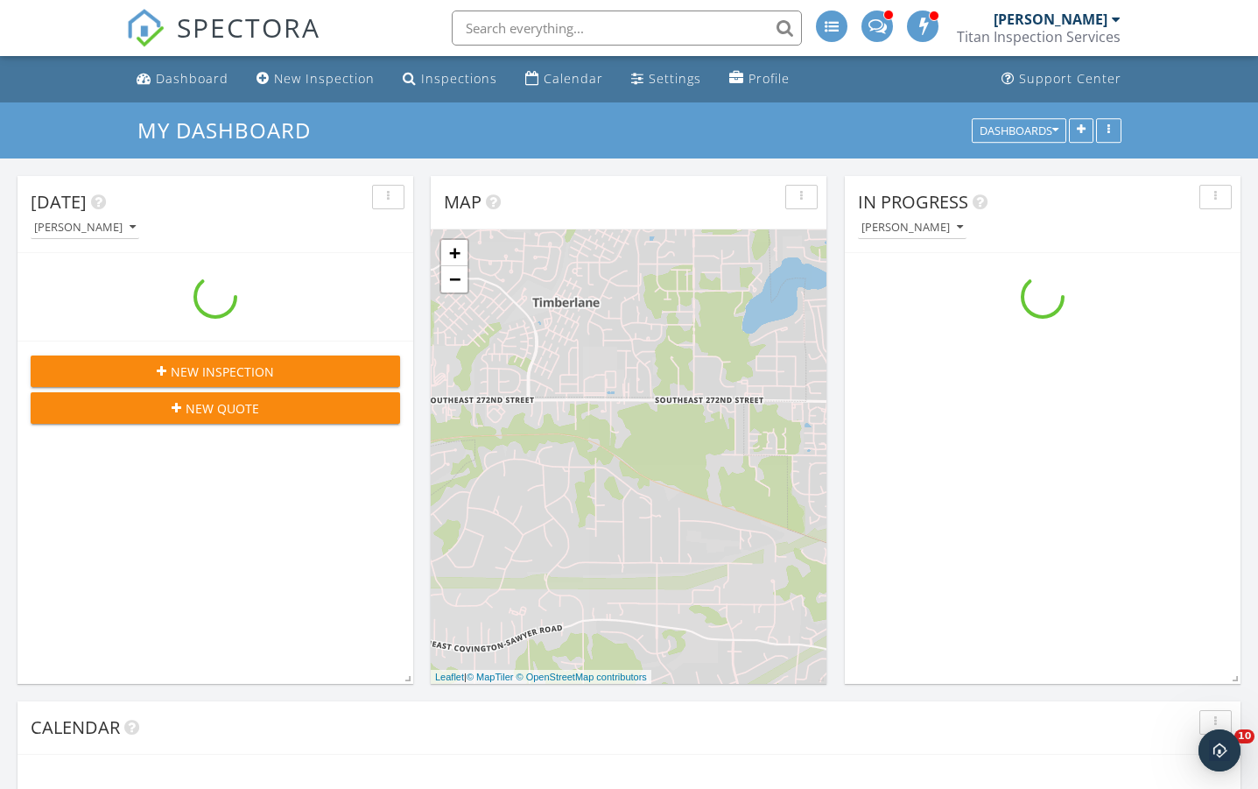
scroll to position [1446, 1285]
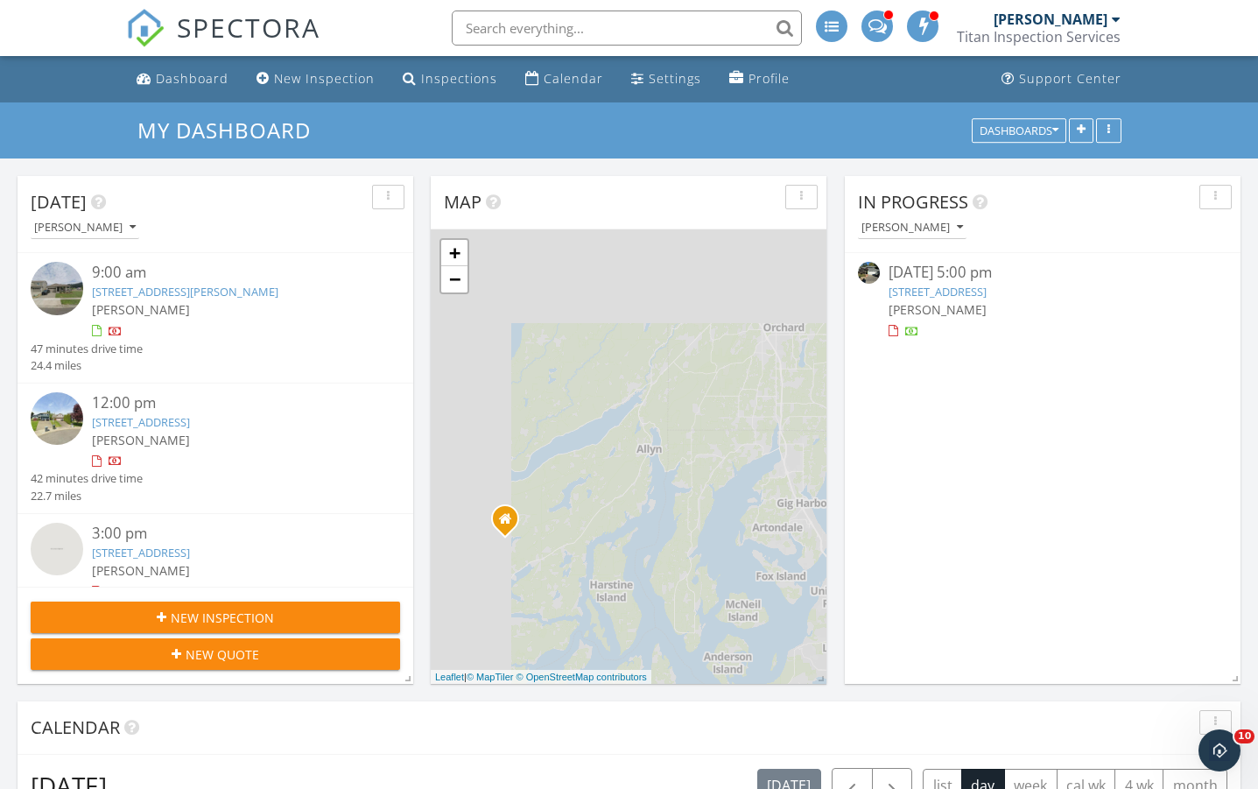
click at [974, 291] on link "28820 52nd Pl S, Auburn, WA 98001" at bounding box center [938, 292] width 98 height 16
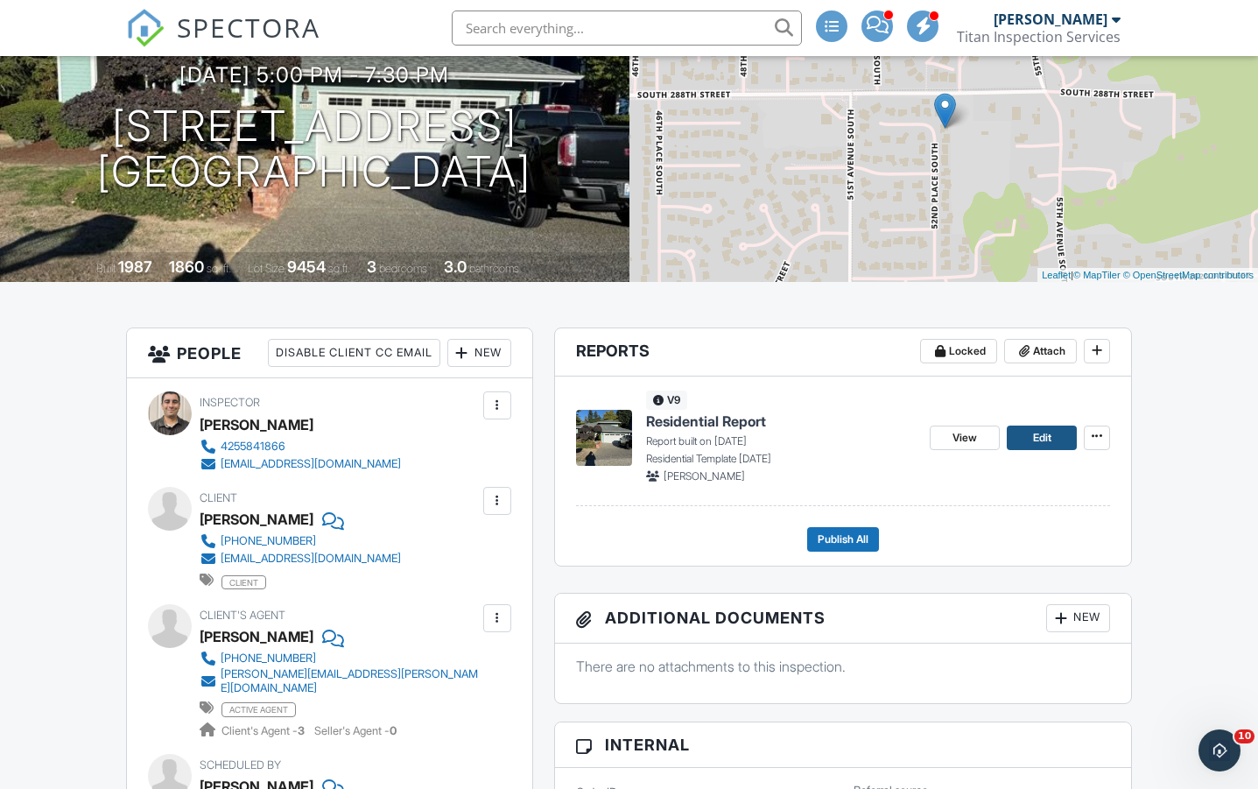
scroll to position [234, 0]
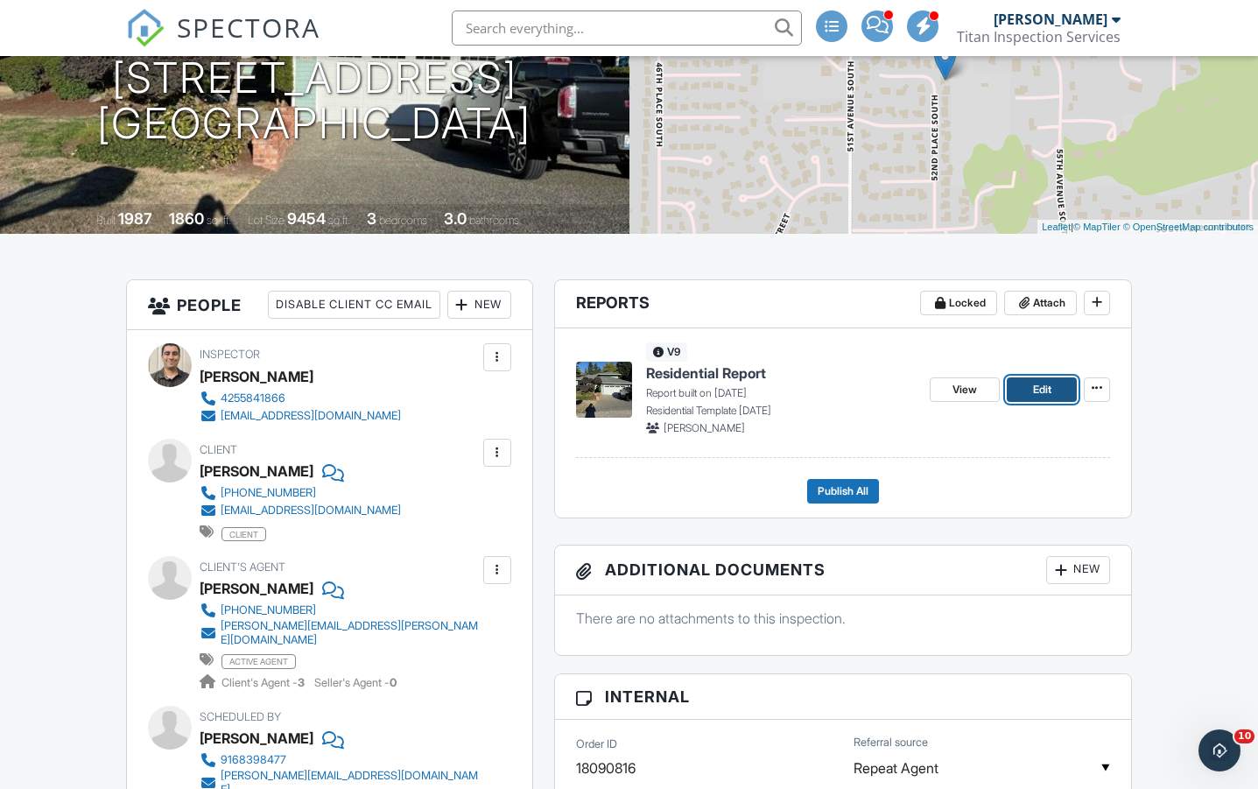
click at [1029, 392] on link "Edit" at bounding box center [1042, 389] width 70 height 25
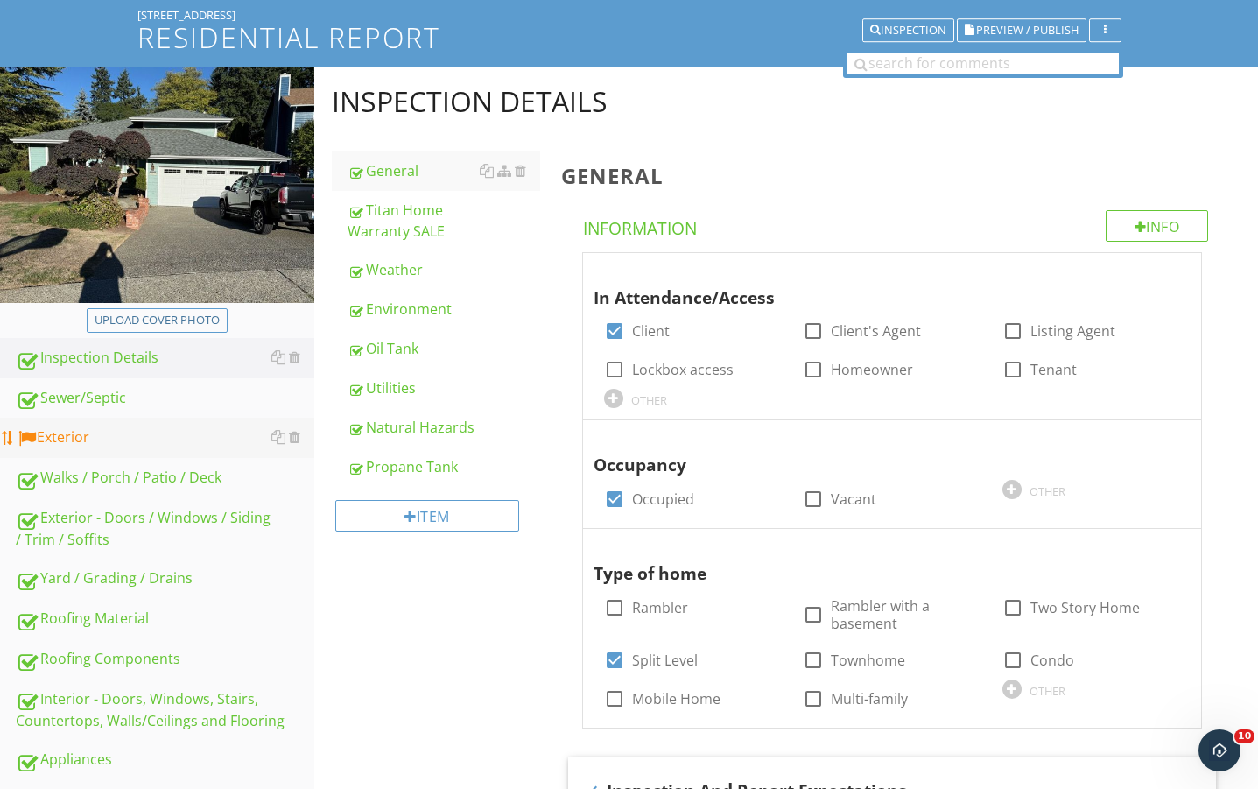
click at [85, 440] on div "Exterior" at bounding box center [165, 437] width 299 height 23
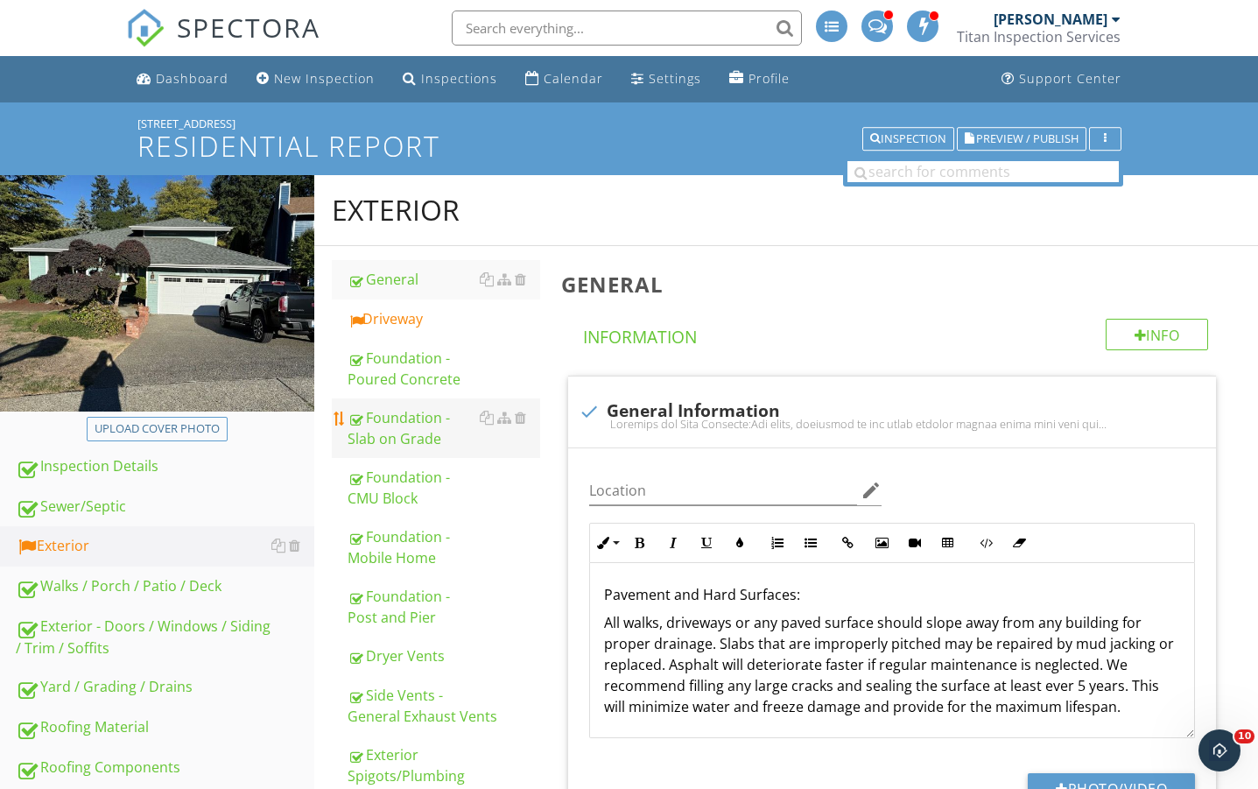
drag, startPoint x: 389, startPoint y: 319, endPoint x: 516, endPoint y: 416, distance: 159.9
click at [390, 319] on div "Driveway" at bounding box center [444, 318] width 192 height 21
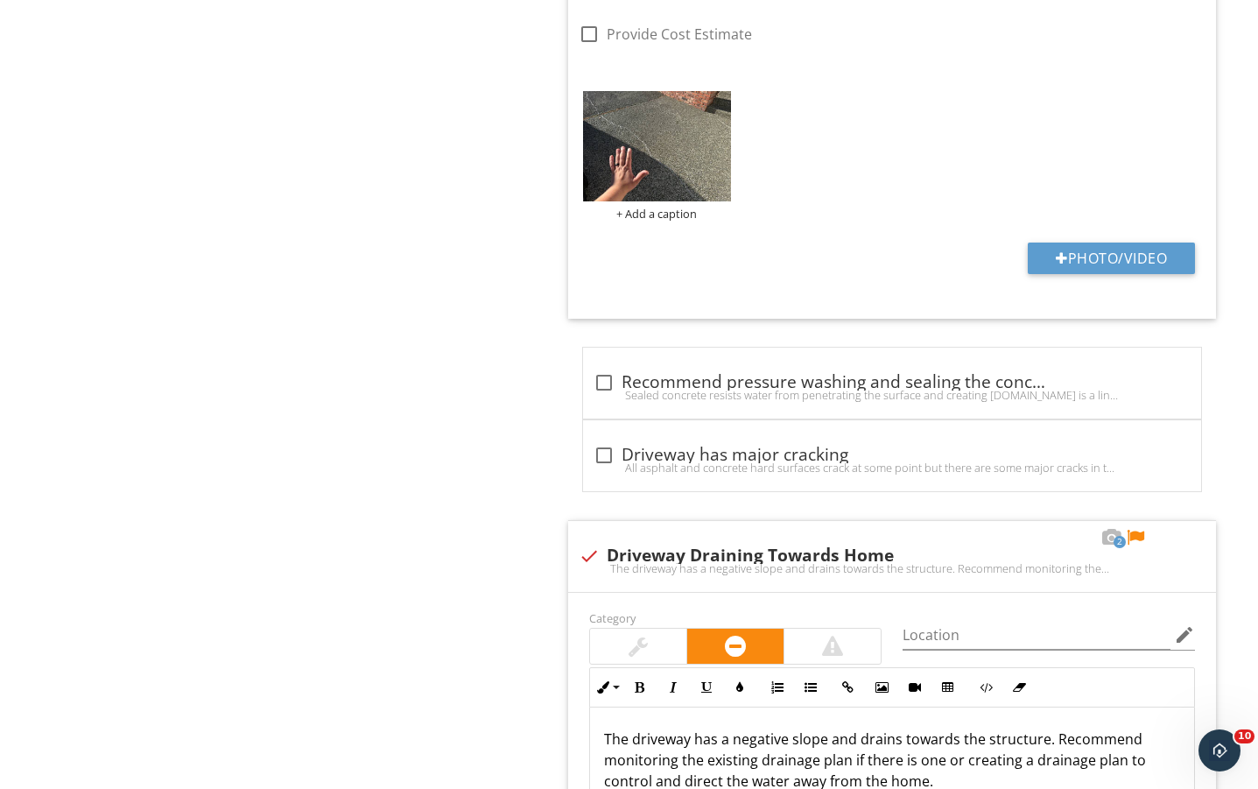
scroll to position [2452, 0]
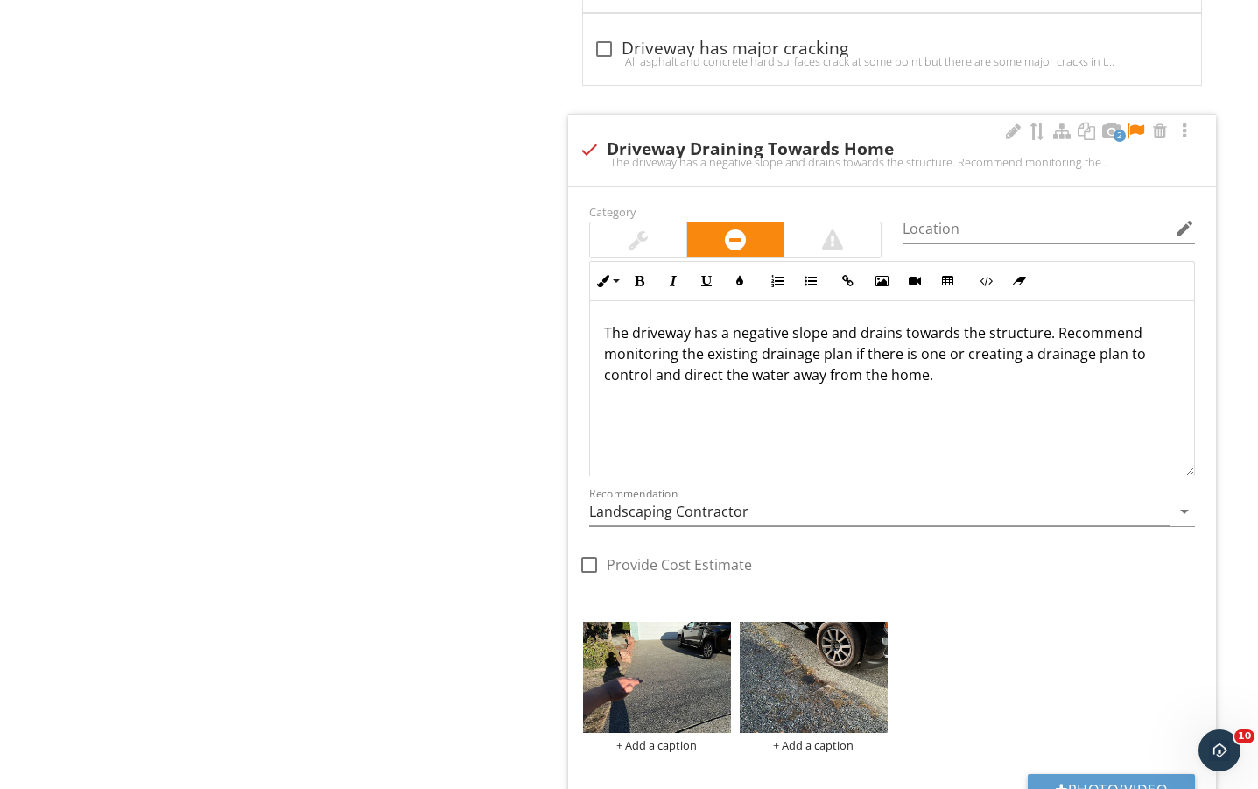
click at [1144, 132] on div at bounding box center [1135, 132] width 21 height 18
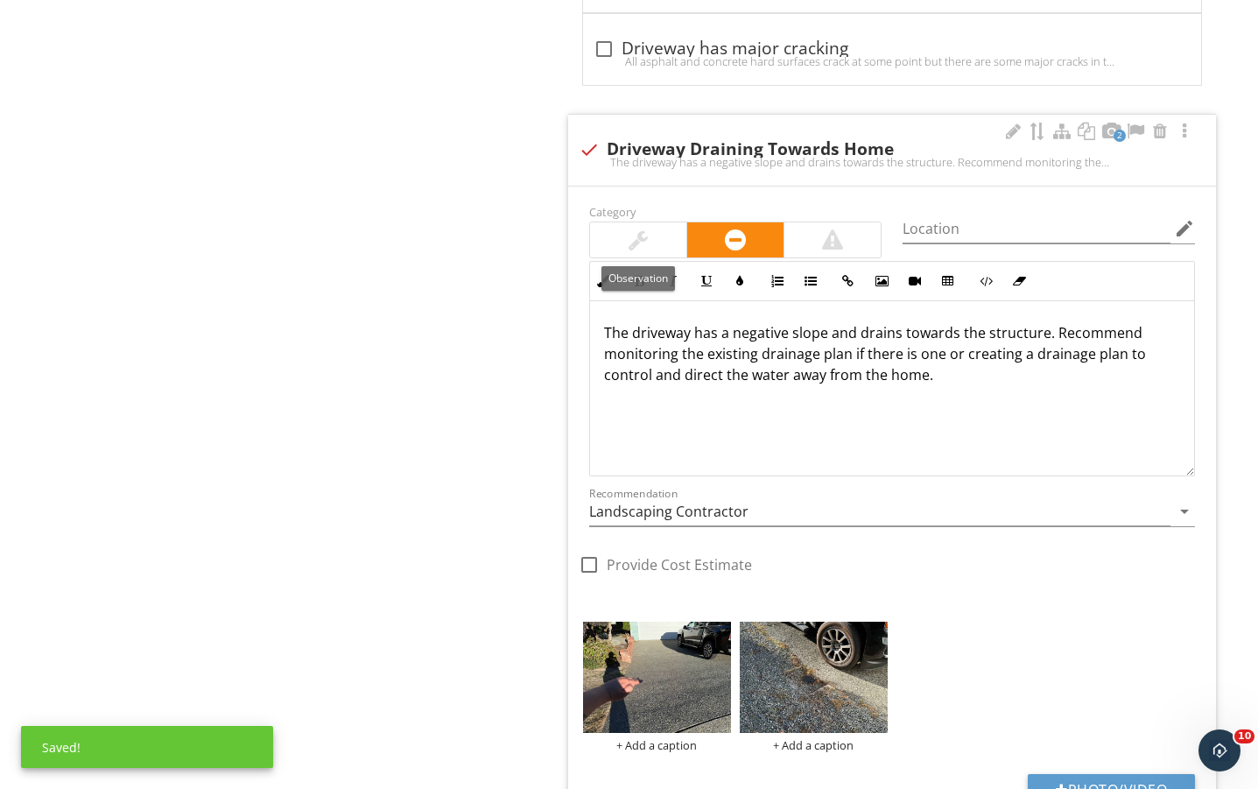
click at [660, 237] on div at bounding box center [638, 239] width 96 height 35
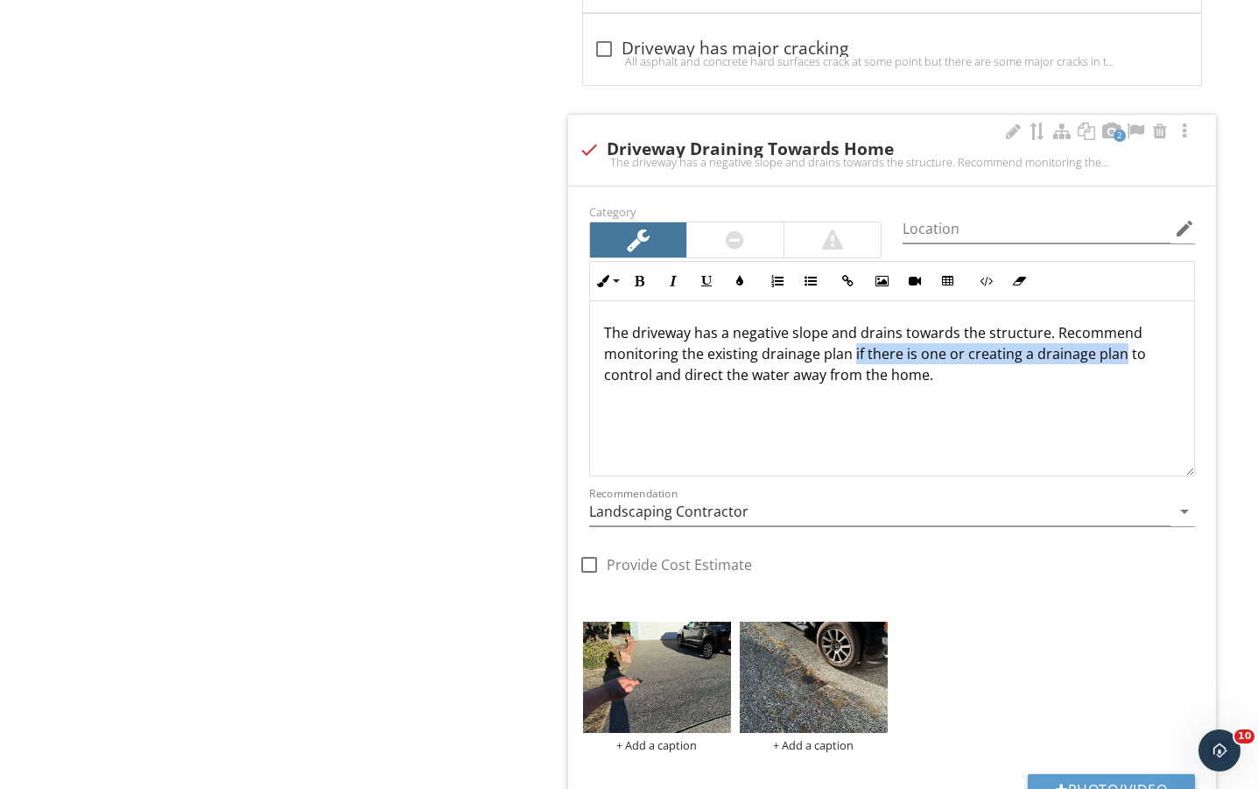
drag, startPoint x: 852, startPoint y: 350, endPoint x: 1122, endPoint y: 358, distance: 269.8
click at [1122, 358] on p "The driveway has a negative slope and drains towards the structure. Recommend m…" at bounding box center [892, 353] width 576 height 63
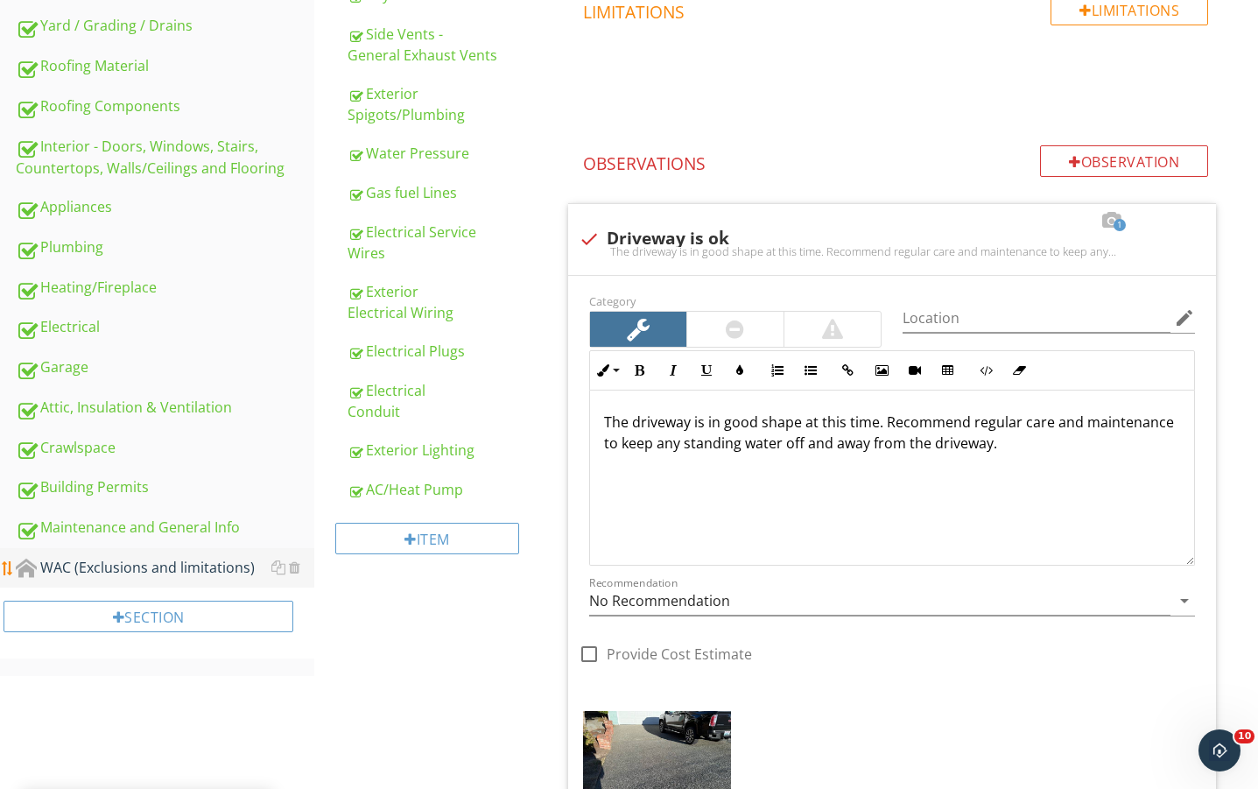
scroll to position [658, 0]
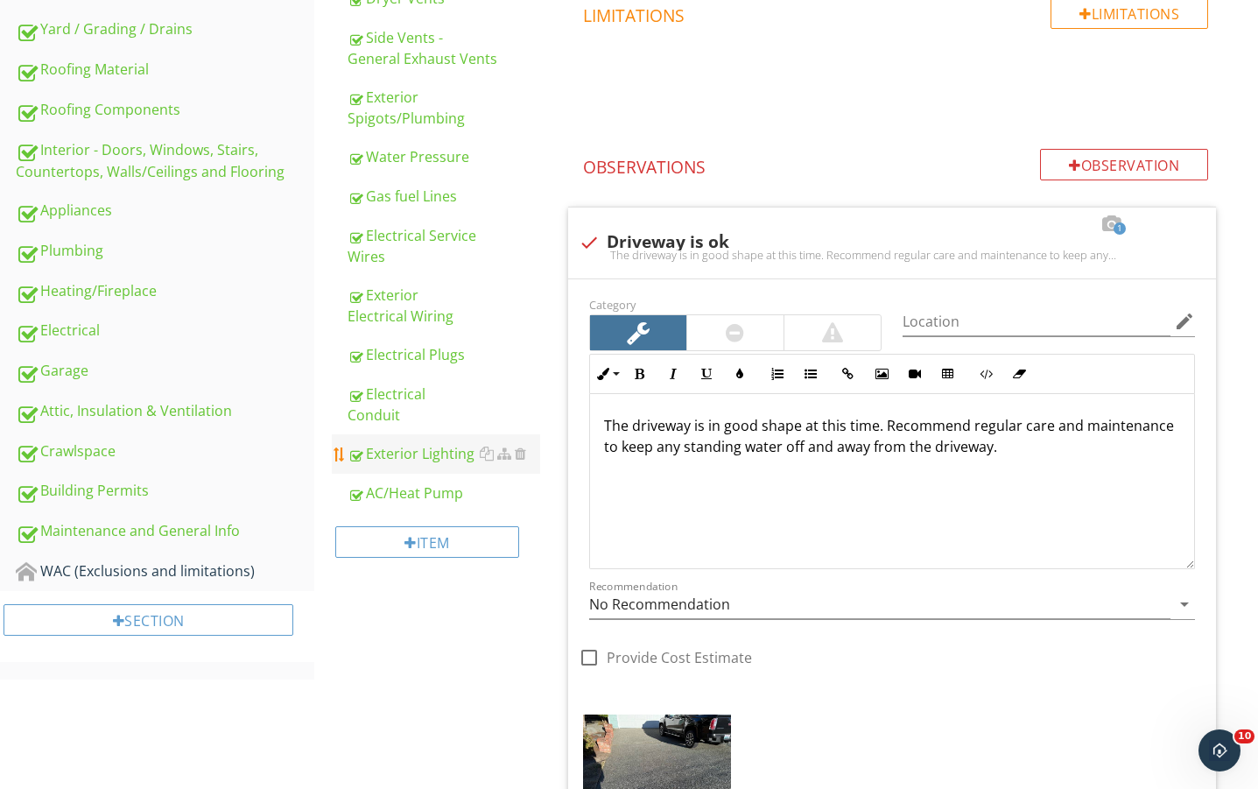
click at [81, 337] on div "Electrical" at bounding box center [165, 331] width 299 height 23
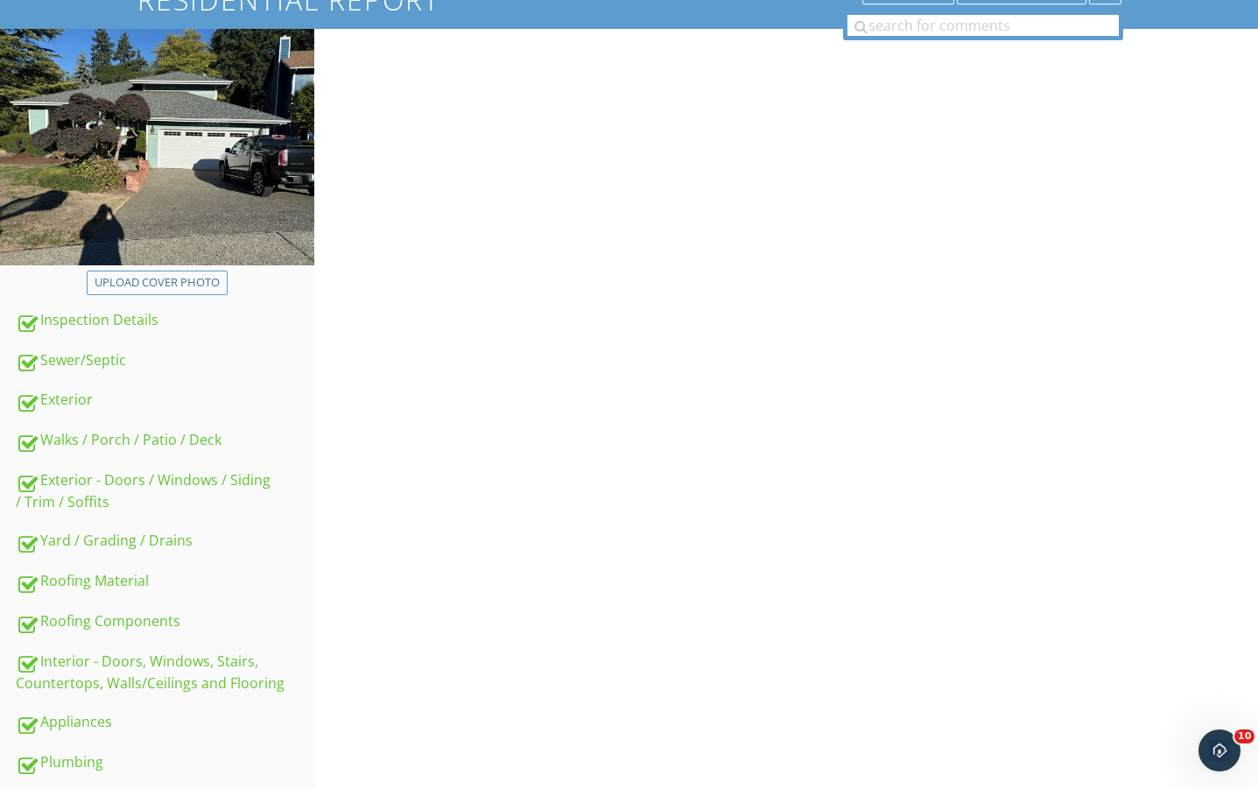
scroll to position [74, 0]
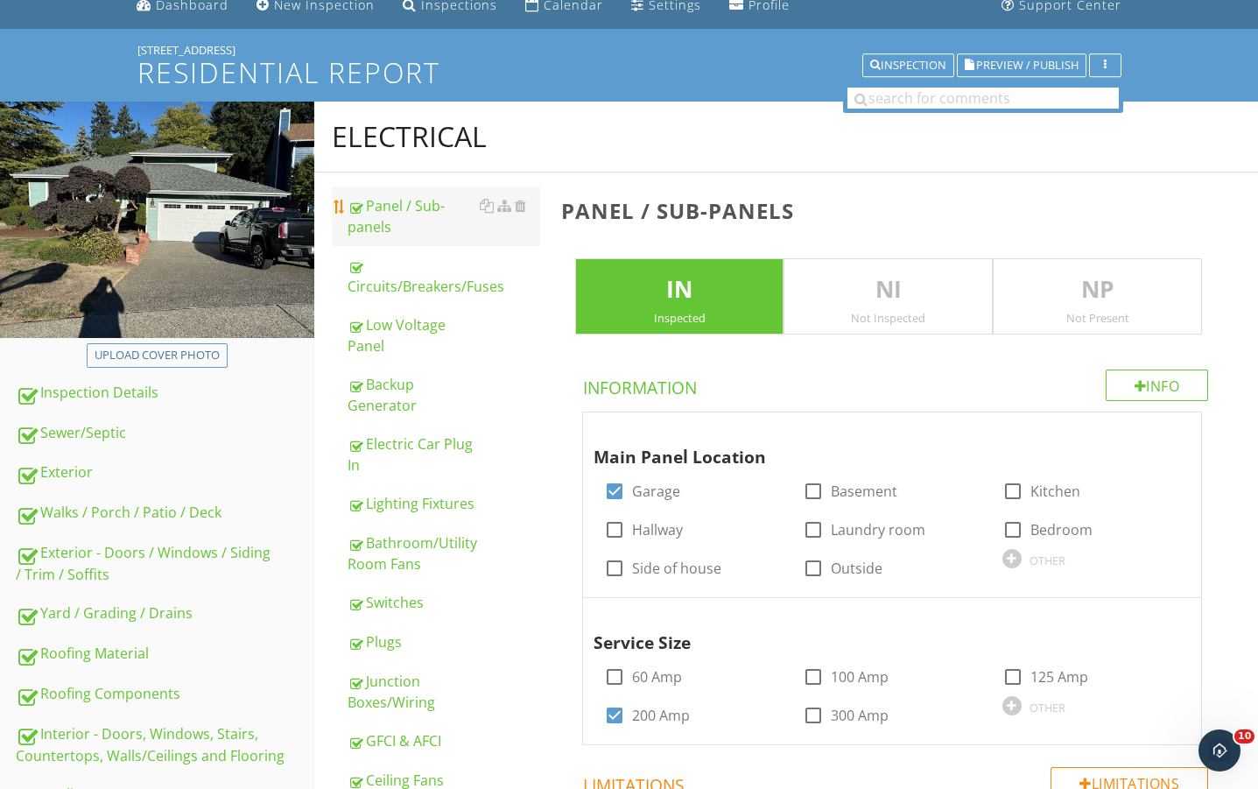
click at [386, 215] on div "Panel / Sub-panels" at bounding box center [444, 216] width 192 height 42
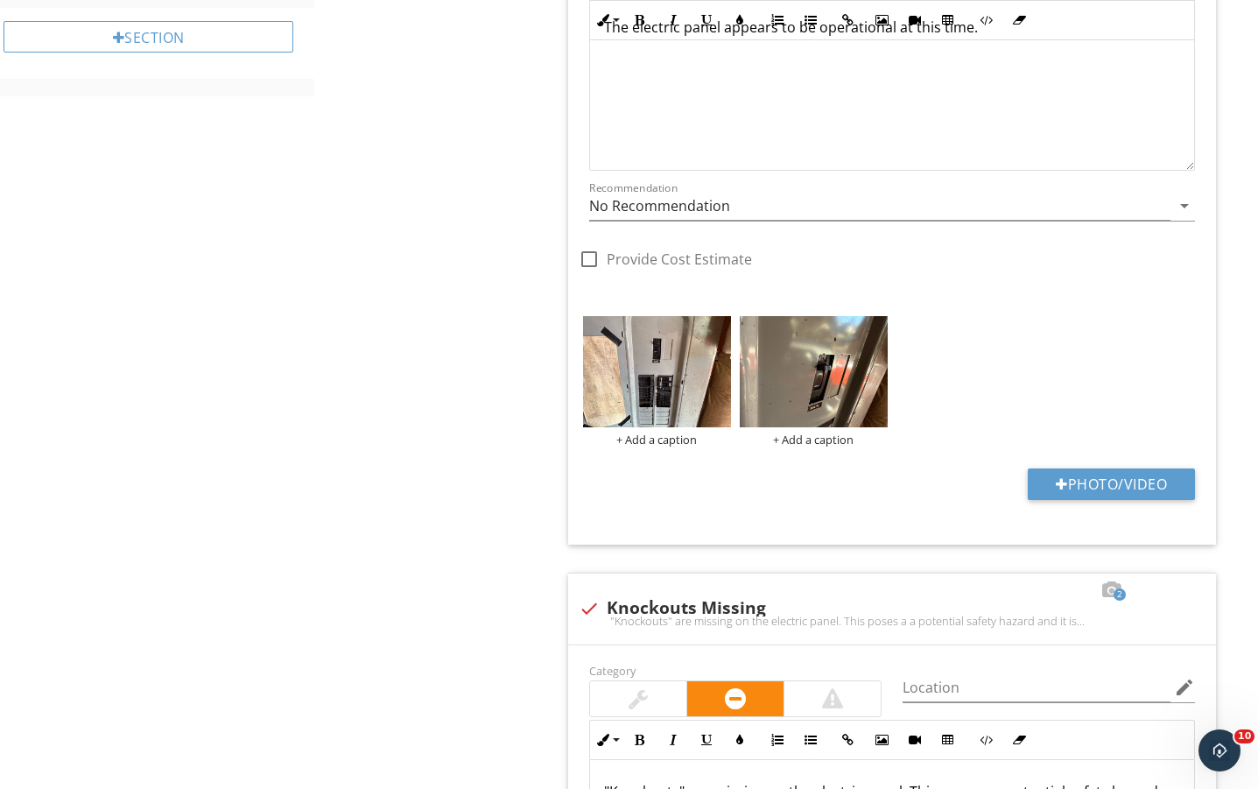
scroll to position [1650, 0]
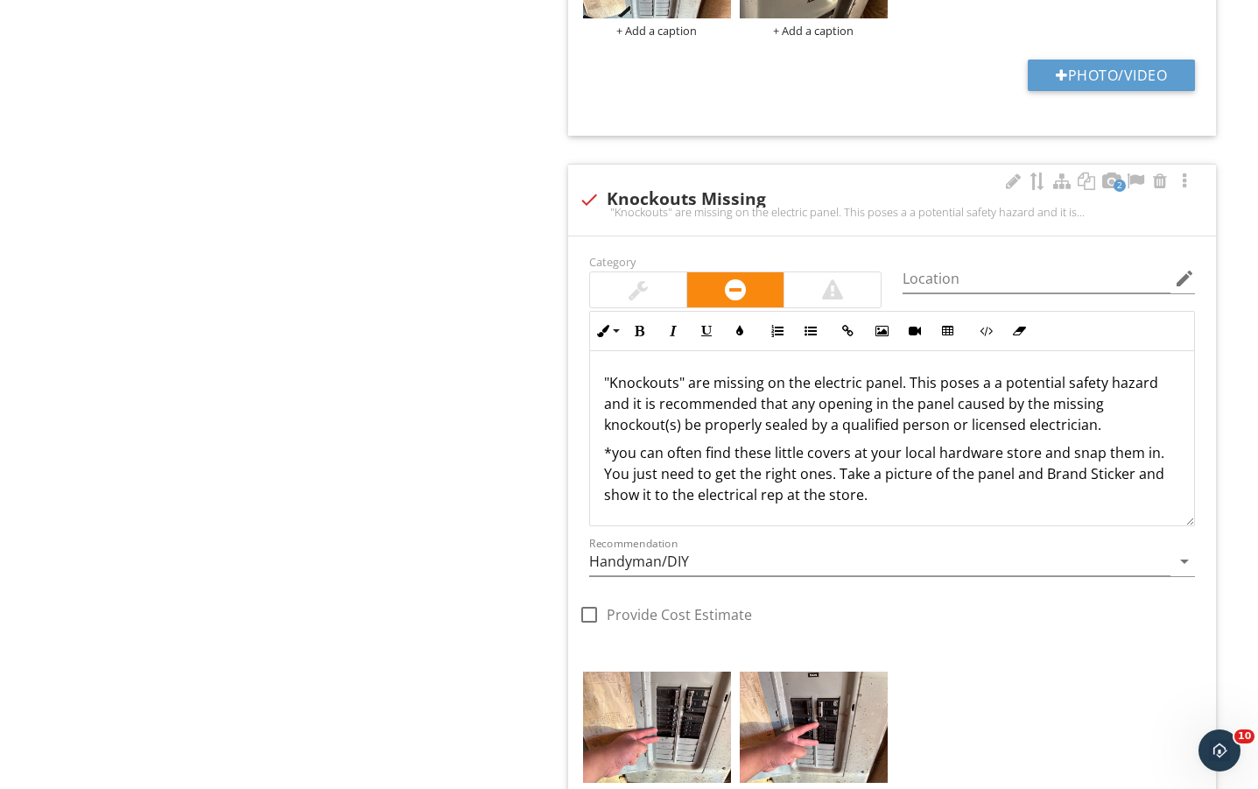
click at [649, 285] on div at bounding box center [638, 289] width 96 height 35
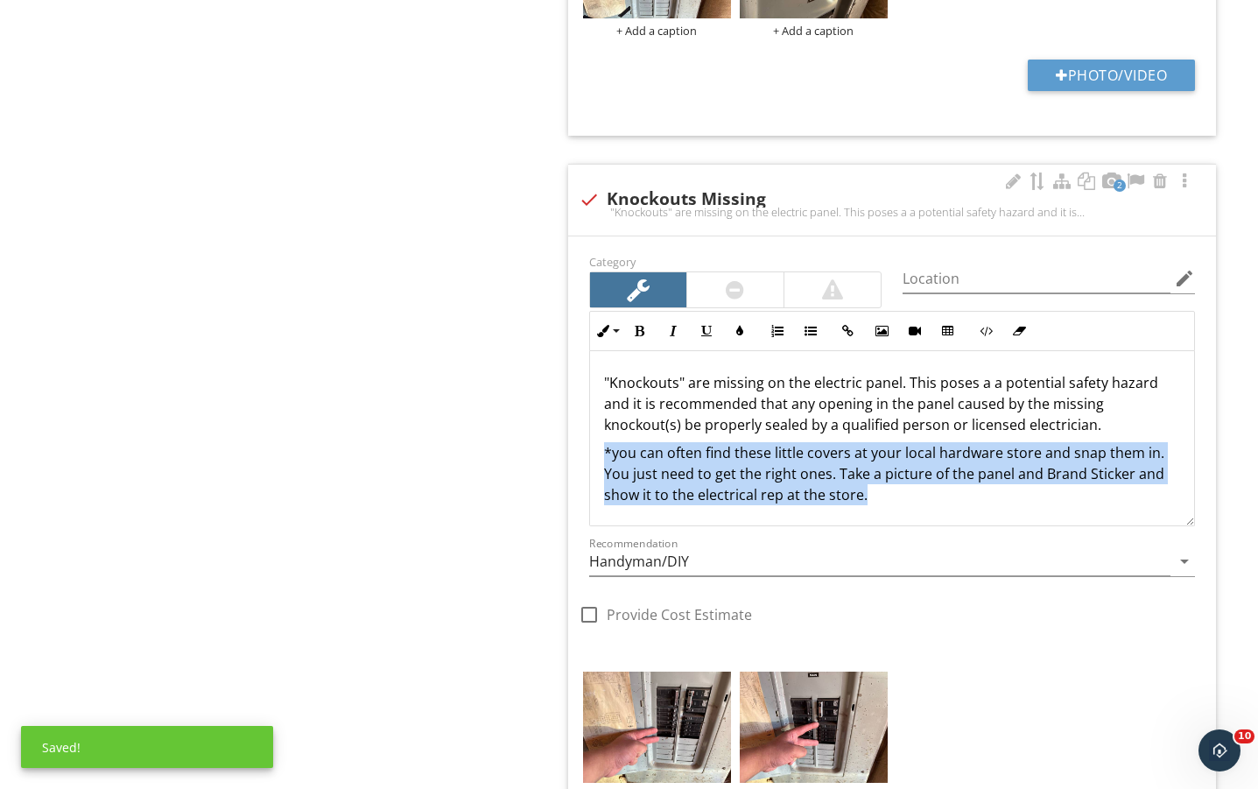
drag, startPoint x: 879, startPoint y: 490, endPoint x: 584, endPoint y: 440, distance: 299.3
click at [584, 440] on div "Inline Style XLarge Large Normal Small Light Small/Light Bold Italic Underline …" at bounding box center [892, 418] width 627 height 215
click at [642, 330] on icon "button" at bounding box center [640, 331] width 12 height 12
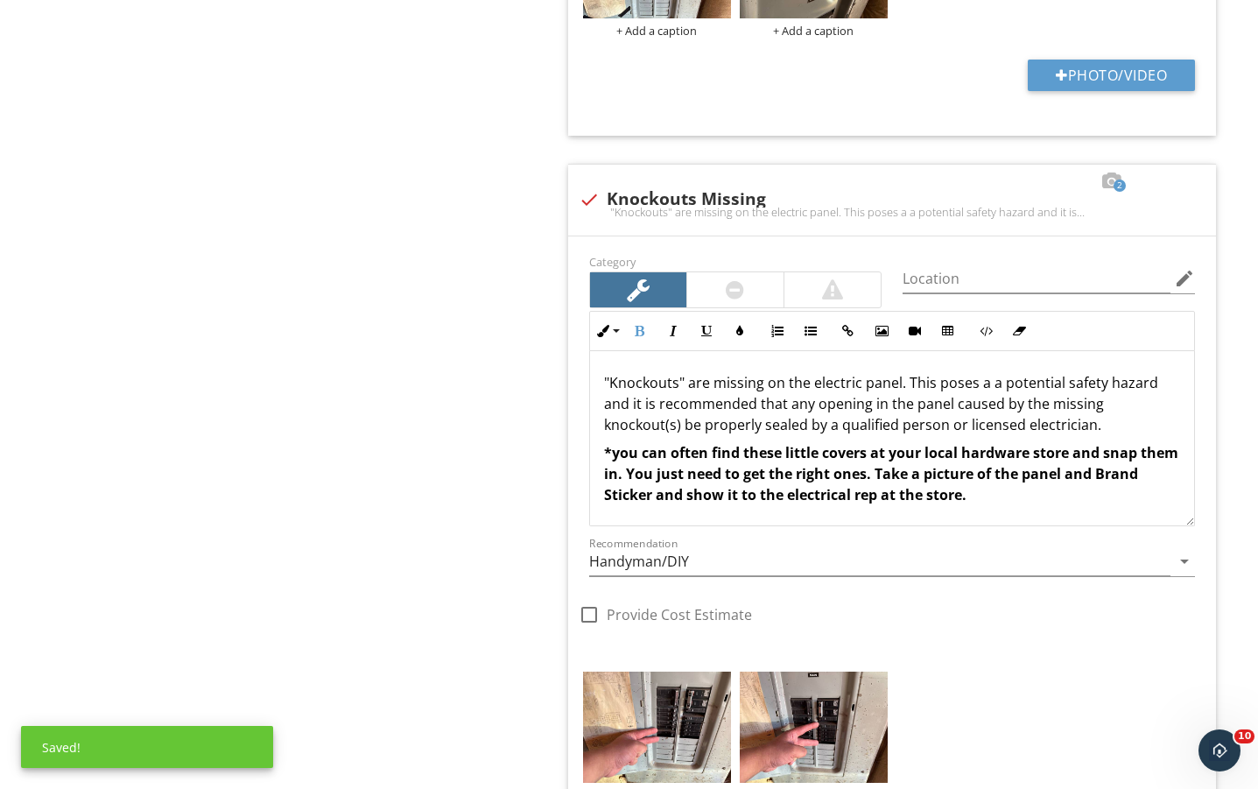
click at [482, 424] on div "Electrical Panel / Sub-panels Circuits/Breakers/Fuses Low Voltage Panel Backup …" at bounding box center [786, 141] width 944 height 3232
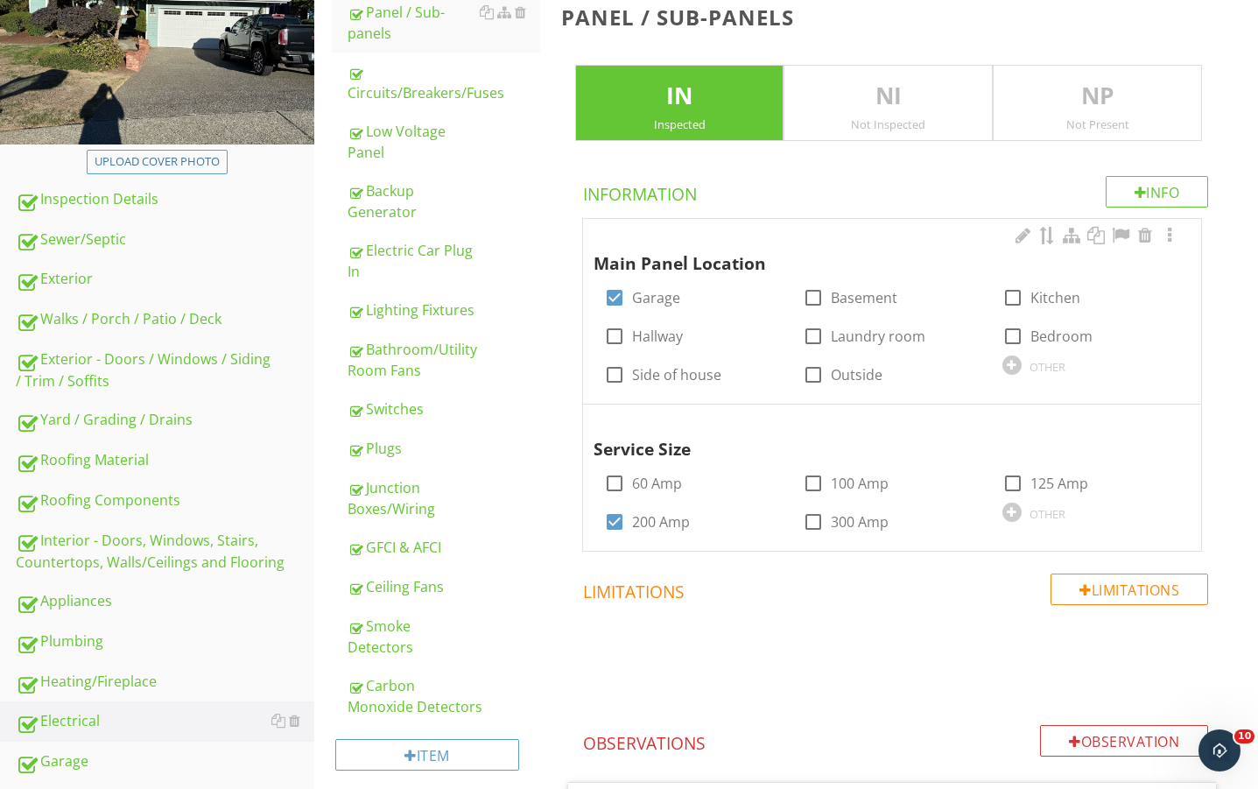
scroll to position [0, 0]
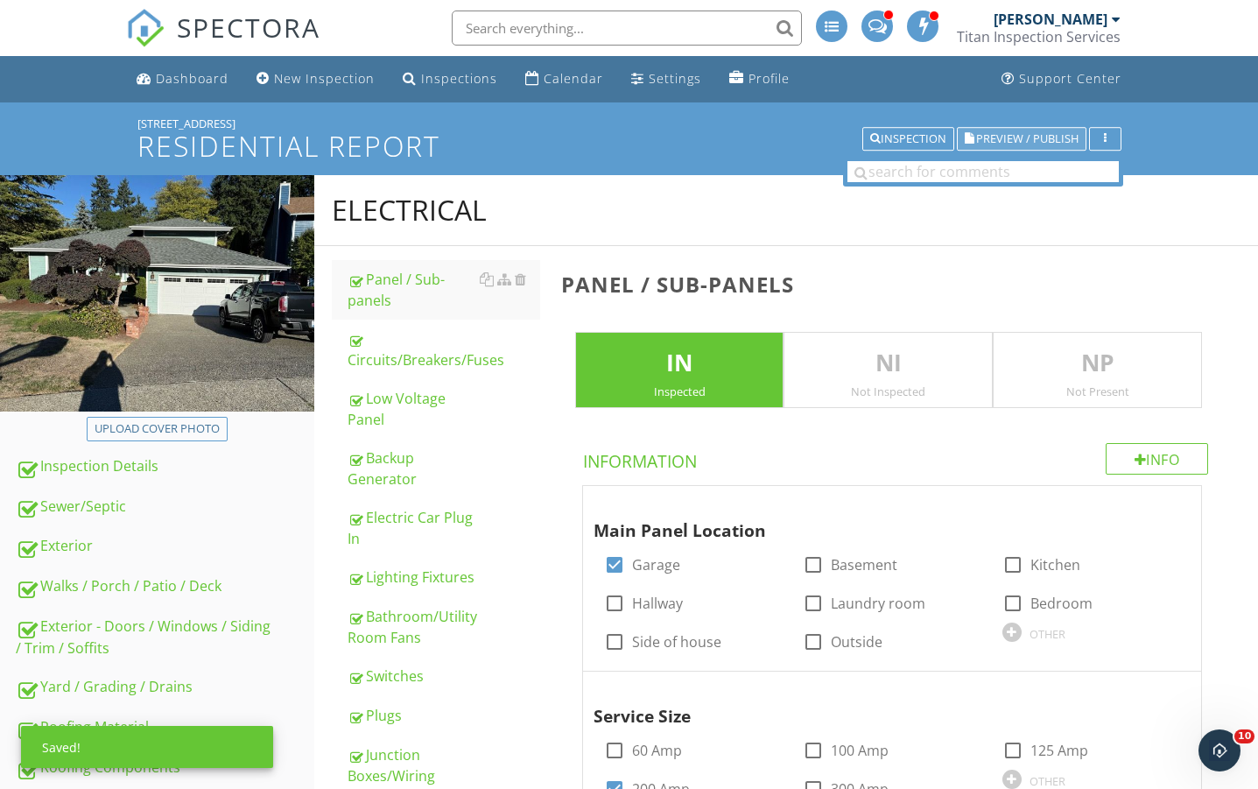
click at [1018, 139] on span "Preview / Publish" at bounding box center [1027, 138] width 102 height 11
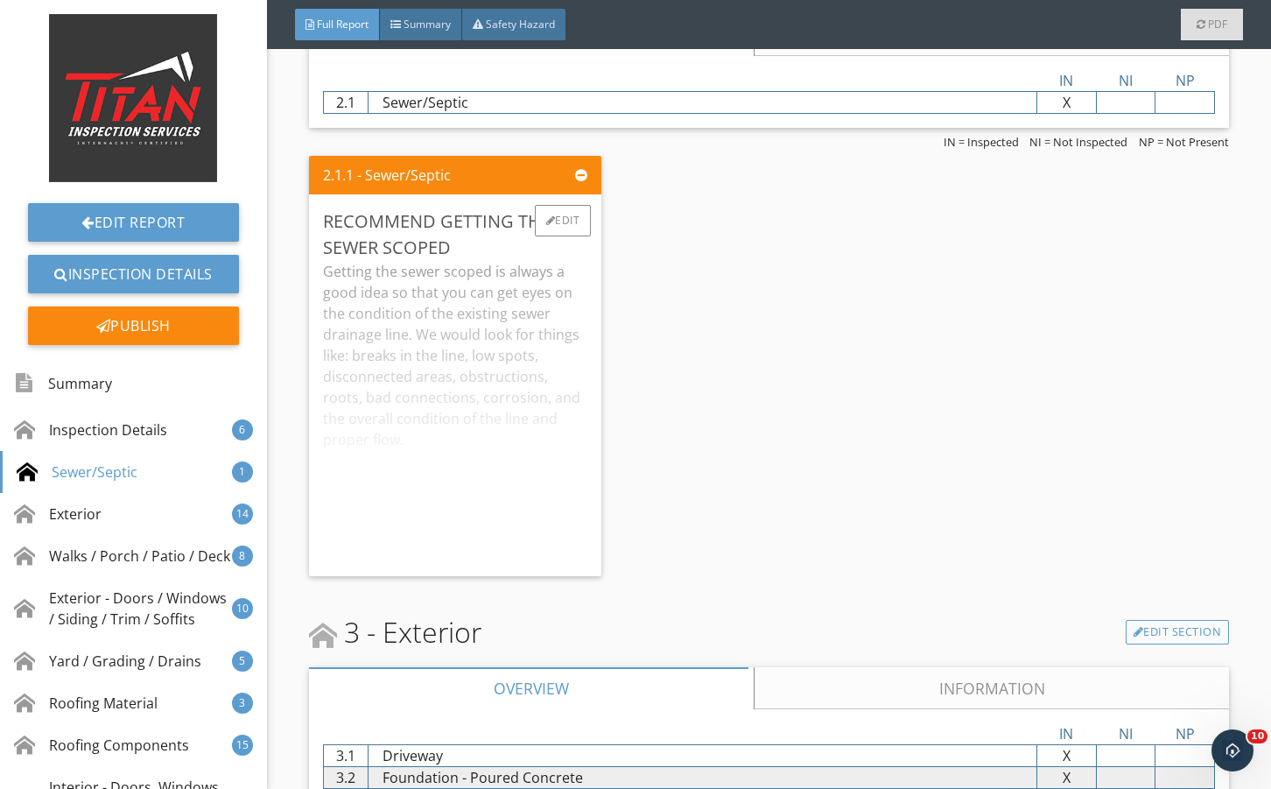
scroll to position [2511, 0]
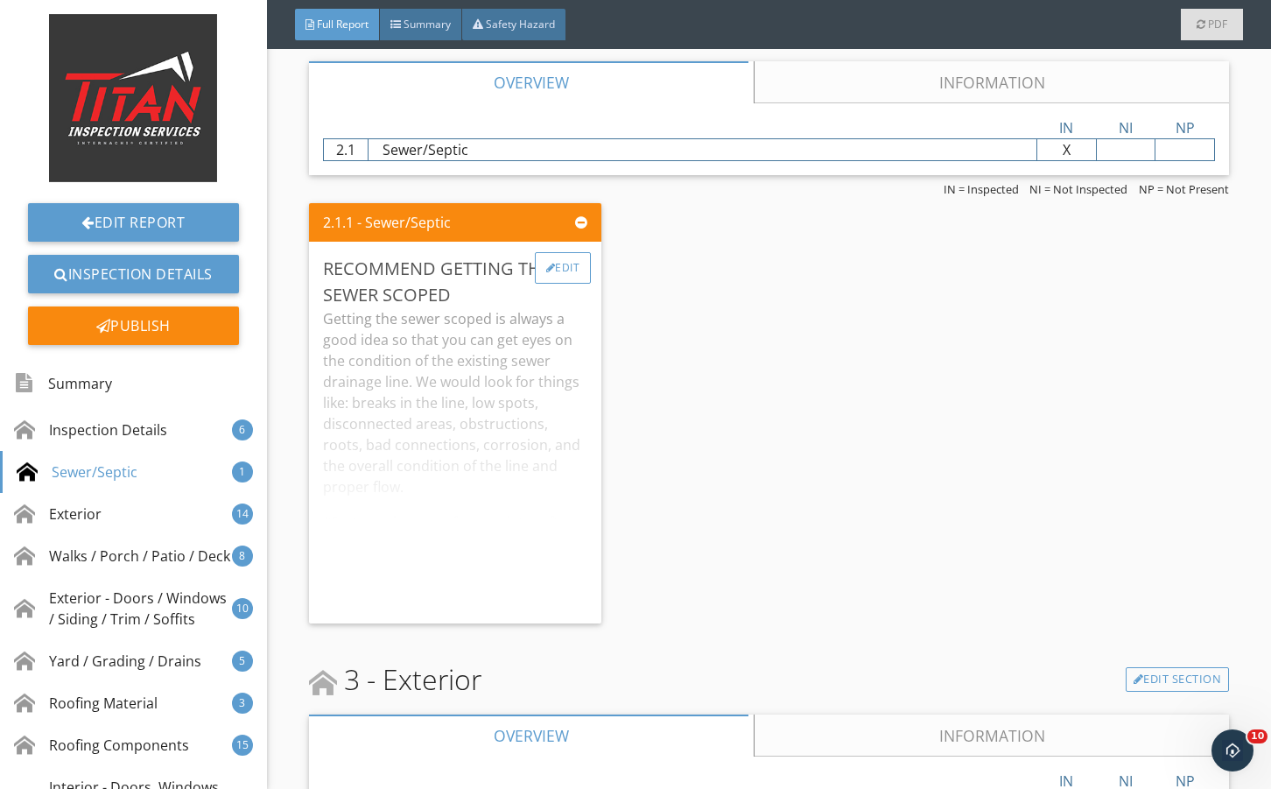
click at [558, 265] on div "Edit" at bounding box center [563, 268] width 57 height 32
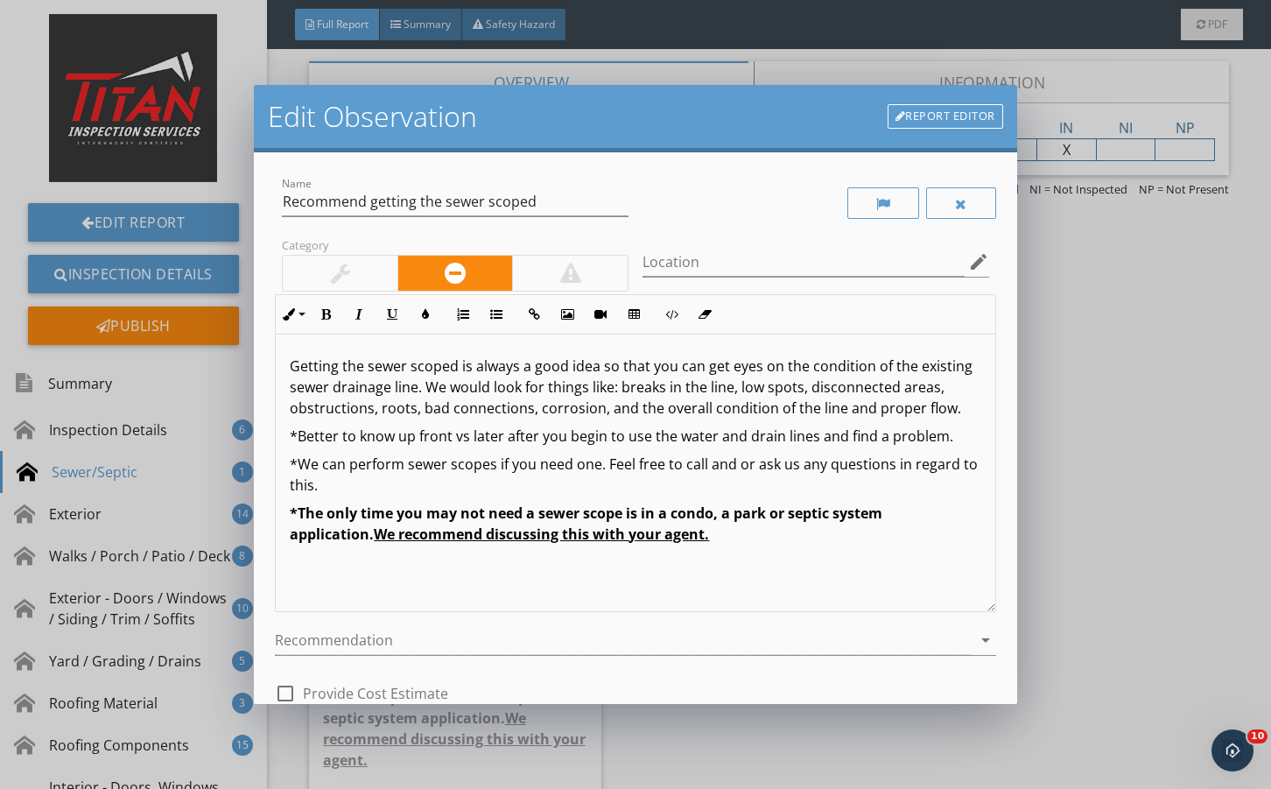
drag, startPoint x: 355, startPoint y: 265, endPoint x: 370, endPoint y: 285, distance: 25.0
click at [358, 270] on div at bounding box center [340, 273] width 115 height 35
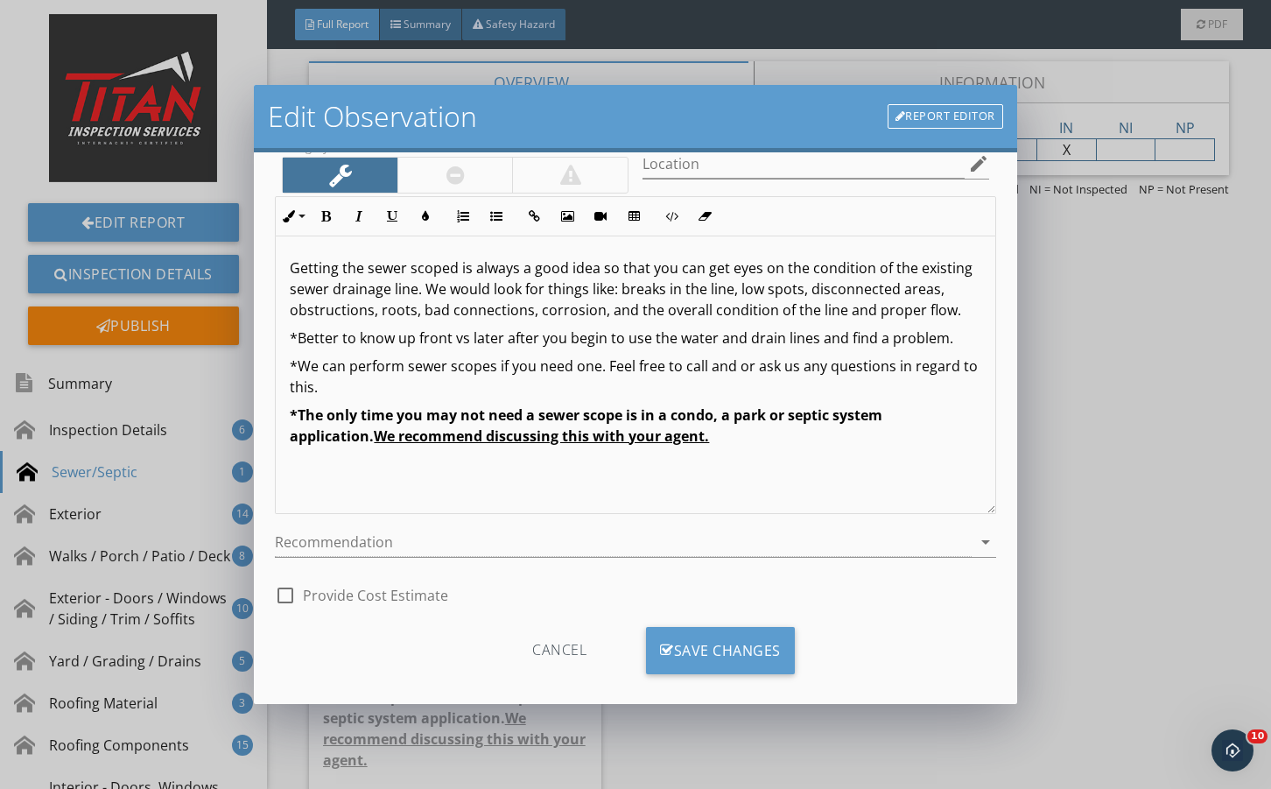
scroll to position [116, 0]
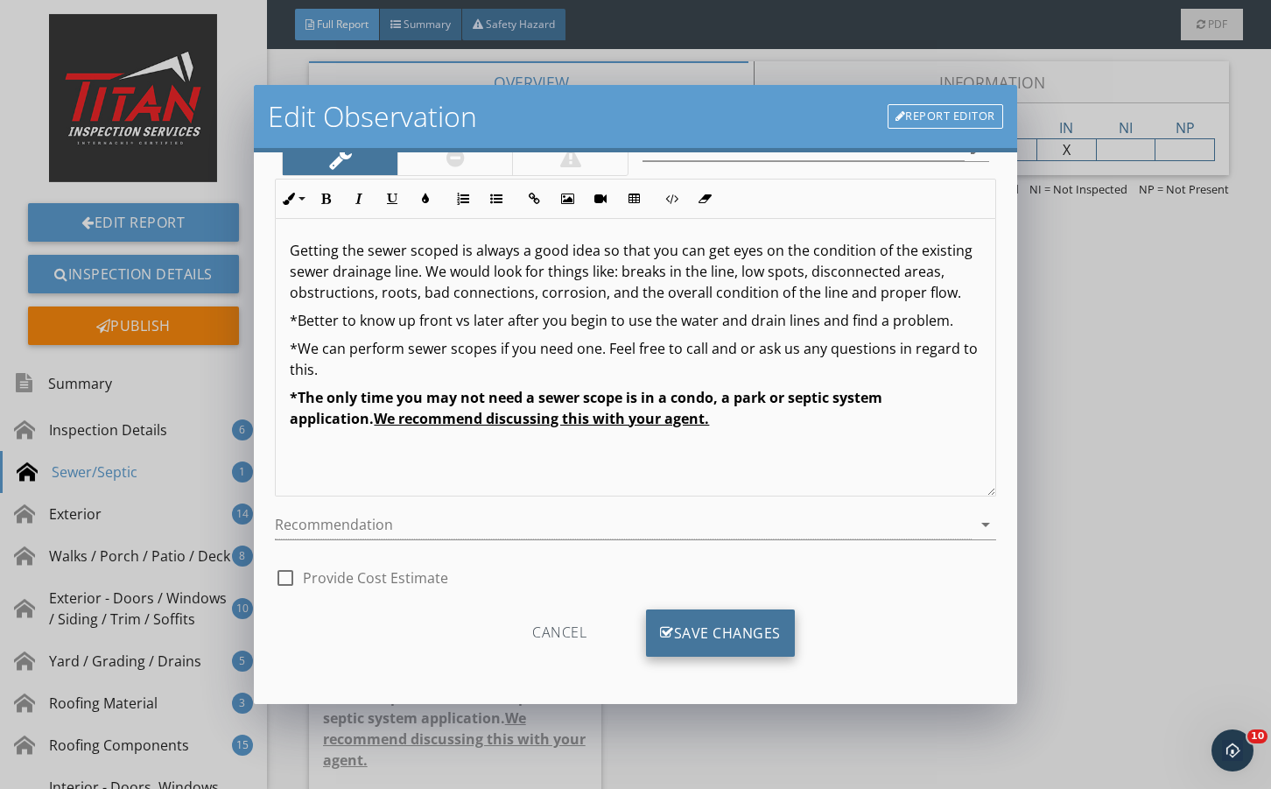
click at [727, 635] on div "Save Changes" at bounding box center [720, 632] width 149 height 47
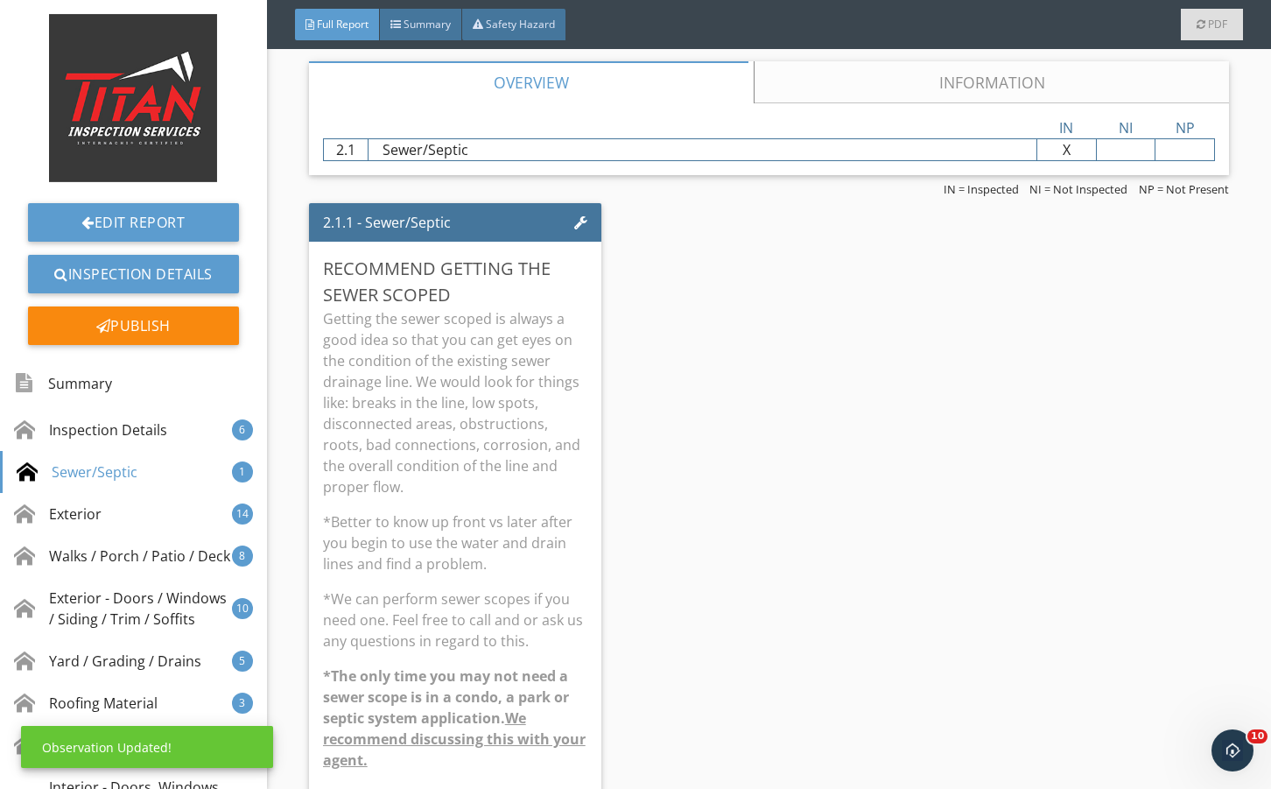
scroll to position [0, 0]
drag, startPoint x: 472, startPoint y: 395, endPoint x: 720, endPoint y: 421, distance: 249.2
click at [475, 394] on p "Getting the sewer scoped is always a good idea so that you can get eyes on the …" at bounding box center [455, 402] width 264 height 189
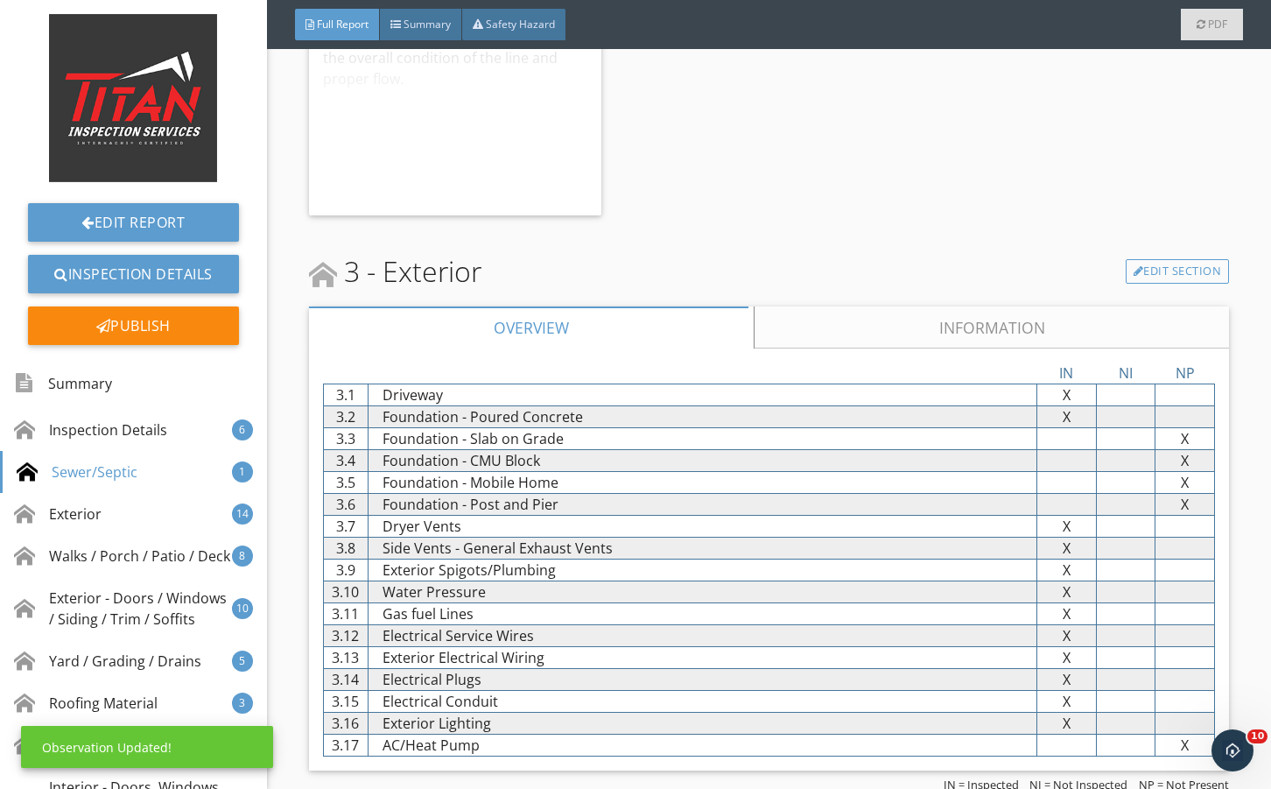
drag, startPoint x: 907, startPoint y: 312, endPoint x: 786, endPoint y: 474, distance: 202.1
click at [908, 311] on link "Information" at bounding box center [991, 327] width 475 height 42
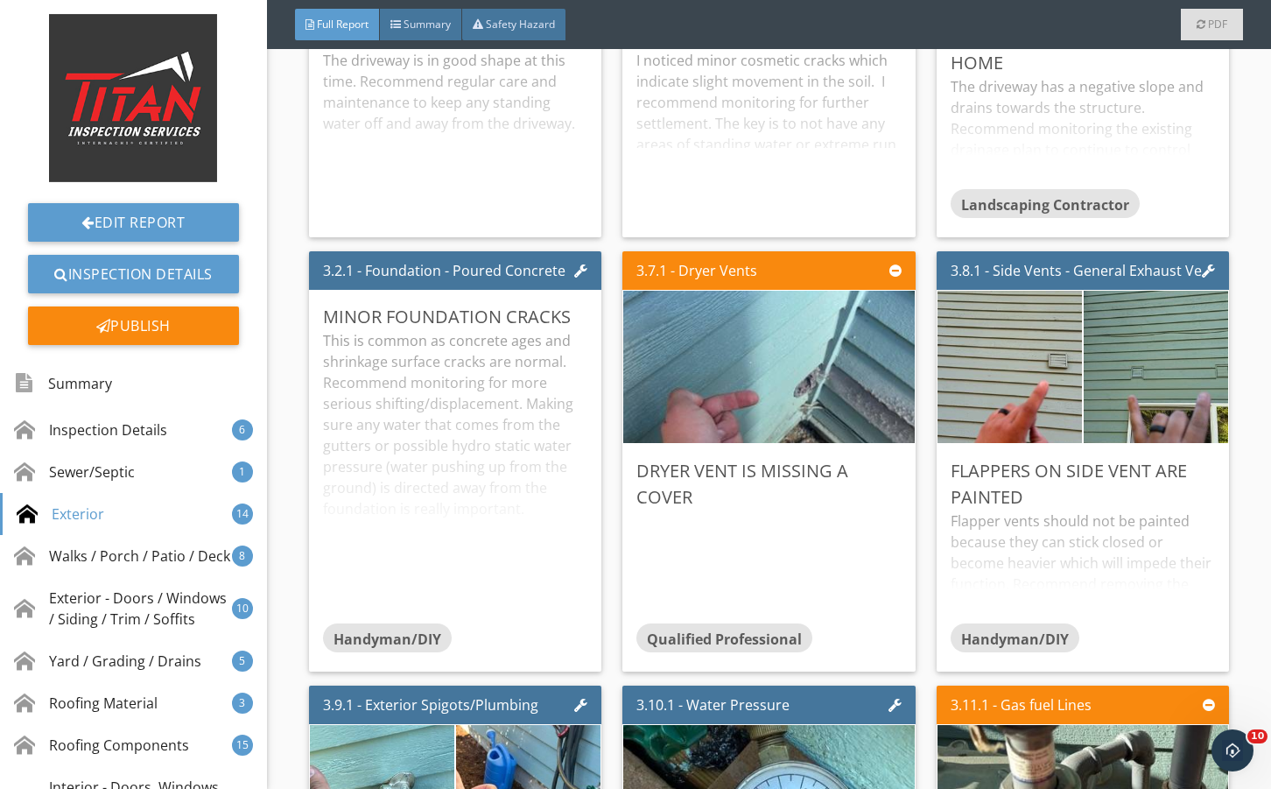
scroll to position [4495, 0]
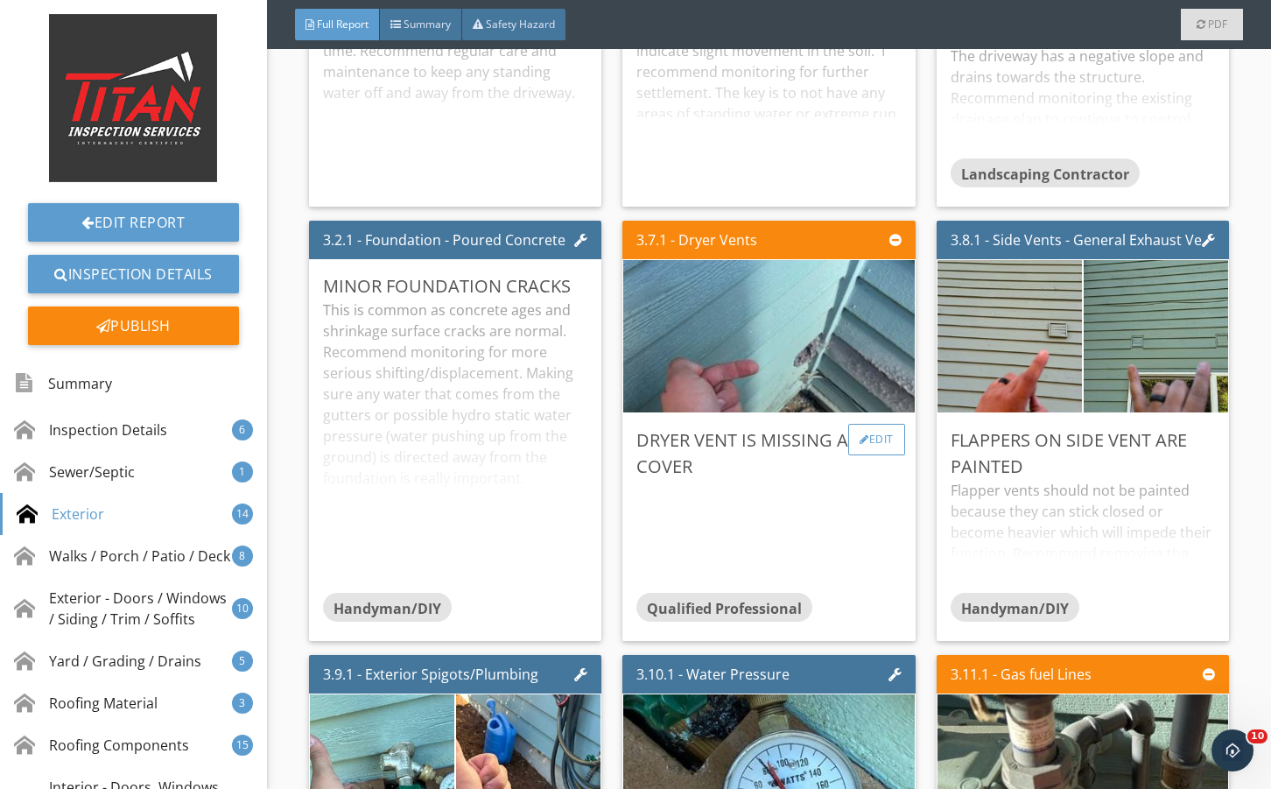
click at [880, 447] on div "Edit" at bounding box center [877, 440] width 57 height 32
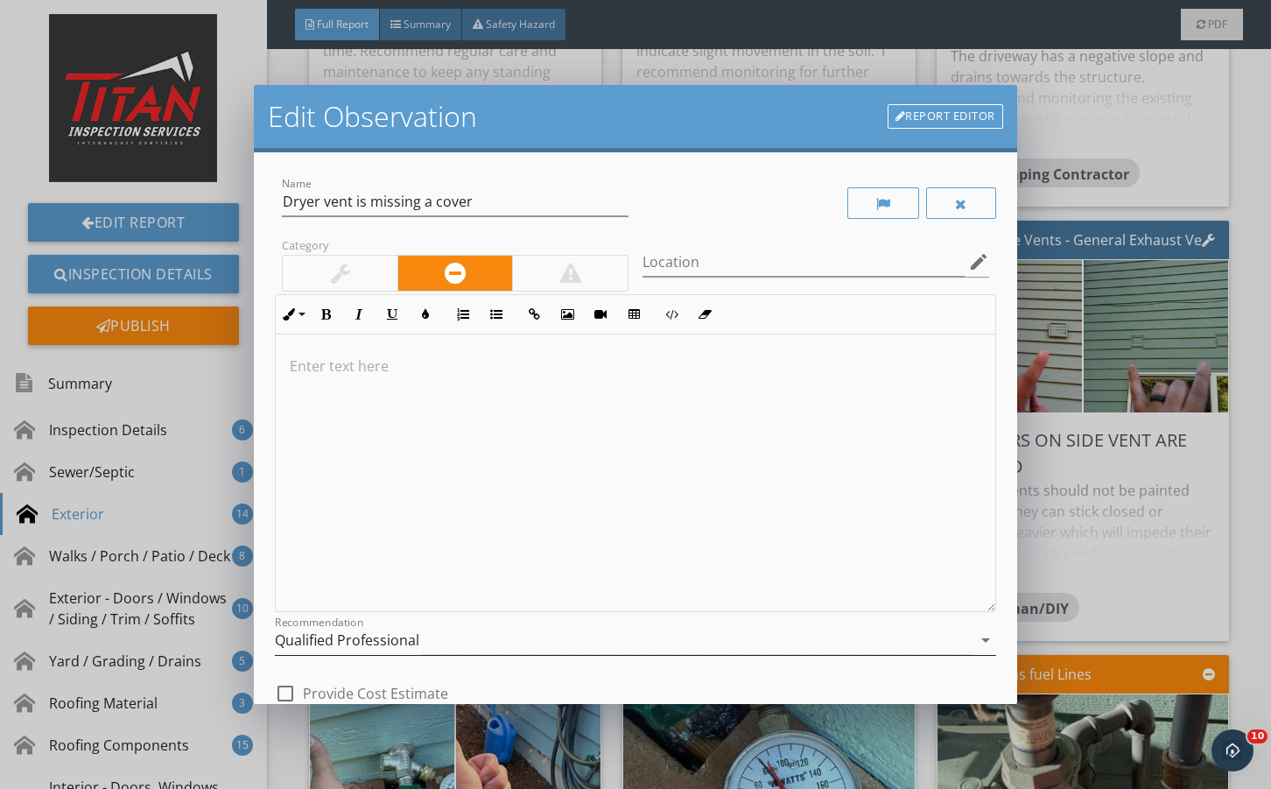
click at [466, 632] on div "Qualified Professional" at bounding box center [623, 640] width 696 height 29
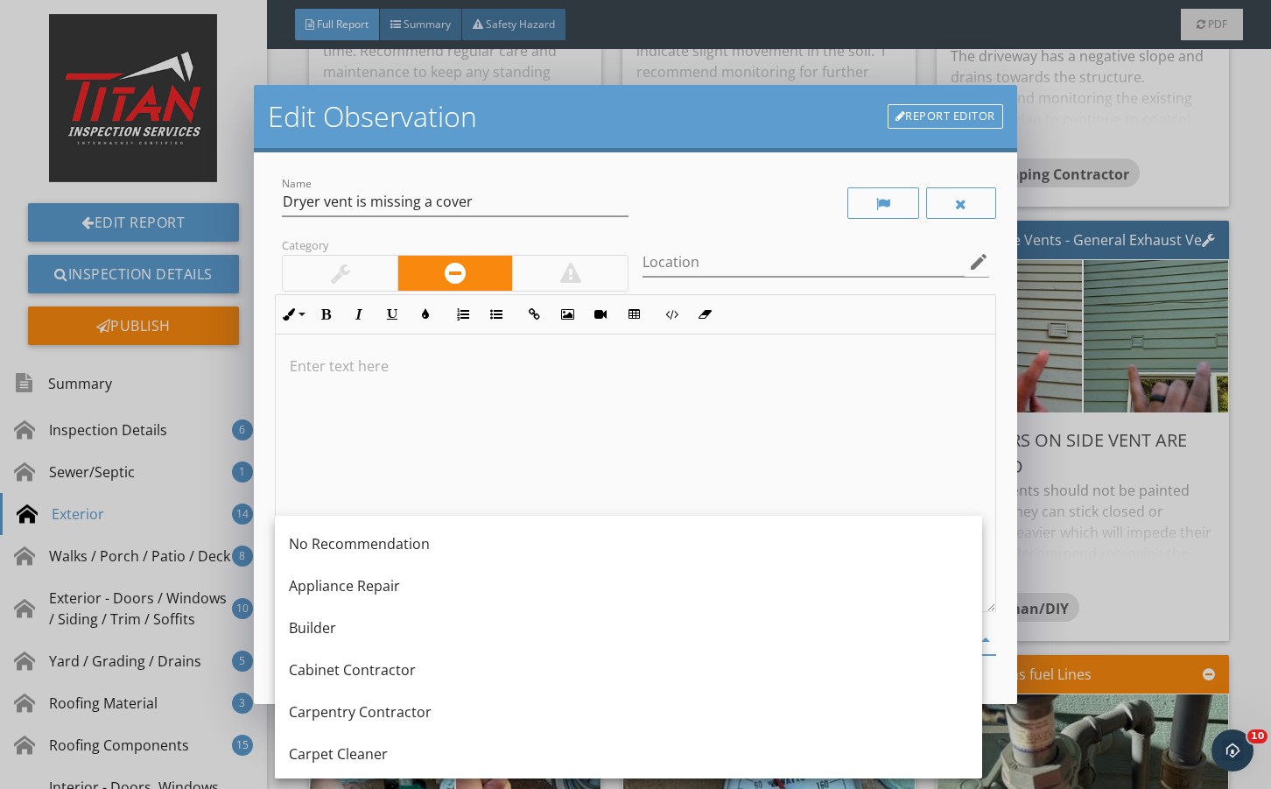
drag, startPoint x: 510, startPoint y: 475, endPoint x: 612, endPoint y: 656, distance: 207.5
click at [524, 487] on div at bounding box center [635, 474] width 719 height 278
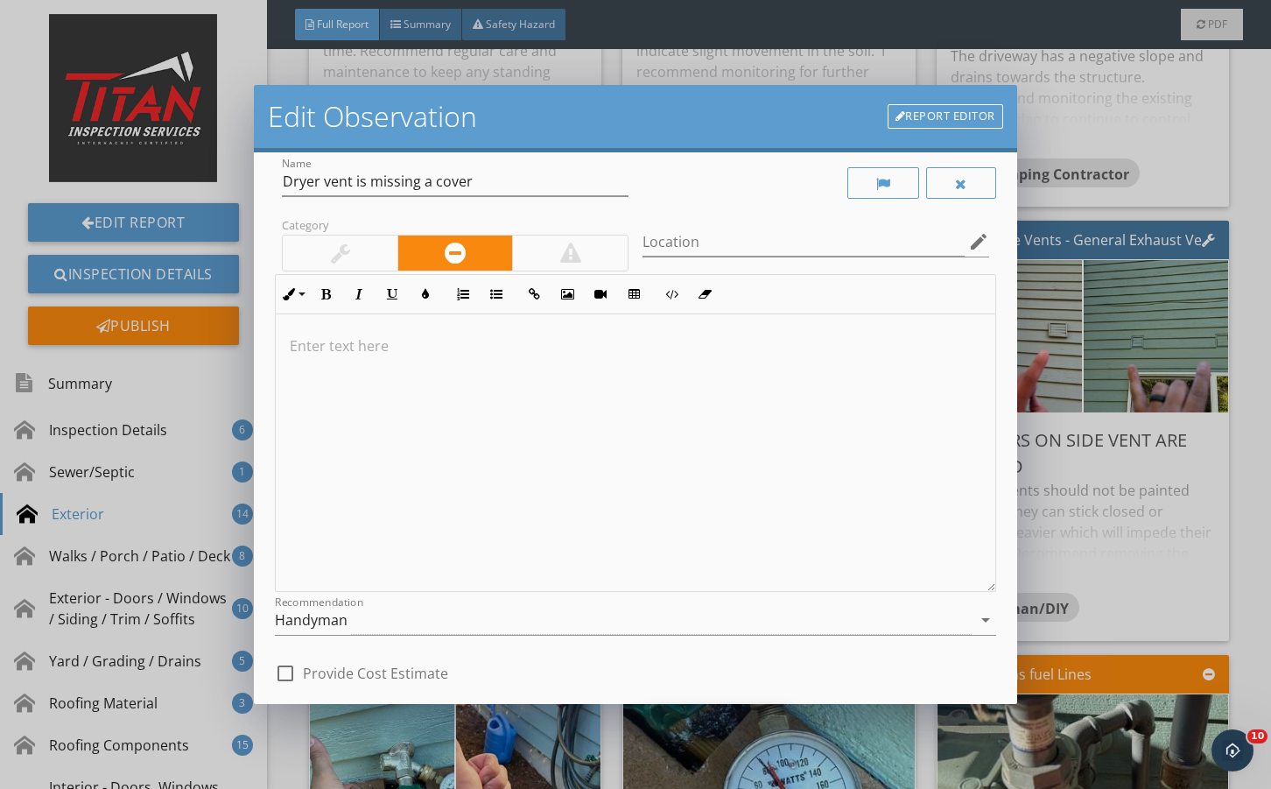
scroll to position [116, 0]
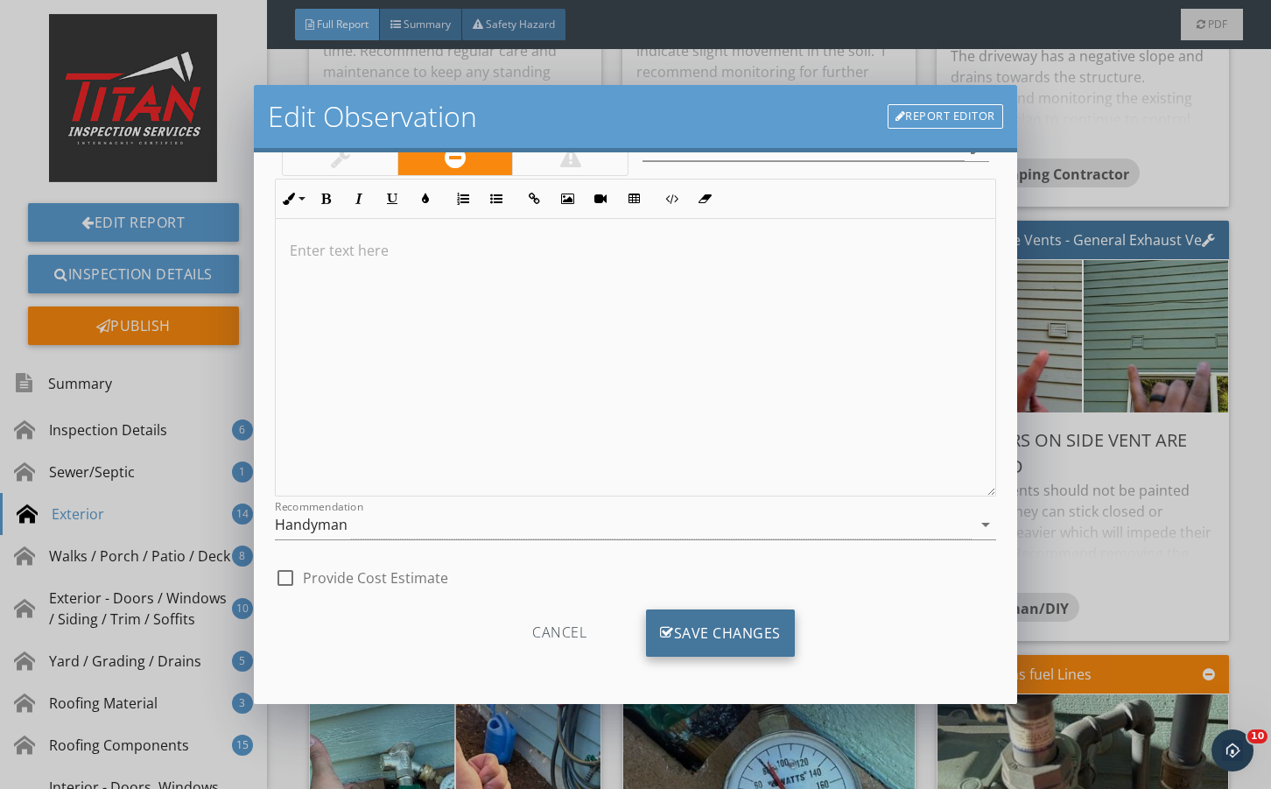
click at [701, 646] on div "Save Changes" at bounding box center [720, 632] width 149 height 47
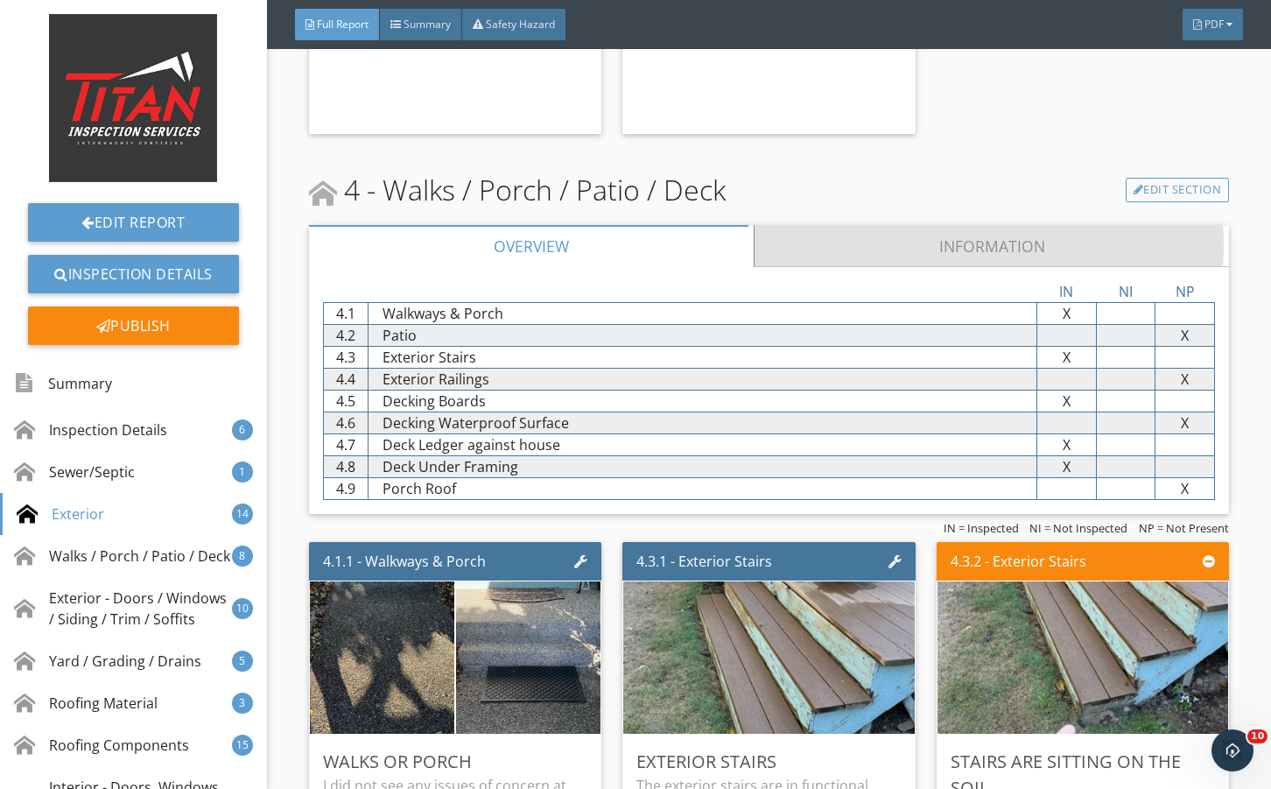
click at [854, 238] on link "Information" at bounding box center [991, 246] width 475 height 42
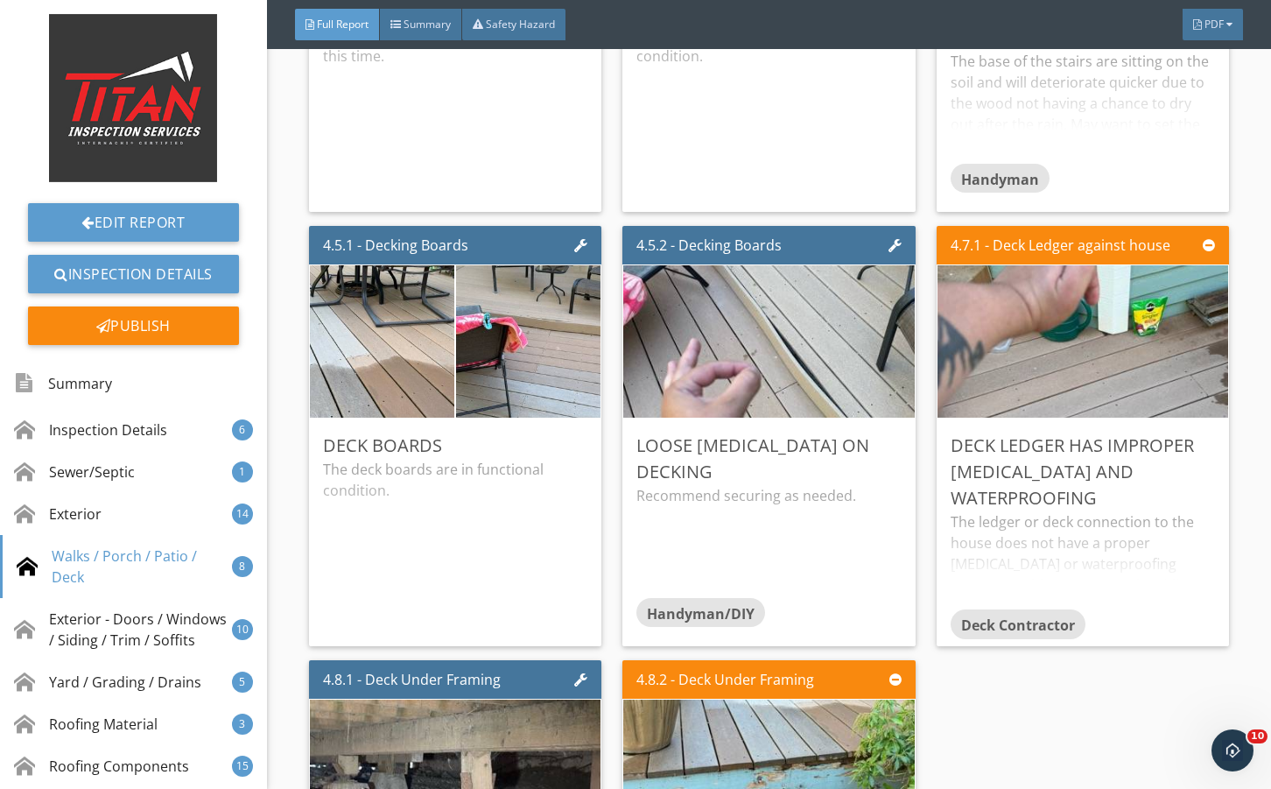
scroll to position [7647, 0]
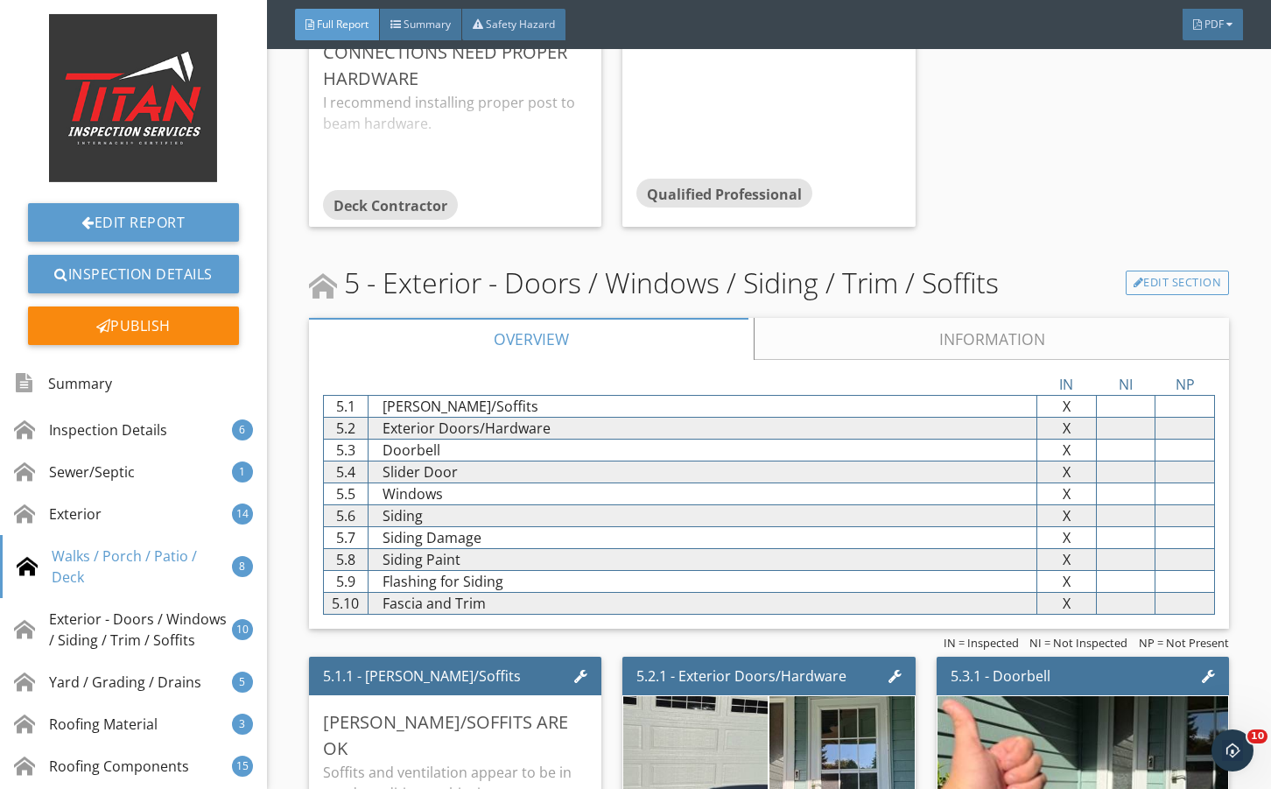
drag, startPoint x: 892, startPoint y: 356, endPoint x: 839, endPoint y: 506, distance: 159.8
click at [884, 358] on link "Information" at bounding box center [991, 339] width 475 height 42
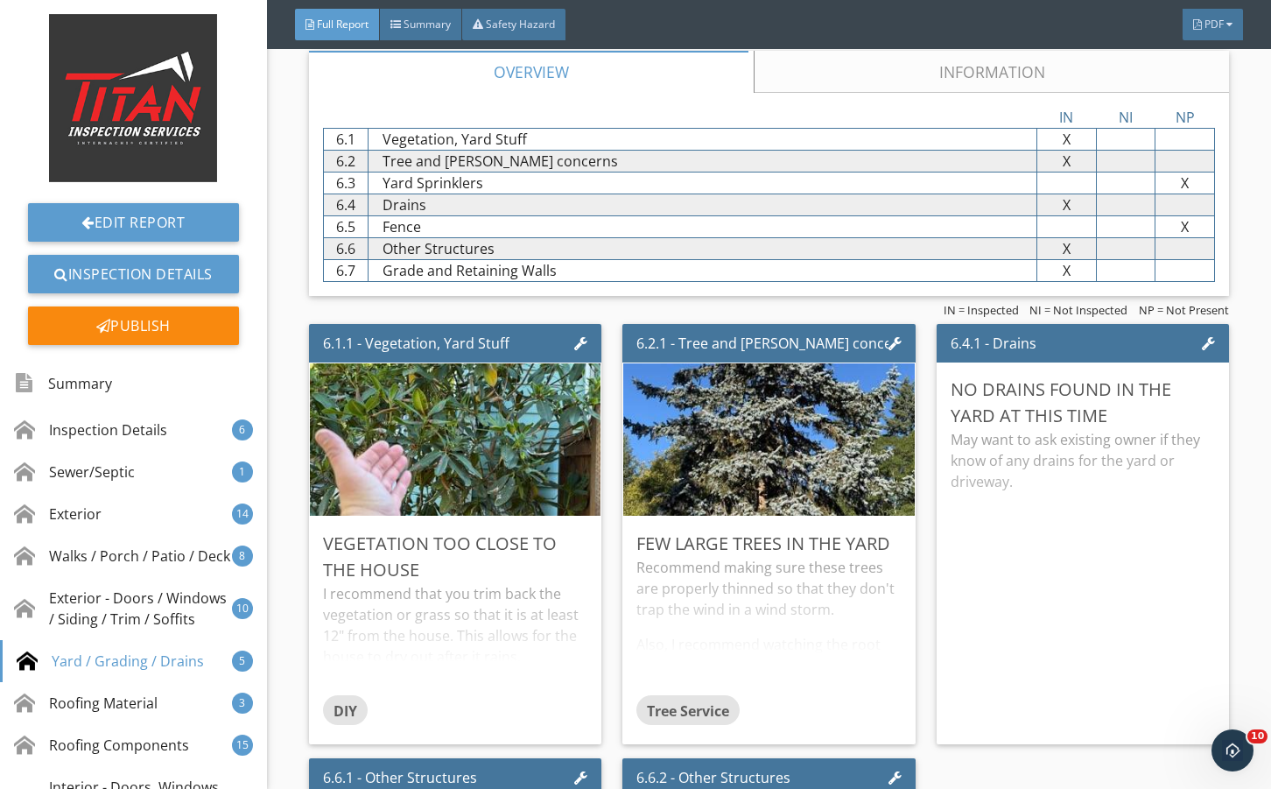
click at [861, 93] on link "Information" at bounding box center [991, 72] width 475 height 42
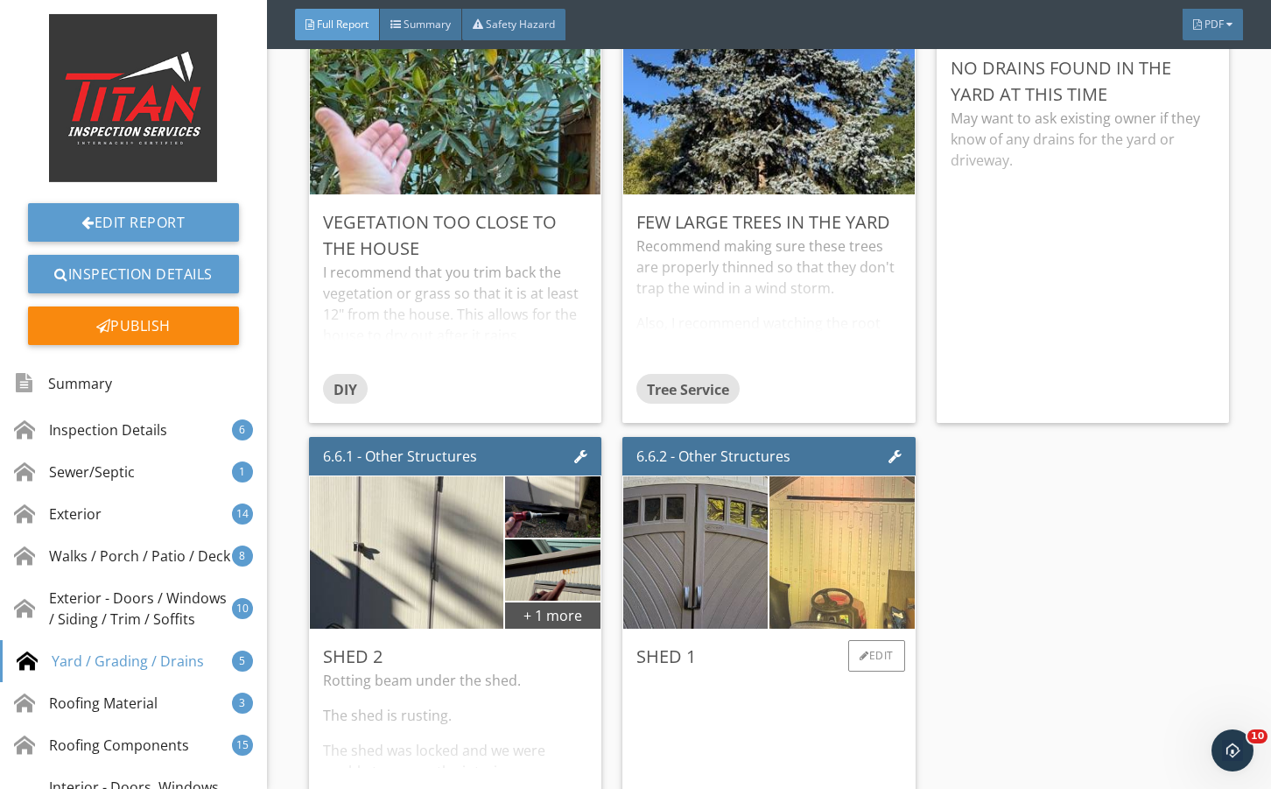
scroll to position [11208, 0]
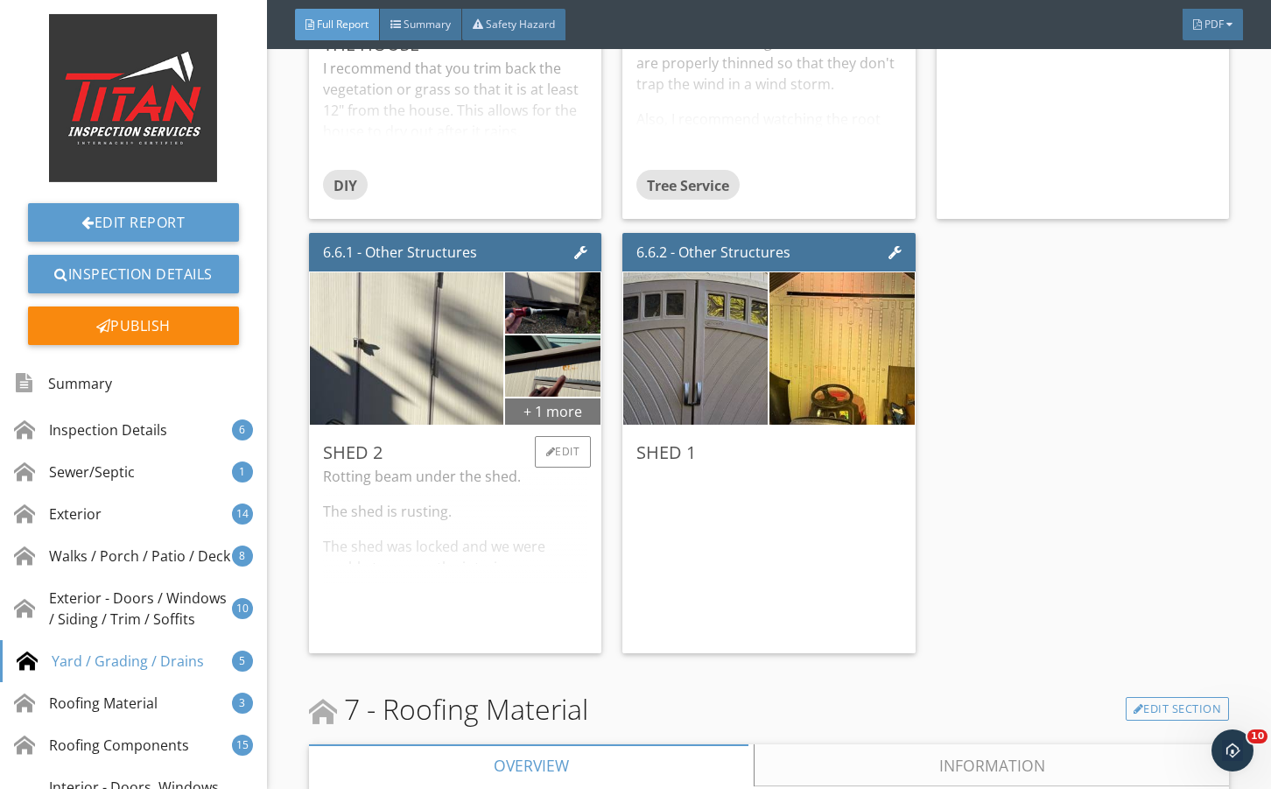
click at [553, 425] on div "+ 1 more" at bounding box center [552, 411] width 95 height 28
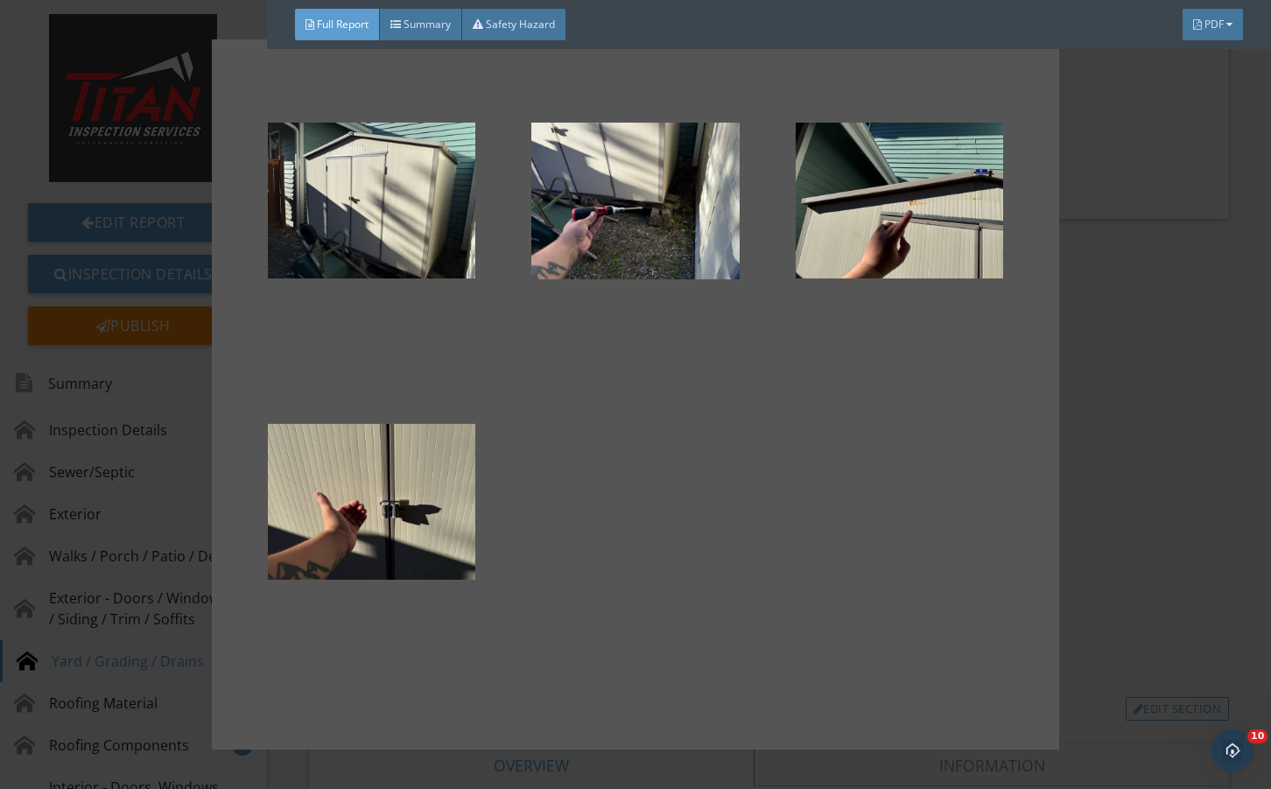
click at [1085, 543] on div at bounding box center [635, 394] width 1271 height 789
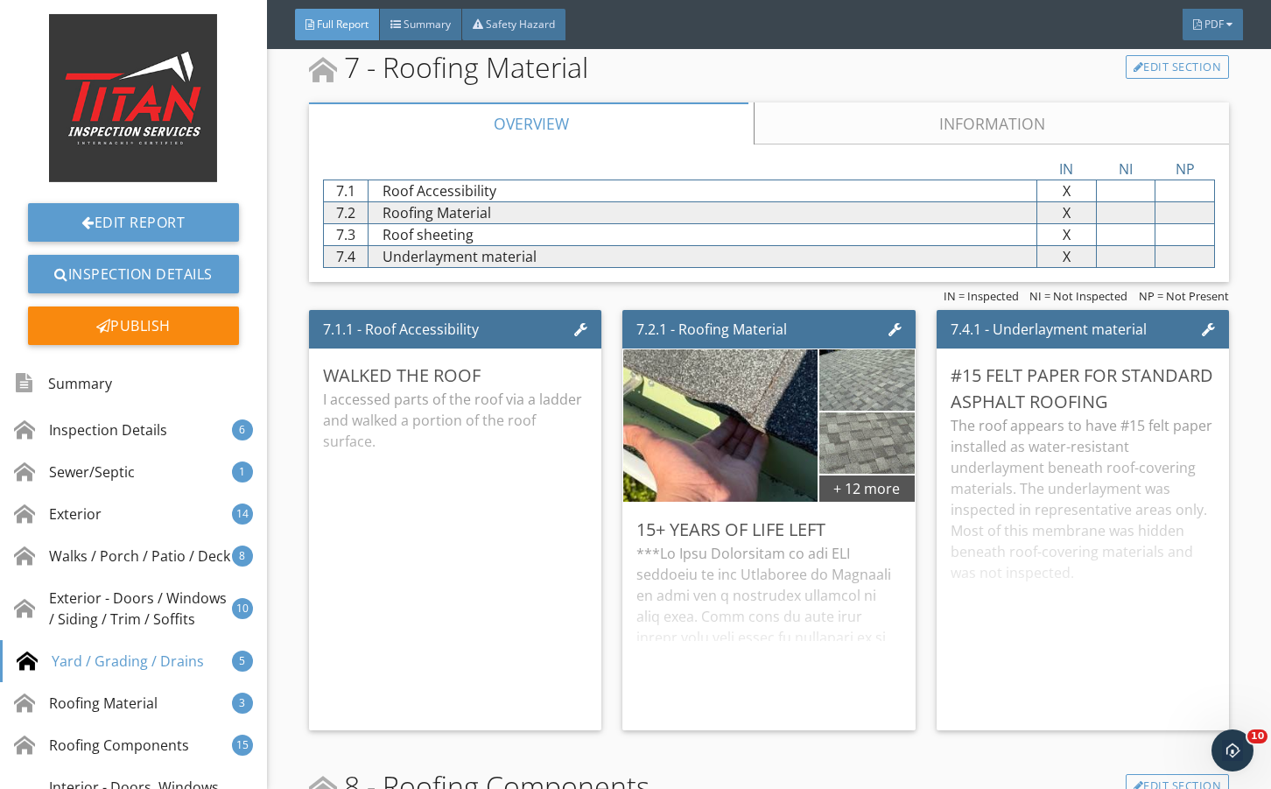
click at [842, 144] on link "Information" at bounding box center [991, 123] width 475 height 42
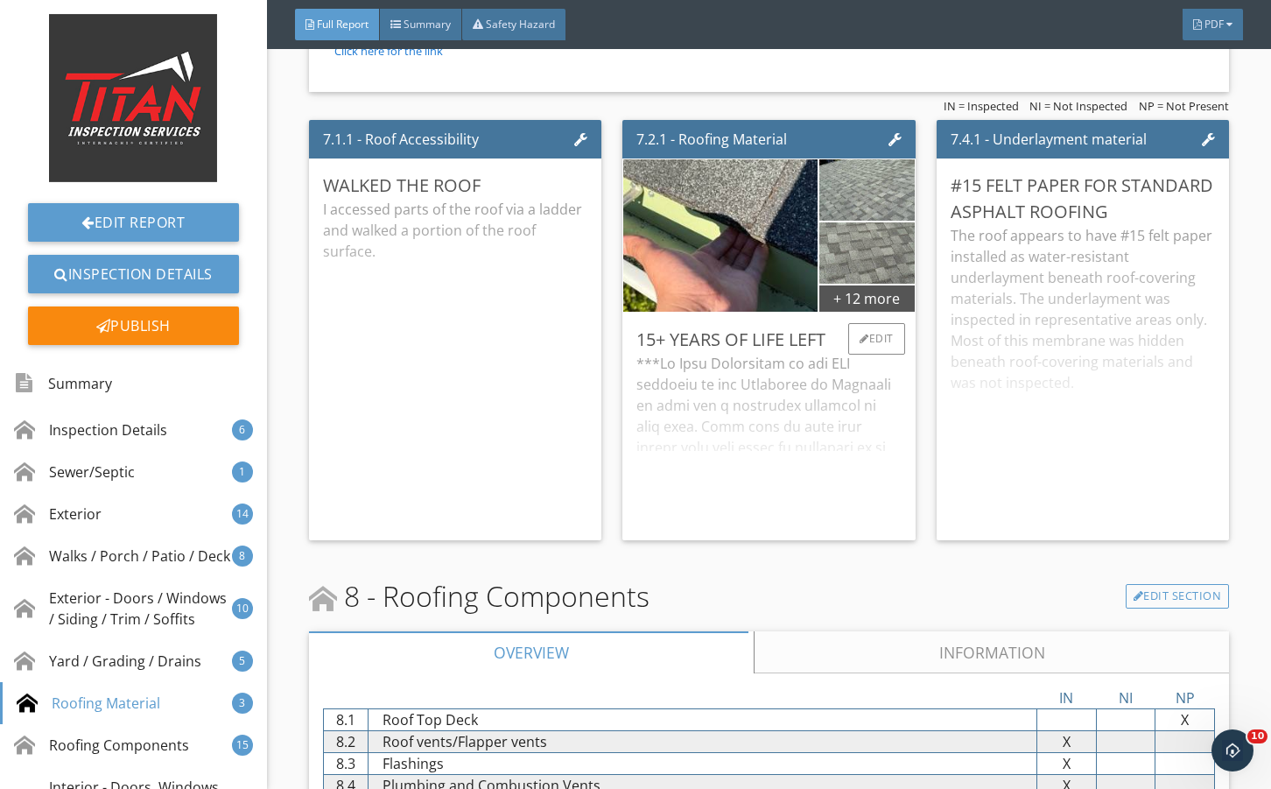
scroll to position [12668, 0]
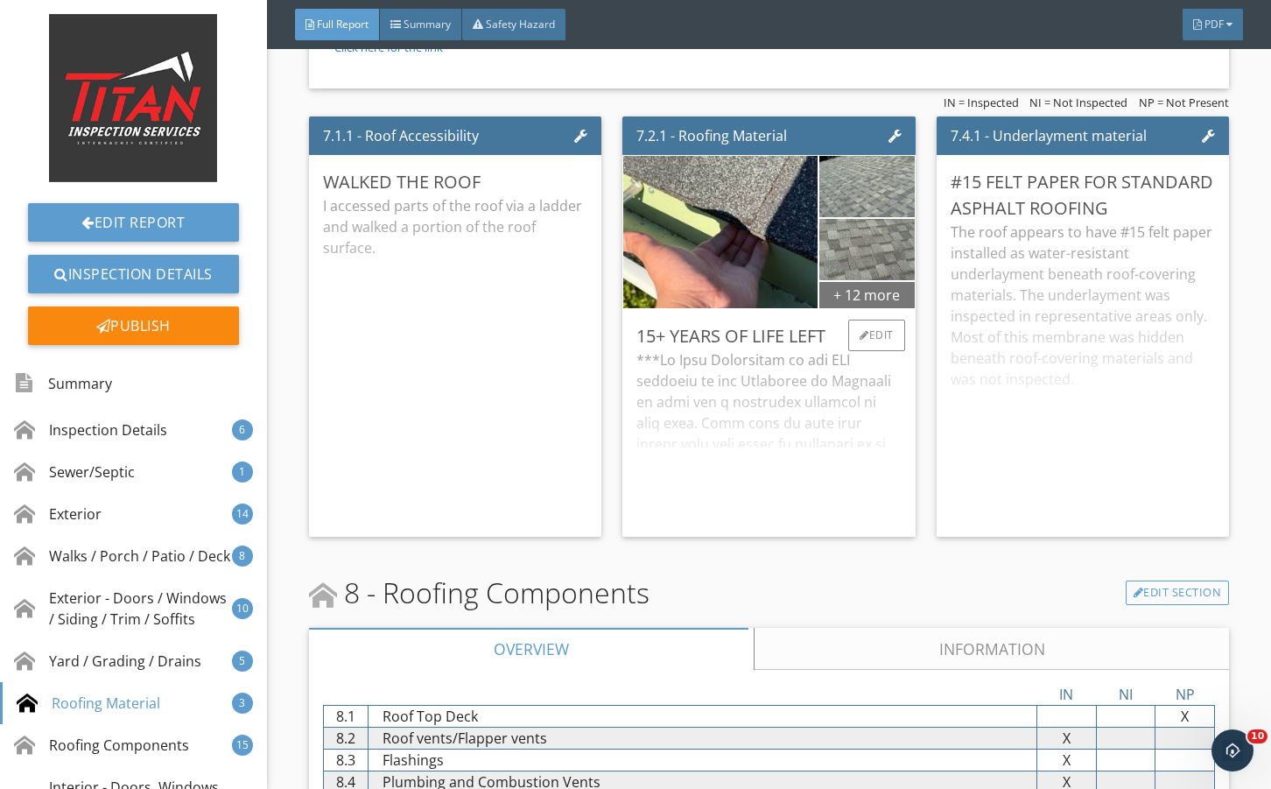
click at [843, 308] on div "+ 12 more" at bounding box center [867, 294] width 95 height 28
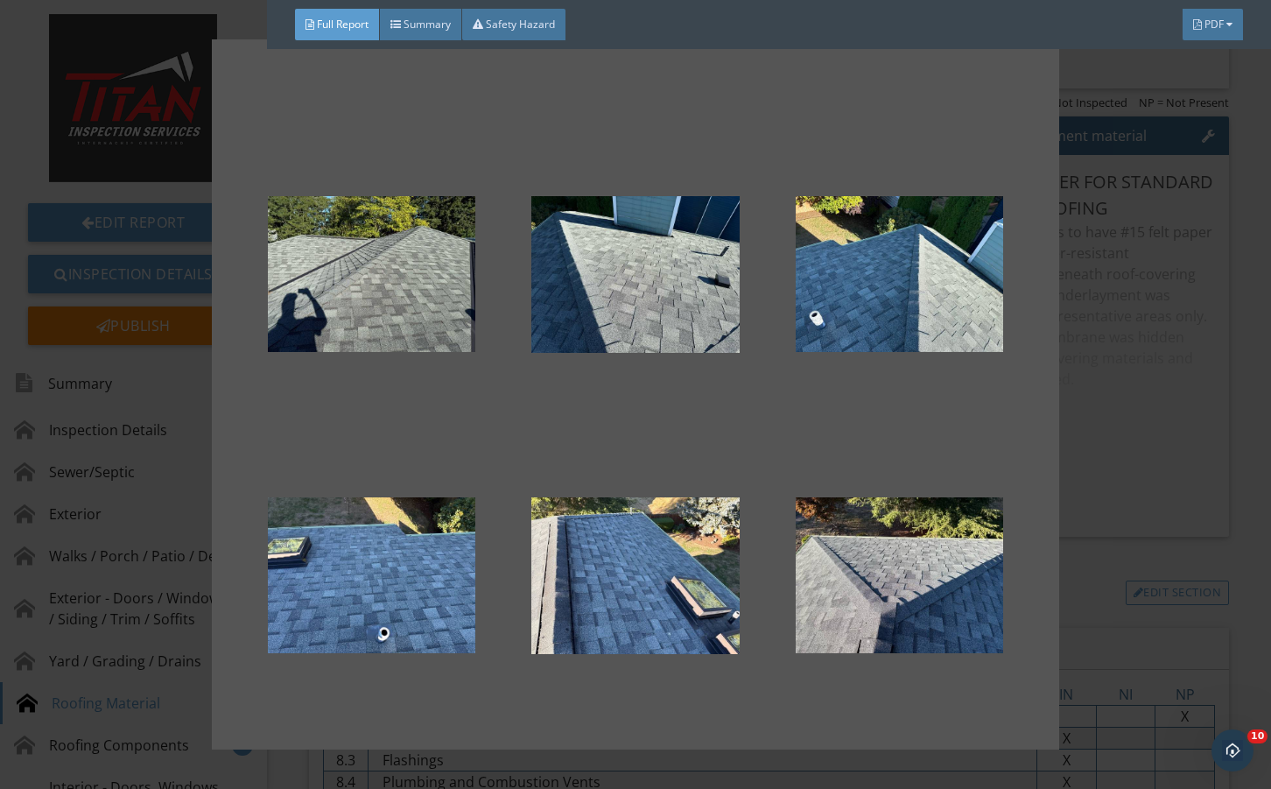
scroll to position [852, 0]
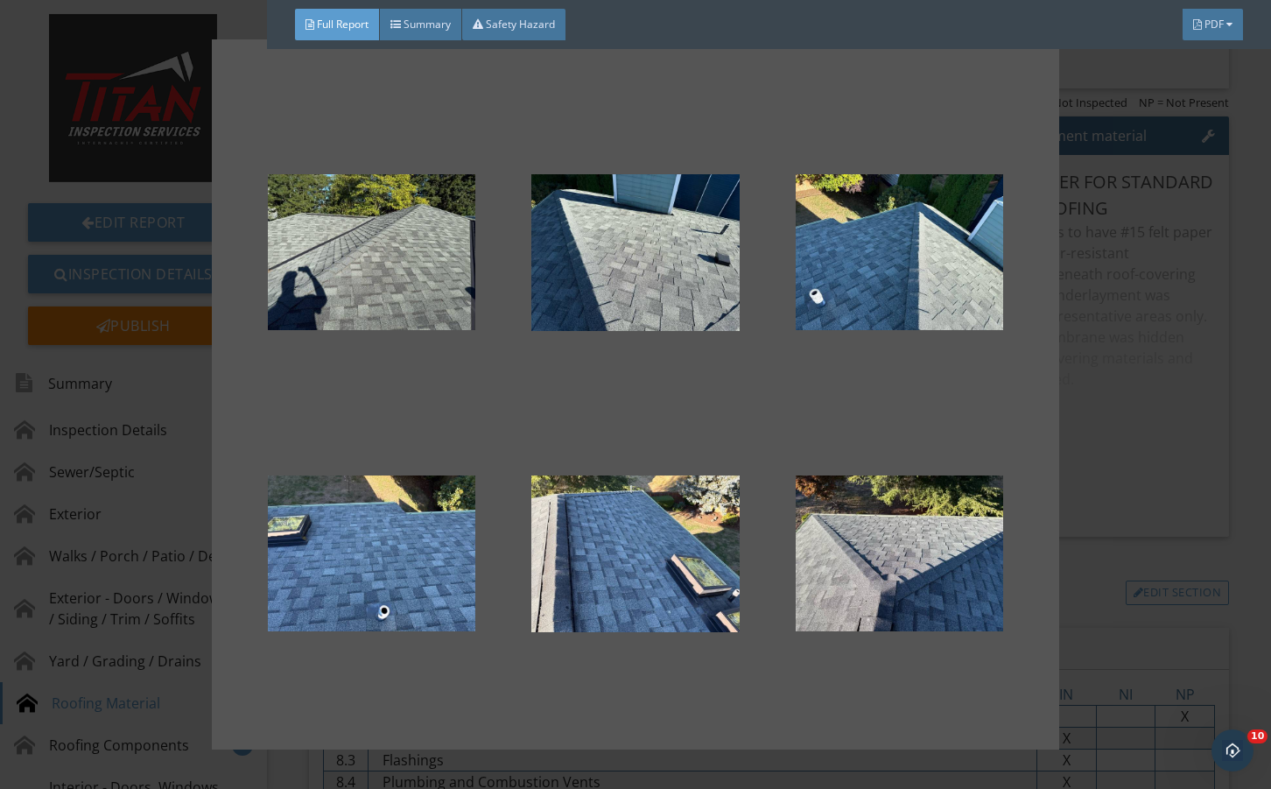
click at [1146, 482] on div at bounding box center [635, 394] width 1271 height 789
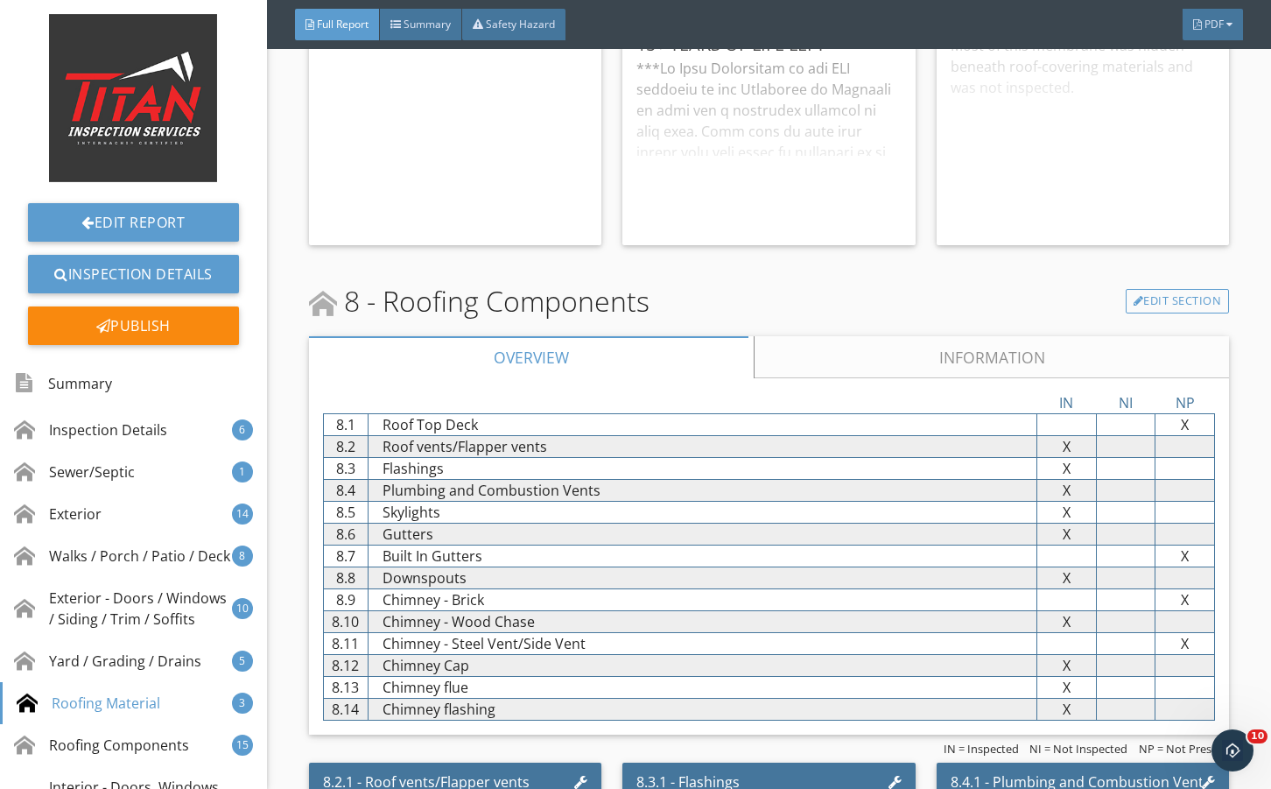
drag, startPoint x: 870, startPoint y: 415, endPoint x: 847, endPoint y: 509, distance: 96.4
click at [863, 378] on link "Information" at bounding box center [991, 357] width 475 height 42
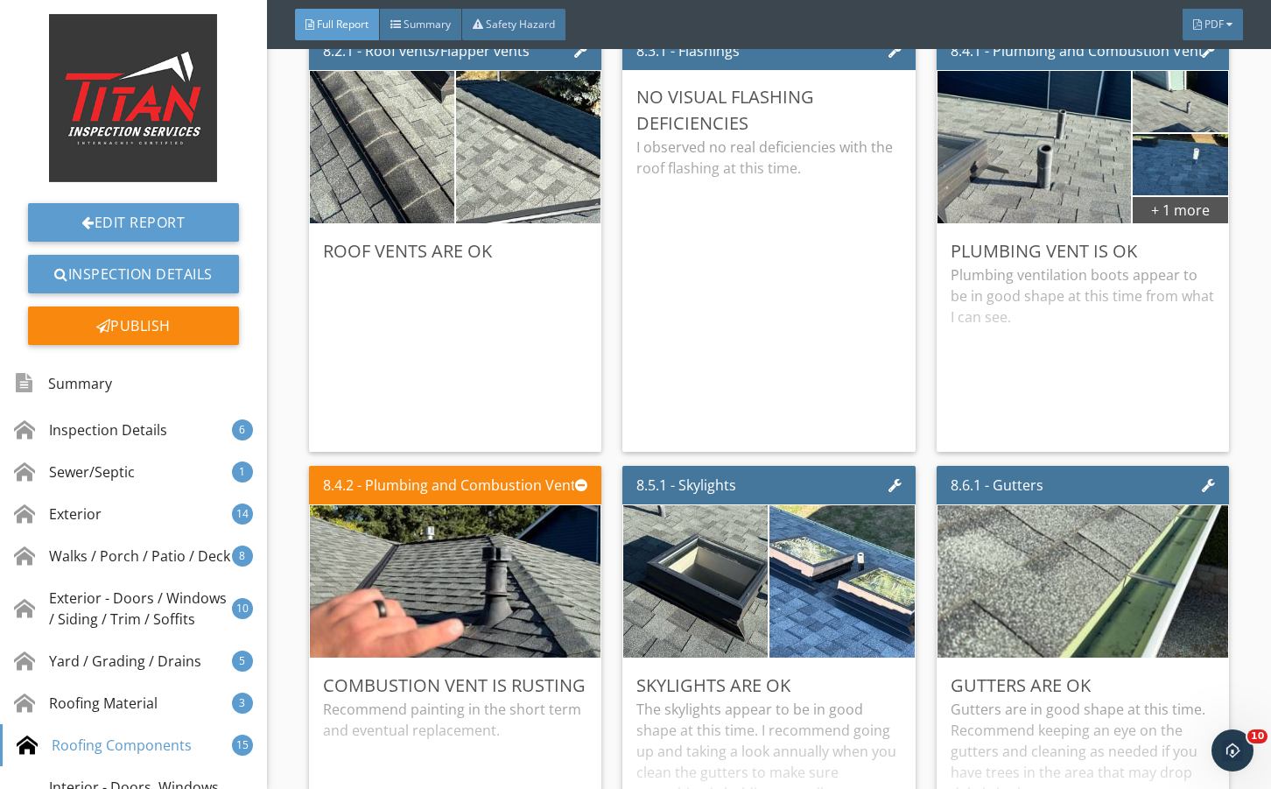
scroll to position [13369, 0]
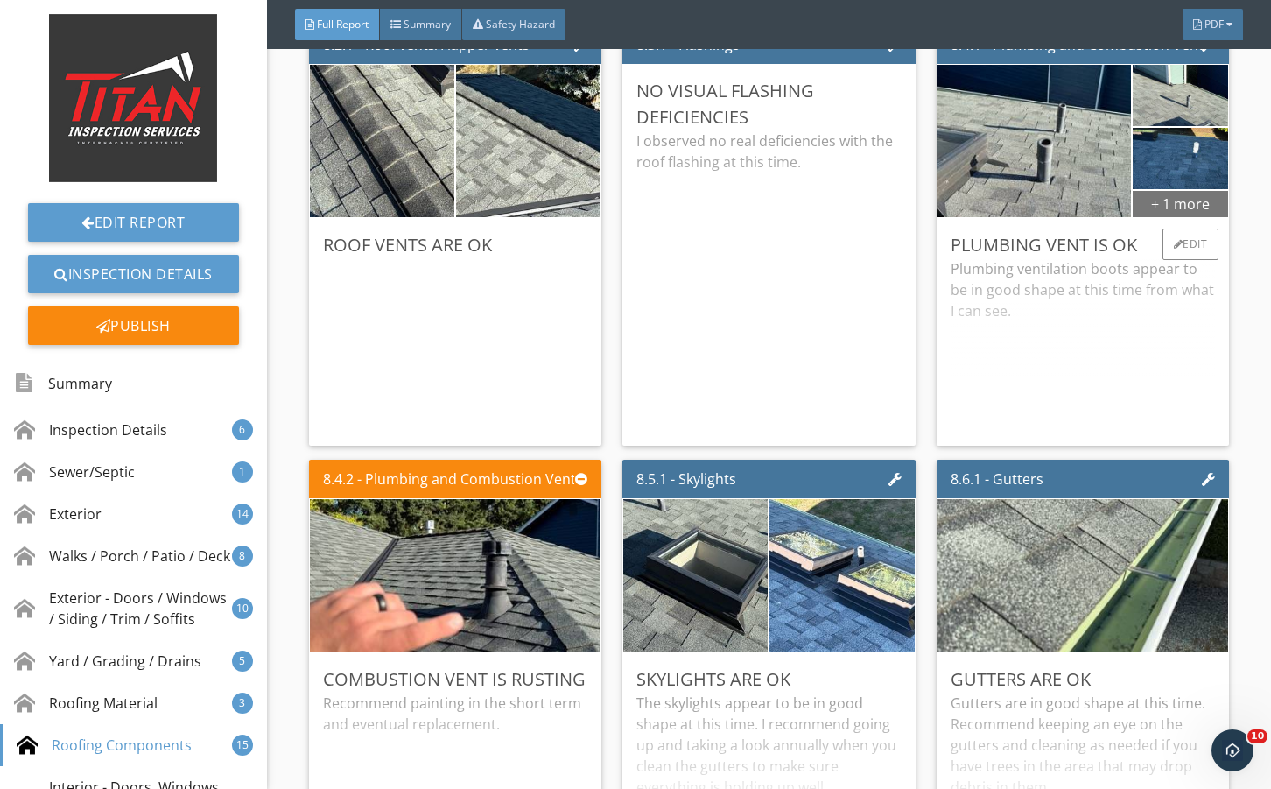
click at [1162, 217] on div "+ 1 more" at bounding box center [1180, 203] width 95 height 28
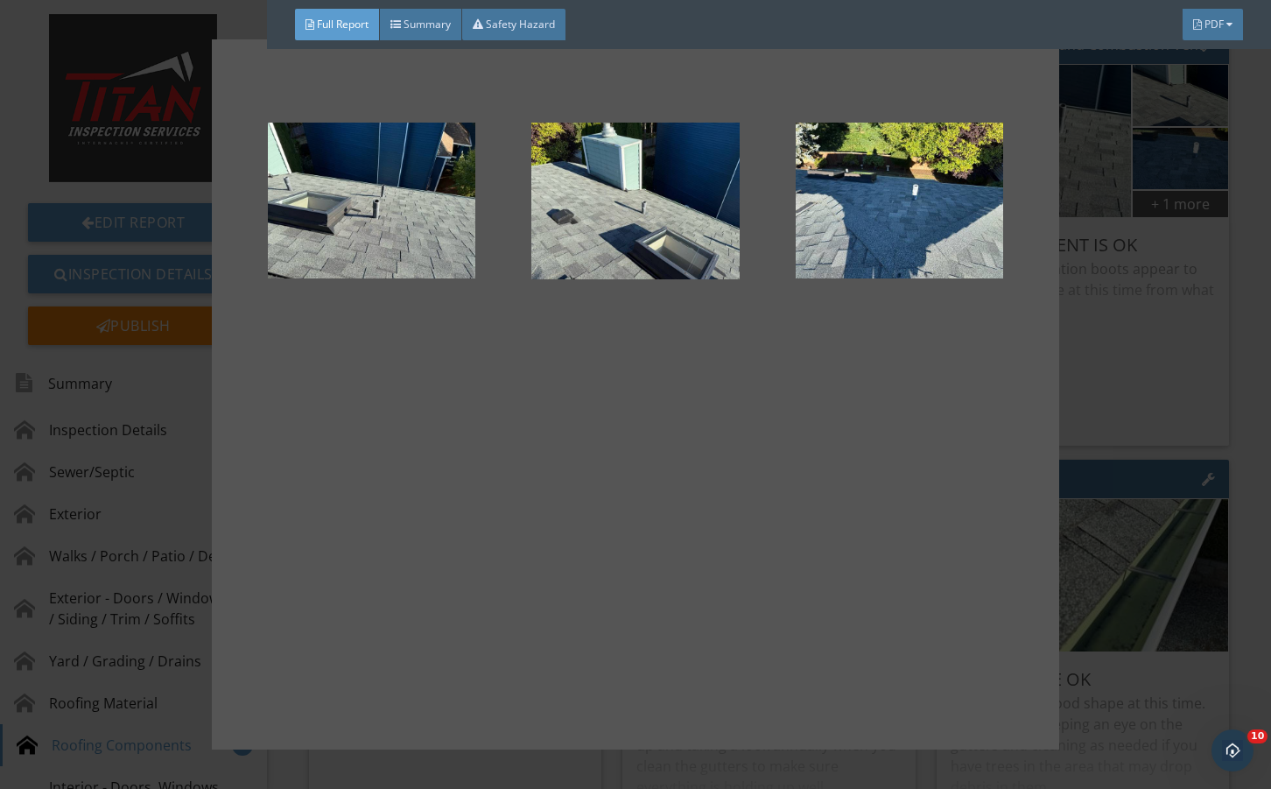
drag, startPoint x: 1081, startPoint y: 412, endPoint x: 1094, endPoint y: 408, distance: 13.0
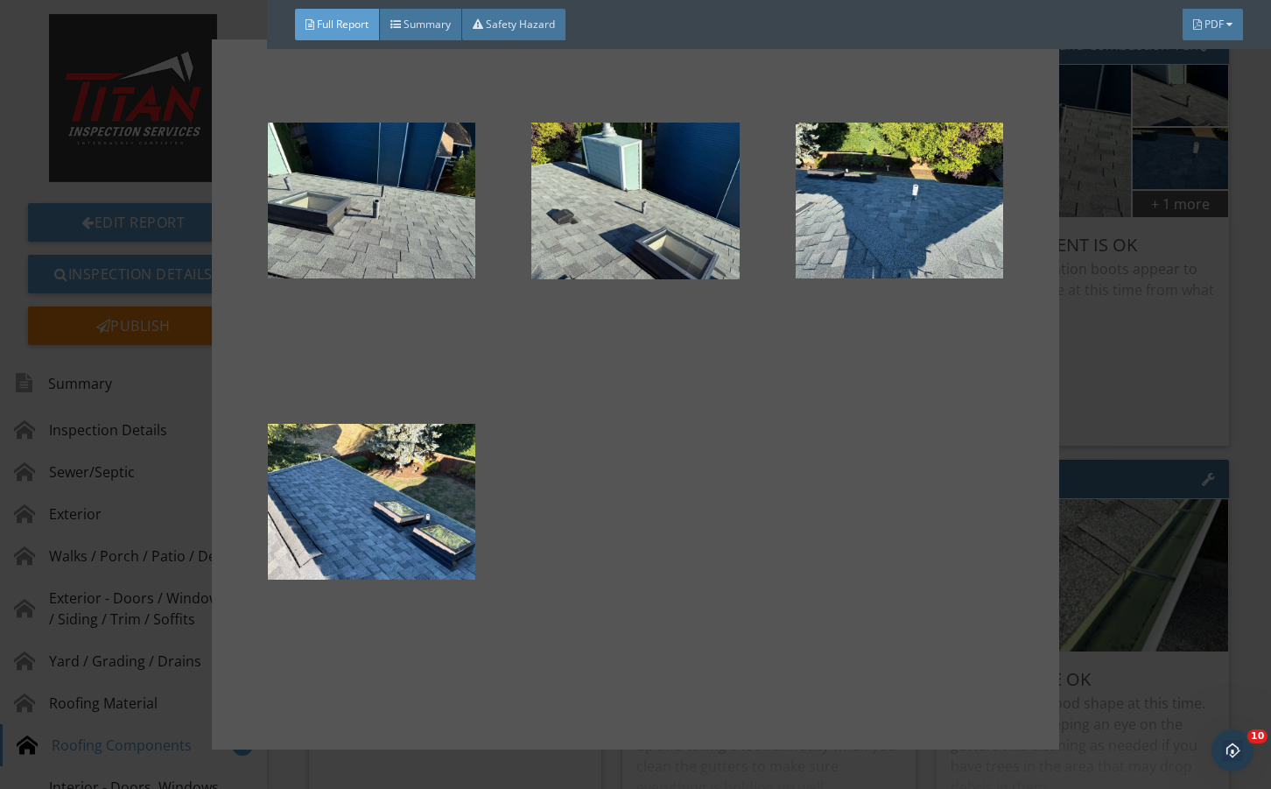
click at [1088, 409] on div at bounding box center [635, 394] width 1271 height 789
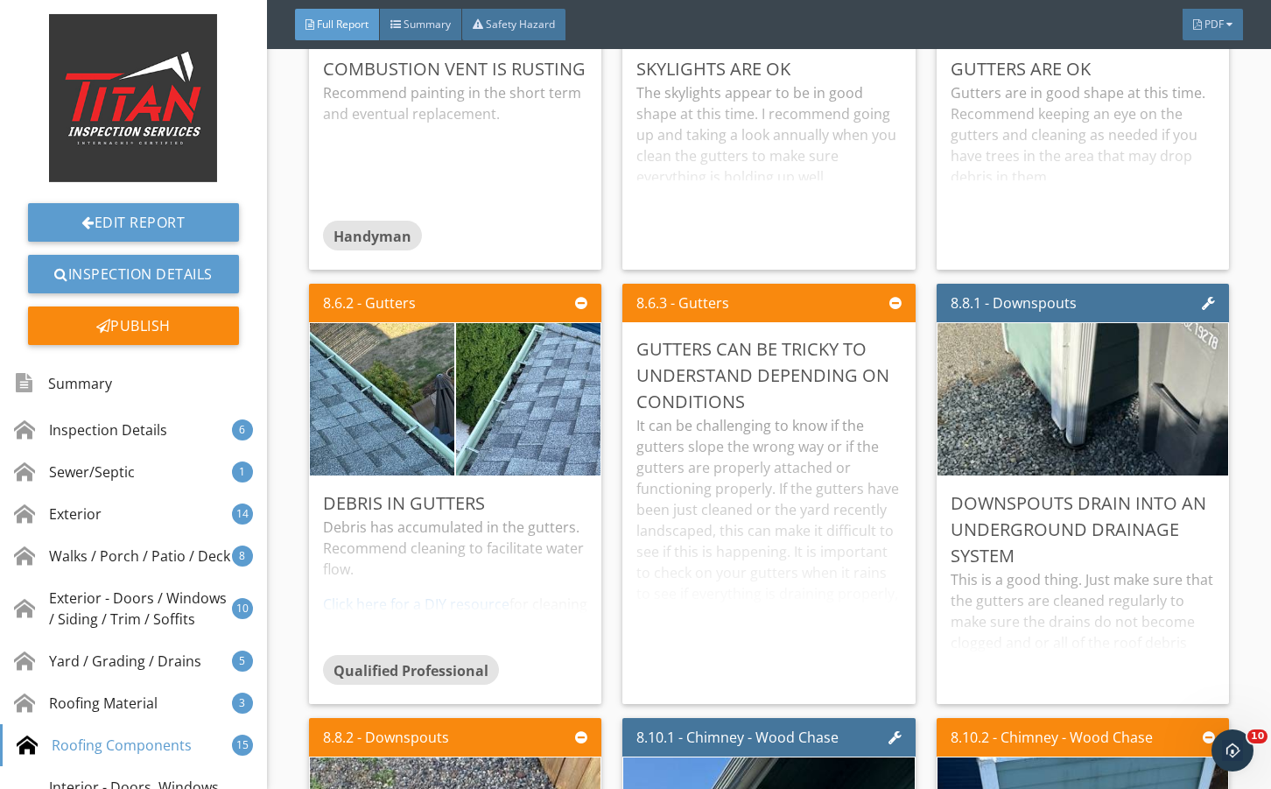
scroll to position [14011, 0]
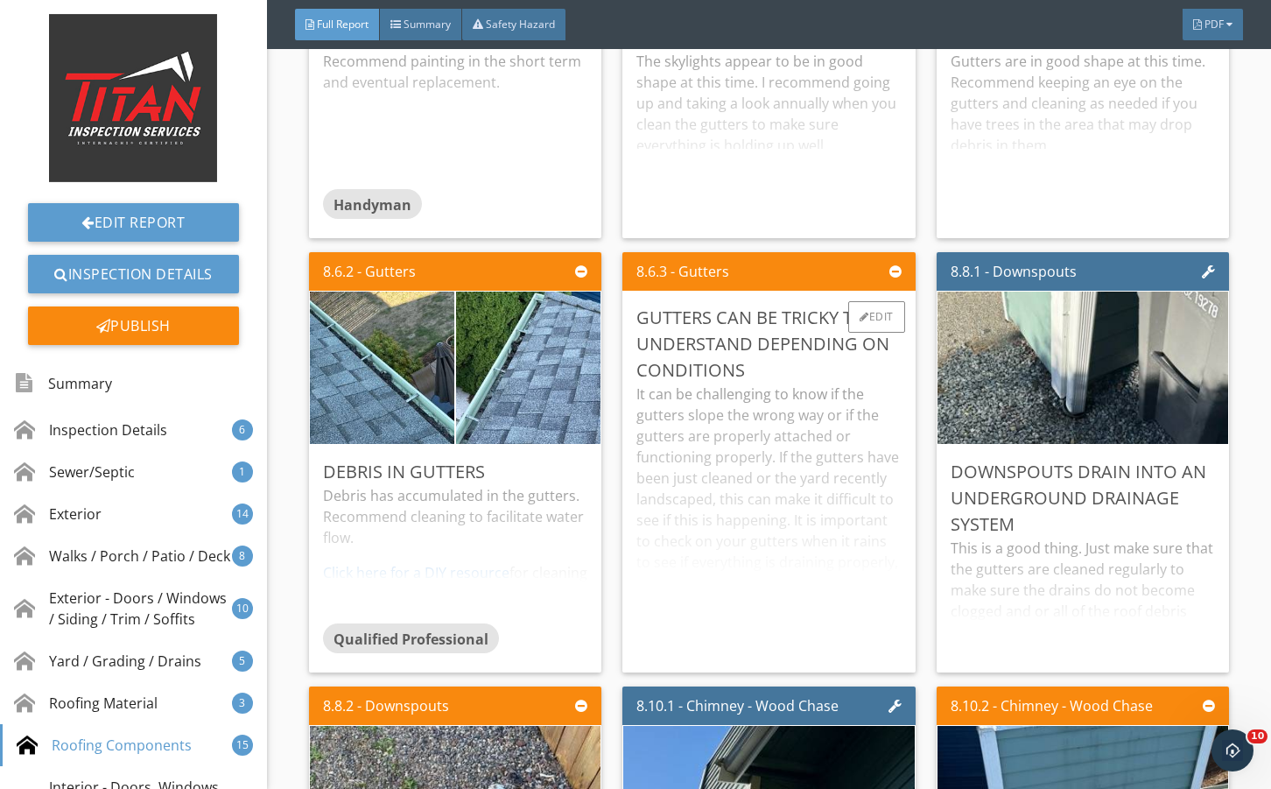
drag, startPoint x: 877, startPoint y: 356, endPoint x: 737, endPoint y: 361, distance: 140.2
click at [877, 356] on div "Gutters can be tricky to understand depending on conditions It can be challengi…" at bounding box center [769, 482] width 292 height 382
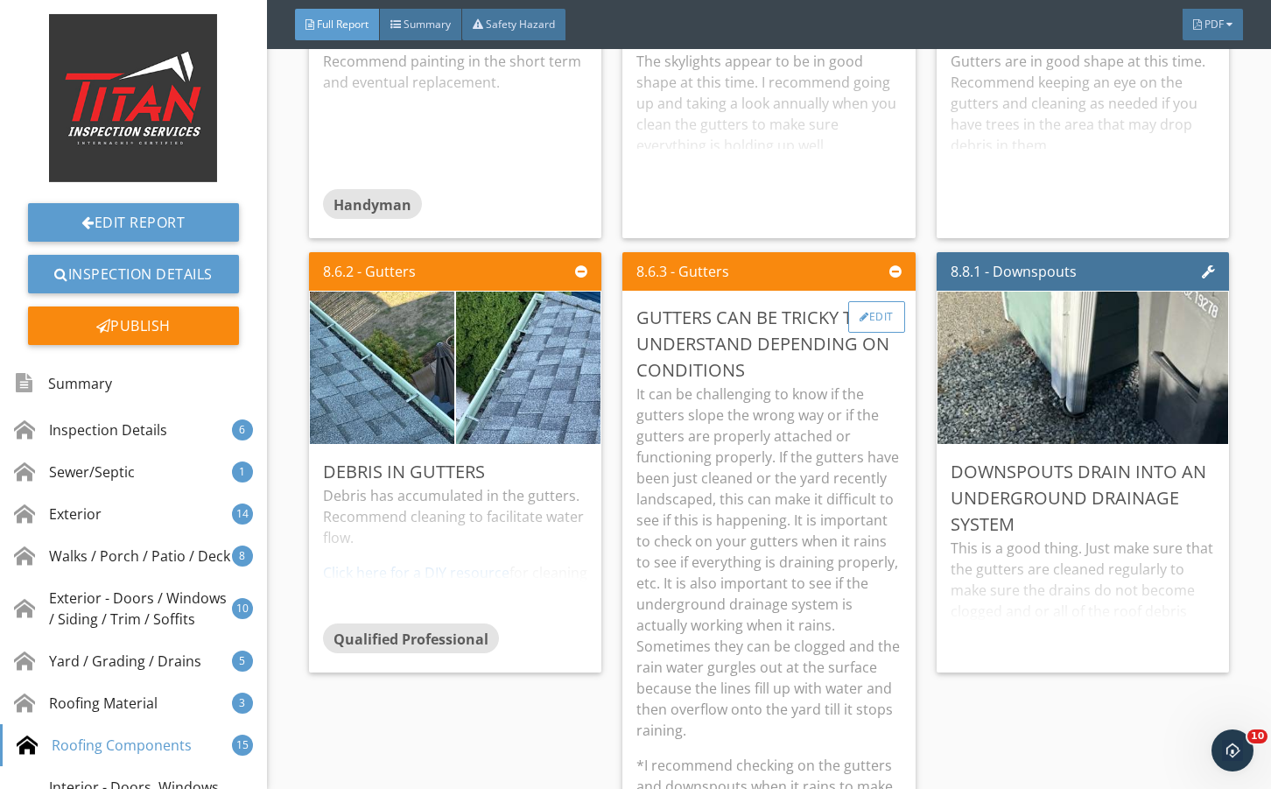
click at [860, 333] on div "Edit" at bounding box center [877, 317] width 57 height 32
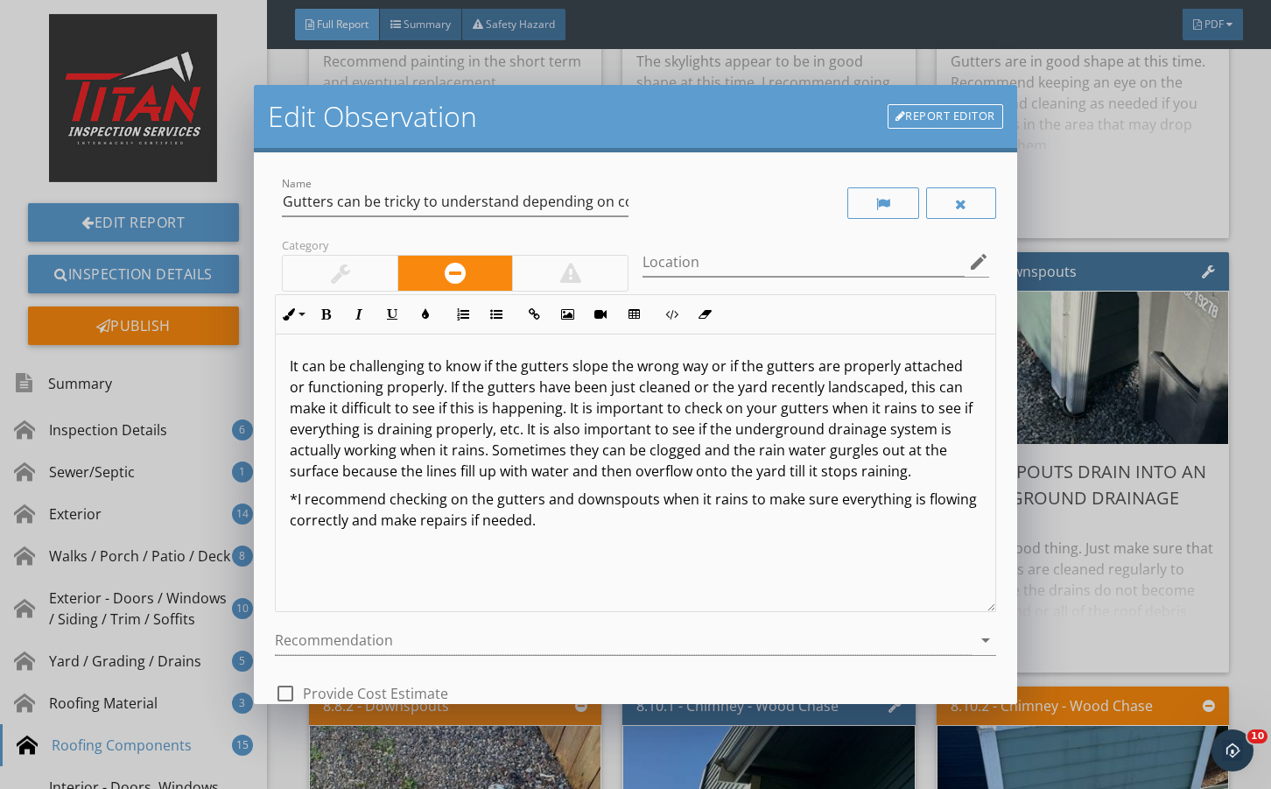
drag, startPoint x: 294, startPoint y: 272, endPoint x: 532, endPoint y: 494, distance: 324.6
click at [306, 279] on div at bounding box center [340, 273] width 115 height 35
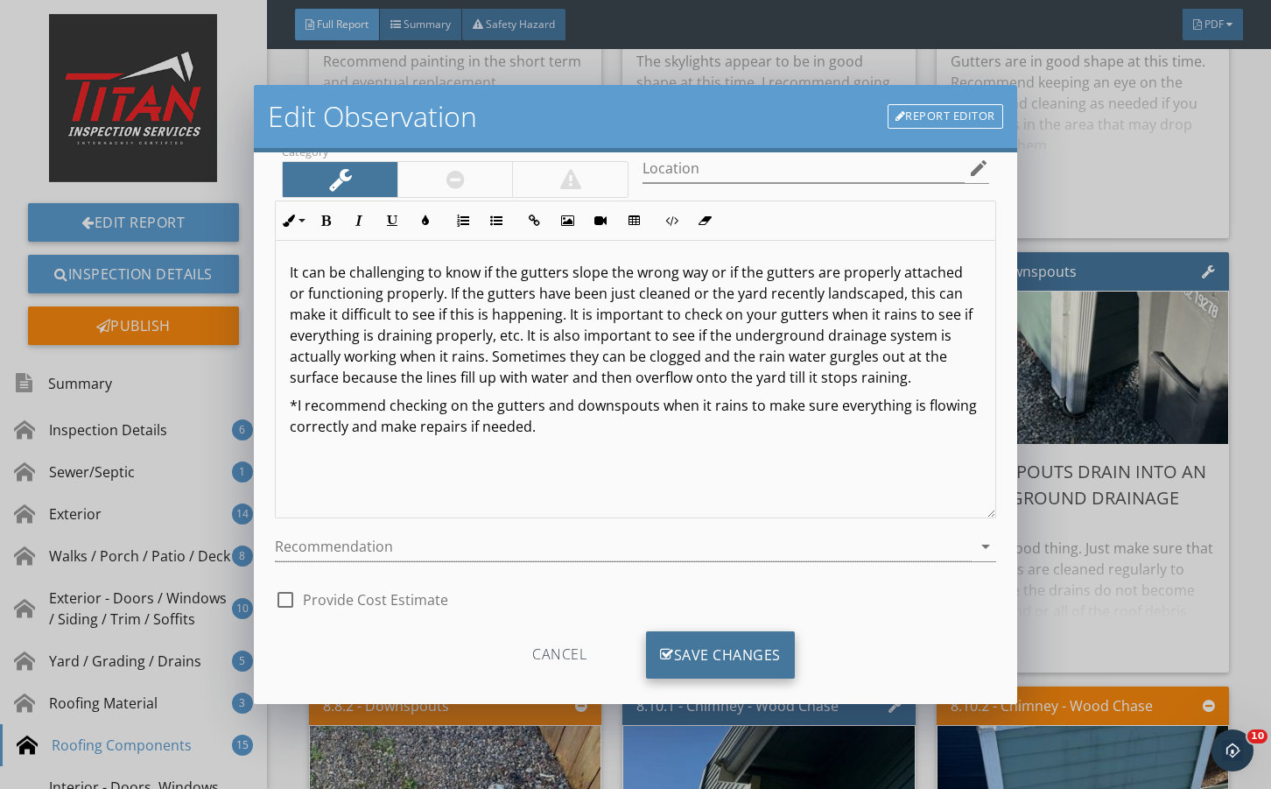
scroll to position [116, 0]
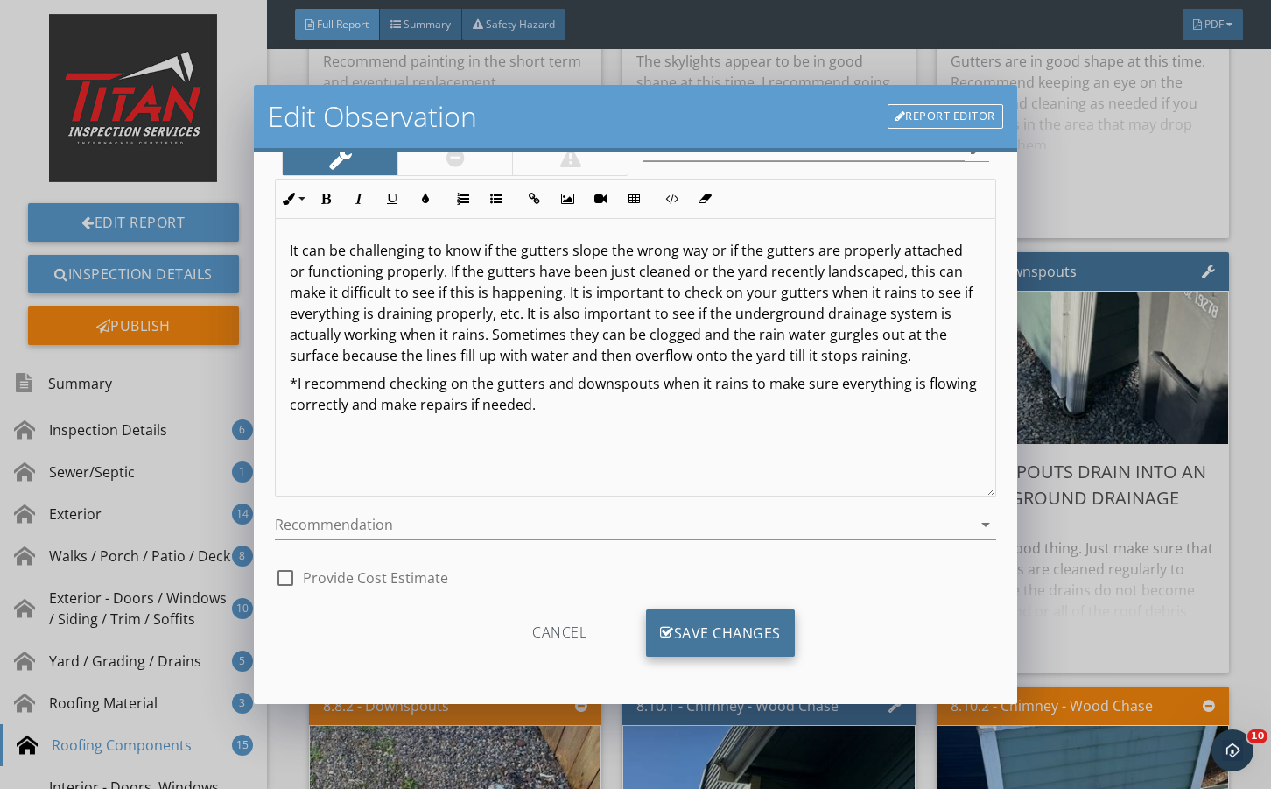
click at [749, 635] on div "Save Changes" at bounding box center [720, 632] width 149 height 47
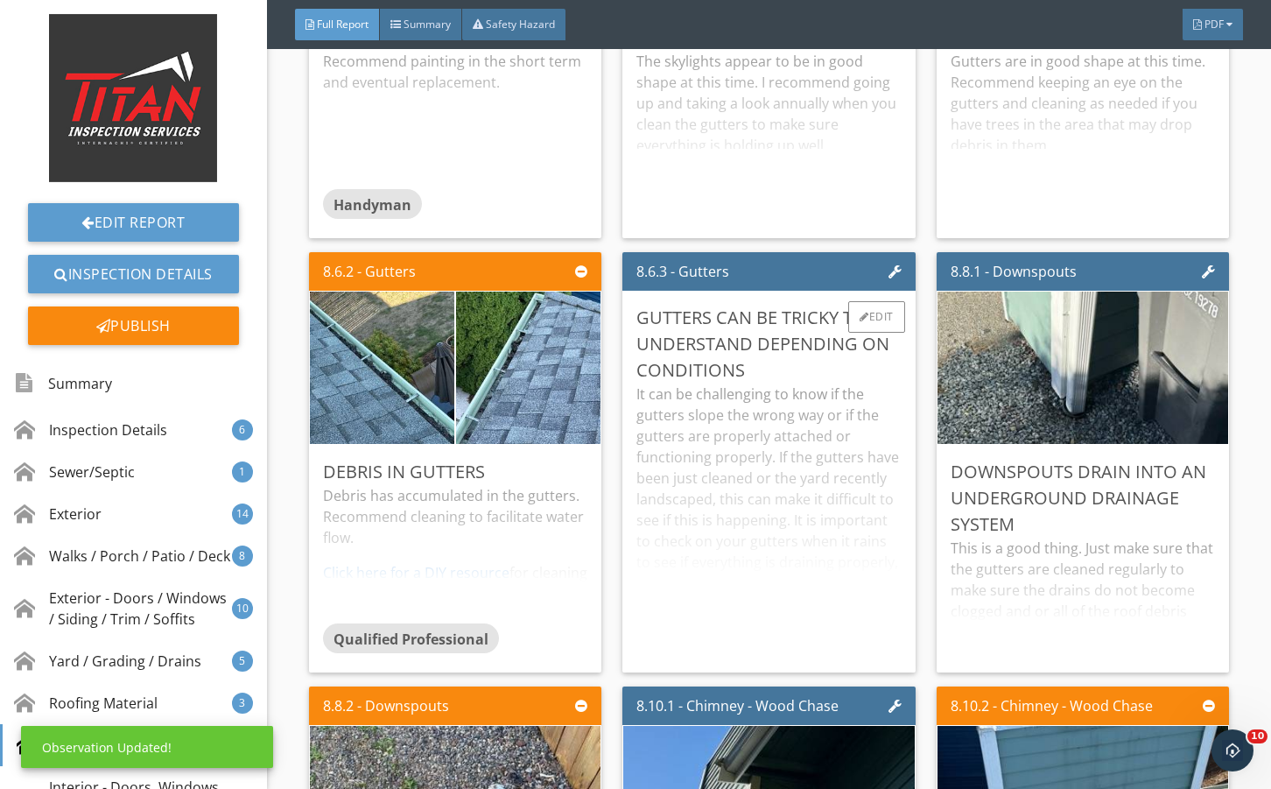
click at [792, 450] on div "It can be challenging to know if the gutters slope the wrong way or if the gutt…" at bounding box center [769, 521] width 264 height 275
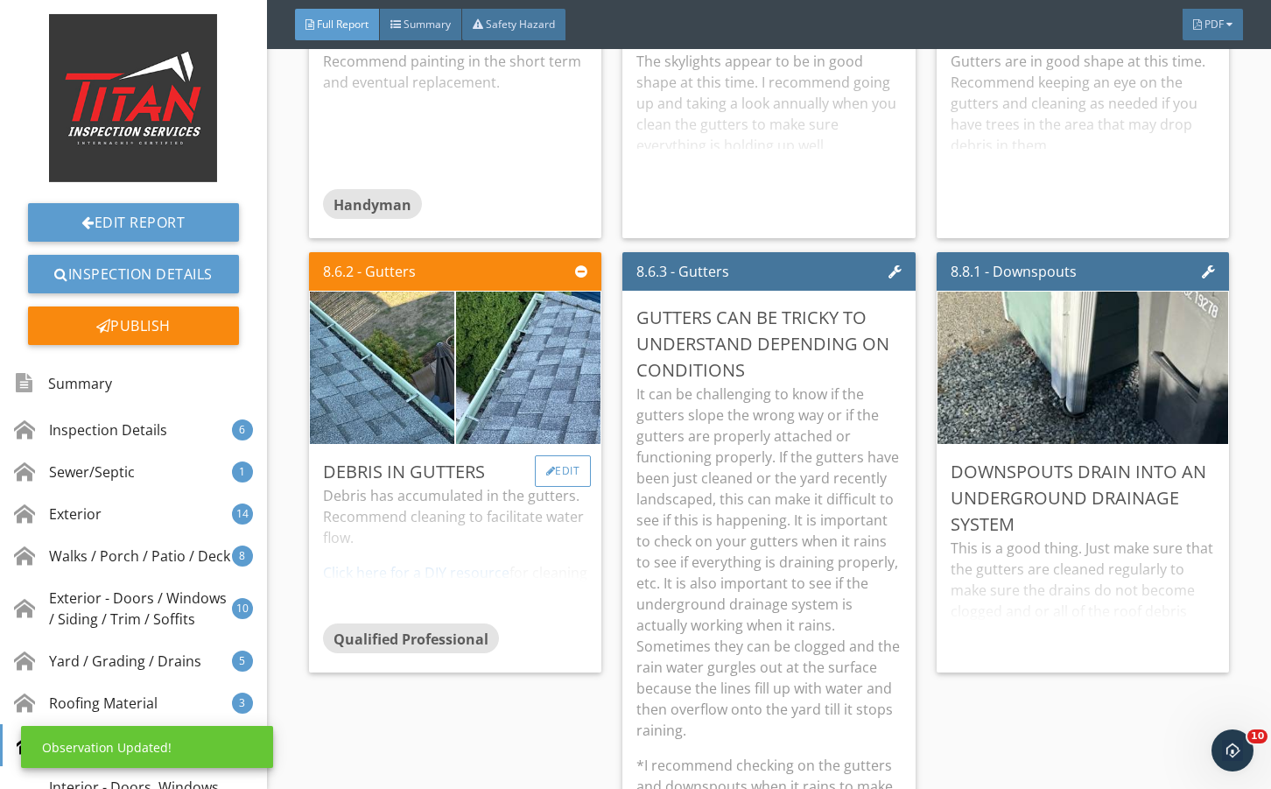
click at [566, 487] on div "Edit" at bounding box center [563, 471] width 57 height 32
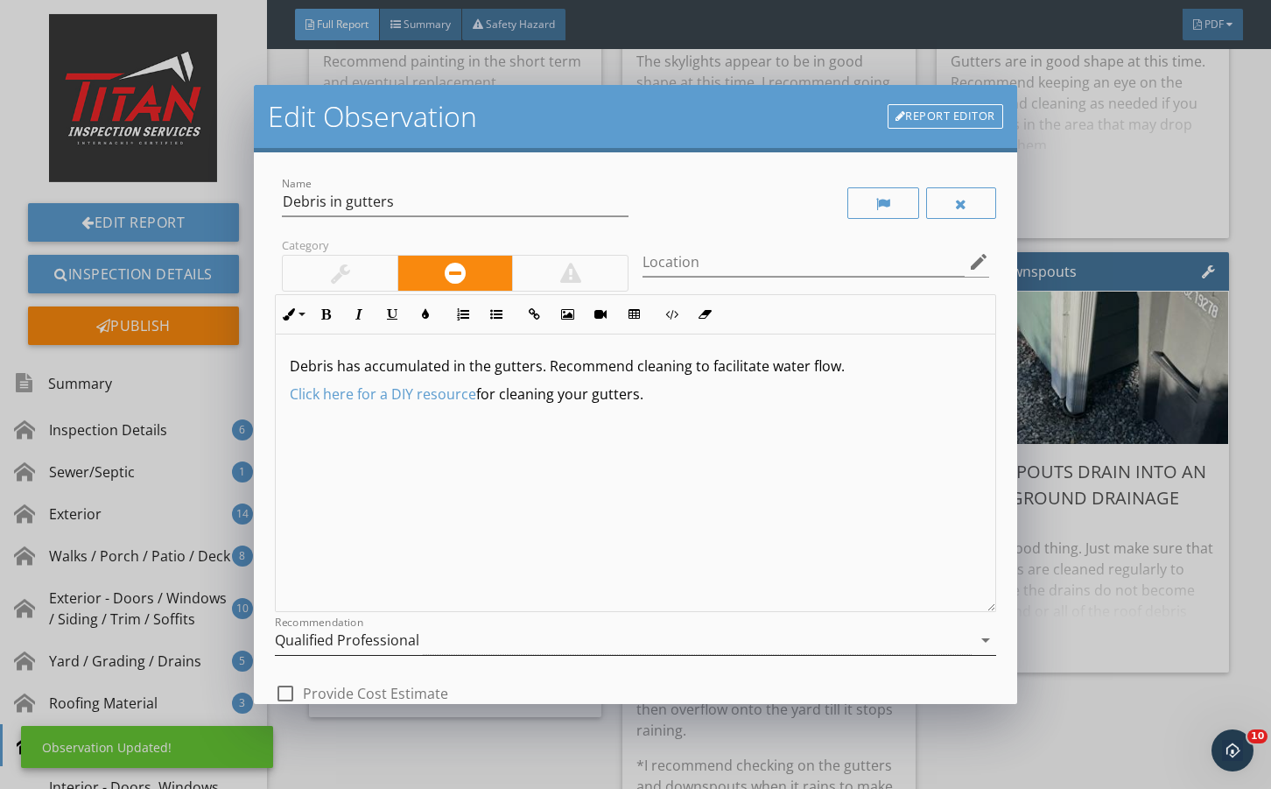
click at [445, 640] on div "Qualified Professional" at bounding box center [623, 640] width 696 height 29
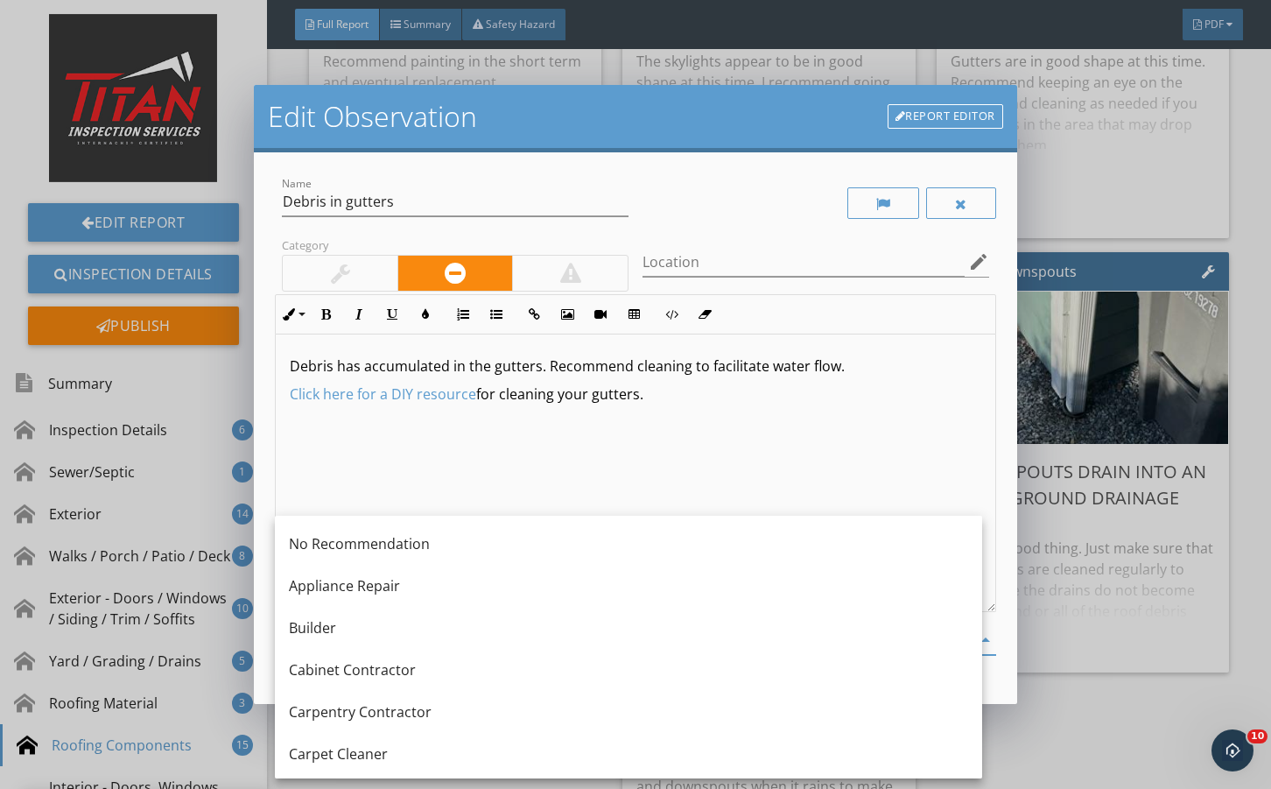
drag, startPoint x: 454, startPoint y: 492, endPoint x: 574, endPoint y: 617, distance: 174.0
click at [463, 487] on div "Debris has accumulated in the gutters. Recommend cleaning to facilitate water f…" at bounding box center [635, 474] width 719 height 278
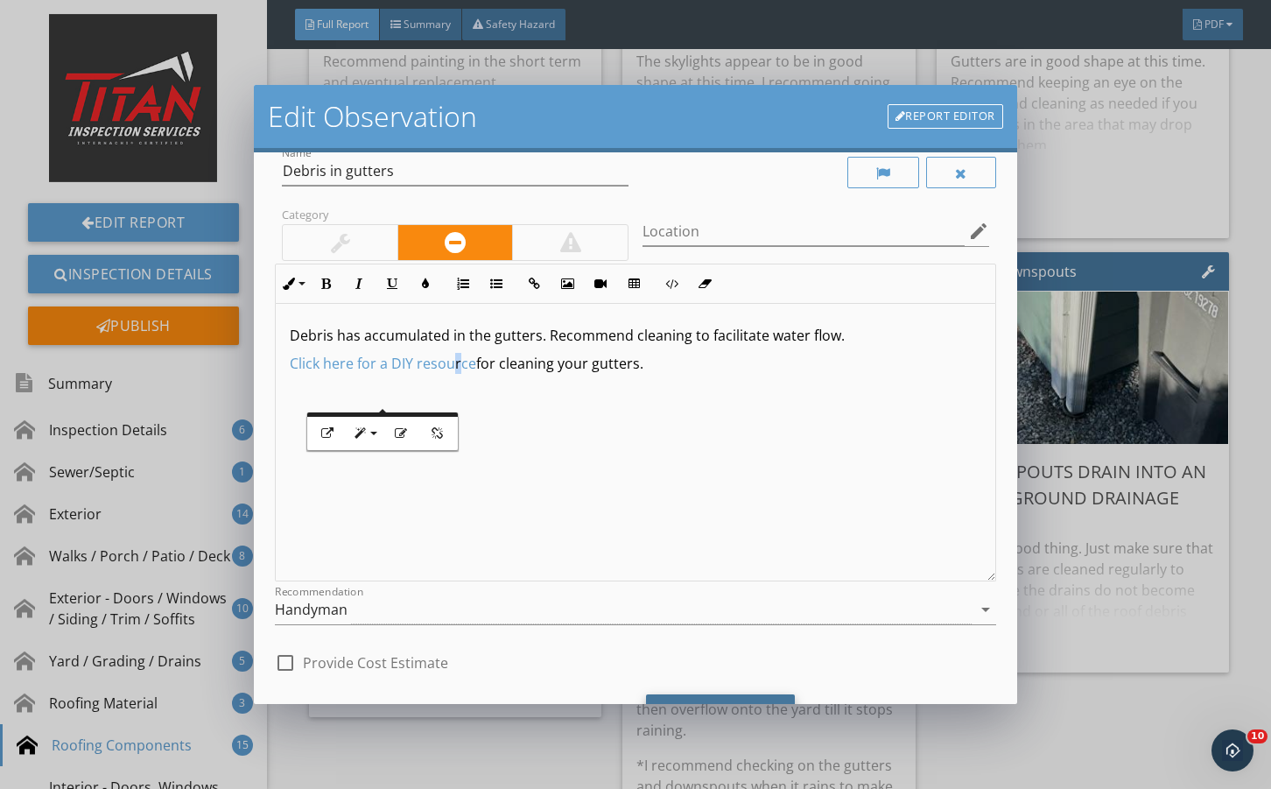
scroll to position [116, 0]
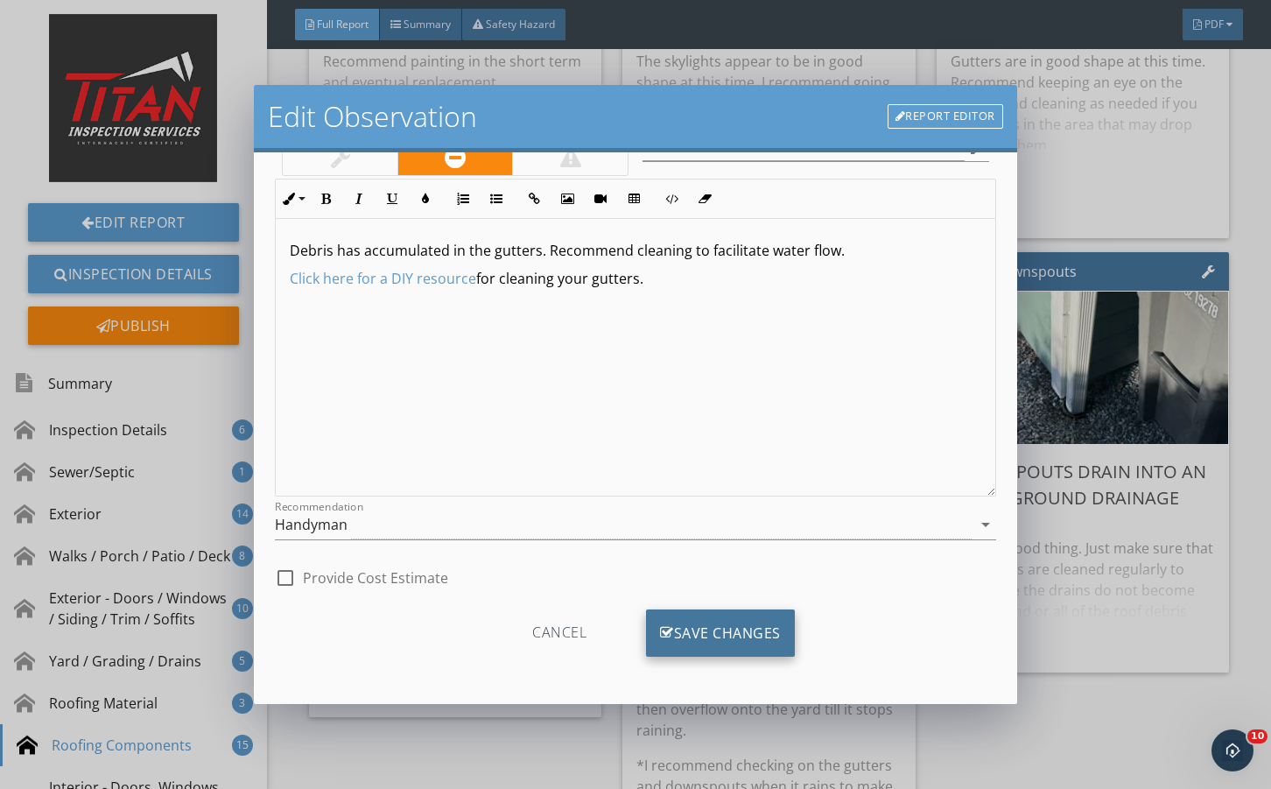
click at [695, 643] on div "Save Changes" at bounding box center [720, 632] width 149 height 47
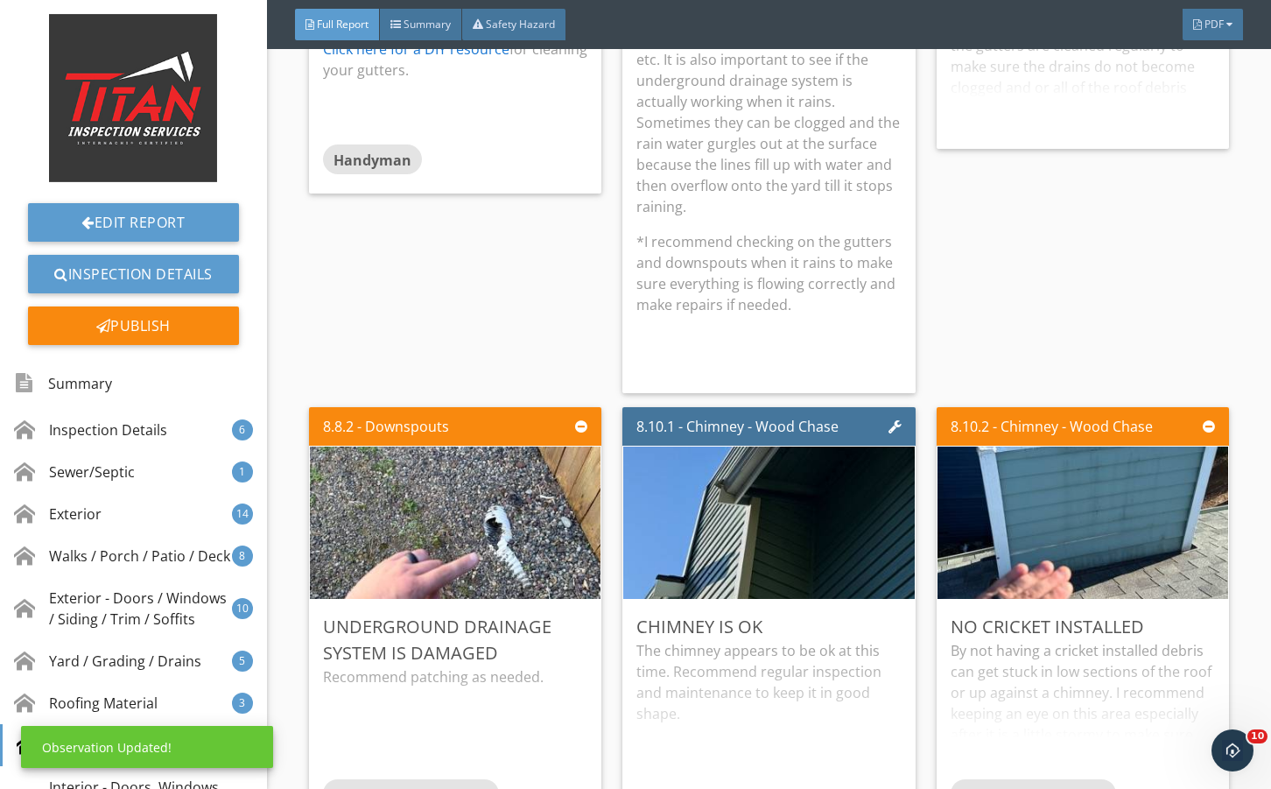
scroll to position [14536, 0]
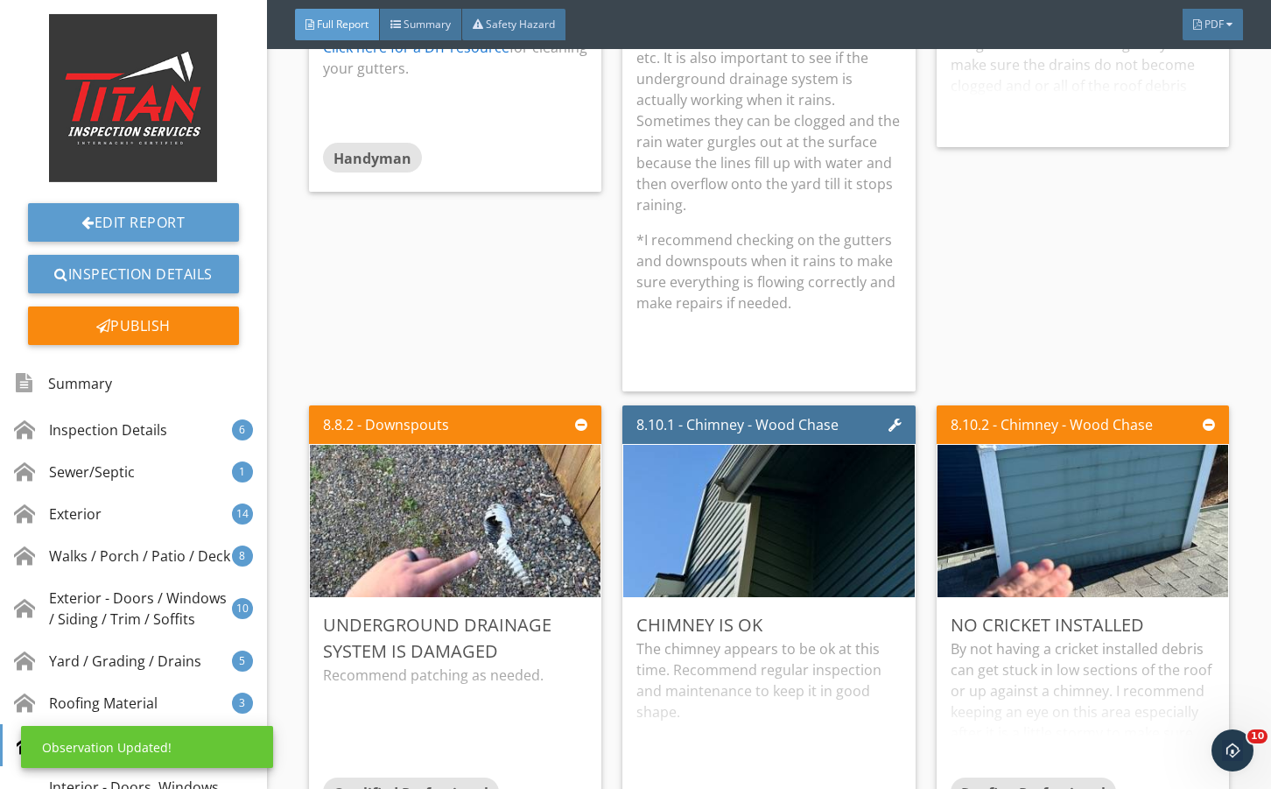
click at [796, 203] on p "It can be challenging to know if the gutters slope the wrong way or if the gutt…" at bounding box center [769, 36] width 264 height 357
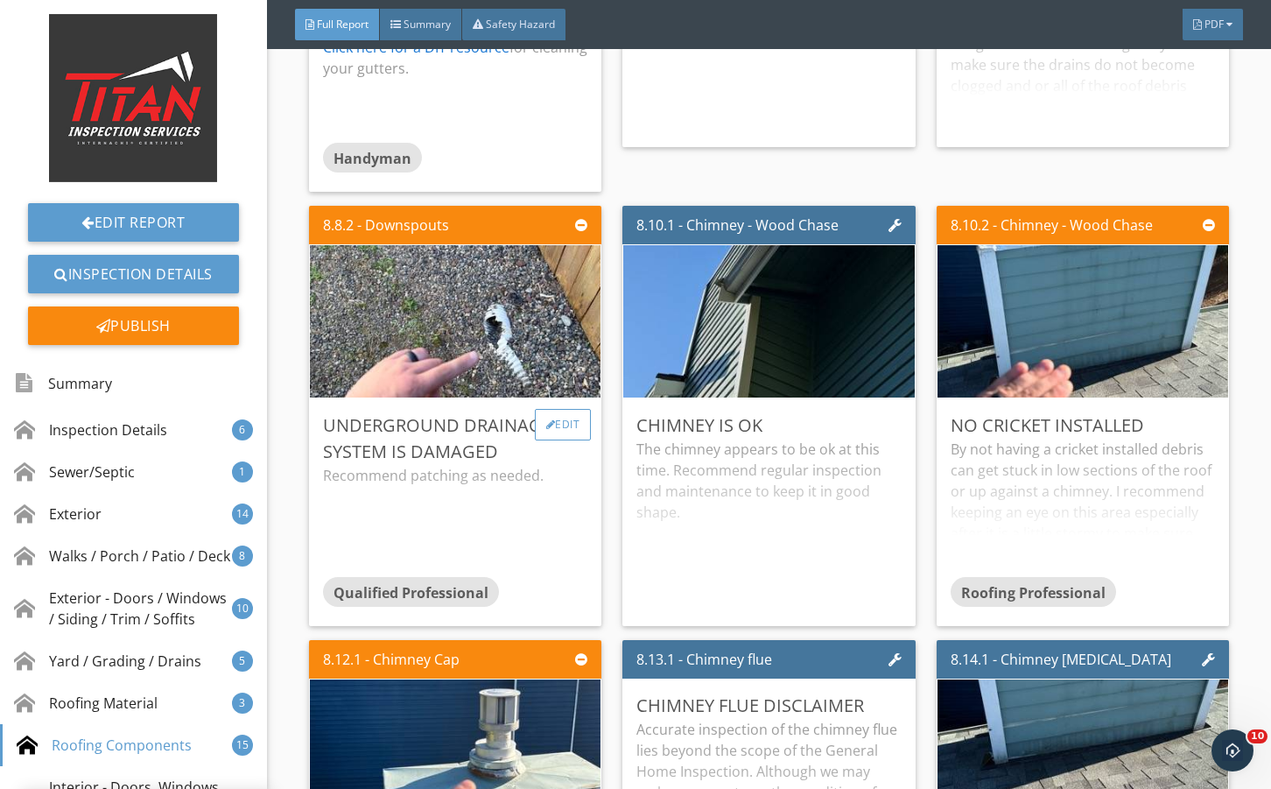
click at [569, 440] on div "Edit" at bounding box center [563, 425] width 57 height 32
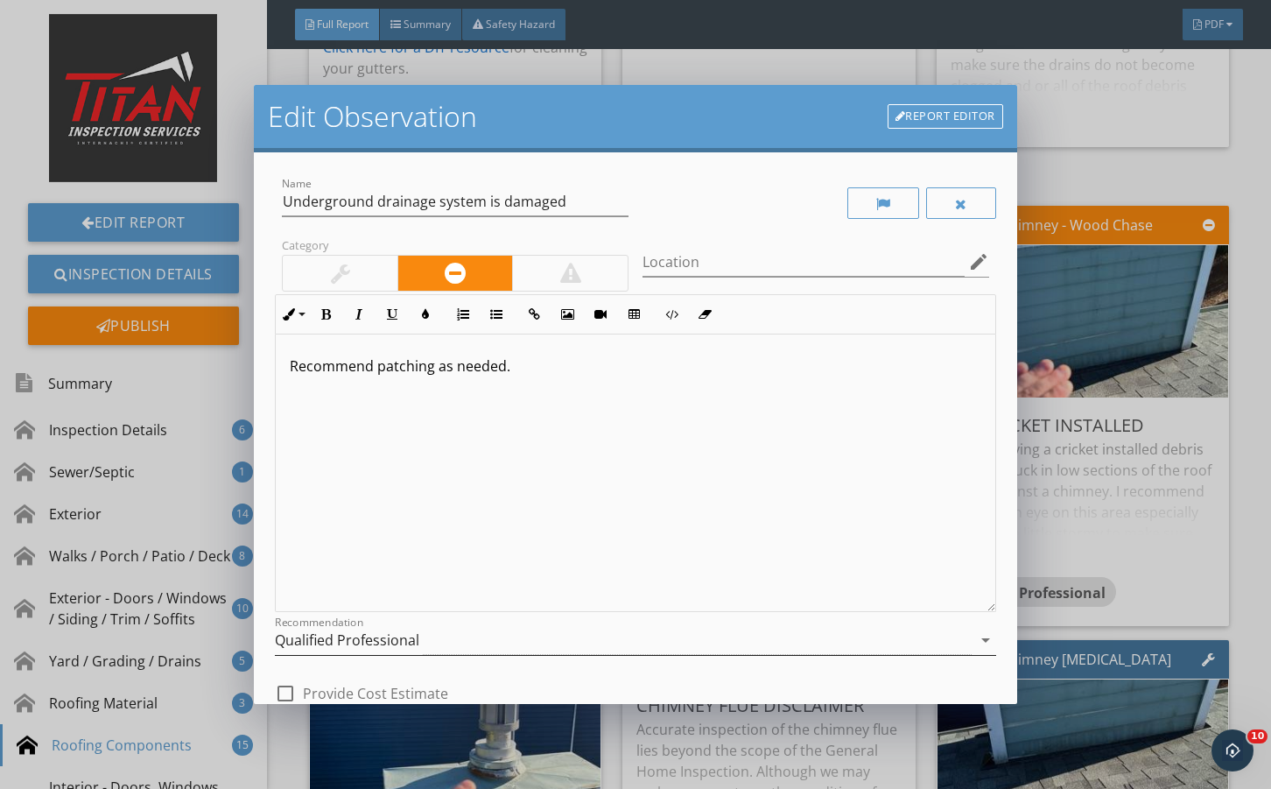
click at [440, 641] on div "Qualified Professional" at bounding box center [623, 640] width 696 height 29
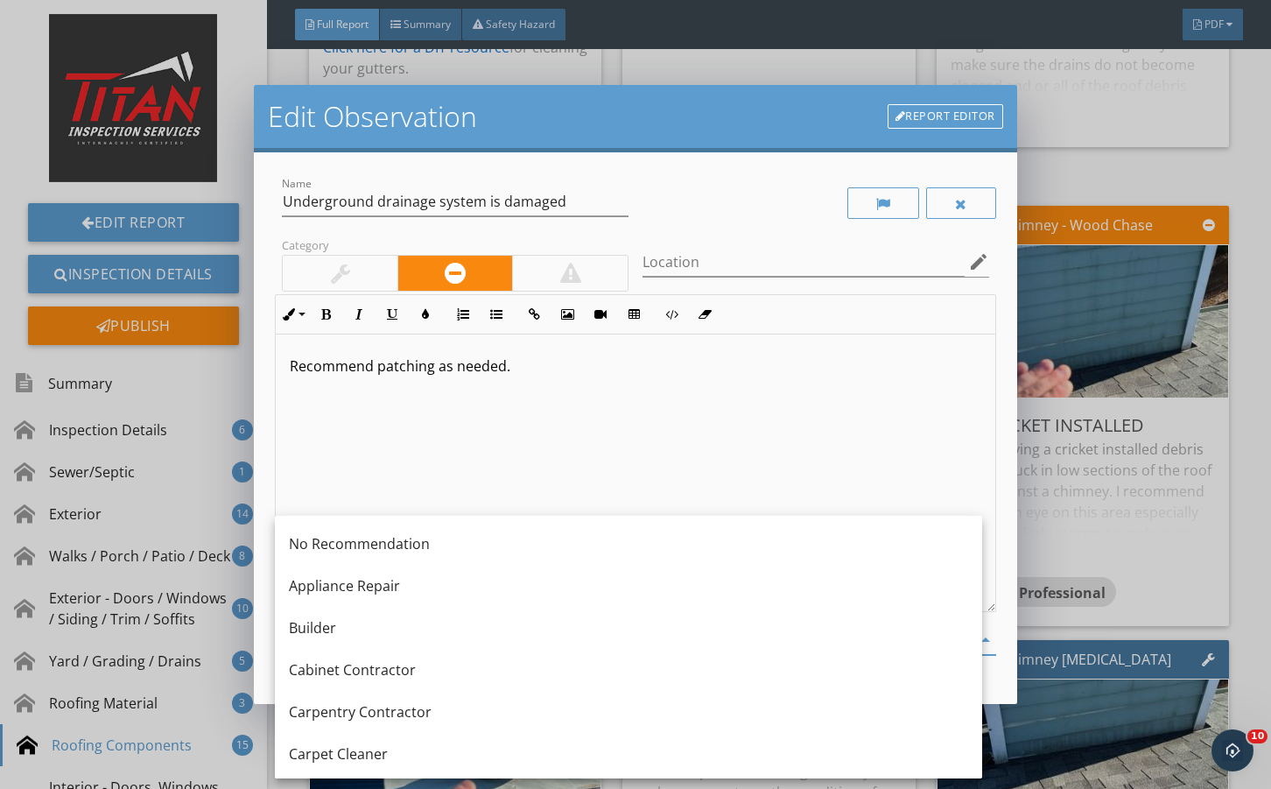
click at [474, 505] on div "Recommend patching as needed." at bounding box center [635, 474] width 719 height 278
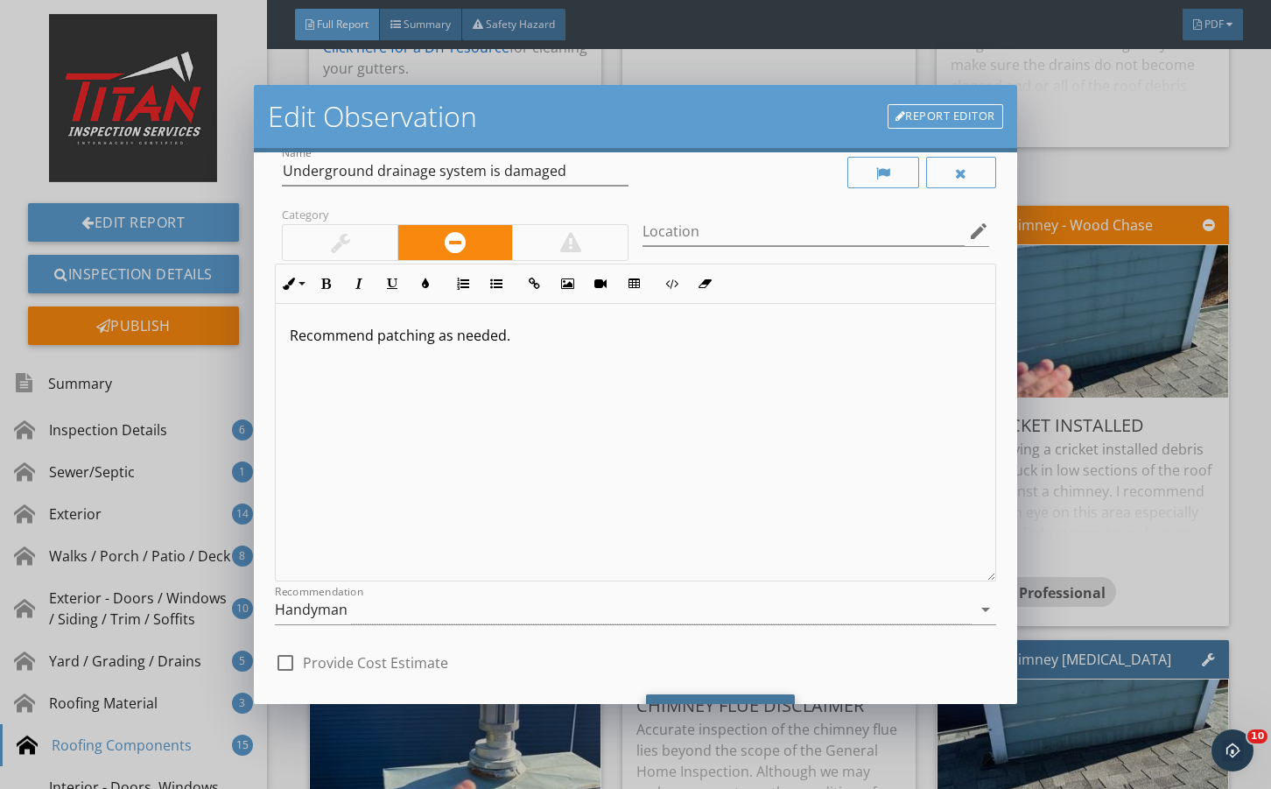
scroll to position [116, 0]
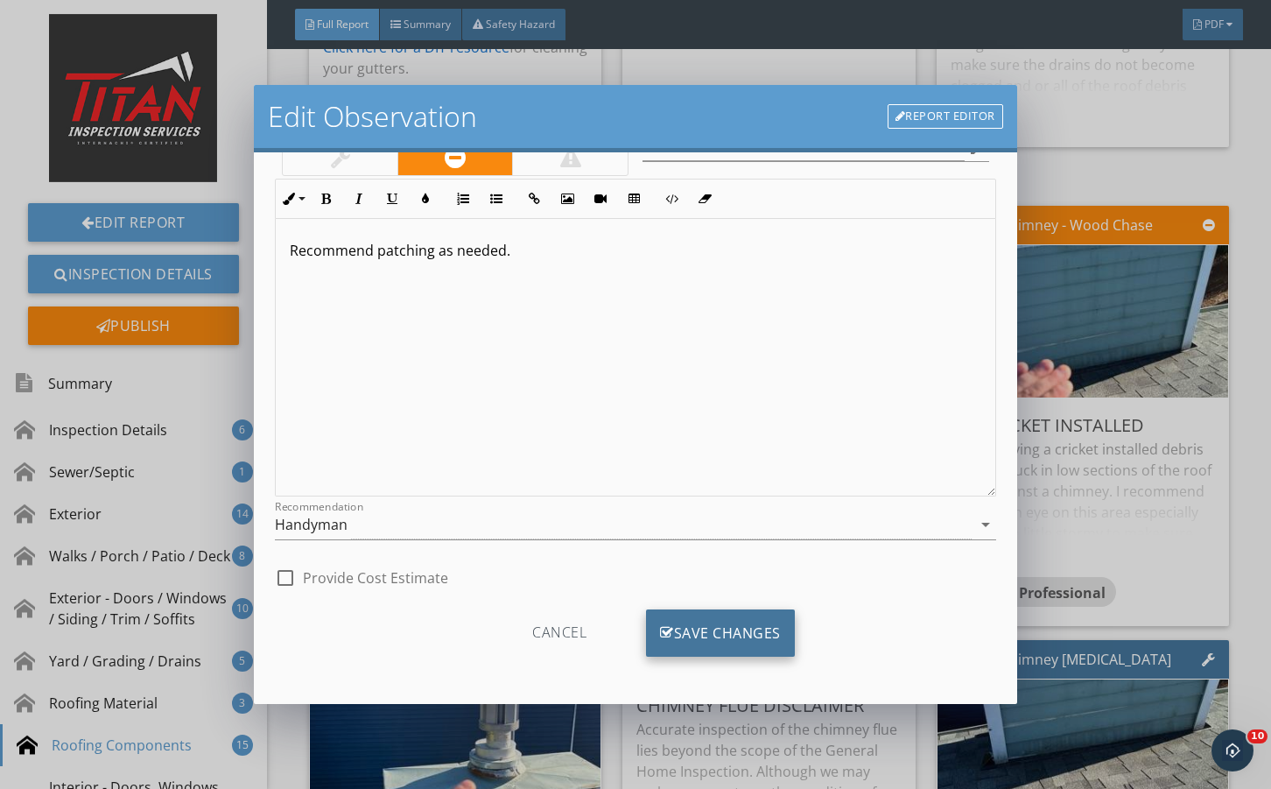
click at [736, 630] on div "Save Changes" at bounding box center [720, 632] width 149 height 47
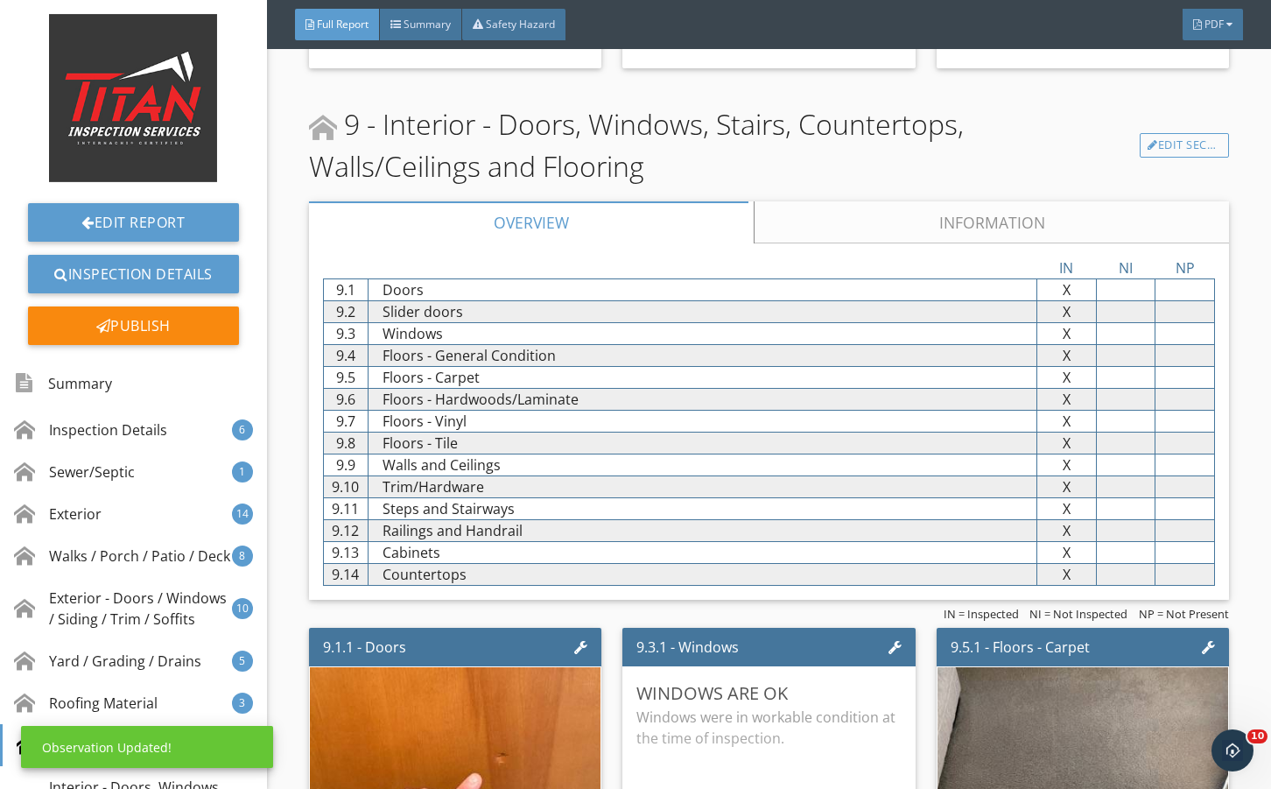
click at [822, 243] on link "Information" at bounding box center [991, 222] width 475 height 42
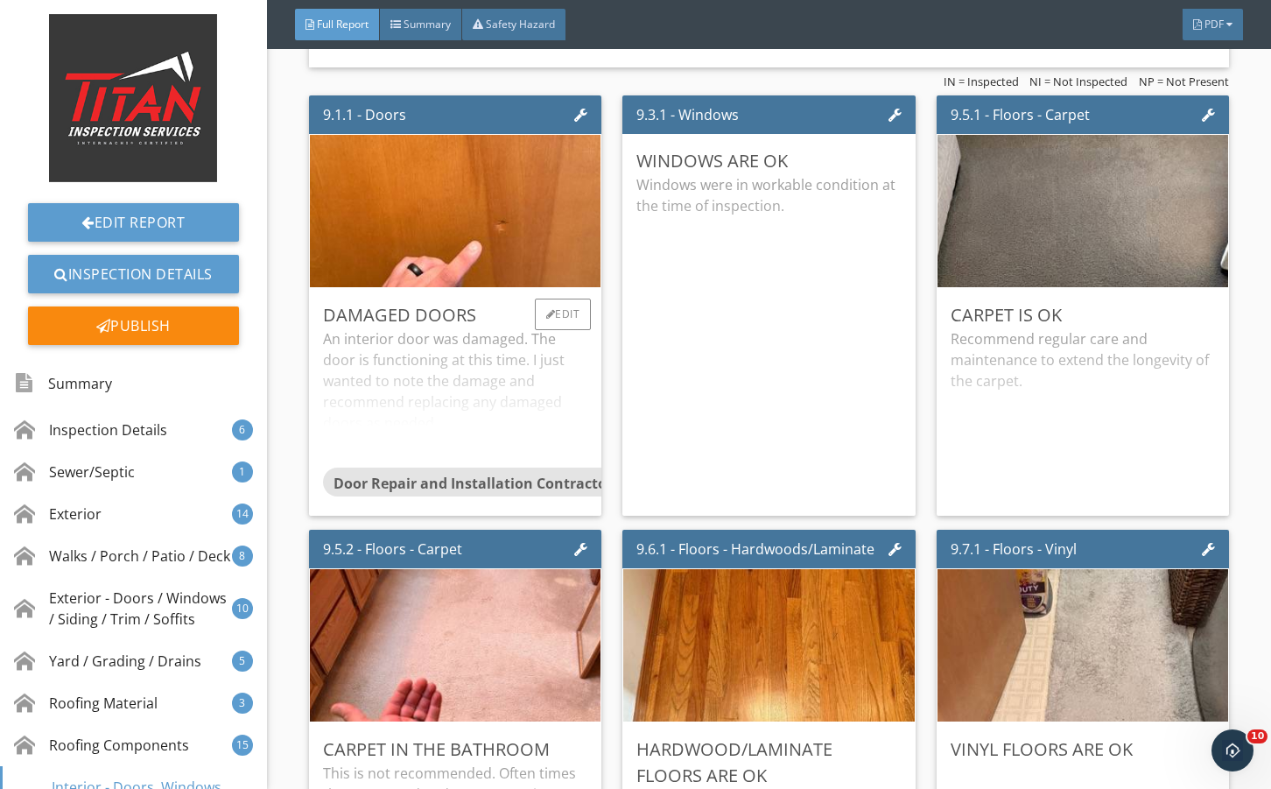
scroll to position [16287, 0]
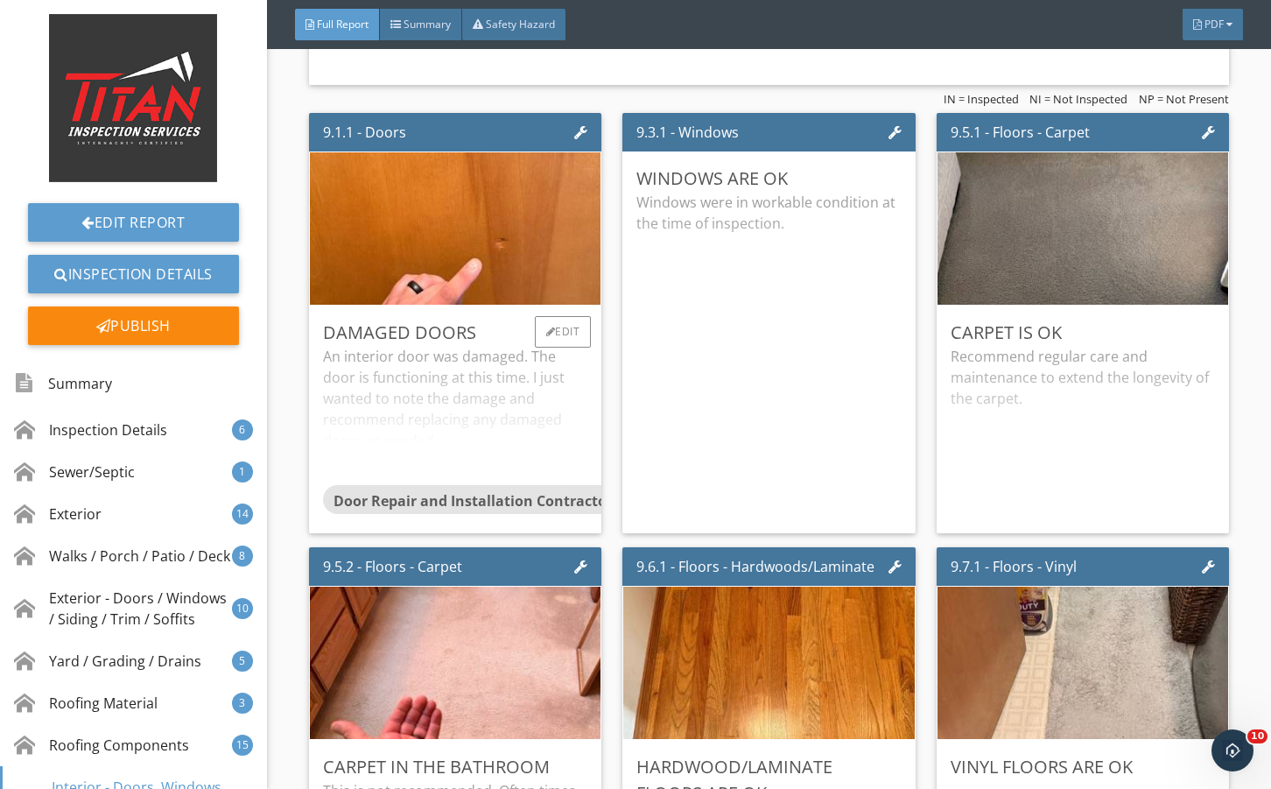
click at [568, 466] on div "An interior door was damaged. The door is functioning at this time. I just want…" at bounding box center [455, 415] width 264 height 138
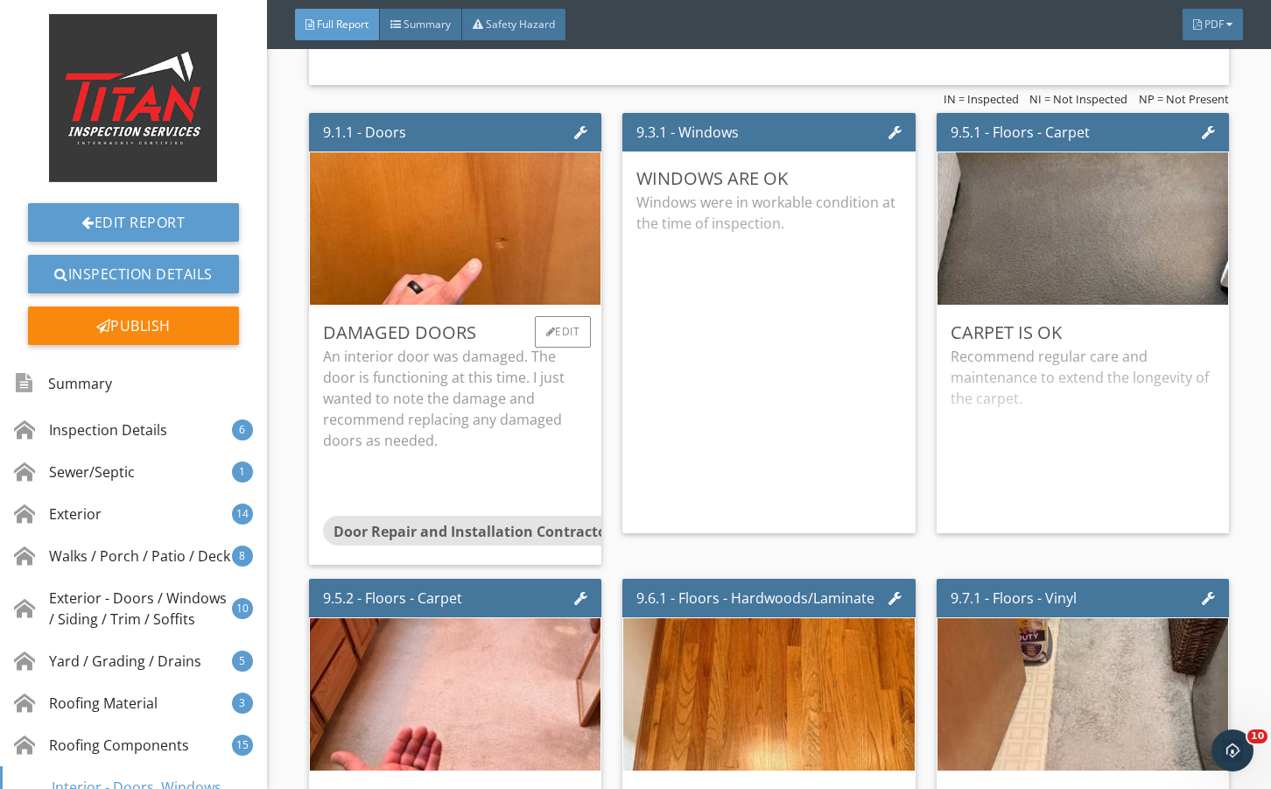
click at [563, 446] on p "An interior door was damaged. The door is functioning at this time. I just want…" at bounding box center [455, 398] width 264 height 105
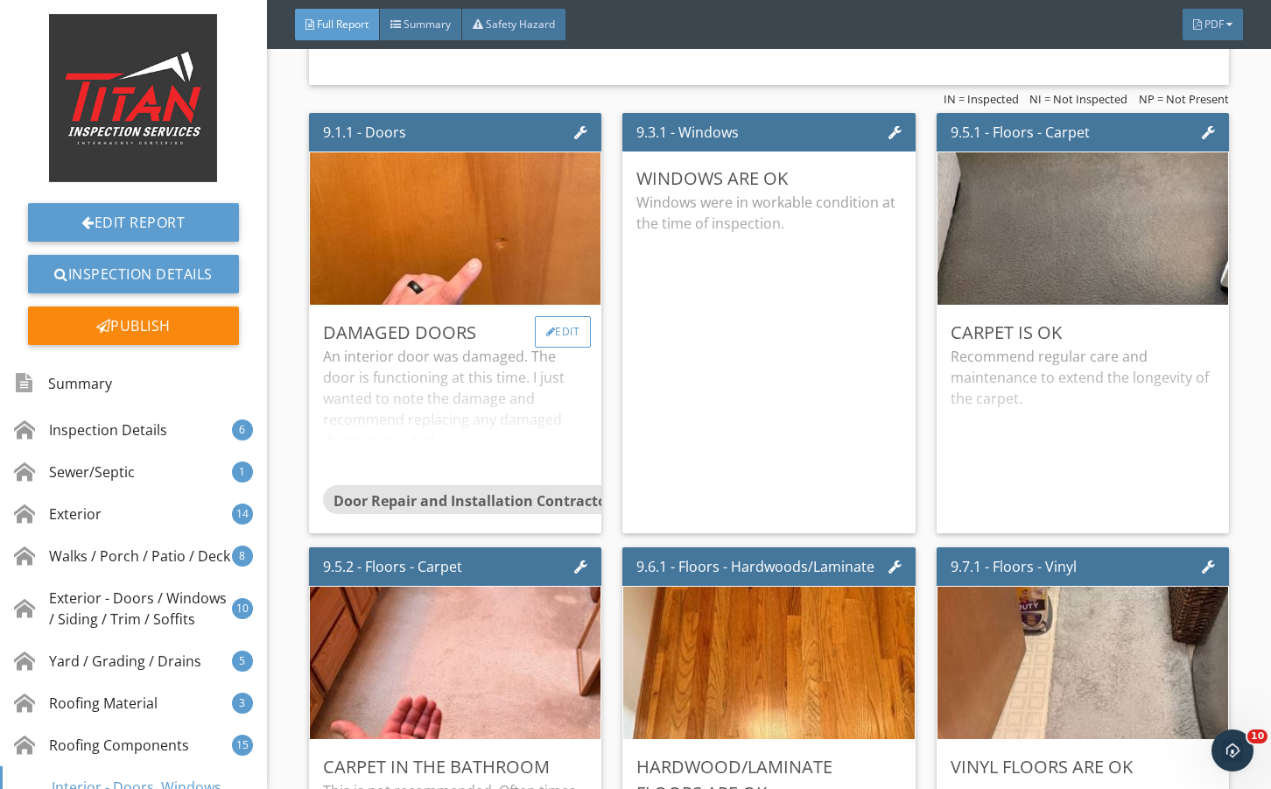
click at [569, 348] on div "Edit" at bounding box center [563, 332] width 57 height 32
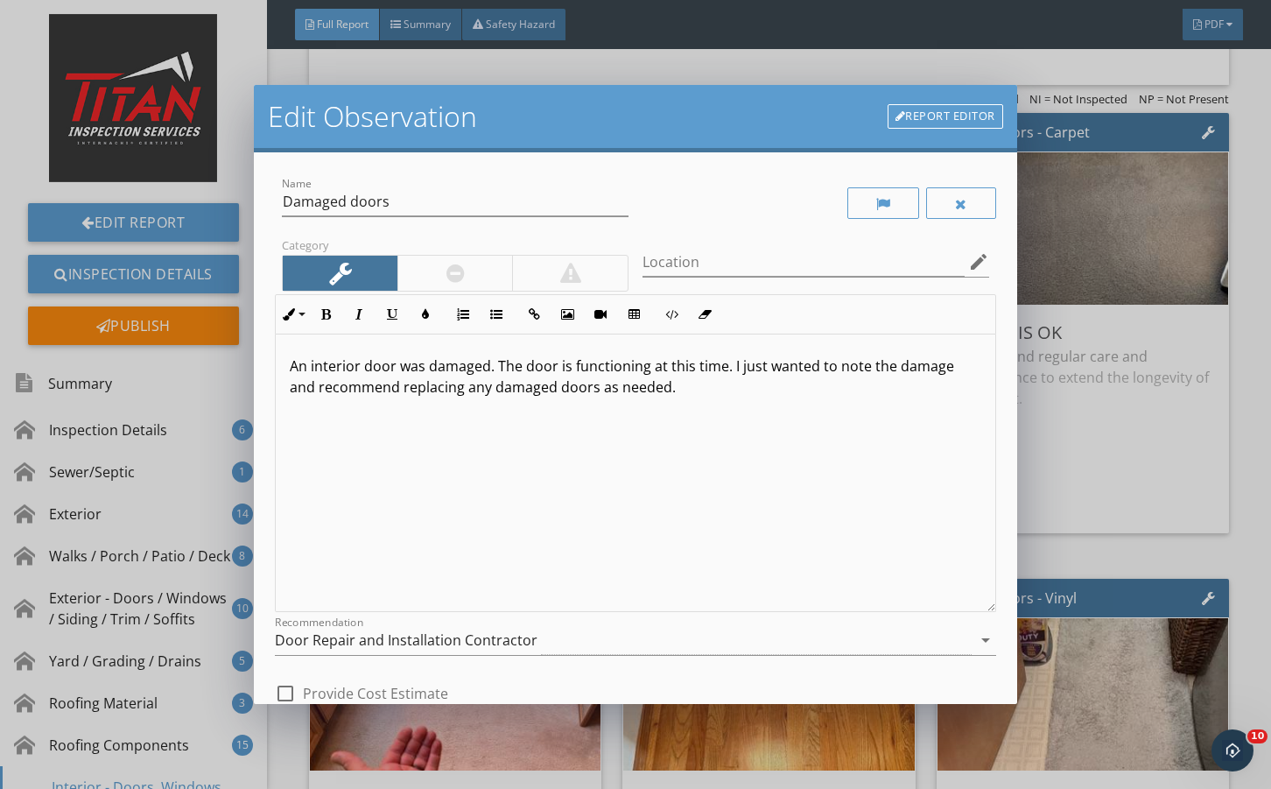
drag, startPoint x: 744, startPoint y: 388, endPoint x: 813, endPoint y: 443, distance: 88.5
click at [810, 446] on div "An interior door was damaged. The door is functioning at this time. I just want…" at bounding box center [635, 474] width 719 height 278
drag, startPoint x: 505, startPoint y: 647, endPoint x: 477, endPoint y: 562, distance: 89.4
click at [502, 640] on div "Door Repair and Installation Contractor" at bounding box center [406, 640] width 263 height 16
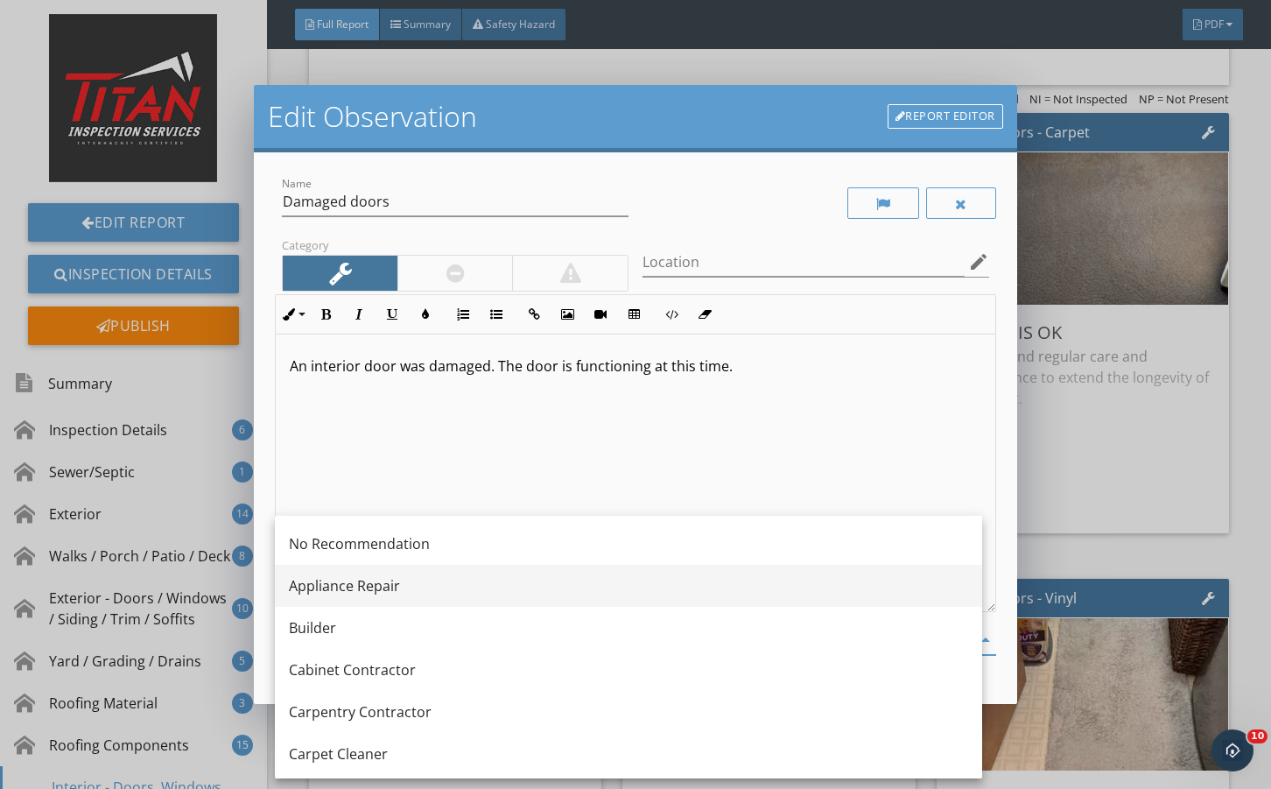
drag, startPoint x: 463, startPoint y: 521, endPoint x: 520, endPoint y: 581, distance: 83.0
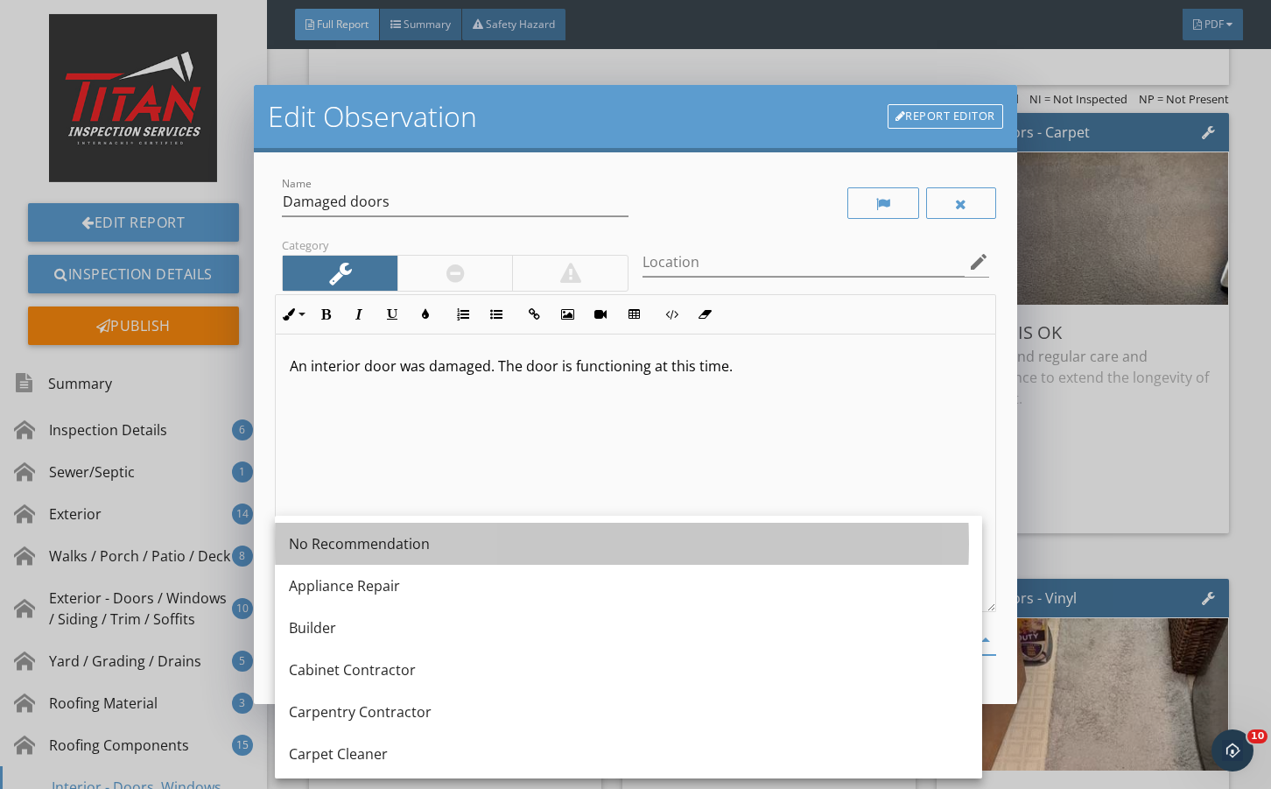
drag, startPoint x: 506, startPoint y: 543, endPoint x: 529, endPoint y: 566, distance: 32.2
click at [510, 546] on div "No Recommendation" at bounding box center [629, 543] width 680 height 21
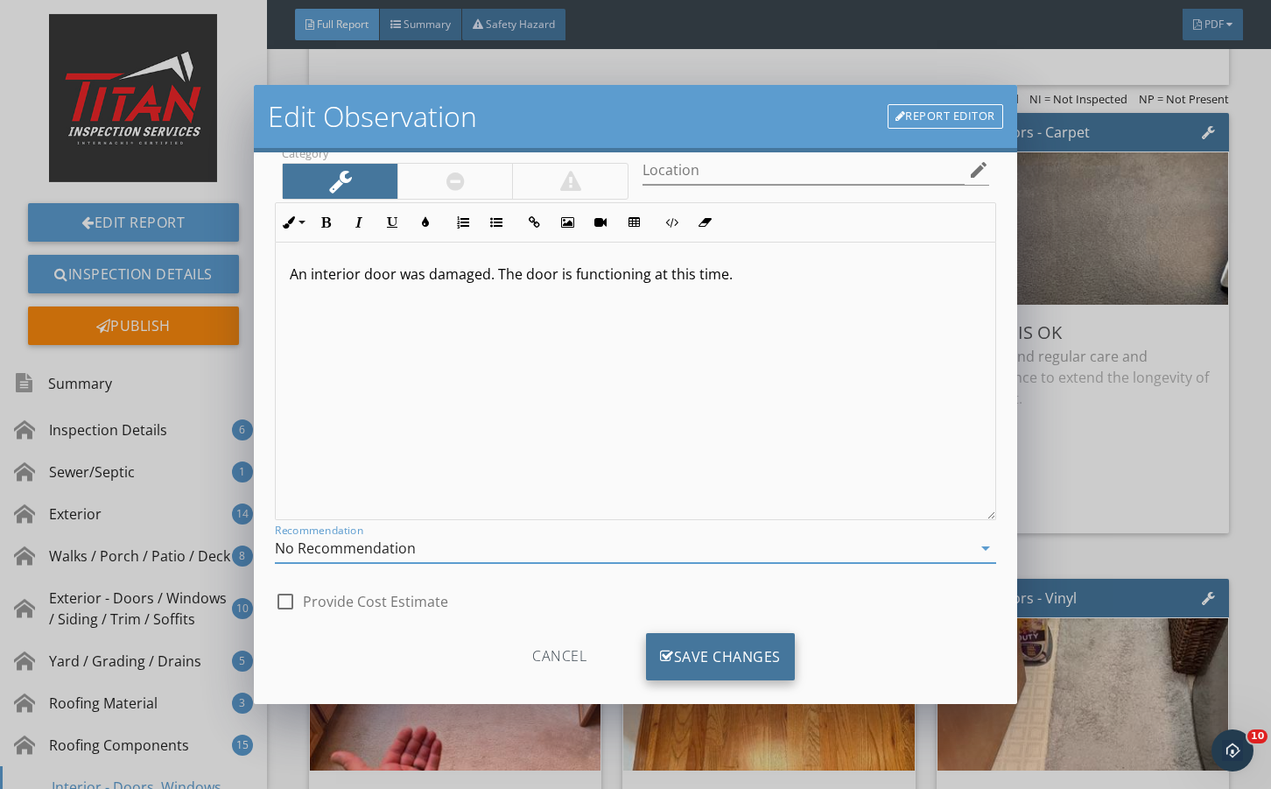
scroll to position [116, 0]
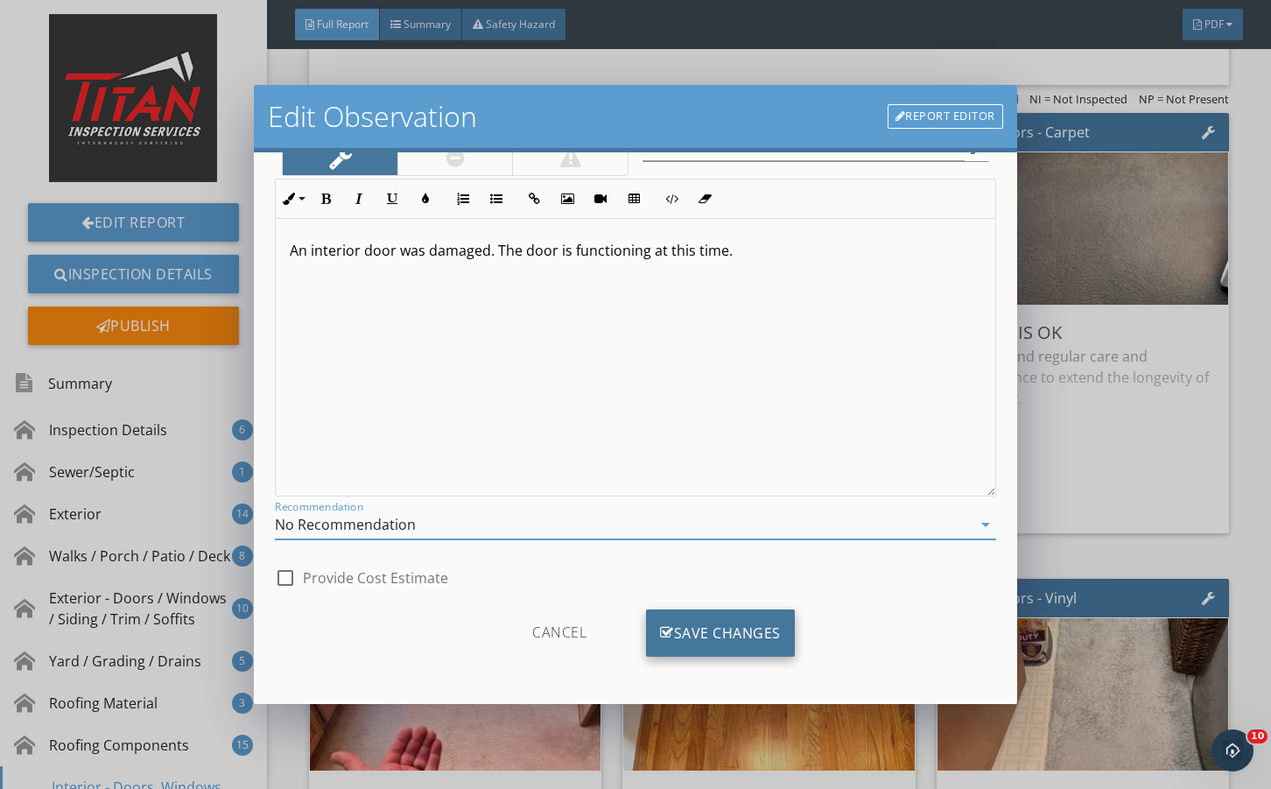
click at [690, 616] on div "Save Changes" at bounding box center [720, 632] width 149 height 47
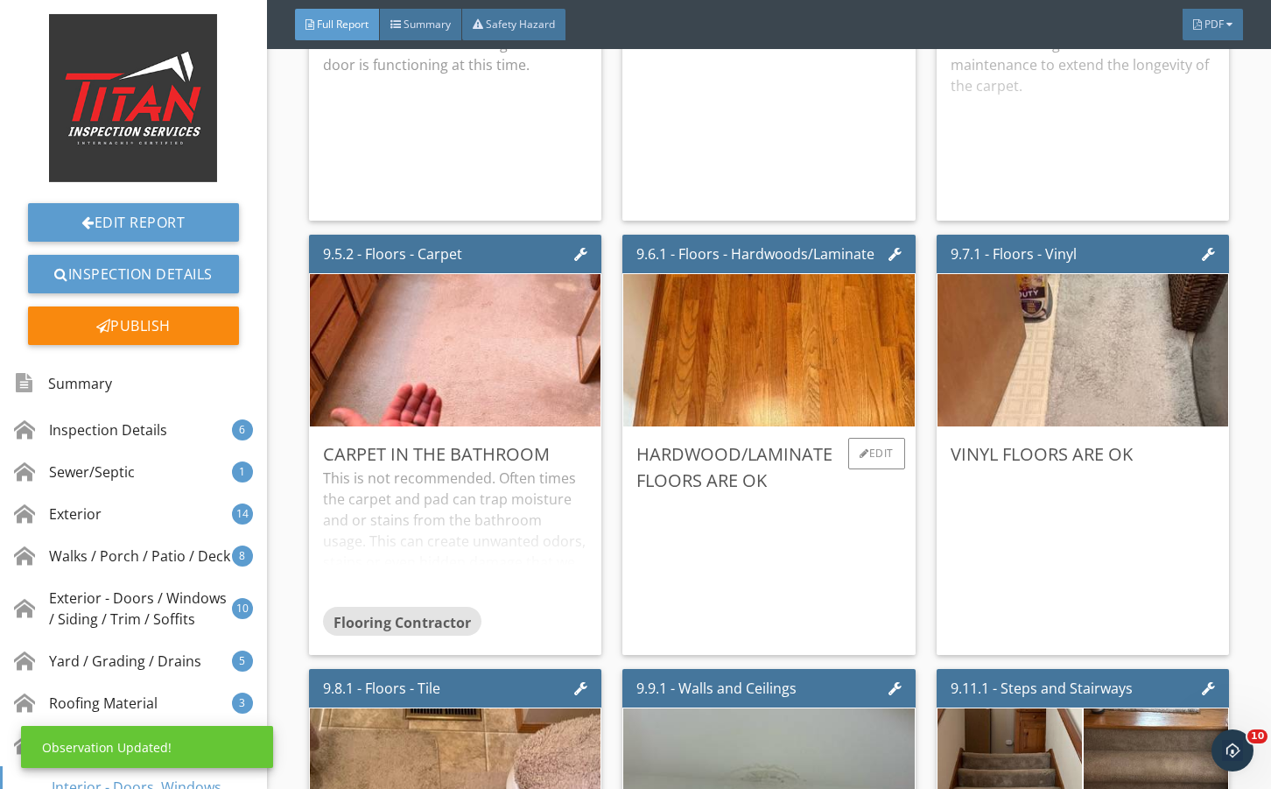
scroll to position [16696, 0]
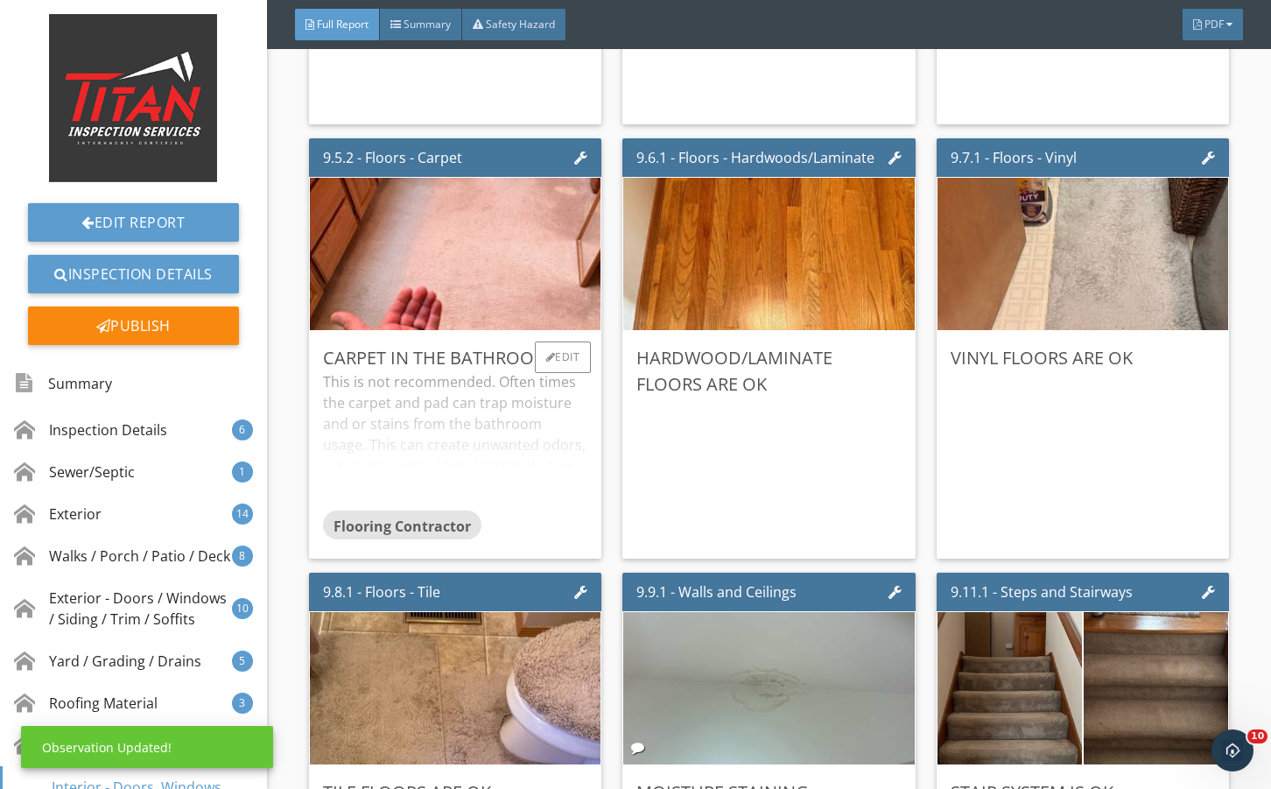
click at [565, 458] on div "This is not recommended. Often times the carpet and pad can trap moisture and o…" at bounding box center [455, 440] width 264 height 138
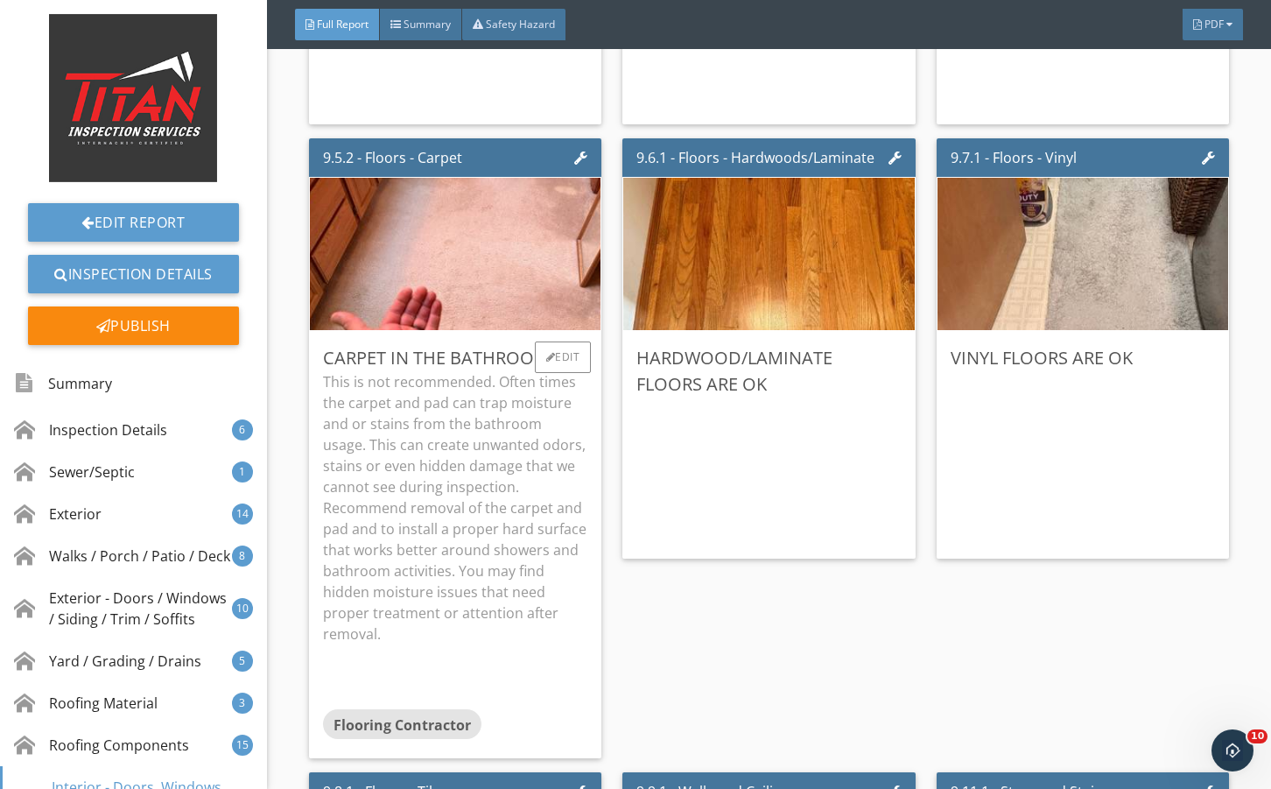
click at [574, 458] on p "This is not recommended. Often times the carpet and pad can trap moisture and o…" at bounding box center [455, 507] width 264 height 273
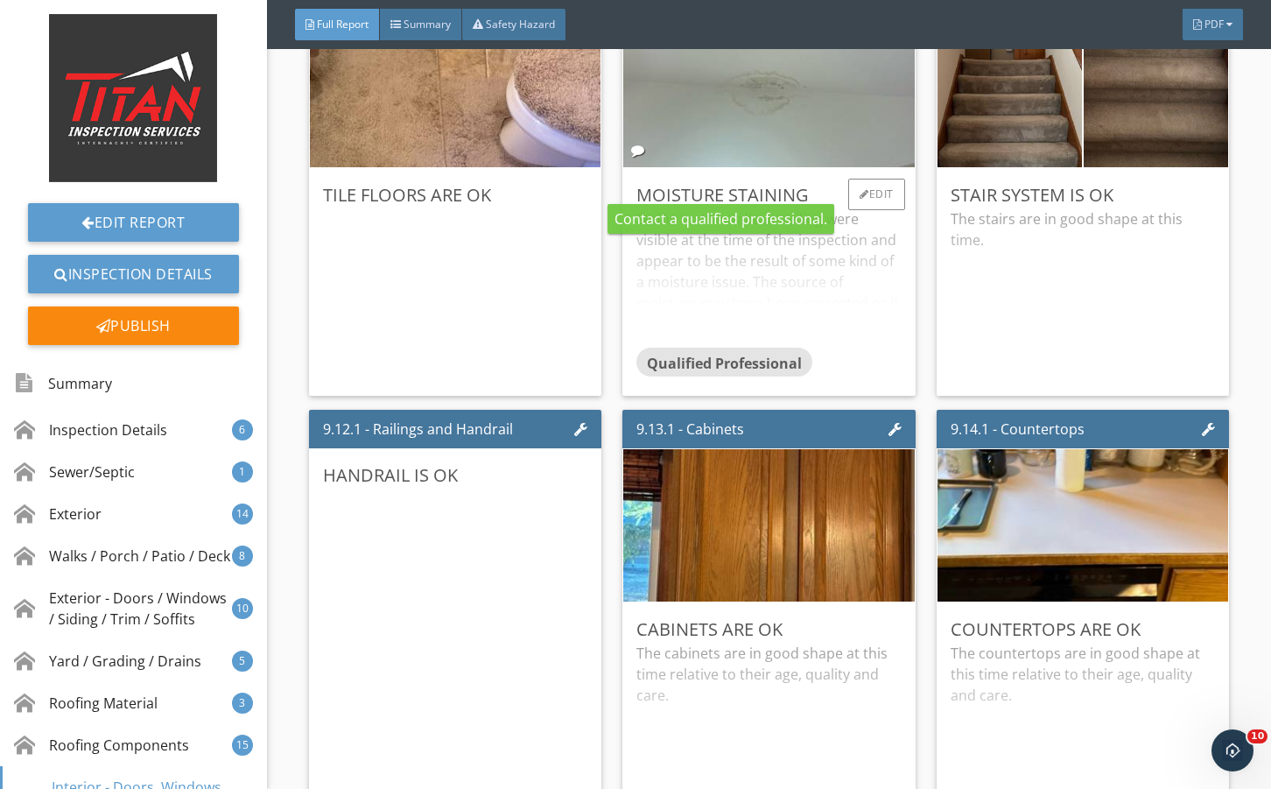
scroll to position [17222, 0]
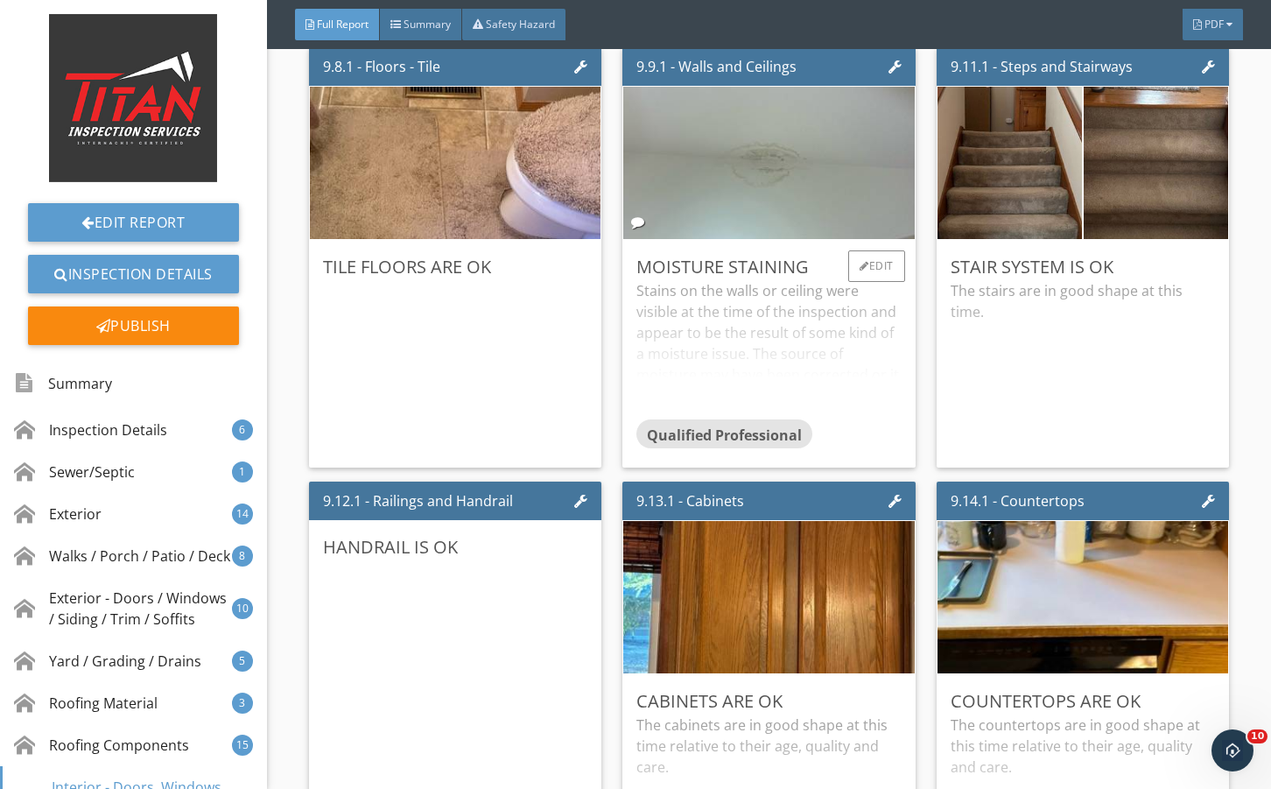
click at [731, 412] on div "Stains on the walls or ceiling were visible at the time of the inspection and a…" at bounding box center [769, 349] width 264 height 138
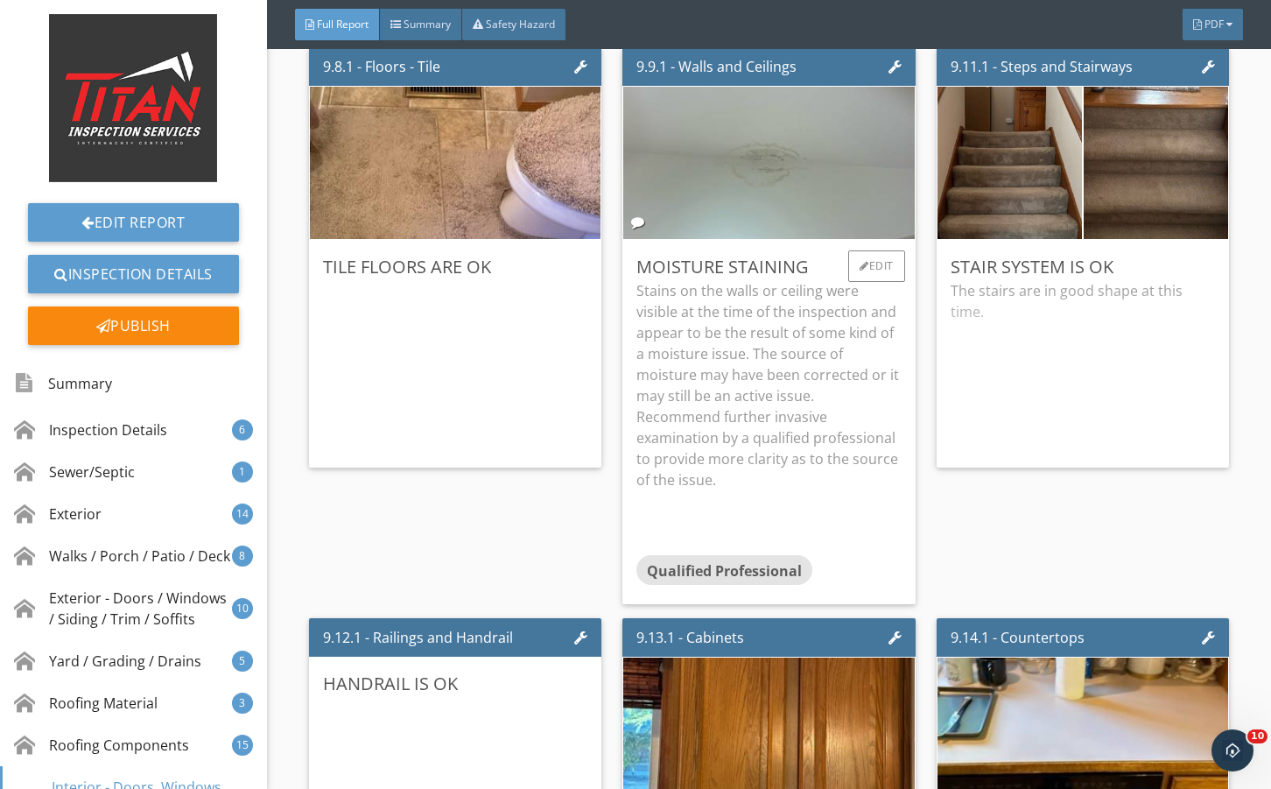
click at [737, 412] on p "Stains on the walls or ceiling were visible at the time of the inspection and a…" at bounding box center [769, 385] width 264 height 210
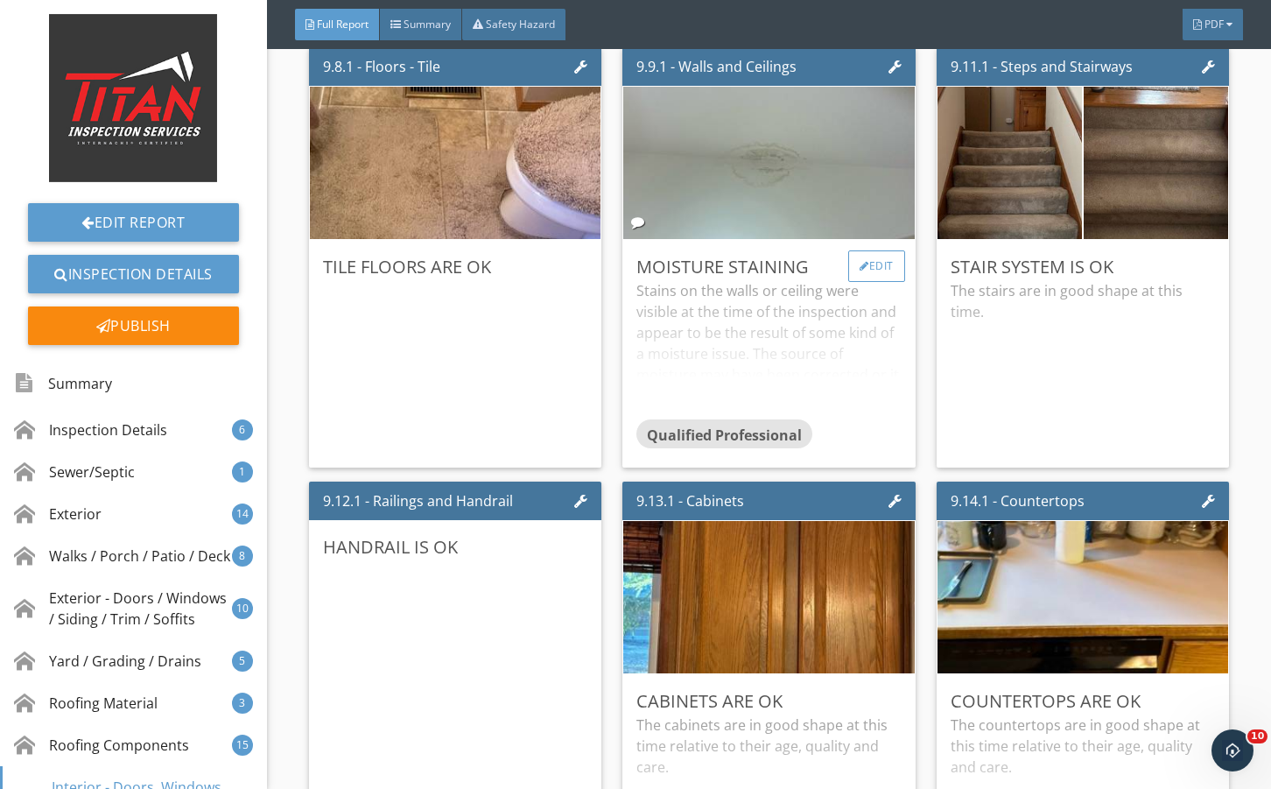
click at [863, 282] on div "Edit" at bounding box center [877, 266] width 57 height 32
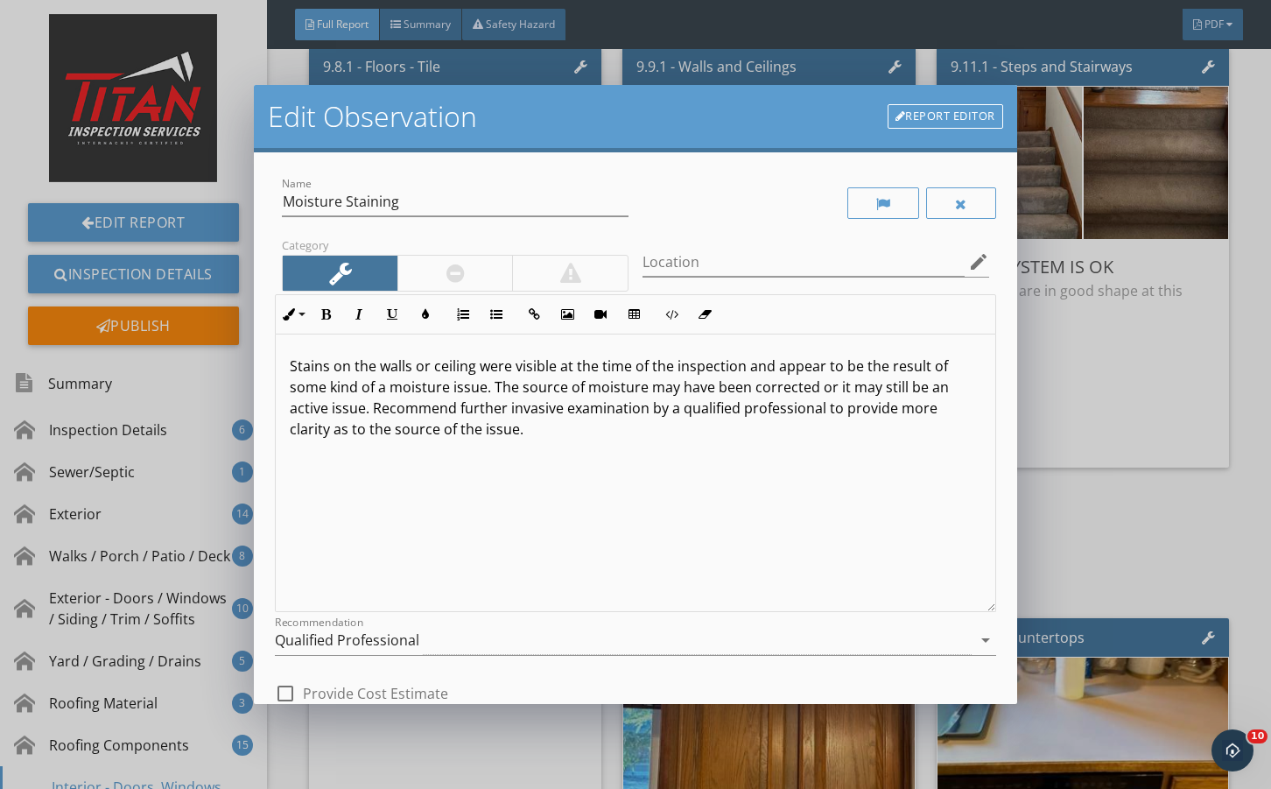
click at [278, 357] on div "Stains on the walls or ceiling were visible at the time of the inspection and a…" at bounding box center [635, 474] width 719 height 278
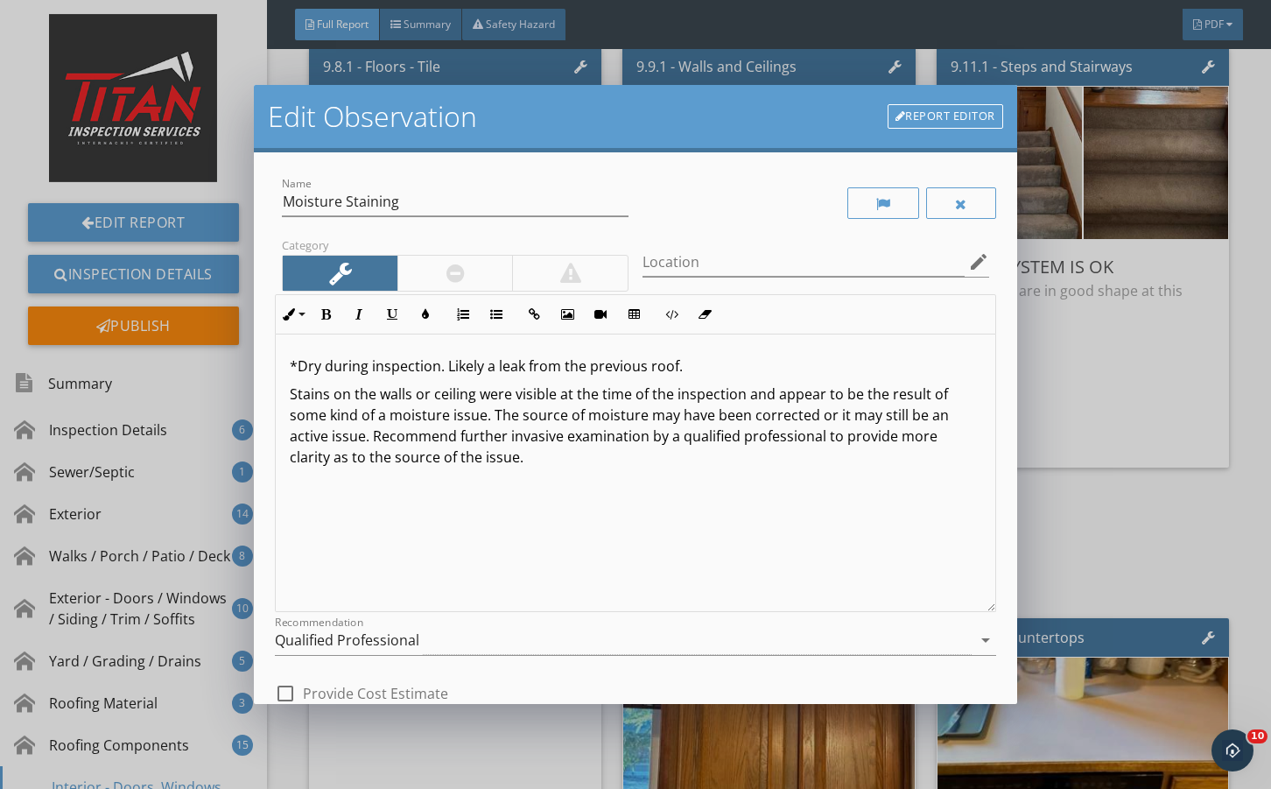
drag, startPoint x: 695, startPoint y: 362, endPoint x: 219, endPoint y: 321, distance: 478.1
click at [219, 321] on div "Edit Observation Report Editor Name Moisture Staining Category Location edit In…" at bounding box center [635, 394] width 1271 height 789
drag, startPoint x: 330, startPoint y: 307, endPoint x: 567, endPoint y: 621, distance: 392.6
click at [334, 312] on button "Bold" at bounding box center [325, 314] width 33 height 33
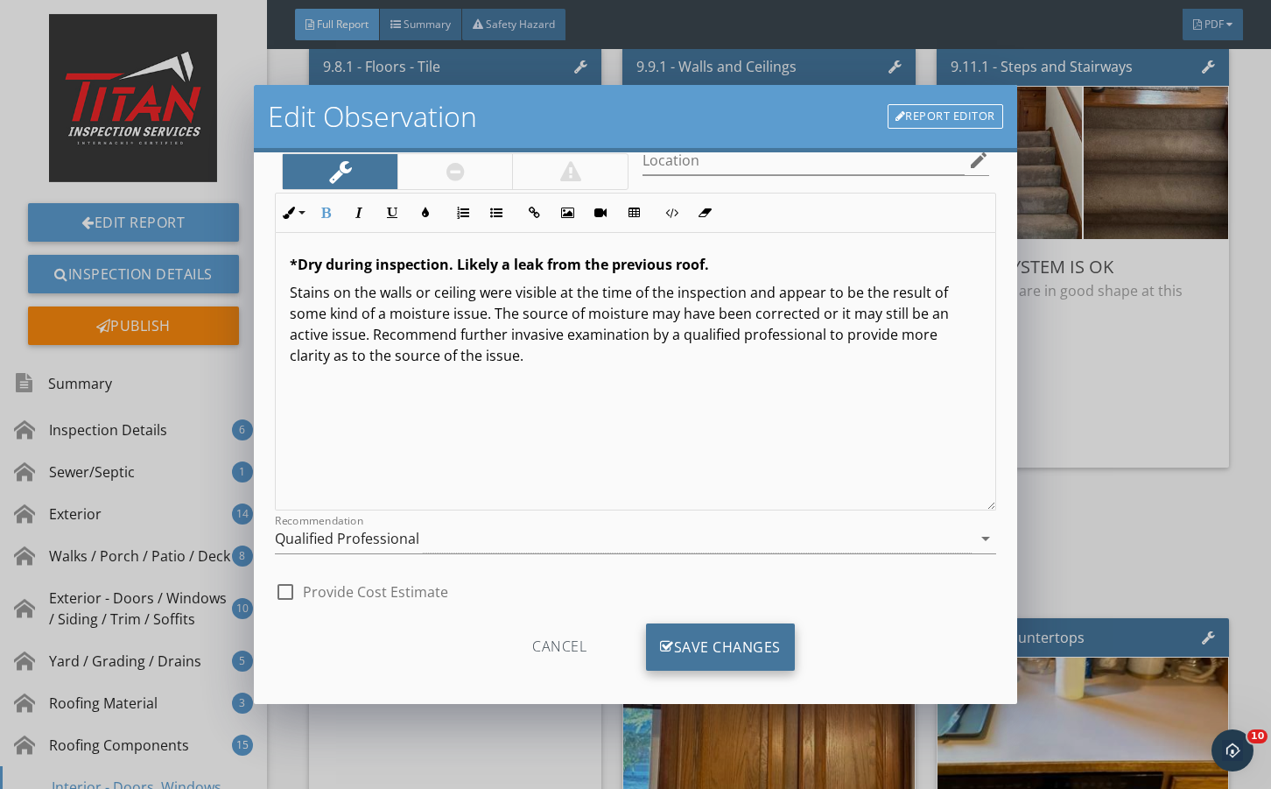
scroll to position [116, 0]
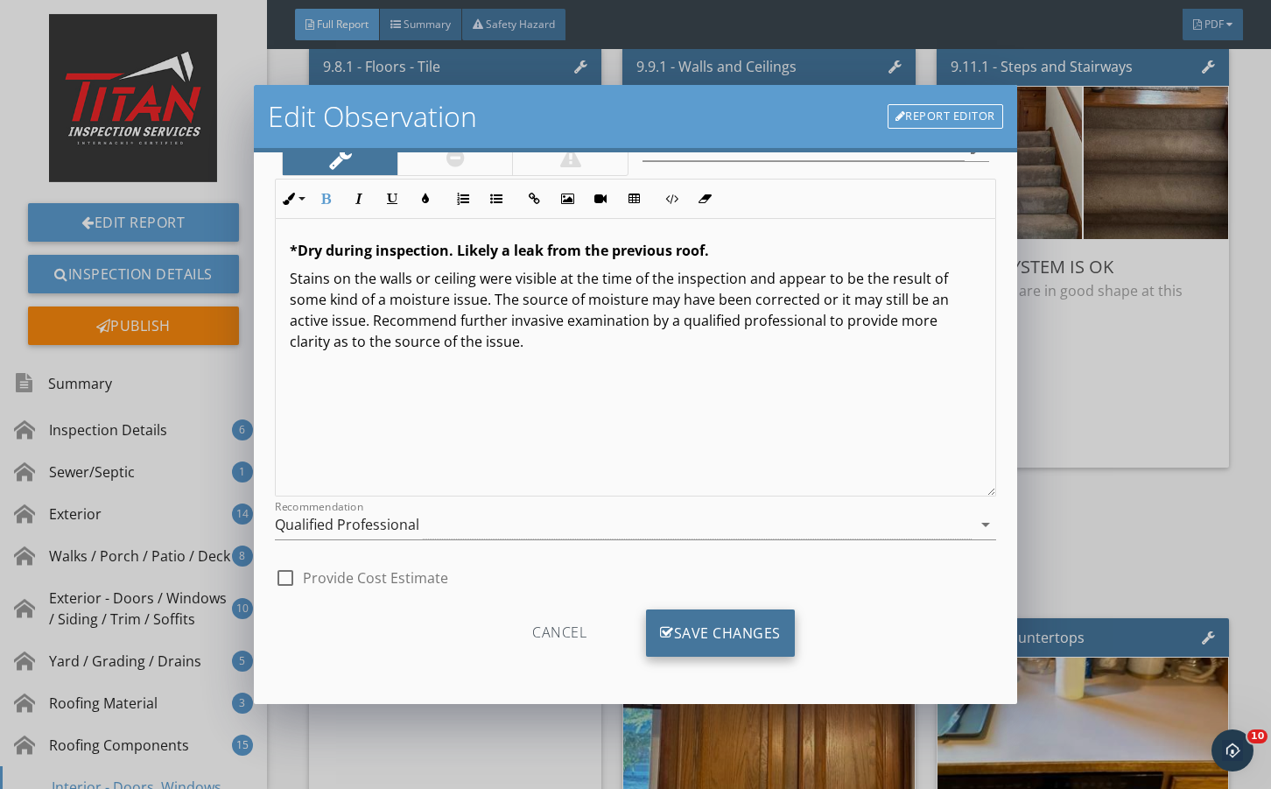
click at [694, 623] on div "Save Changes" at bounding box center [720, 632] width 149 height 47
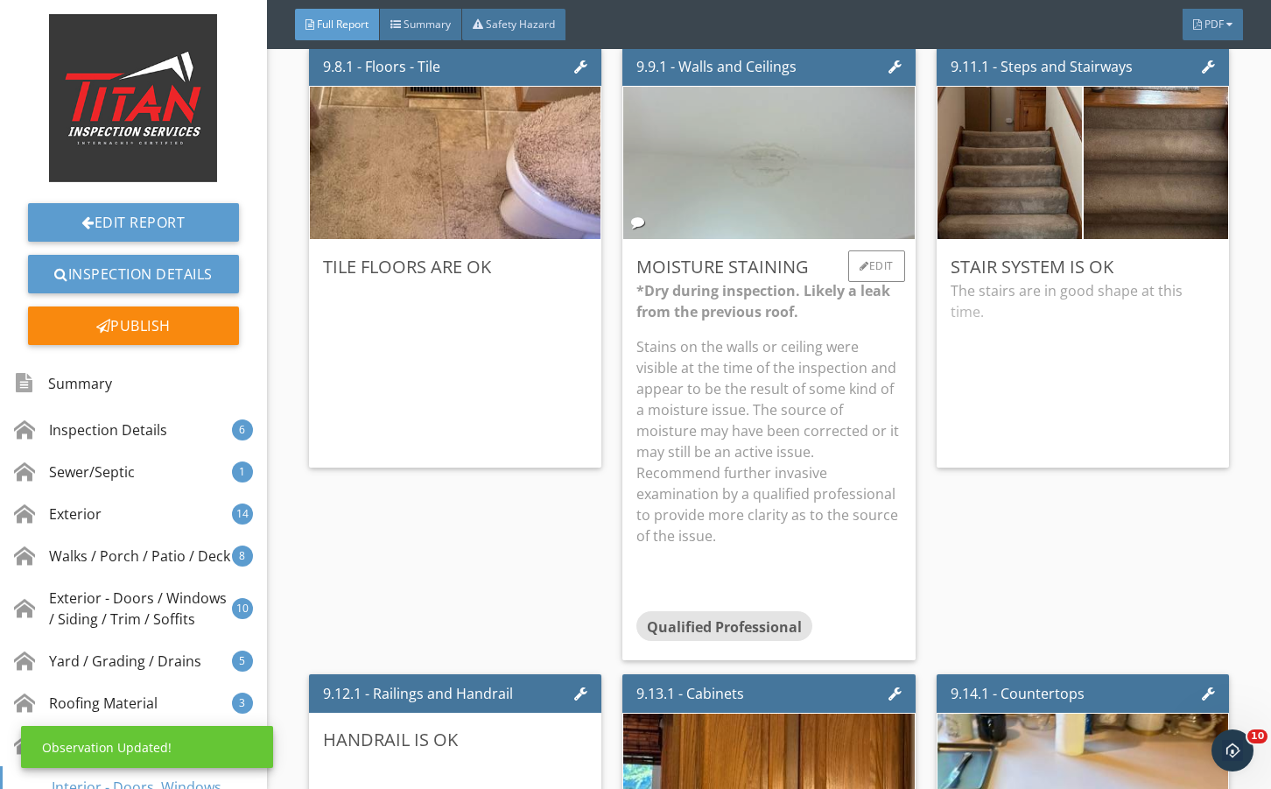
click at [704, 251] on img at bounding box center [769, 163] width 508 height 381
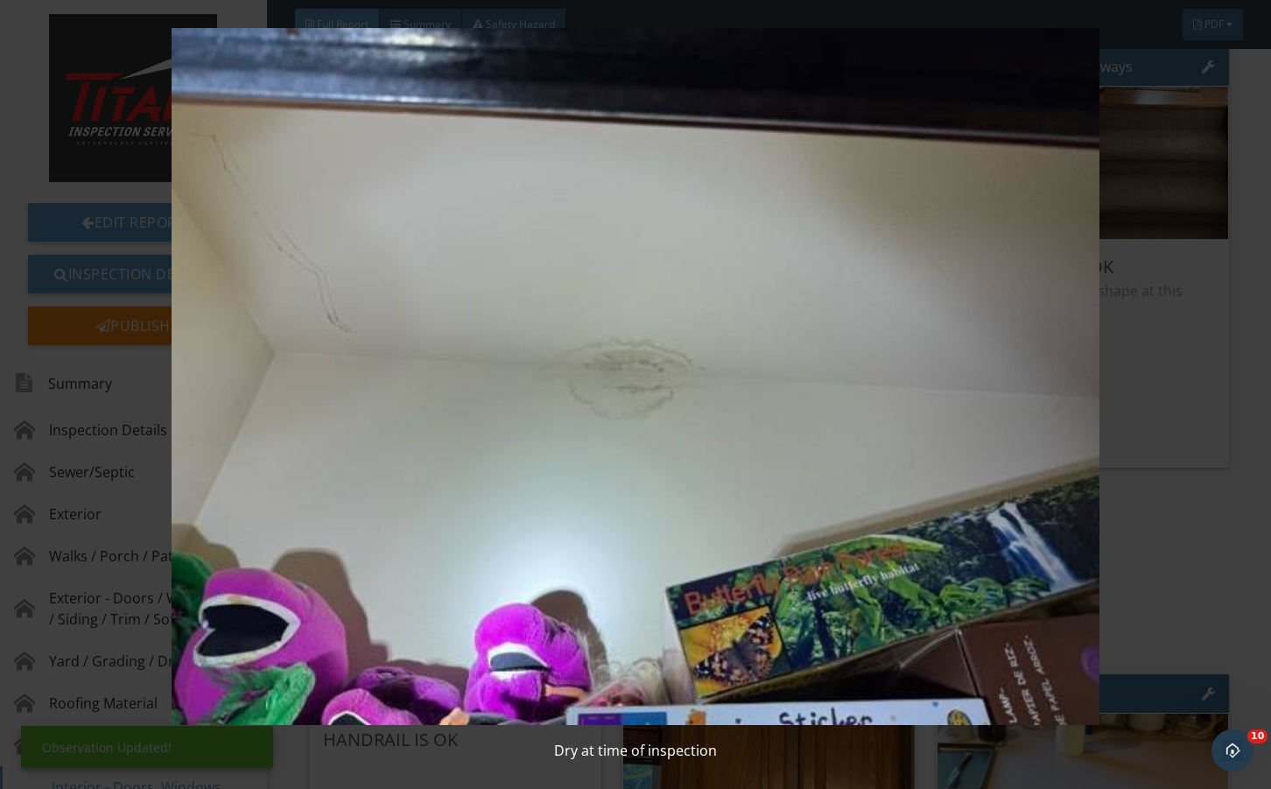
click at [1152, 424] on img at bounding box center [636, 376] width 1155 height 696
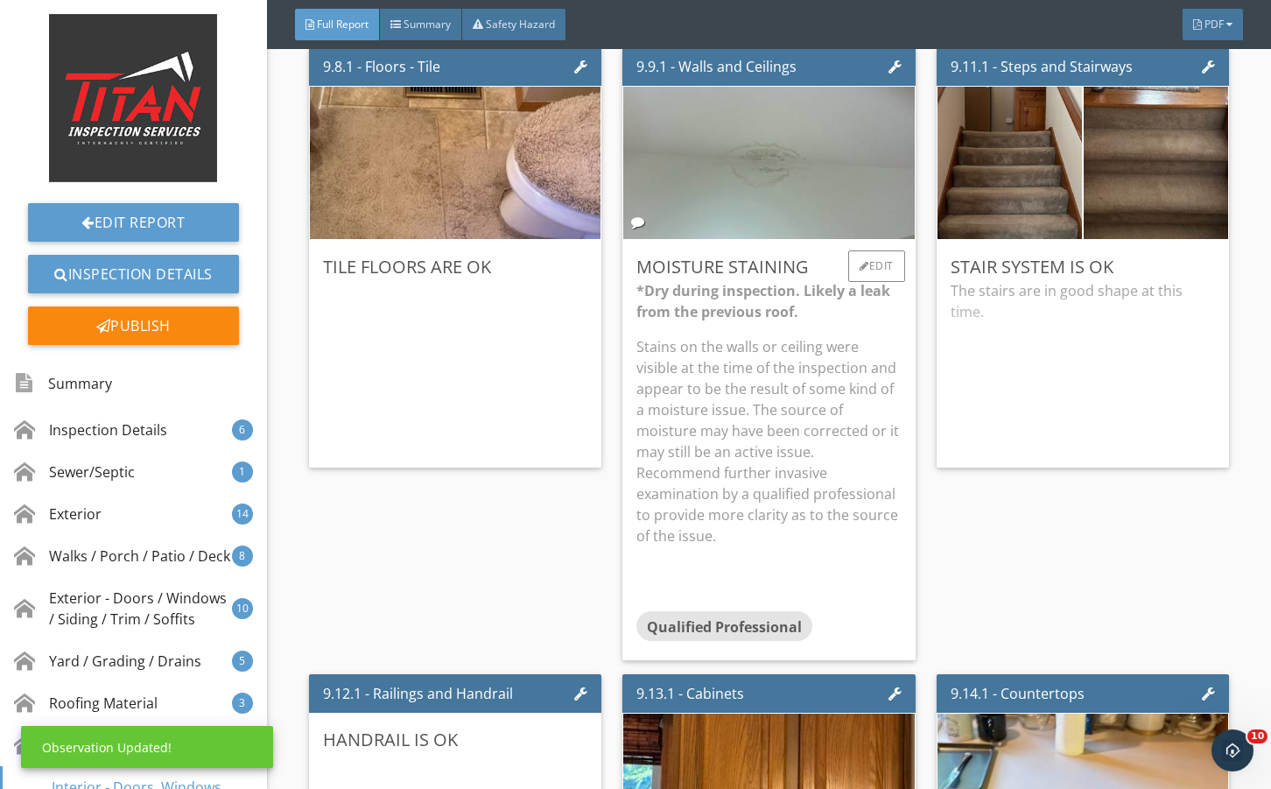
click at [807, 322] on p "*Dry during inspection. Likely a leak from the previous roof." at bounding box center [769, 301] width 264 height 42
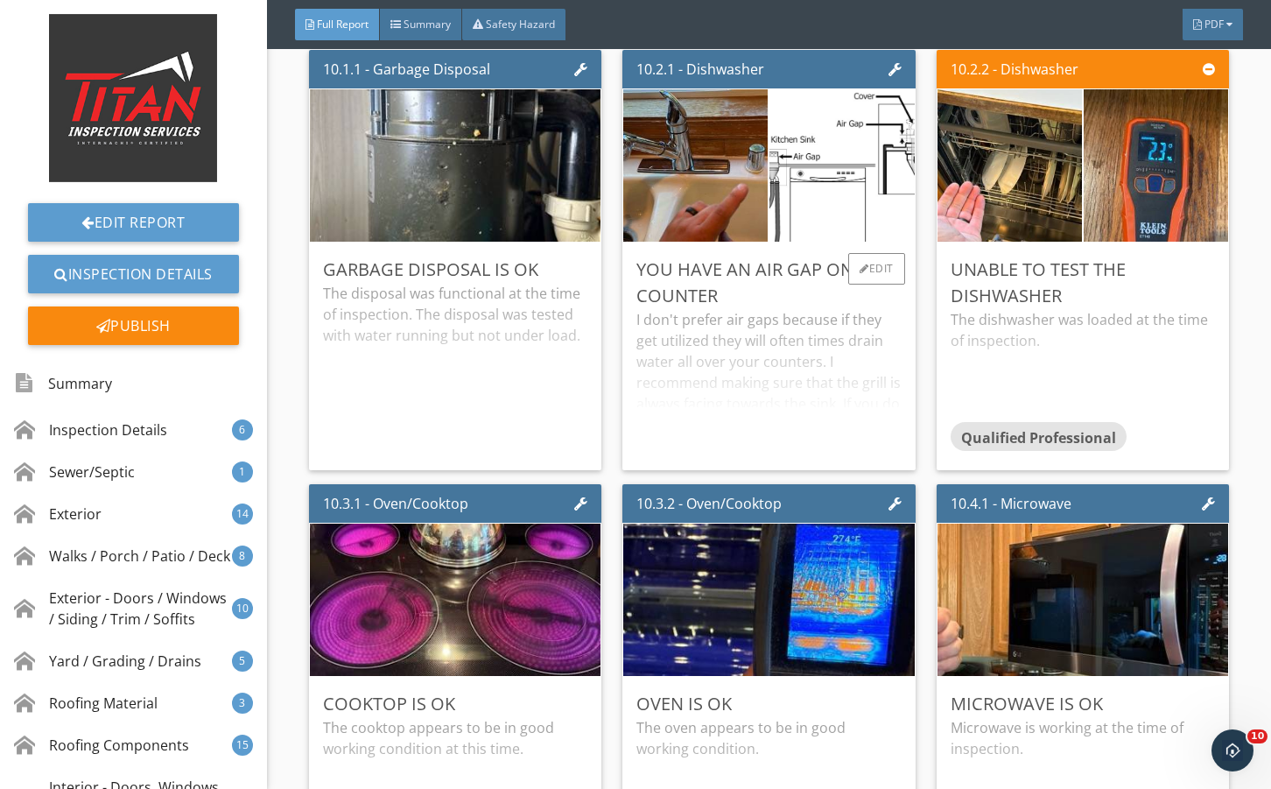
scroll to position [19440, 0]
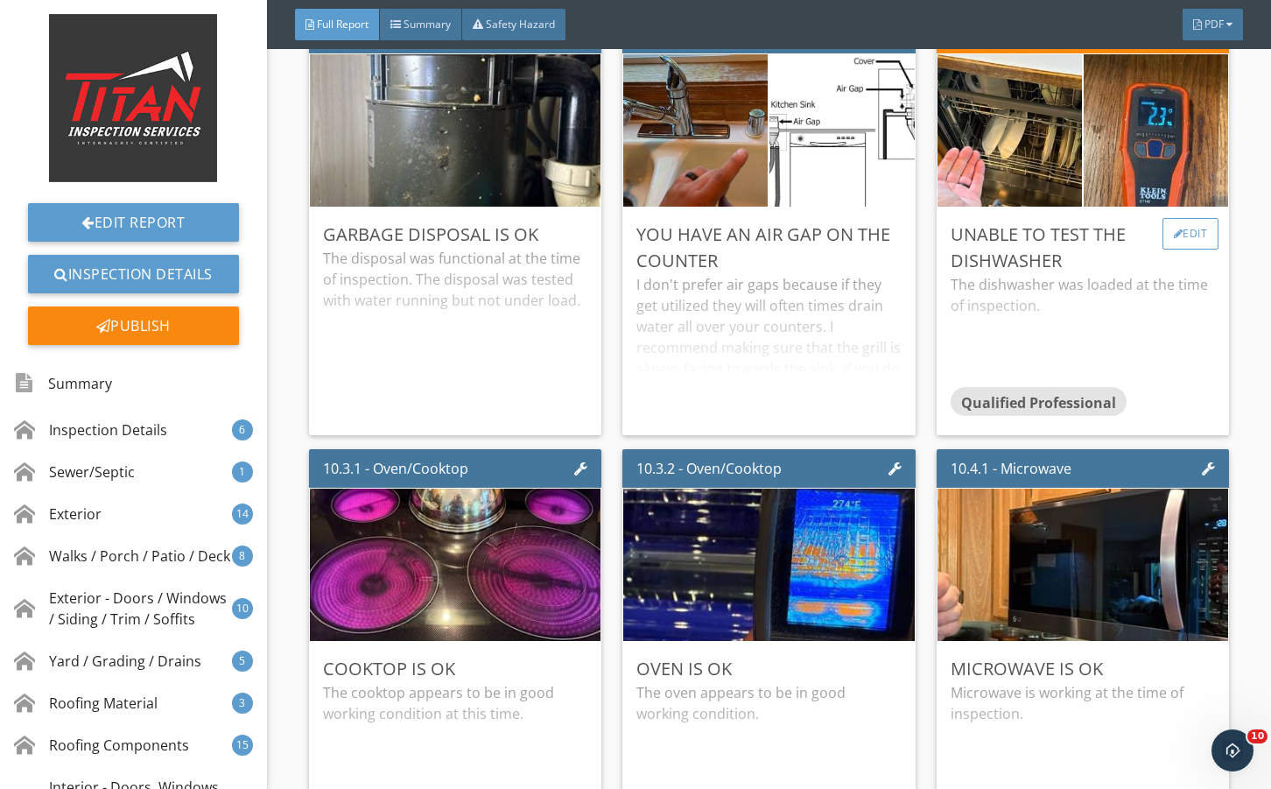
click at [1194, 250] on div "Edit" at bounding box center [1191, 234] width 57 height 32
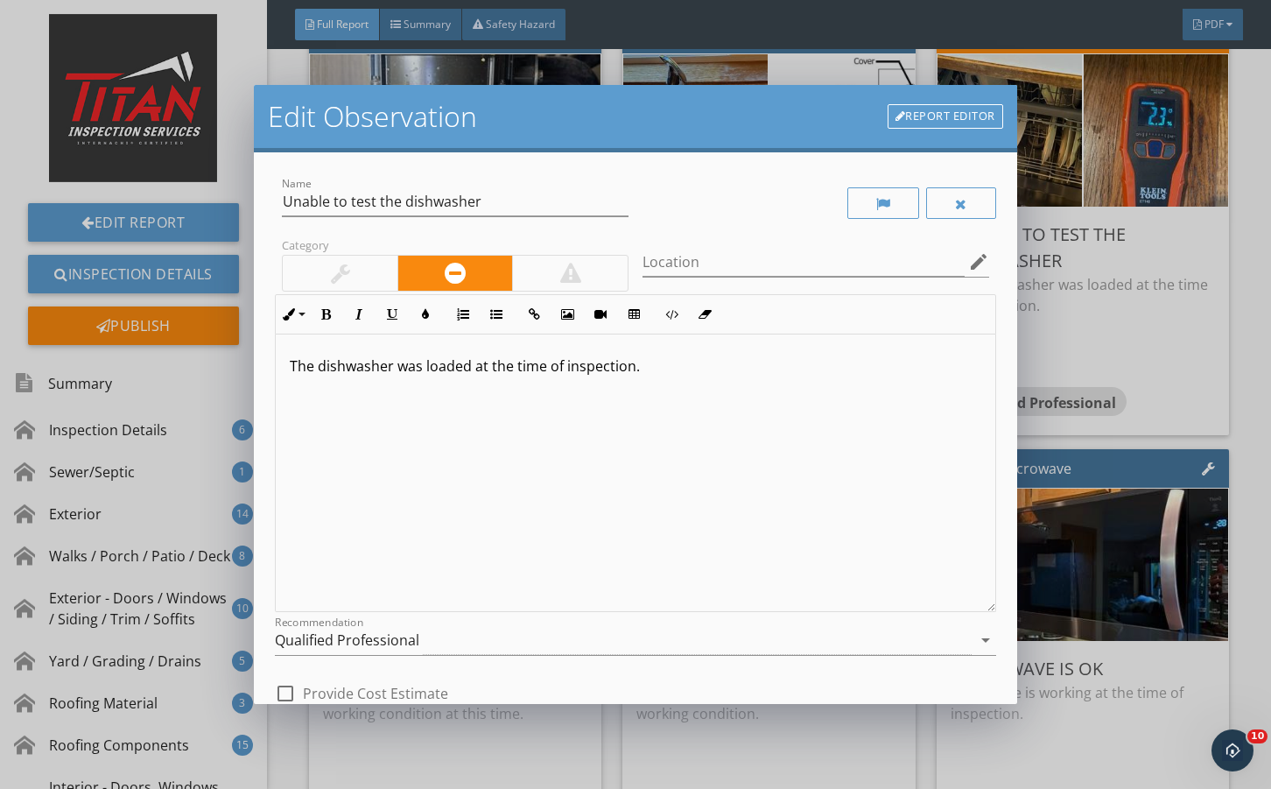
click at [356, 264] on div at bounding box center [340, 273] width 115 height 35
drag, startPoint x: 348, startPoint y: 640, endPoint x: 384, endPoint y: 571, distance: 78.3
click at [349, 635] on div "Qualified Professional" at bounding box center [347, 640] width 144 height 16
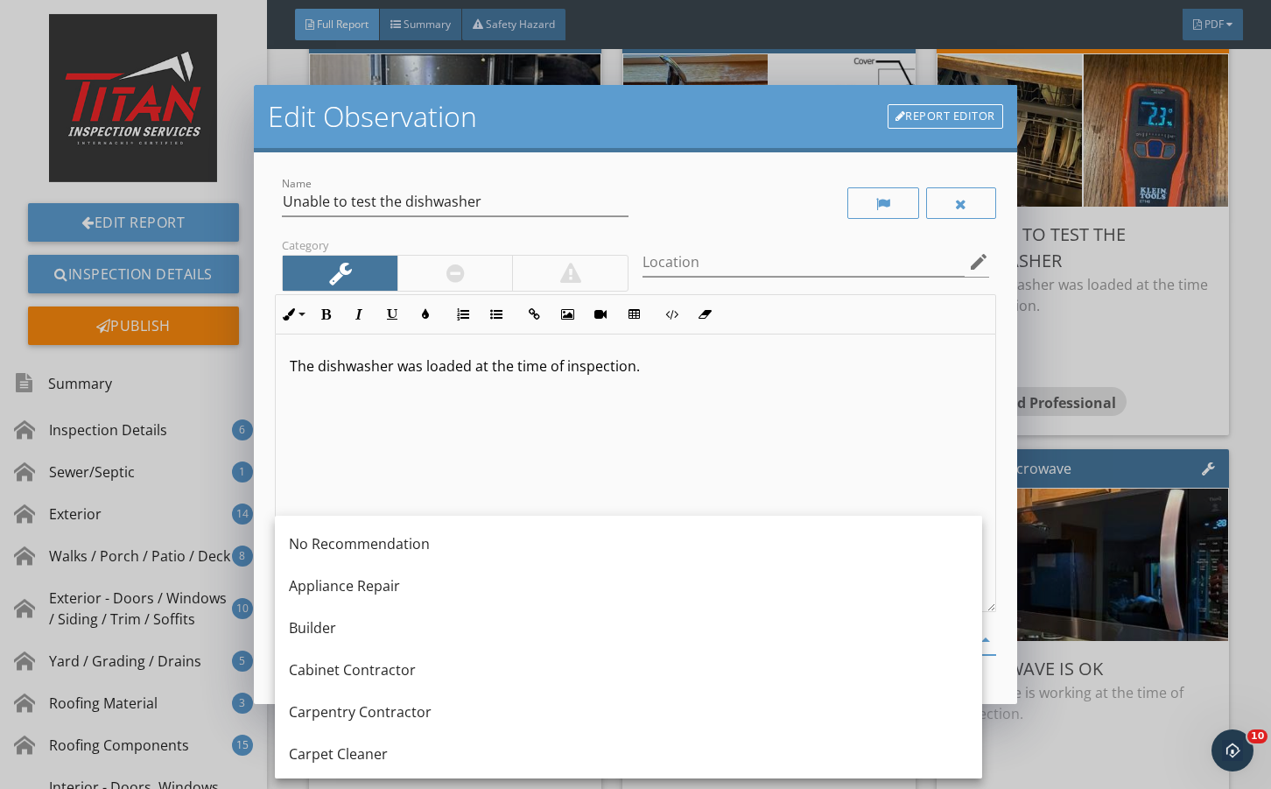
click at [396, 541] on div "No Recommendation" at bounding box center [629, 543] width 680 height 21
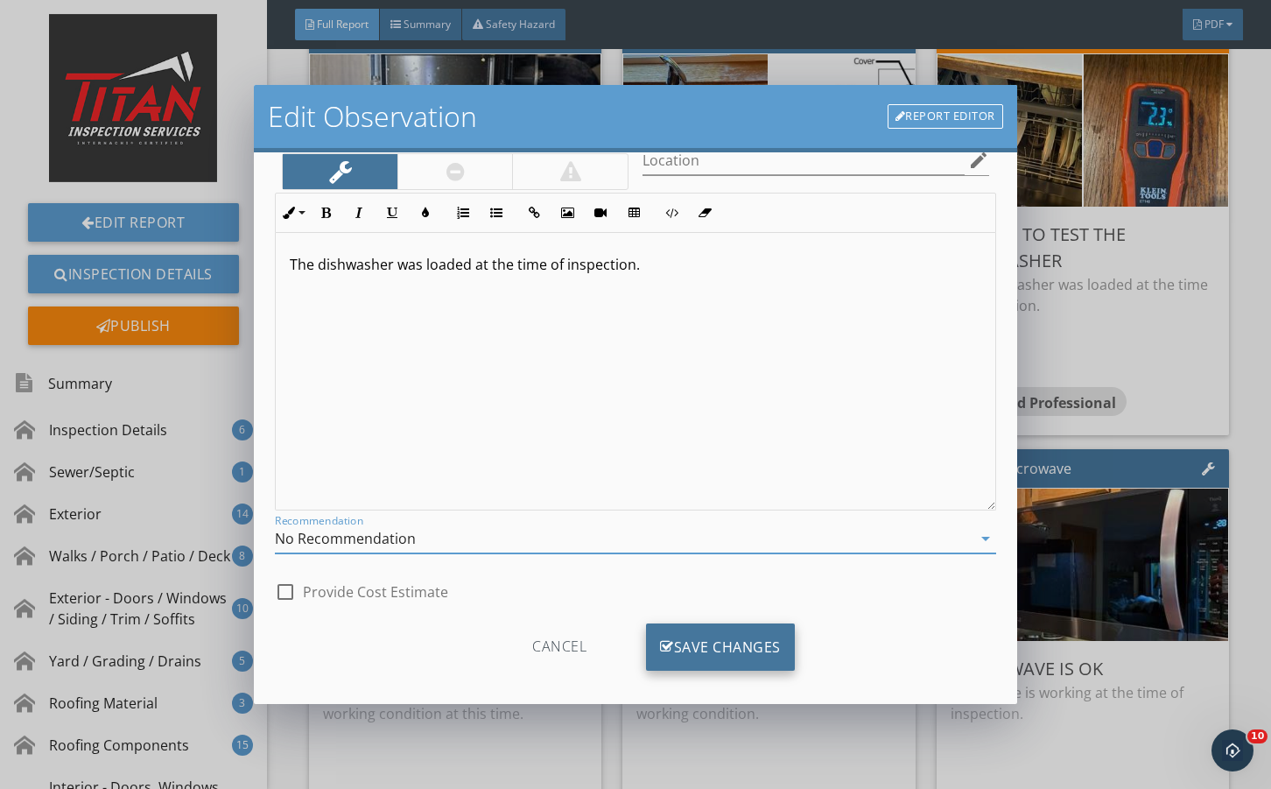
scroll to position [116, 0]
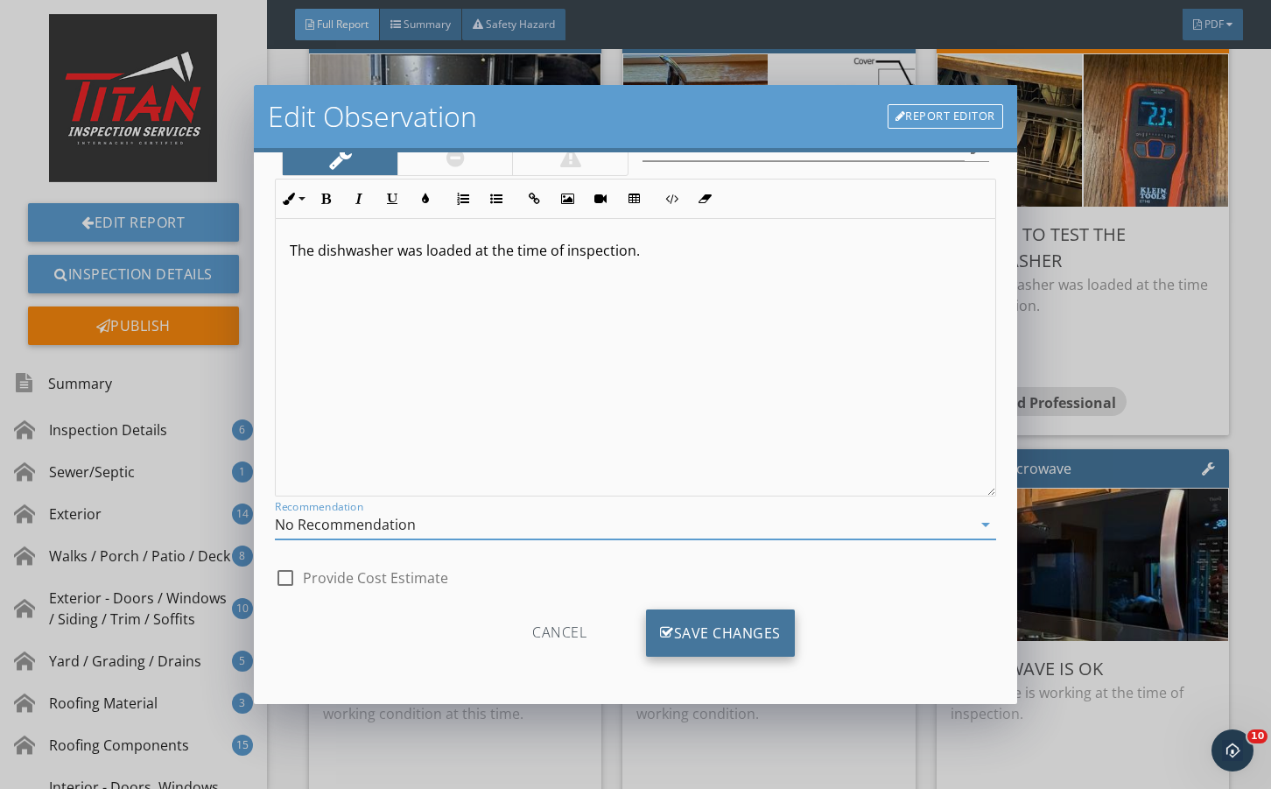
click at [685, 615] on div "Save Changes" at bounding box center [720, 632] width 149 height 47
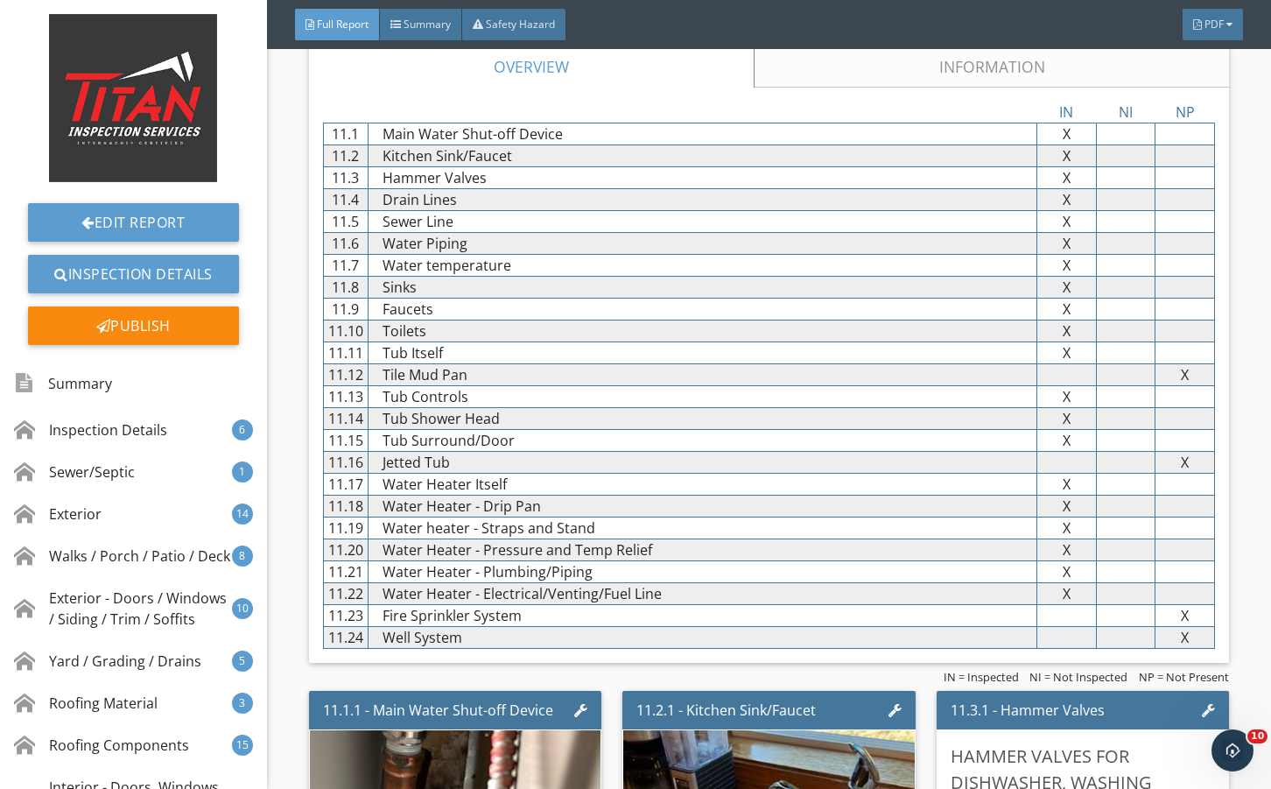
scroll to position [21250, 0]
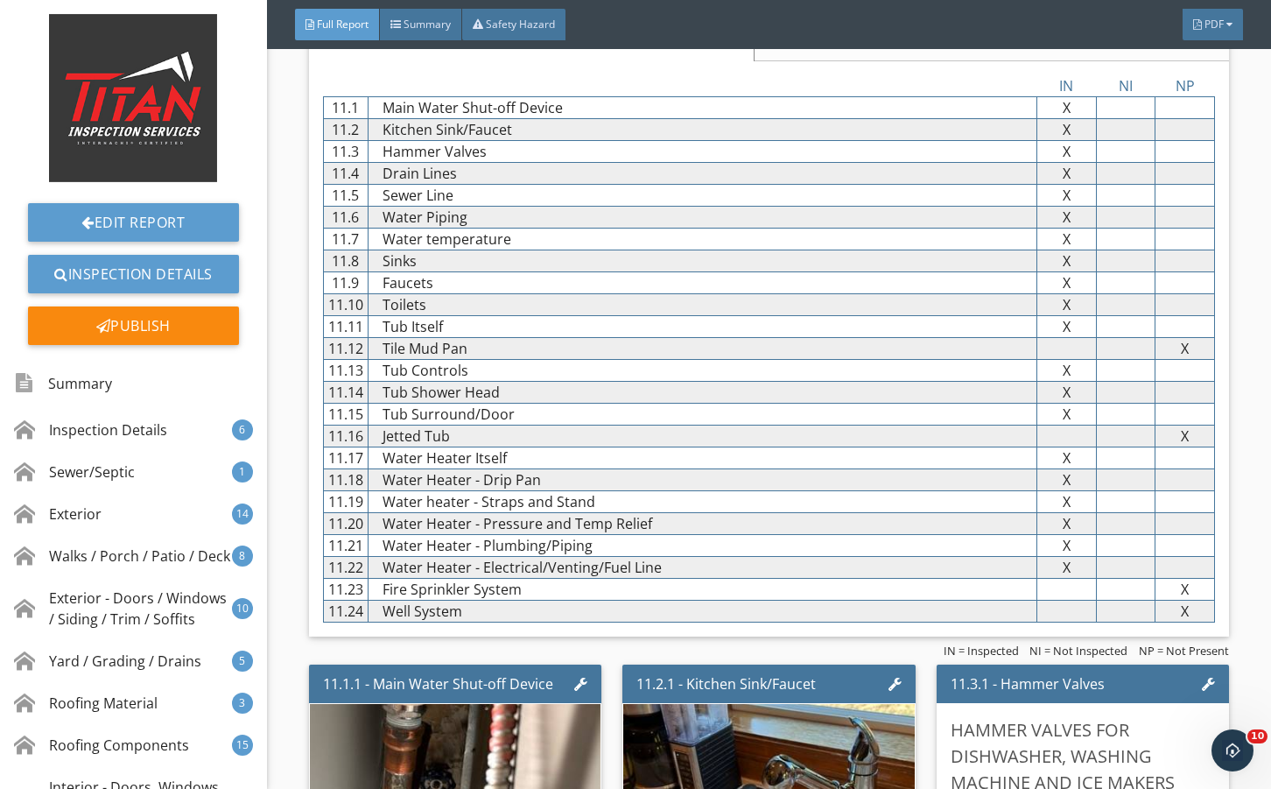
click at [835, 61] on link "Information" at bounding box center [991, 40] width 475 height 42
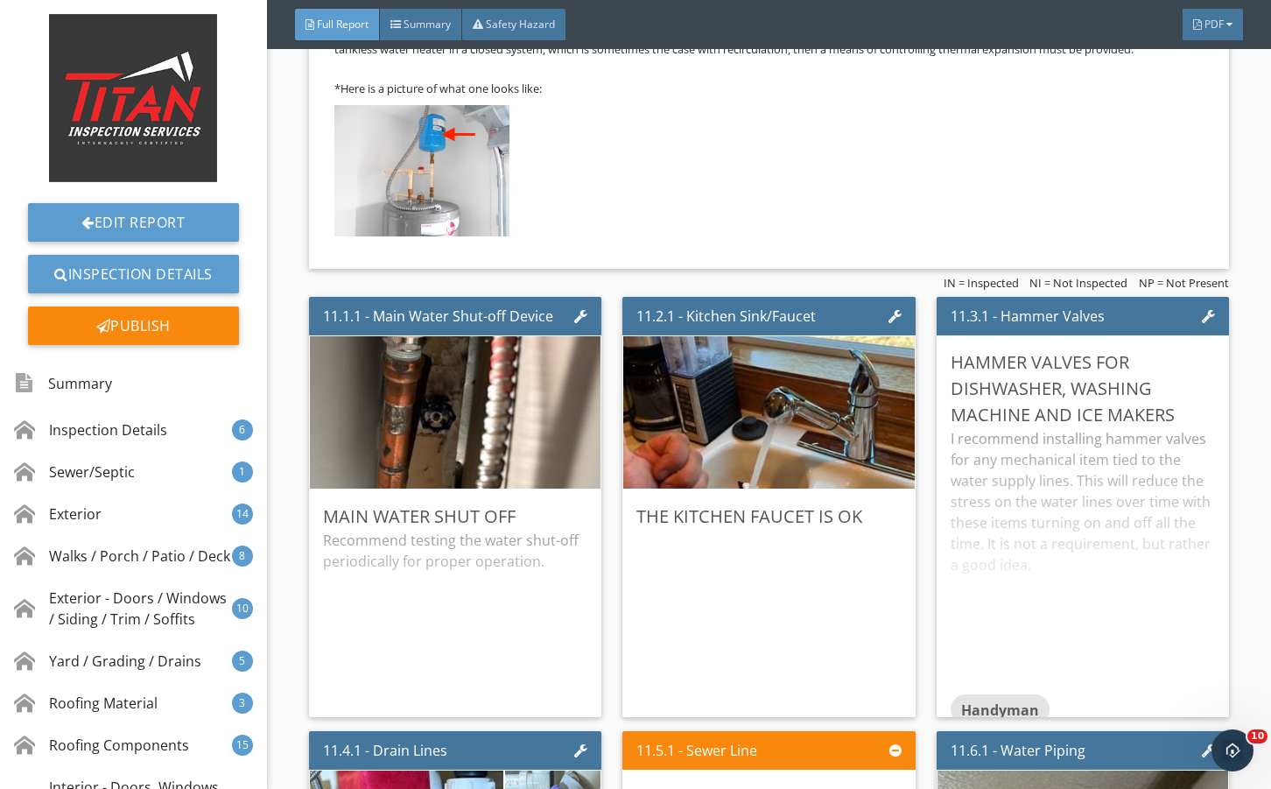
scroll to position [23176, 0]
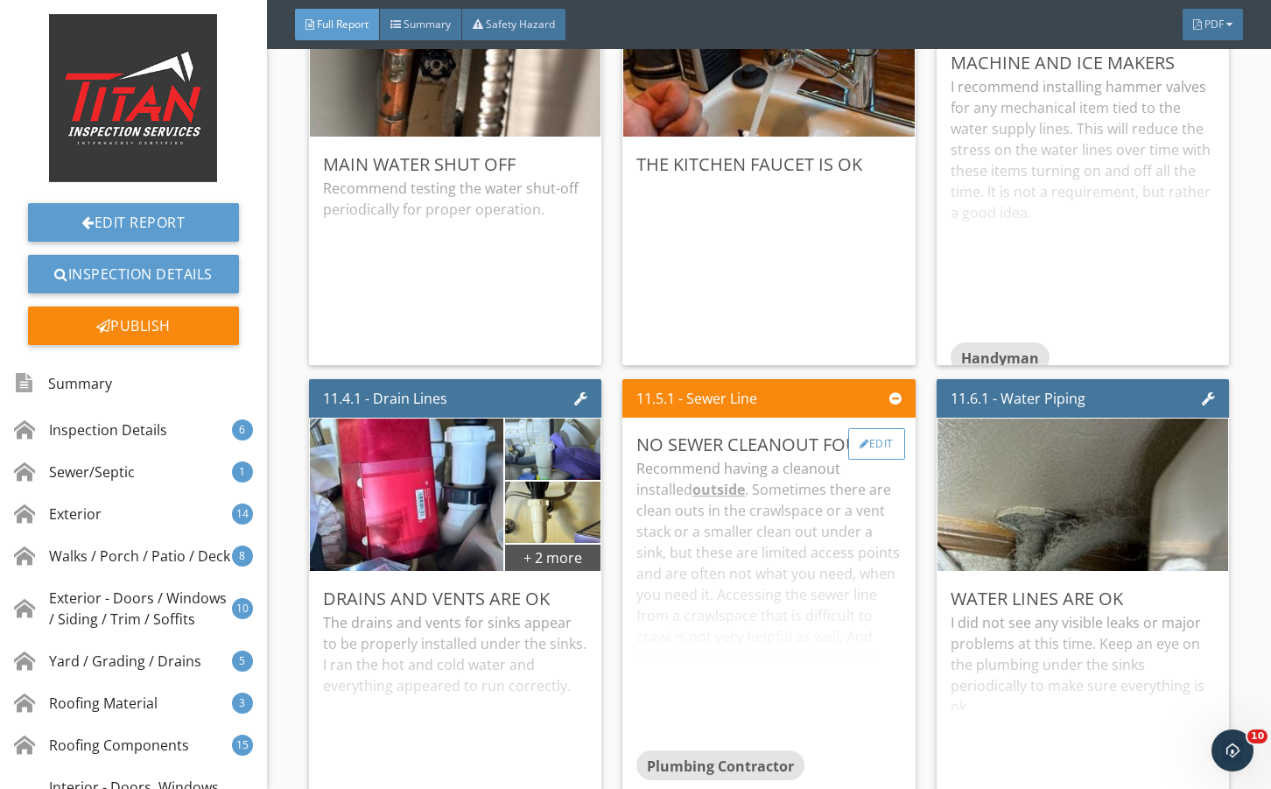
click at [860, 449] on div at bounding box center [865, 444] width 10 height 11
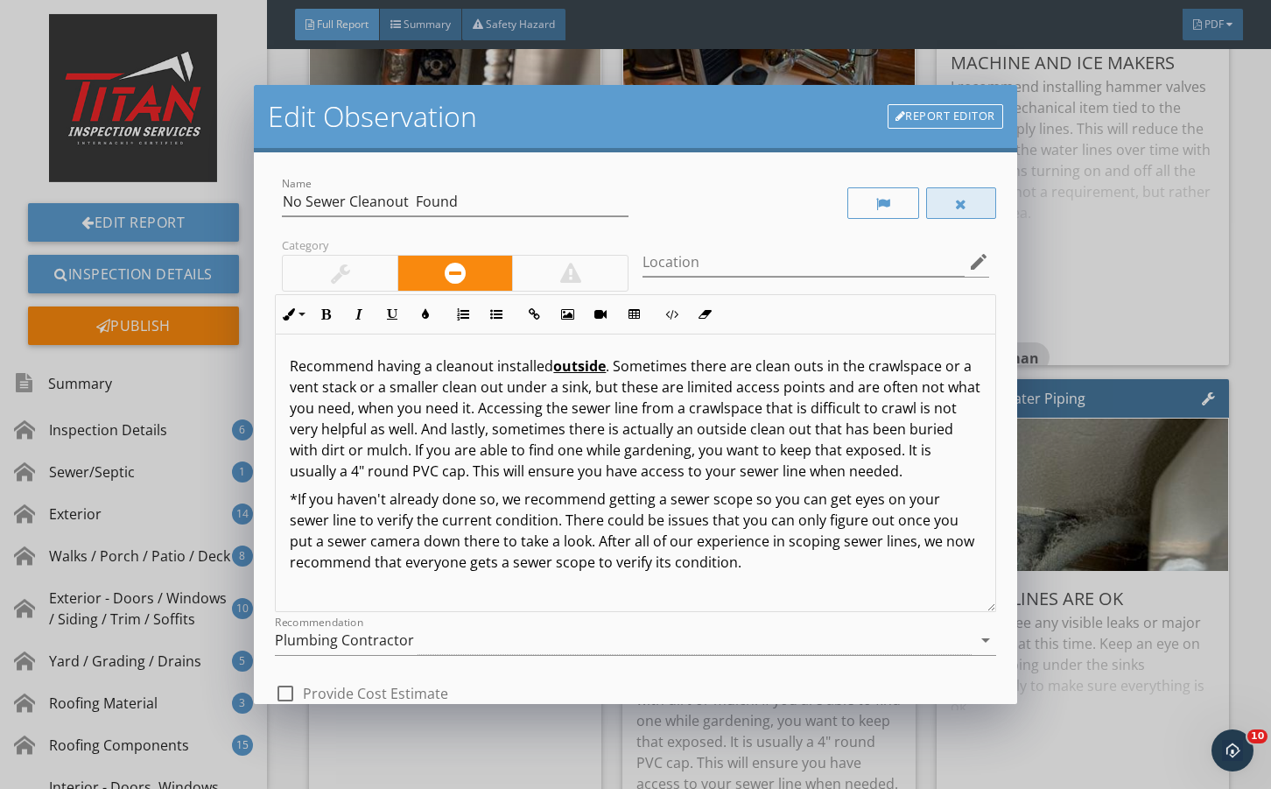
click at [938, 208] on div at bounding box center [961, 203] width 70 height 32
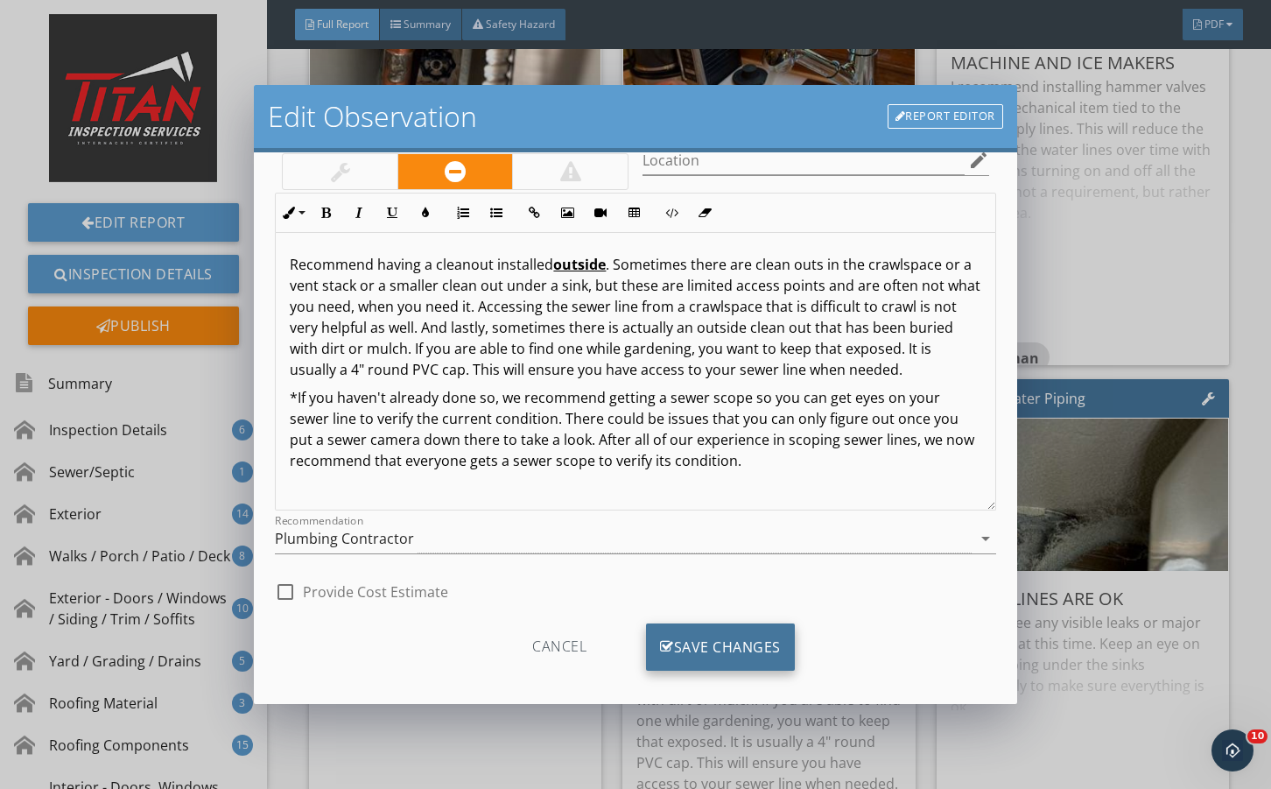
scroll to position [116, 0]
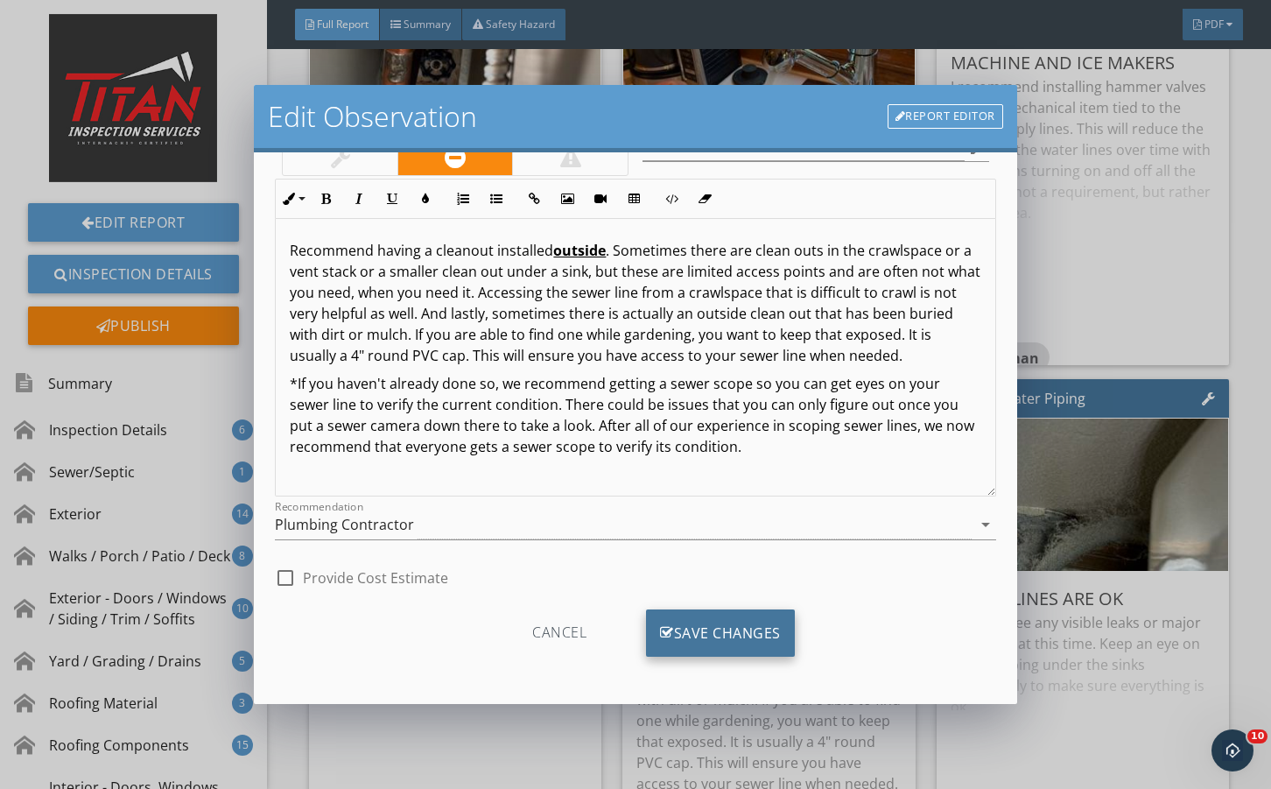
click at [674, 643] on div "Save Changes" at bounding box center [720, 632] width 149 height 47
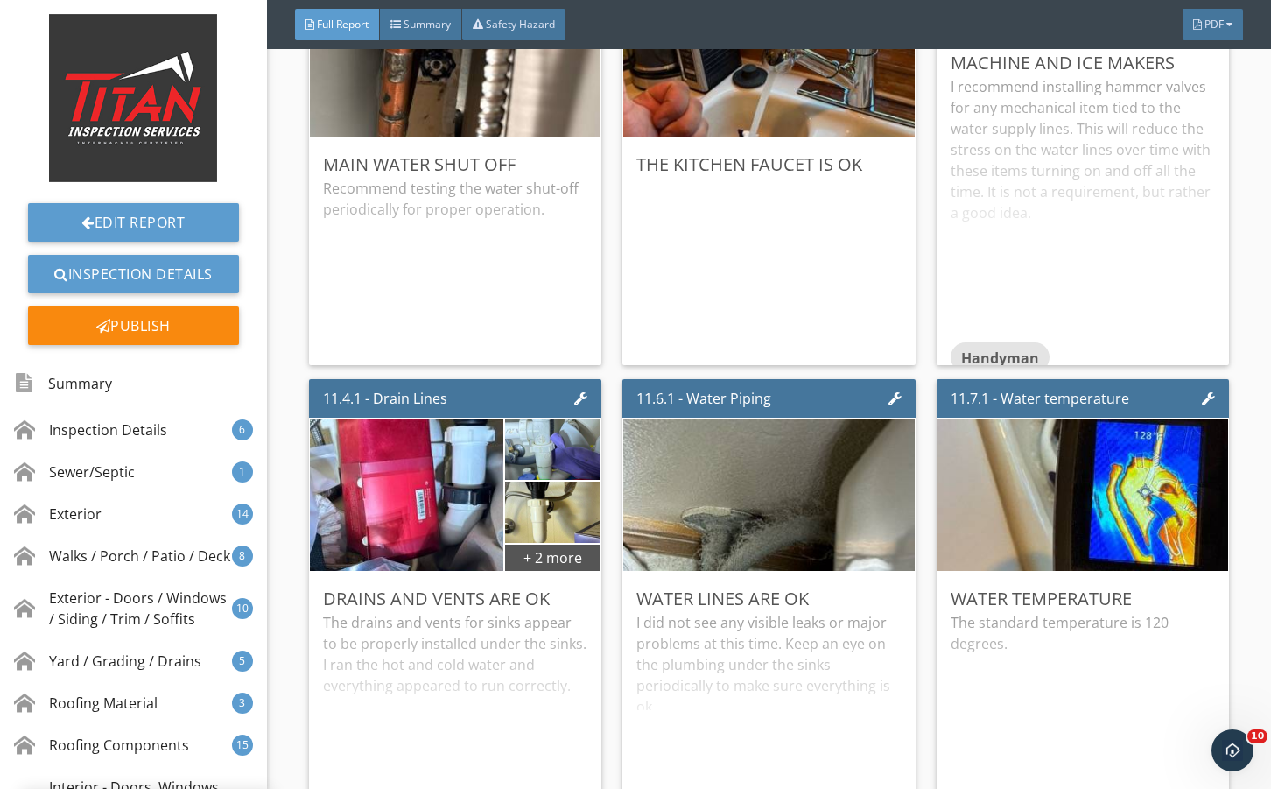
scroll to position [0, 0]
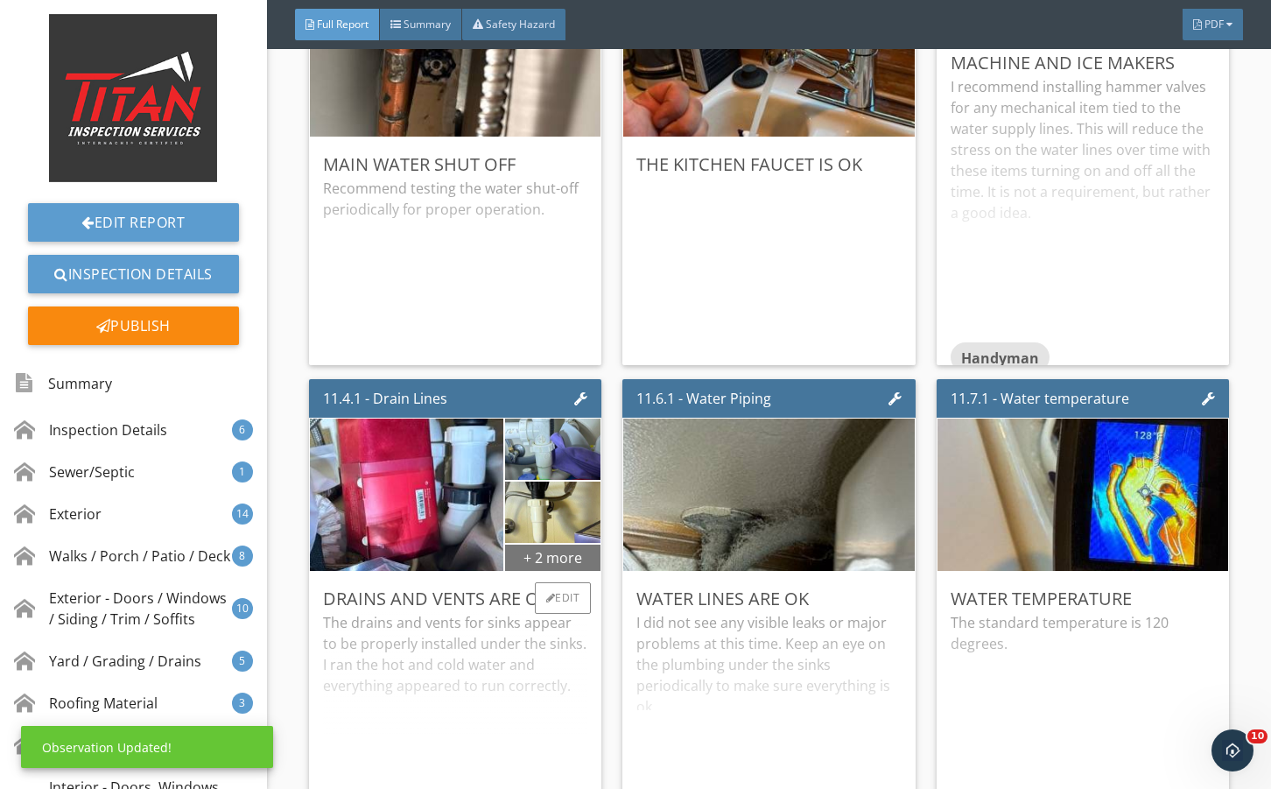
click at [547, 571] on div "+ 2 more" at bounding box center [552, 557] width 95 height 28
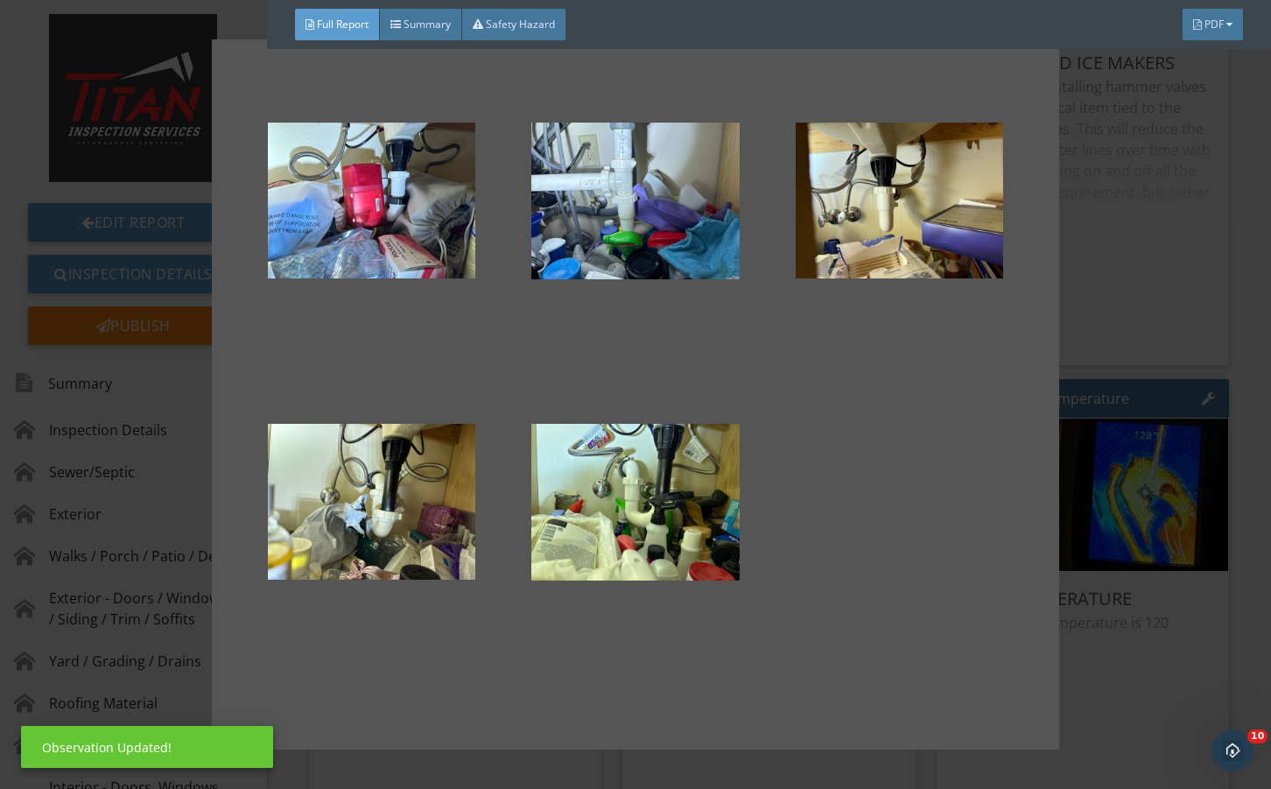
click at [1078, 608] on div at bounding box center [635, 394] width 1271 height 789
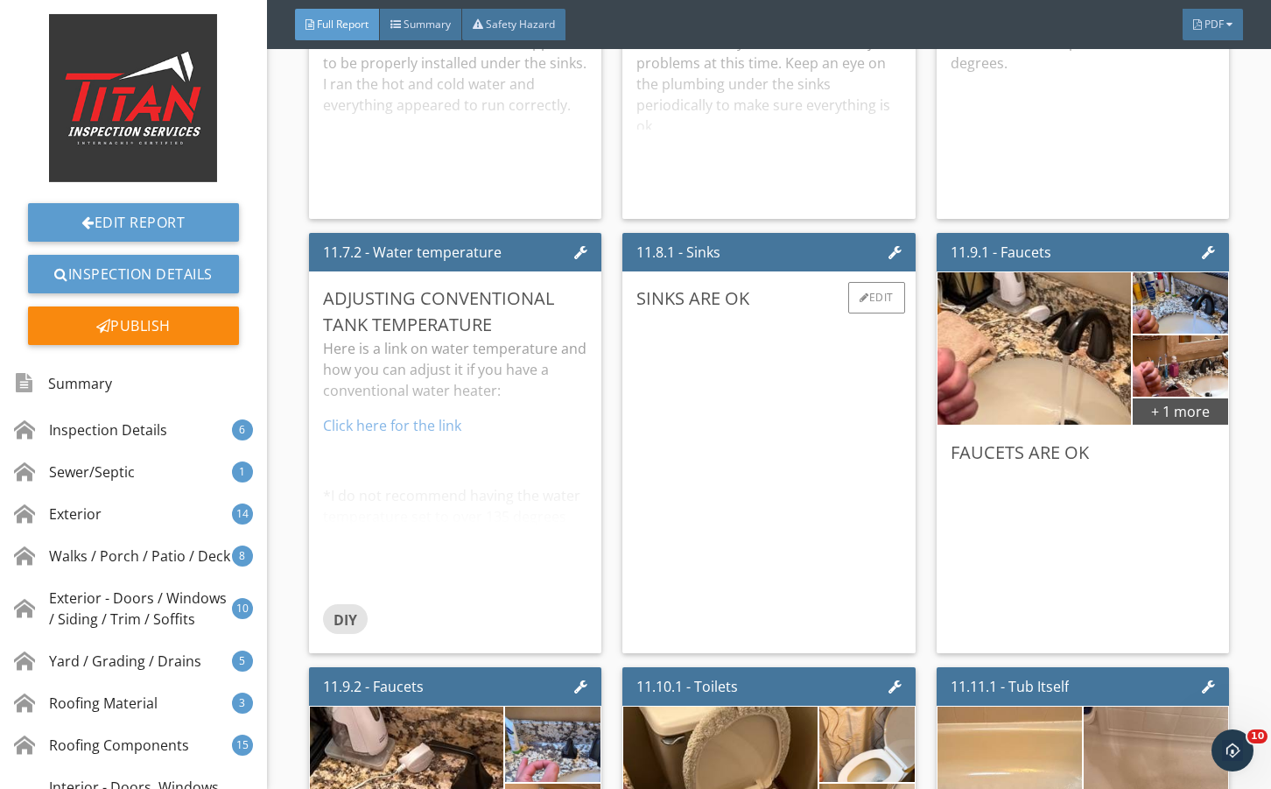
scroll to position [23759, 0]
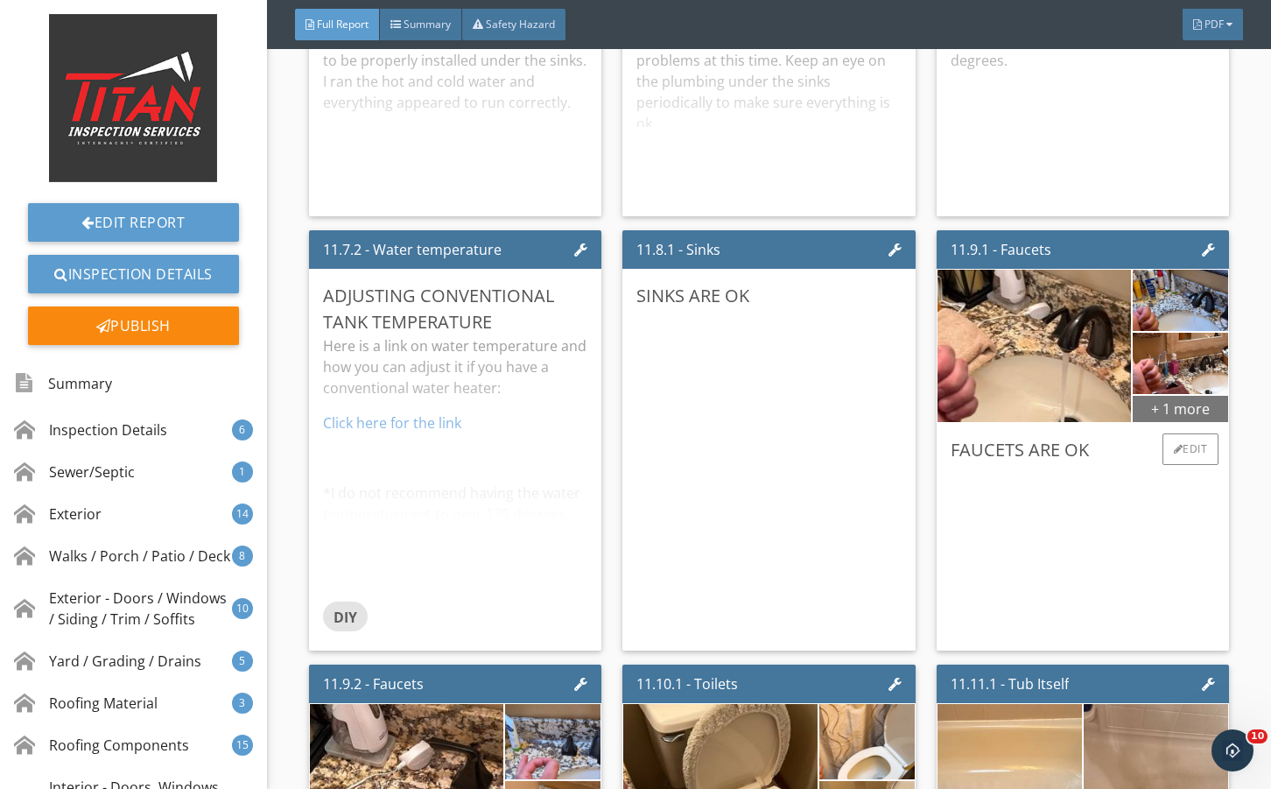
click at [1135, 422] on div "+ 1 more" at bounding box center [1180, 408] width 95 height 28
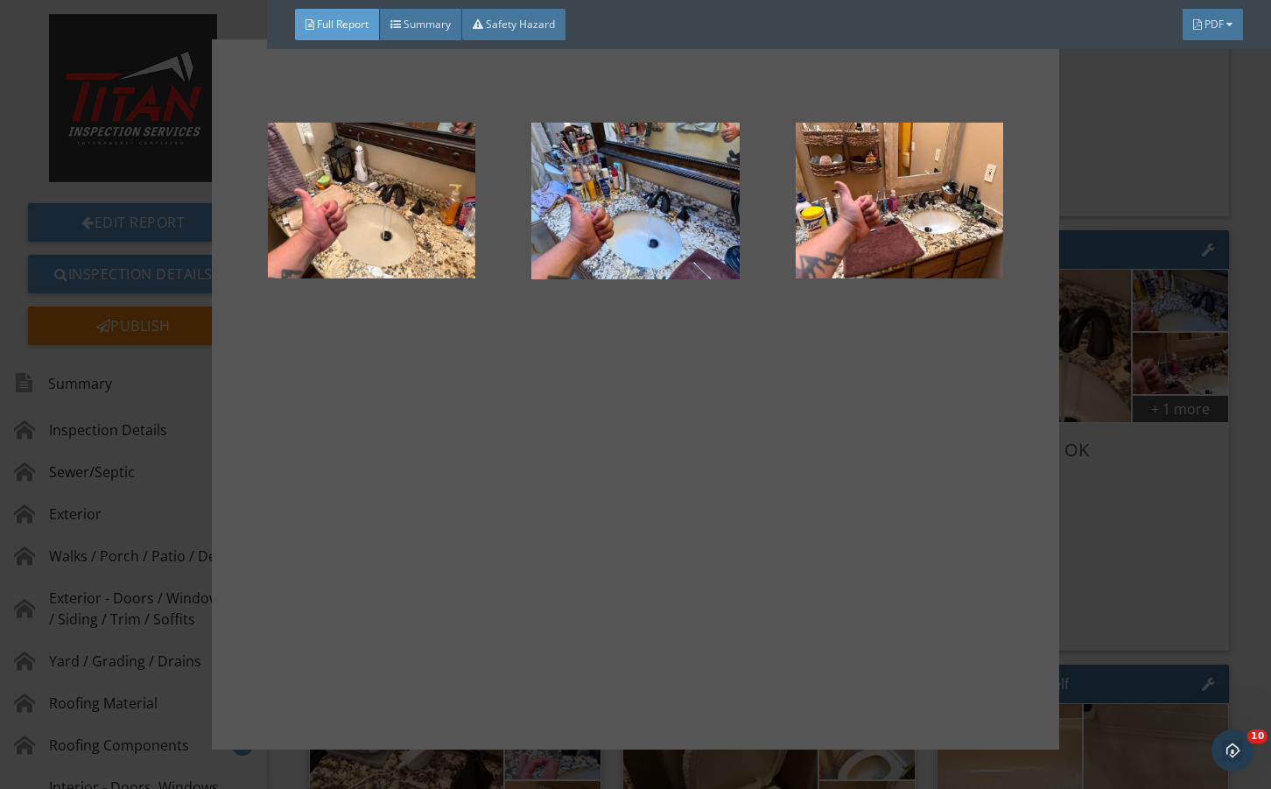
click at [1144, 588] on div at bounding box center [635, 394] width 1271 height 789
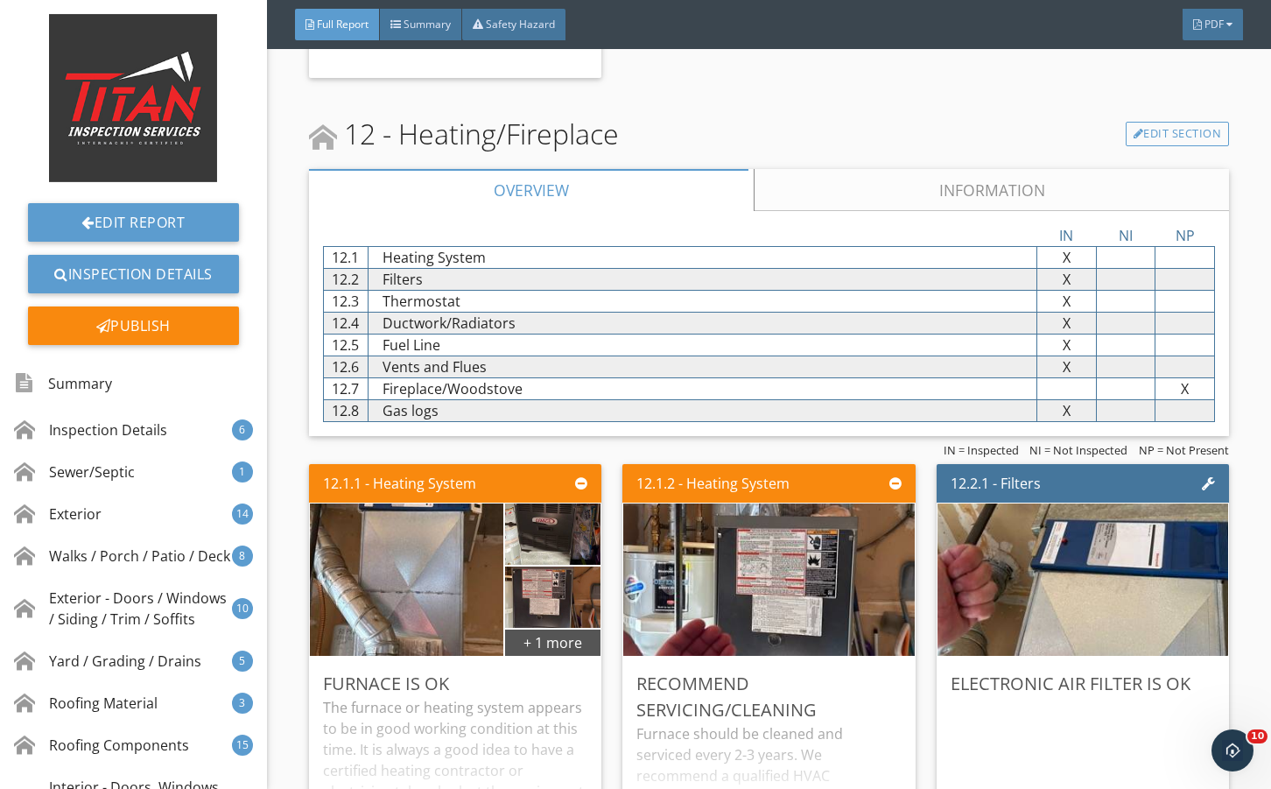
click at [884, 211] on link "Information" at bounding box center [991, 190] width 475 height 42
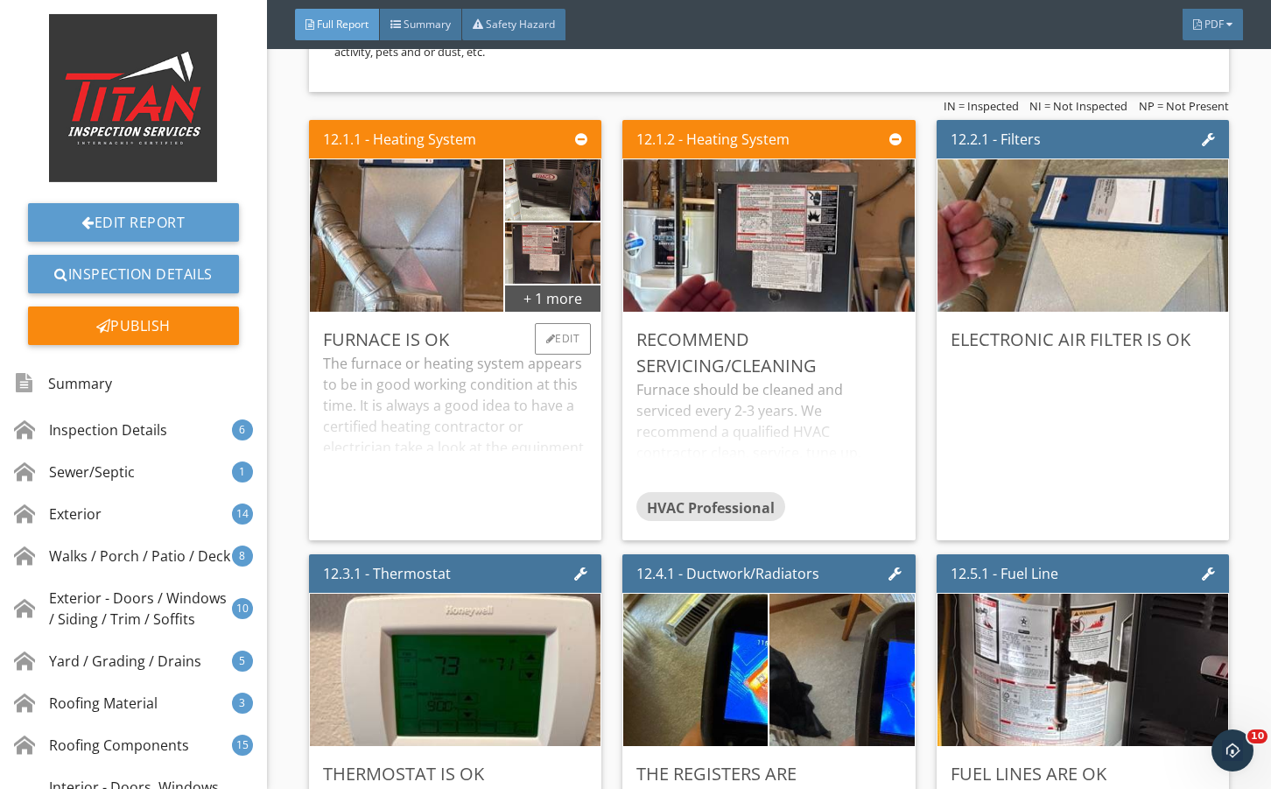
scroll to position [26912, 0]
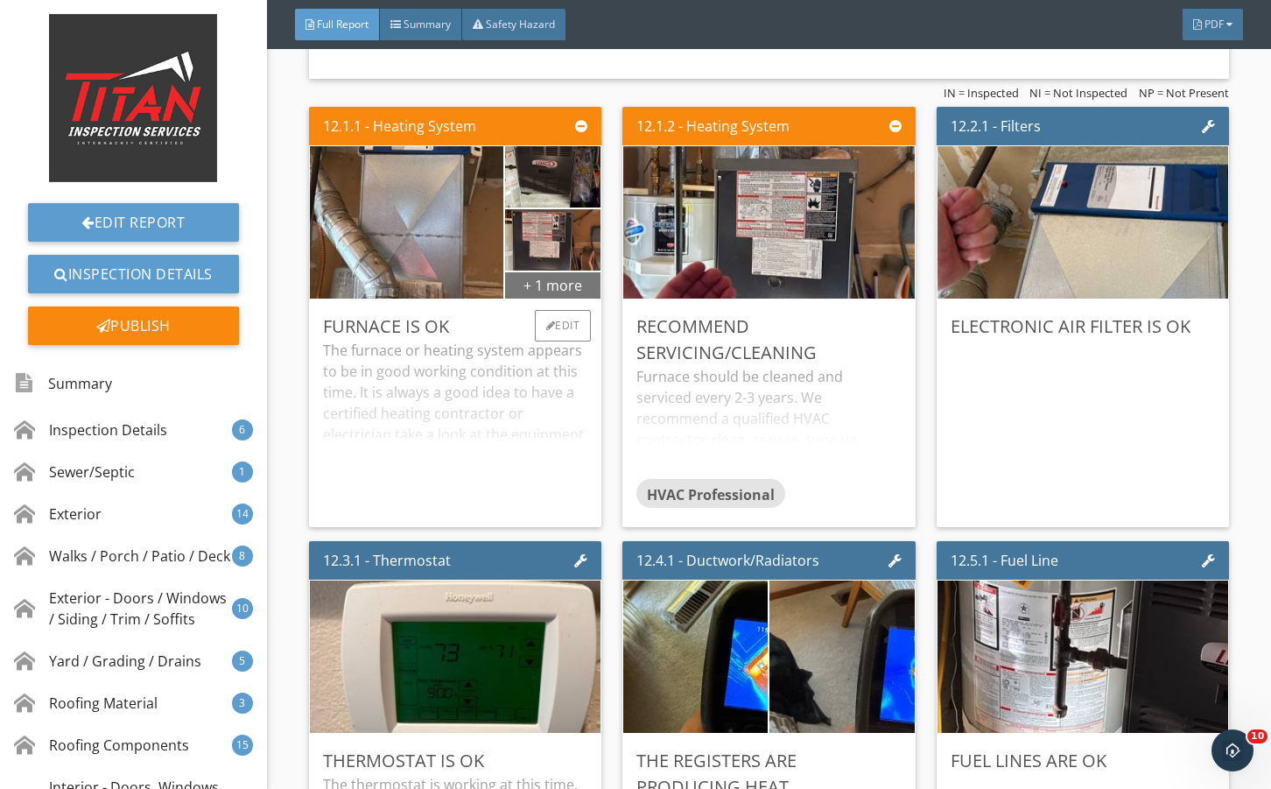
click at [549, 299] on div "+ 1 more" at bounding box center [552, 285] width 95 height 28
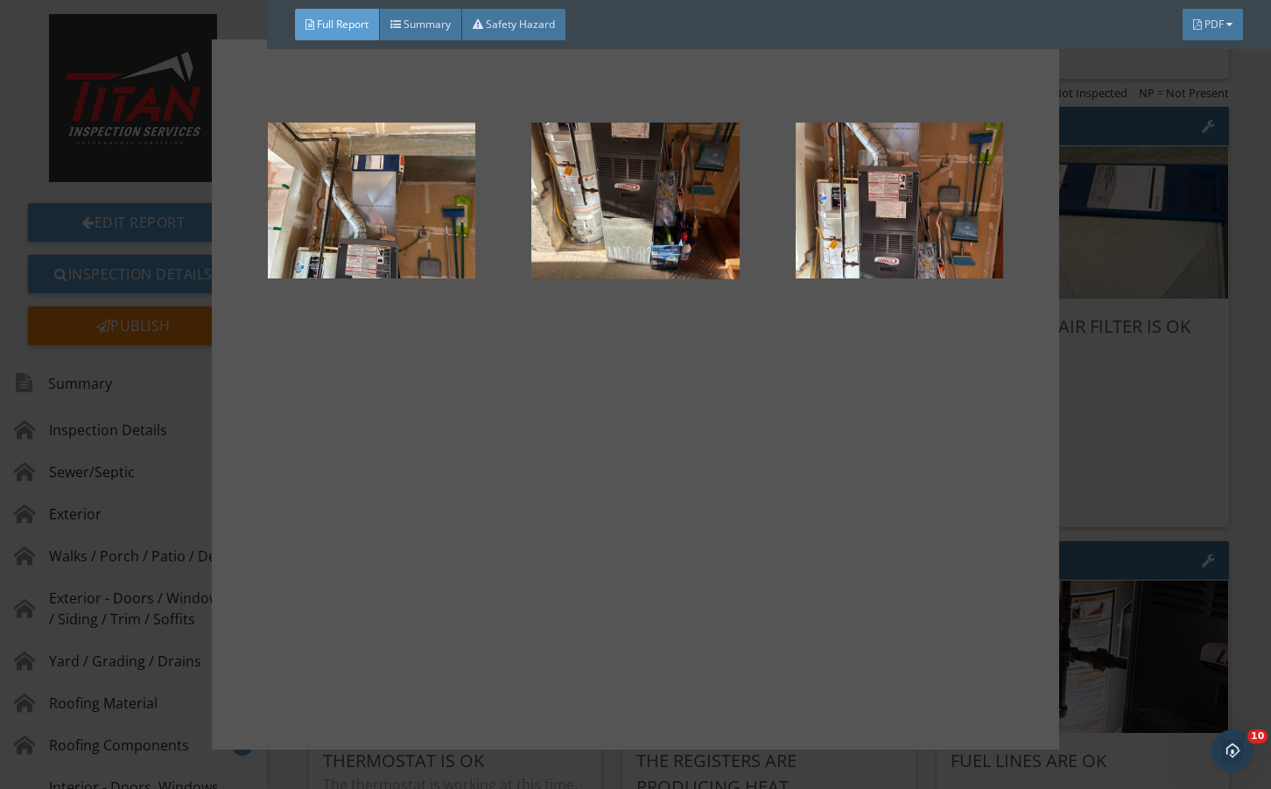
click at [1130, 542] on div at bounding box center [635, 394] width 1271 height 789
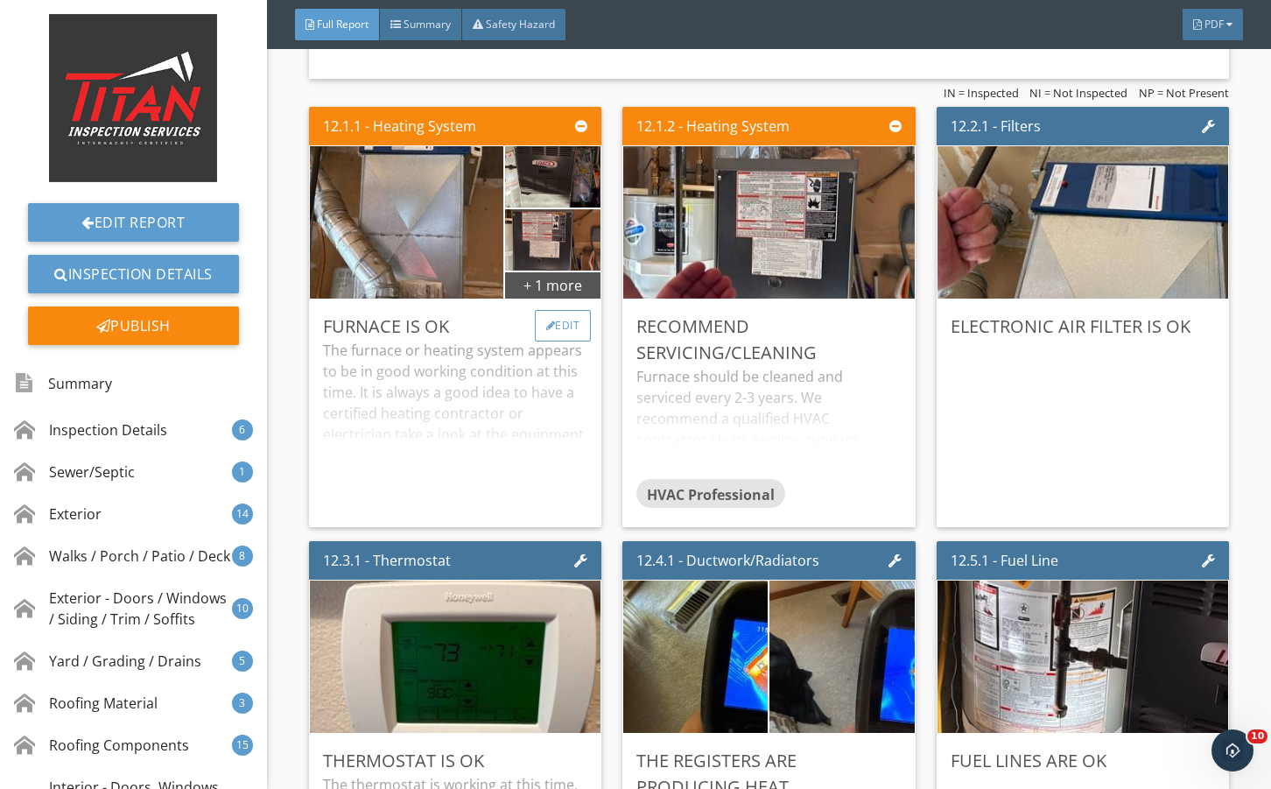
click at [570, 342] on div "Edit" at bounding box center [563, 326] width 57 height 32
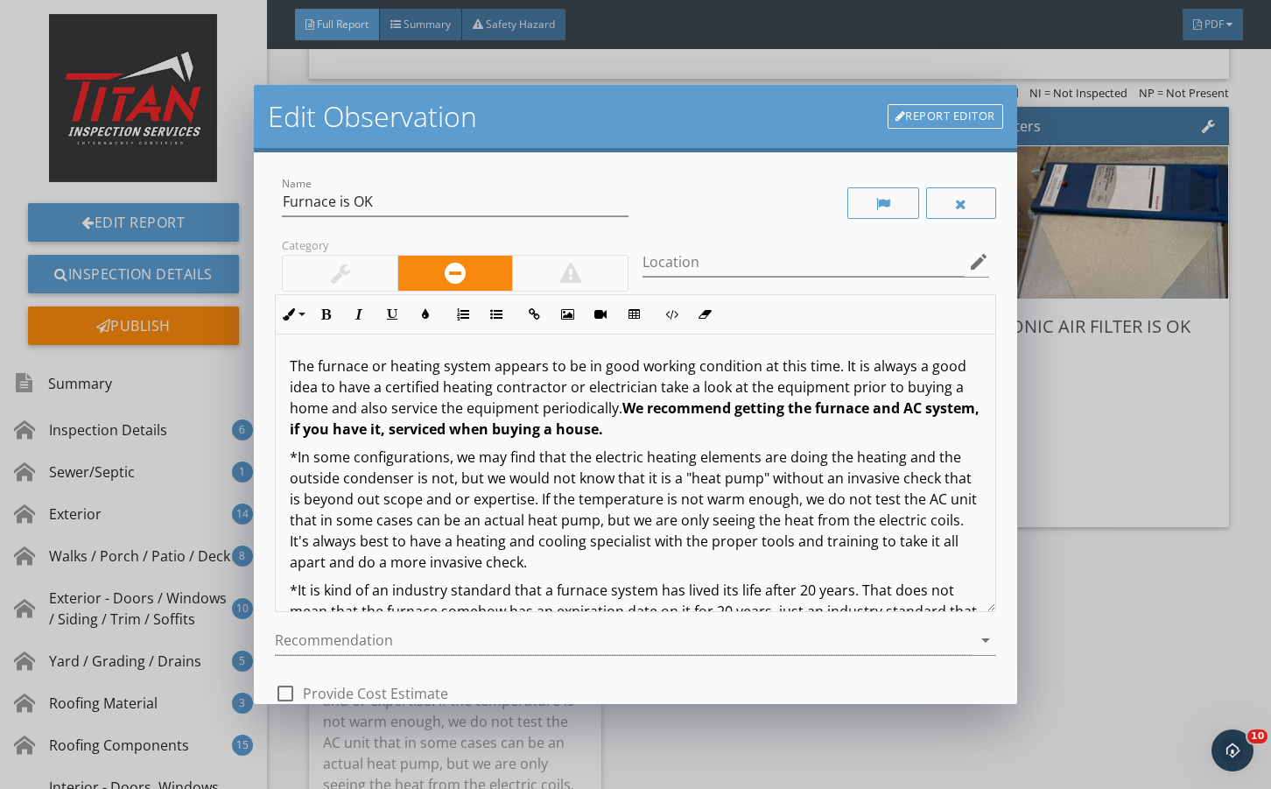
drag, startPoint x: 347, startPoint y: 278, endPoint x: 544, endPoint y: 586, distance: 365.1
click at [350, 280] on div at bounding box center [340, 273] width 115 height 35
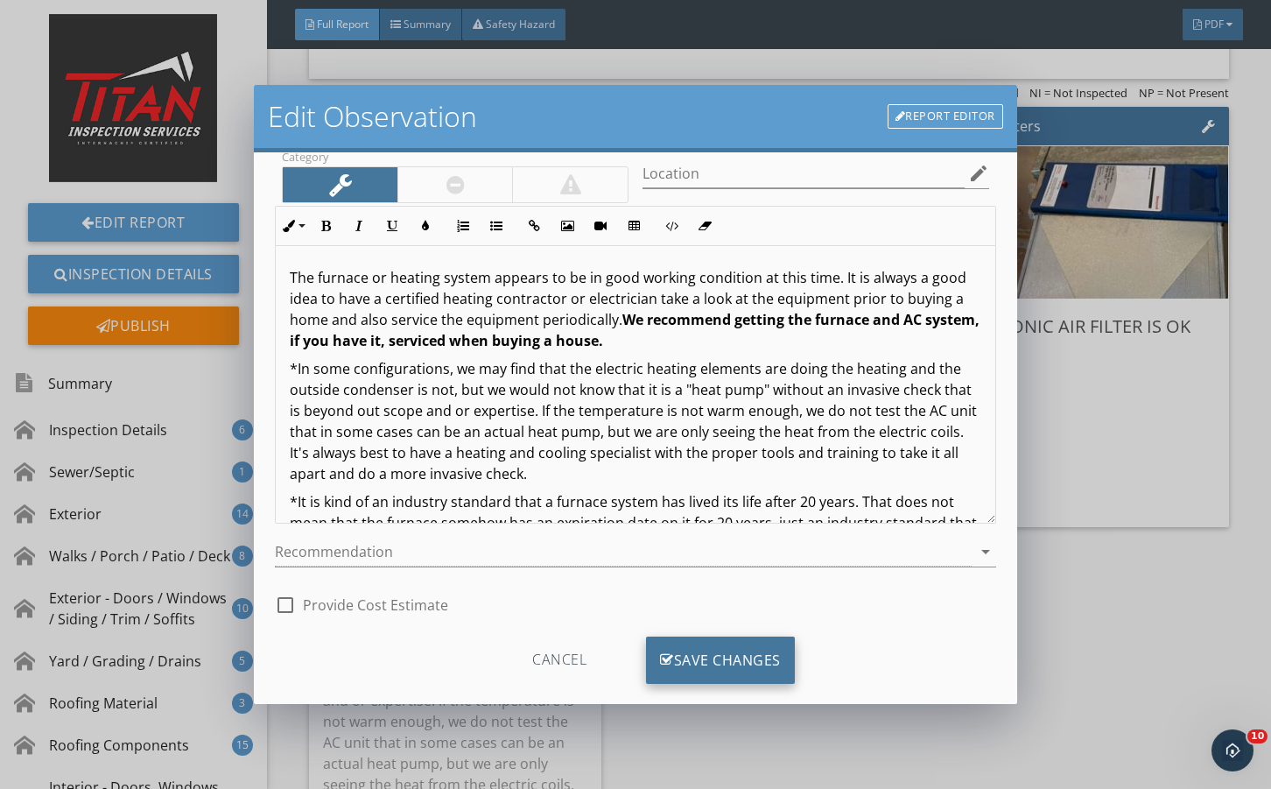
scroll to position [116, 0]
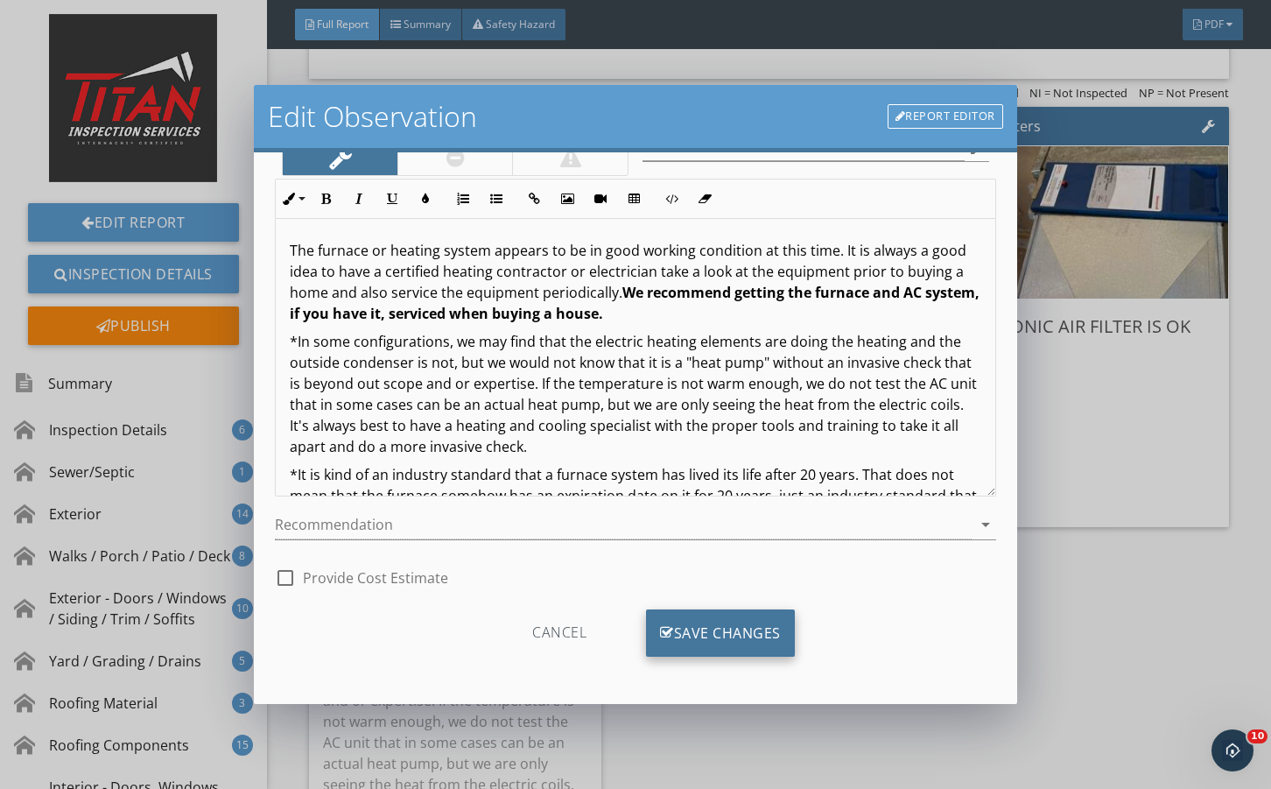
click at [683, 630] on div "Save Changes" at bounding box center [720, 632] width 149 height 47
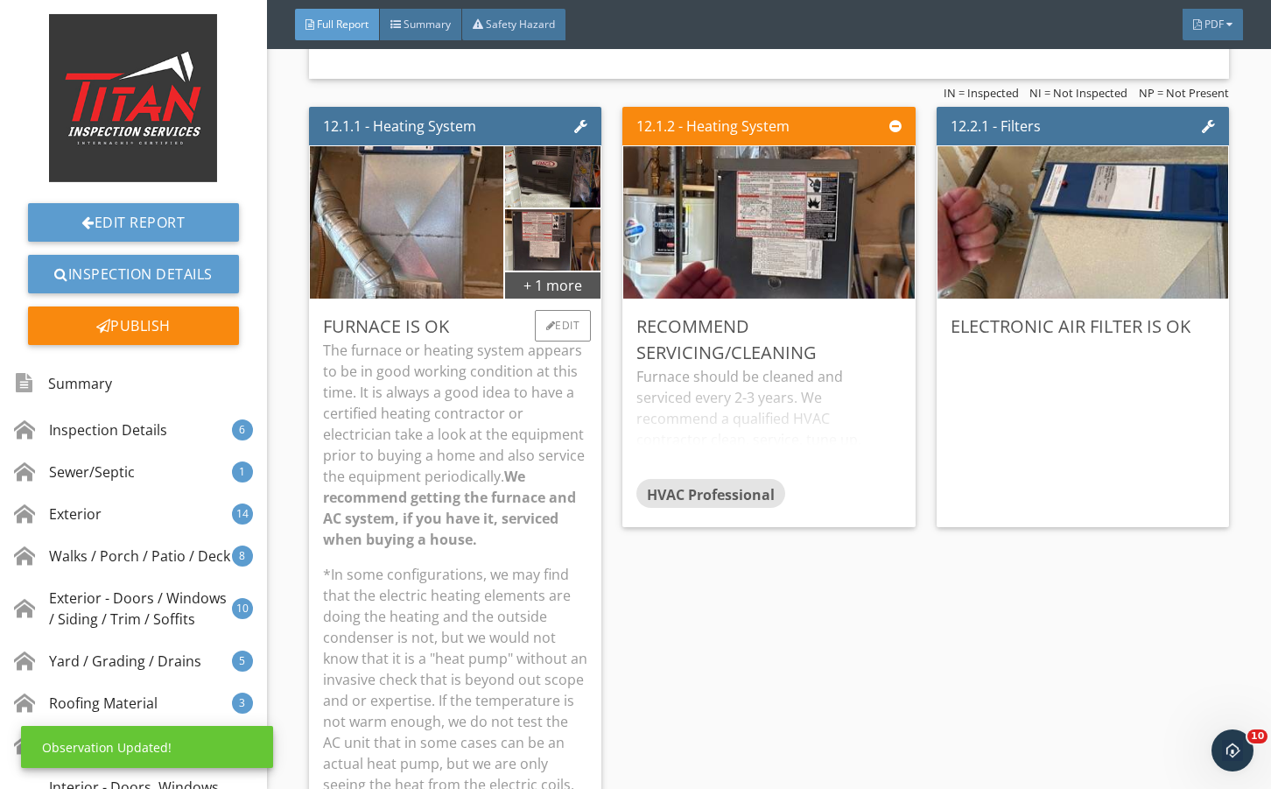
drag, startPoint x: 455, startPoint y: 561, endPoint x: 463, endPoint y: 557, distance: 9.0
click at [457, 550] on p "The furnace or heating system appears to be in good working condition at this t…" at bounding box center [455, 445] width 264 height 210
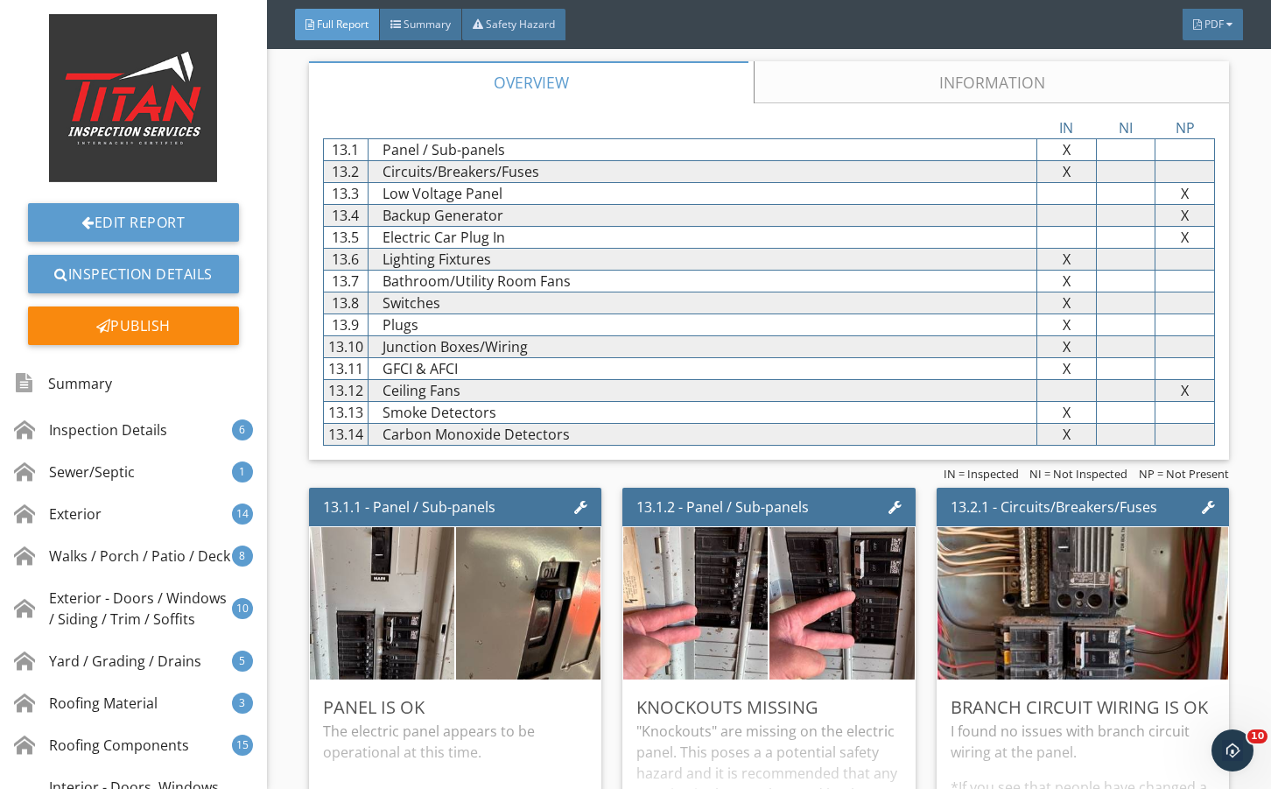
scroll to position [28371, 0]
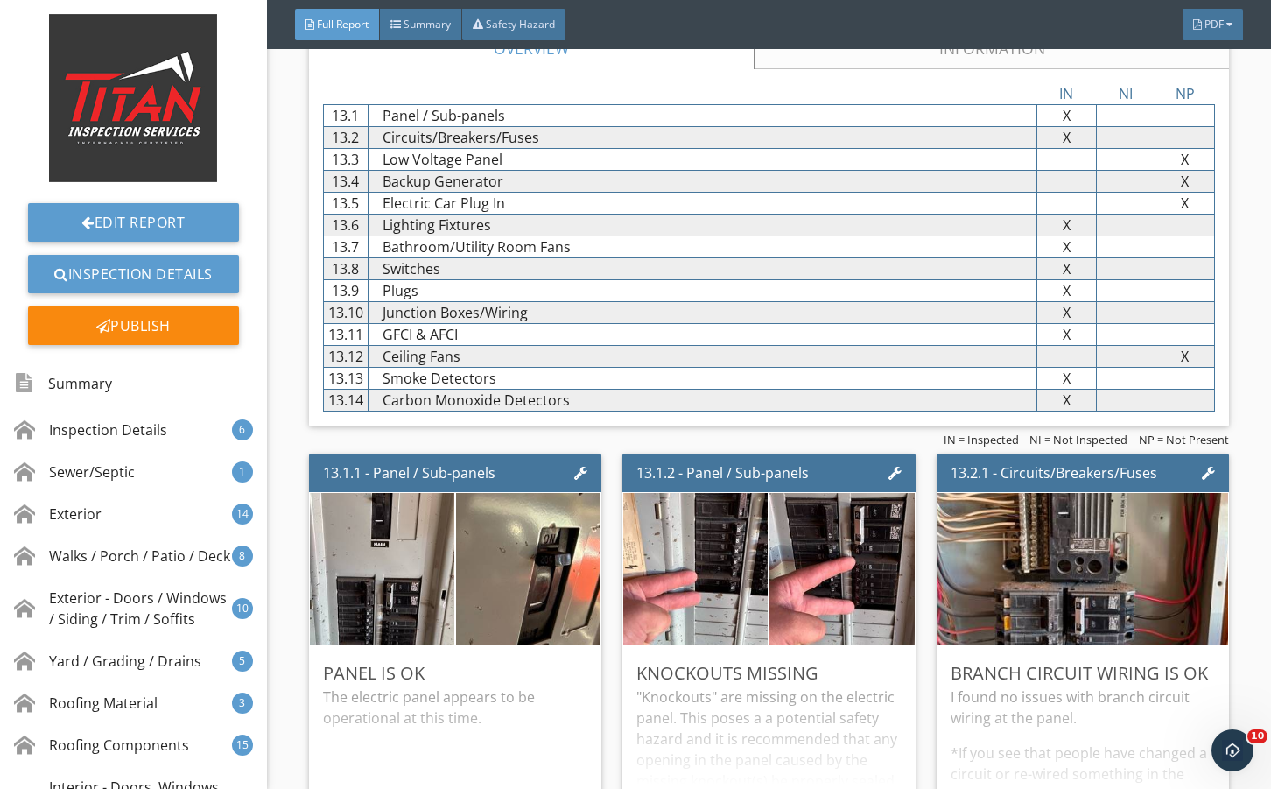
drag, startPoint x: 919, startPoint y: 145, endPoint x: 926, endPoint y: 159, distance: 15.7
click at [922, 69] on link "Information" at bounding box center [991, 48] width 475 height 42
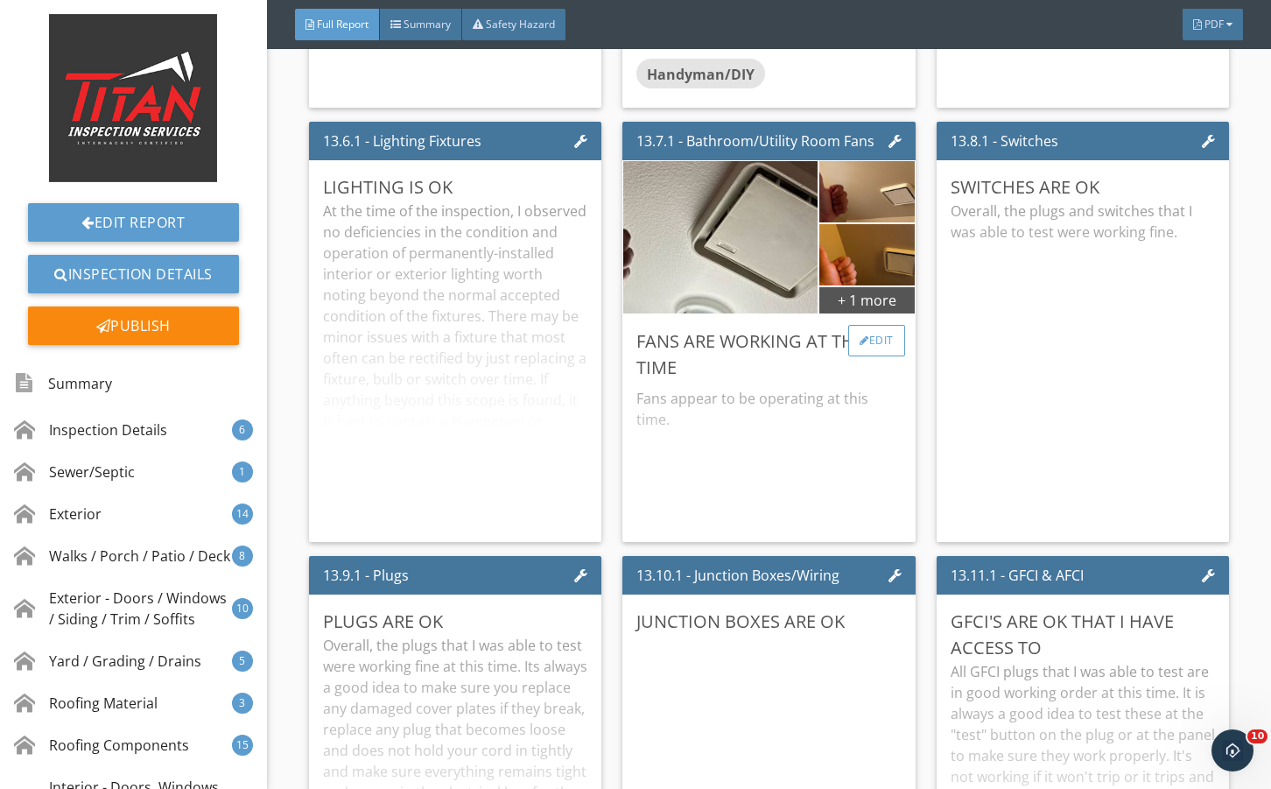
scroll to position [29131, 0]
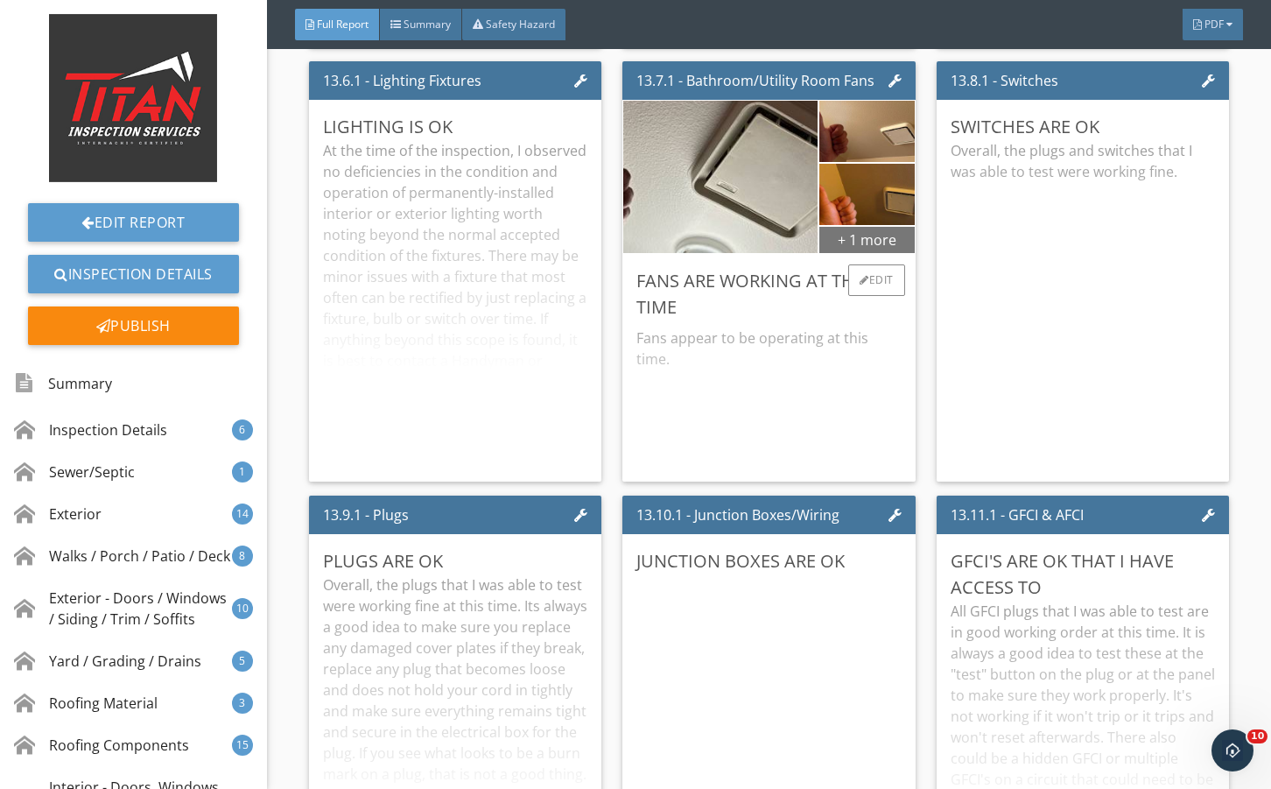
click at [846, 253] on div "+ 1 more" at bounding box center [867, 239] width 95 height 28
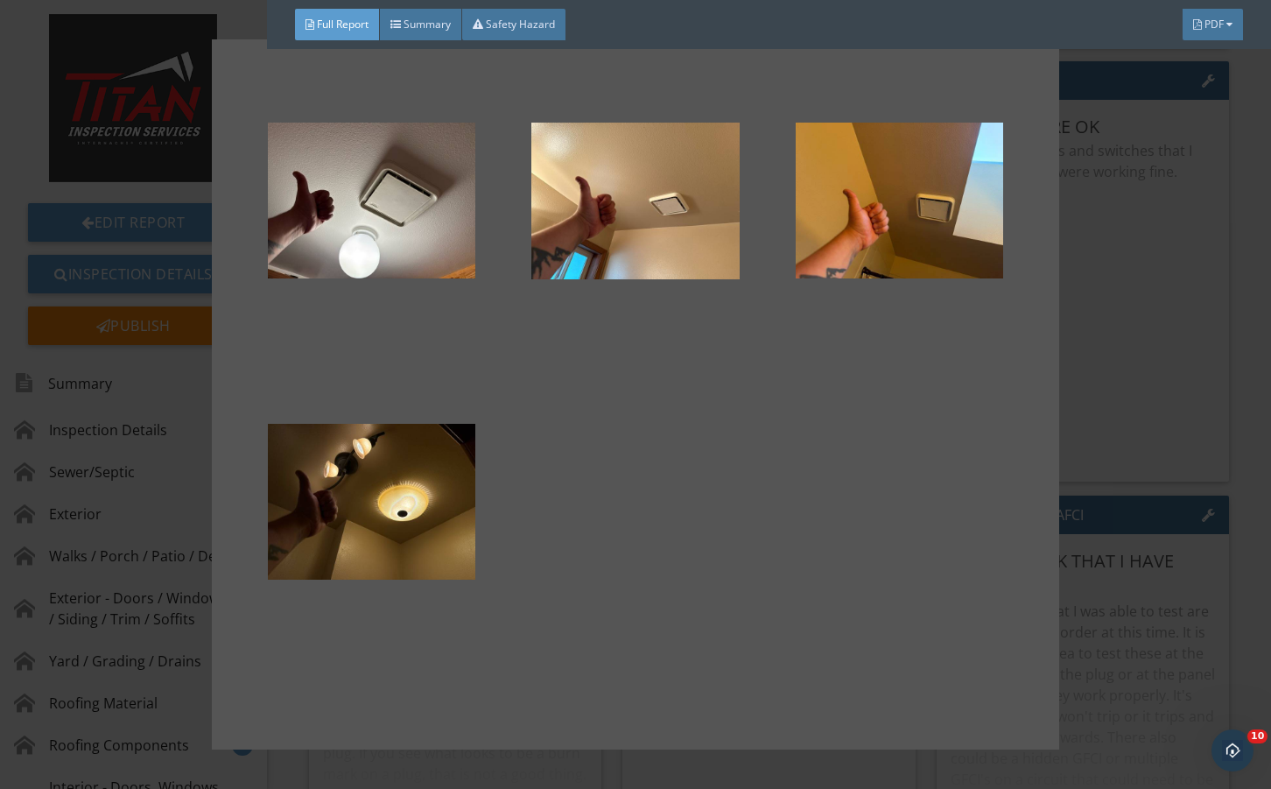
drag, startPoint x: 1137, startPoint y: 418, endPoint x: 982, endPoint y: 477, distance: 166.0
click at [1137, 416] on div at bounding box center [635, 394] width 1271 height 789
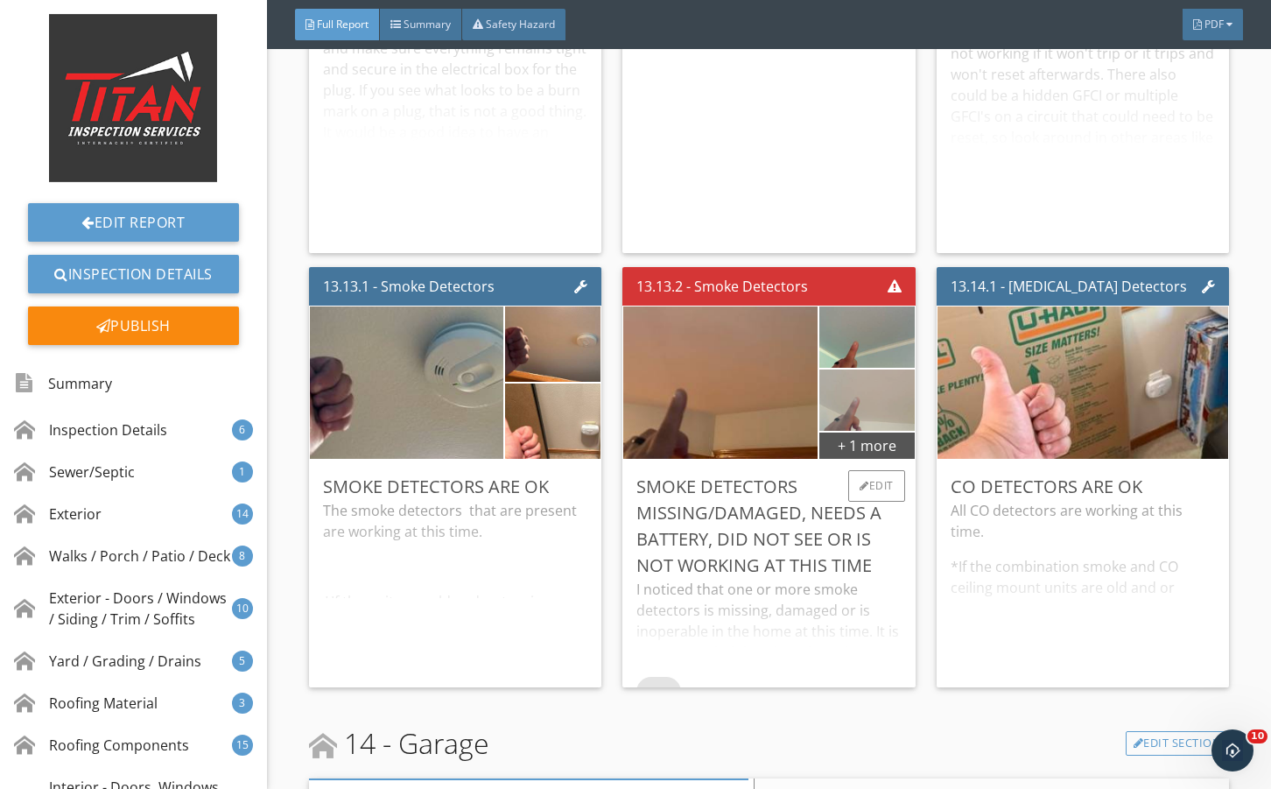
scroll to position [29831, 0]
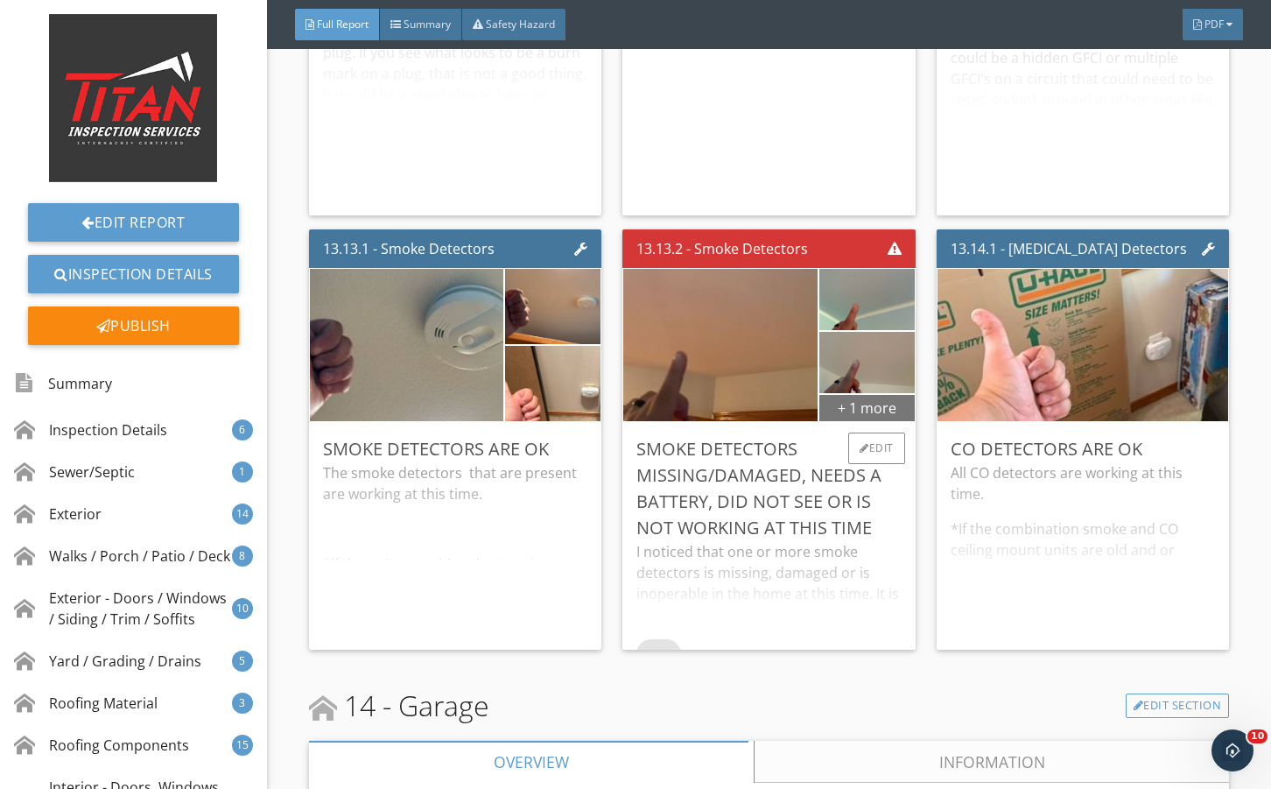
click at [850, 421] on div "+ 1 more" at bounding box center [867, 407] width 95 height 28
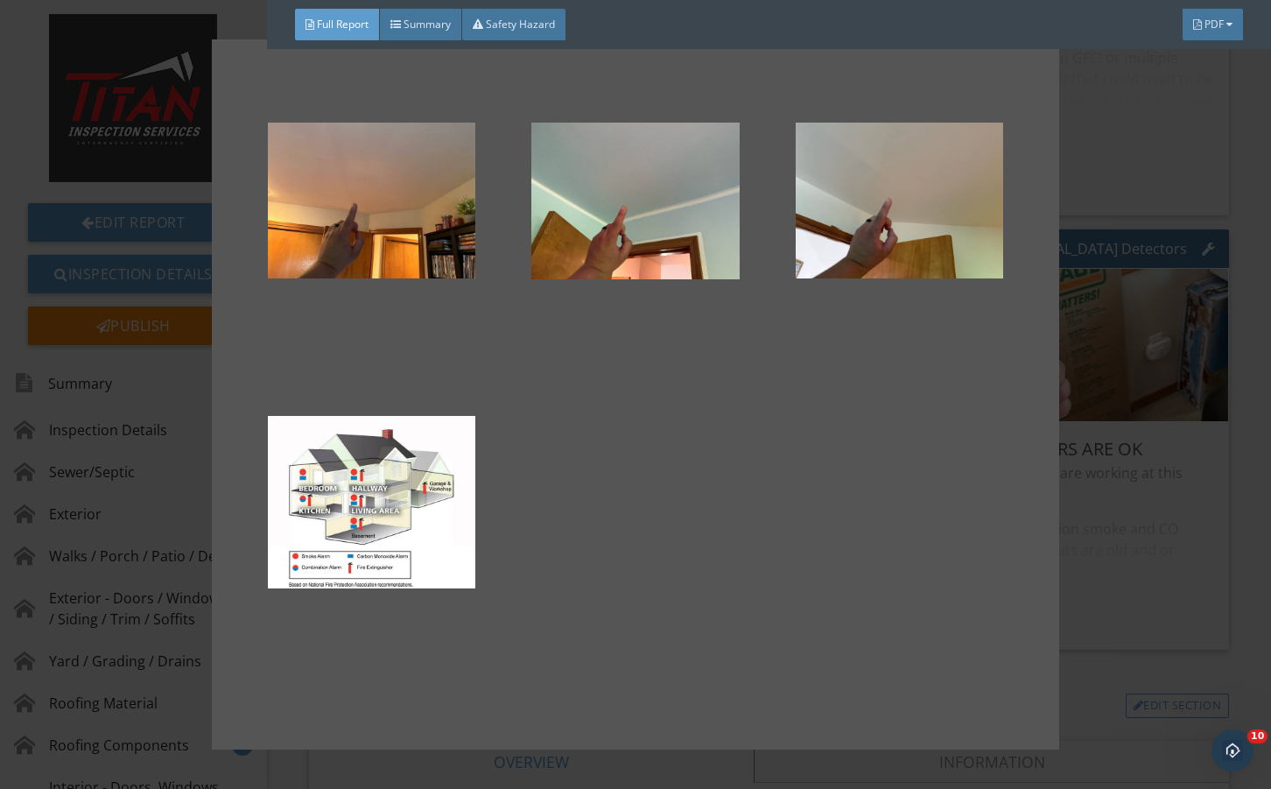
click at [1111, 576] on div at bounding box center [635, 394] width 1271 height 789
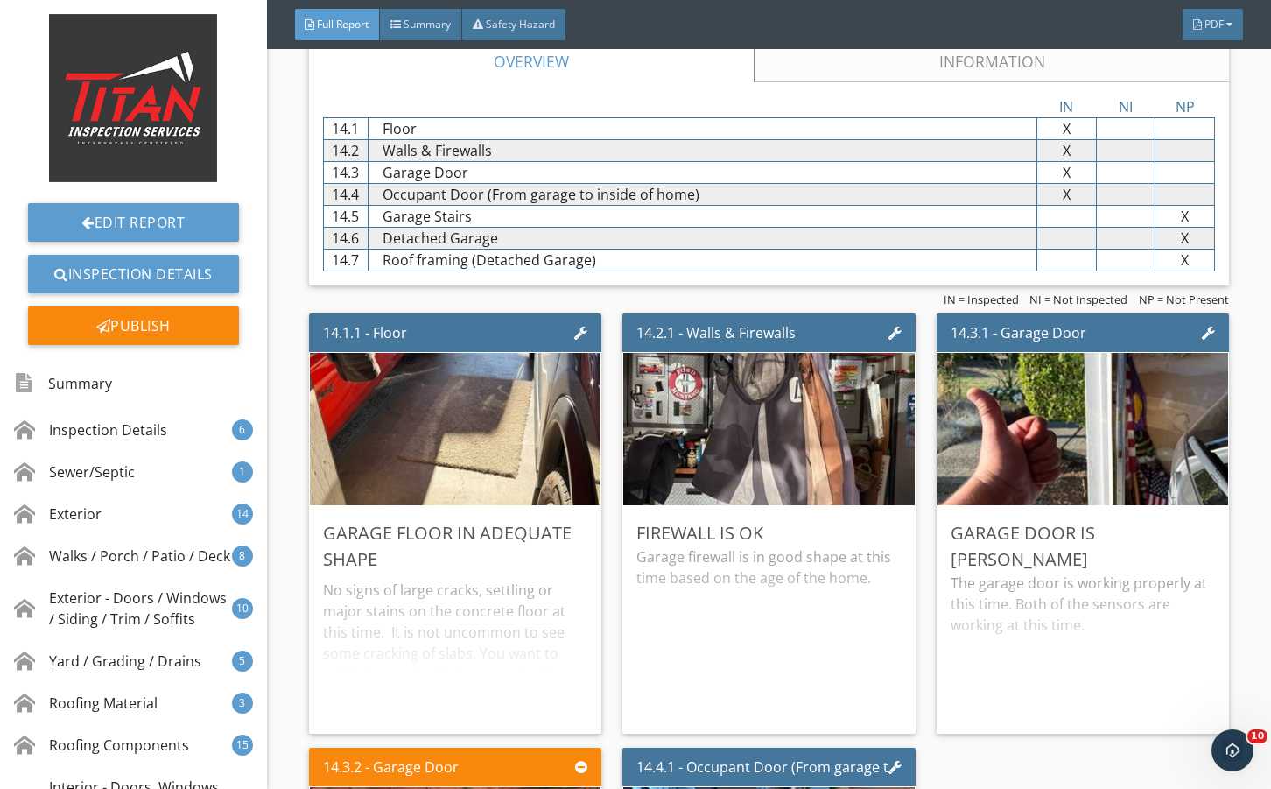
click at [863, 82] on link "Information" at bounding box center [991, 61] width 475 height 42
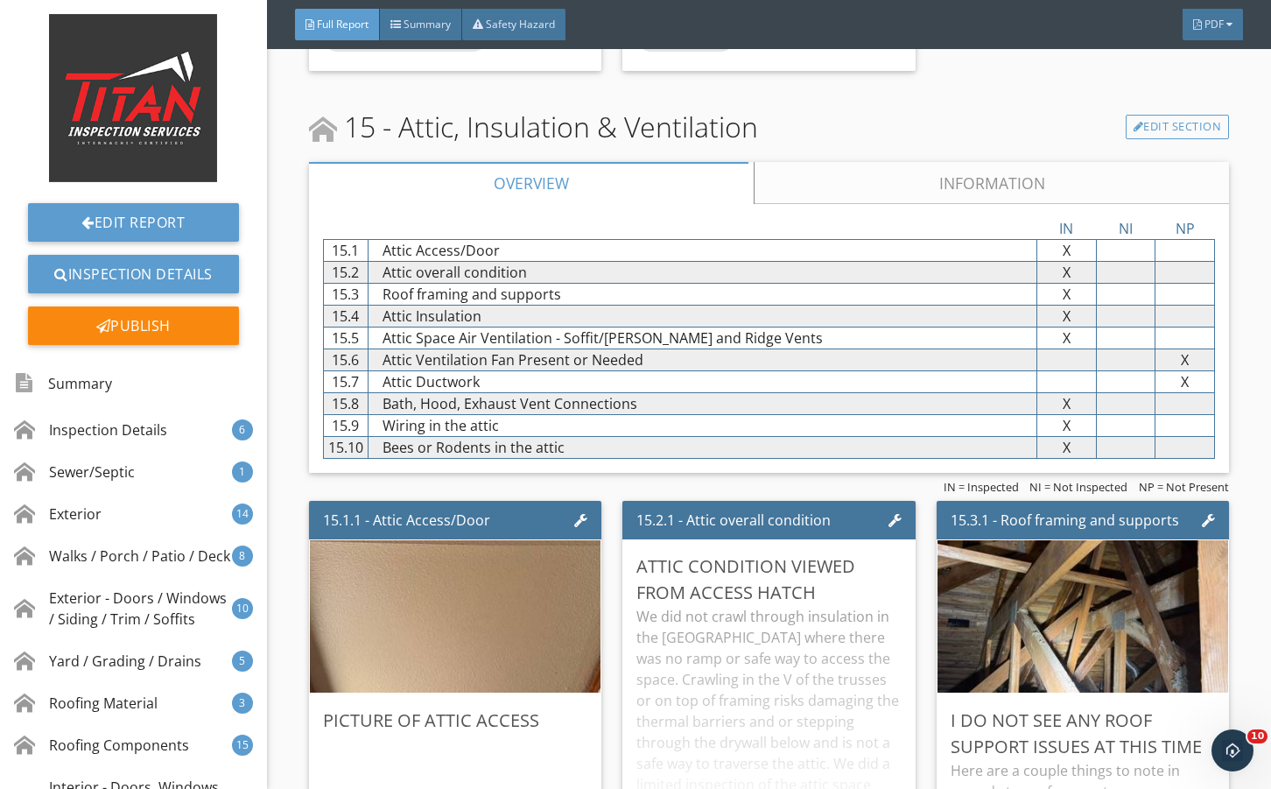
drag, startPoint x: 881, startPoint y: 314, endPoint x: 882, endPoint y: 279, distance: 35.0
click at [880, 239] on div at bounding box center [703, 228] width 670 height 21
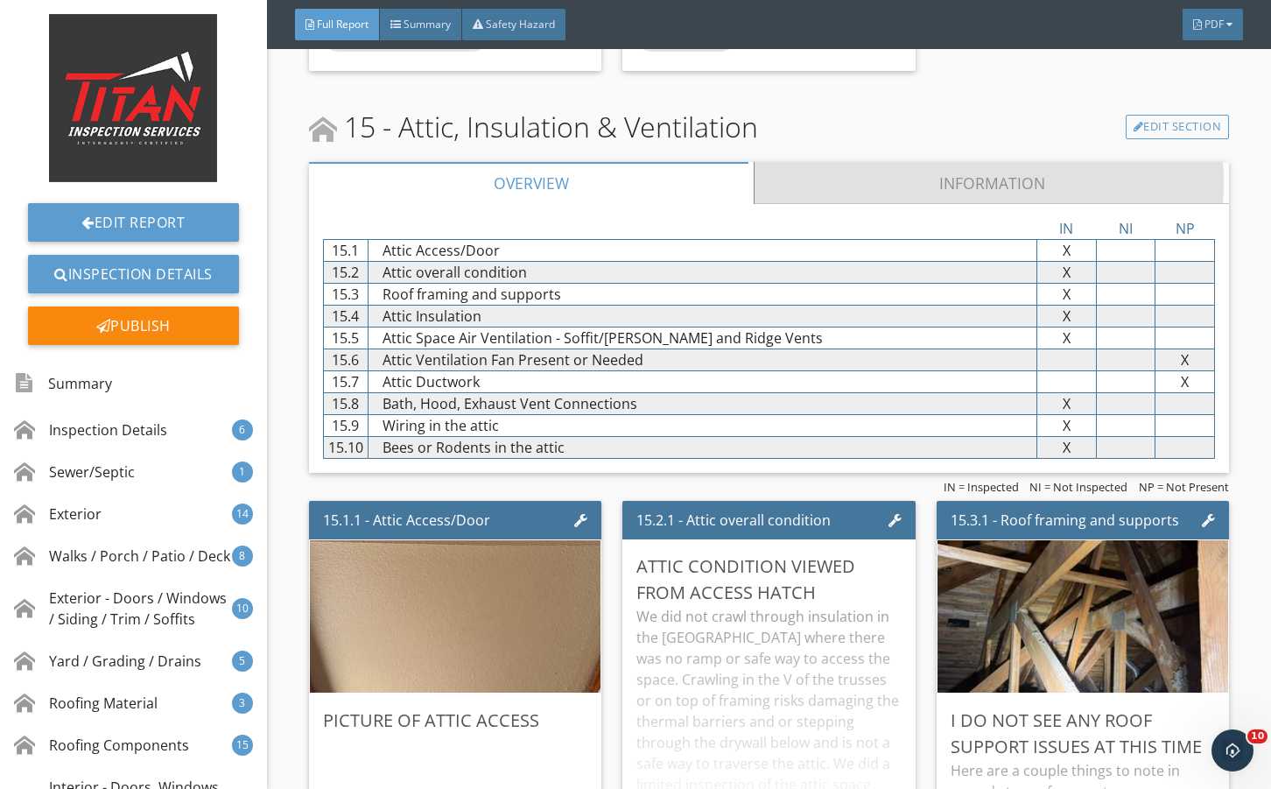
drag, startPoint x: 881, startPoint y: 274, endPoint x: 882, endPoint y: 412, distance: 138.4
click at [881, 204] on link "Information" at bounding box center [991, 183] width 475 height 42
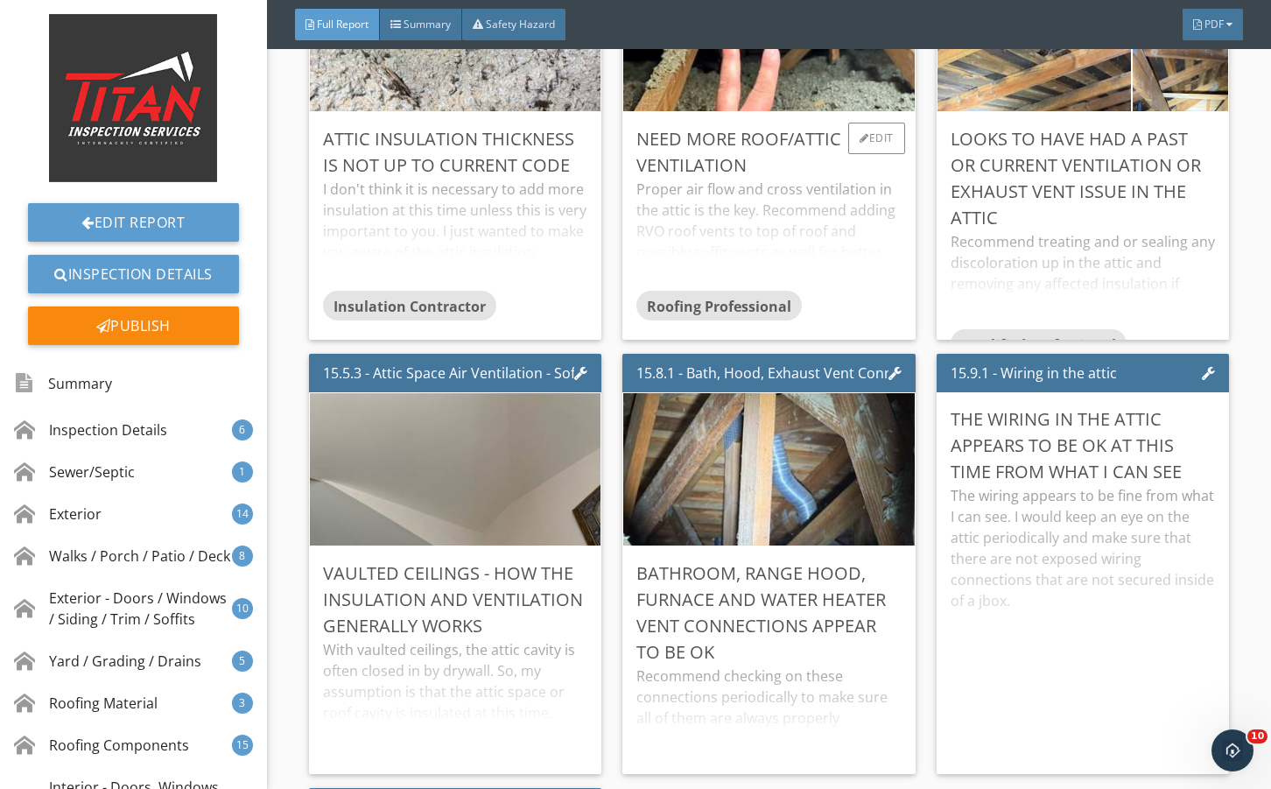
scroll to position [32633, 0]
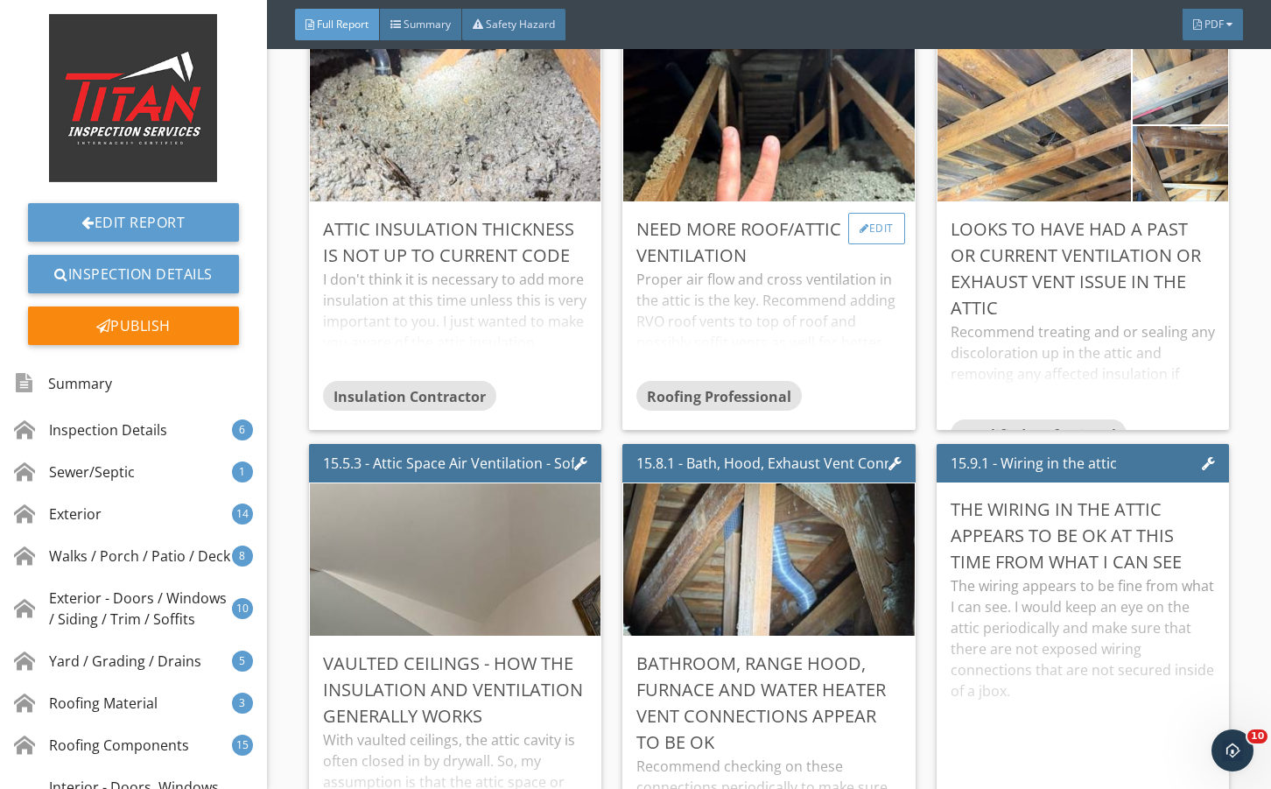
click at [872, 244] on div "Edit" at bounding box center [877, 229] width 57 height 32
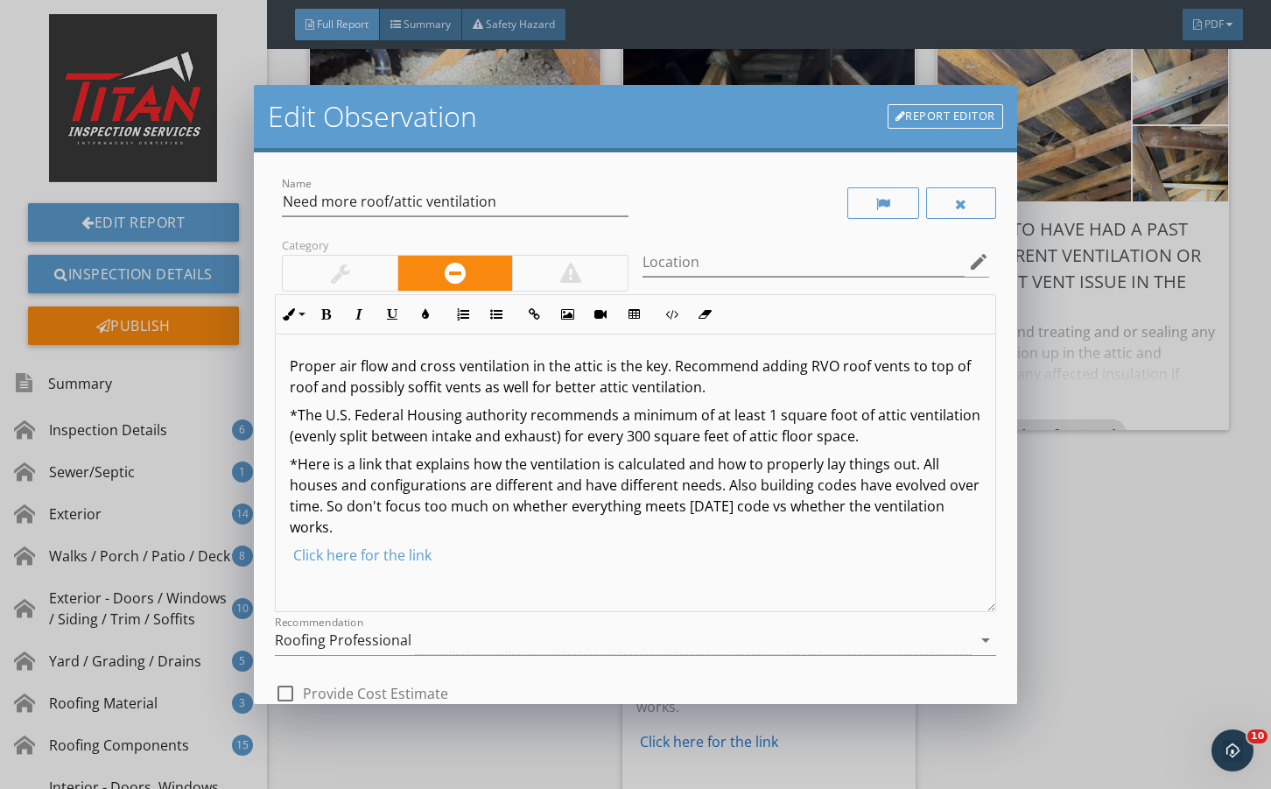
click at [294, 356] on p "Proper air flow and cross ventilation in the attic is the key. Recommend adding…" at bounding box center [635, 377] width 691 height 42
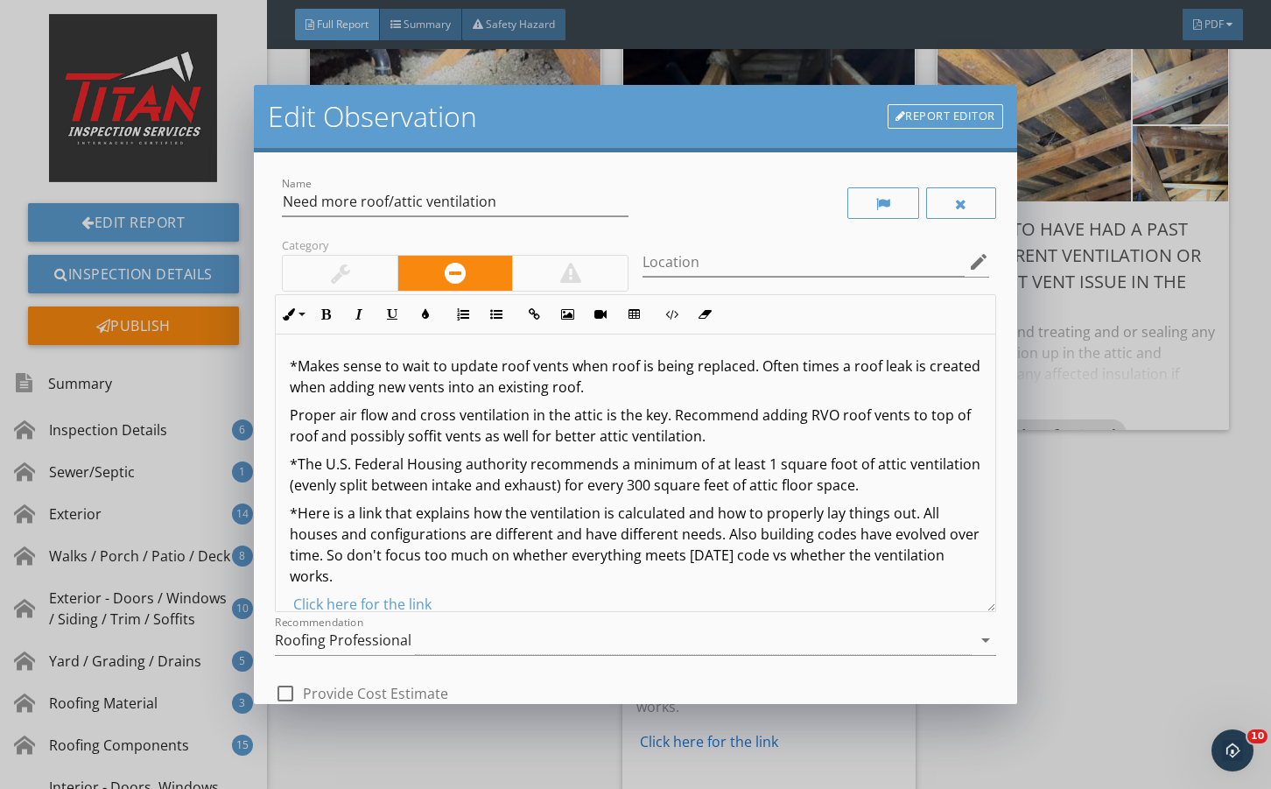
drag, startPoint x: 652, startPoint y: 387, endPoint x: 201, endPoint y: 327, distance: 454.9
click at [201, 327] on div "Edit Observation Report Editor Name Need more roof/attic ventilation Category L…" at bounding box center [635, 394] width 1271 height 789
drag, startPoint x: 335, startPoint y: 314, endPoint x: 375, endPoint y: 349, distance: 53.4
click at [336, 315] on button "Bold" at bounding box center [325, 314] width 33 height 33
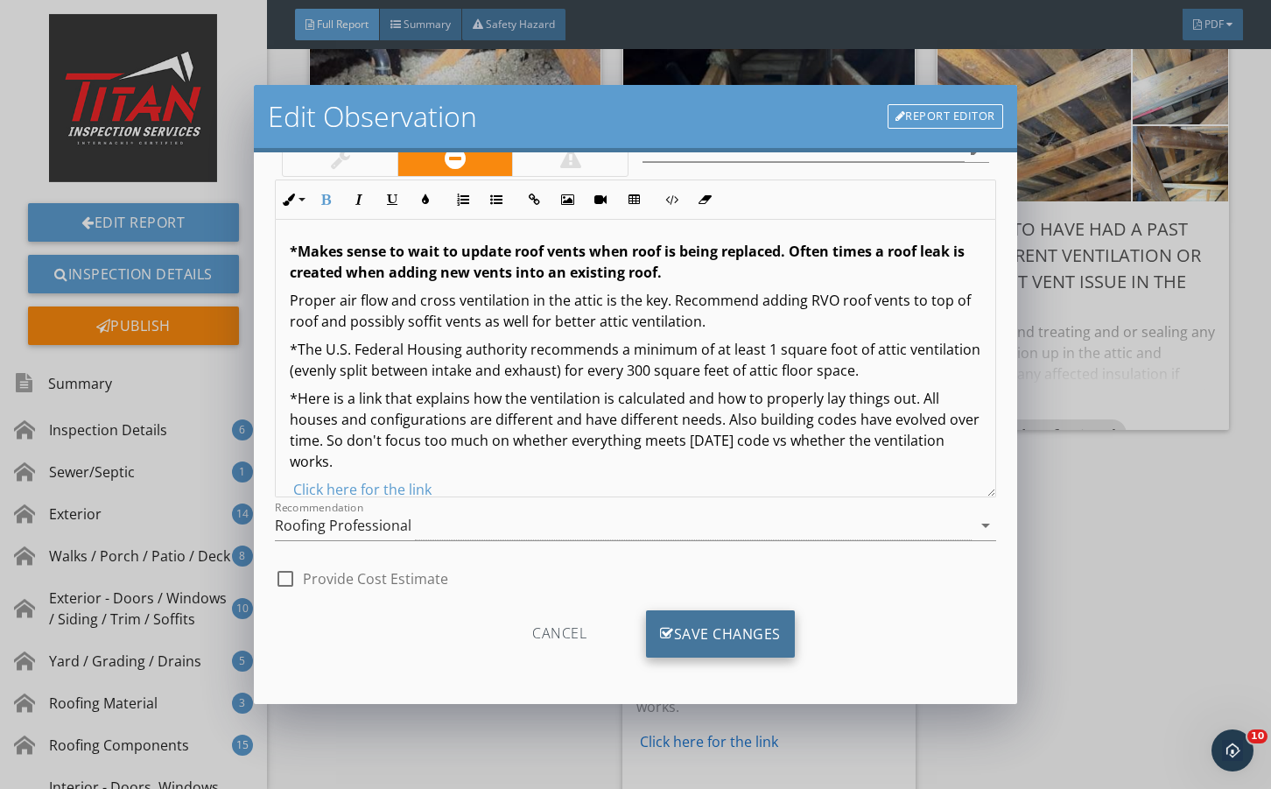
scroll to position [116, 0]
click at [710, 626] on div "Save Changes" at bounding box center [720, 632] width 149 height 47
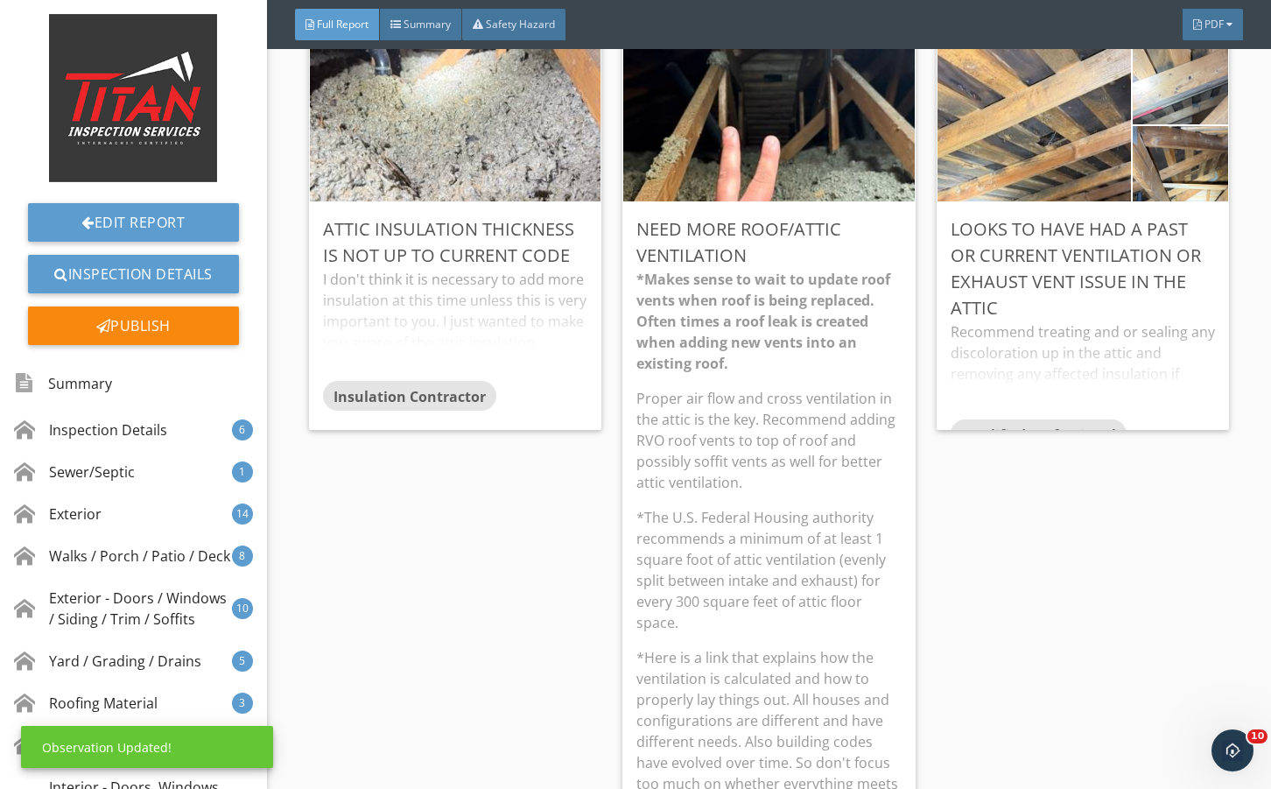
scroll to position [0, 0]
drag, startPoint x: 761, startPoint y: 488, endPoint x: 818, endPoint y: 503, distance: 58.8
click at [762, 487] on p "Proper air flow and cross ventilation in the attic is the key. Recommend adding…" at bounding box center [769, 440] width 264 height 105
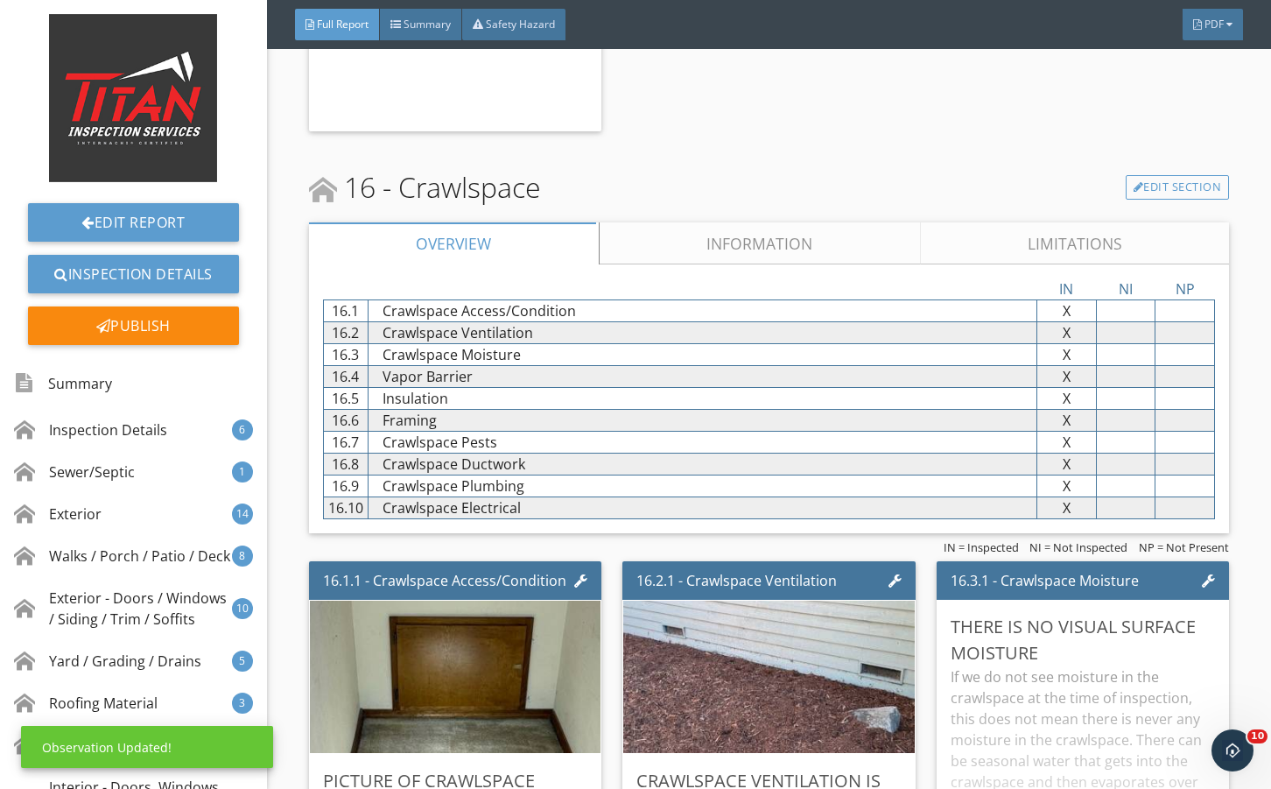
click at [799, 264] on link "Information" at bounding box center [760, 243] width 321 height 42
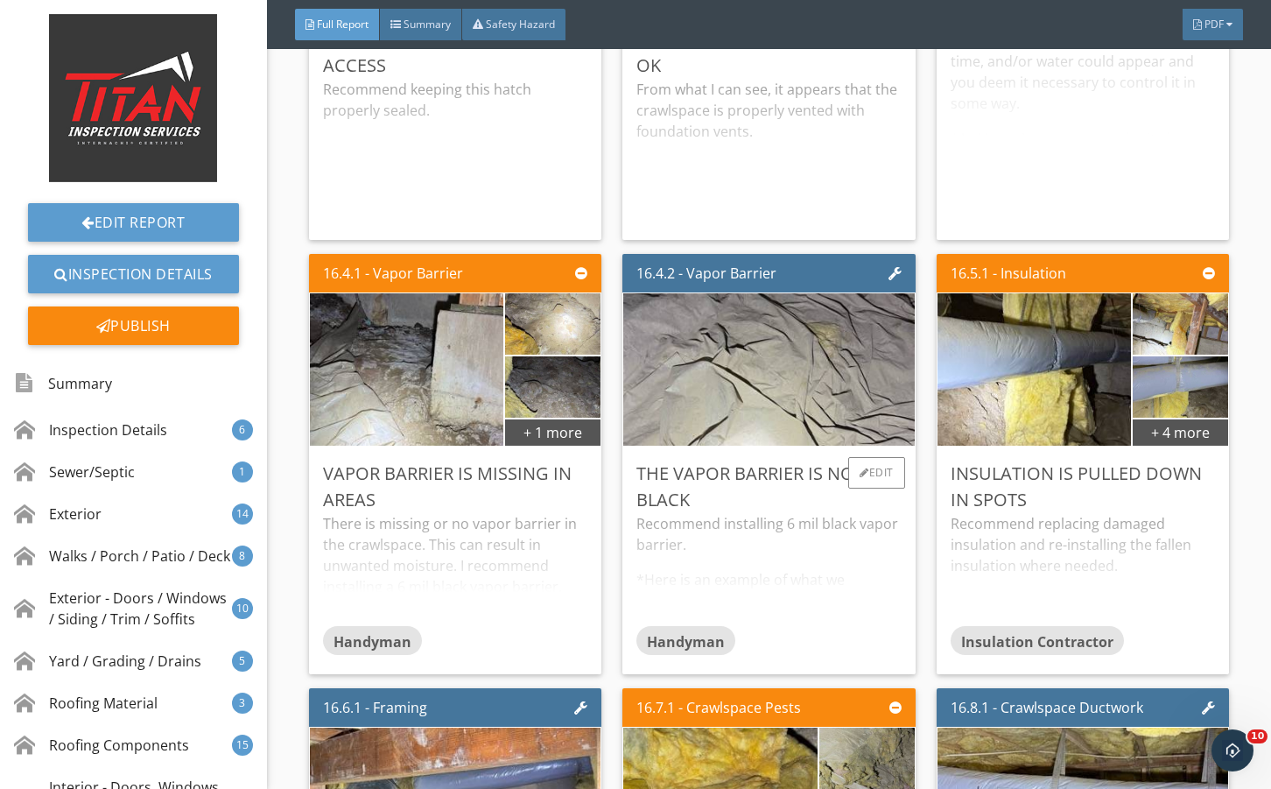
scroll to position [34735, 0]
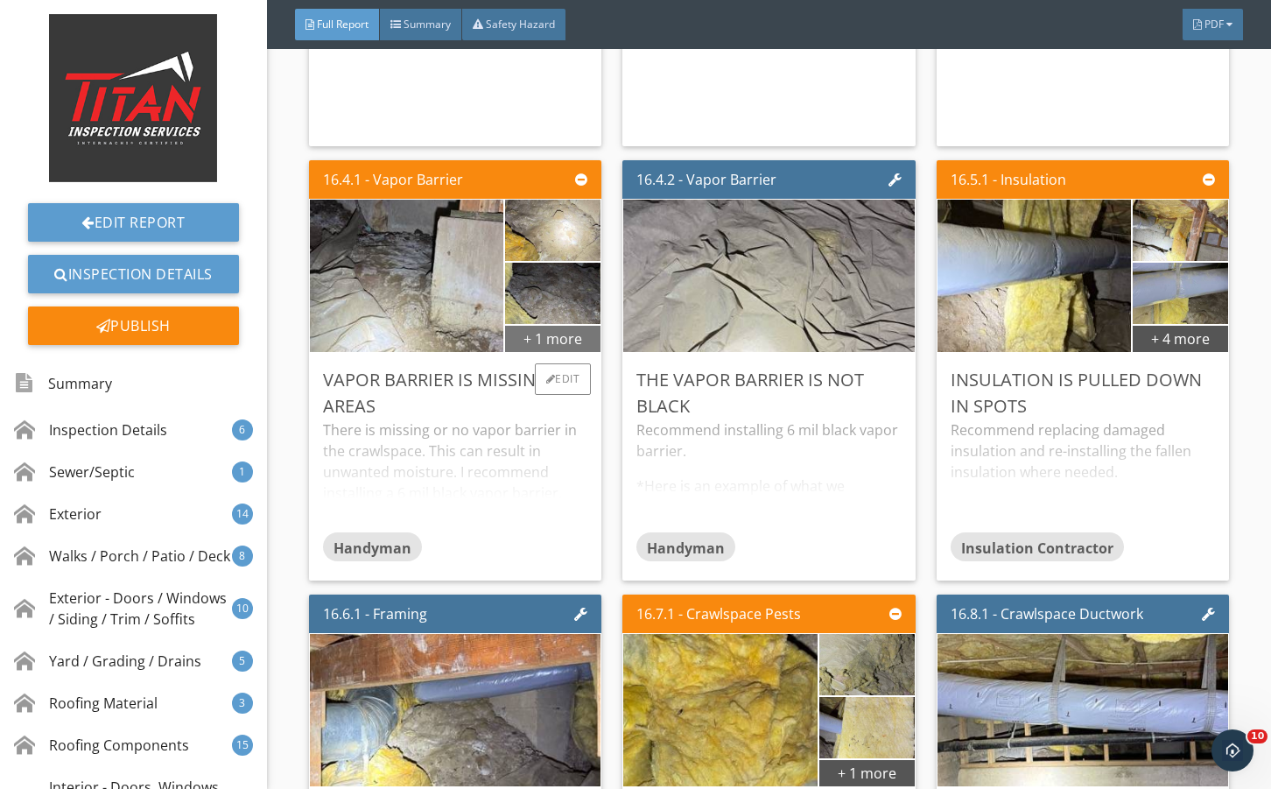
click at [568, 352] on div "+ 1 more" at bounding box center [552, 338] width 95 height 28
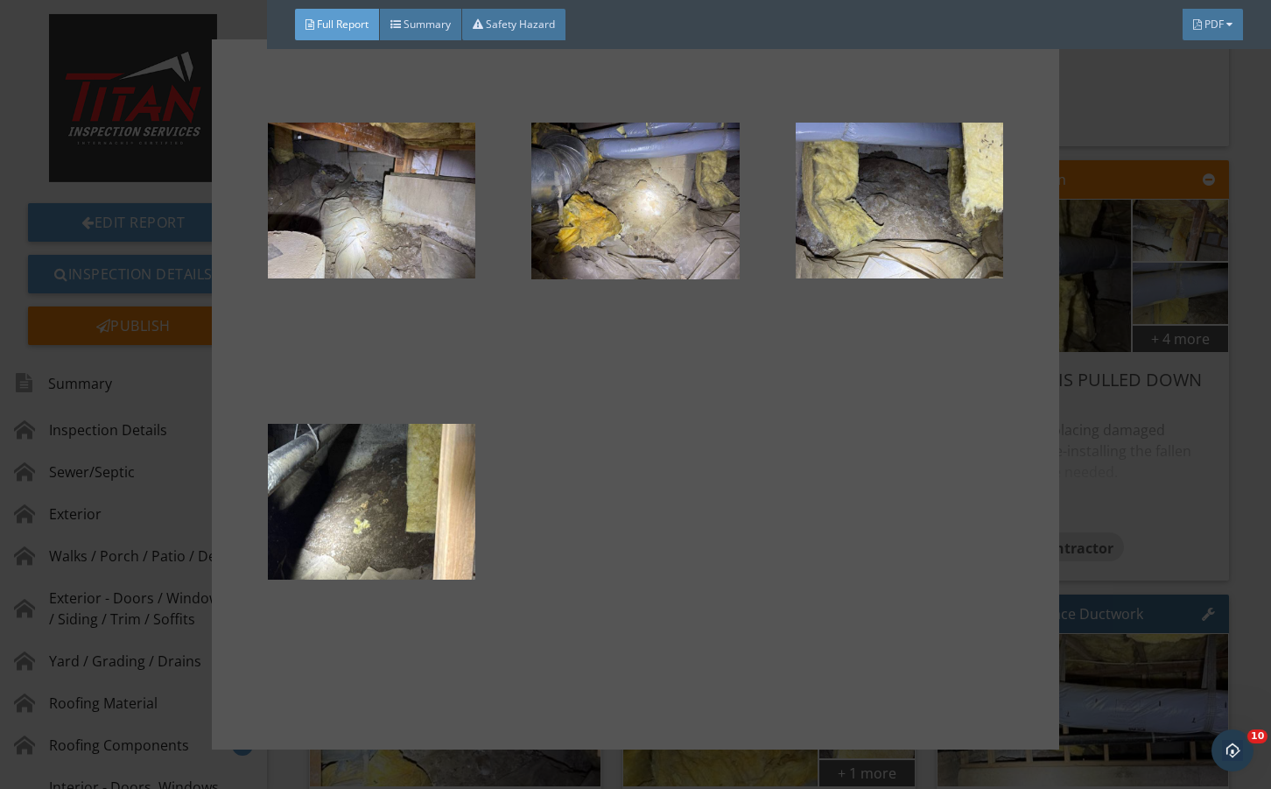
click at [1128, 507] on div at bounding box center [635, 394] width 1271 height 789
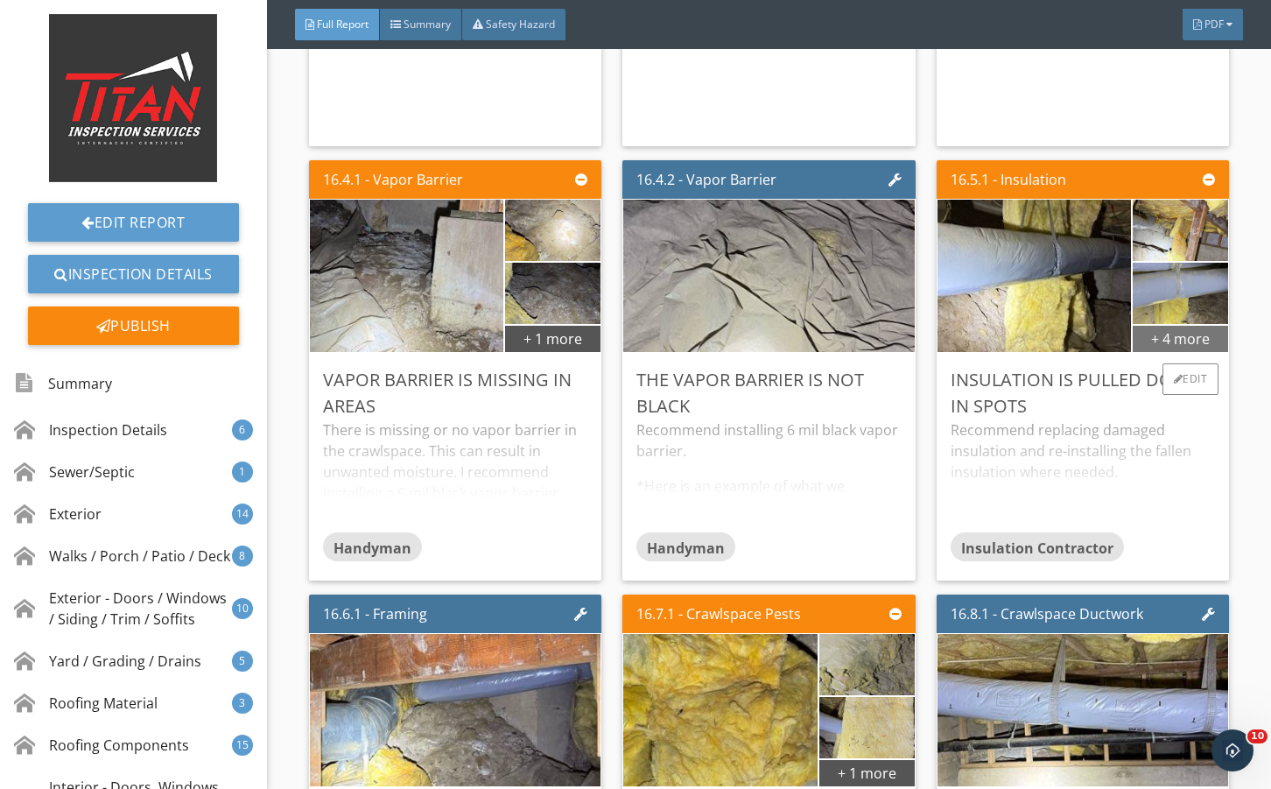
click at [1133, 352] on div "+ 4 more" at bounding box center [1180, 338] width 95 height 28
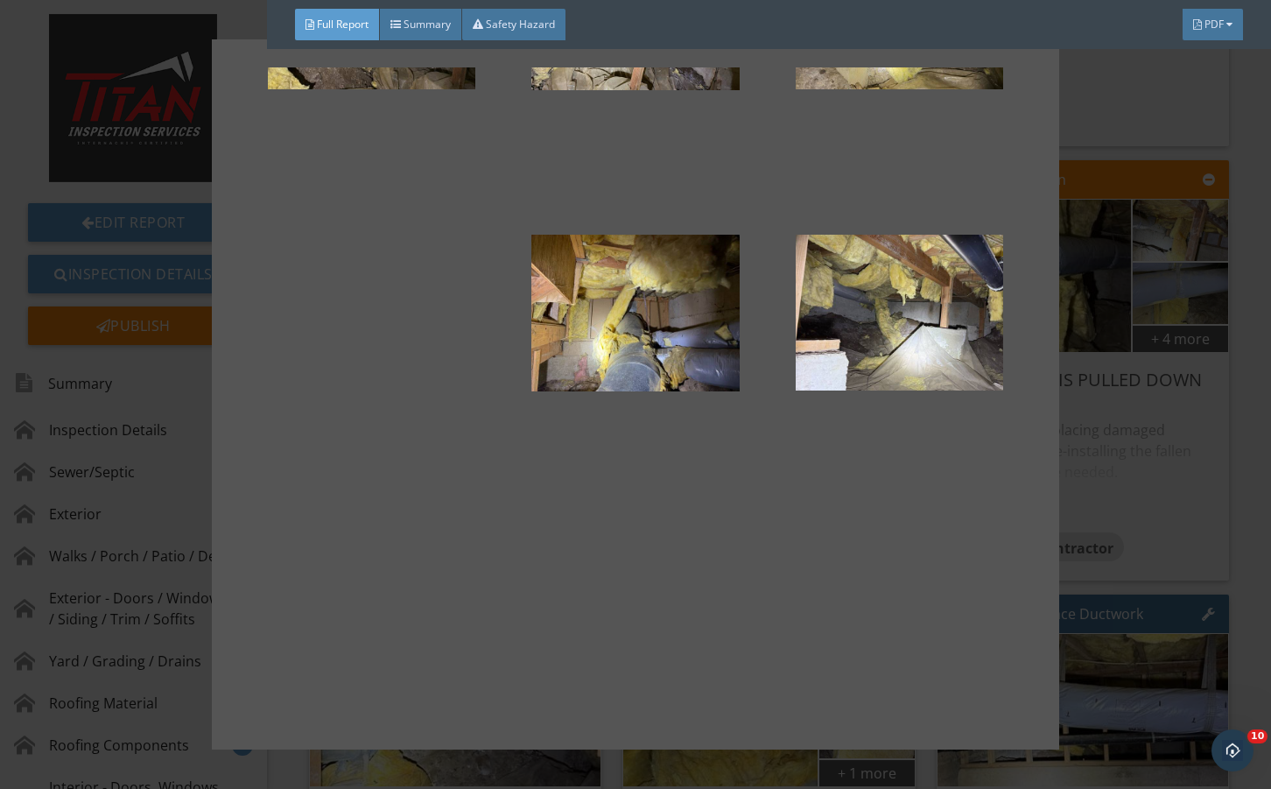
scroll to position [250, 0]
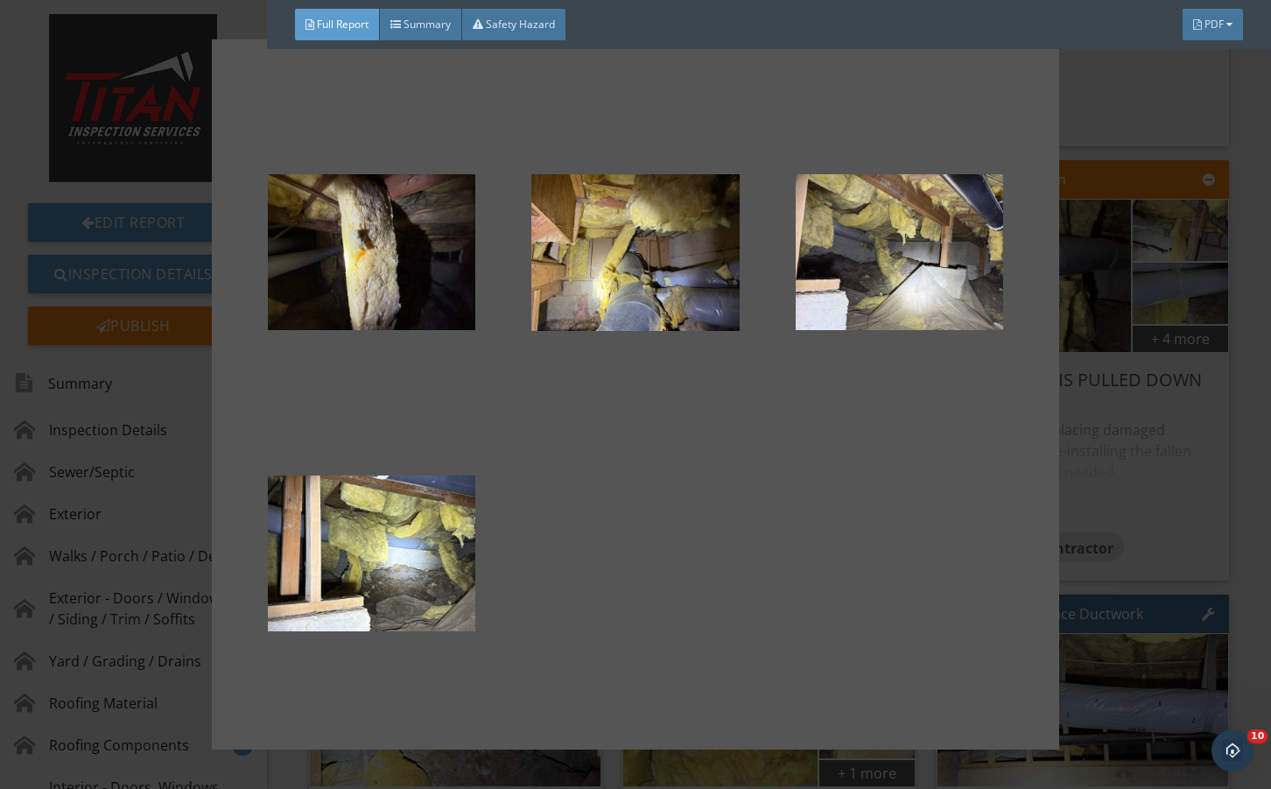
click at [1173, 520] on div at bounding box center [635, 394] width 1271 height 789
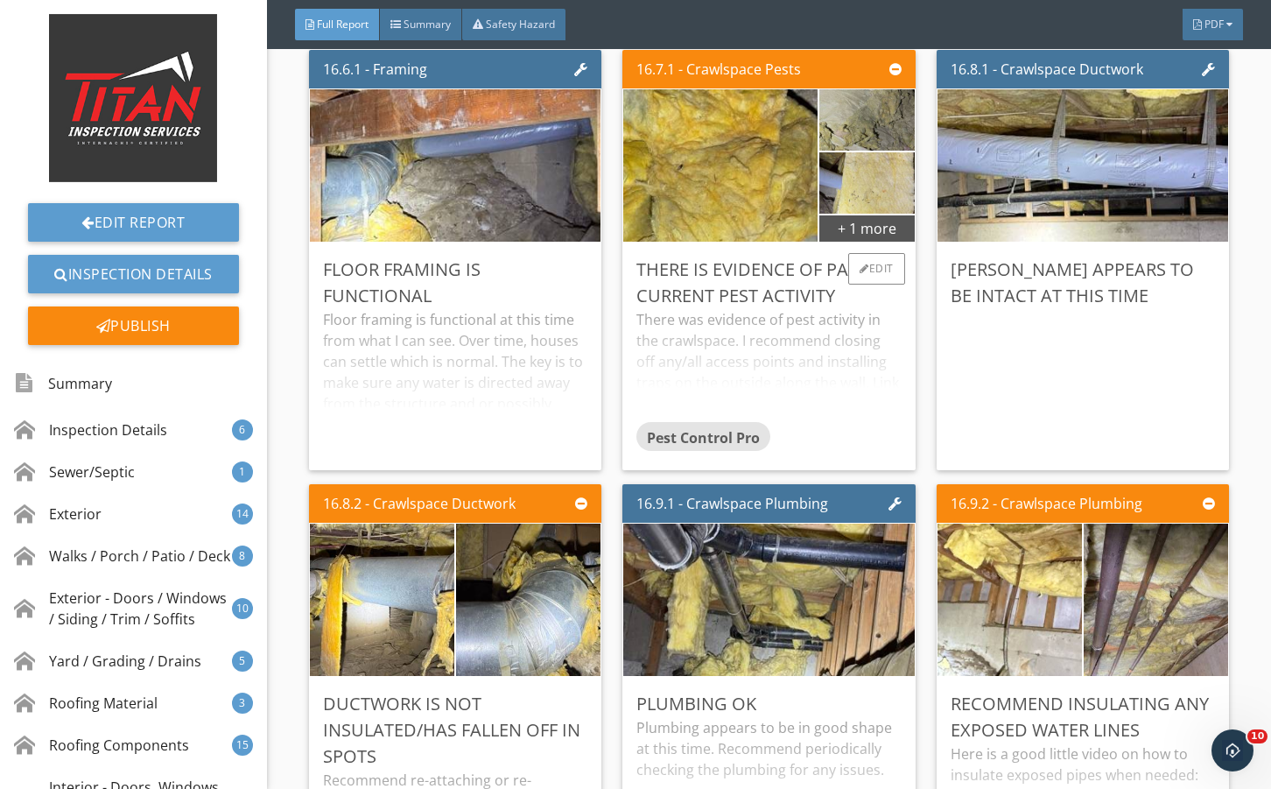
scroll to position [35318, 0]
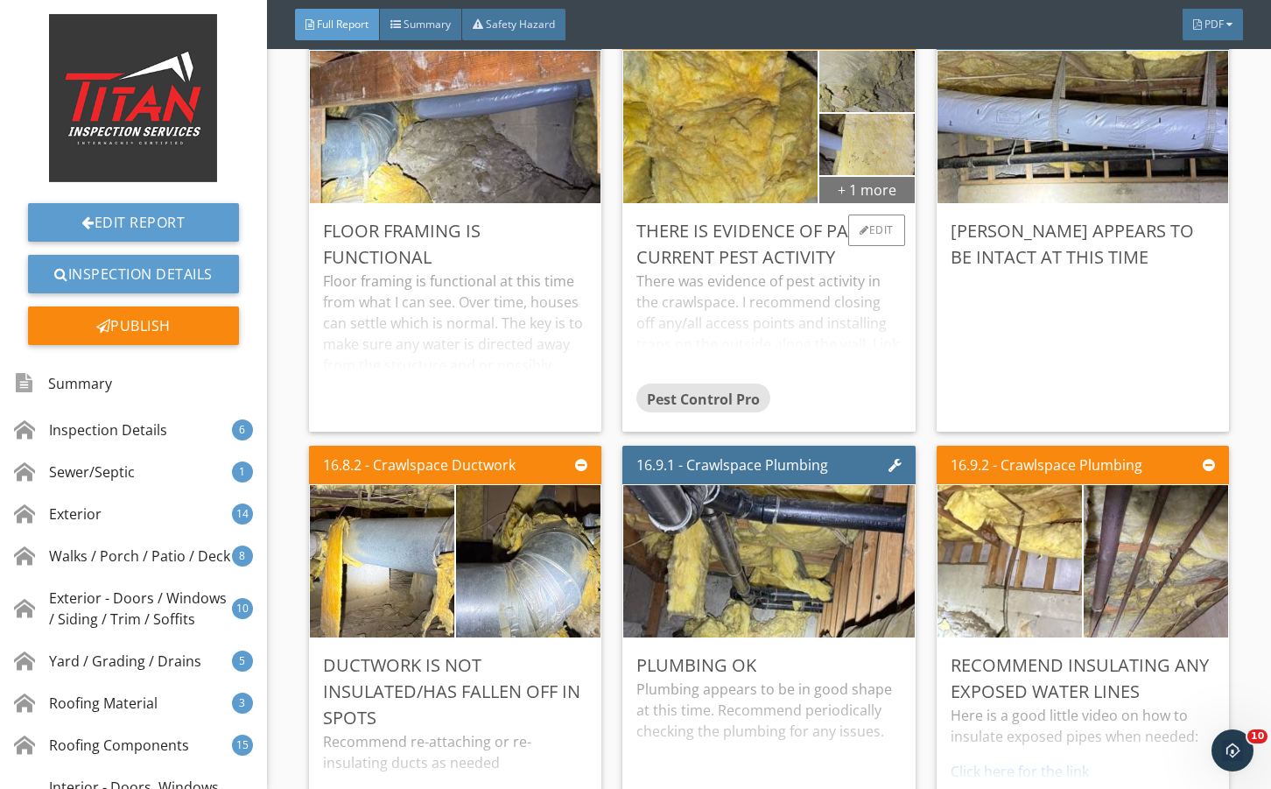
click at [822, 203] on div "+ 1 more" at bounding box center [867, 189] width 95 height 28
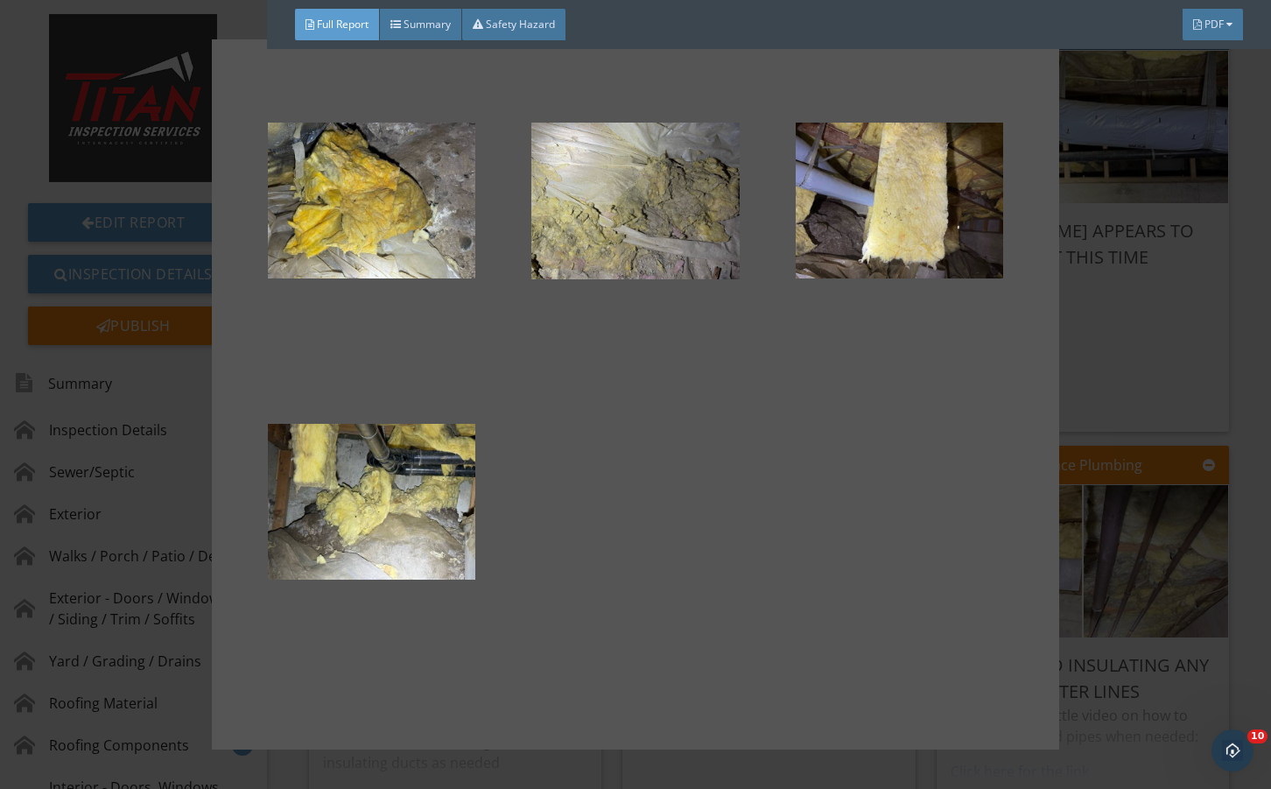
click at [1094, 517] on div at bounding box center [635, 394] width 1271 height 789
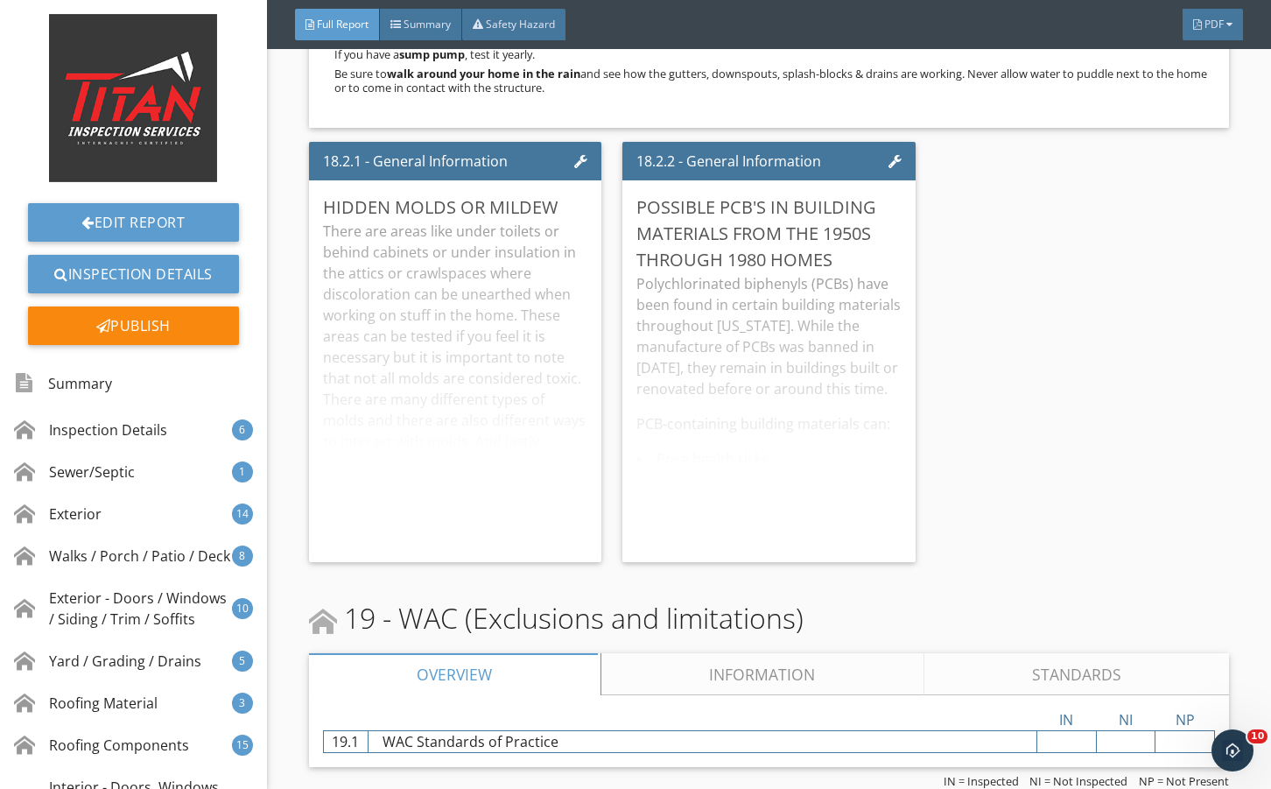
scroll to position [37843, 0]
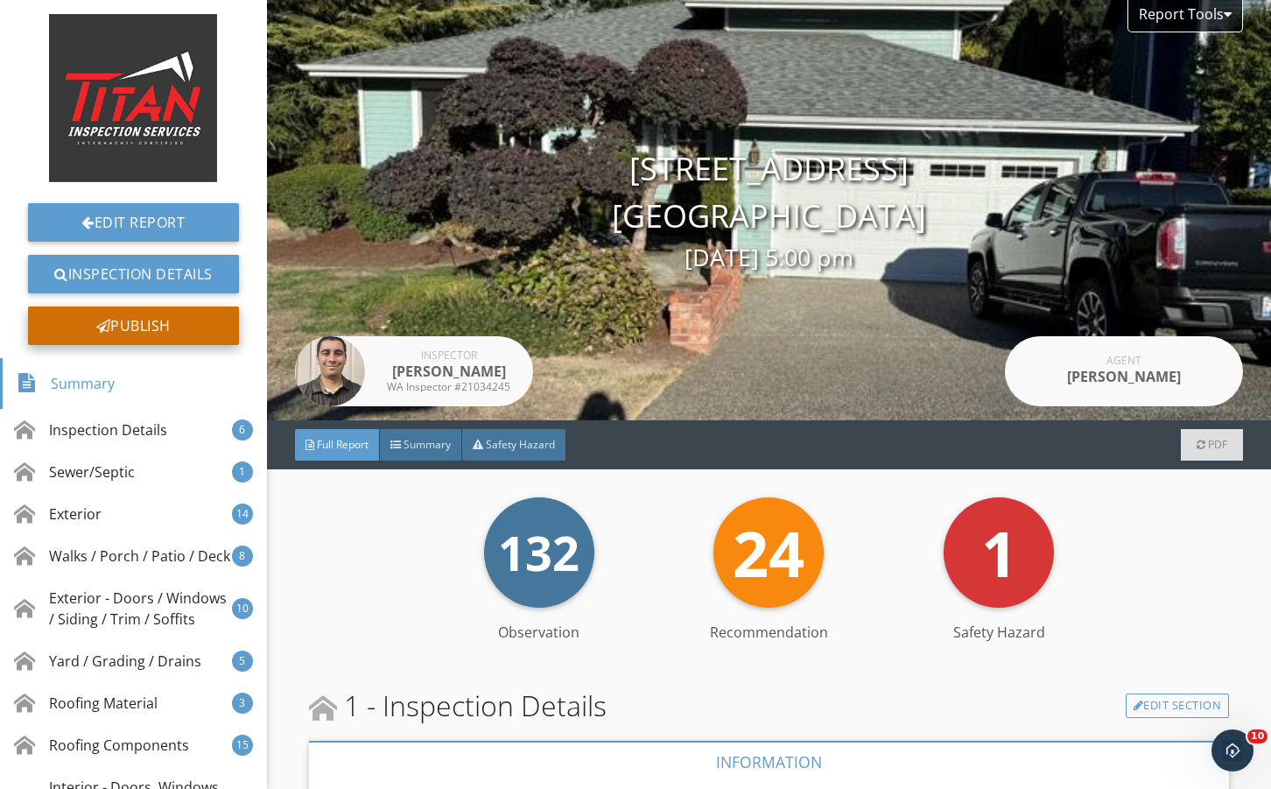
click at [189, 314] on div "Publish" at bounding box center [133, 325] width 211 height 39
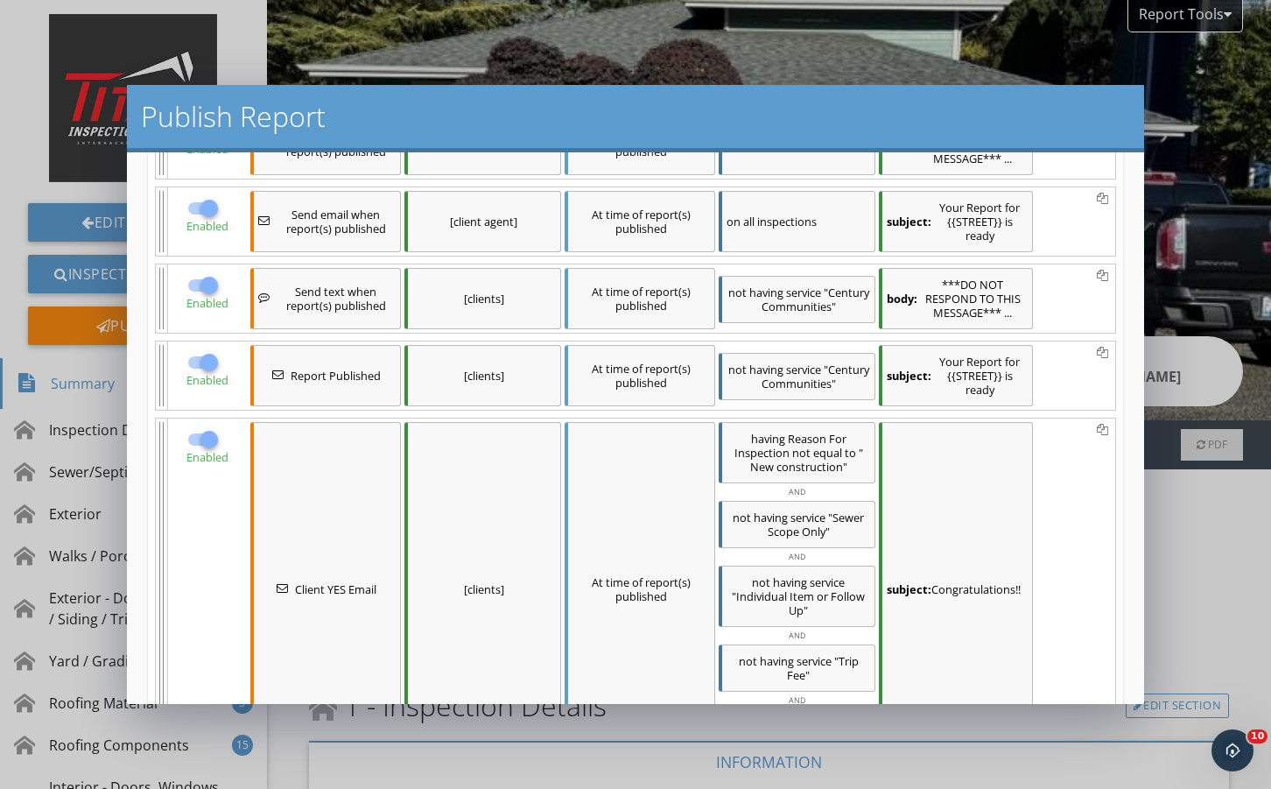
scroll to position [350, 0]
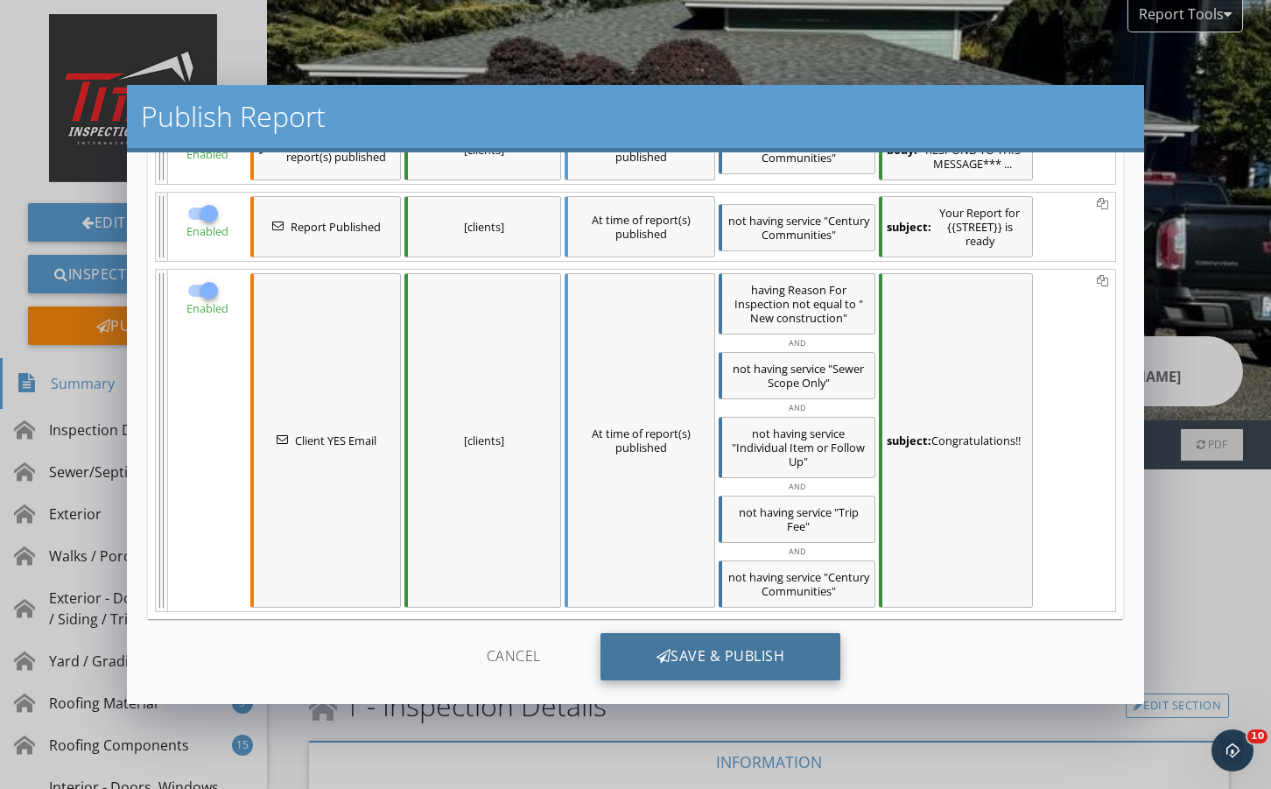
click at [682, 649] on div "Save & Publish" at bounding box center [721, 656] width 241 height 47
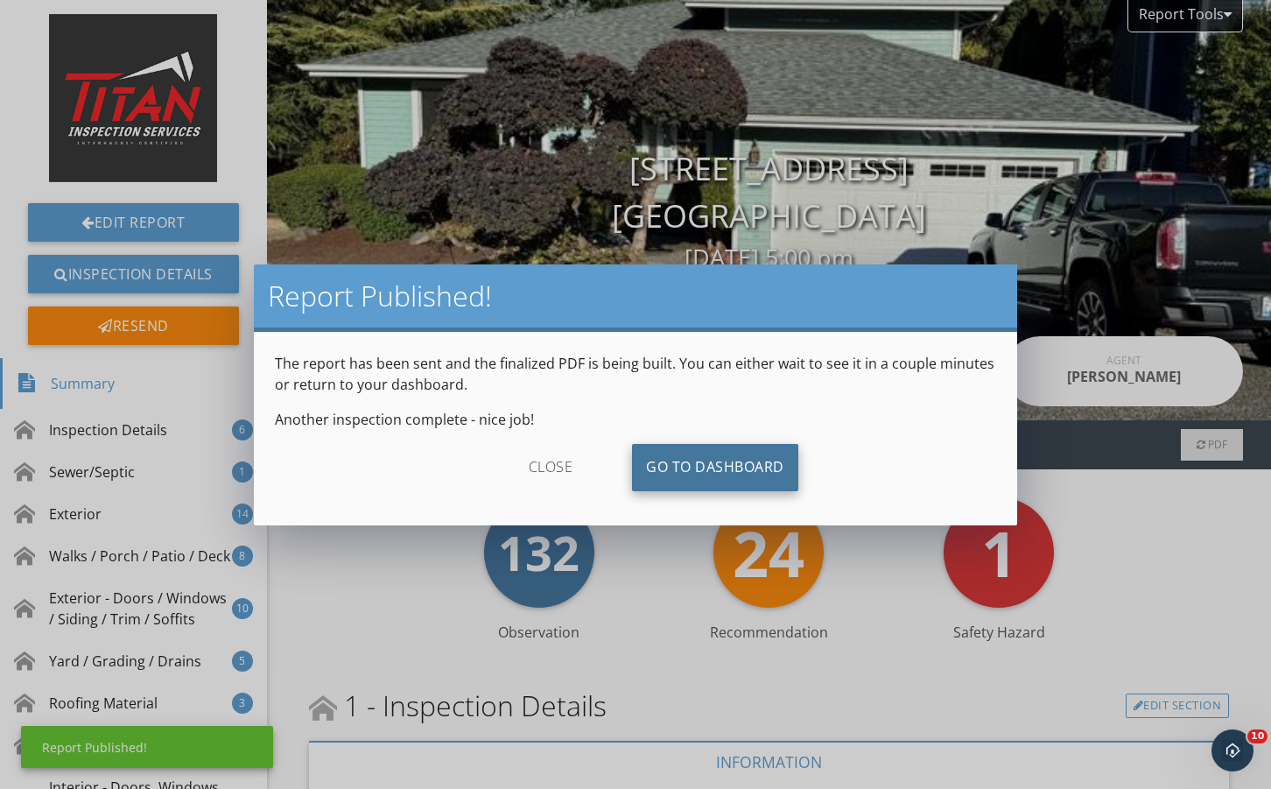
click at [700, 471] on link "Go To Dashboard" at bounding box center [715, 467] width 166 height 47
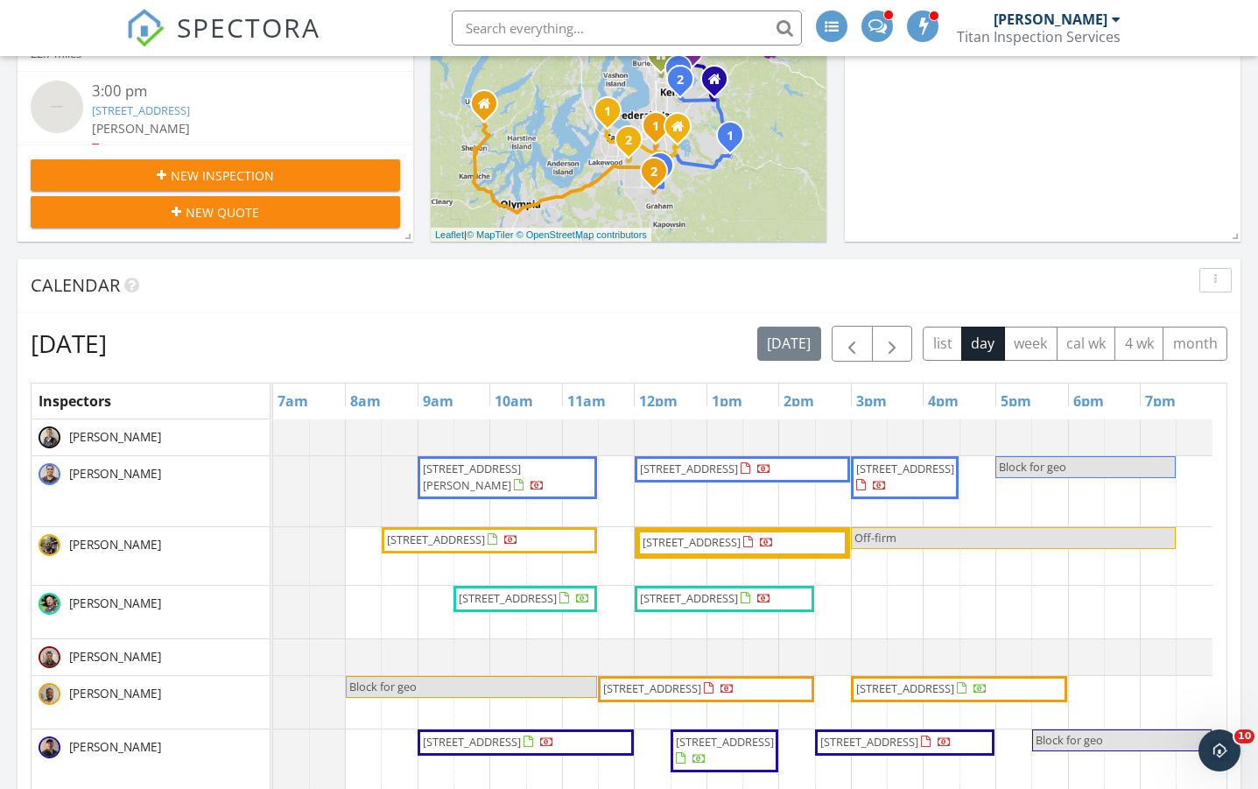
click at [539, 476] on span "[STREET_ADDRESS][PERSON_NAME]" at bounding box center [507, 478] width 173 height 34
